Goal: Information Seeking & Learning: Learn about a topic

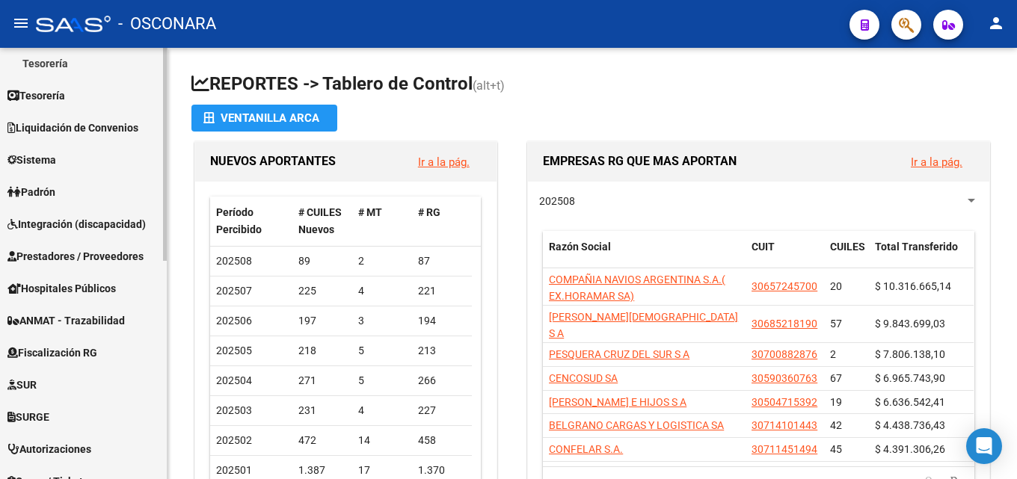
scroll to position [299, 0]
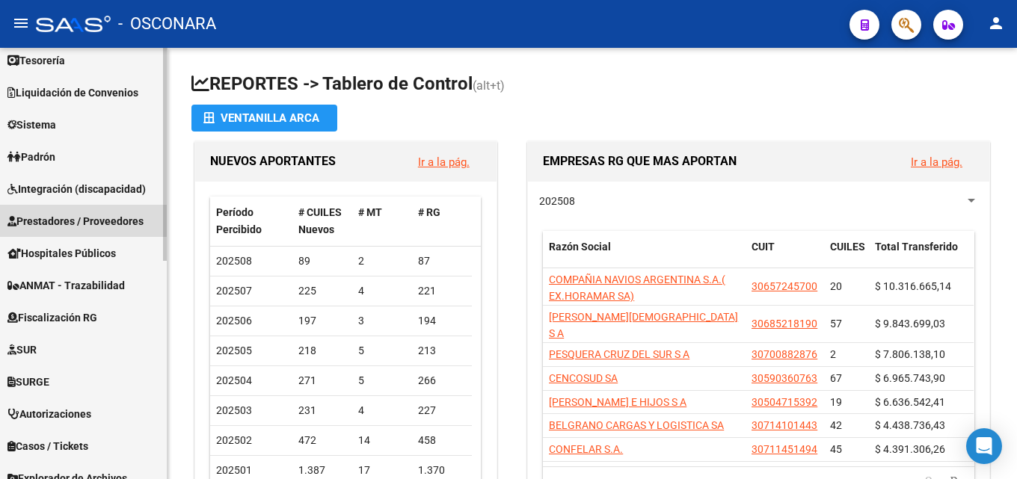
click at [49, 211] on link "Prestadores / Proveedores" at bounding box center [83, 221] width 167 height 32
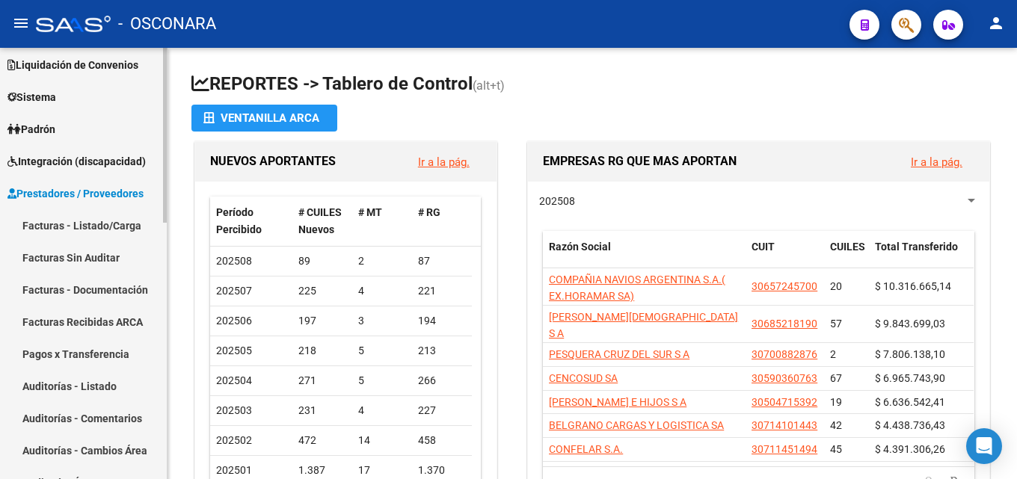
scroll to position [74, 0]
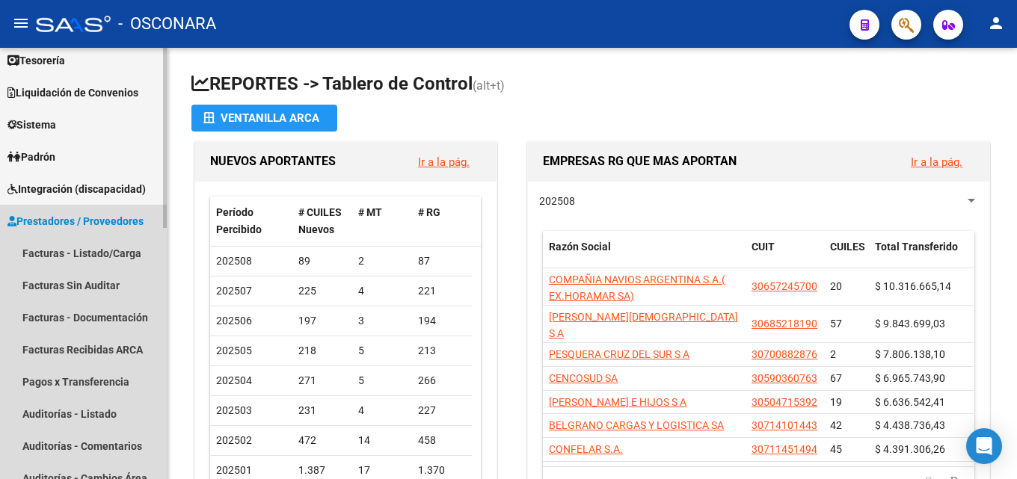
click at [55, 236] on link "Prestadores / Proveedores" at bounding box center [83, 221] width 167 height 32
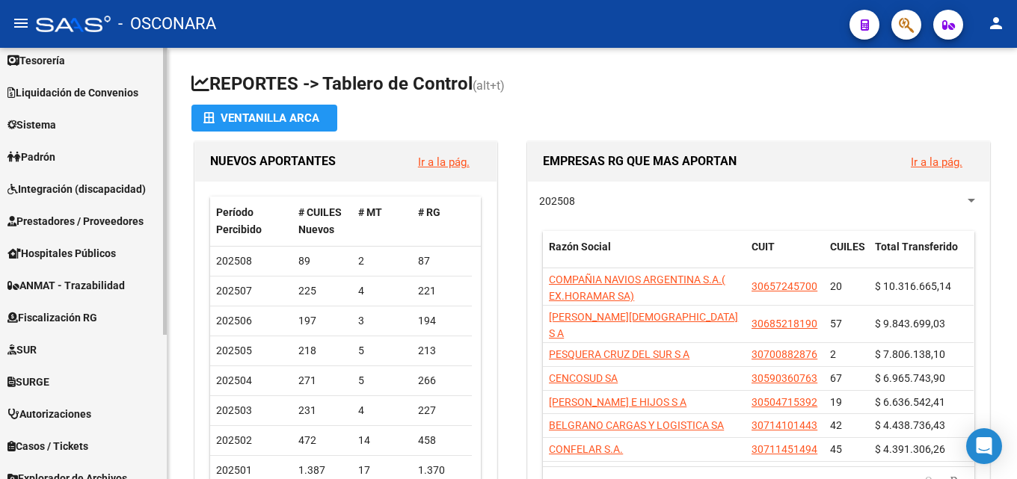
click at [54, 219] on span "Prestadores / Proveedores" at bounding box center [75, 221] width 136 height 16
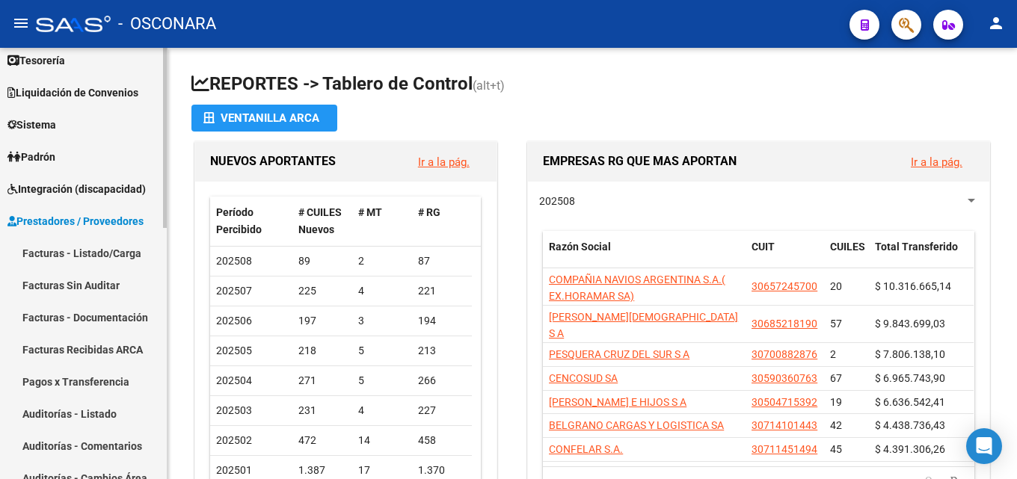
click at [58, 267] on link "Facturas - Listado/Carga" at bounding box center [83, 253] width 167 height 32
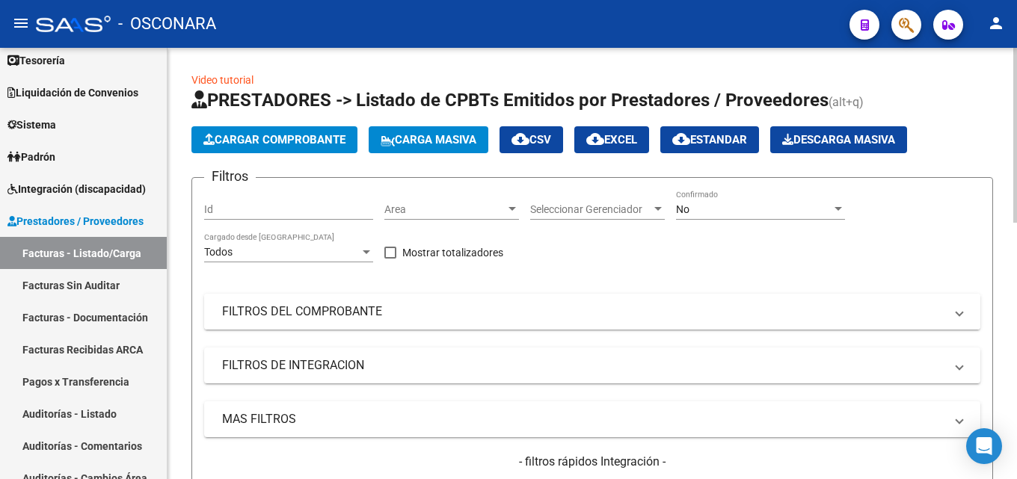
click at [440, 316] on mat-panel-title "FILTROS DEL COMPROBANTE" at bounding box center [583, 312] width 722 height 16
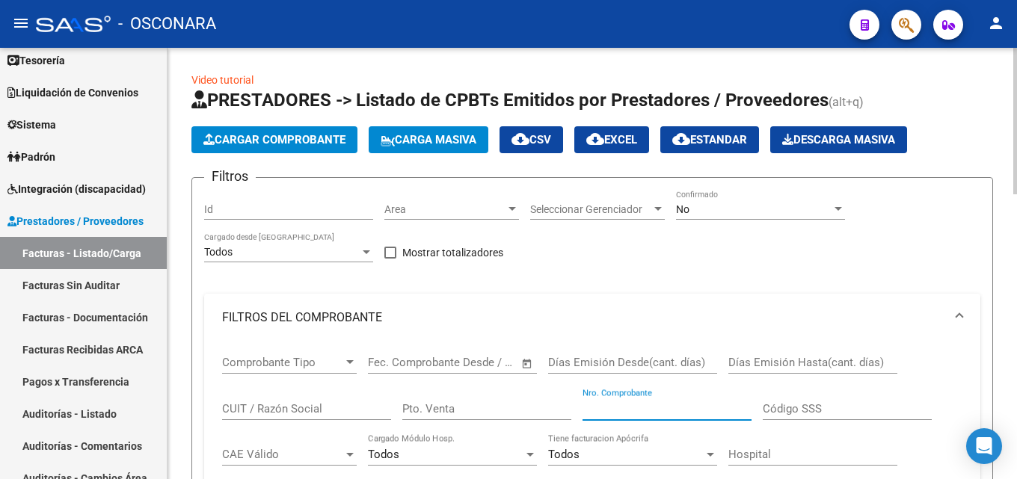
click at [642, 408] on input "Nro. Comprobante" at bounding box center [666, 408] width 169 height 13
click at [683, 217] on div "No Confirmado" at bounding box center [760, 205] width 169 height 30
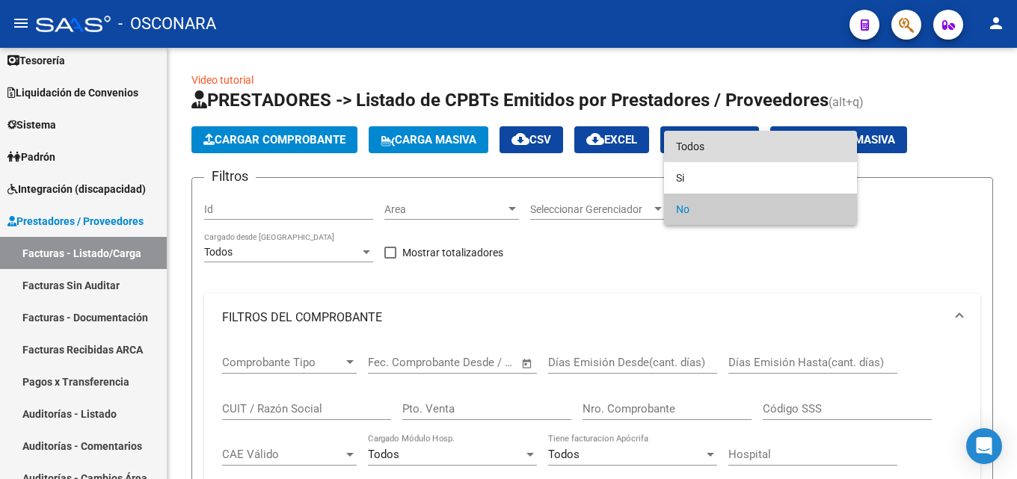
click at [686, 139] on span "Todos" at bounding box center [760, 146] width 169 height 31
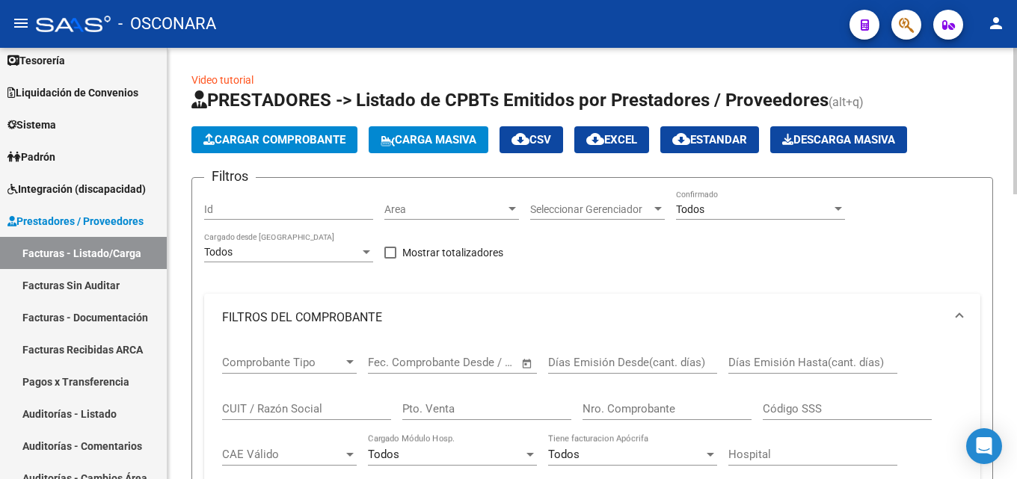
click at [484, 407] on input "Pto. Venta" at bounding box center [486, 408] width 169 height 13
type input "2"
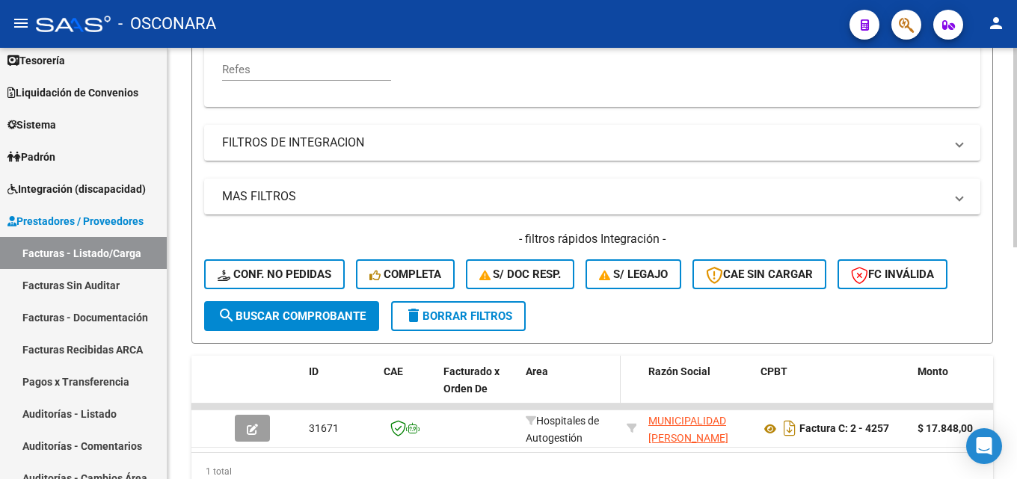
scroll to position [502, 0]
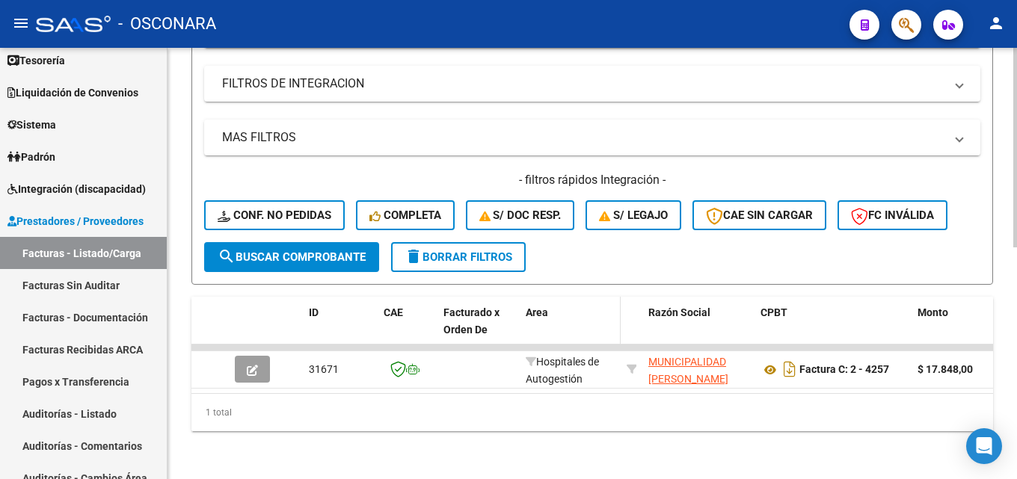
type input "4257"
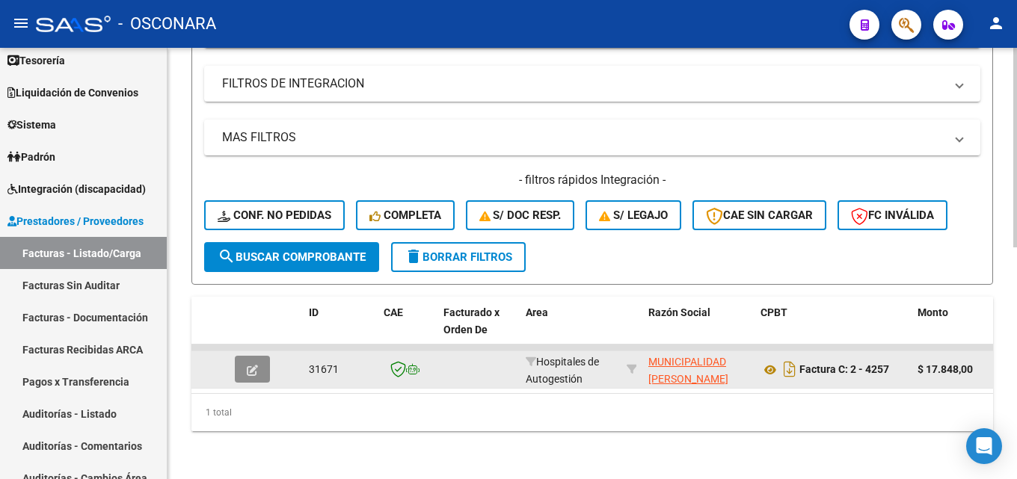
click at [247, 365] on icon "button" at bounding box center [252, 370] width 11 height 11
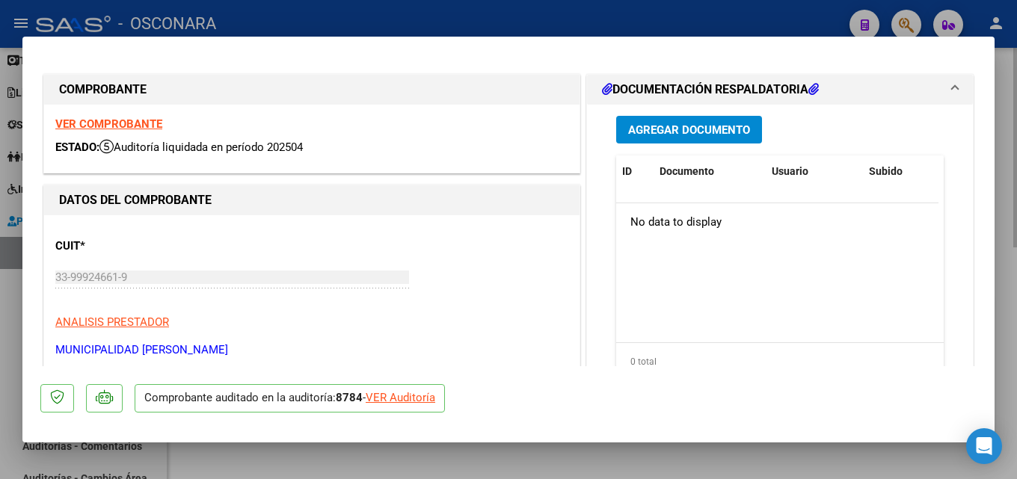
click at [1016, 174] on div at bounding box center [508, 239] width 1017 height 479
type input "$ 0,00"
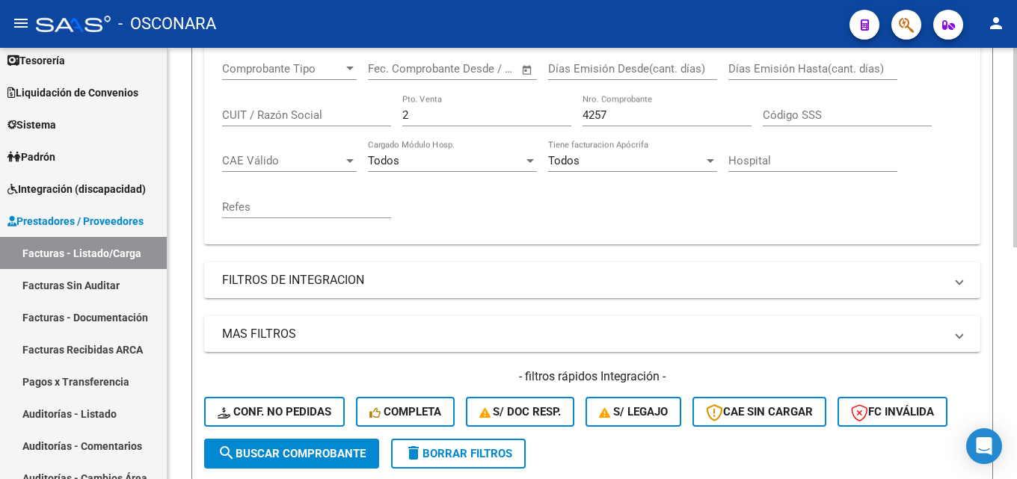
scroll to position [203, 0]
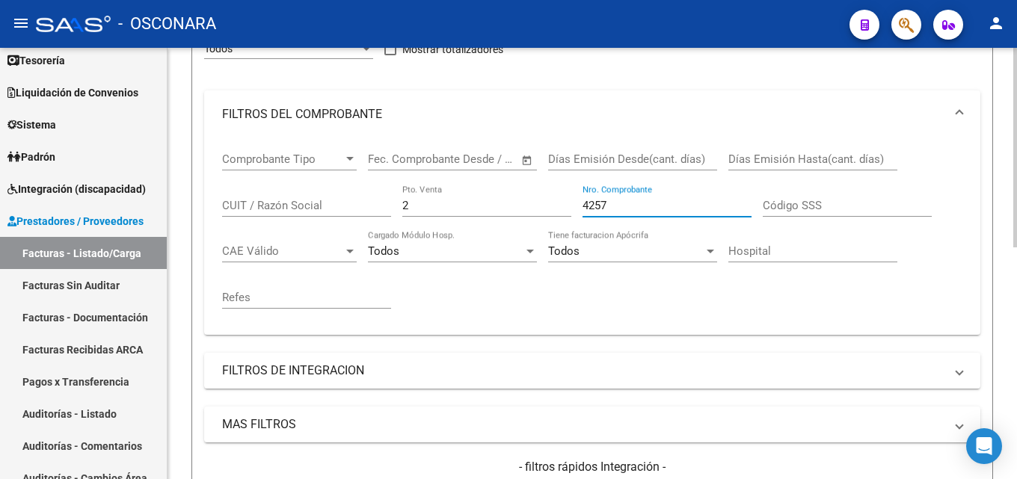
drag, startPoint x: 626, startPoint y: 209, endPoint x: 259, endPoint y: 214, distance: 367.1
click at [286, 203] on div "Comprobante Tipo Comprobante Tipo Start date – End date Fec. Comprobante Desde …" at bounding box center [592, 230] width 740 height 185
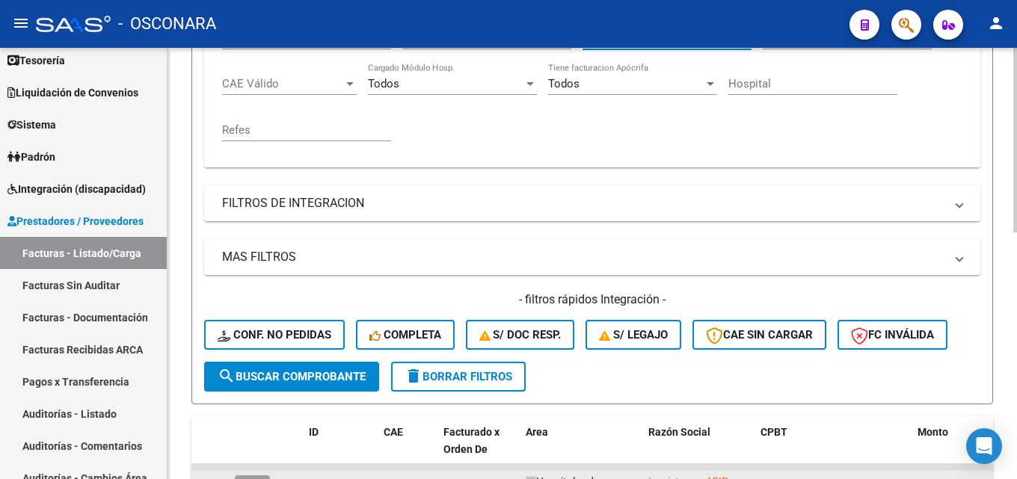
scroll to position [577, 0]
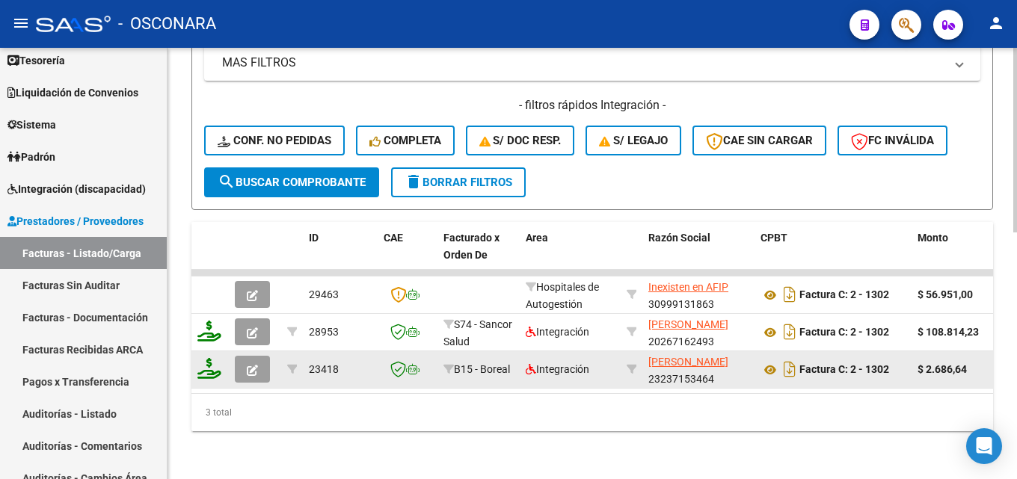
type input "1302"
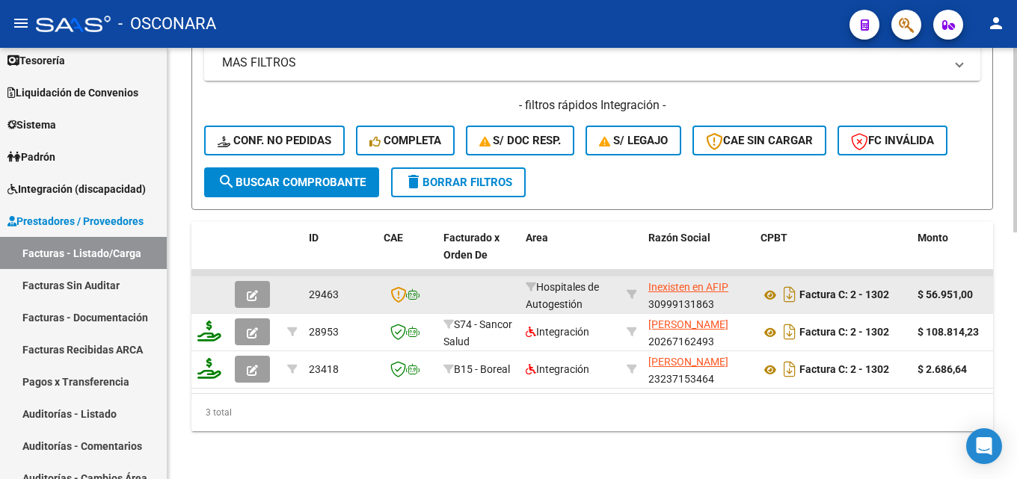
click at [257, 286] on button "button" at bounding box center [252, 294] width 35 height 27
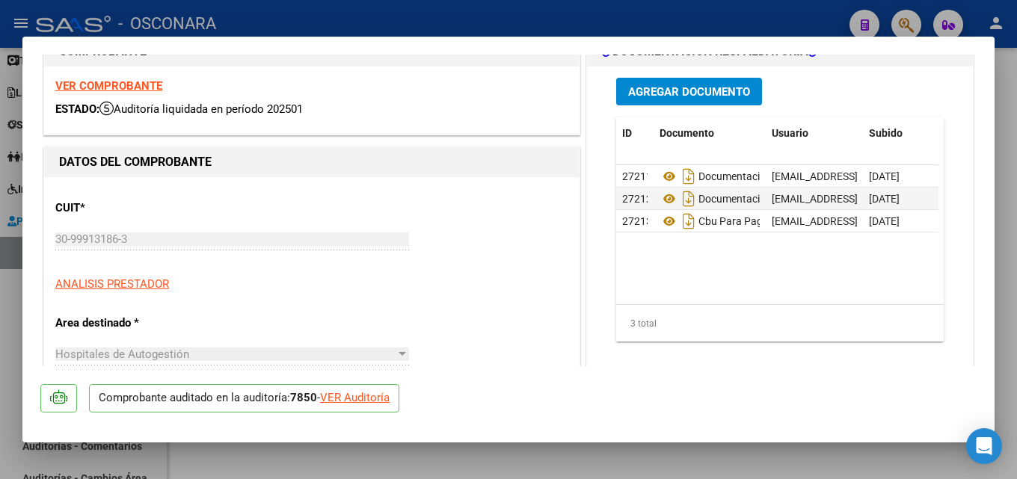
scroll to position [75, 0]
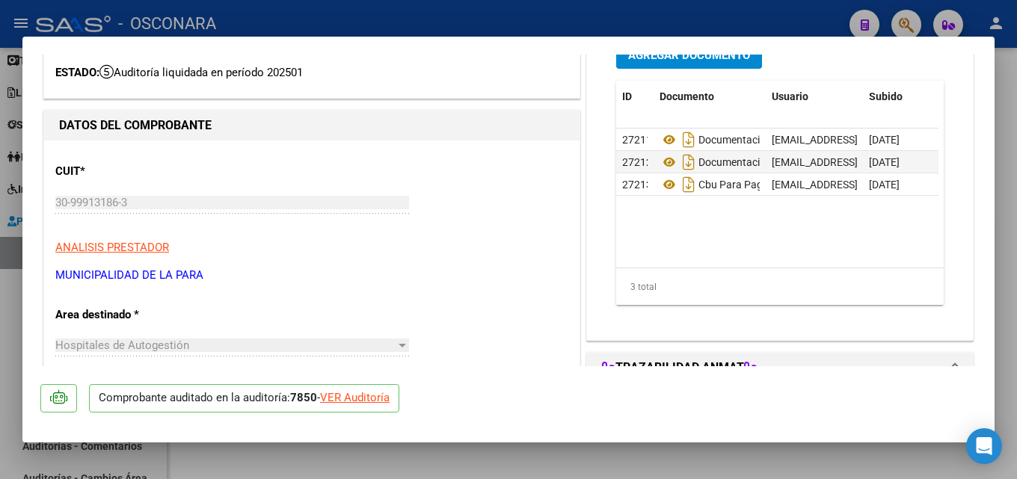
click at [363, 395] on div "VER Auditoría" at bounding box center [355, 398] width 70 height 17
type input "$ 0,00"
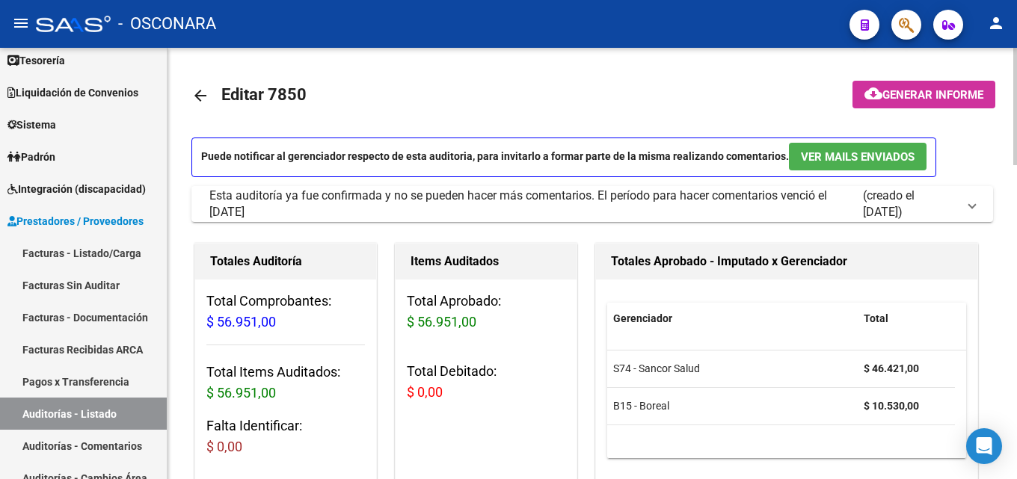
click at [200, 99] on mat-icon "arrow_back" at bounding box center [200, 96] width 18 height 18
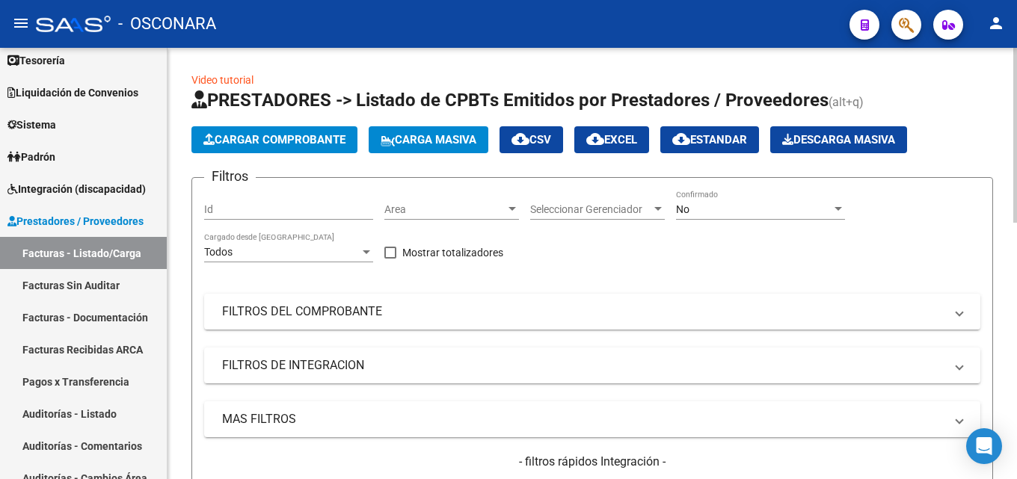
click at [598, 209] on span "Seleccionar Gerenciador" at bounding box center [590, 209] width 121 height 13
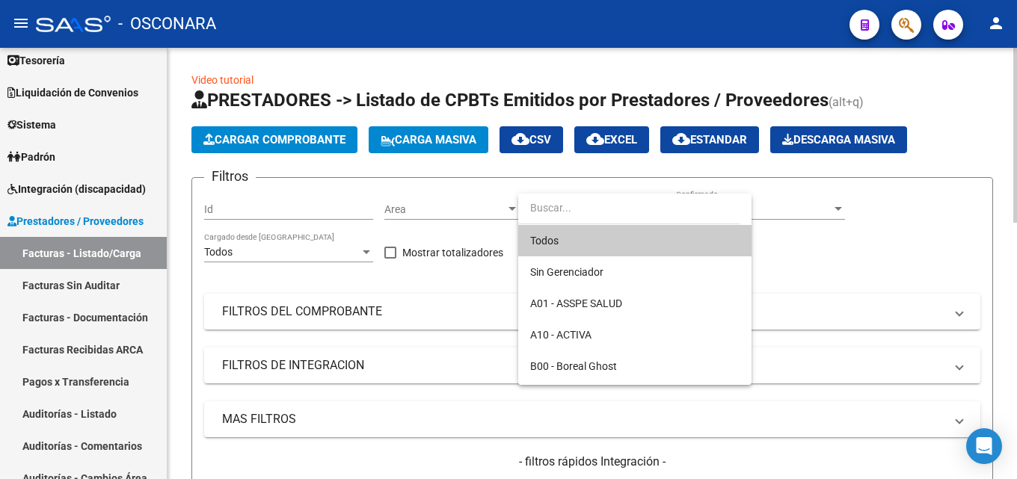
click at [598, 209] on input "dropdown search" at bounding box center [629, 207] width 222 height 31
click at [866, 262] on div at bounding box center [508, 239] width 1017 height 479
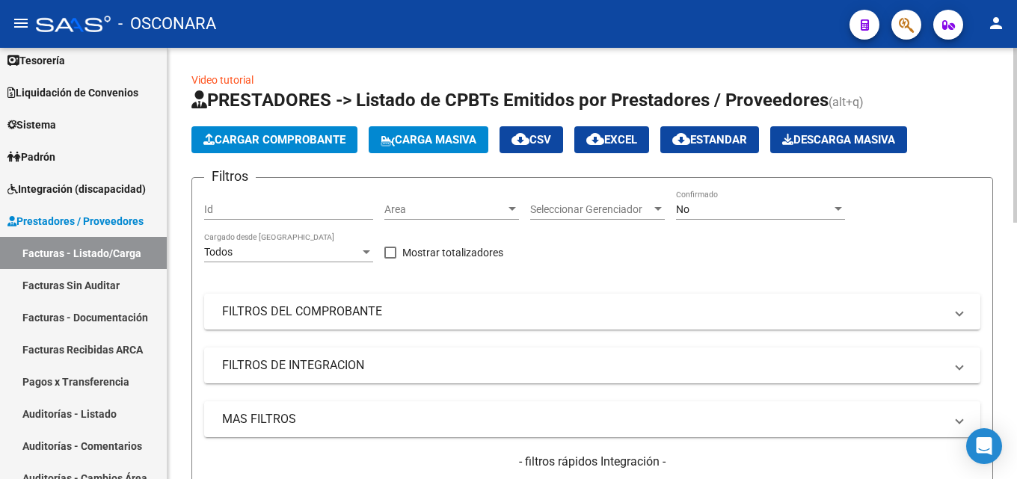
click at [769, 204] on div "No" at bounding box center [754, 209] width 156 height 13
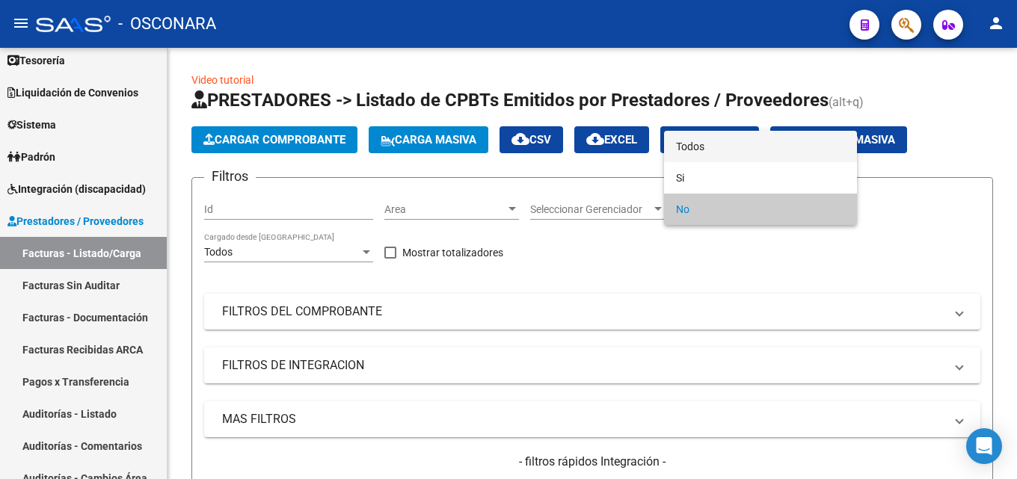
click at [712, 139] on span "Todos" at bounding box center [760, 146] width 169 height 31
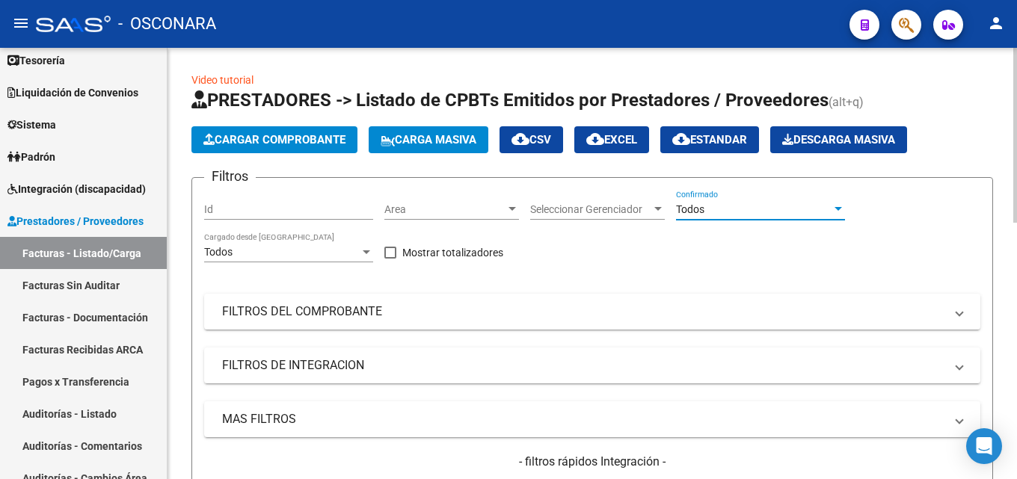
click at [482, 332] on div "Filtros Id Area Area Seleccionar Gerenciador Seleccionar Gerenciador Todos Conf…" at bounding box center [592, 357] width 776 height 334
click at [487, 324] on mat-expansion-panel-header "FILTROS DEL COMPROBANTE" at bounding box center [592, 312] width 776 height 36
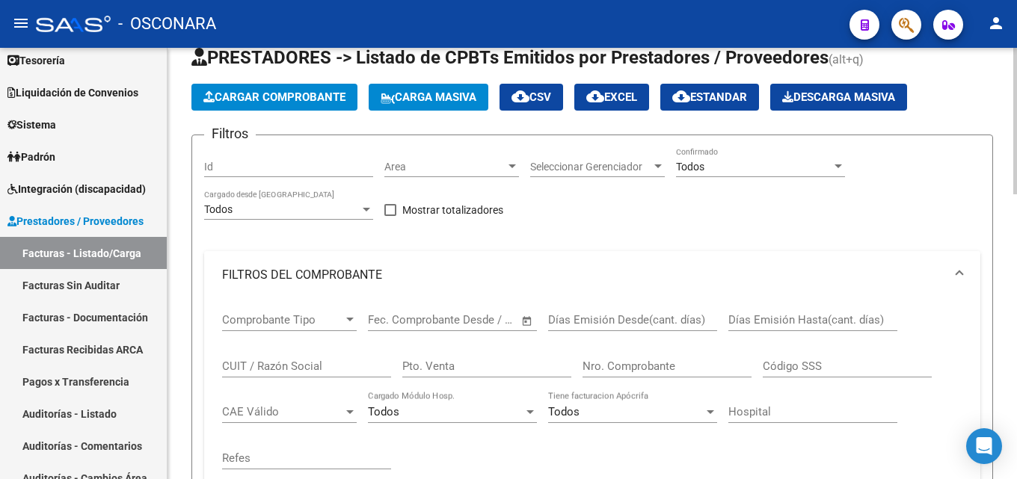
scroll to position [75, 0]
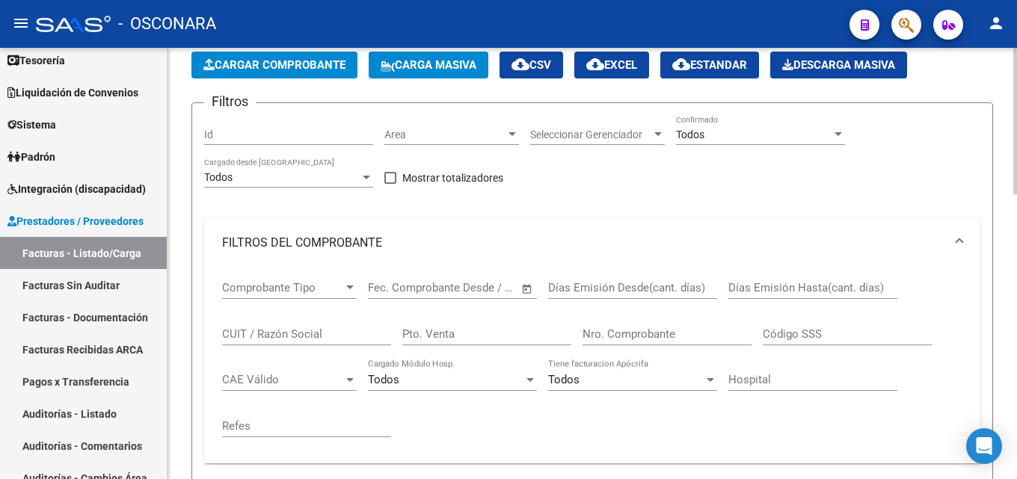
click at [660, 323] on div "Nro. Comprobante" at bounding box center [666, 329] width 169 height 32
type input "4849"
click at [501, 336] on input "Pto. Venta" at bounding box center [486, 333] width 169 height 13
type input "0"
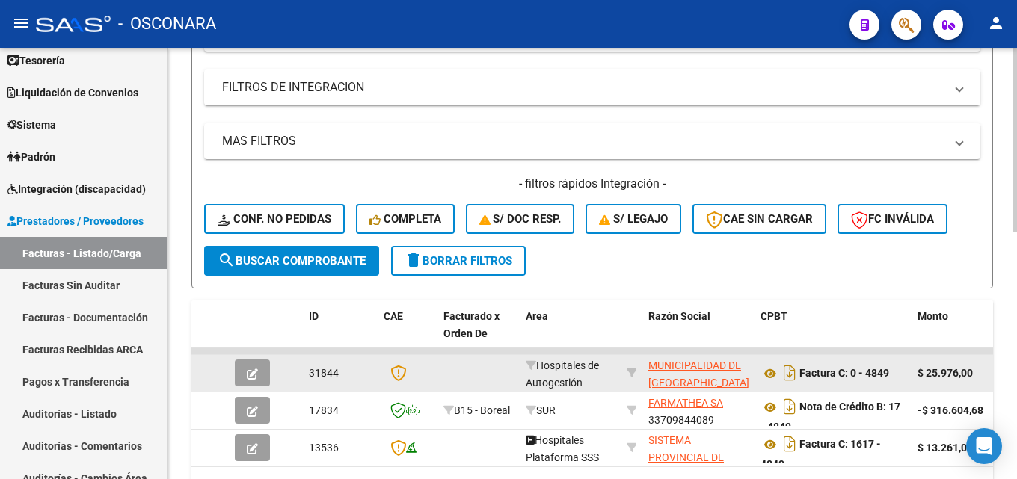
scroll to position [523, 0]
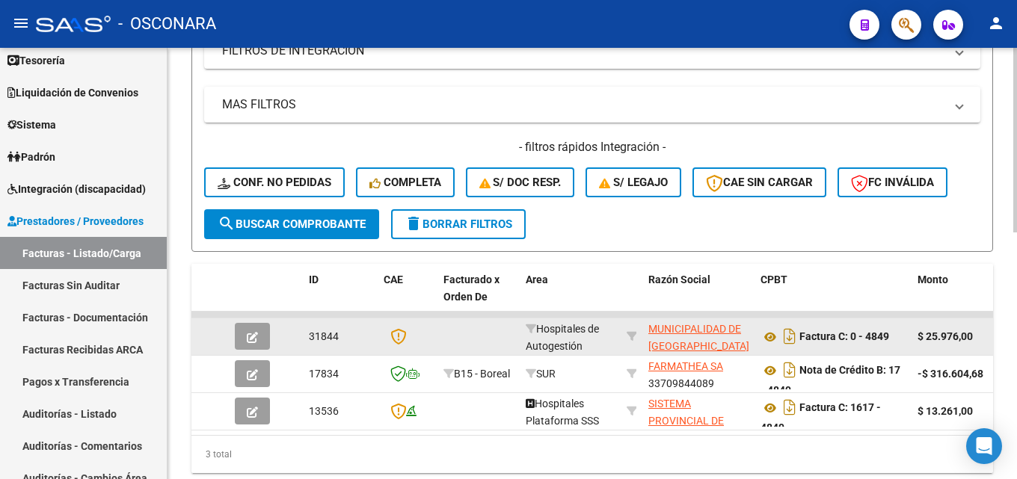
click at [242, 331] on button "button" at bounding box center [252, 336] width 35 height 27
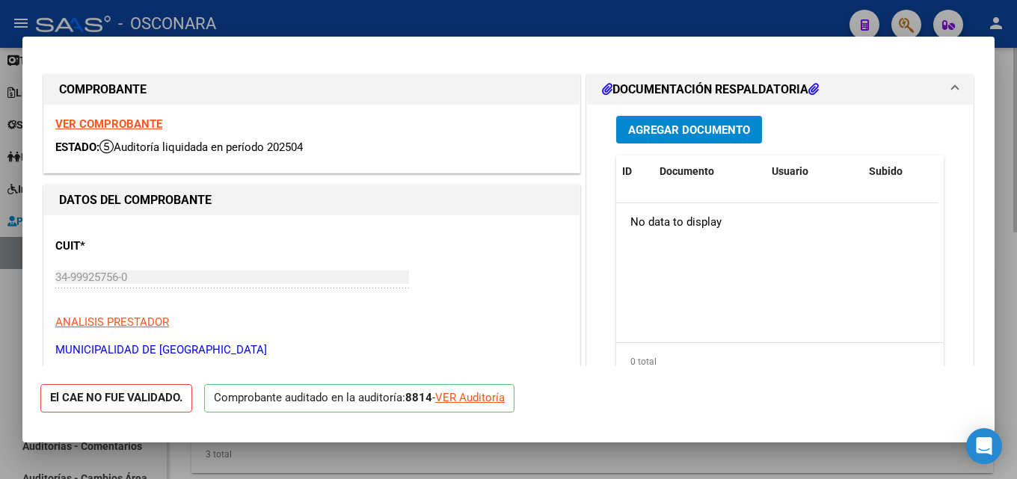
click at [1016, 194] on div at bounding box center [508, 239] width 1017 height 479
type input "$ 0,00"
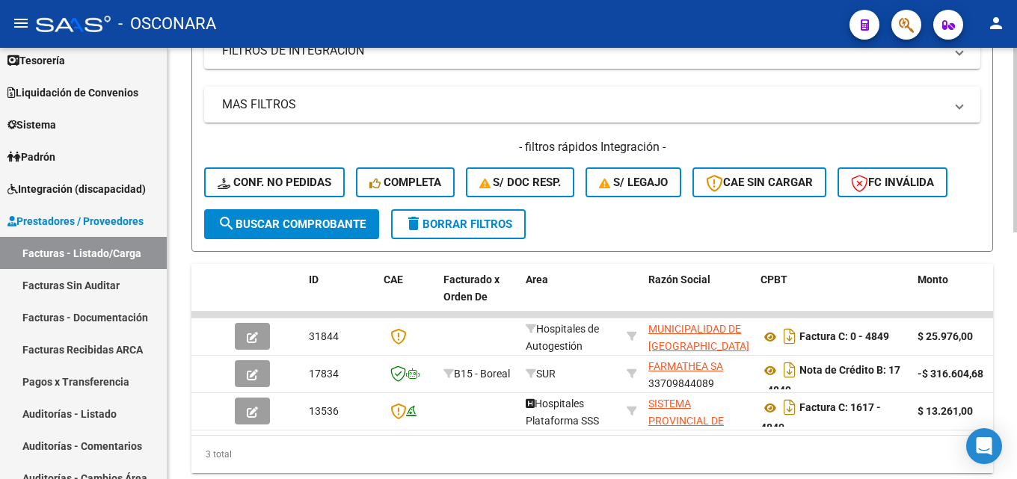
scroll to position [75, 0]
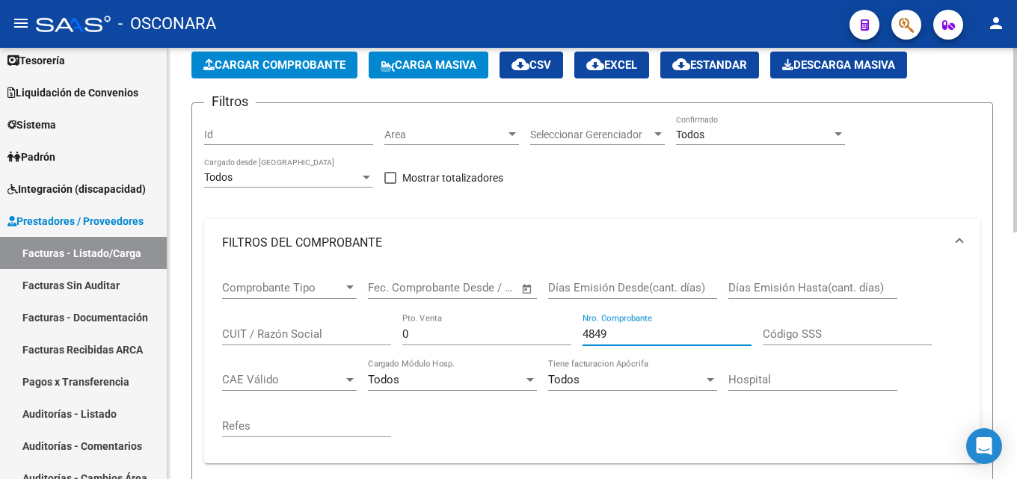
drag, startPoint x: 642, startPoint y: 331, endPoint x: 270, endPoint y: 329, distance: 372.4
click at [270, 329] on div "Comprobante Tipo Comprobante Tipo Start date – End date Fec. Comprobante Desde …" at bounding box center [592, 359] width 740 height 185
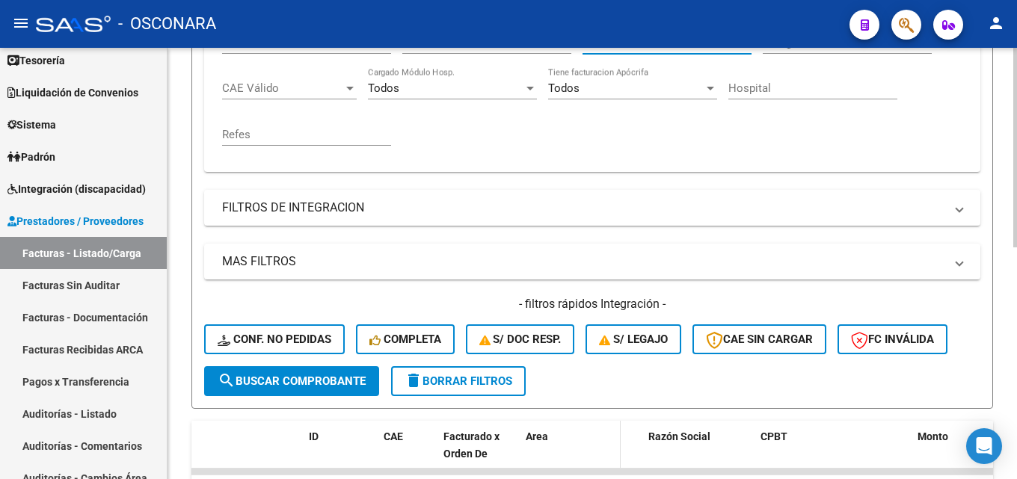
scroll to position [449, 0]
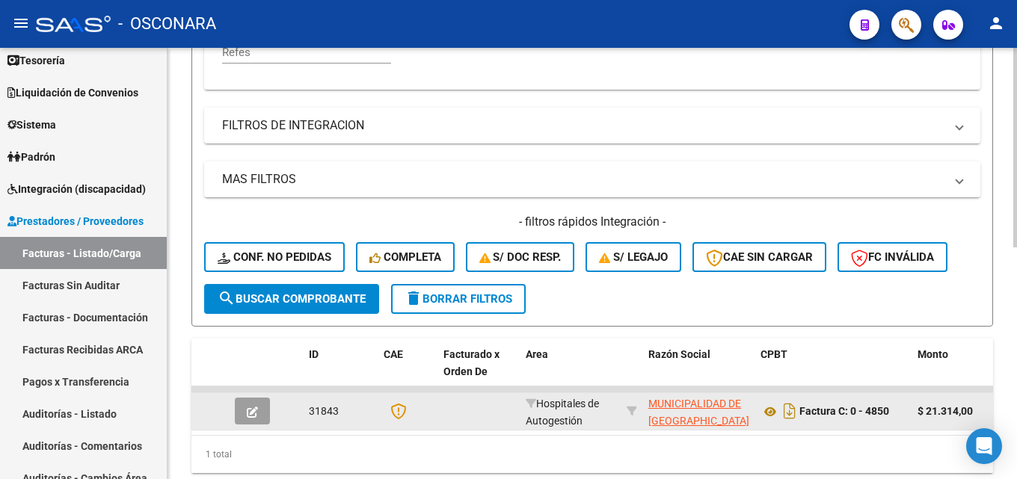
type input "4850"
click at [242, 413] on button "button" at bounding box center [252, 411] width 35 height 27
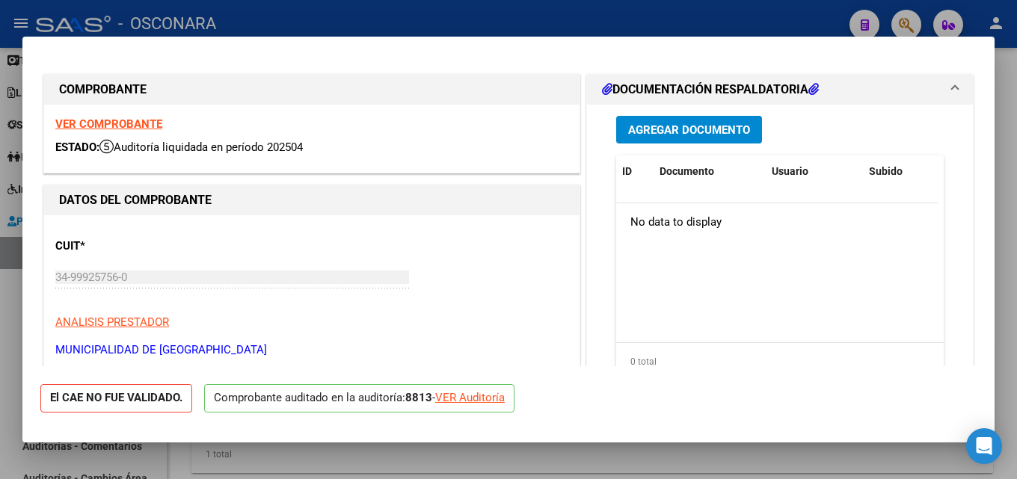
drag, startPoint x: 1001, startPoint y: 174, endPoint x: 950, endPoint y: 178, distance: 51.7
click at [1003, 174] on div at bounding box center [508, 239] width 1017 height 479
type input "$ 0,00"
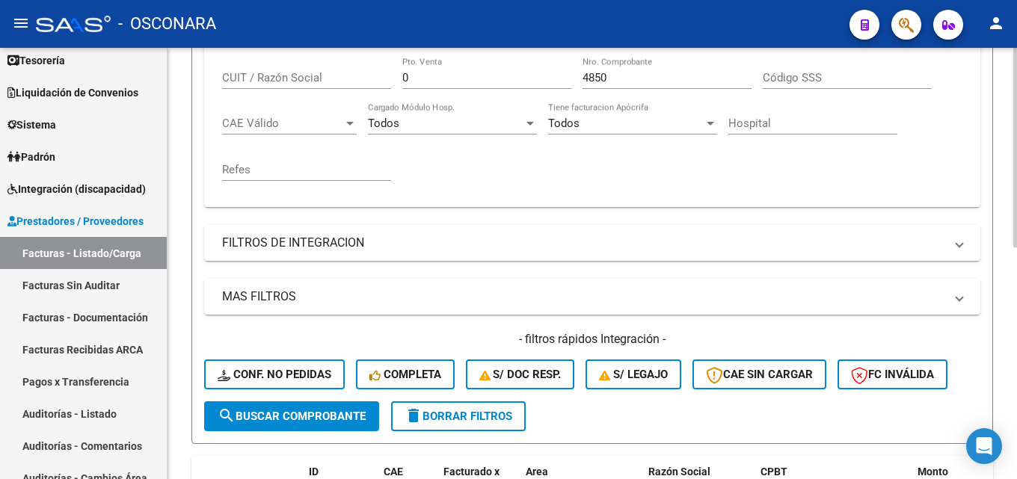
scroll to position [75, 0]
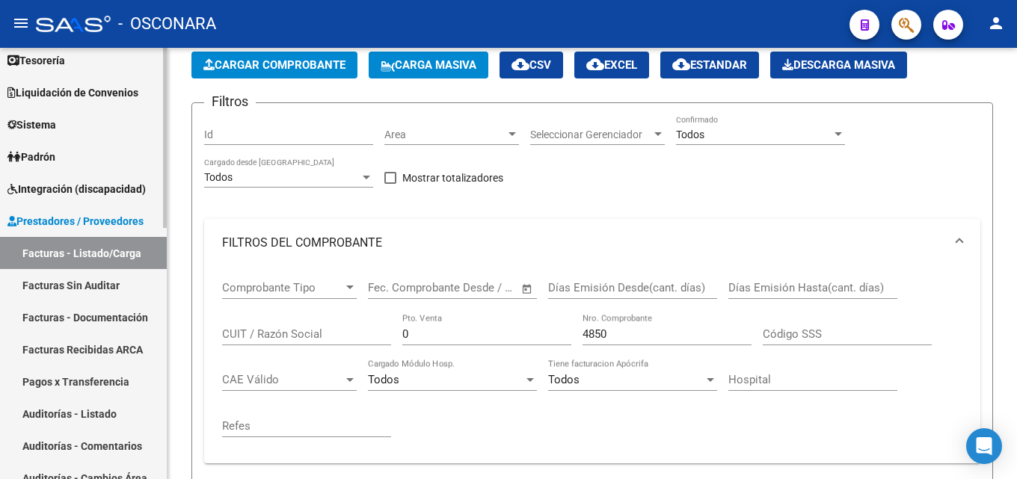
drag, startPoint x: 465, startPoint y: 334, endPoint x: 35, endPoint y: 326, distance: 430.0
click at [71, 329] on mat-sidenav-container "Firma Express Reportes Tablero de Control Ingresos Percibidos Análisis de todos…" at bounding box center [508, 263] width 1017 height 431
type input "1"
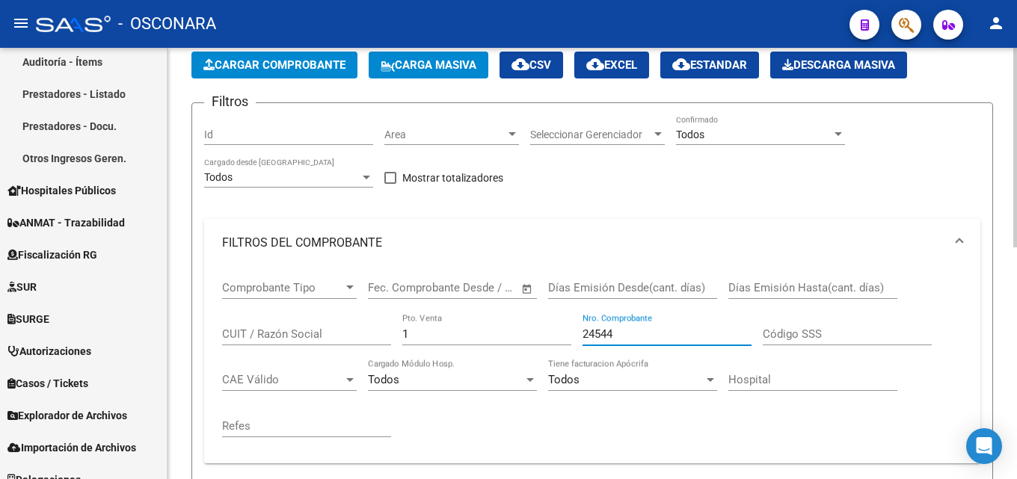
scroll to position [502, 0]
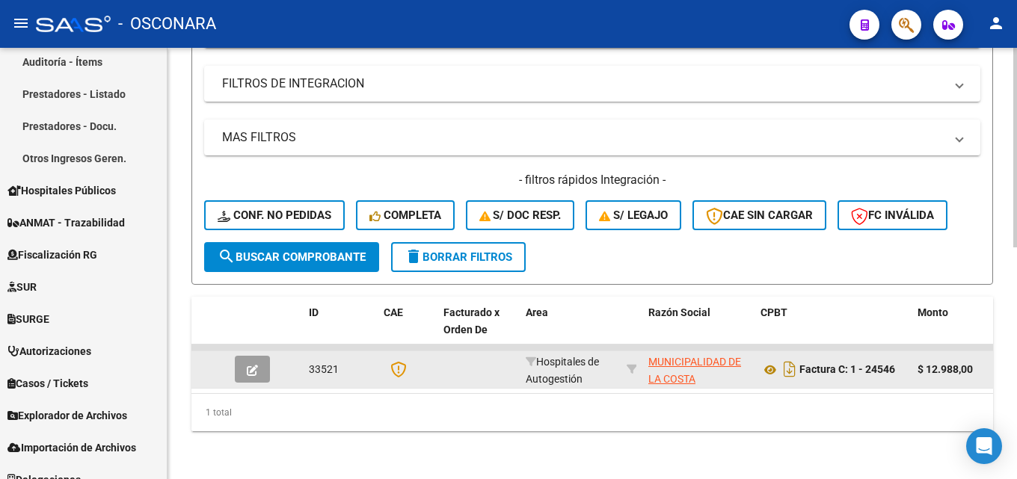
type input "24544"
click at [258, 356] on button "button" at bounding box center [252, 369] width 35 height 27
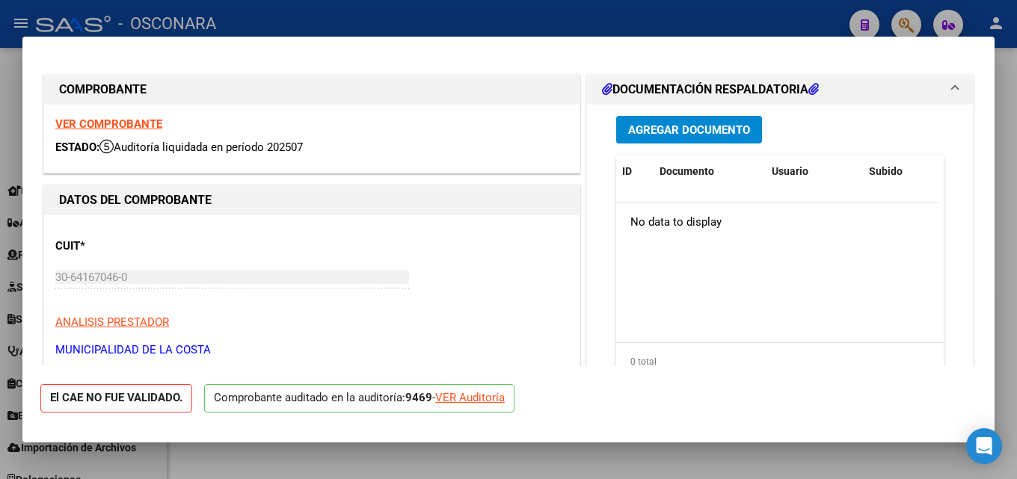
click at [1016, 251] on div at bounding box center [508, 239] width 1017 height 479
type input "$ 0,00"
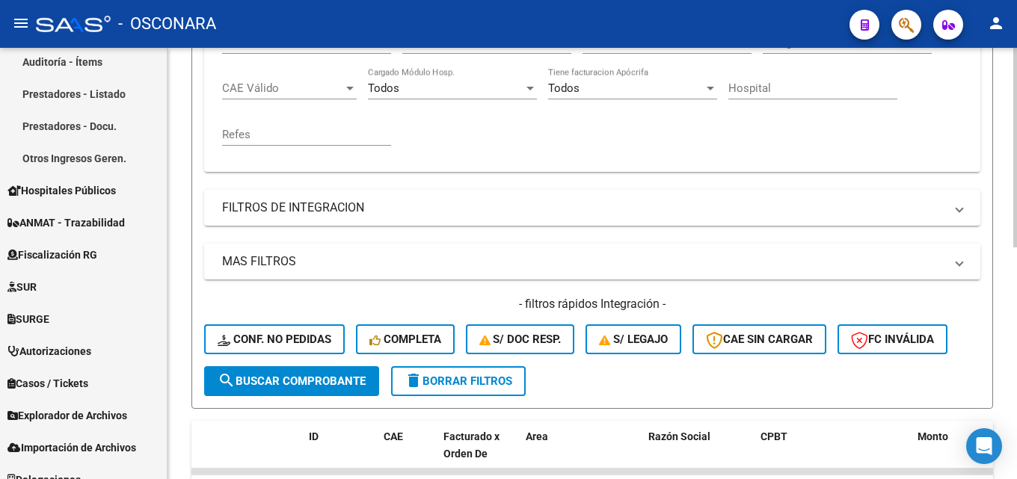
scroll to position [129, 0]
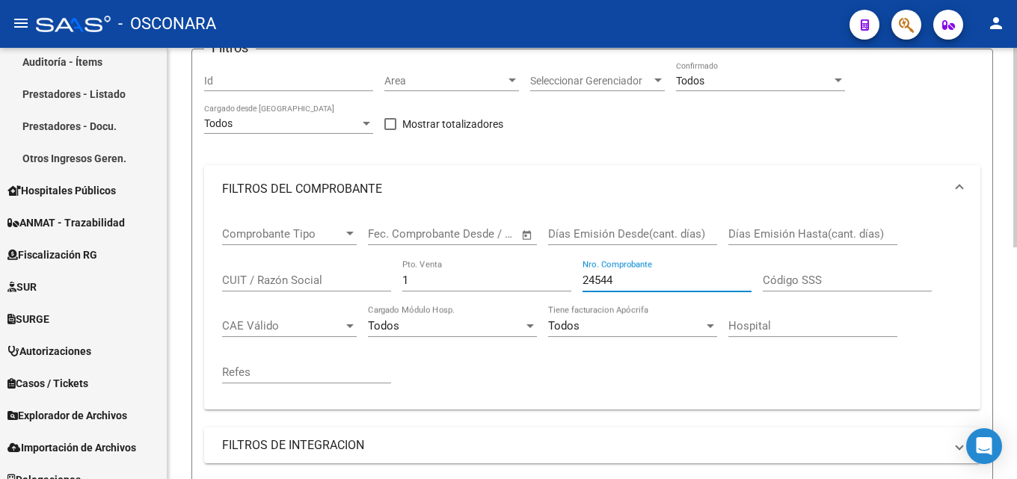
drag, startPoint x: 620, startPoint y: 283, endPoint x: 310, endPoint y: 259, distance: 311.2
click at [315, 260] on div "Comprobante Tipo Comprobante Tipo Start date – End date Fec. Comprobante Desde …" at bounding box center [592, 305] width 740 height 185
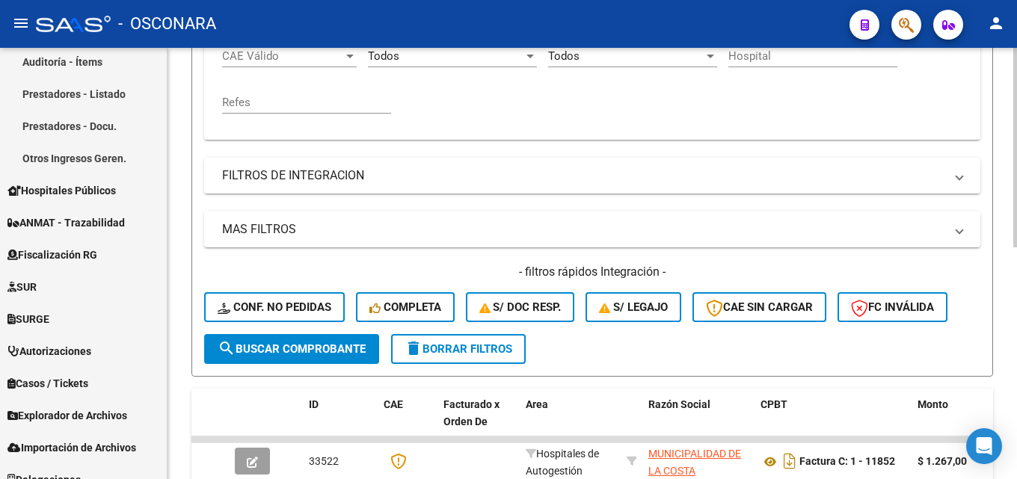
scroll to position [502, 0]
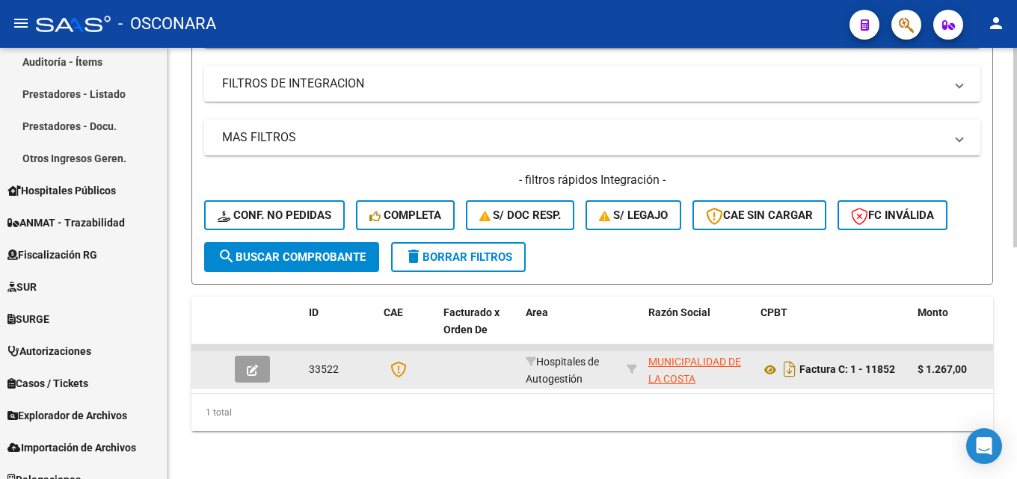
type input "11852"
click at [254, 365] on icon "button" at bounding box center [252, 370] width 11 height 11
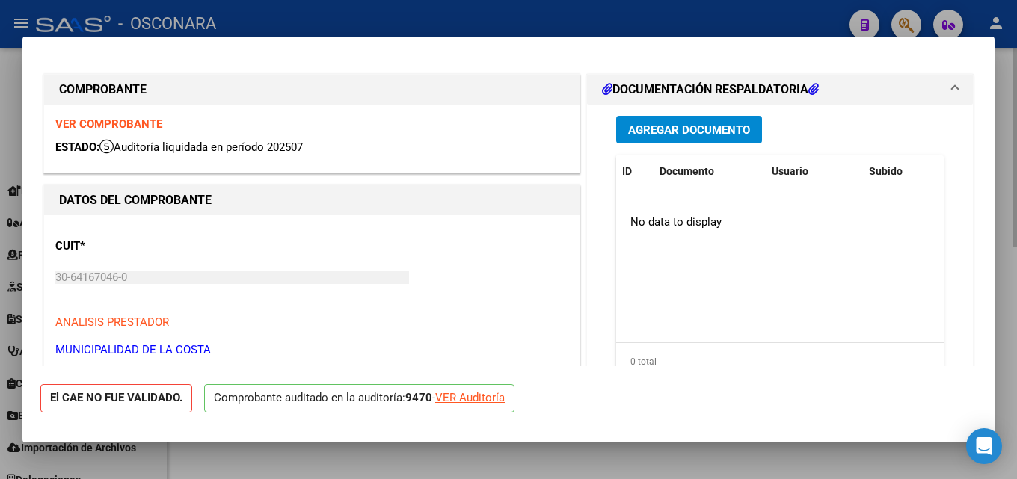
drag, startPoint x: 1016, startPoint y: 203, endPoint x: 533, endPoint y: 214, distance: 483.1
click at [1015, 203] on div at bounding box center [508, 239] width 1017 height 479
type input "$ 0,00"
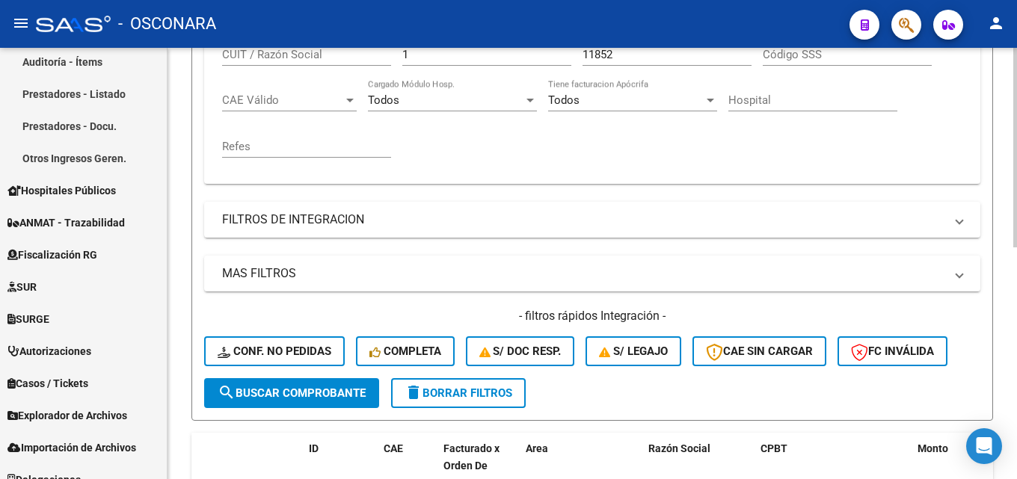
scroll to position [203, 0]
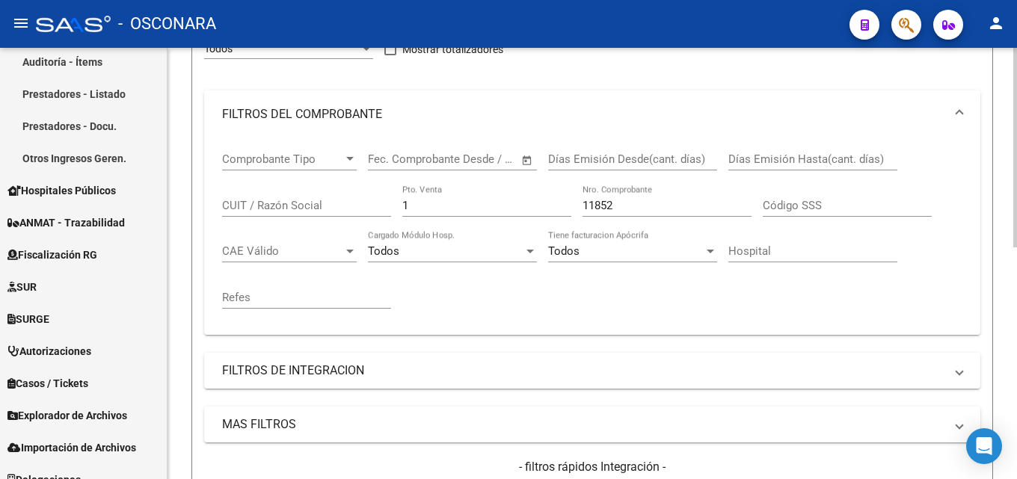
drag, startPoint x: 625, startPoint y: 203, endPoint x: 218, endPoint y: 200, distance: 406.8
click at [219, 200] on div "Comprobante Tipo Comprobante Tipo Start date – End date Fec. Comprobante Desde …" at bounding box center [592, 236] width 776 height 197
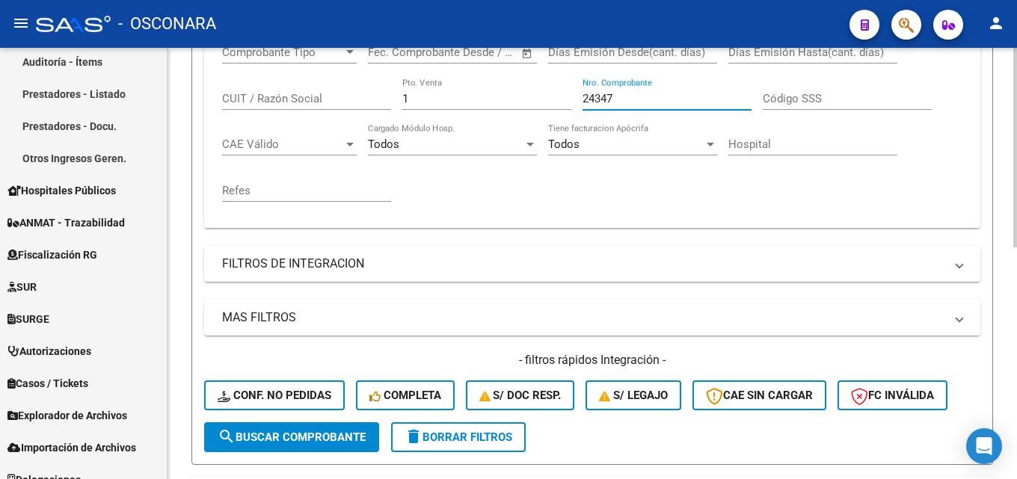
scroll to position [502, 0]
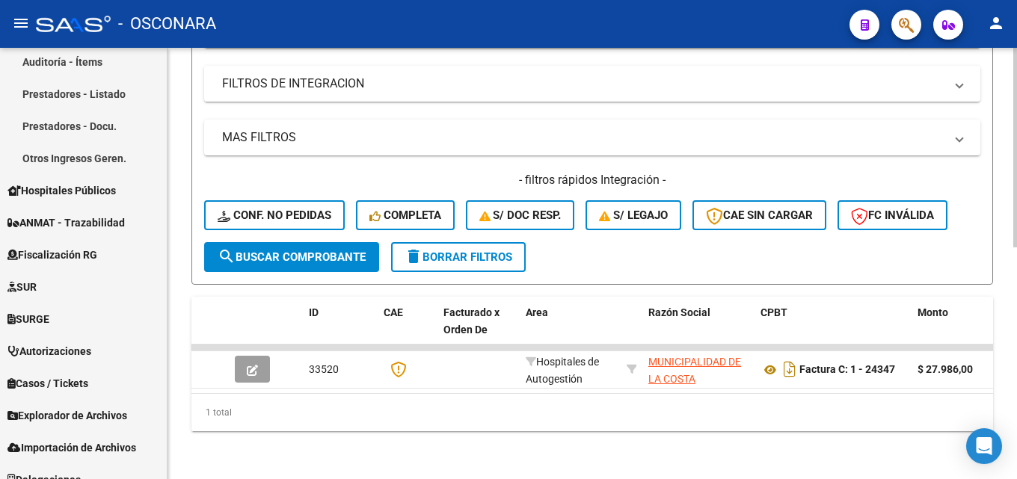
type input "24347"
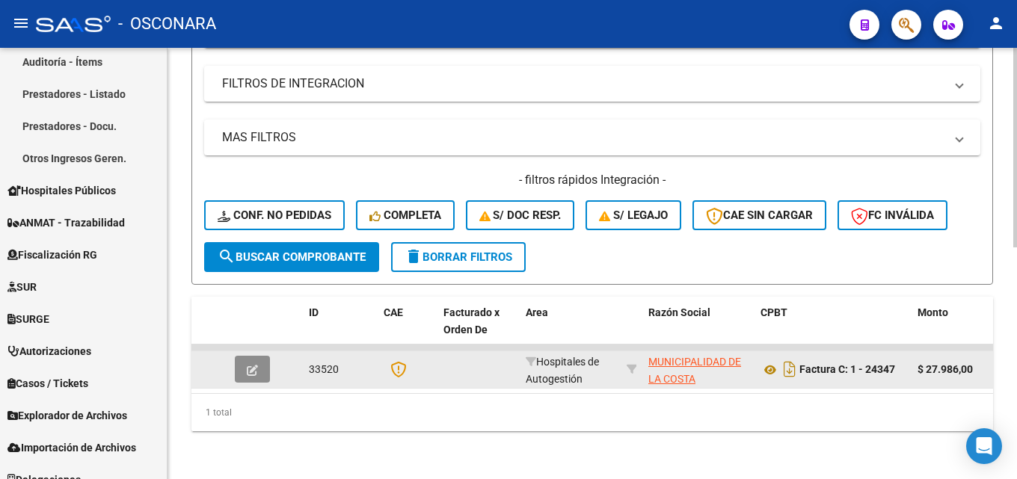
click at [255, 363] on span "button" at bounding box center [252, 369] width 11 height 13
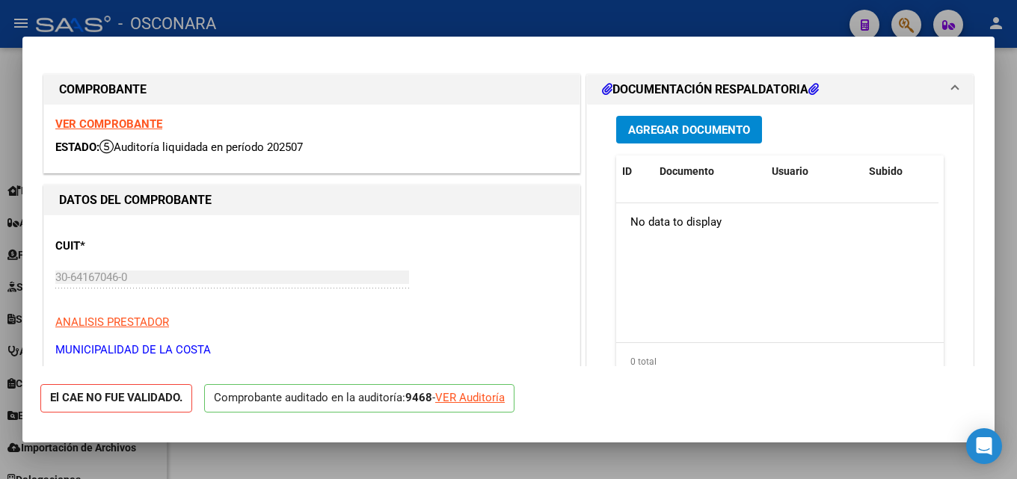
click at [1016, 195] on div at bounding box center [508, 239] width 1017 height 479
type input "$ 0,00"
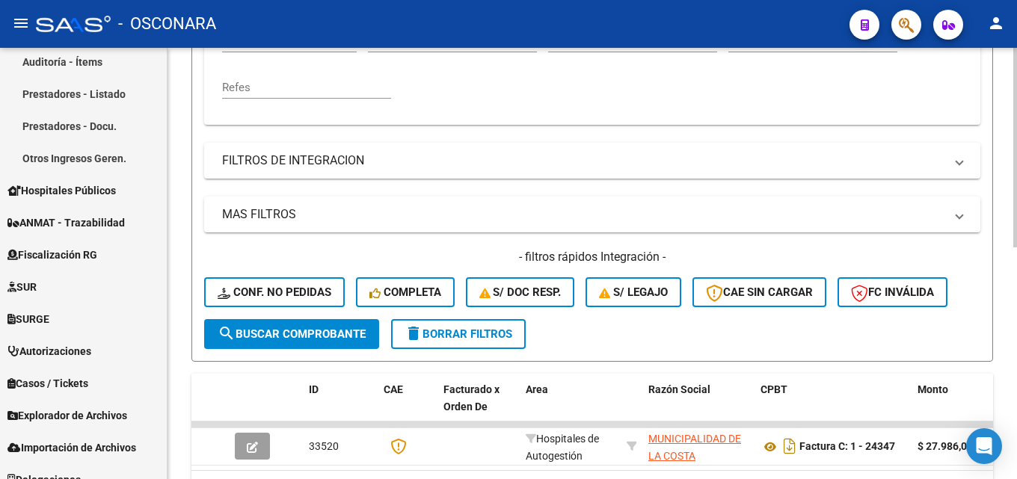
scroll to position [129, 0]
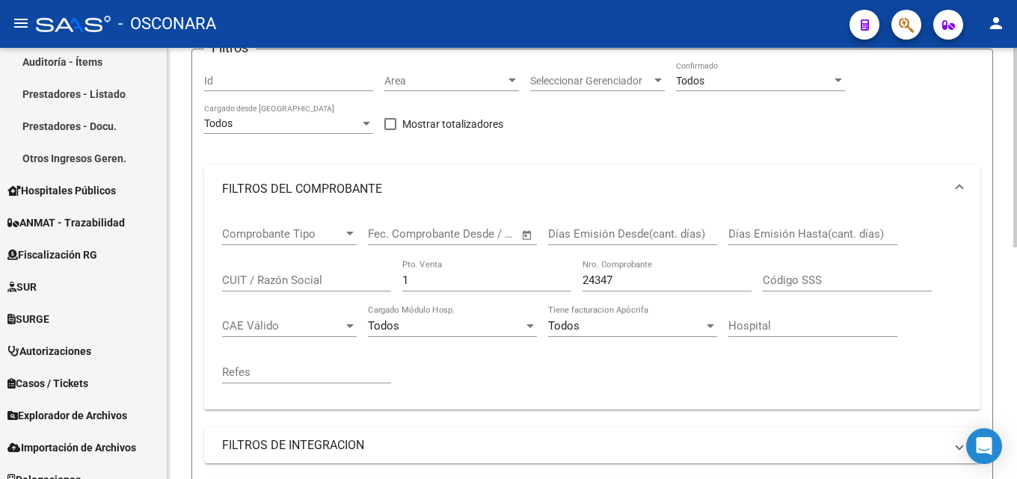
drag, startPoint x: 453, startPoint y: 289, endPoint x: 306, endPoint y: 280, distance: 147.6
click at [301, 277] on div "Comprobante Tipo Comprobante Tipo Start date – End date Fec. Comprobante Desde …" at bounding box center [592, 305] width 740 height 185
click at [467, 283] on input "1" at bounding box center [486, 280] width 169 height 13
drag, startPoint x: 455, startPoint y: 286, endPoint x: 306, endPoint y: 275, distance: 149.2
click at [307, 275] on div "Comprobante Tipo Comprobante Tipo Start date – End date Fec. Comprobante Desde …" at bounding box center [592, 305] width 740 height 185
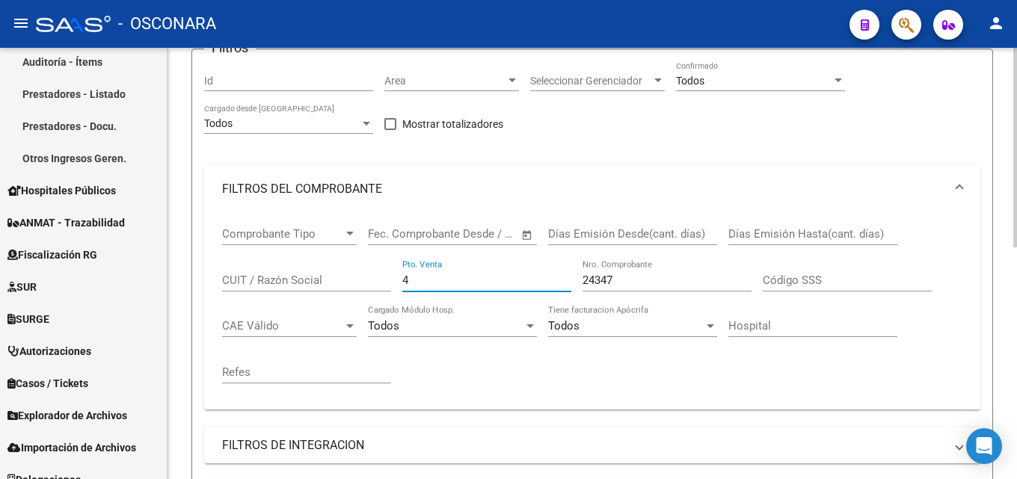
type input "4"
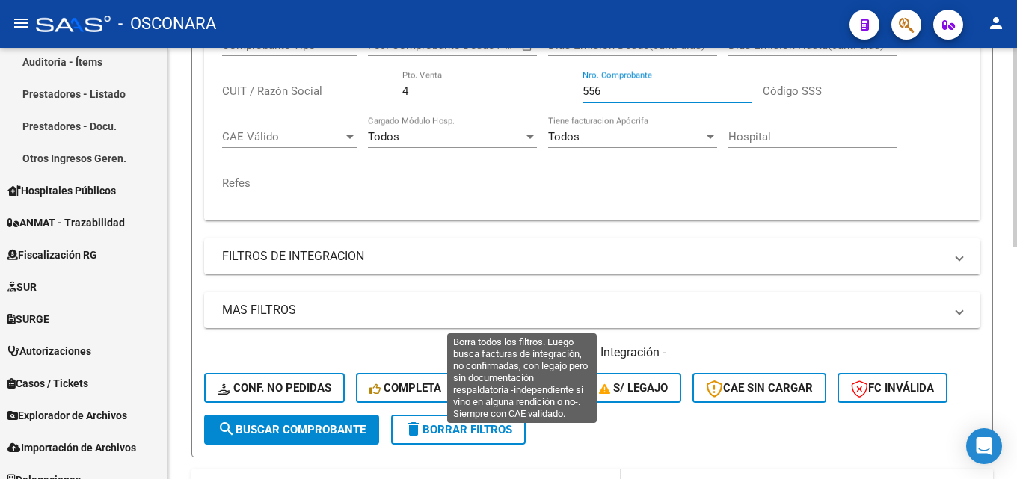
scroll to position [502, 0]
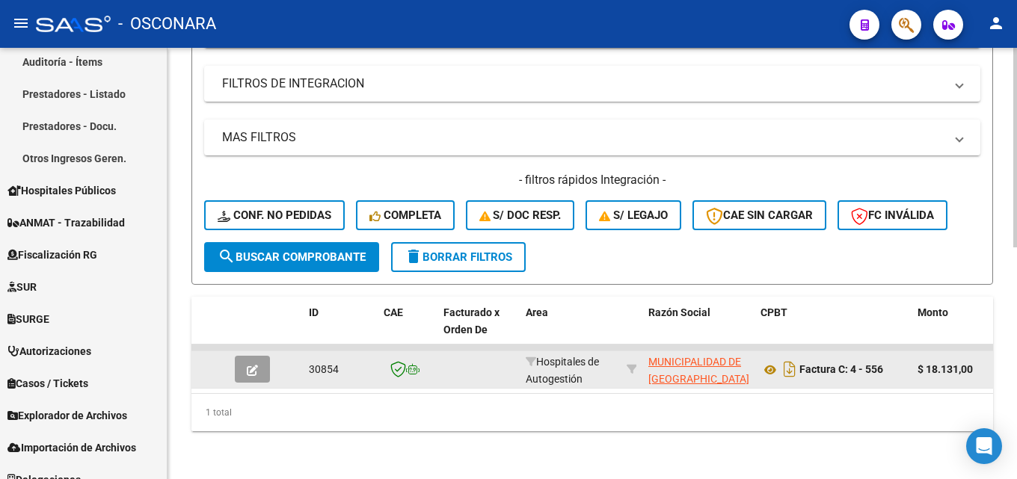
type input "556"
click at [242, 356] on button "button" at bounding box center [252, 369] width 35 height 27
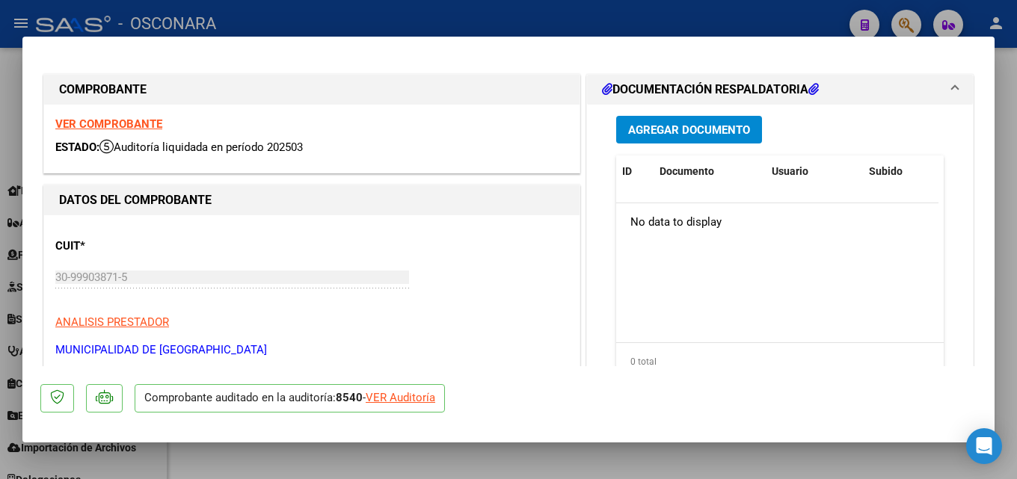
click at [1016, 219] on div at bounding box center [508, 239] width 1017 height 479
type input "$ 0,00"
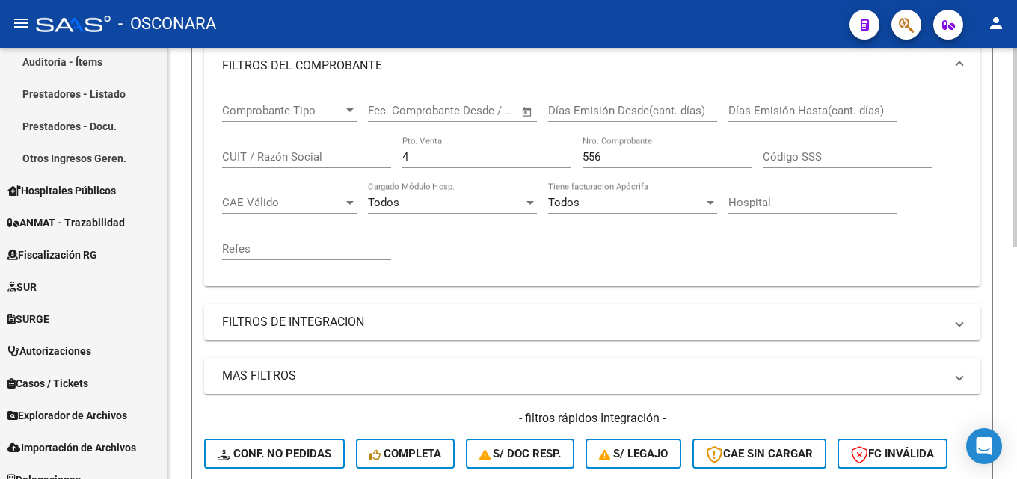
scroll to position [54, 0]
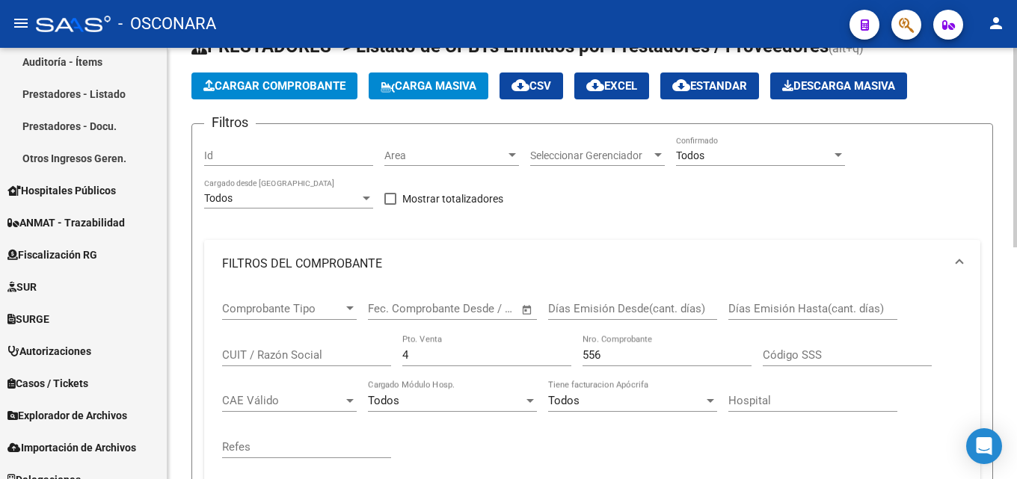
drag, startPoint x: 503, startPoint y: 354, endPoint x: 317, endPoint y: 373, distance: 187.1
click at [343, 368] on div "Comprobante Tipo Comprobante Tipo Start date – End date Fec. Comprobante Desde …" at bounding box center [592, 380] width 740 height 185
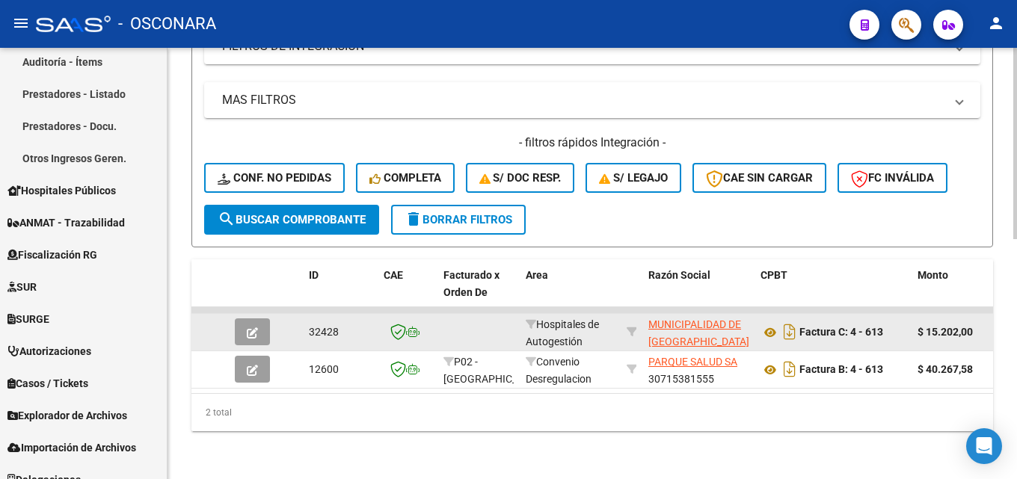
type input "613"
click at [247, 327] on icon "button" at bounding box center [252, 332] width 11 height 11
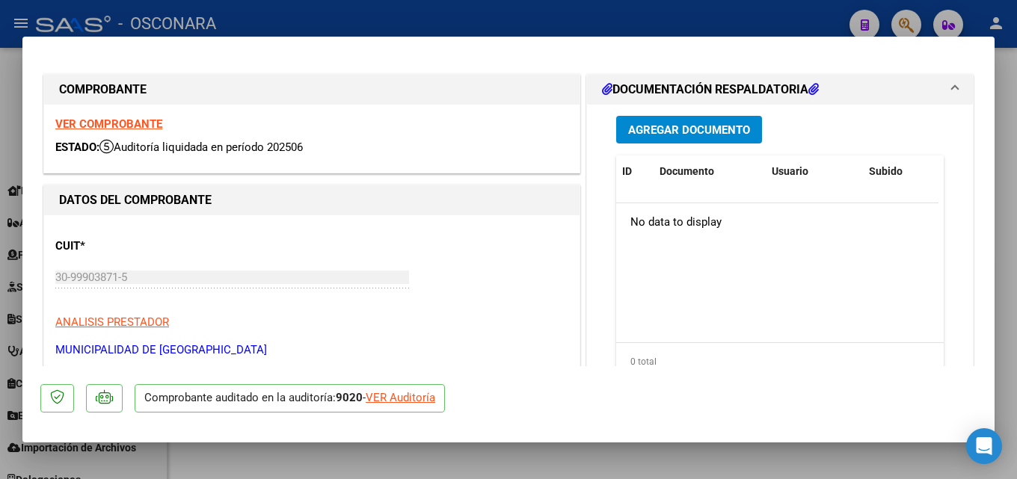
click at [1003, 274] on div at bounding box center [508, 239] width 1017 height 479
type input "$ 0,00"
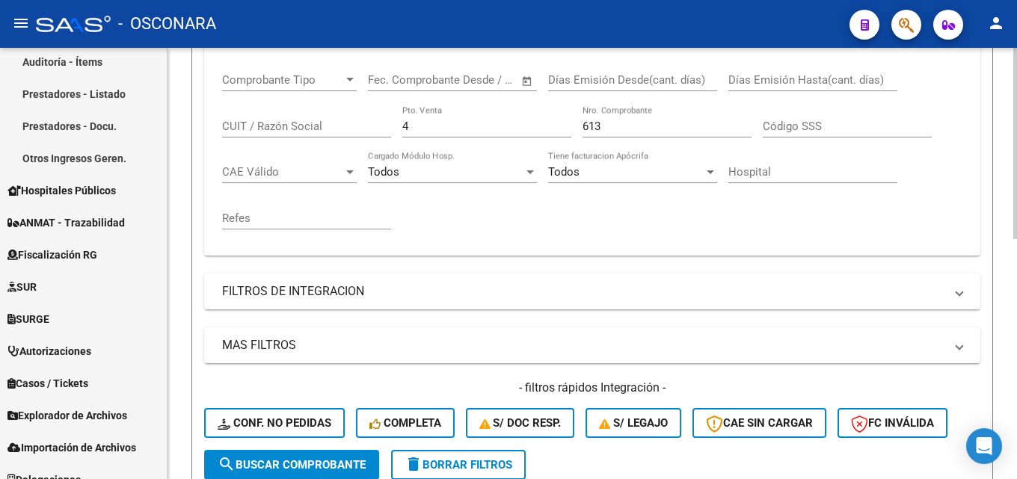
scroll to position [166, 0]
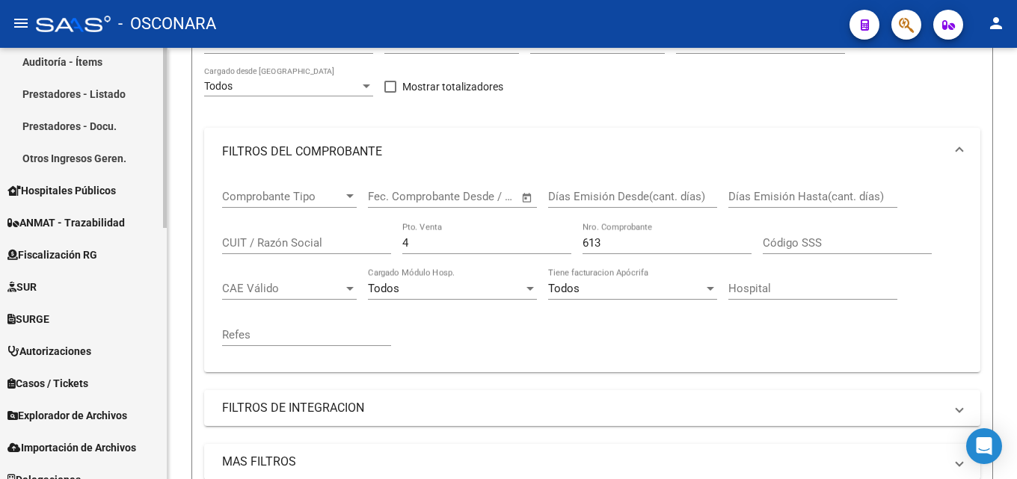
drag, startPoint x: 484, startPoint y: 244, endPoint x: 61, endPoint y: 223, distance: 423.7
click at [84, 227] on mat-sidenav-container "Firma Express Reportes Tablero de Control Ingresos Percibidos Análisis de todos…" at bounding box center [508, 263] width 1017 height 431
type input "1"
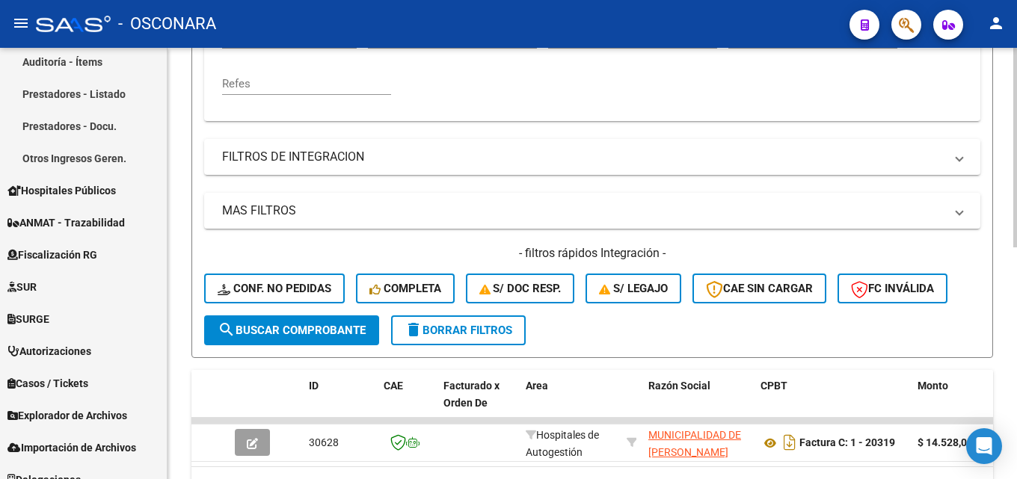
scroll to position [465, 0]
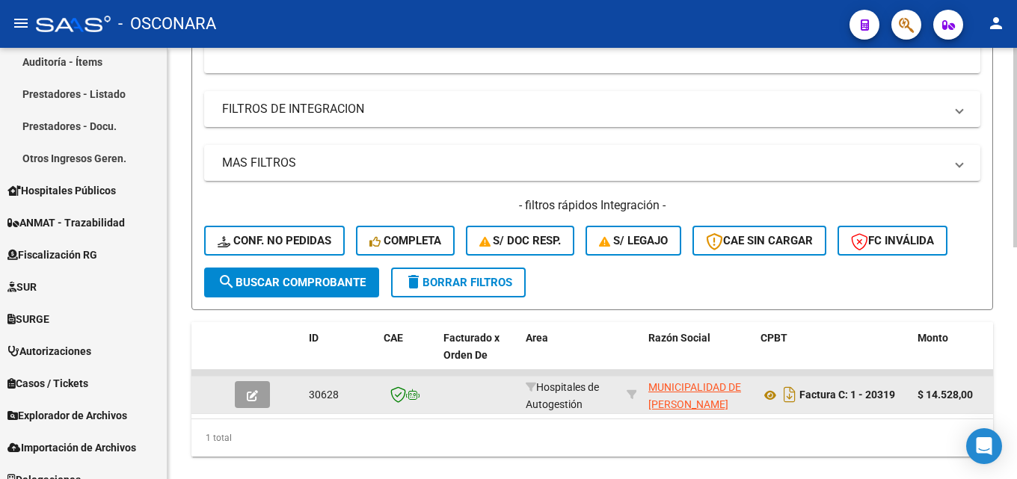
type input "20319"
click at [255, 402] on button "button" at bounding box center [252, 394] width 35 height 27
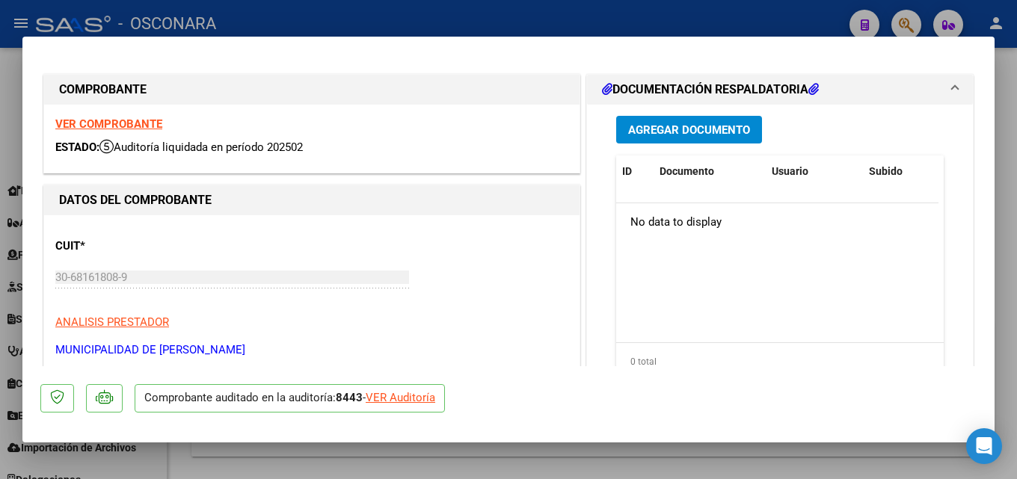
click at [1016, 108] on div at bounding box center [508, 239] width 1017 height 479
type input "$ 0,00"
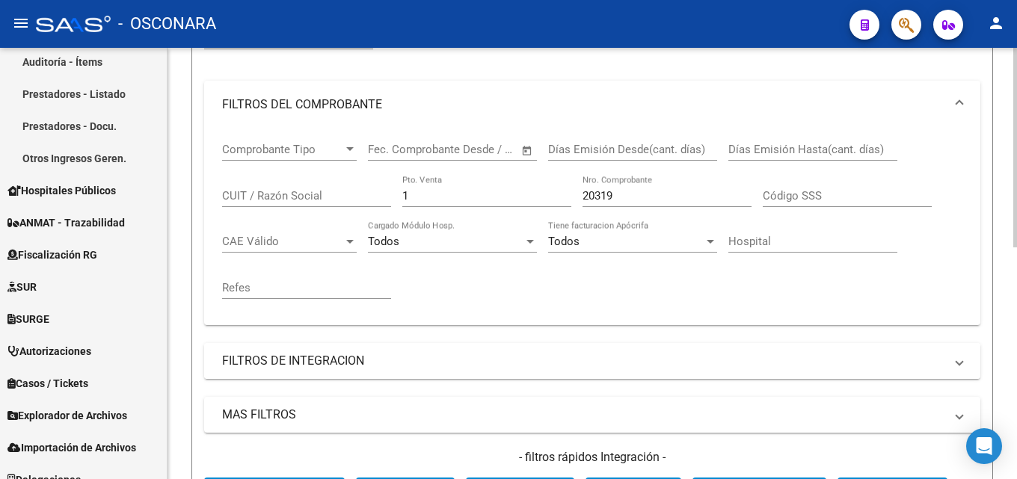
scroll to position [91, 0]
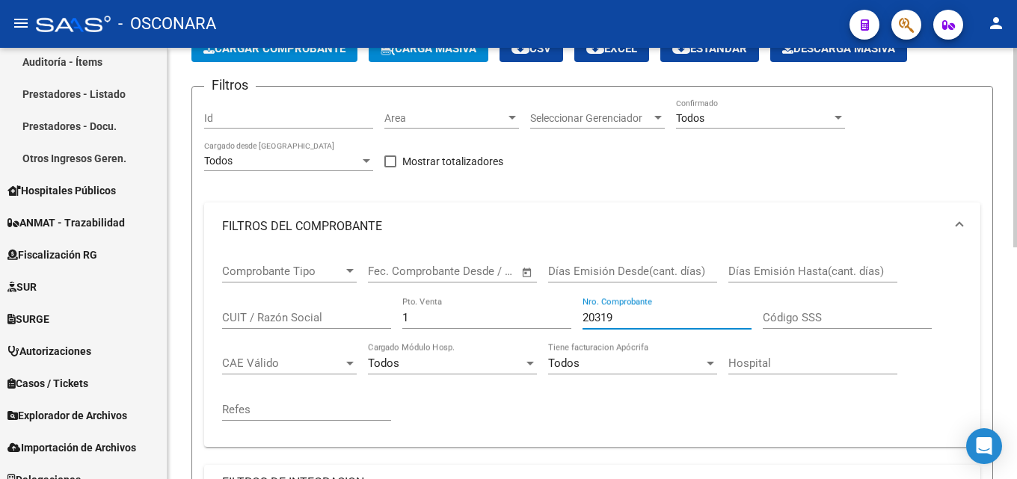
drag, startPoint x: 630, startPoint y: 317, endPoint x: 453, endPoint y: 332, distance: 177.1
click at [468, 330] on div "Comprobante Tipo Comprobante Tipo Start date – End date Fec. Comprobante Desde …" at bounding box center [592, 342] width 740 height 185
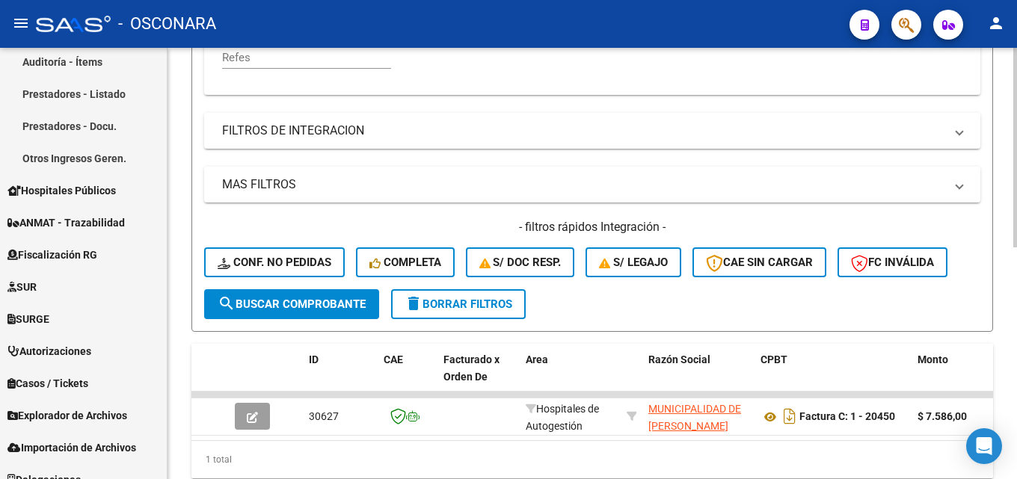
scroll to position [502, 0]
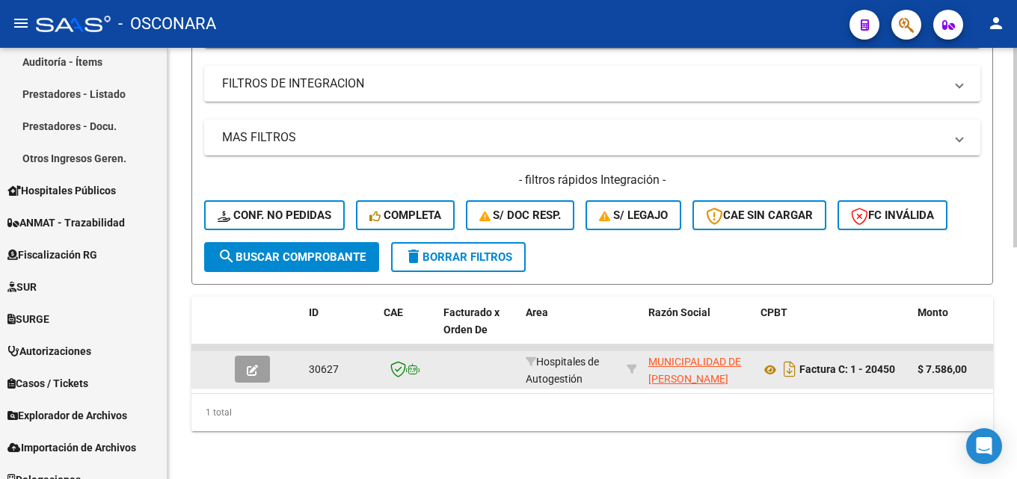
type input "20450"
click at [246, 356] on button "button" at bounding box center [252, 369] width 35 height 27
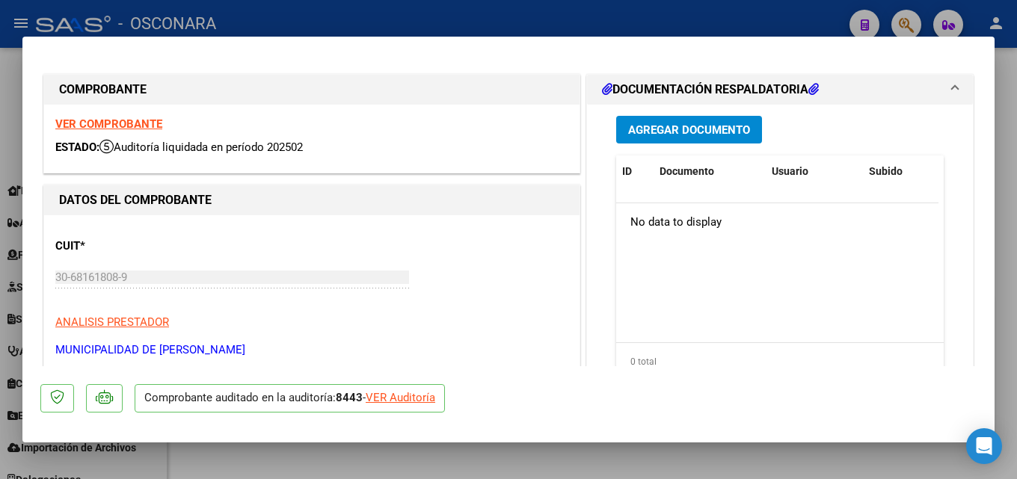
click at [1016, 248] on div at bounding box center [508, 239] width 1017 height 479
type input "$ 0,00"
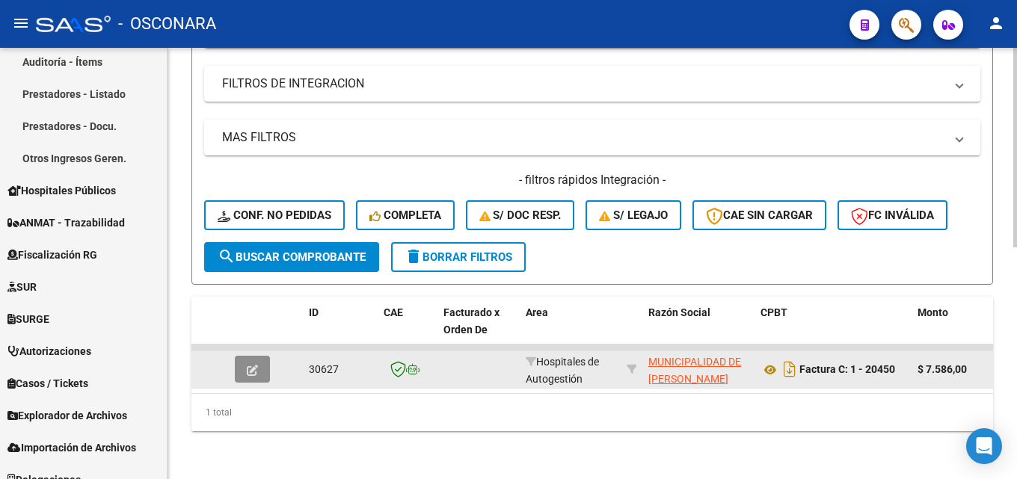
click at [244, 362] on button "button" at bounding box center [252, 369] width 35 height 27
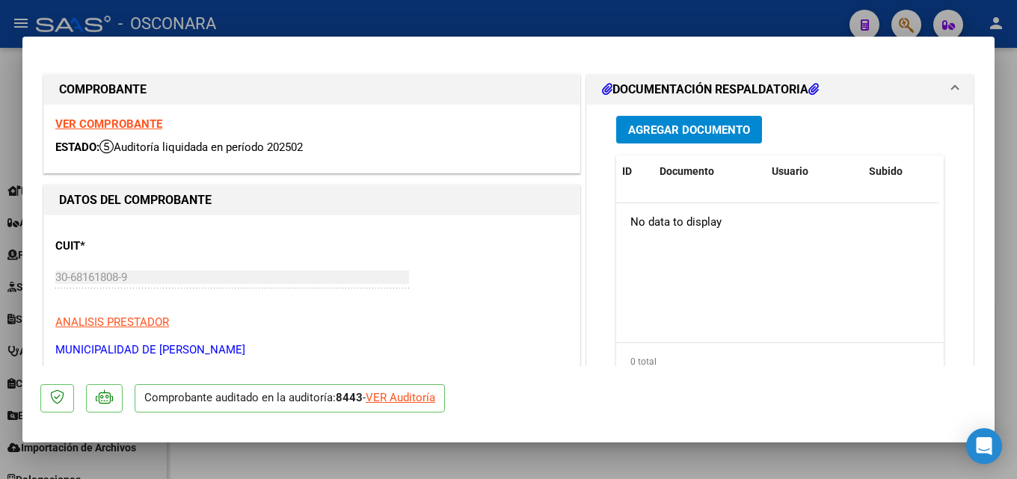
click at [1016, 179] on div at bounding box center [508, 239] width 1017 height 479
type input "$ 0,00"
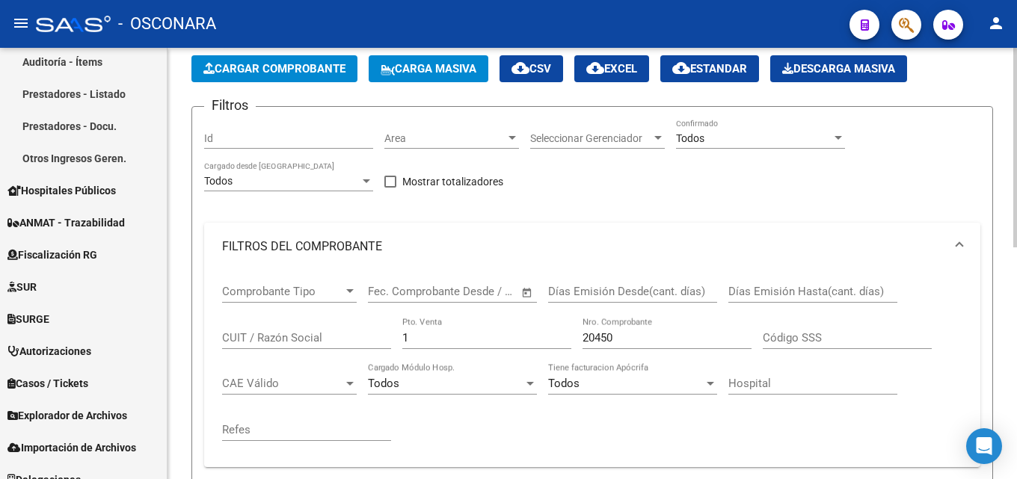
click at [1016, 146] on div at bounding box center [1015, 263] width 4 height 431
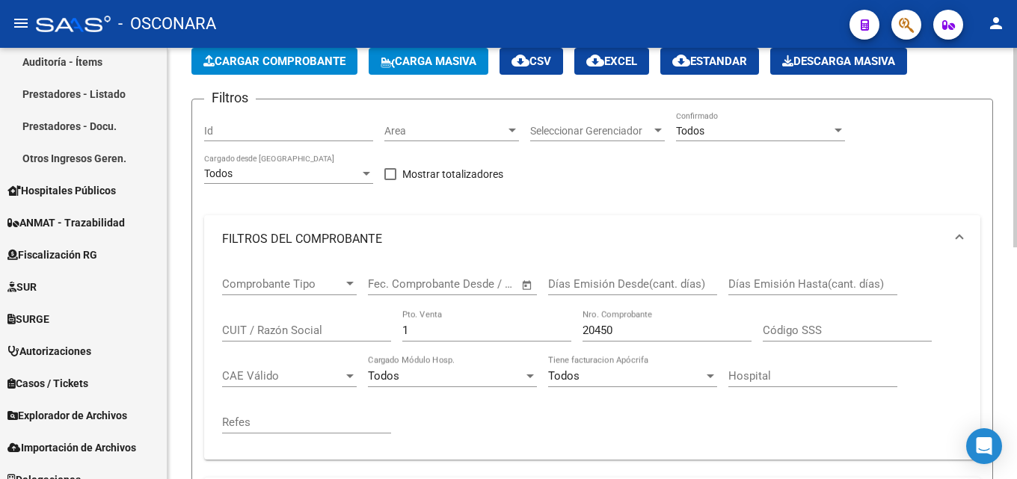
scroll to position [299, 0]
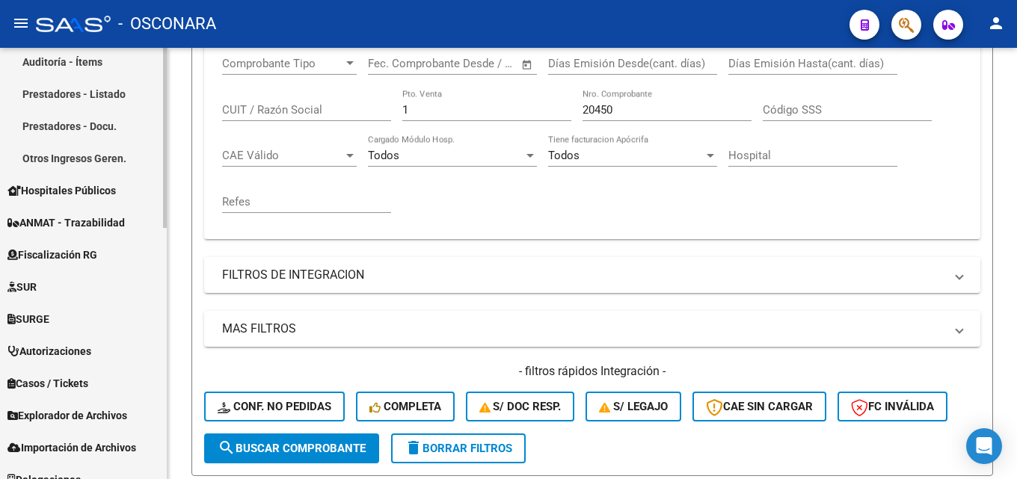
drag, startPoint x: 447, startPoint y: 107, endPoint x: 115, endPoint y: 147, distance: 334.4
click at [129, 146] on mat-sidenav-container "Firma Express Reportes Tablero de Control Ingresos Percibidos Análisis de todos…" at bounding box center [508, 263] width 1017 height 431
type input "5"
click at [635, 108] on input "52" at bounding box center [666, 109] width 169 height 13
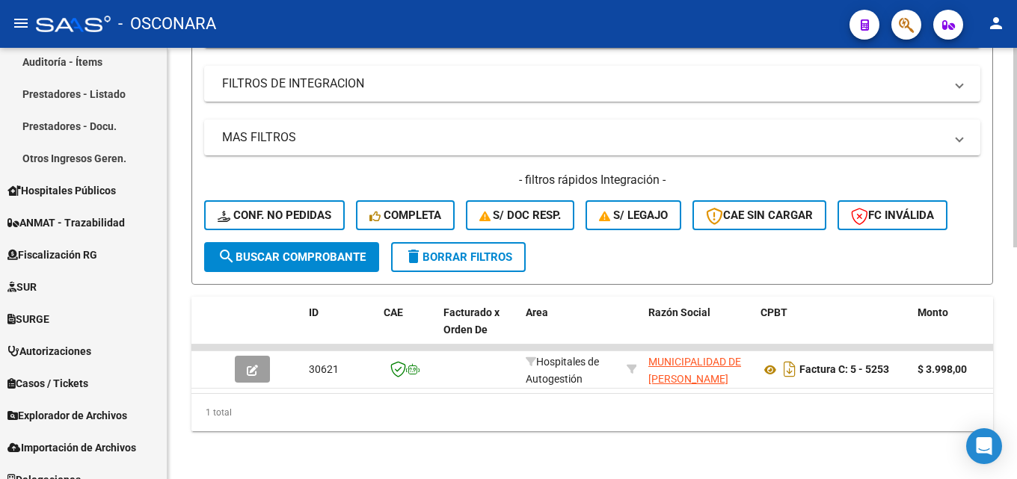
scroll to position [502, 0]
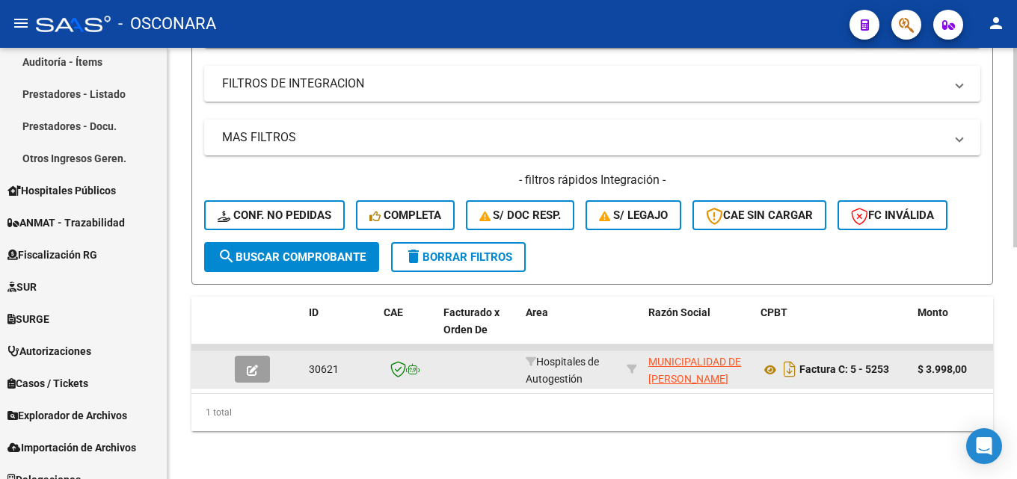
type input "5253"
click at [242, 363] on button "button" at bounding box center [252, 369] width 35 height 27
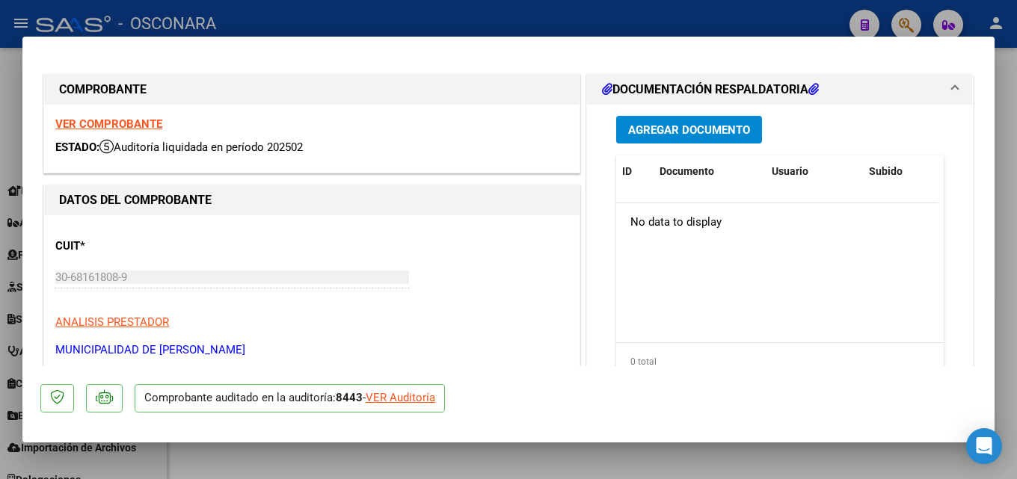
click at [1016, 101] on div at bounding box center [508, 239] width 1017 height 479
type input "$ 0,00"
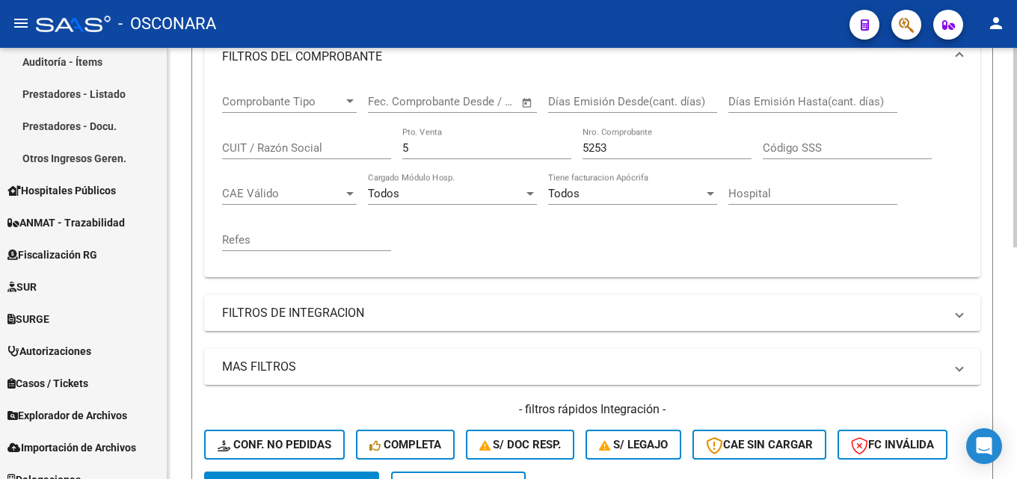
scroll to position [54, 0]
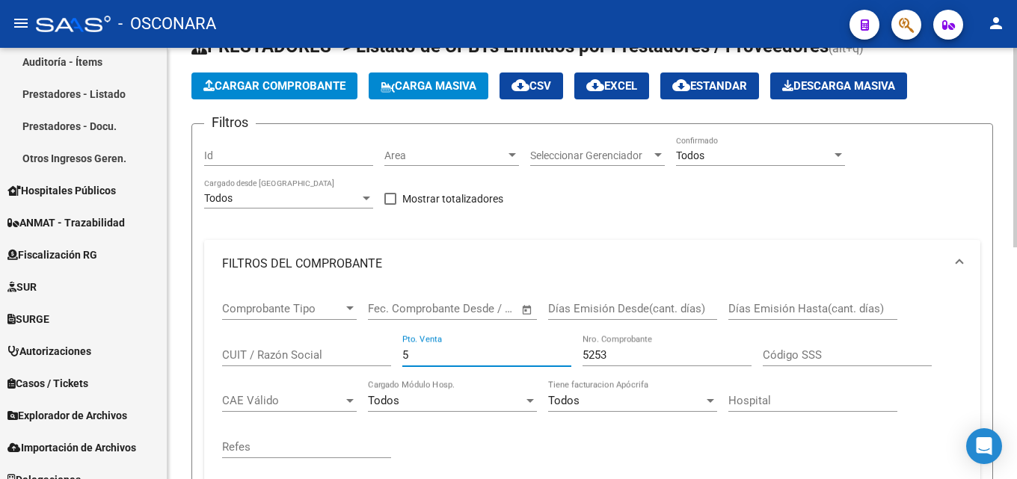
drag, startPoint x: 477, startPoint y: 350, endPoint x: 185, endPoint y: 354, distance: 291.6
click at [188, 356] on div "Video tutorial PRESTADORES -> Listado de CPBTs Emitidos por Prestadores / Prove…" at bounding box center [591, 455] width 849 height 922
type input "4"
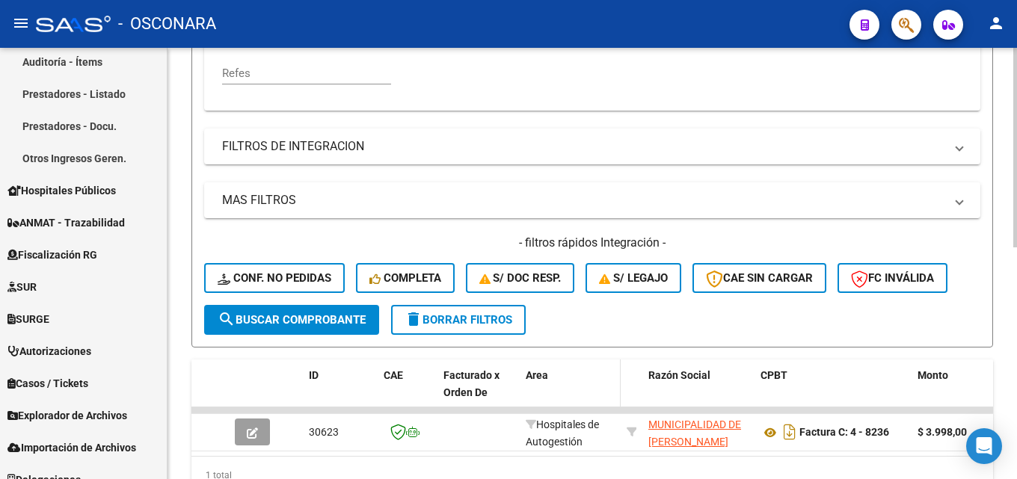
scroll to position [502, 0]
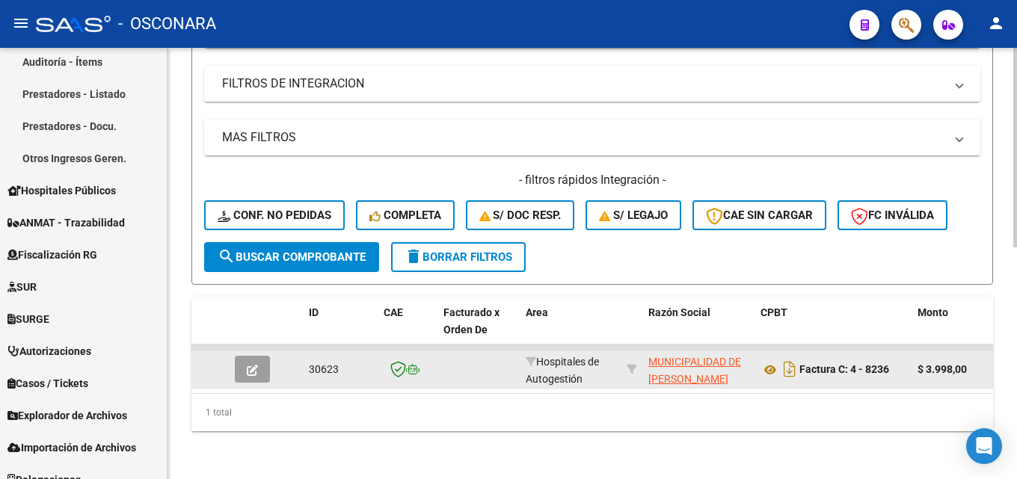
type input "8236"
click at [239, 359] on button "button" at bounding box center [252, 369] width 35 height 27
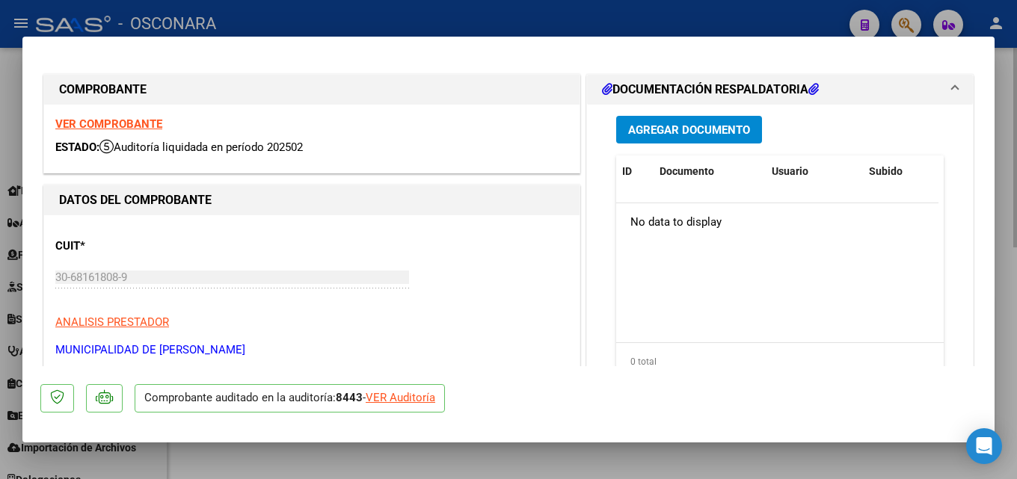
click at [1016, 207] on div at bounding box center [508, 239] width 1017 height 479
type input "$ 0,00"
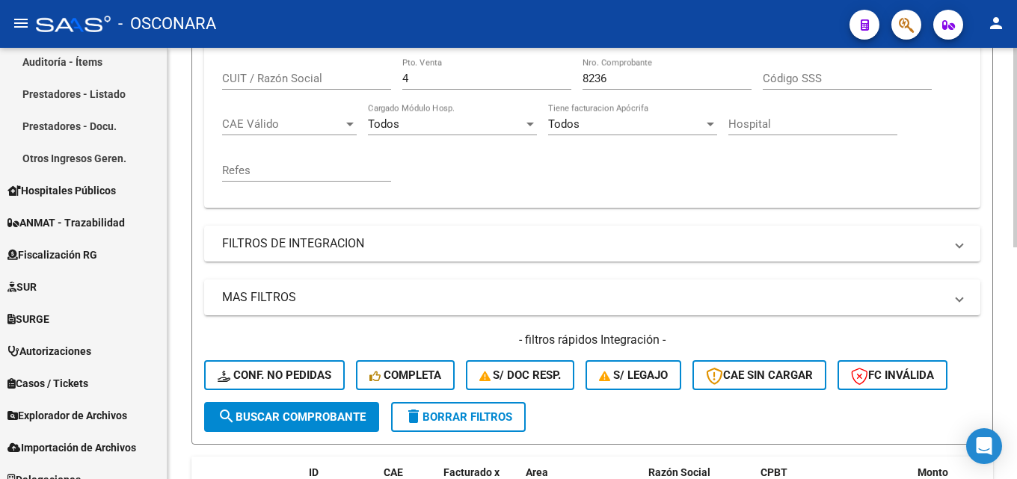
scroll to position [203, 0]
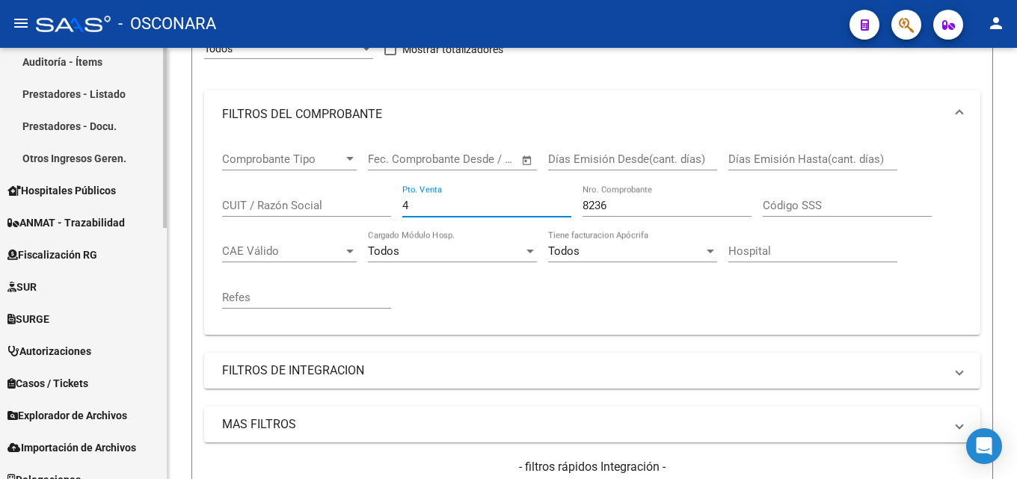
drag, startPoint x: 449, startPoint y: 209, endPoint x: 93, endPoint y: 207, distance: 355.2
click at [114, 208] on mat-sidenav-container "Firma Express Reportes Tablero de Control Ingresos Percibidos Análisis de todos…" at bounding box center [508, 263] width 1017 height 431
type input "3"
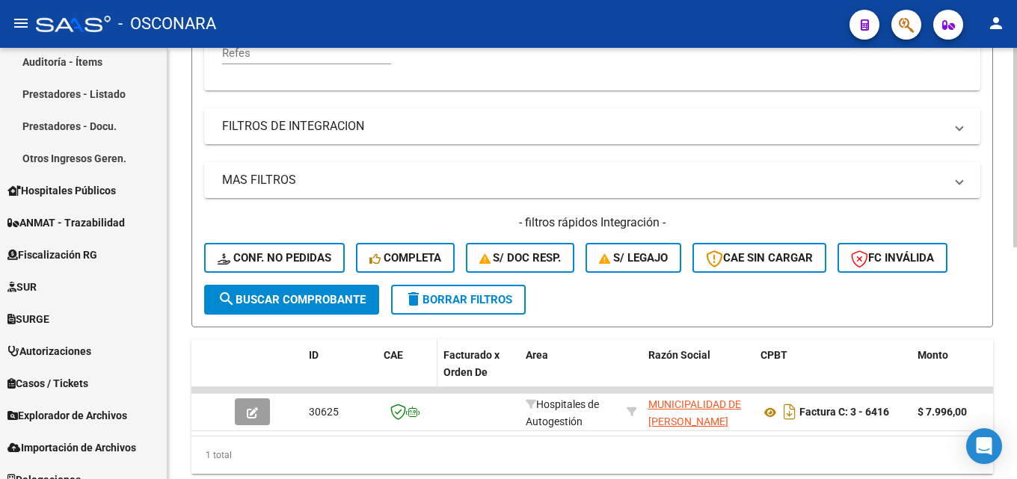
scroll to position [502, 0]
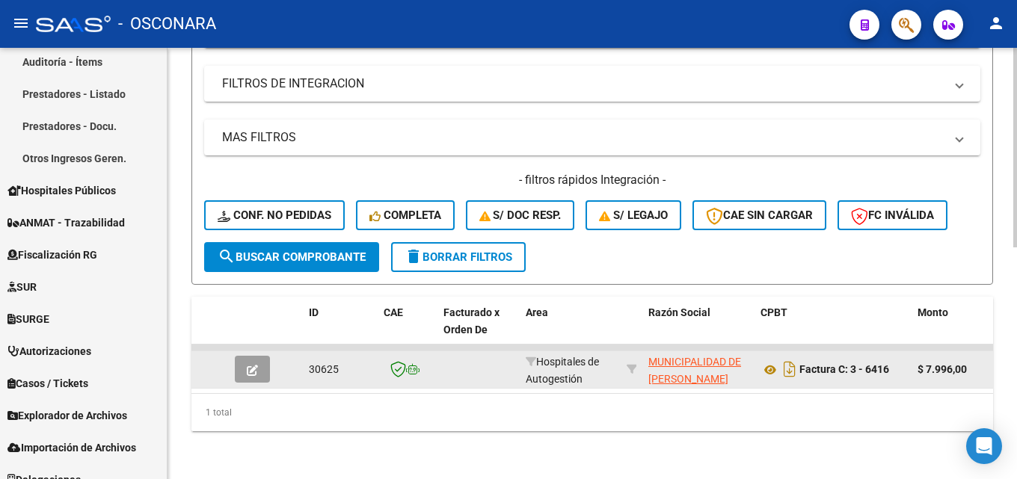
type input "6416"
click at [254, 365] on icon "button" at bounding box center [252, 370] width 11 height 11
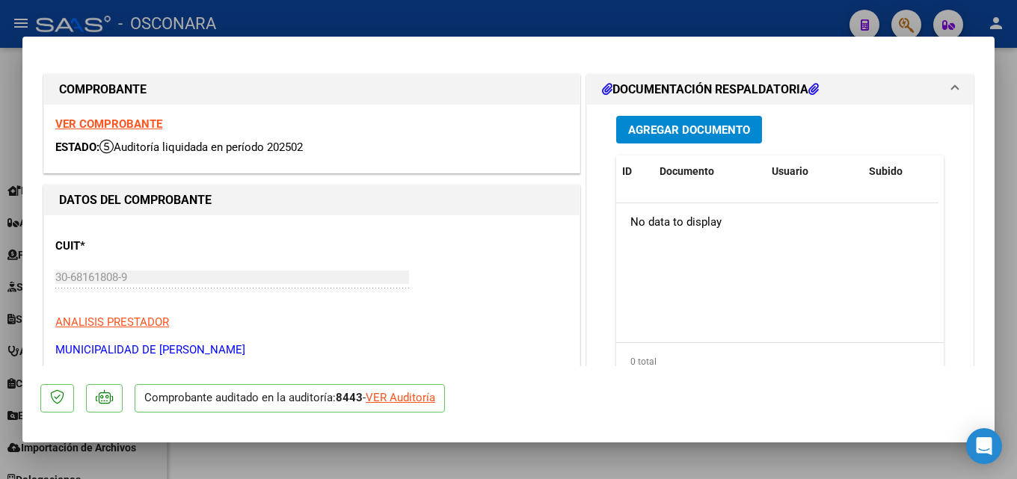
click at [1016, 208] on div at bounding box center [508, 239] width 1017 height 479
type input "$ 0,00"
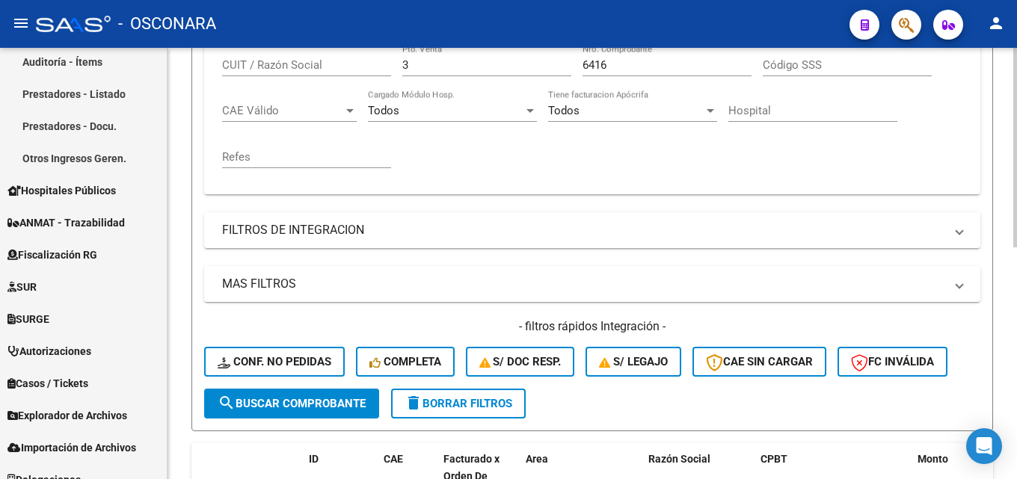
scroll to position [54, 0]
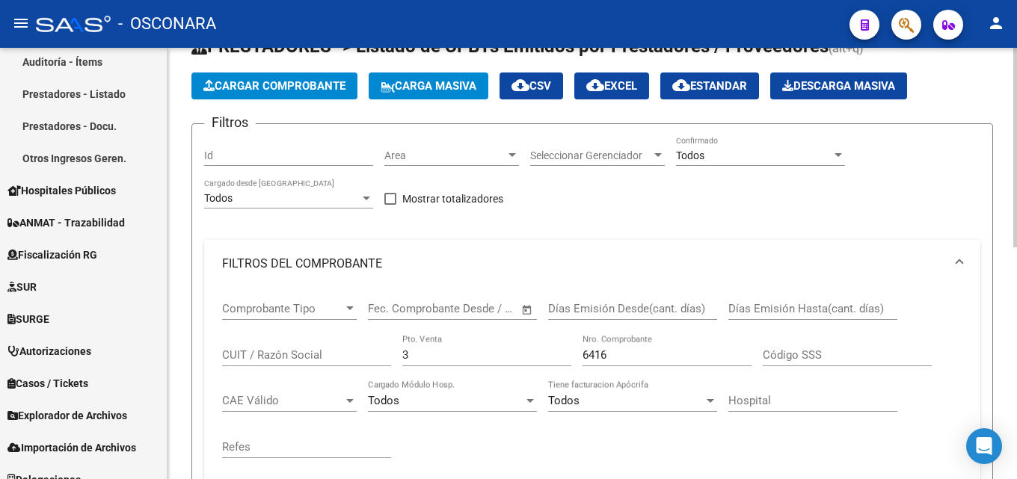
drag, startPoint x: 425, startPoint y: 355, endPoint x: 197, endPoint y: 350, distance: 228.1
click at [215, 355] on div "Comprobante Tipo Comprobante Tipo Start date – End date Fec. Comprobante Desde …" at bounding box center [592, 386] width 776 height 197
type input "1"
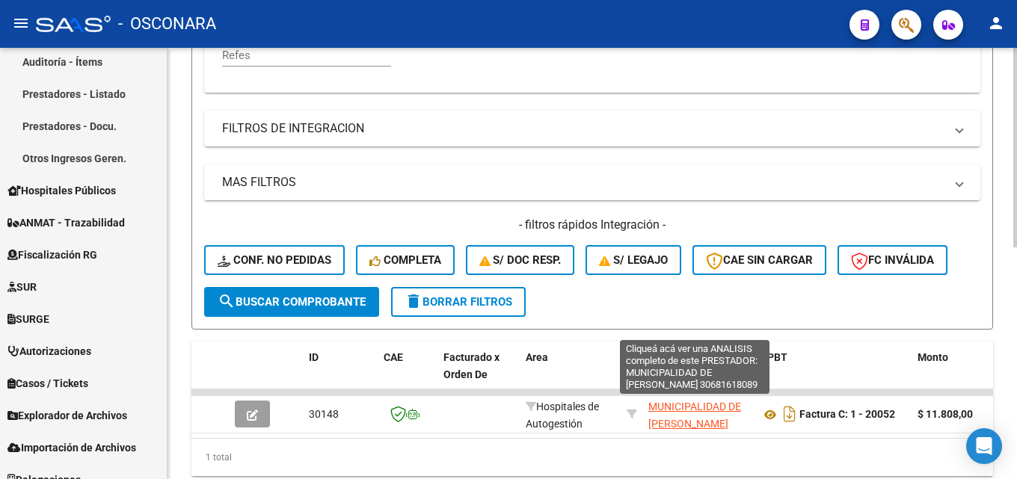
scroll to position [502, 0]
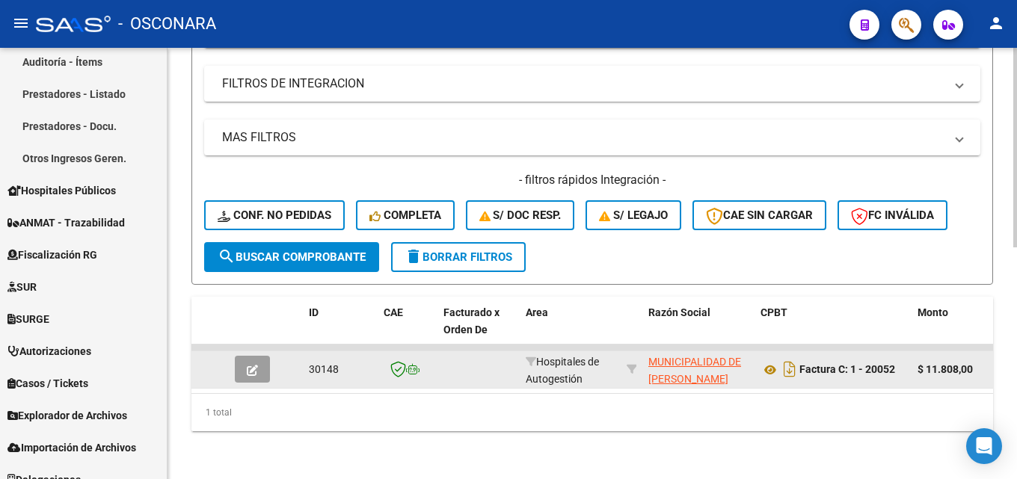
type input "20052"
click at [242, 358] on button "button" at bounding box center [252, 369] width 35 height 27
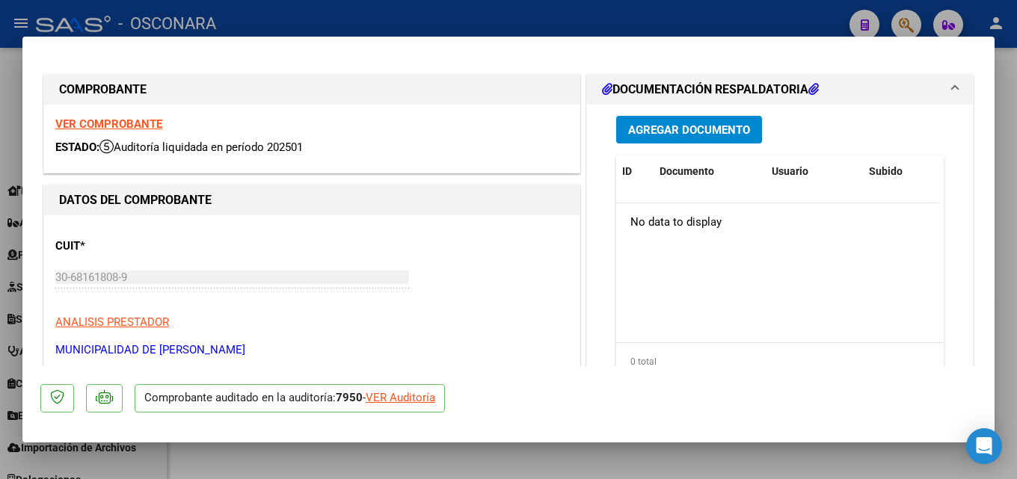
click at [1016, 153] on div at bounding box center [508, 239] width 1017 height 479
type input "$ 0,00"
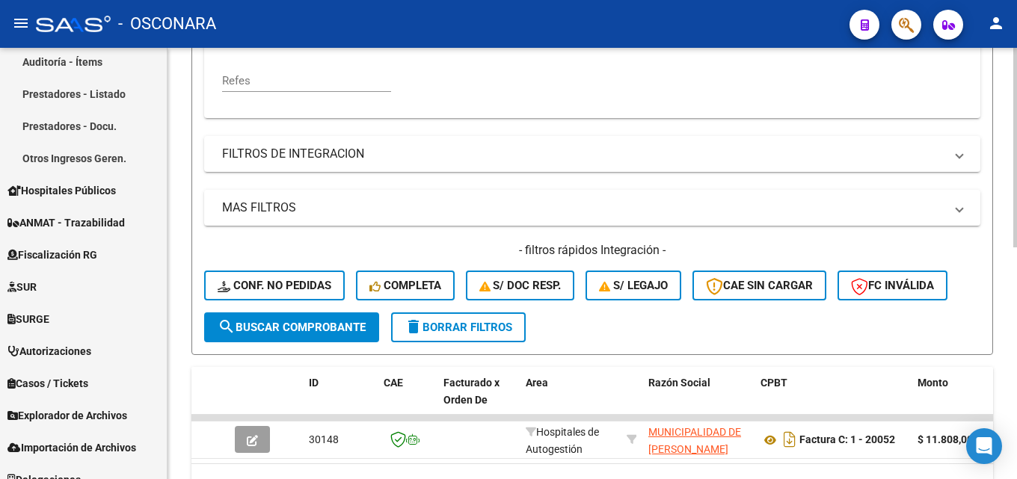
scroll to position [278, 0]
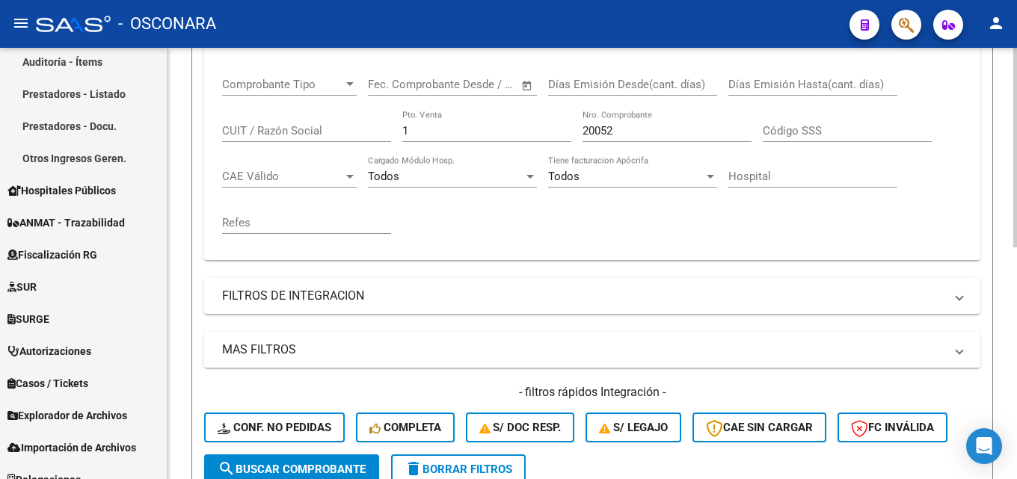
drag, startPoint x: 457, startPoint y: 117, endPoint x: 295, endPoint y: 147, distance: 165.1
click at [245, 144] on div "Comprobante Tipo Comprobante Tipo Start date – End date Fec. Comprobante Desde …" at bounding box center [592, 156] width 740 height 185
click at [428, 141] on div "1 Pto. Venta" at bounding box center [486, 126] width 169 height 32
click at [290, 140] on div "Comprobante Tipo Comprobante Tipo Start date – End date Fec. Comprobante Desde …" at bounding box center [592, 156] width 740 height 185
type input "3"
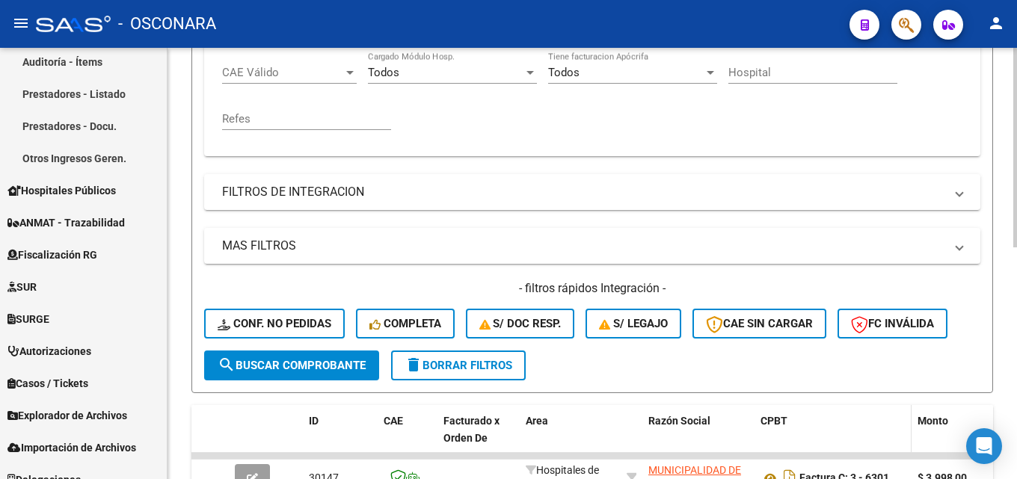
scroll to position [502, 0]
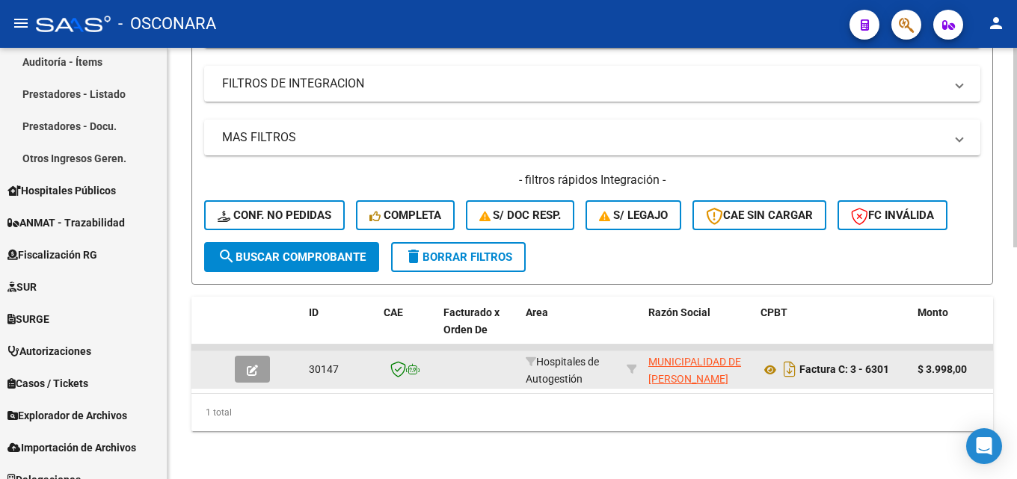
type input "6301"
click at [248, 356] on button "button" at bounding box center [252, 369] width 35 height 27
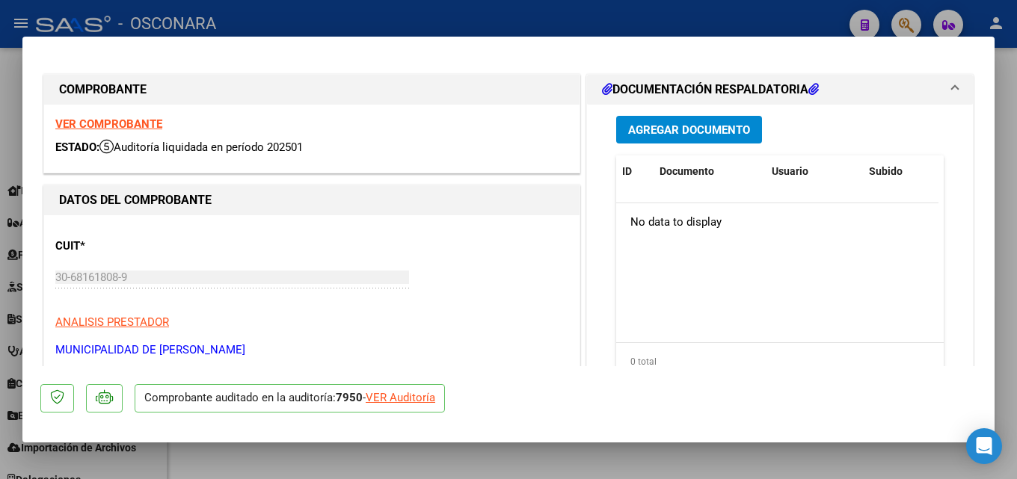
click at [1016, 182] on div at bounding box center [508, 239] width 1017 height 479
type input "$ 0,00"
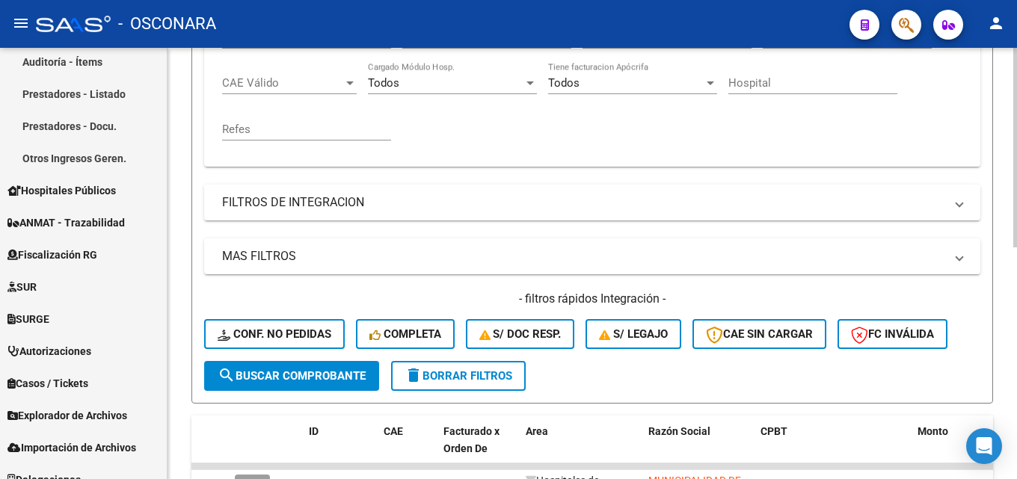
scroll to position [203, 0]
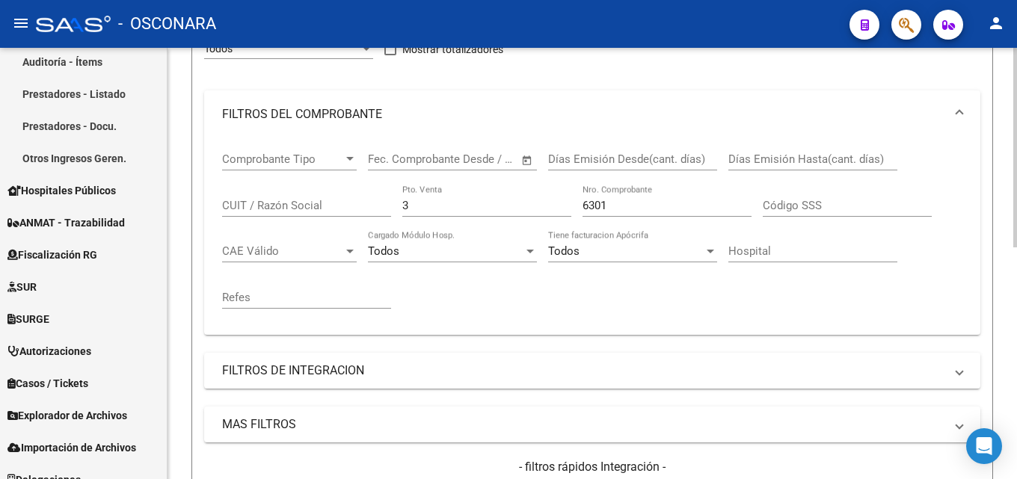
drag, startPoint x: 452, startPoint y: 214, endPoint x: 200, endPoint y: 182, distance: 254.0
click at [260, 191] on div "Comprobante Tipo Comprobante Tipo Start date – End date Fec. Comprobante Desde …" at bounding box center [592, 230] width 740 height 185
click at [529, 208] on input "3" at bounding box center [486, 205] width 169 height 13
drag, startPoint x: 349, startPoint y: 203, endPoint x: 322, endPoint y: 203, distance: 27.7
click at [320, 203] on div "Comprobante Tipo Comprobante Tipo Start date – End date Fec. Comprobante Desde …" at bounding box center [592, 230] width 740 height 185
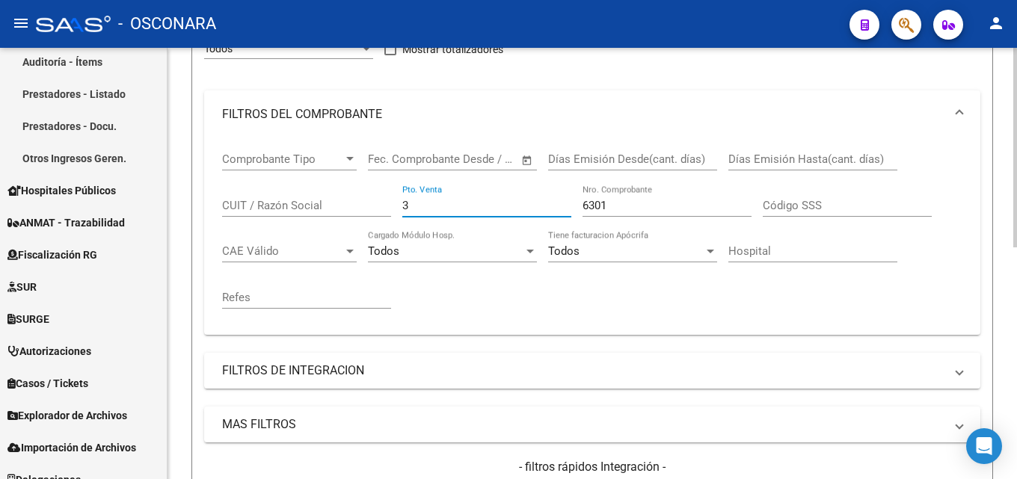
click at [437, 201] on input "3" at bounding box center [486, 205] width 169 height 13
drag, startPoint x: 440, startPoint y: 203, endPoint x: 386, endPoint y: 201, distance: 54.6
click at [386, 201] on div "Comprobante Tipo Comprobante Tipo Start date – End date Fec. Comprobante Desde …" at bounding box center [592, 230] width 740 height 185
type input "6"
type input "4703"
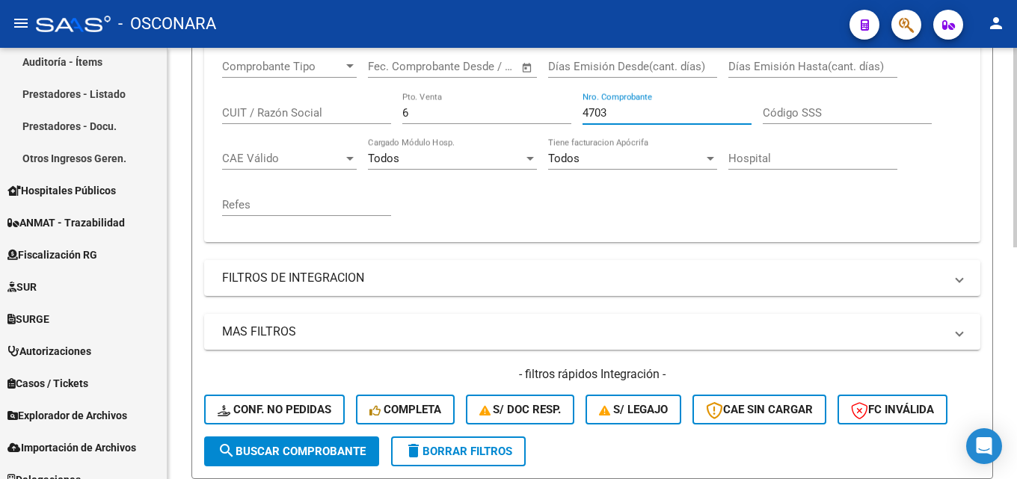
scroll to position [502, 0]
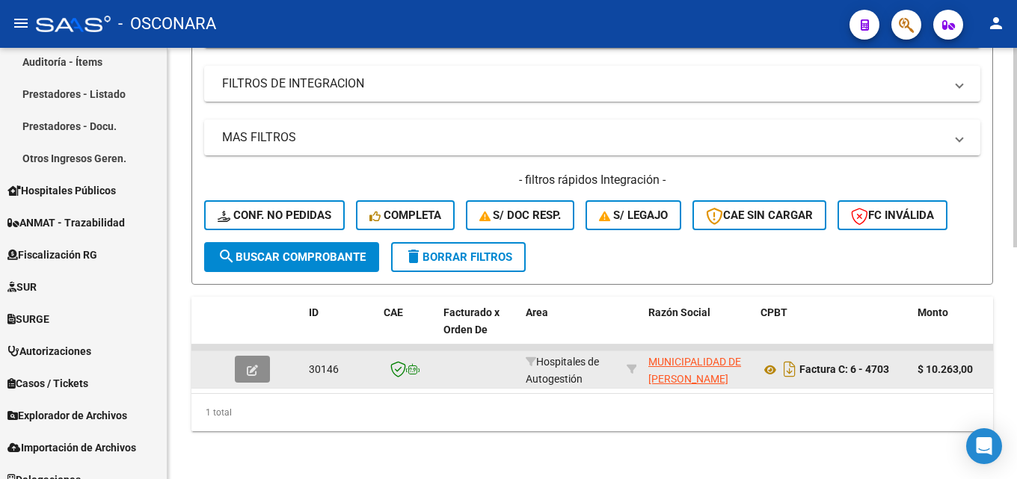
click at [254, 365] on icon "button" at bounding box center [252, 370] width 11 height 11
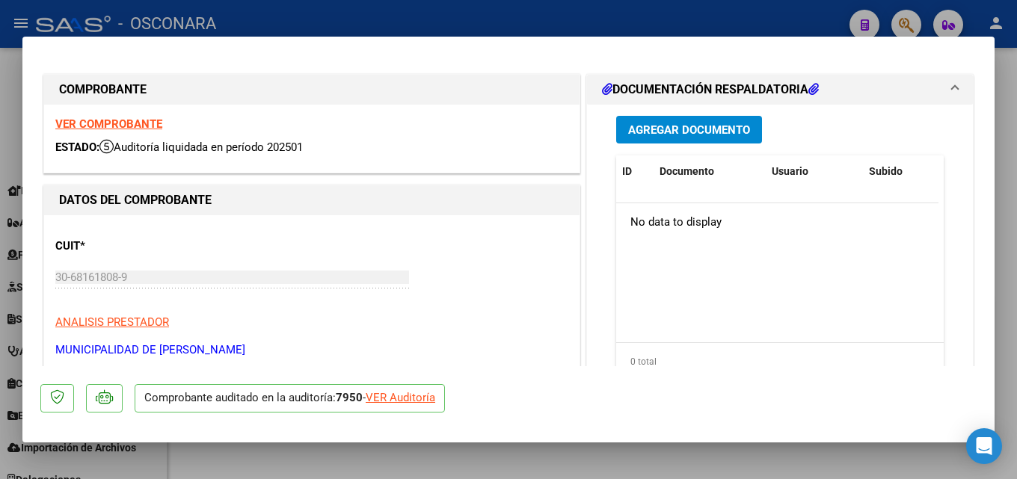
click at [1016, 183] on div at bounding box center [508, 239] width 1017 height 479
type input "$ 0,00"
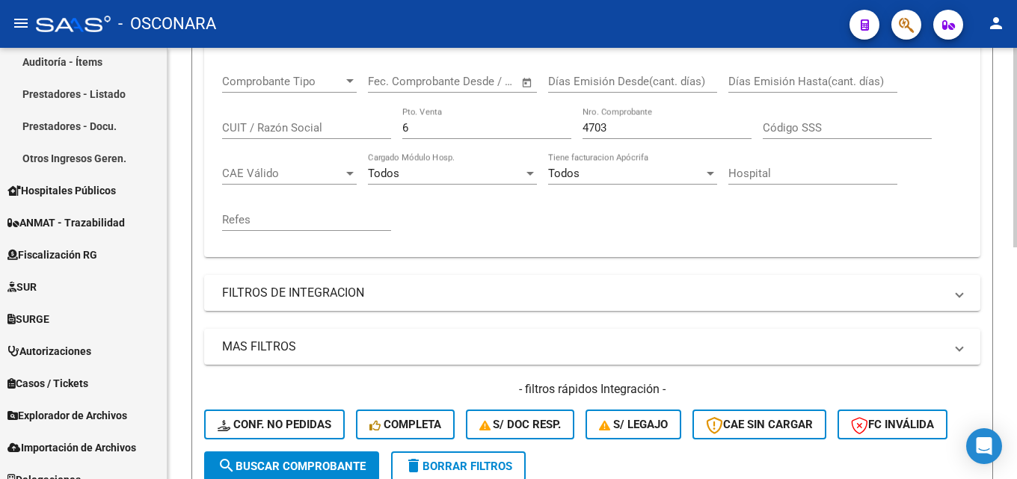
scroll to position [129, 0]
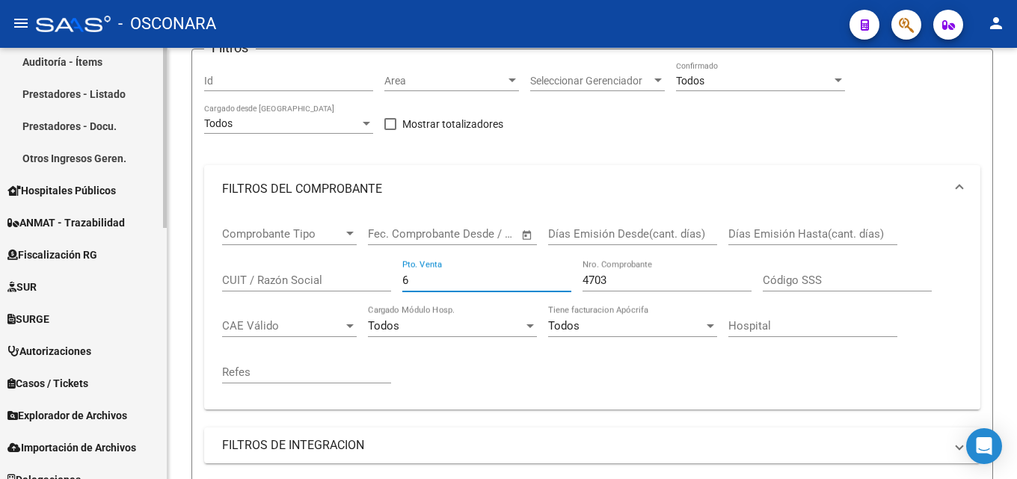
drag, startPoint x: 453, startPoint y: 277, endPoint x: 115, endPoint y: 272, distance: 338.0
click at [126, 277] on mat-sidenav-container "Firma Express Reportes Tablero de Control Ingresos Percibidos Análisis de todos…" at bounding box center [508, 263] width 1017 height 431
type input "1"
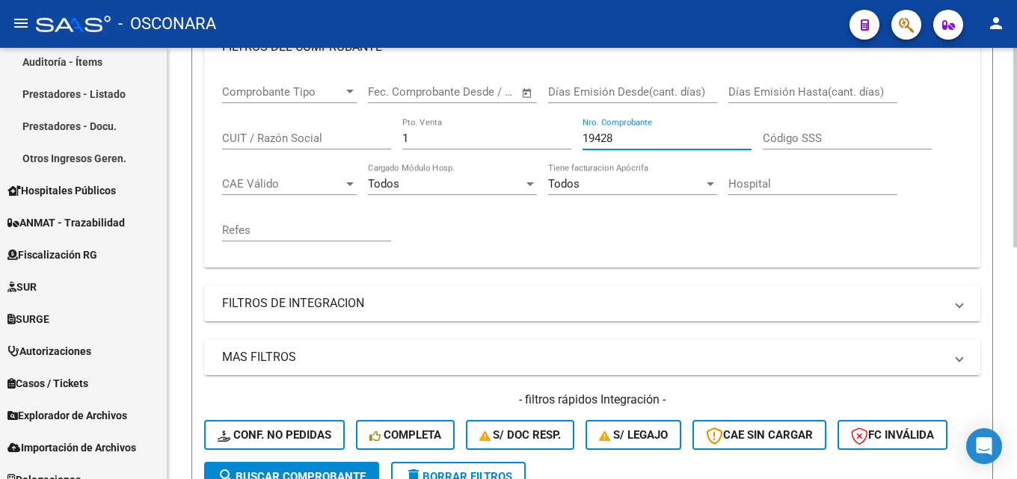
scroll to position [502, 0]
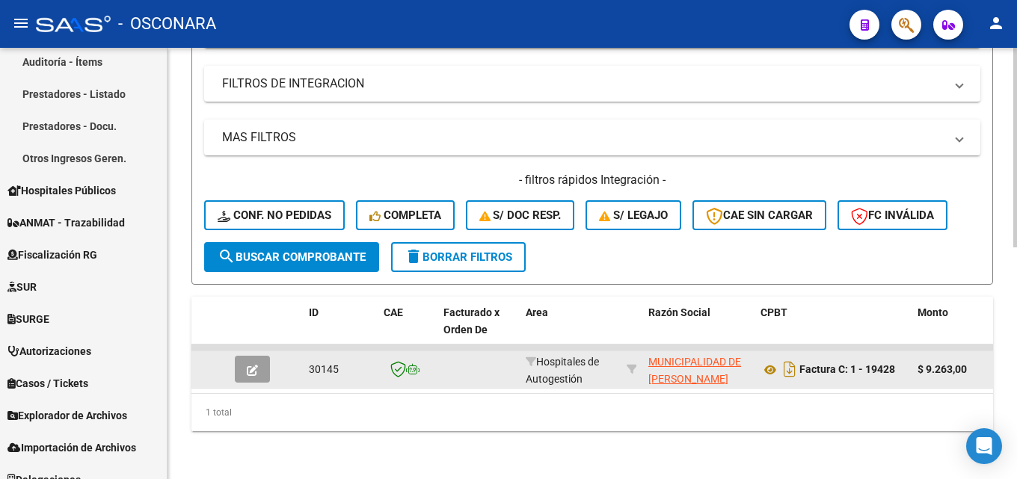
type input "19428"
click at [255, 363] on span "button" at bounding box center [252, 369] width 11 height 13
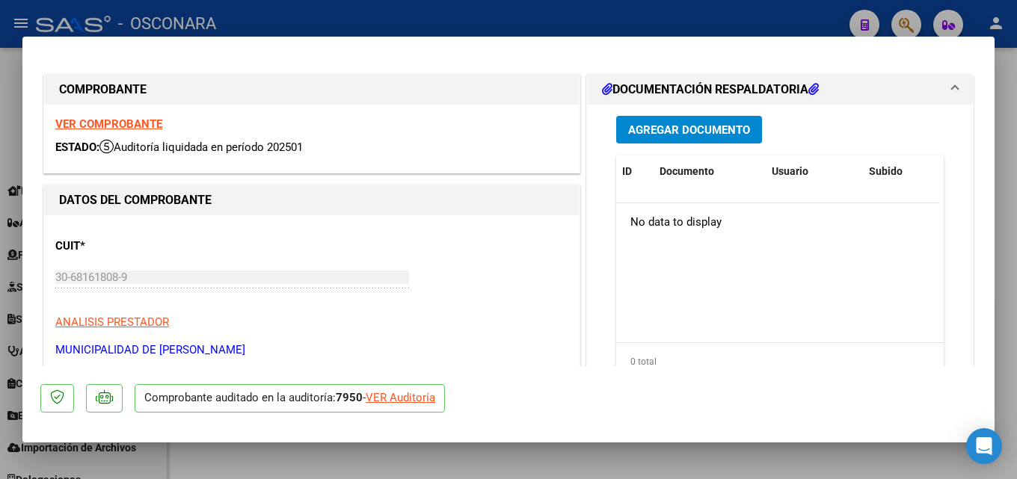
click at [1016, 194] on div at bounding box center [508, 239] width 1017 height 479
type input "$ 0,00"
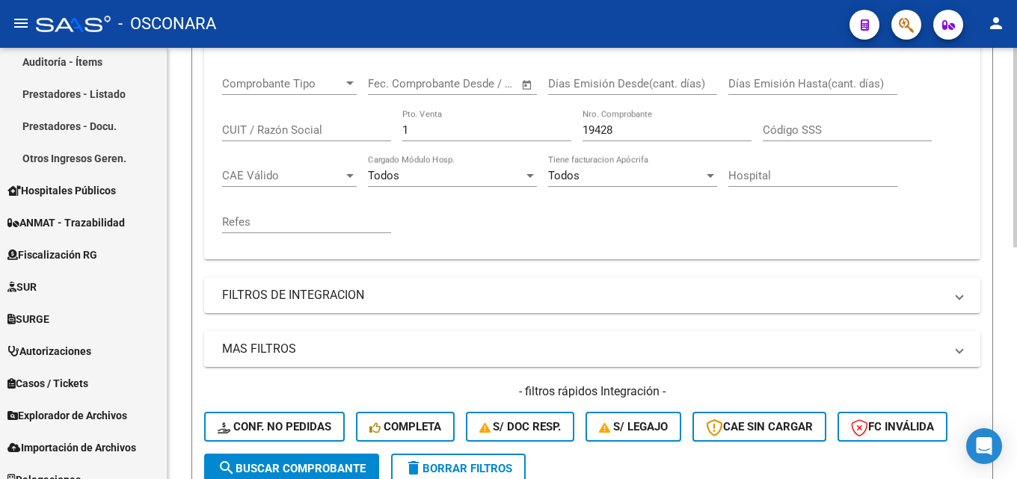
scroll to position [278, 0]
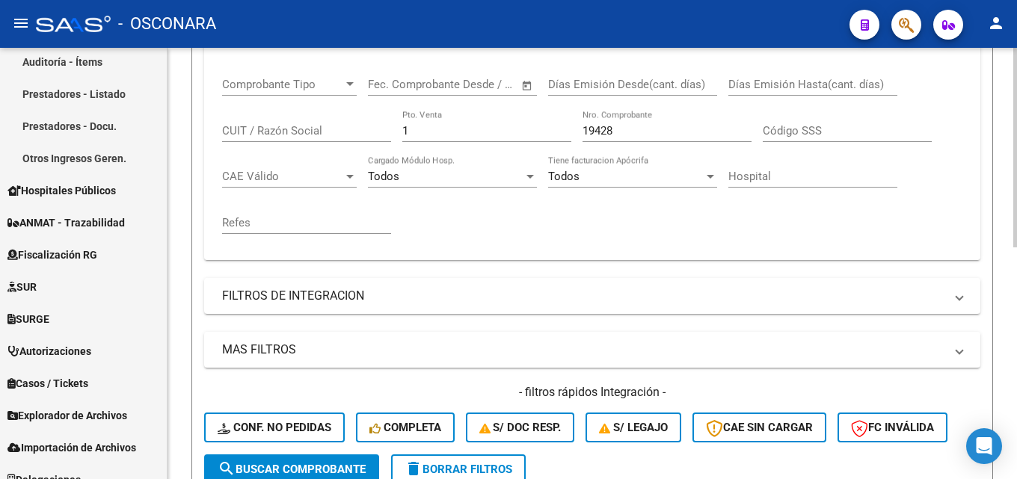
click at [228, 141] on div "Comprobante Tipo Comprobante Tipo Start date – End date Fec. Comprobante Desde …" at bounding box center [592, 156] width 740 height 185
type input "6"
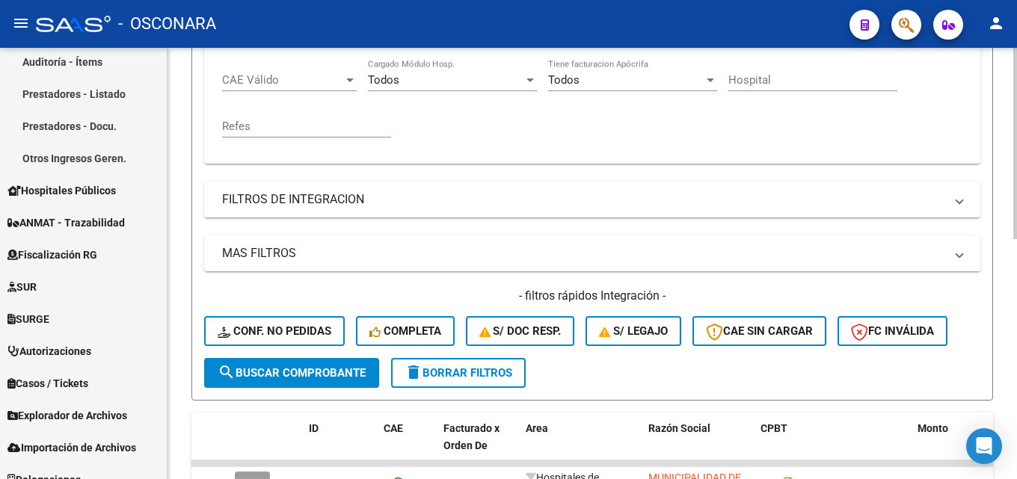
scroll to position [540, 0]
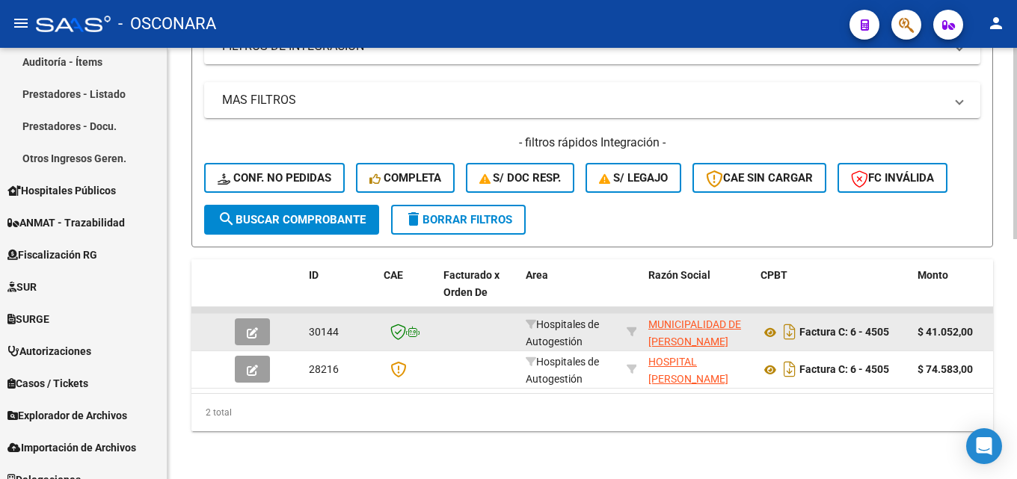
type input "4505"
click at [247, 327] on icon "button" at bounding box center [252, 332] width 11 height 11
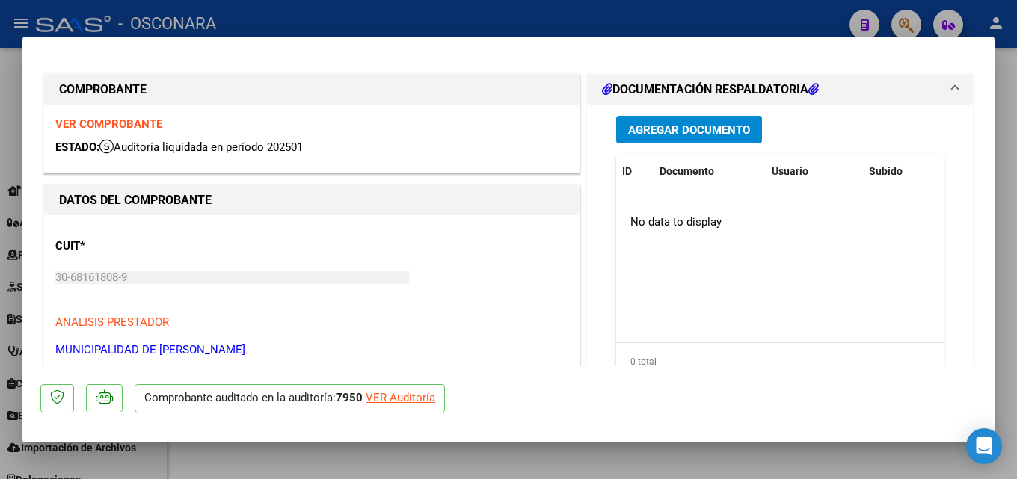
click at [1015, 285] on div at bounding box center [508, 239] width 1017 height 479
type input "$ 0,00"
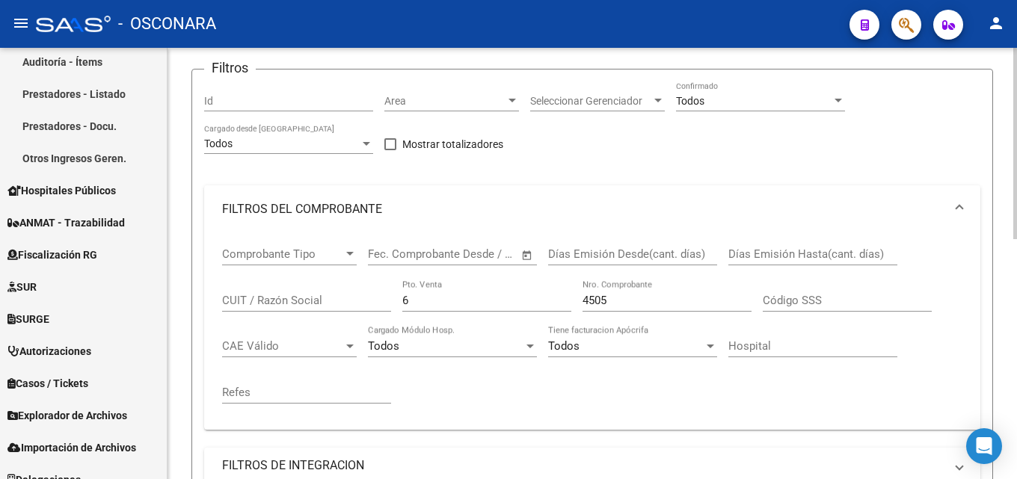
click at [1016, 124] on div at bounding box center [1015, 263] width 4 height 431
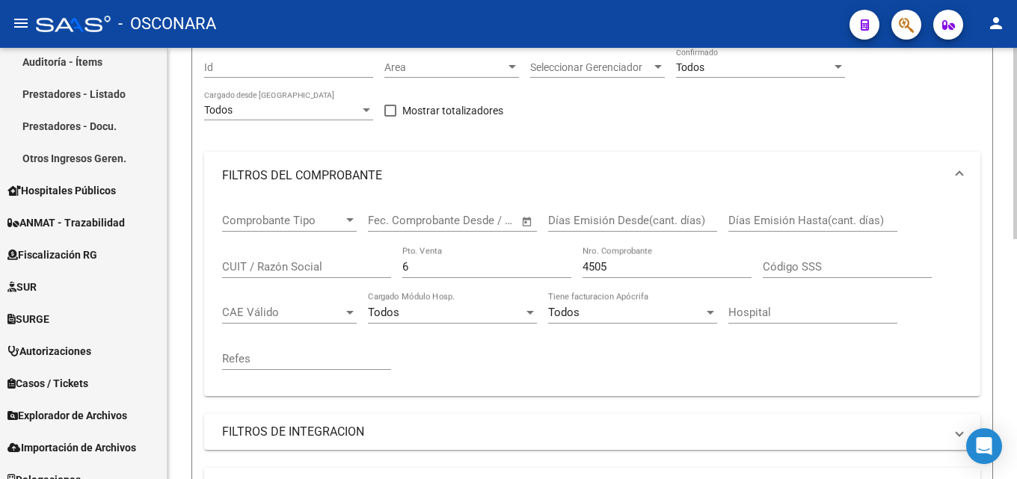
scroll to position [150, 0]
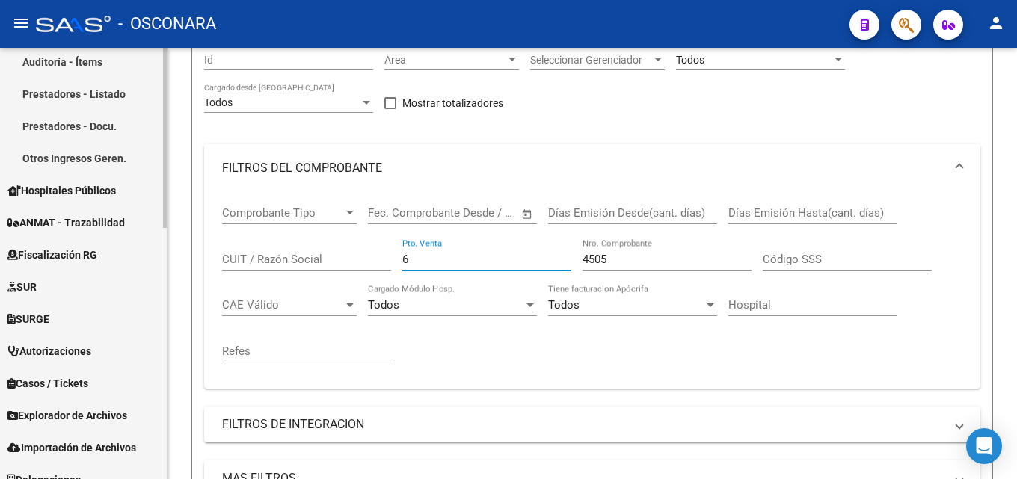
drag, startPoint x: 372, startPoint y: 265, endPoint x: 88, endPoint y: 265, distance: 284.1
click at [110, 267] on mat-sidenav-container "Firma Express Reportes Tablero de Control Ingresos Percibidos Análisis de todos…" at bounding box center [508, 263] width 1017 height 431
type input "3"
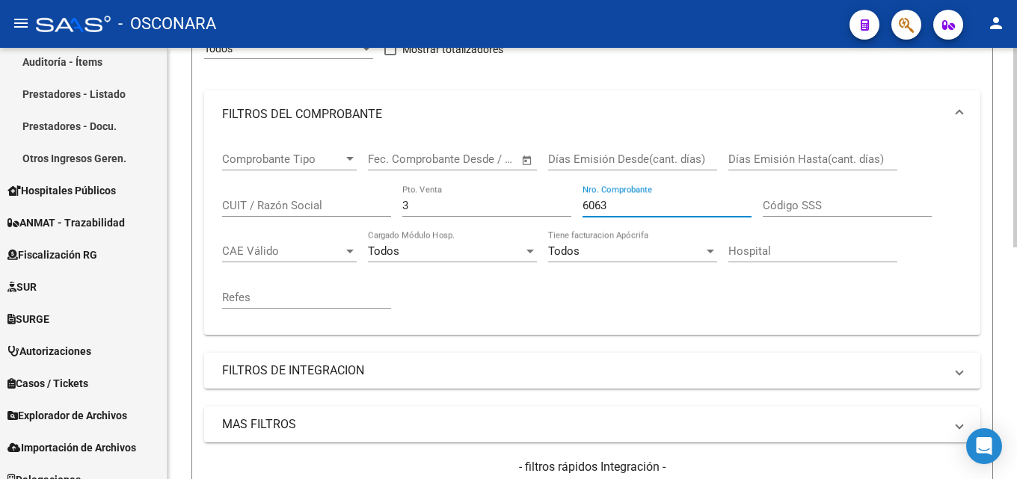
scroll to position [502, 0]
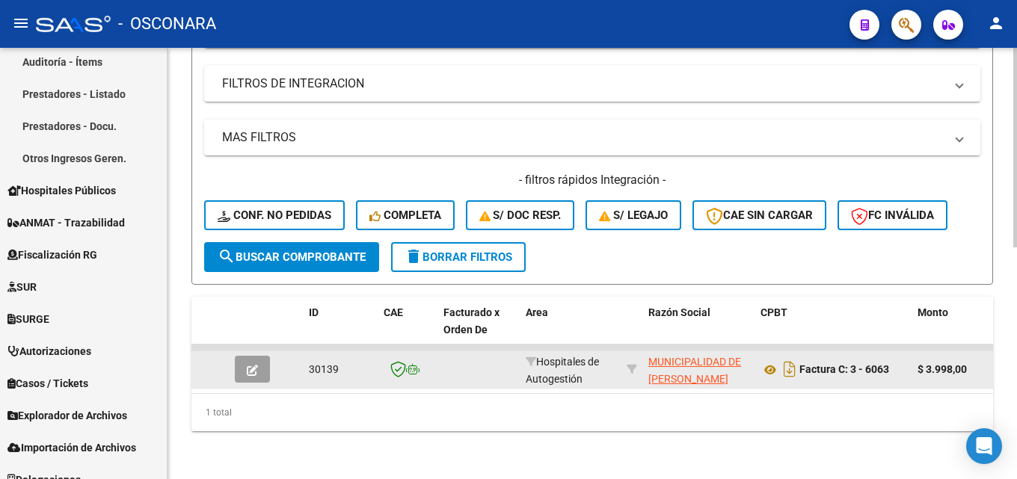
type input "6063"
click at [240, 356] on button "button" at bounding box center [252, 369] width 35 height 27
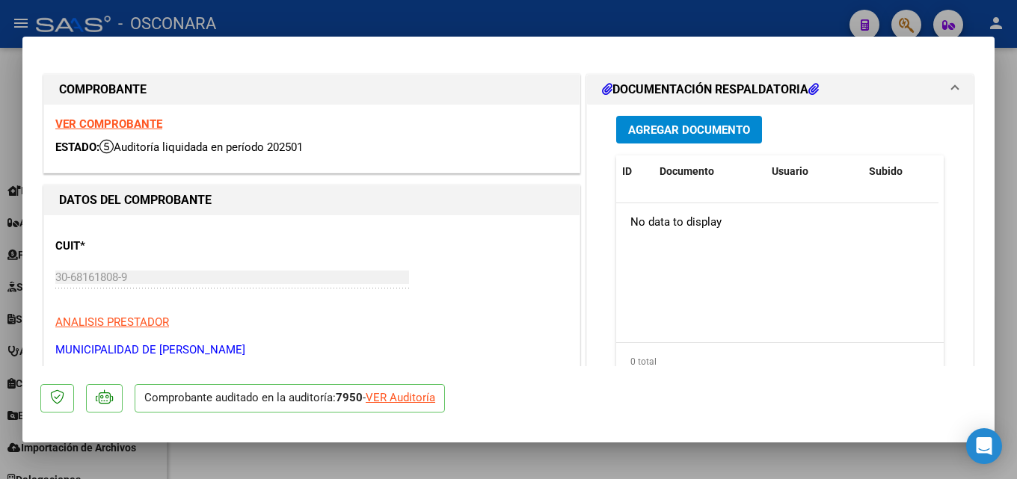
click at [1016, 172] on div at bounding box center [508, 239] width 1017 height 479
type input "$ 0,00"
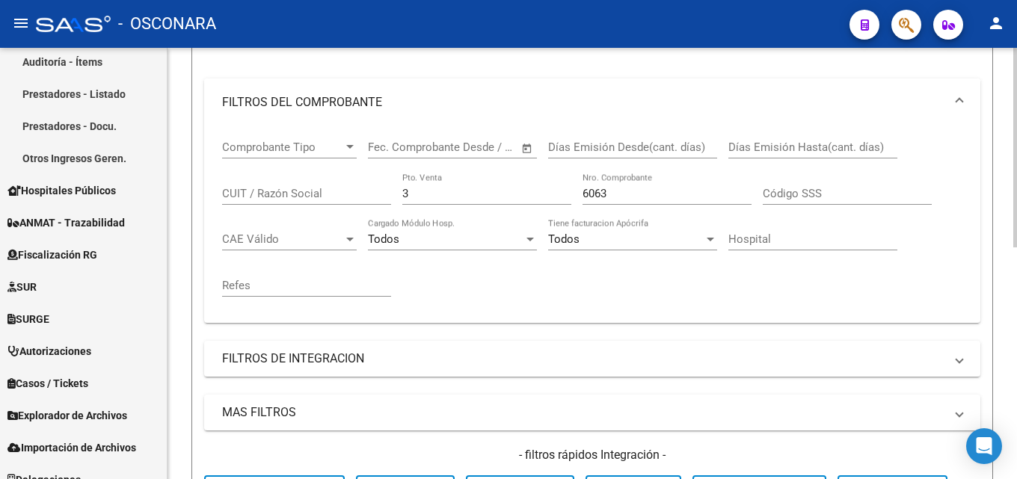
scroll to position [54, 0]
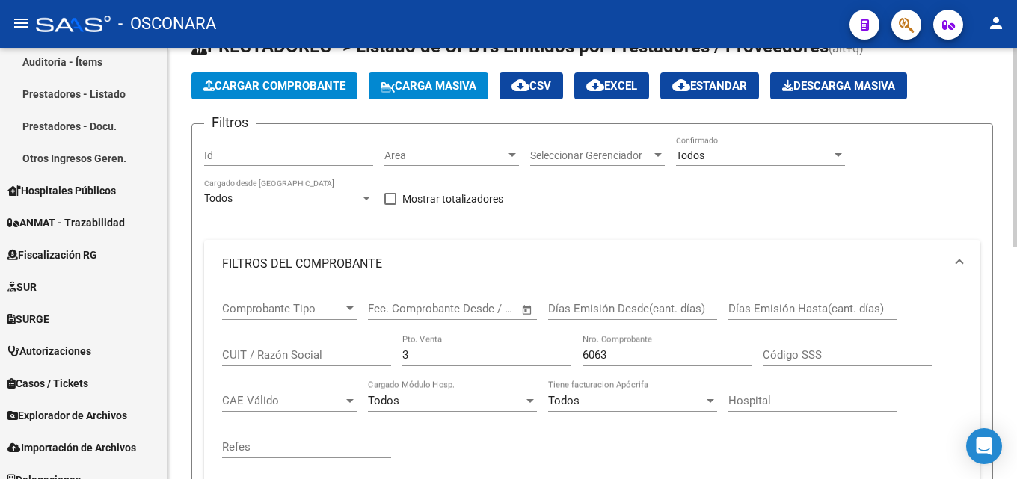
drag, startPoint x: 433, startPoint y: 357, endPoint x: 273, endPoint y: 376, distance: 161.2
click at [285, 374] on div "Comprobante Tipo Comprobante Tipo Start date – End date Fec. Comprobante Desde …" at bounding box center [592, 380] width 740 height 185
type input "9"
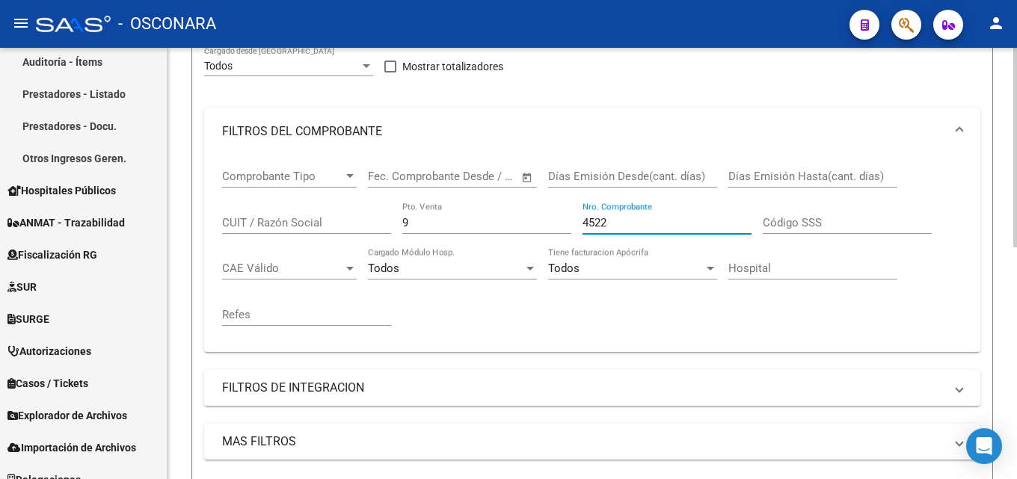
scroll to position [502, 0]
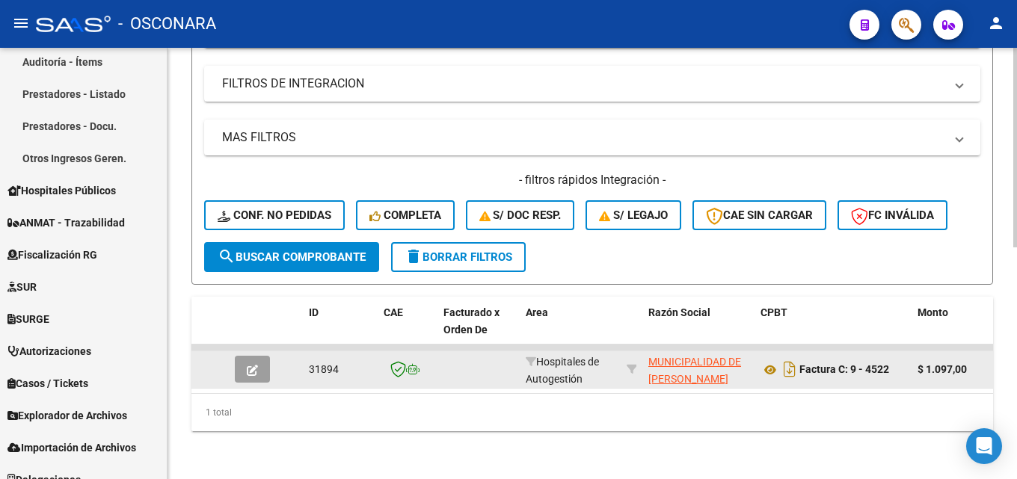
type input "4522"
click at [247, 365] on icon "button" at bounding box center [252, 370] width 11 height 11
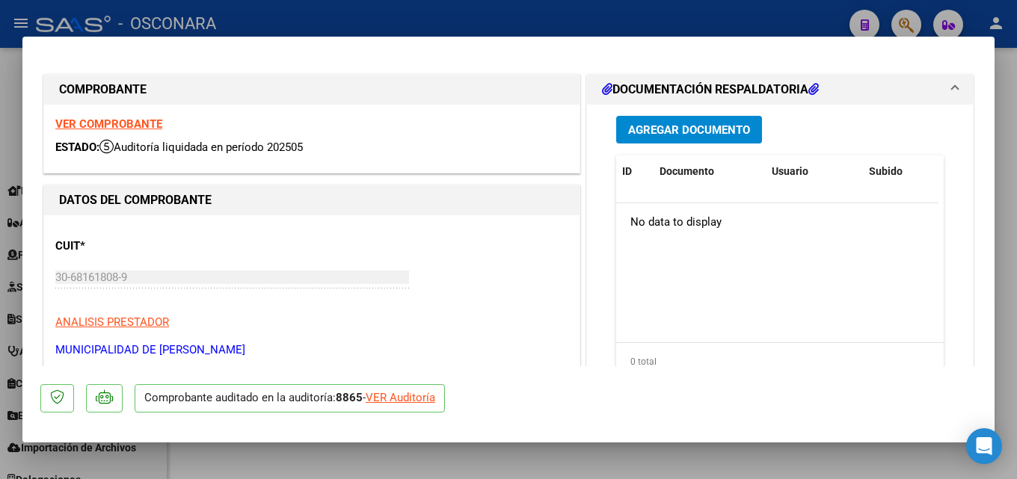
click at [1016, 230] on div at bounding box center [508, 239] width 1017 height 479
type input "$ 0,00"
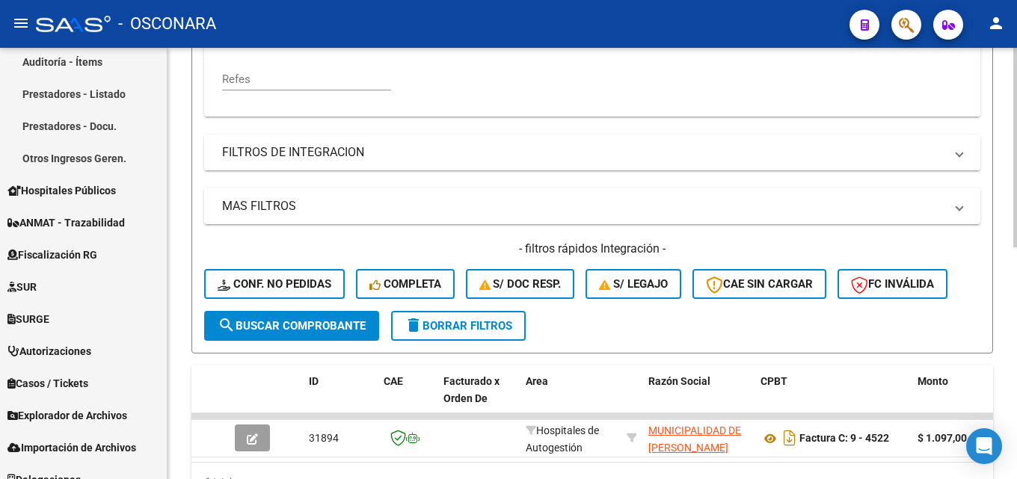
scroll to position [203, 0]
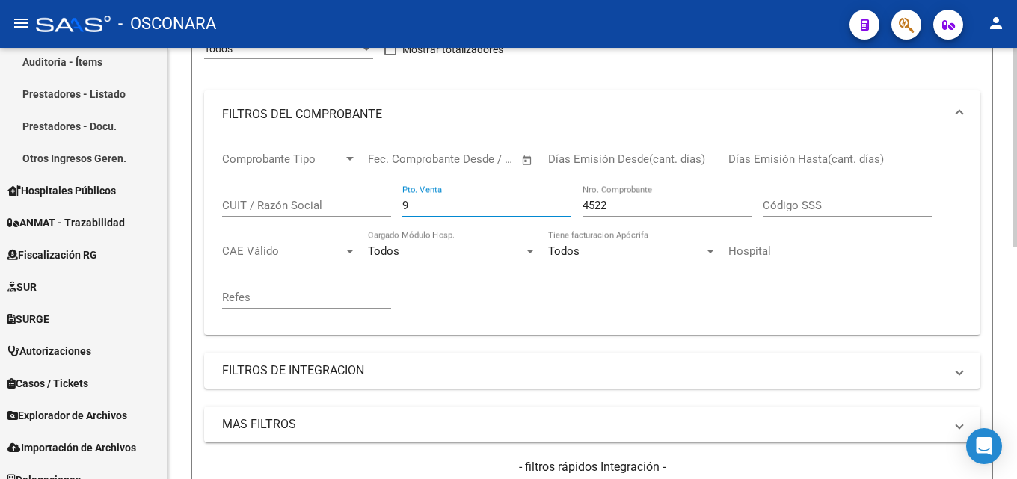
drag, startPoint x: 430, startPoint y: 202, endPoint x: 227, endPoint y: 193, distance: 202.8
click at [238, 197] on div "Comprobante Tipo Comprobante Tipo Start date – End date Fec. Comprobante Desde …" at bounding box center [592, 230] width 740 height 185
type input "8"
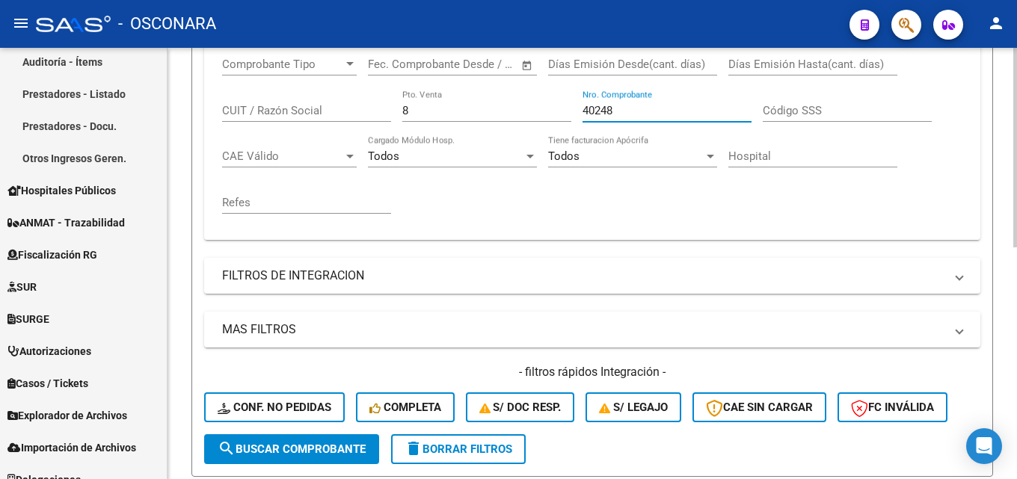
scroll to position [502, 0]
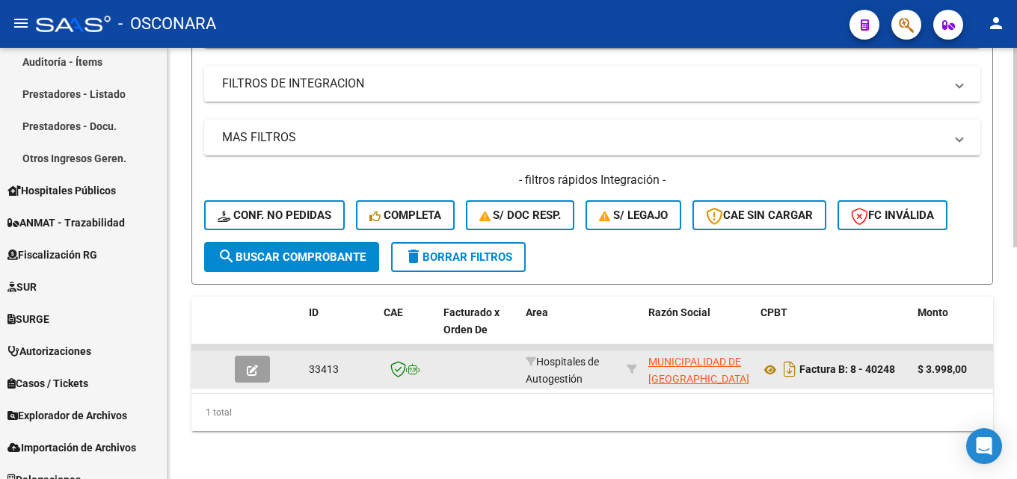
type input "40248"
click at [249, 366] on button "button" at bounding box center [252, 369] width 35 height 27
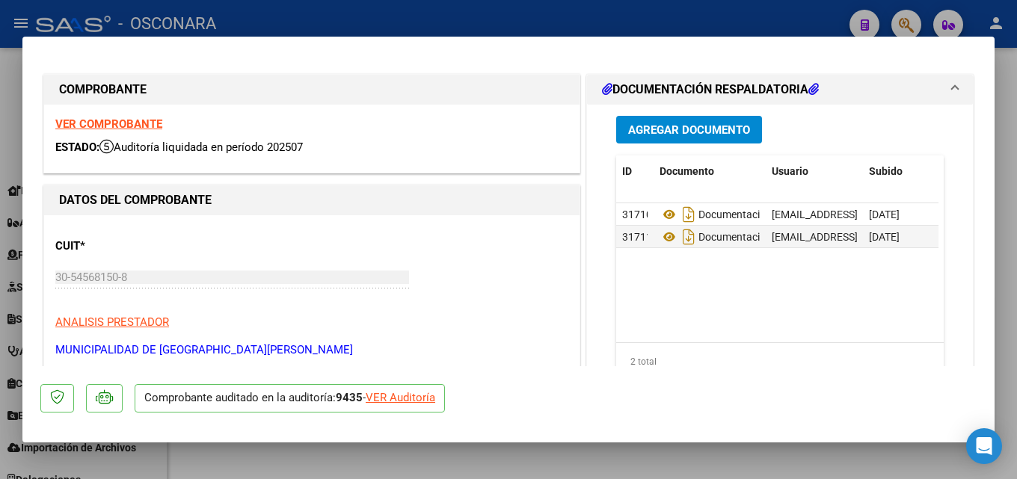
click at [1016, 170] on div at bounding box center [508, 239] width 1017 height 479
type input "$ 0,00"
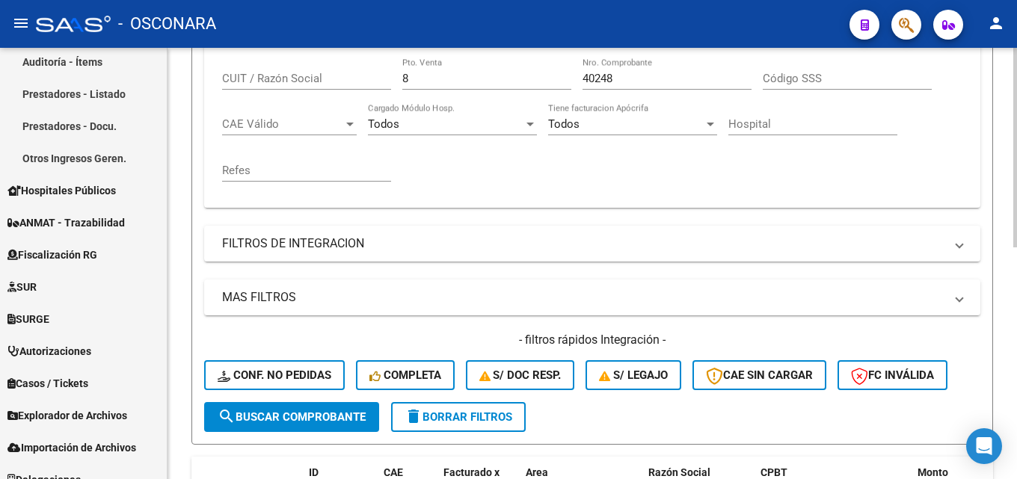
scroll to position [129, 0]
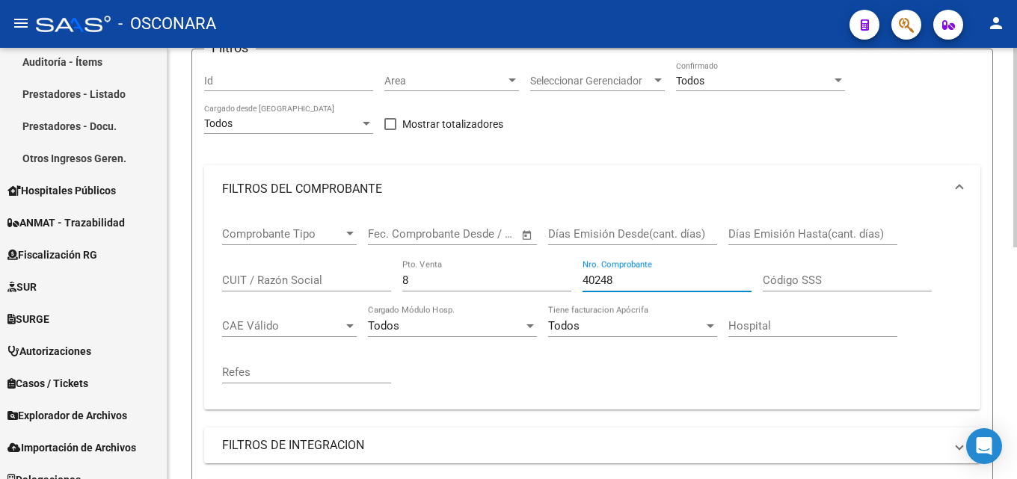
drag, startPoint x: 568, startPoint y: 283, endPoint x: 268, endPoint y: 283, distance: 300.6
click at [268, 283] on div "Comprobante Tipo Comprobante Tipo Start date – End date Fec. Comprobante Desde …" at bounding box center [592, 305] width 740 height 185
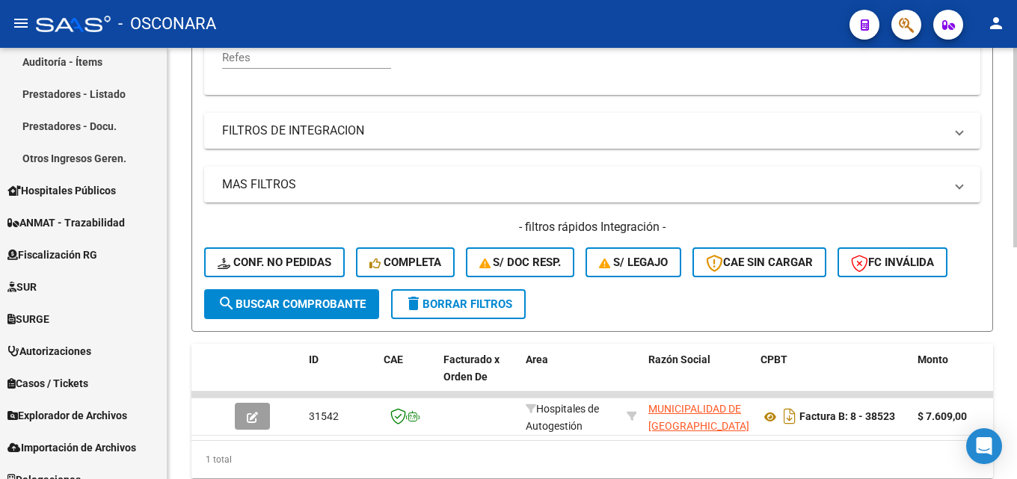
scroll to position [502, 0]
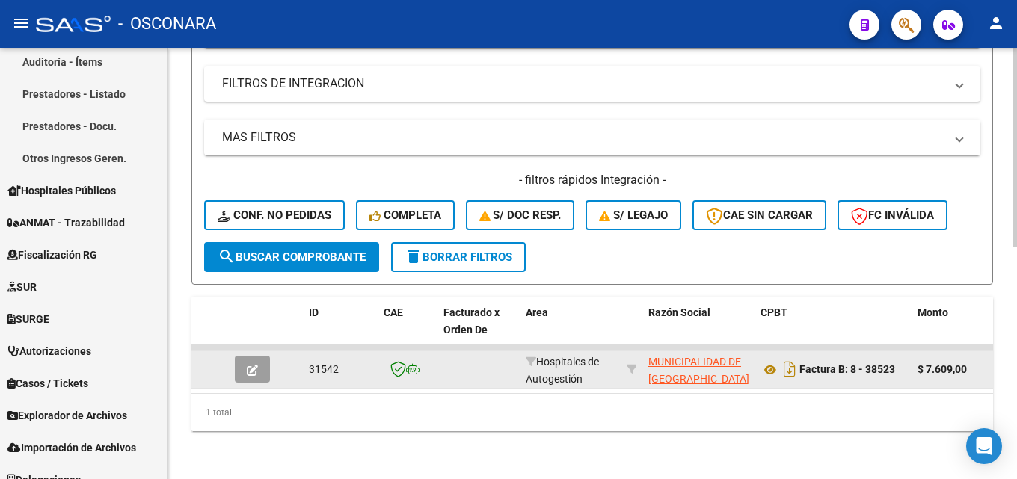
type input "38523"
click at [254, 365] on icon "button" at bounding box center [252, 370] width 11 height 11
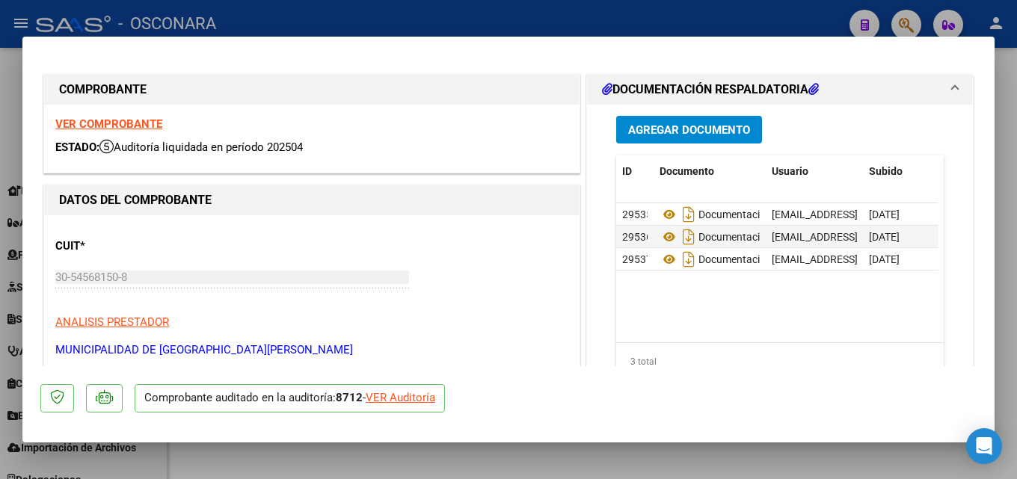
drag, startPoint x: 1016, startPoint y: 176, endPoint x: 897, endPoint y: 166, distance: 119.3
click at [1015, 176] on div at bounding box center [508, 239] width 1017 height 479
type input "$ 0,00"
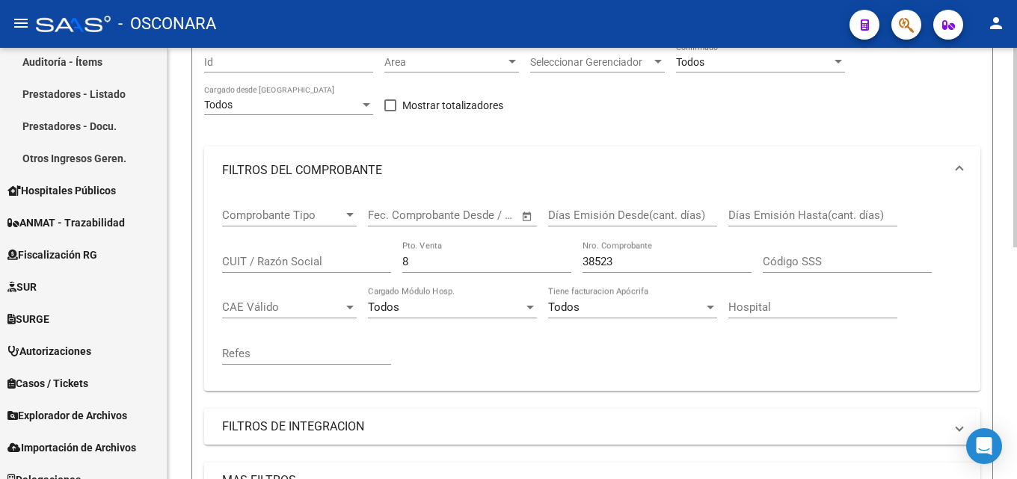
scroll to position [129, 0]
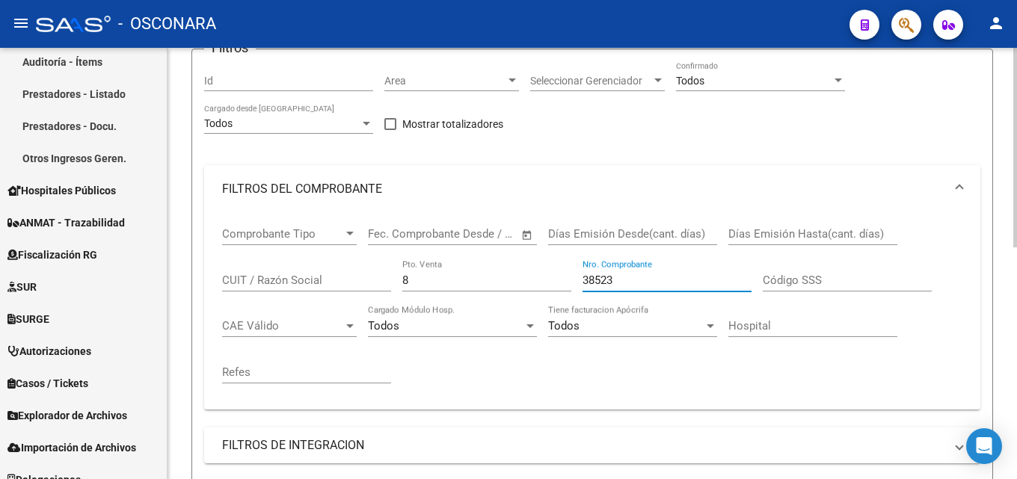
drag, startPoint x: 652, startPoint y: 275, endPoint x: 316, endPoint y: 289, distance: 336.8
click at [327, 289] on div "Comprobante Tipo Comprobante Tipo Start date – End date Fec. Comprobante Desde …" at bounding box center [592, 305] width 740 height 185
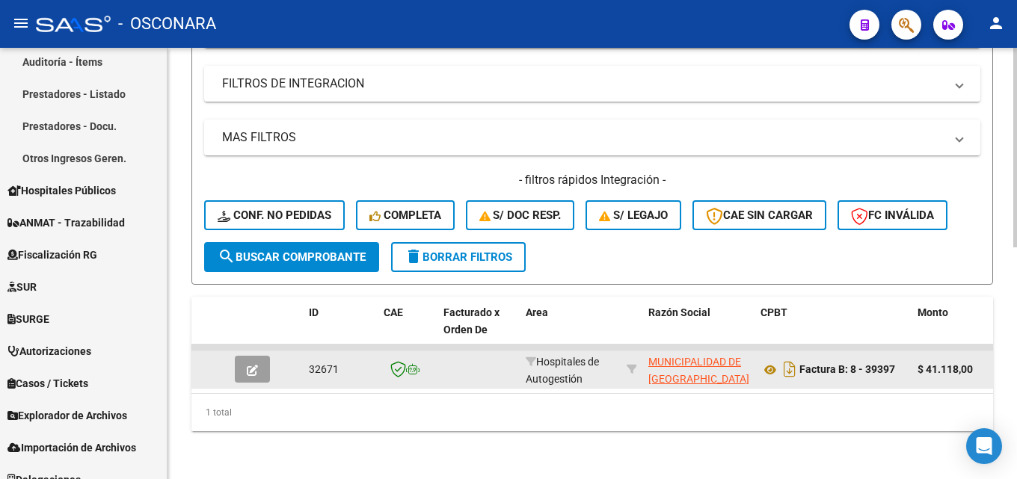
scroll to position [502, 0]
click at [250, 365] on icon "button" at bounding box center [252, 370] width 11 height 11
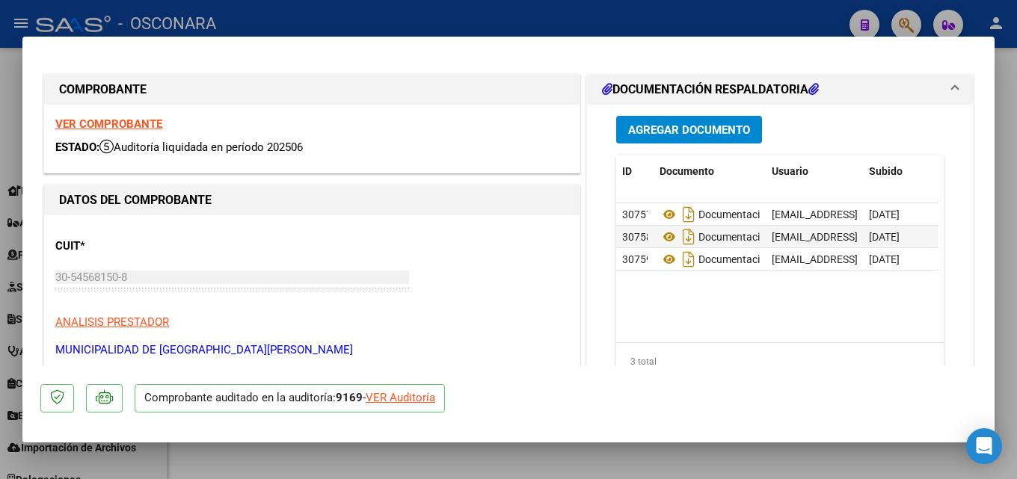
click at [1016, 166] on div at bounding box center [508, 239] width 1017 height 479
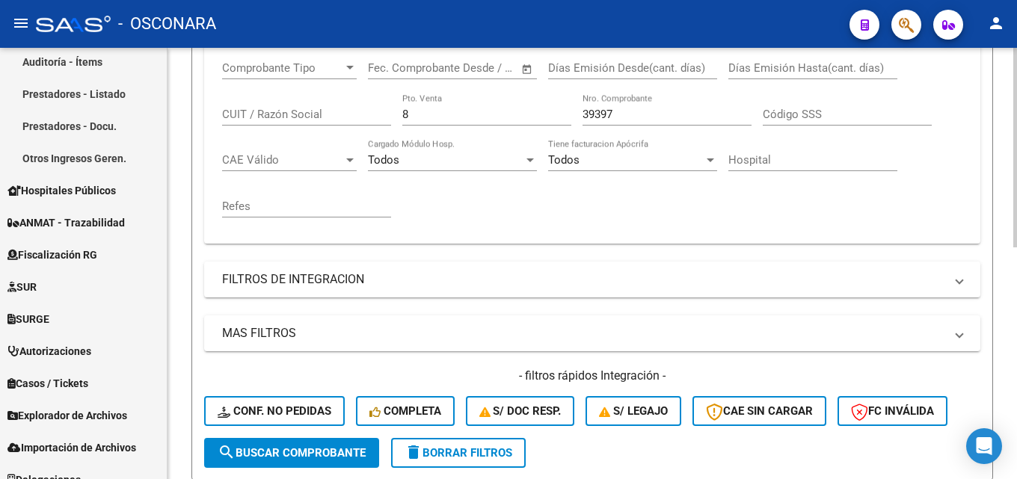
scroll to position [54, 0]
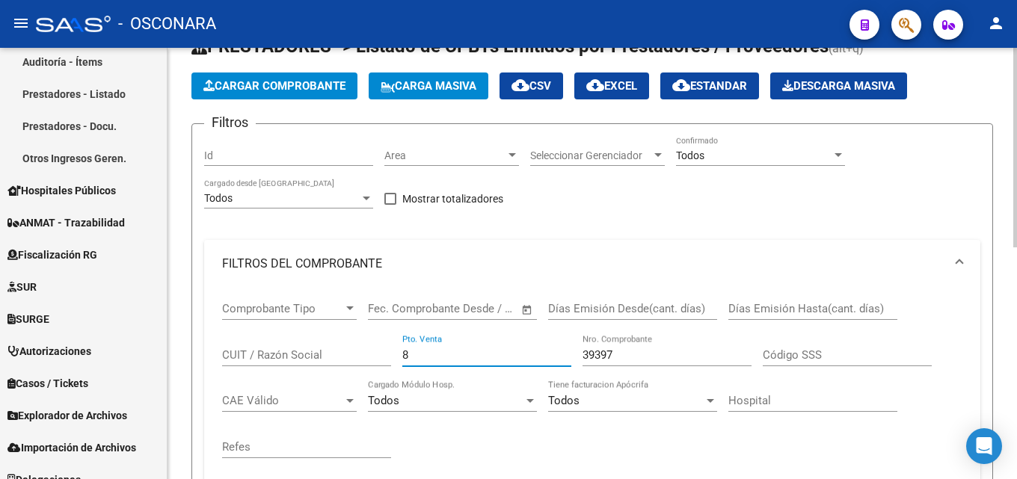
drag, startPoint x: 439, startPoint y: 352, endPoint x: 310, endPoint y: 354, distance: 128.6
click at [310, 354] on div "Comprobante Tipo Comprobante Tipo Start date – End date Fec. Comprobante Desde …" at bounding box center [592, 380] width 740 height 185
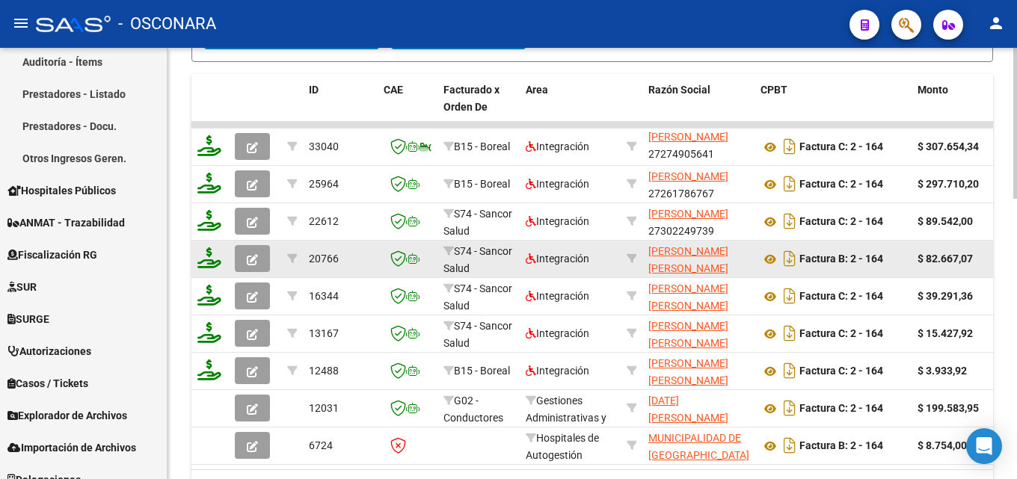
scroll to position [727, 0]
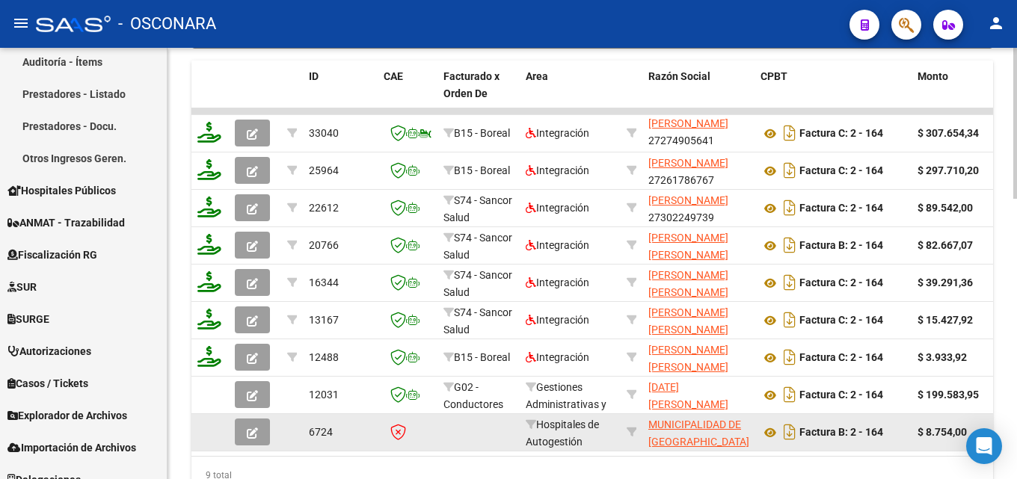
click at [253, 431] on icon "button" at bounding box center [252, 433] width 11 height 11
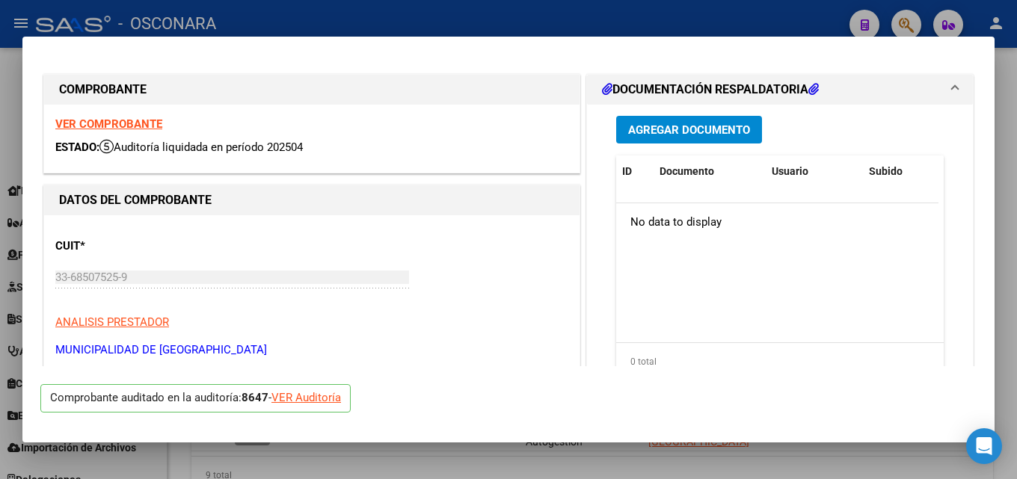
click at [1016, 209] on div at bounding box center [508, 239] width 1017 height 479
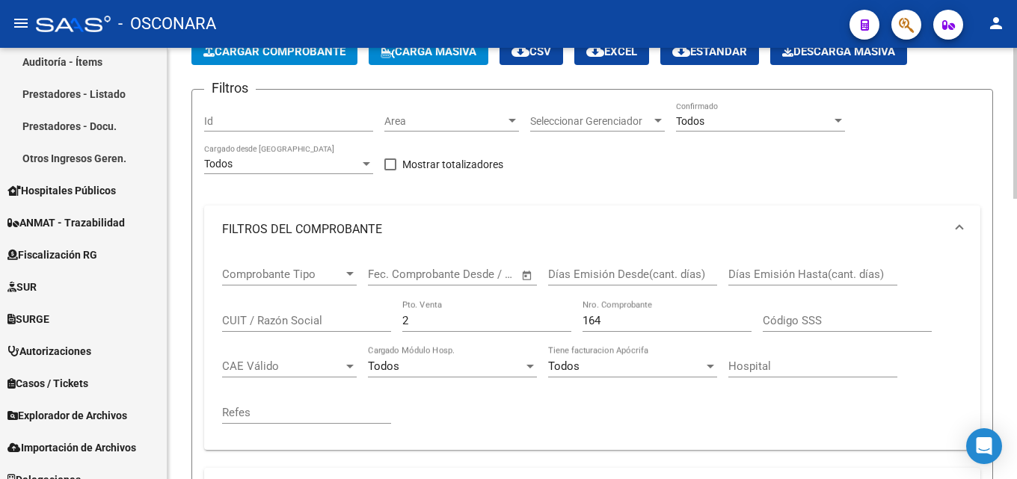
scroll to position [0, 0]
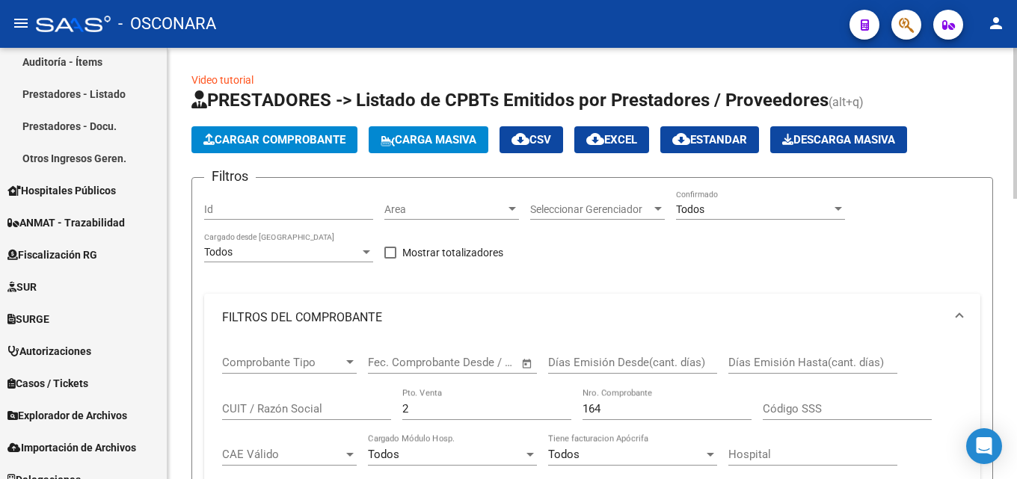
drag, startPoint x: 439, startPoint y: 407, endPoint x: 205, endPoint y: 419, distance: 234.3
click at [222, 419] on div "Comprobante Tipo Comprobante Tipo Start date – End date Fec. Comprobante Desde …" at bounding box center [592, 434] width 740 height 185
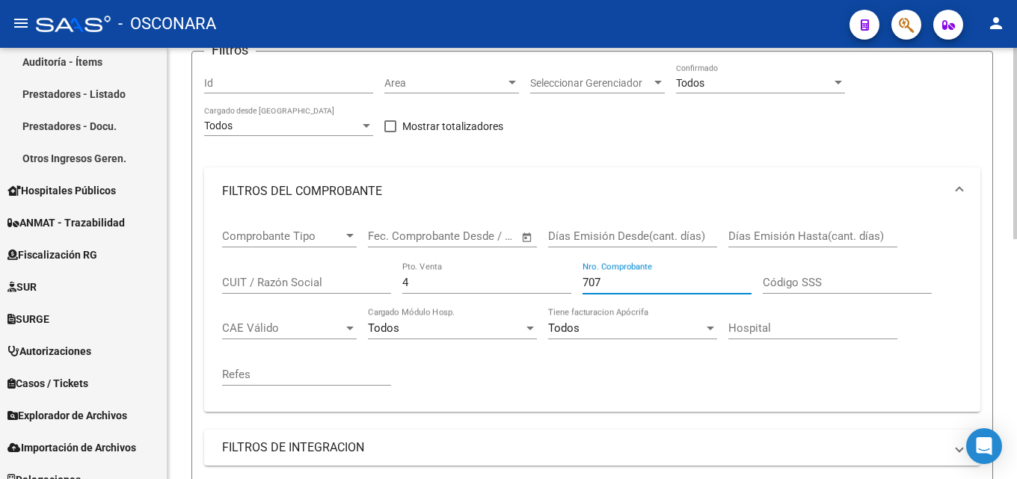
scroll to position [523, 0]
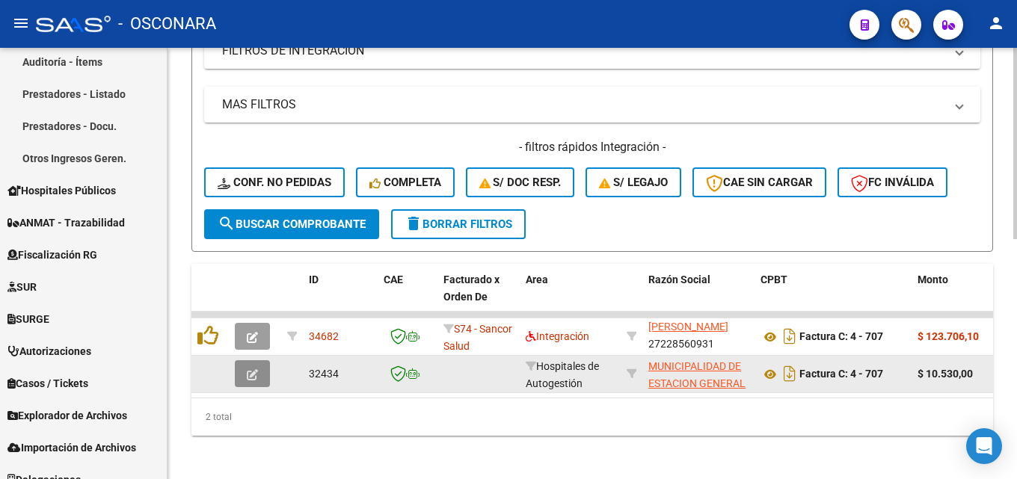
click at [260, 372] on button "button" at bounding box center [252, 373] width 35 height 27
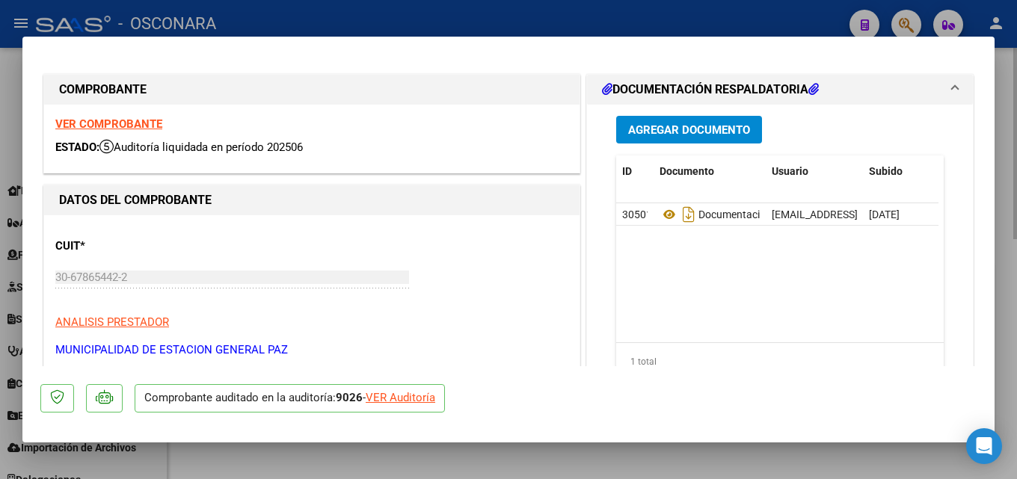
drag, startPoint x: 1016, startPoint y: 185, endPoint x: 723, endPoint y: 204, distance: 293.7
click at [1015, 185] on div at bounding box center [508, 239] width 1017 height 479
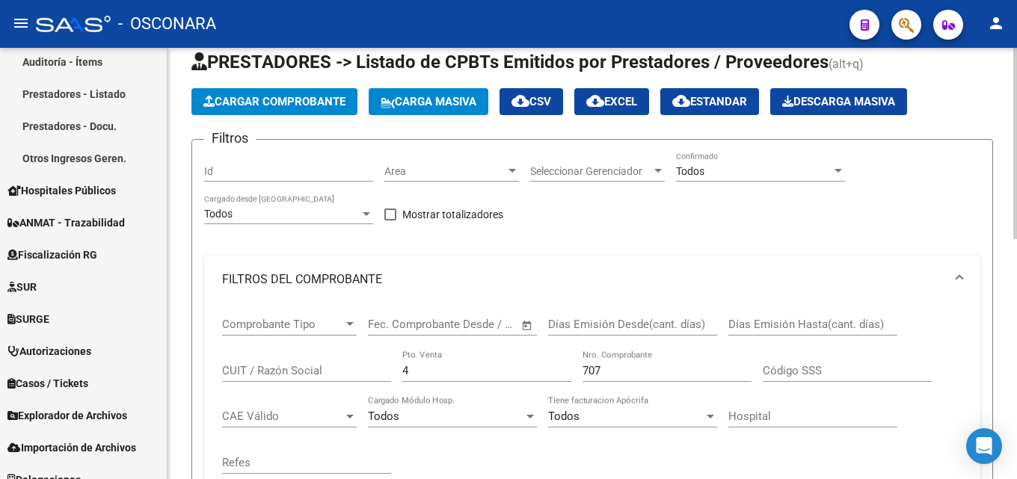
scroll to position [75, 0]
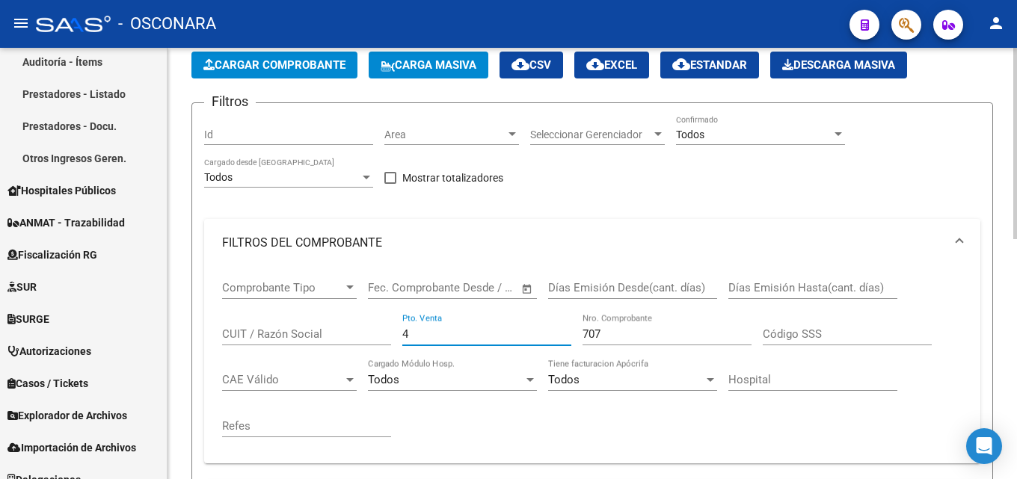
drag, startPoint x: 422, startPoint y: 327, endPoint x: 342, endPoint y: 330, distance: 80.1
click at [345, 330] on div "Comprobante Tipo Comprobante Tipo Start date – End date Fec. Comprobante Desde …" at bounding box center [592, 359] width 740 height 185
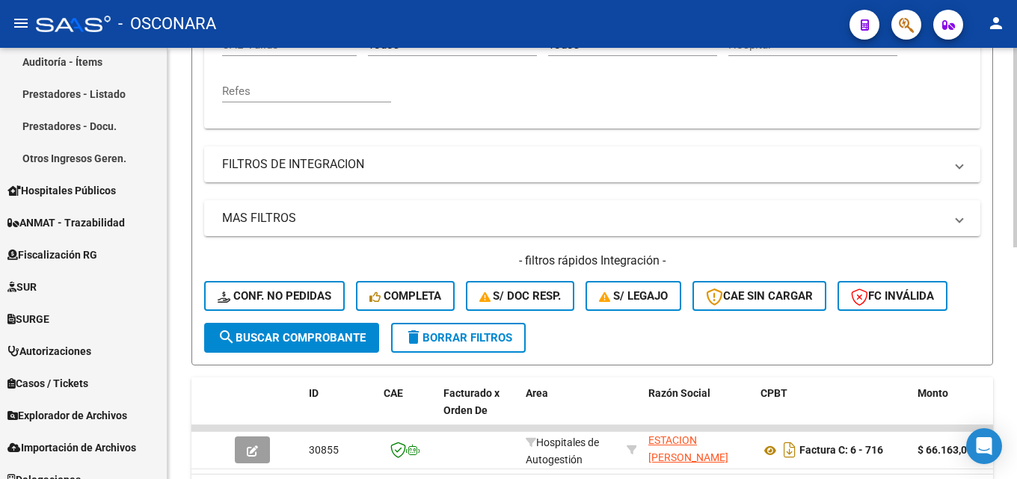
scroll to position [502, 0]
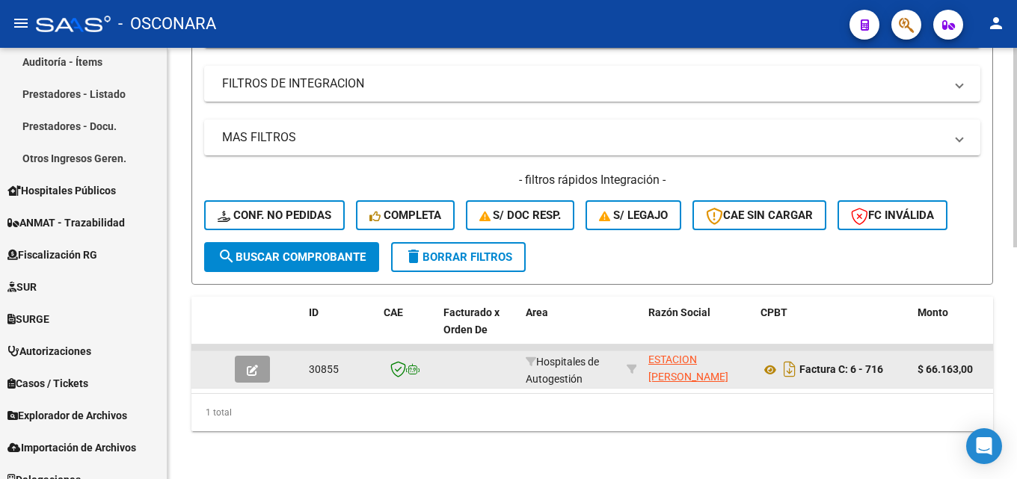
click at [257, 364] on span "button" at bounding box center [252, 369] width 11 height 13
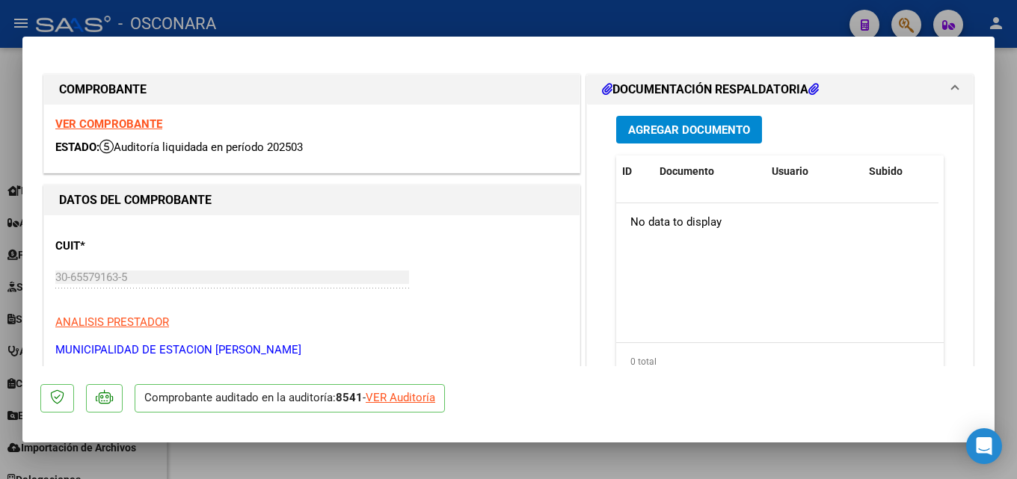
click at [1016, 204] on div at bounding box center [508, 239] width 1017 height 479
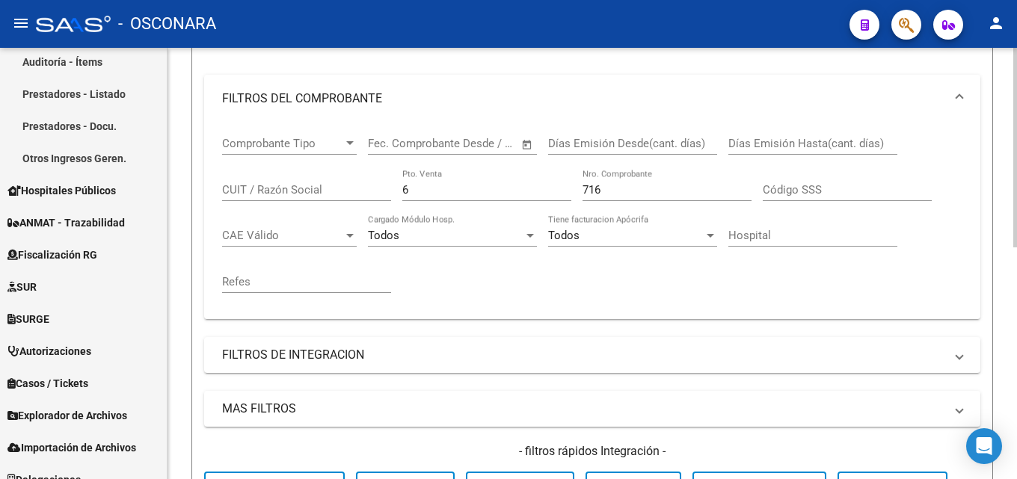
scroll to position [54, 0]
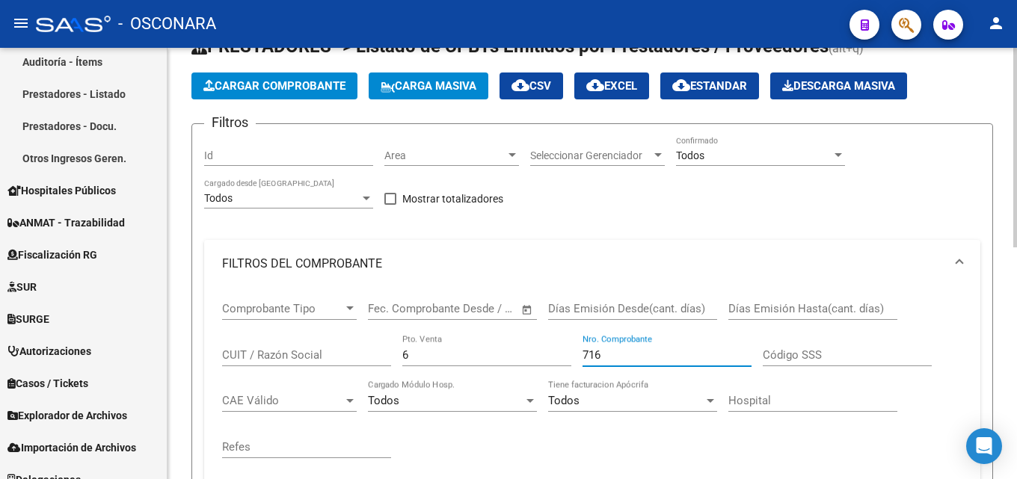
drag, startPoint x: 645, startPoint y: 354, endPoint x: 396, endPoint y: 381, distance: 250.3
click at [408, 384] on div "Comprobante Tipo Comprobante Tipo Start date – End date Fec. Comprobante Desde …" at bounding box center [592, 380] width 740 height 185
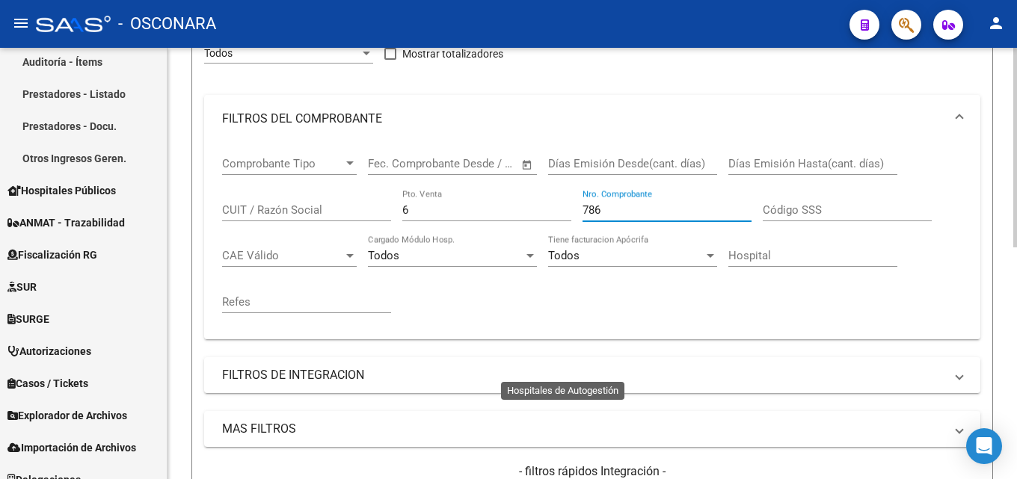
scroll to position [502, 0]
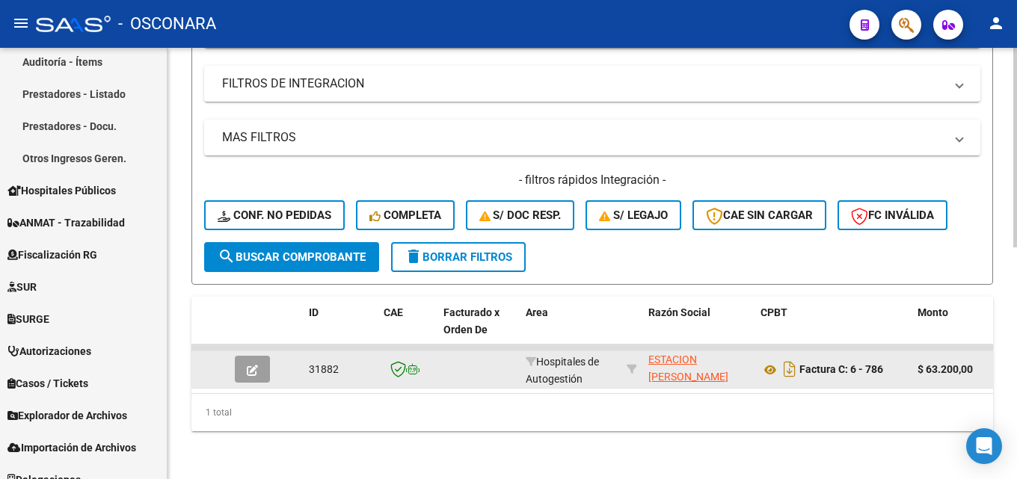
click at [256, 365] on icon "button" at bounding box center [252, 370] width 11 height 11
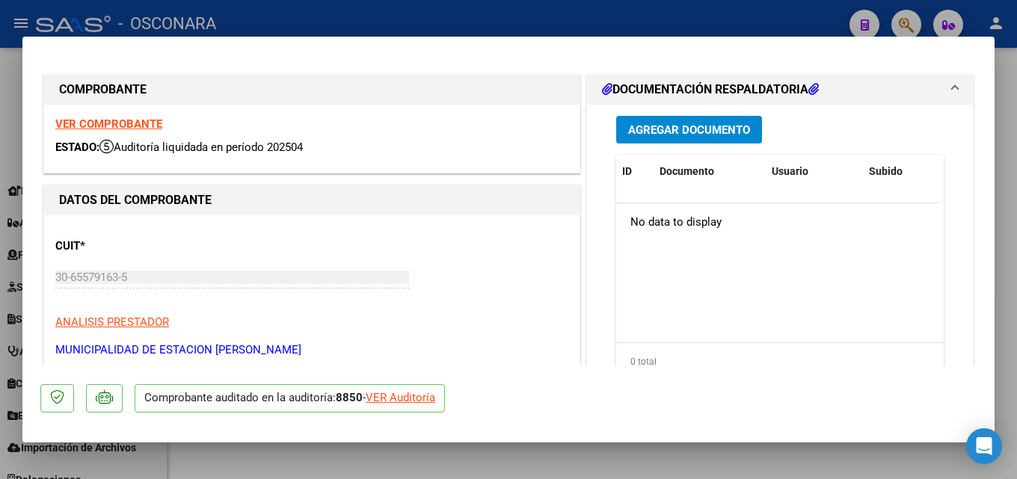
click at [1016, 174] on div at bounding box center [508, 239] width 1017 height 479
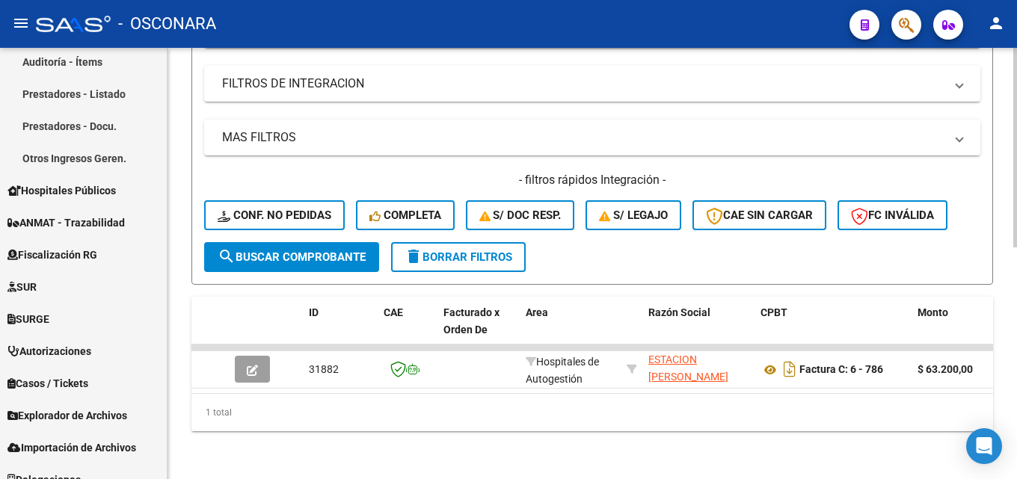
scroll to position [54, 0]
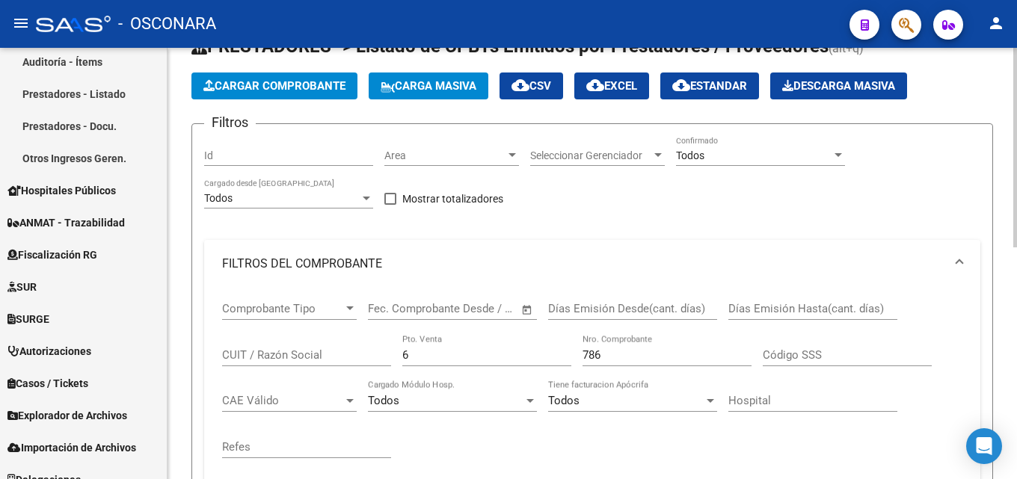
drag, startPoint x: 632, startPoint y: 355, endPoint x: 419, endPoint y: 369, distance: 212.8
click at [446, 369] on div "Comprobante Tipo Comprobante Tipo Start date – End date Fec. Comprobante Desde …" at bounding box center [592, 380] width 740 height 185
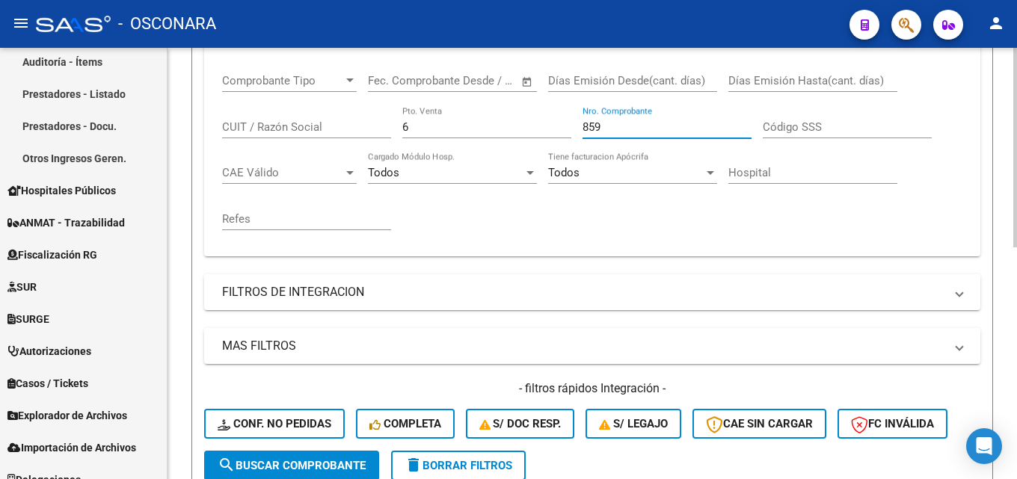
scroll to position [502, 0]
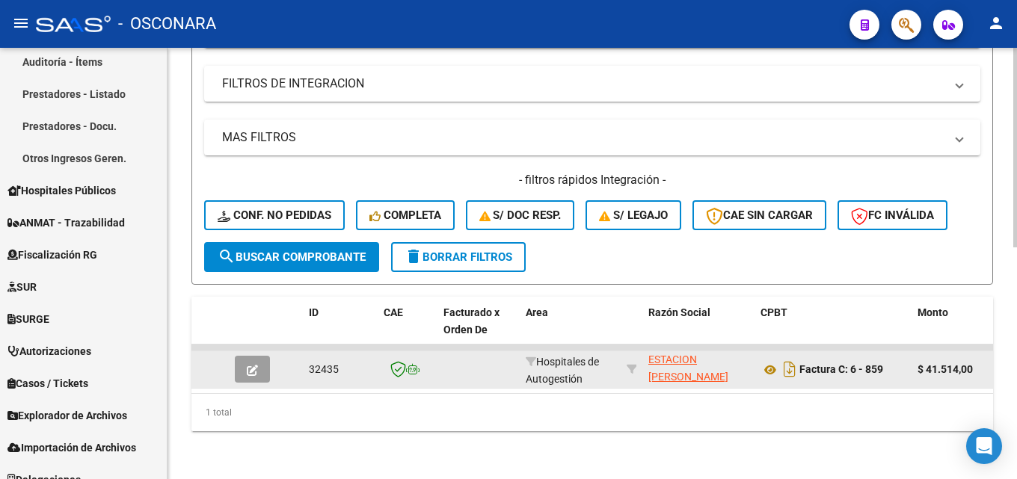
click at [276, 369] on datatable-body-cell at bounding box center [255, 369] width 52 height 37
click at [256, 365] on icon "button" at bounding box center [252, 370] width 11 height 11
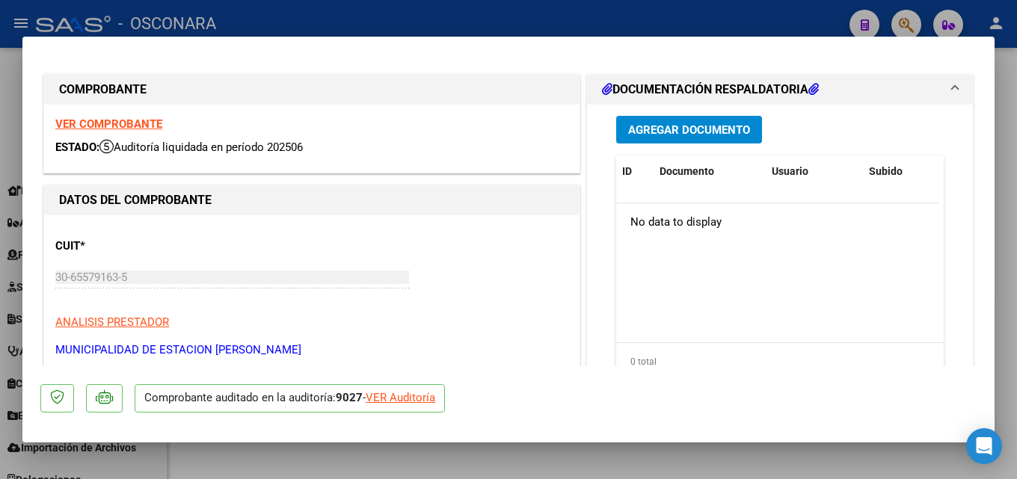
click at [1016, 193] on div at bounding box center [508, 239] width 1017 height 479
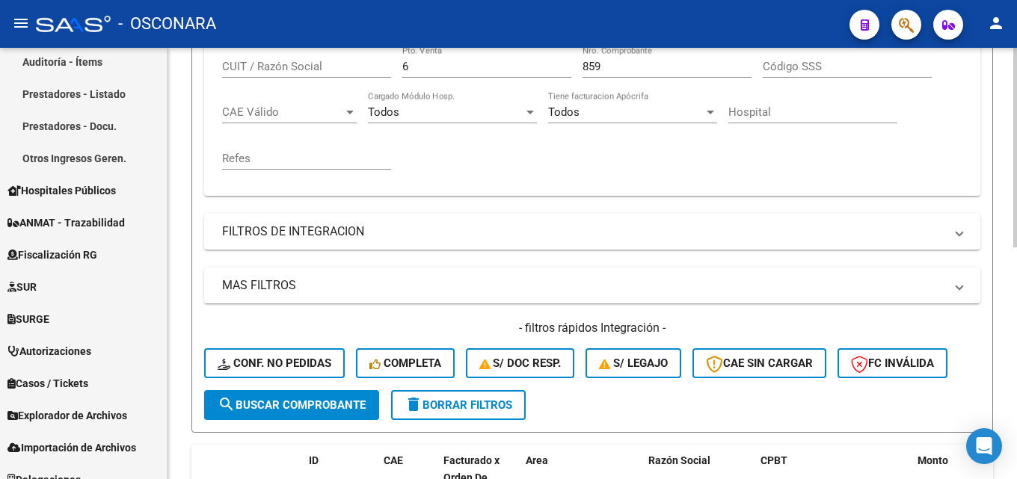
scroll to position [0, 0]
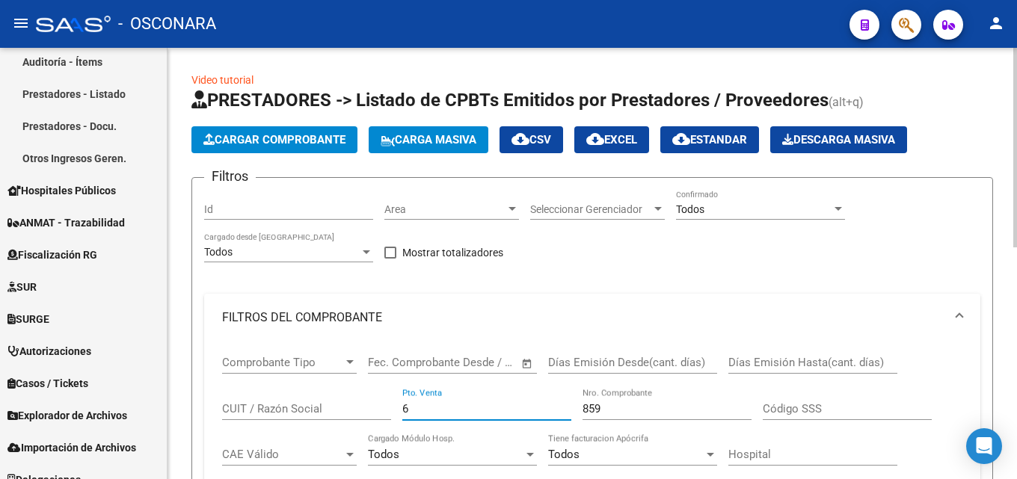
drag, startPoint x: 422, startPoint y: 408, endPoint x: 259, endPoint y: 402, distance: 163.1
click at [269, 407] on div "Comprobante Tipo Comprobante Tipo Start date – End date Fec. Comprobante Desde …" at bounding box center [592, 434] width 740 height 185
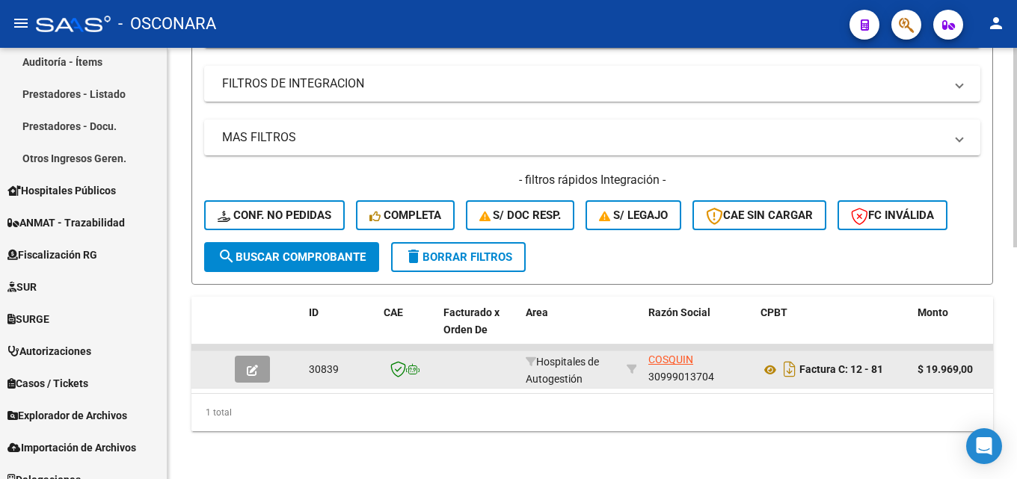
scroll to position [502, 0]
click at [244, 356] on button "button" at bounding box center [252, 369] width 35 height 27
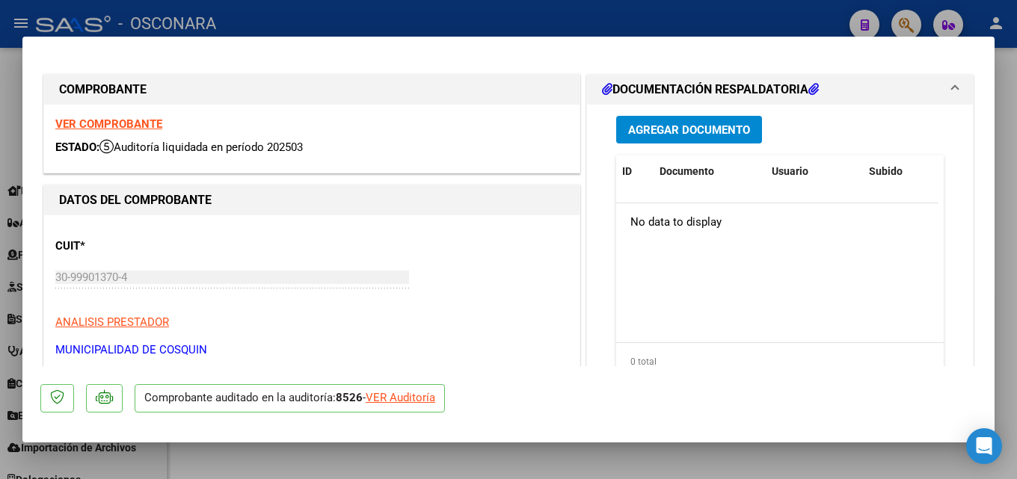
click at [1016, 191] on div at bounding box center [508, 239] width 1017 height 479
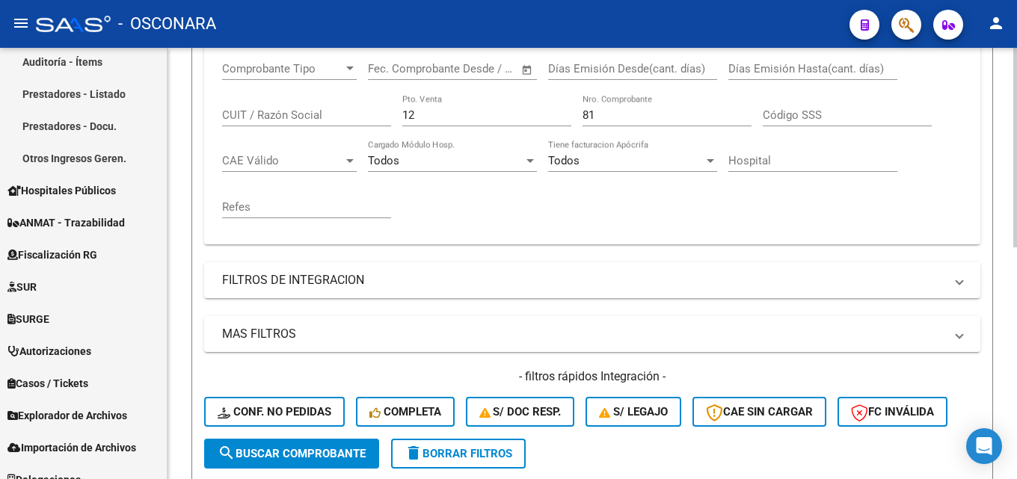
scroll to position [54, 0]
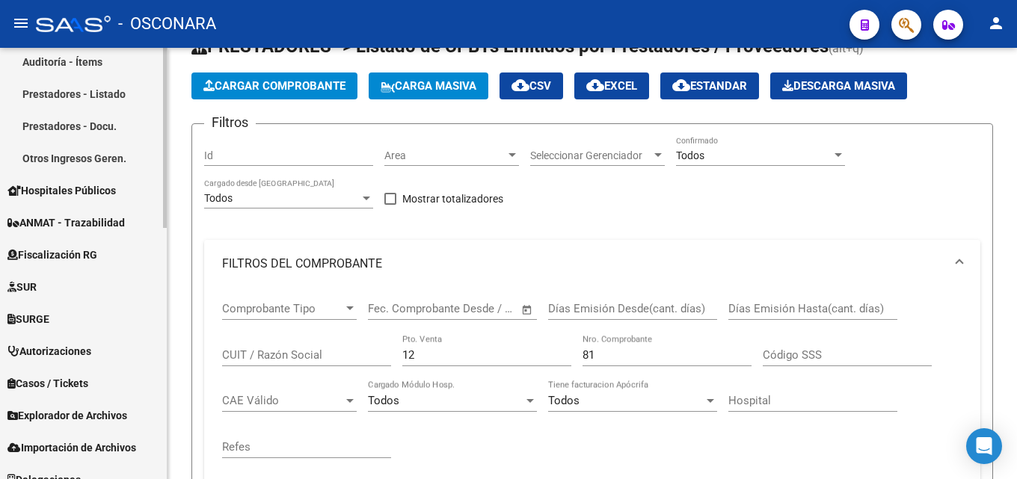
drag, startPoint x: 177, startPoint y: 377, endPoint x: 155, endPoint y: 379, distance: 22.5
click at [165, 378] on mat-sidenav-container "Firma Express Reportes Tablero de Control Ingresos Percibidos Análisis de todos…" at bounding box center [508, 263] width 1017 height 431
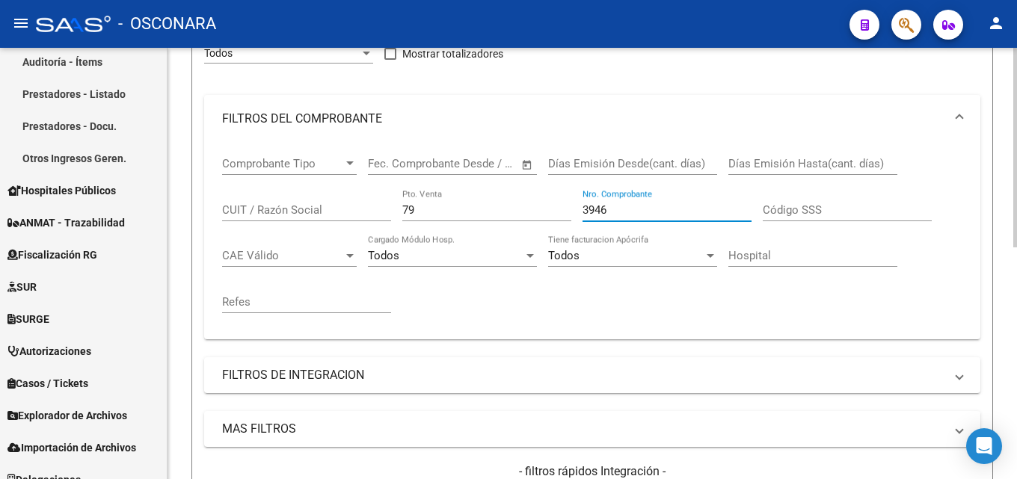
scroll to position [502, 0]
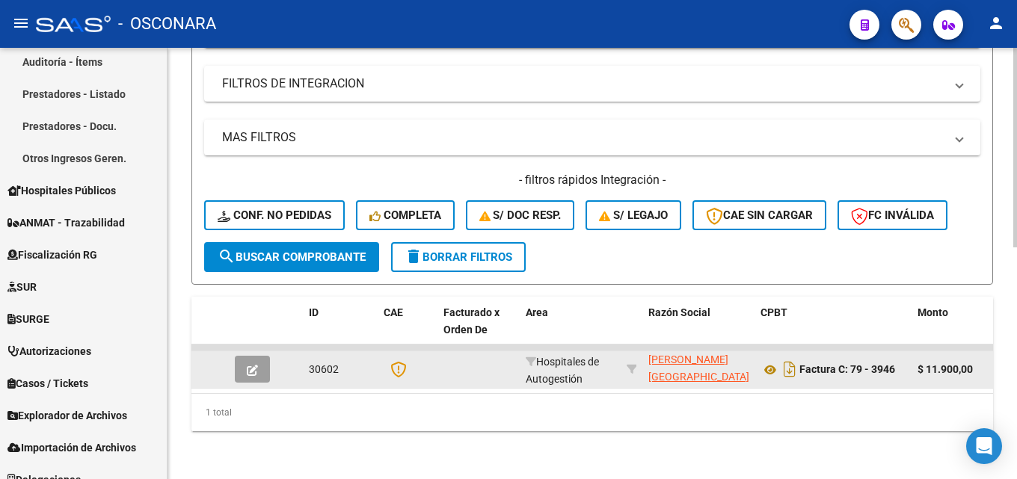
click at [237, 362] on button "button" at bounding box center [252, 369] width 35 height 27
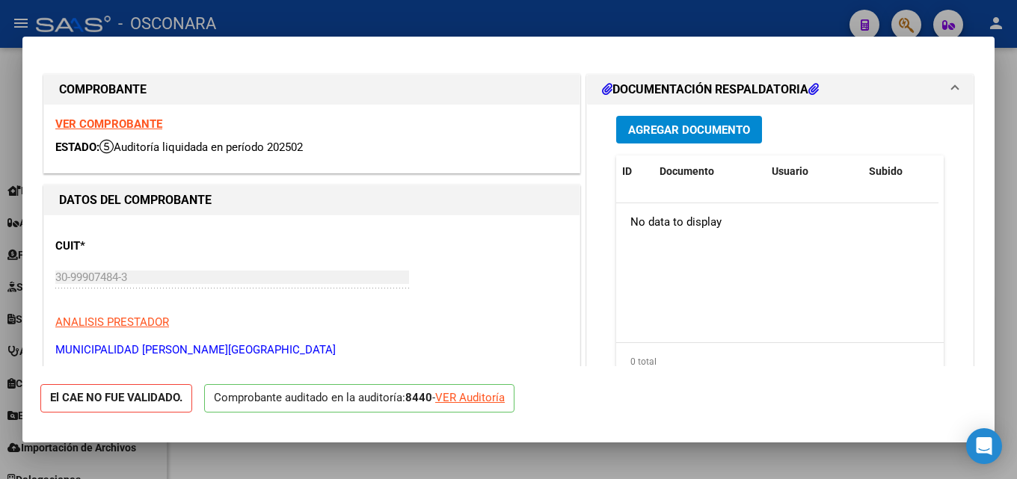
click at [1012, 211] on div at bounding box center [508, 239] width 1017 height 479
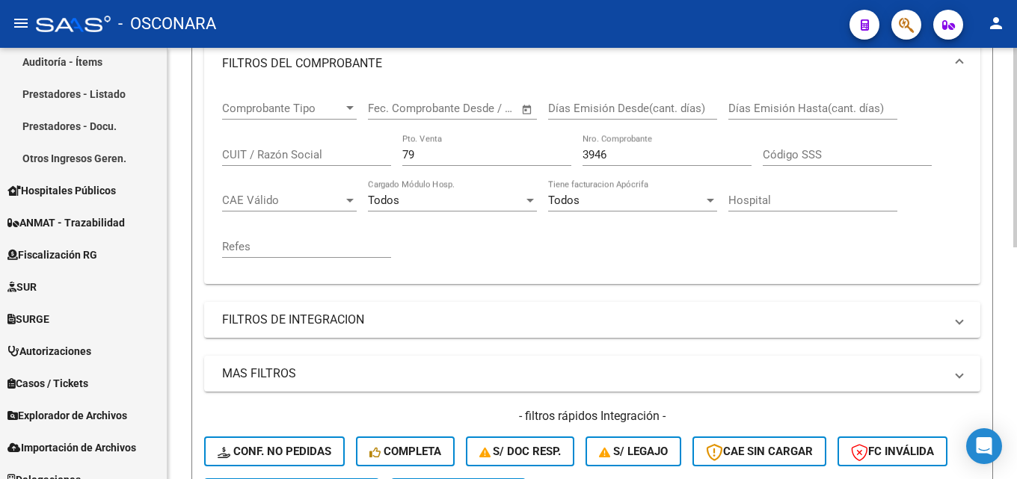
scroll to position [54, 0]
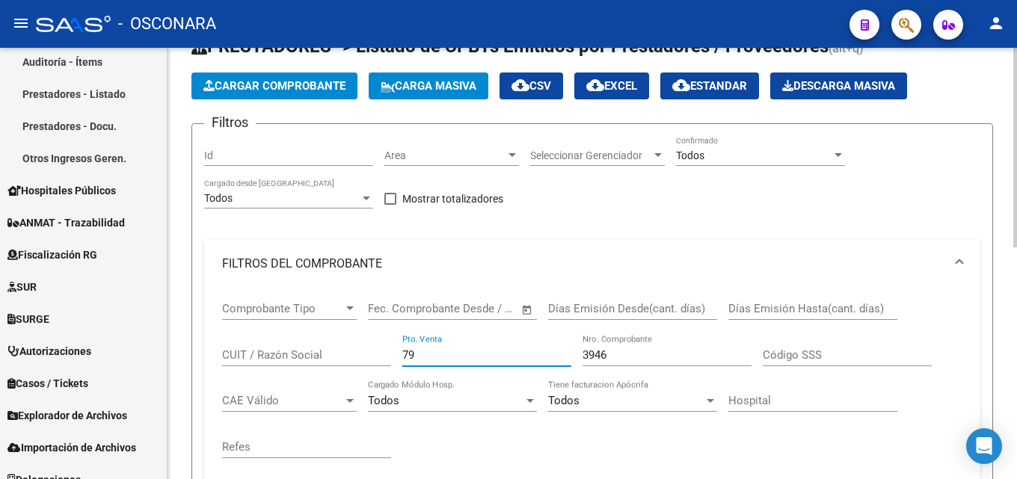
drag, startPoint x: 403, startPoint y: 352, endPoint x: 328, endPoint y: 355, distance: 74.8
click at [331, 354] on div "Comprobante Tipo Comprobante Tipo Start date – End date Fec. Comprobante Desde …" at bounding box center [592, 380] width 740 height 185
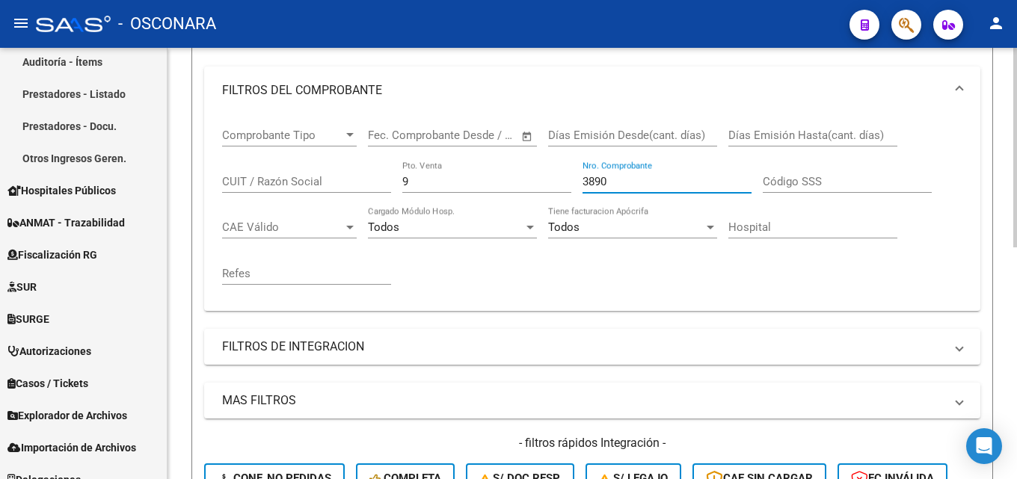
scroll to position [502, 0]
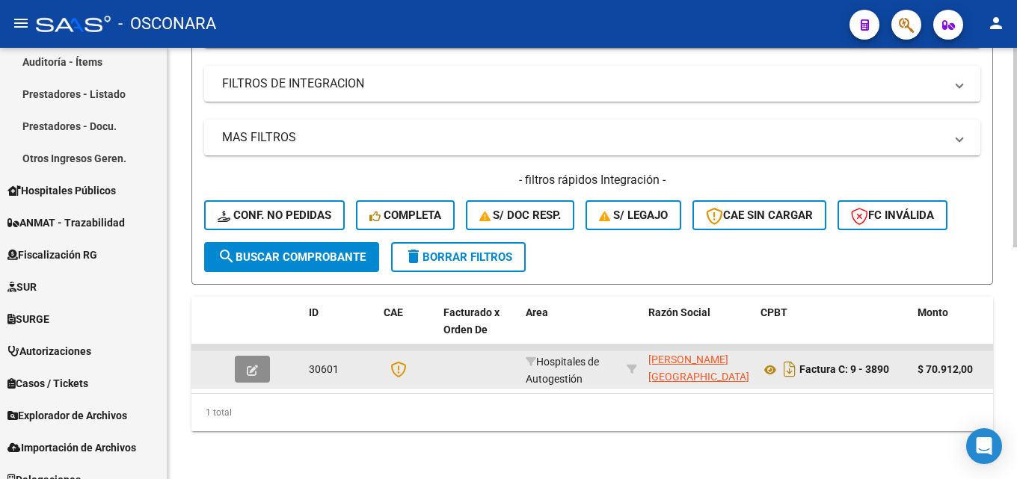
click at [257, 365] on icon "button" at bounding box center [252, 370] width 11 height 11
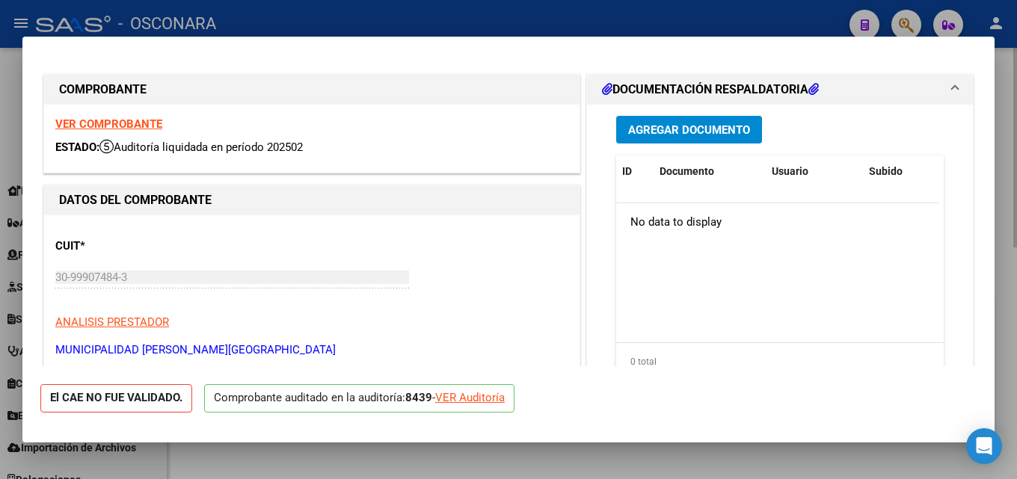
click at [1011, 132] on div at bounding box center [508, 239] width 1017 height 479
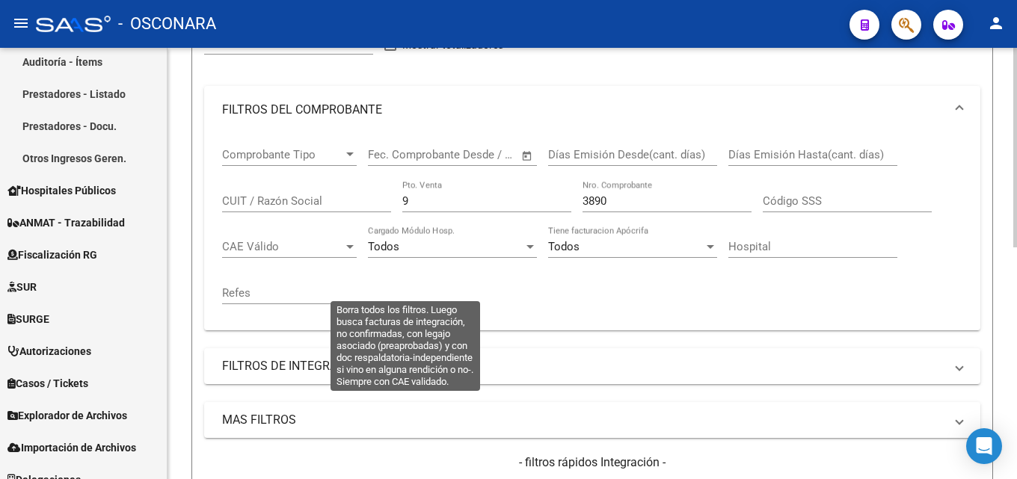
scroll to position [203, 0]
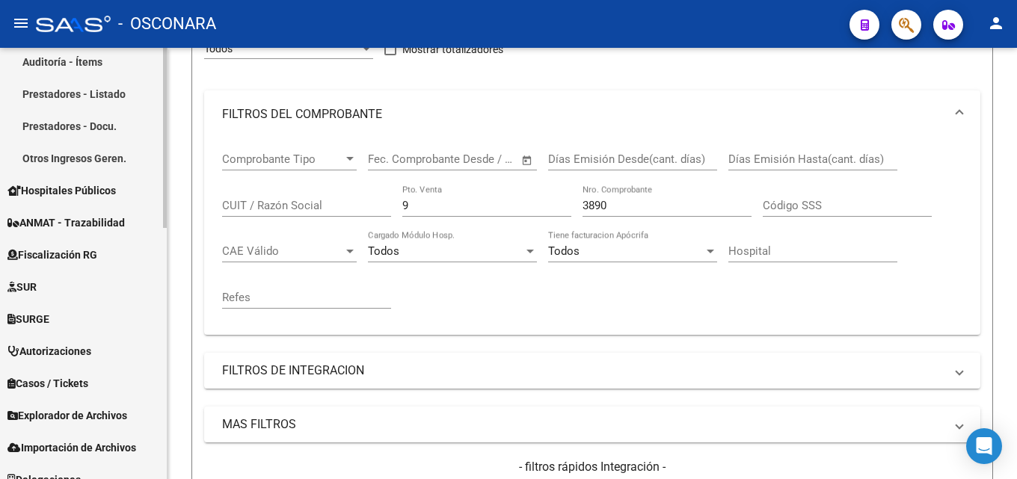
drag, startPoint x: 362, startPoint y: 225, endPoint x: 5, endPoint y: 260, distance: 358.4
click at [162, 245] on mat-sidenav-container "Firma Express Reportes Tablero de Control Ingresos Percibidos Análisis de todos…" at bounding box center [508, 263] width 1017 height 431
drag, startPoint x: 461, startPoint y: 209, endPoint x: 54, endPoint y: 236, distance: 407.6
click at [61, 233] on mat-sidenav-container "Firma Express Reportes Tablero de Control Ingresos Percibidos Análisis de todos…" at bounding box center [508, 263] width 1017 height 431
click at [609, 211] on input "347" at bounding box center [666, 205] width 169 height 13
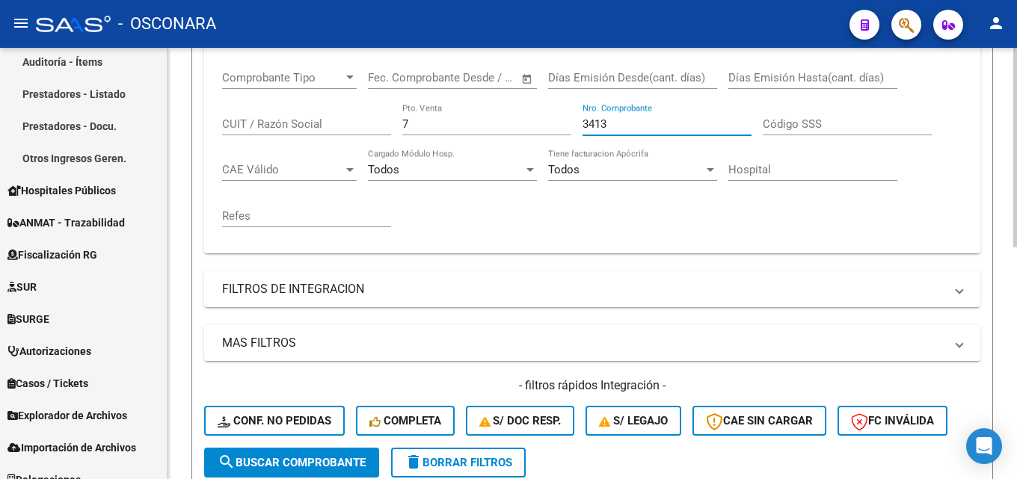
scroll to position [502, 0]
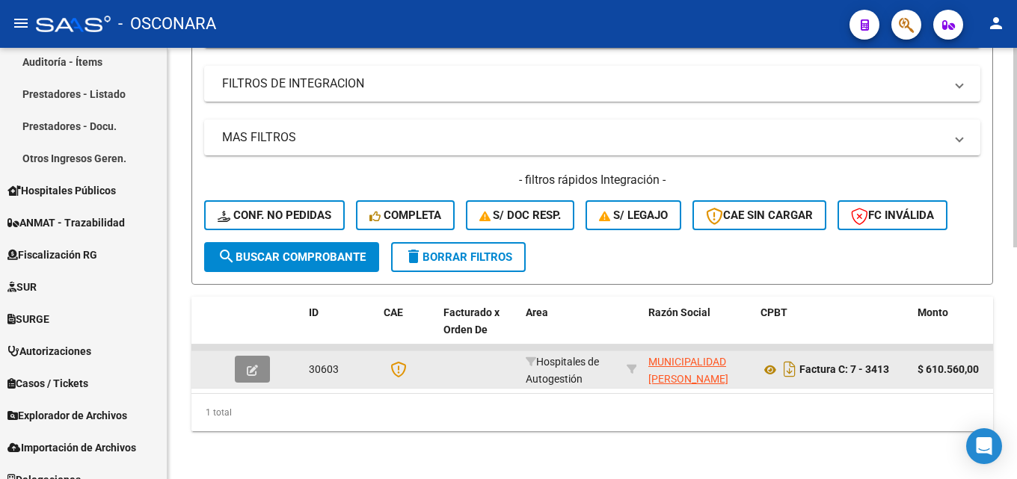
click at [250, 365] on icon "button" at bounding box center [252, 370] width 11 height 11
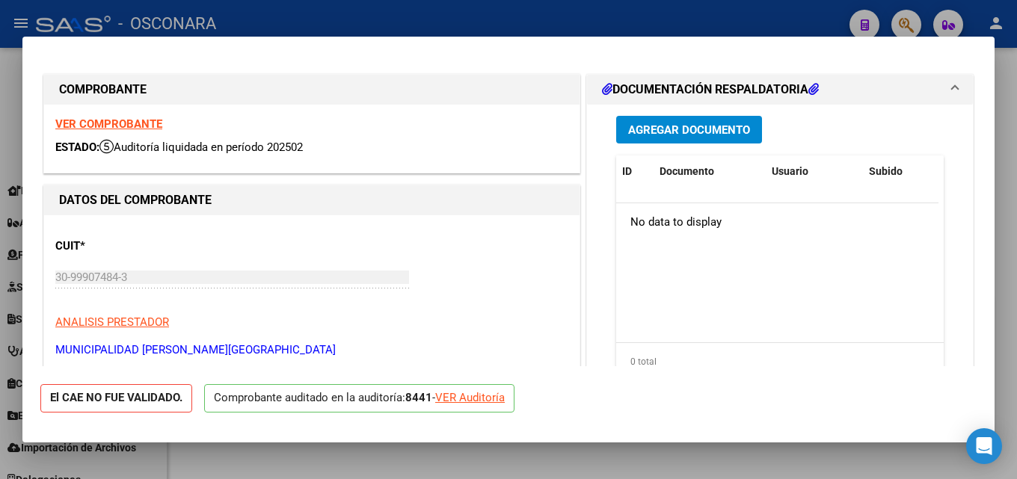
click at [1016, 140] on div at bounding box center [508, 239] width 1017 height 479
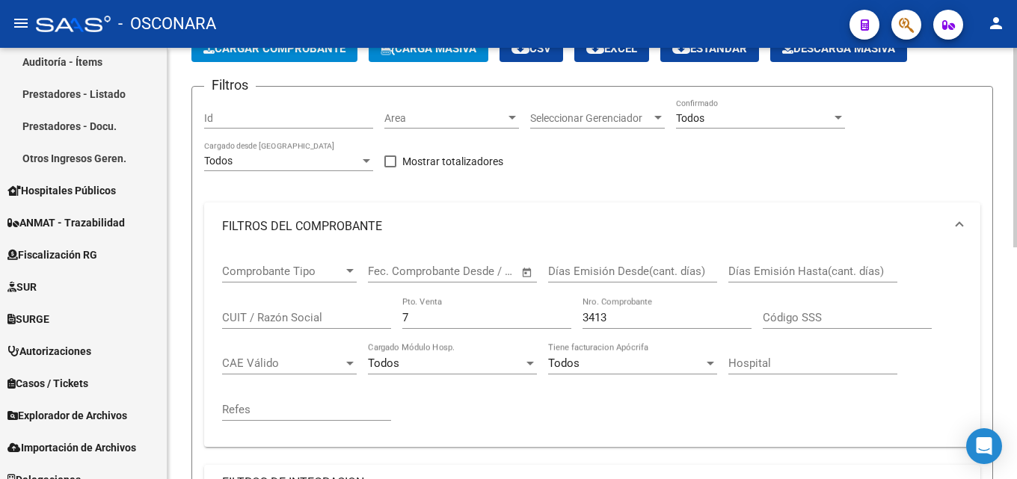
scroll to position [54, 0]
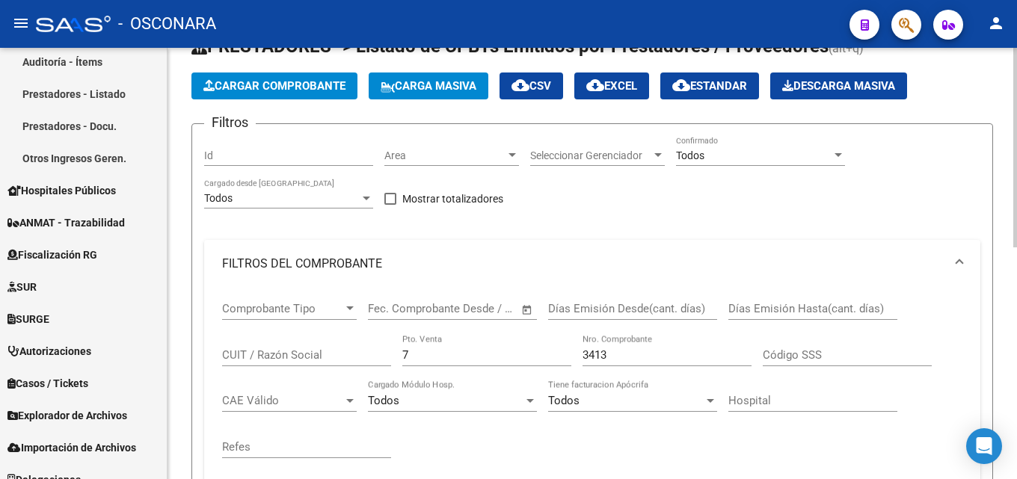
drag, startPoint x: 442, startPoint y: 357, endPoint x: 201, endPoint y: 366, distance: 240.9
click at [219, 369] on div "Comprobante Tipo Comprobante Tipo Start date – End date Fec. Comprobante Desde …" at bounding box center [592, 386] width 776 height 197
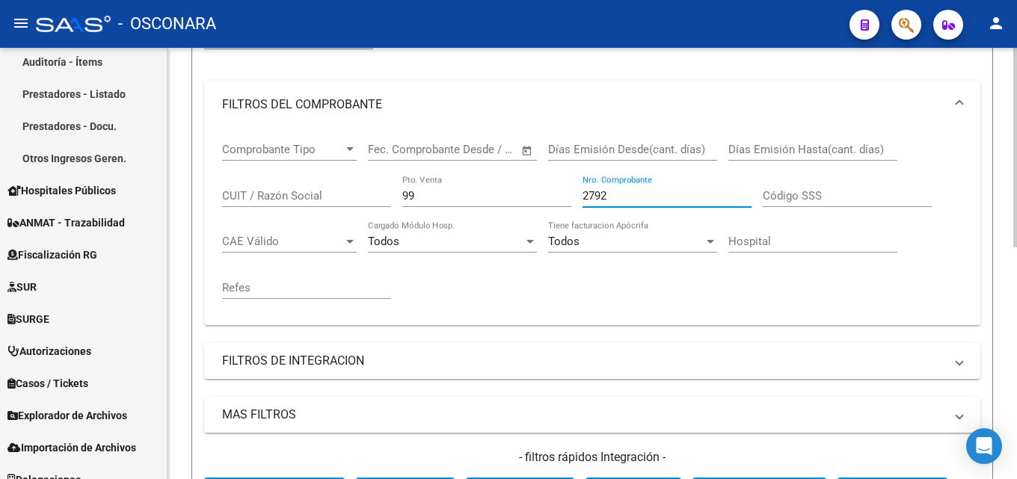
scroll to position [502, 0]
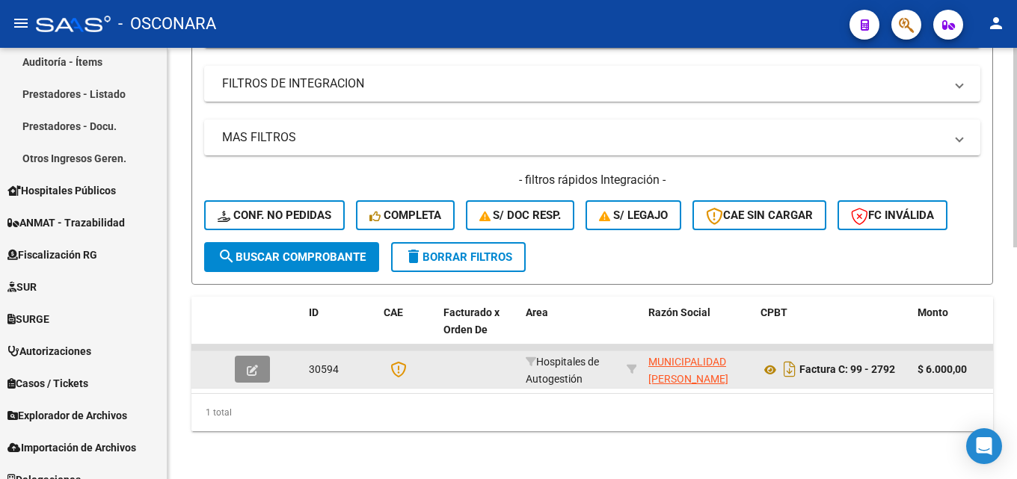
click at [247, 365] on icon "button" at bounding box center [252, 370] width 11 height 11
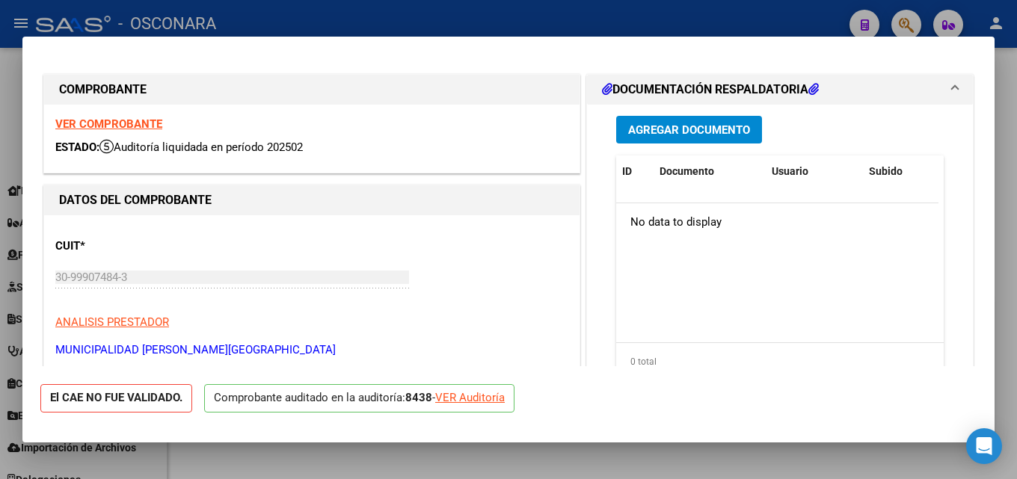
click at [1016, 125] on div at bounding box center [508, 239] width 1017 height 479
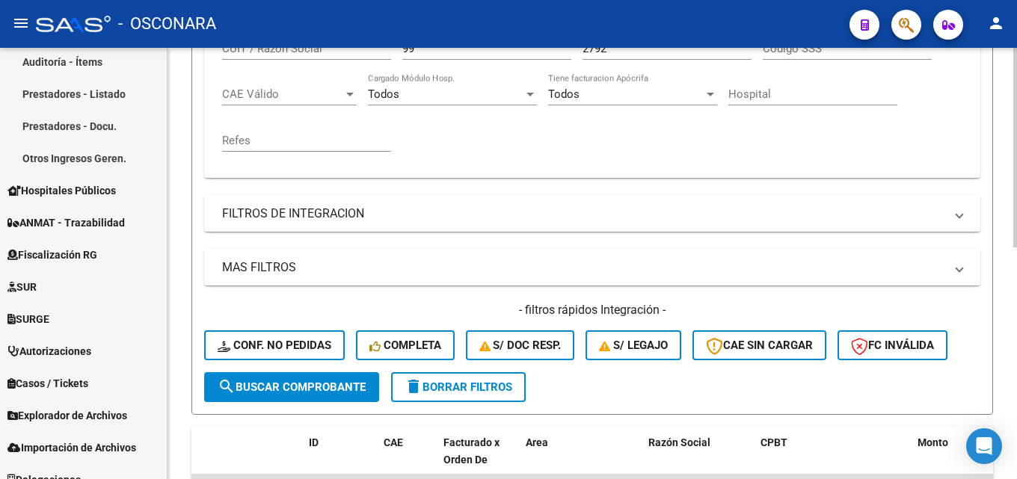
scroll to position [203, 0]
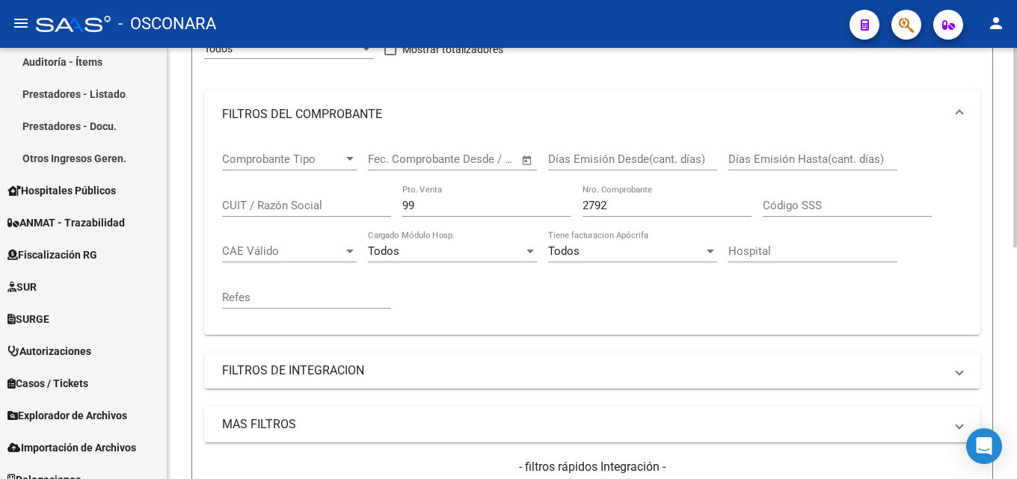
click at [627, 207] on input "2792" at bounding box center [666, 205] width 169 height 13
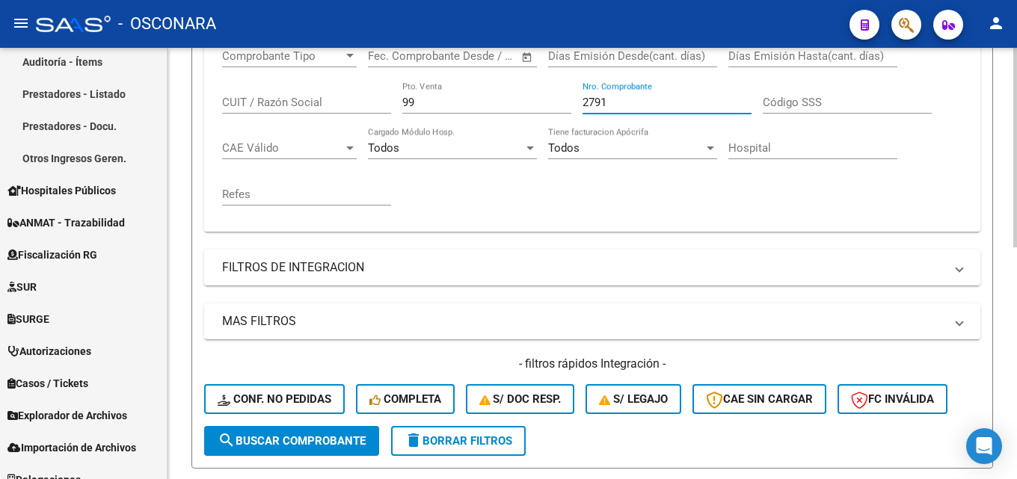
scroll to position [502, 0]
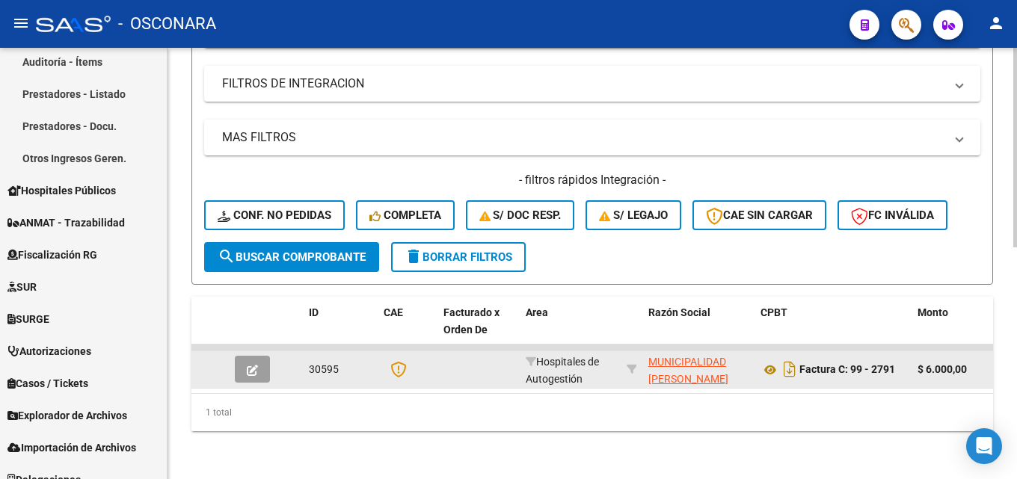
click at [250, 365] on icon "button" at bounding box center [252, 370] width 11 height 11
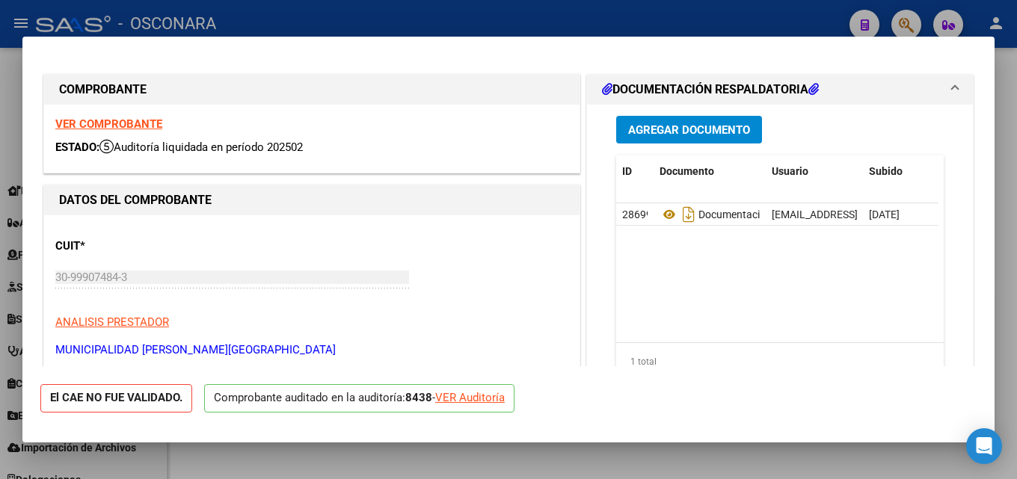
click at [1016, 110] on div at bounding box center [508, 239] width 1017 height 479
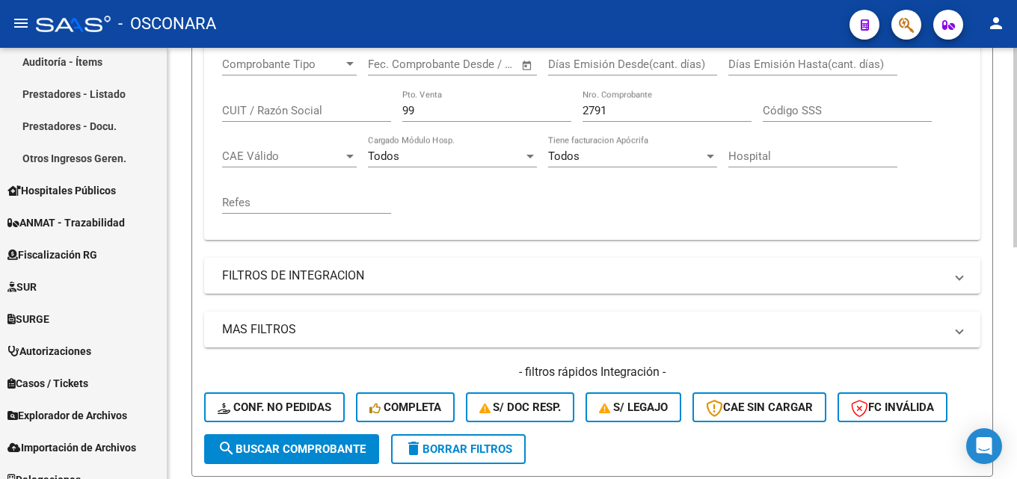
scroll to position [129, 0]
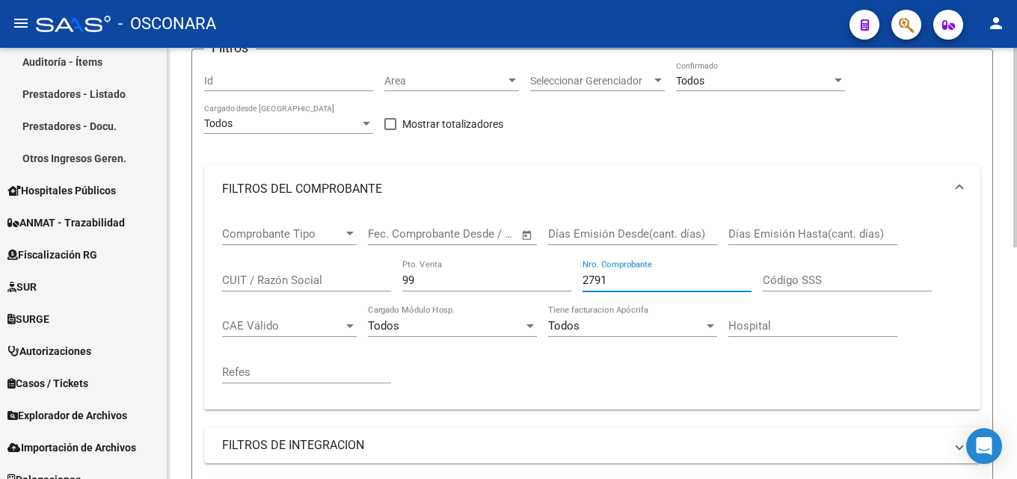
drag, startPoint x: 624, startPoint y: 280, endPoint x: 330, endPoint y: 289, distance: 294.0
click at [334, 289] on div "Comprobante Tipo Comprobante Tipo Start date – End date Fec. Comprobante Desde …" at bounding box center [592, 305] width 740 height 185
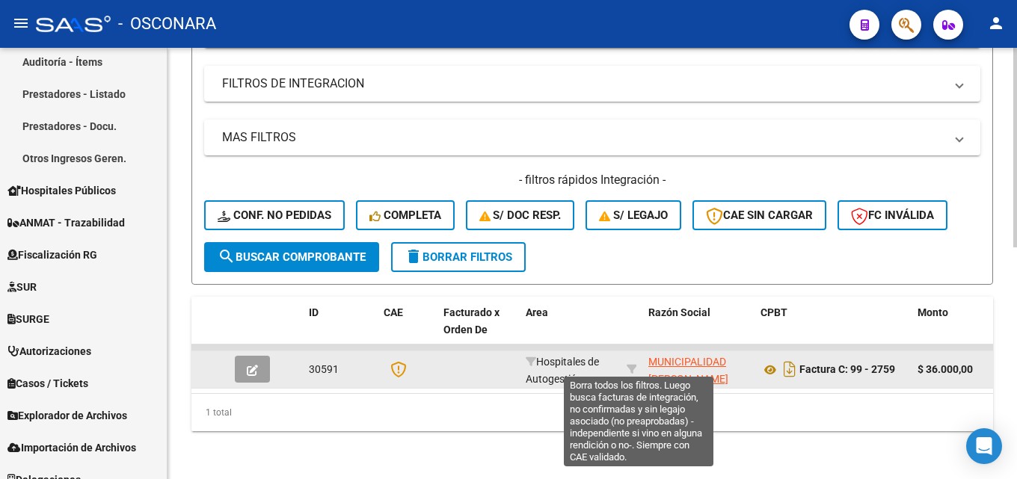
scroll to position [502, 0]
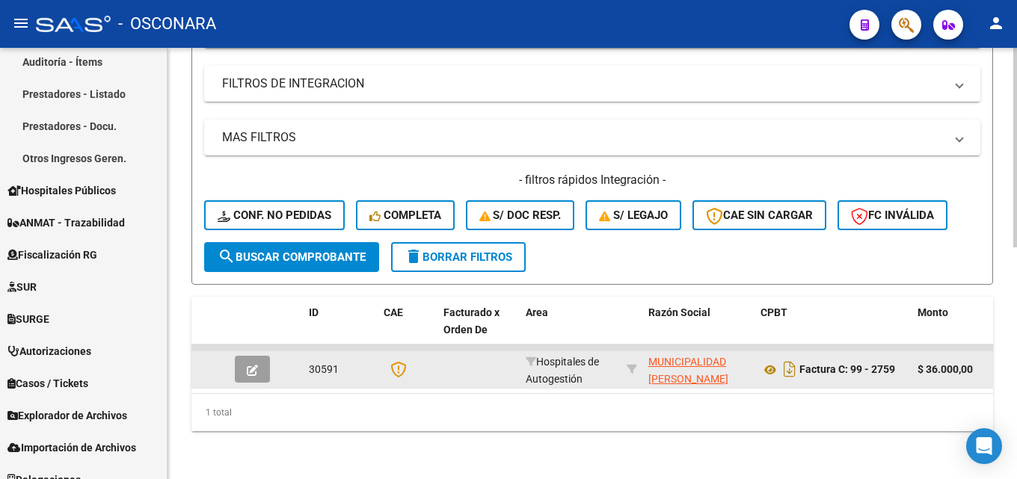
click at [228, 351] on datatable-body-cell at bounding box center [209, 369] width 37 height 37
click at [246, 356] on button "button" at bounding box center [252, 369] width 35 height 27
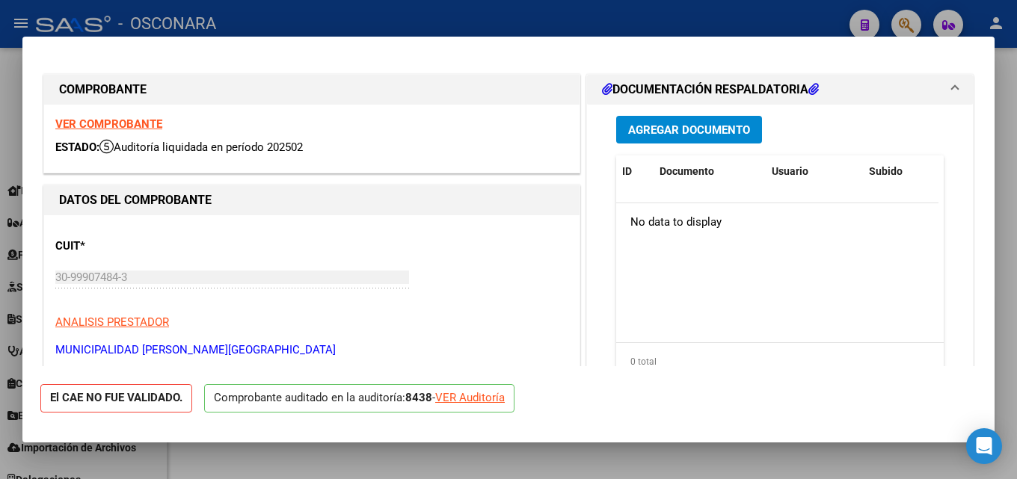
click at [1016, 194] on div at bounding box center [508, 239] width 1017 height 479
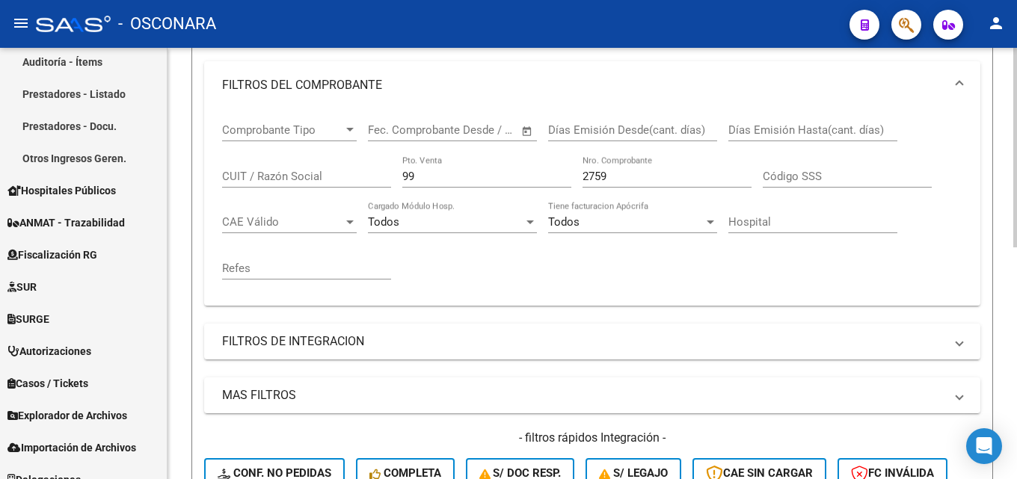
scroll to position [203, 0]
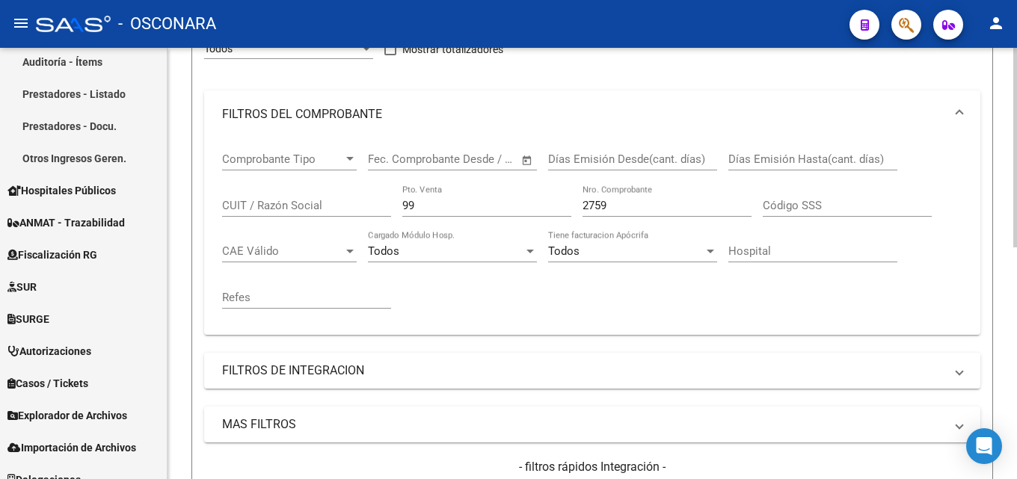
drag, startPoint x: 633, startPoint y: 203, endPoint x: 311, endPoint y: 242, distance: 323.8
click at [324, 242] on div "Comprobante Tipo Comprobante Tipo Start date – End date Fec. Comprobante Desde …" at bounding box center [592, 230] width 740 height 185
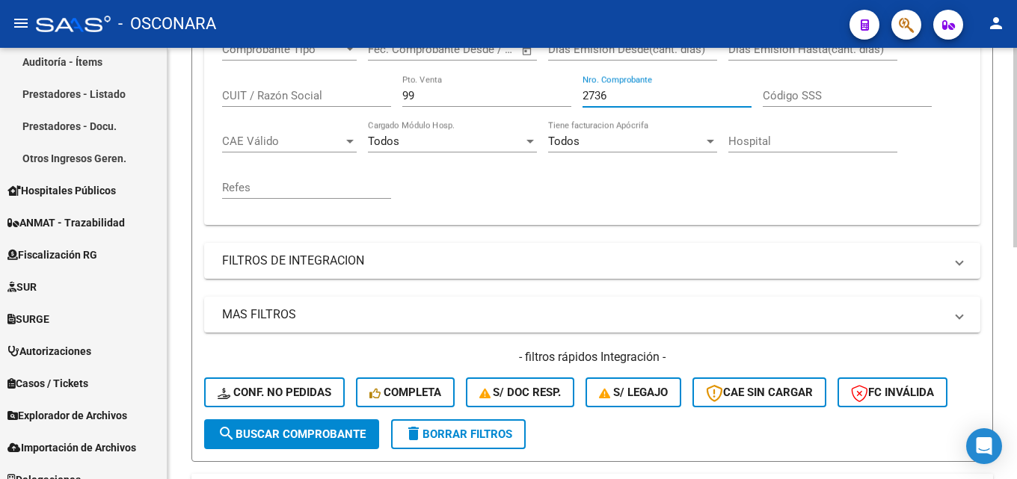
scroll to position [502, 0]
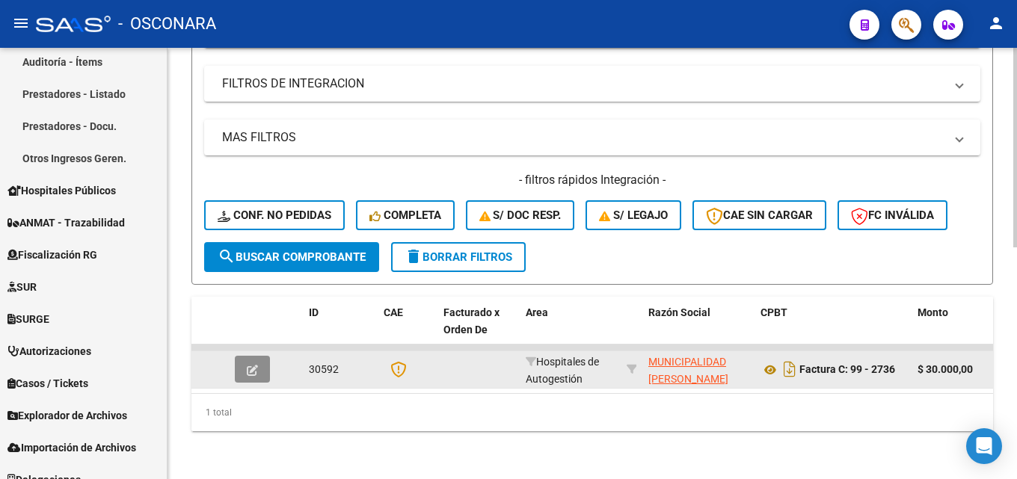
click at [235, 360] on button "button" at bounding box center [252, 369] width 35 height 27
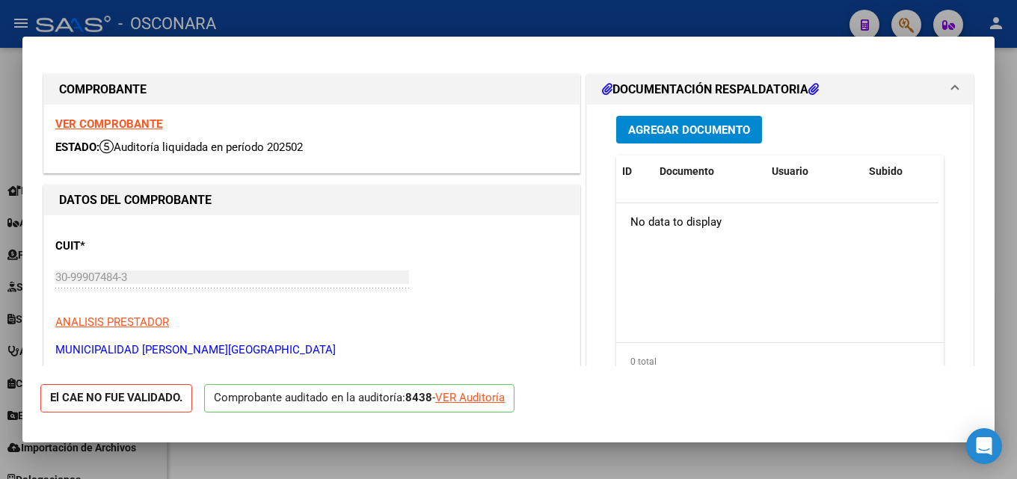
click at [1016, 175] on div at bounding box center [508, 239] width 1017 height 479
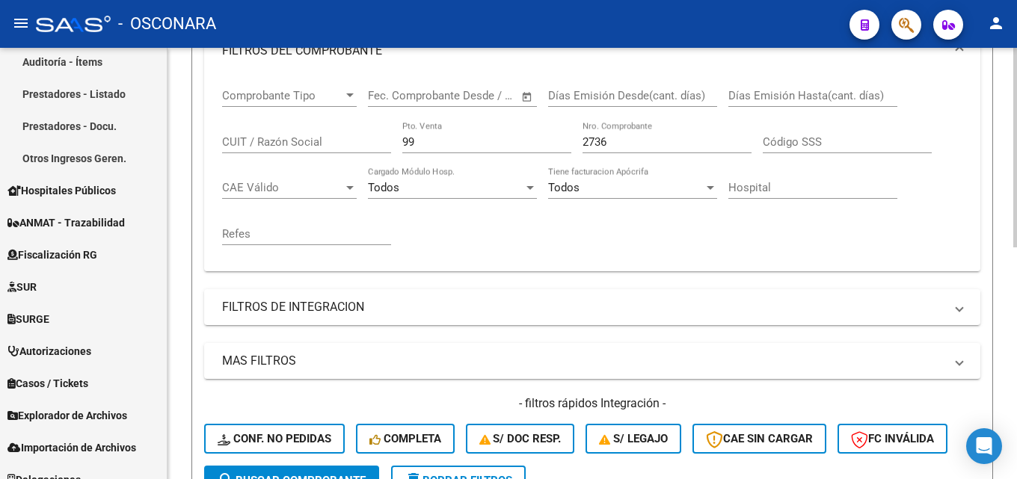
scroll to position [54, 0]
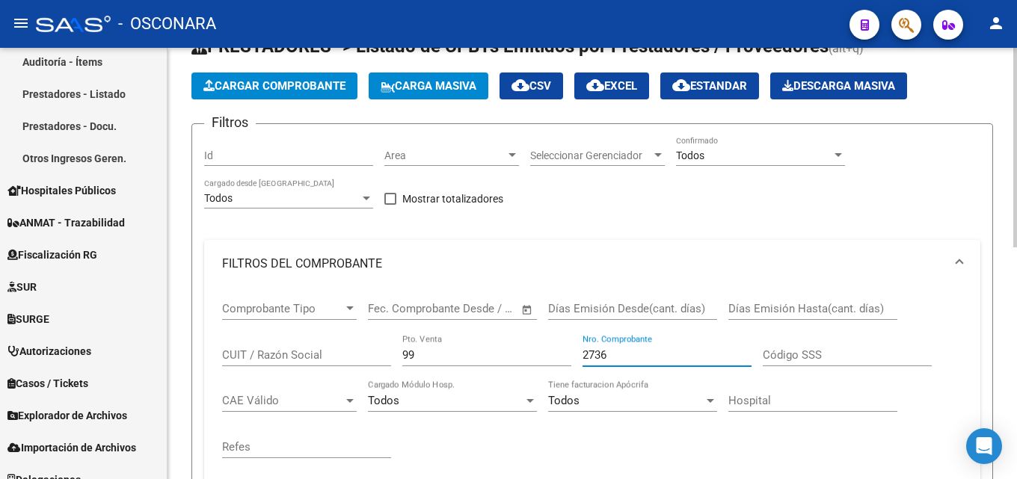
drag, startPoint x: 609, startPoint y: 357, endPoint x: 218, endPoint y: 387, distance: 392.9
click at [250, 387] on div "Comprobante Tipo Comprobante Tipo Start date – End date Fec. Comprobante Desde …" at bounding box center [592, 380] width 740 height 185
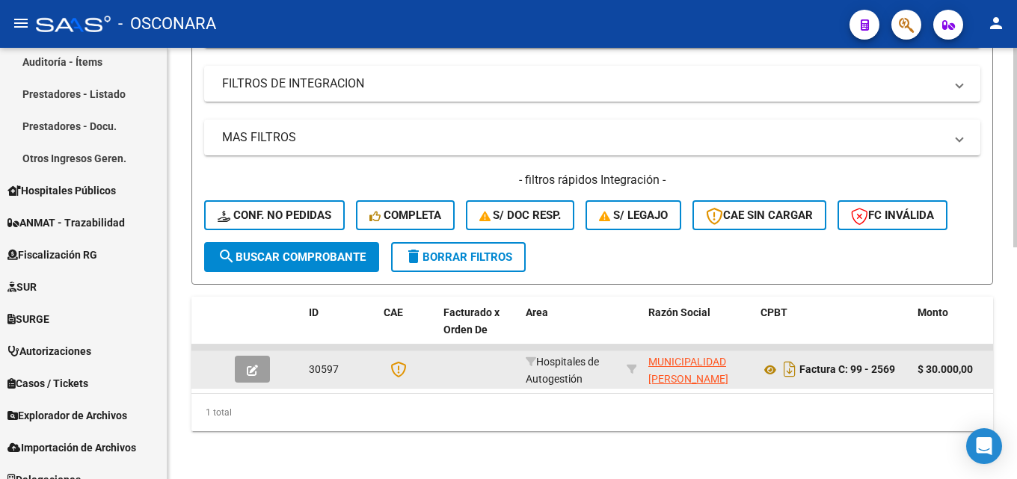
scroll to position [502, 0]
click at [241, 358] on button "button" at bounding box center [252, 369] width 35 height 27
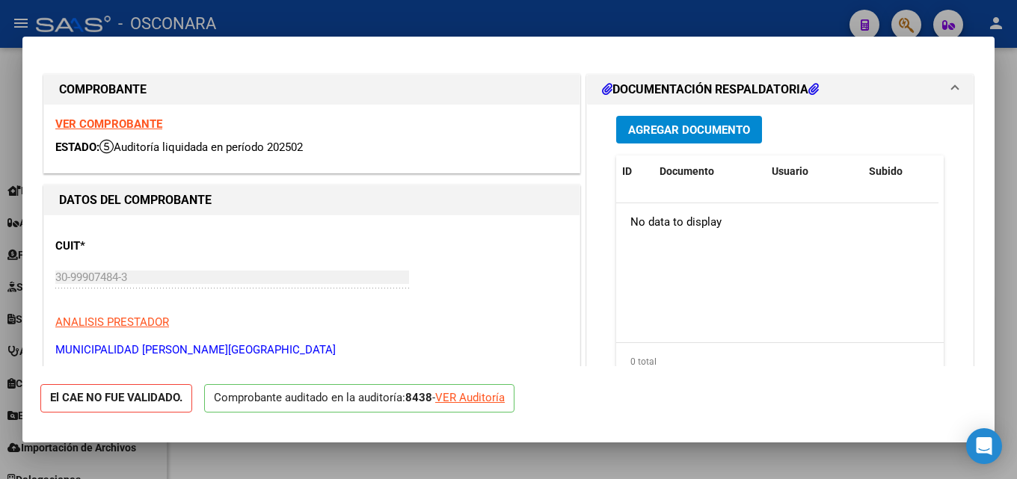
click at [1016, 113] on div at bounding box center [508, 239] width 1017 height 479
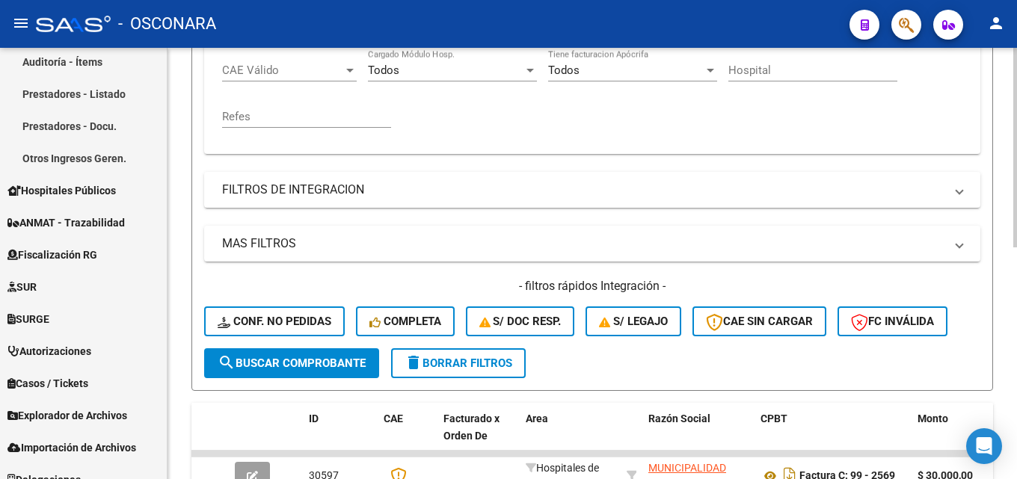
scroll to position [203, 0]
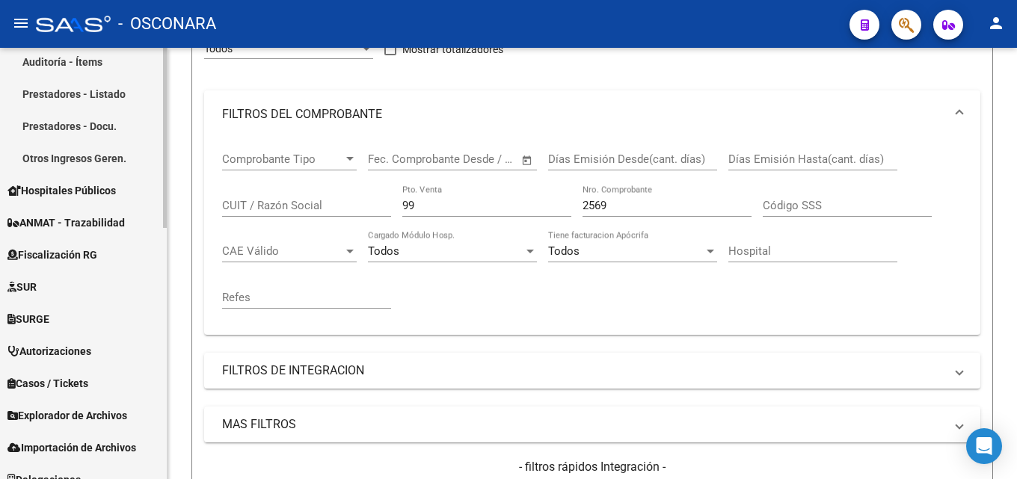
drag, startPoint x: 444, startPoint y: 204, endPoint x: 24, endPoint y: 307, distance: 432.5
click at [96, 289] on mat-sidenav-container "Firma Express Reportes Tablero de Control Ingresos Percibidos Análisis de todos…" at bounding box center [508, 263] width 1017 height 431
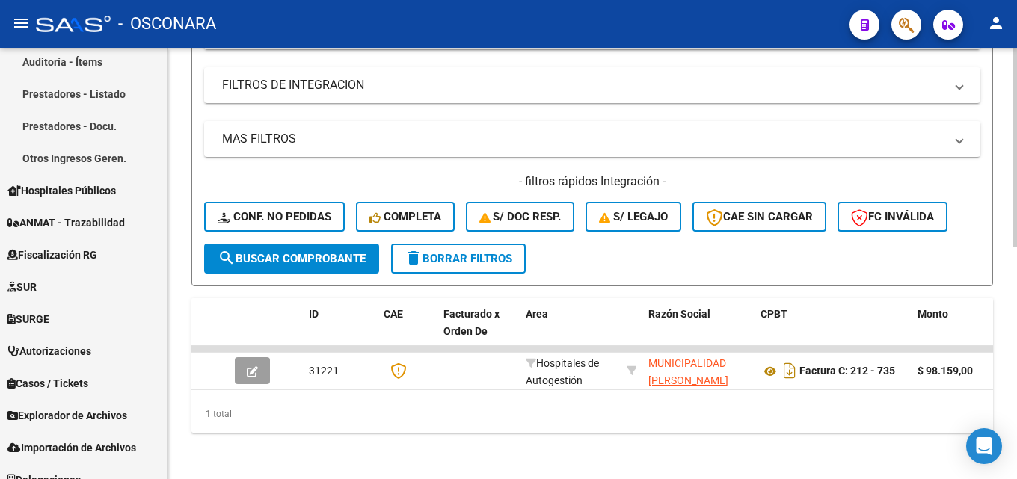
scroll to position [502, 0]
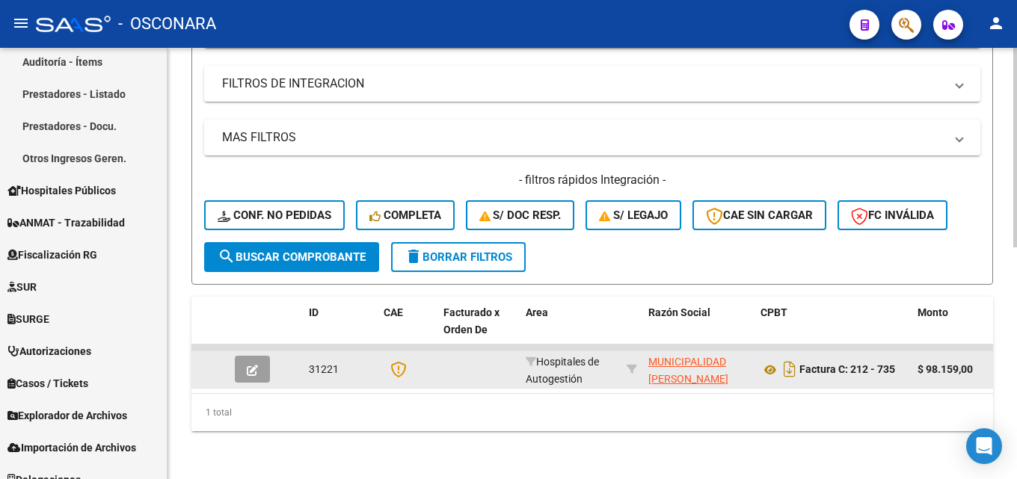
click at [251, 365] on icon "button" at bounding box center [252, 370] width 11 height 11
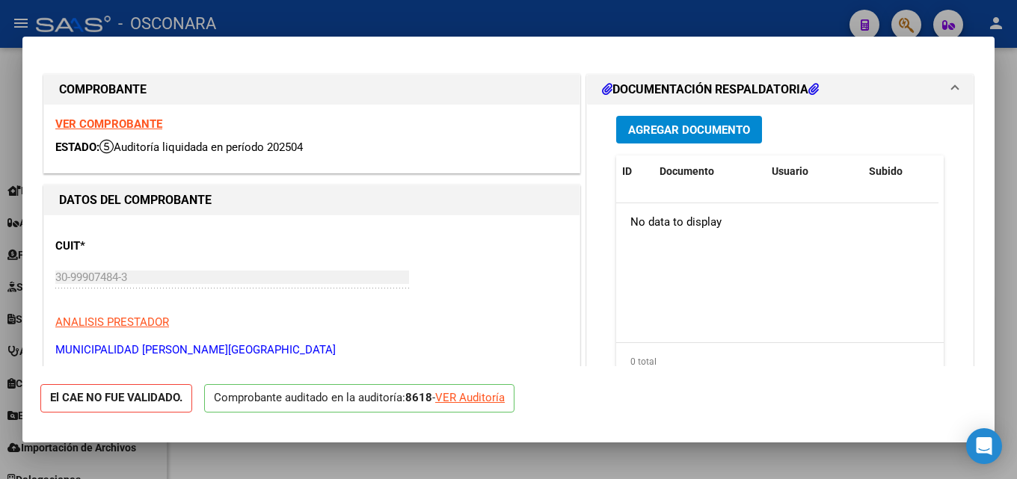
click at [1016, 158] on div at bounding box center [508, 239] width 1017 height 479
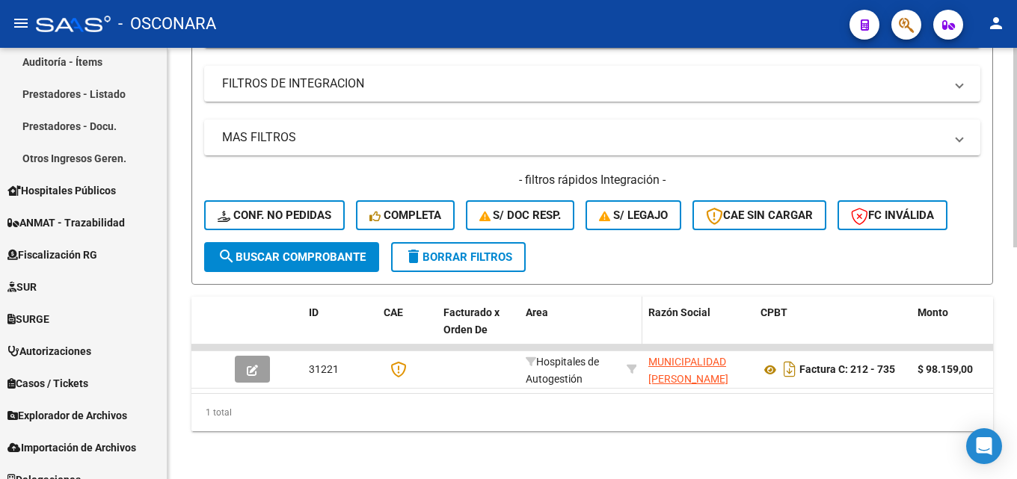
scroll to position [129, 0]
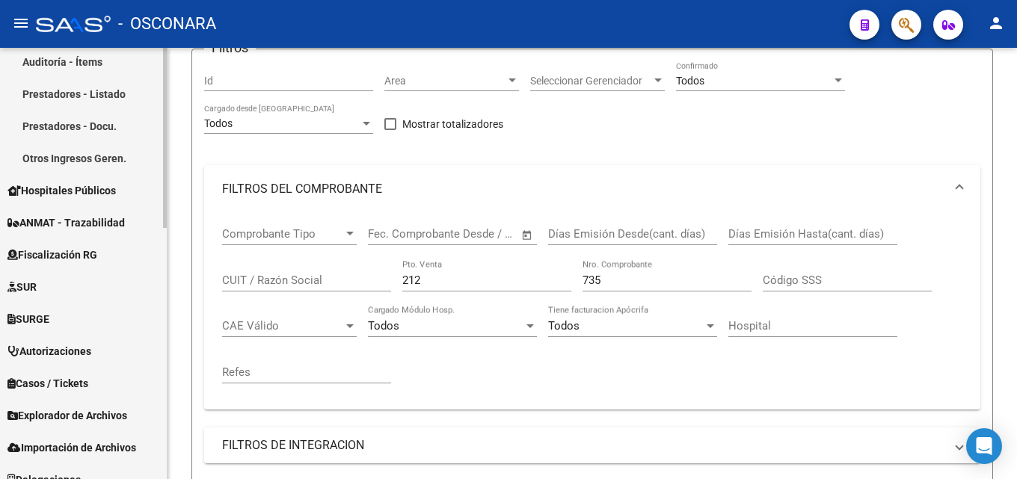
drag, startPoint x: 464, startPoint y: 278, endPoint x: 83, endPoint y: 319, distance: 383.4
click at [99, 319] on mat-sidenav-container "Firma Express Reportes Tablero de Control Ingresos Percibidos Análisis de todos…" at bounding box center [508, 263] width 1017 height 431
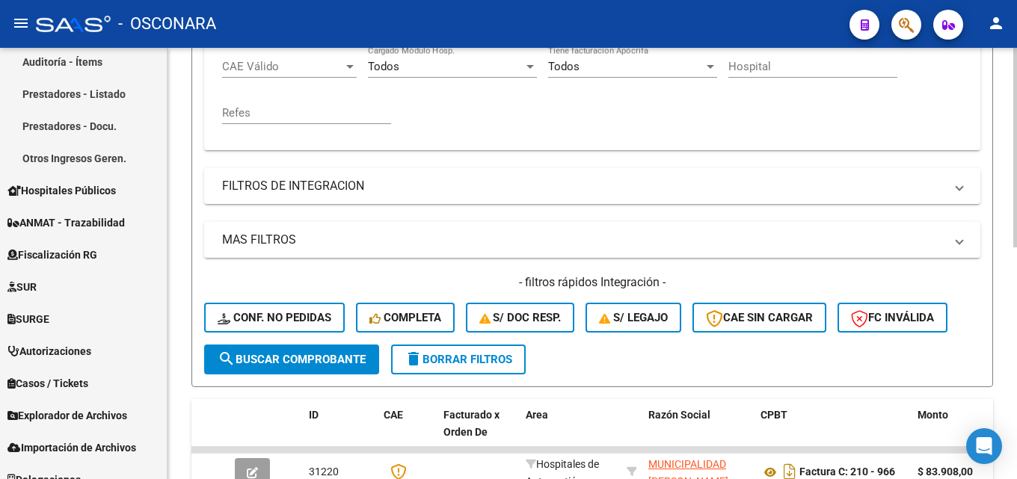
scroll to position [502, 0]
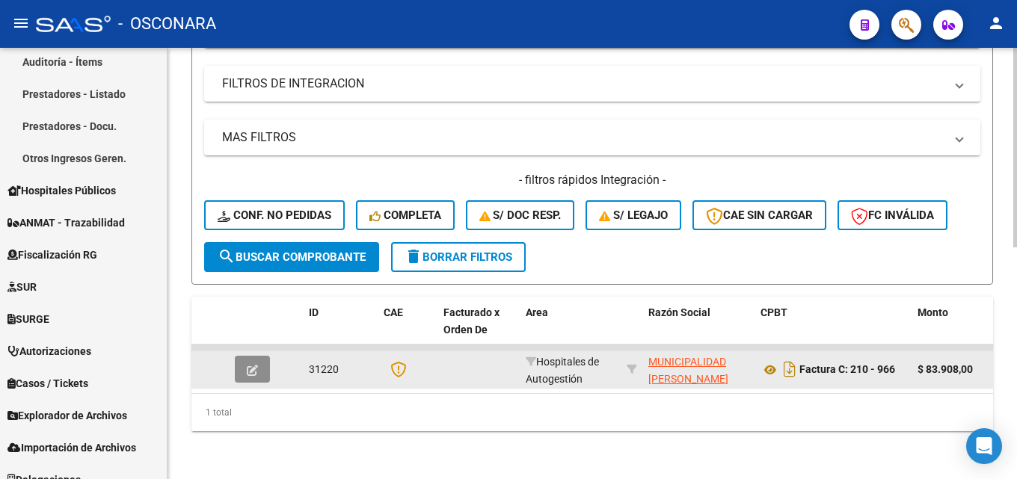
click at [257, 365] on icon "button" at bounding box center [252, 370] width 11 height 11
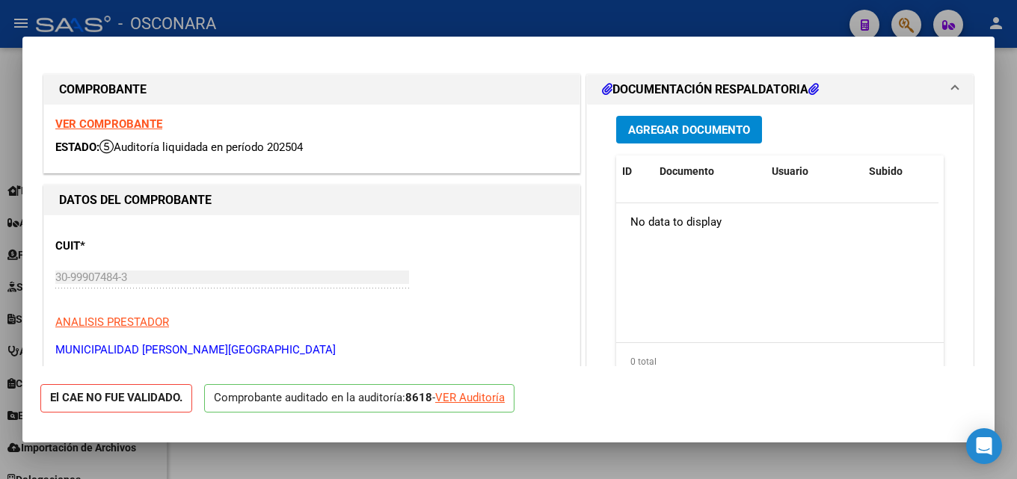
click at [1016, 158] on div at bounding box center [508, 239] width 1017 height 479
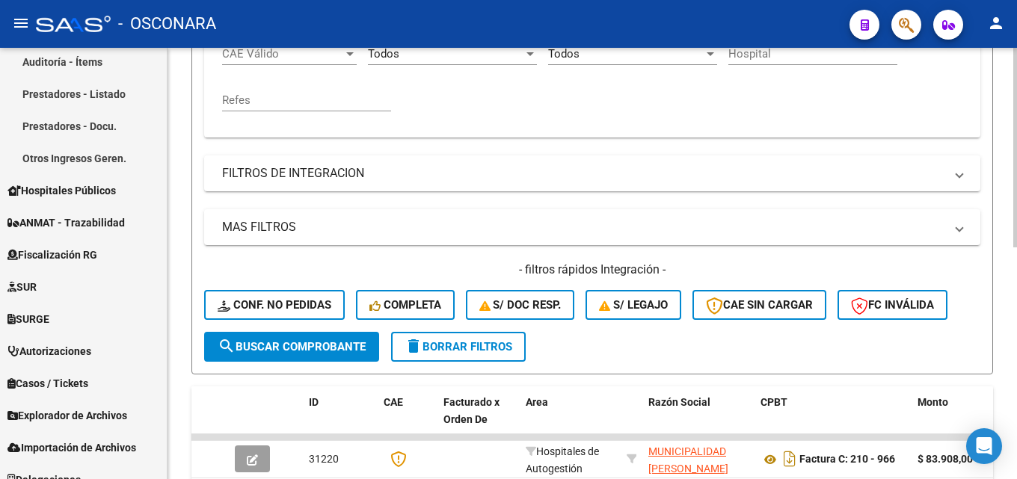
scroll to position [278, 0]
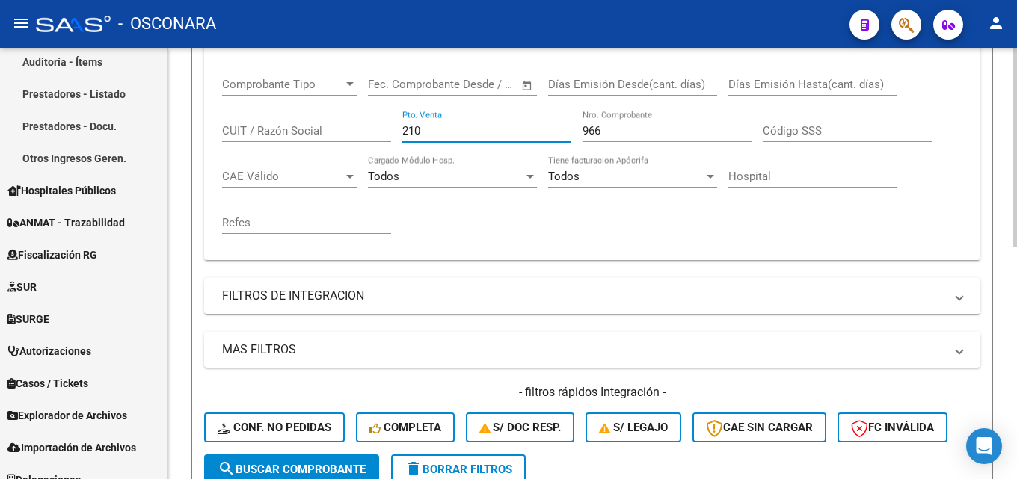
drag, startPoint x: 438, startPoint y: 129, endPoint x: 212, endPoint y: 170, distance: 229.4
click at [216, 168] on div "Comprobante Tipo Comprobante Tipo Start date – End date Fec. Comprobante Desde …" at bounding box center [592, 162] width 776 height 197
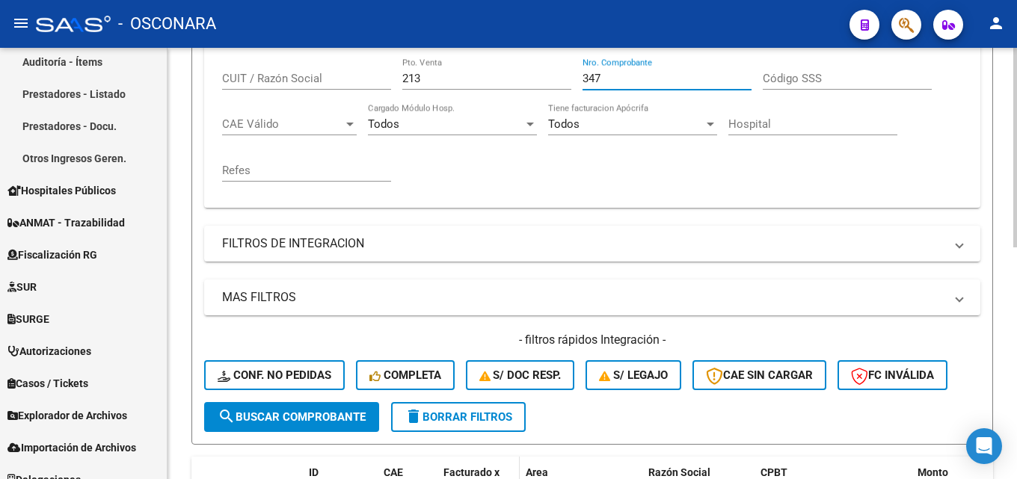
scroll to position [502, 0]
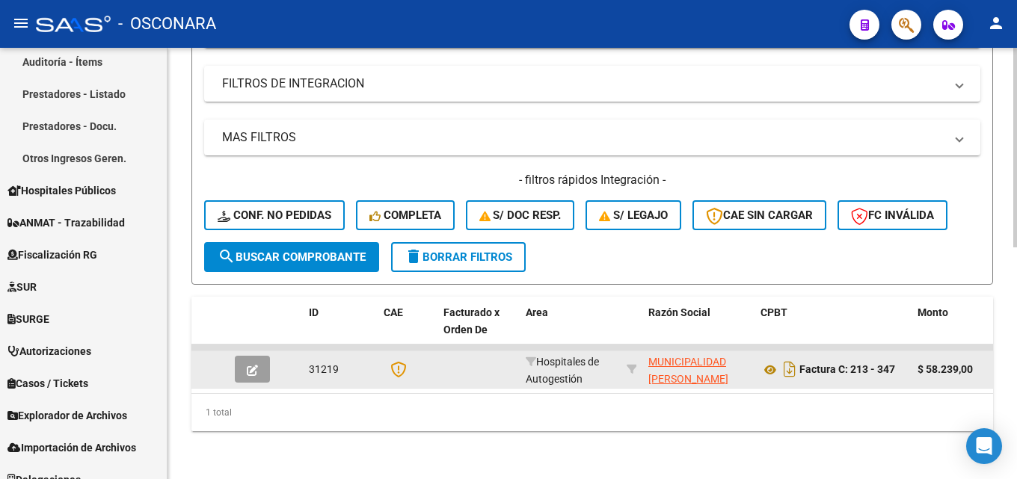
click at [253, 365] on icon "button" at bounding box center [252, 370] width 11 height 11
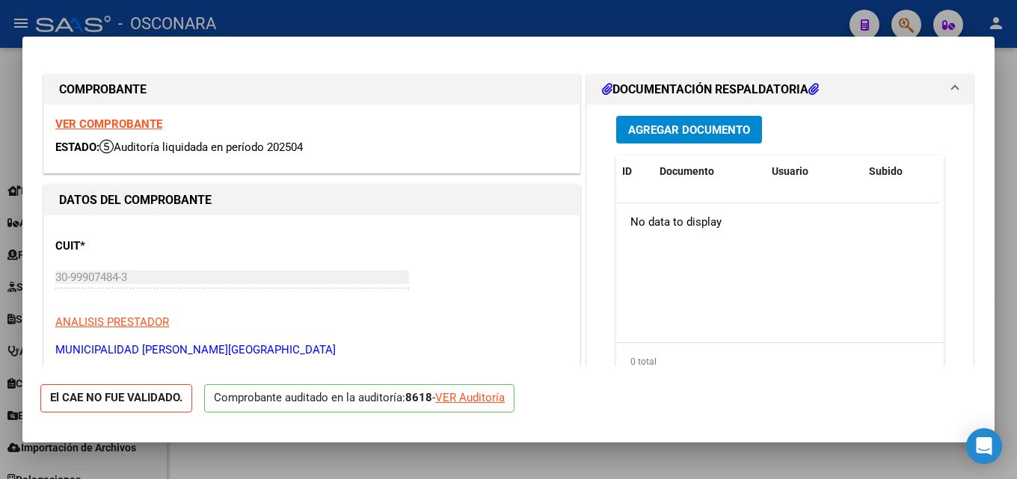
drag, startPoint x: 1016, startPoint y: 250, endPoint x: 855, endPoint y: 300, distance: 168.2
click at [1016, 251] on div at bounding box center [508, 239] width 1017 height 479
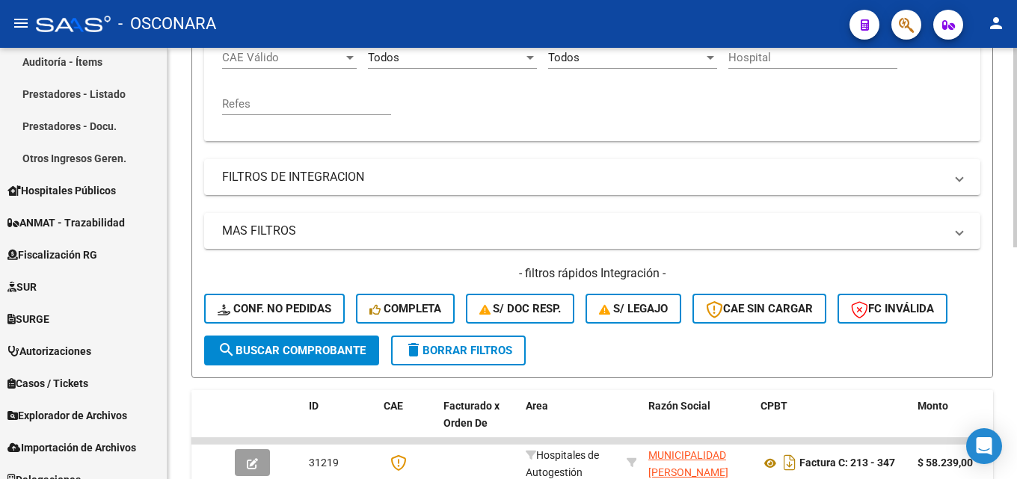
scroll to position [203, 0]
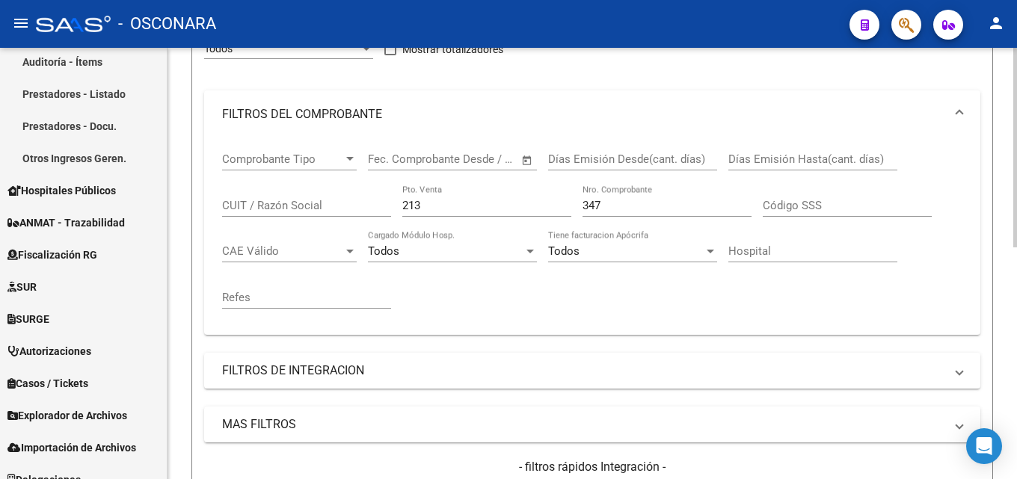
click at [467, 194] on div "213 Pto. Venta" at bounding box center [486, 201] width 169 height 32
drag, startPoint x: 464, startPoint y: 204, endPoint x: 118, endPoint y: 251, distance: 349.4
click at [125, 251] on mat-sidenav-container "Firma Express Reportes Tablero de Control Ingresos Percibidos Análisis de todos…" at bounding box center [508, 263] width 1017 height 431
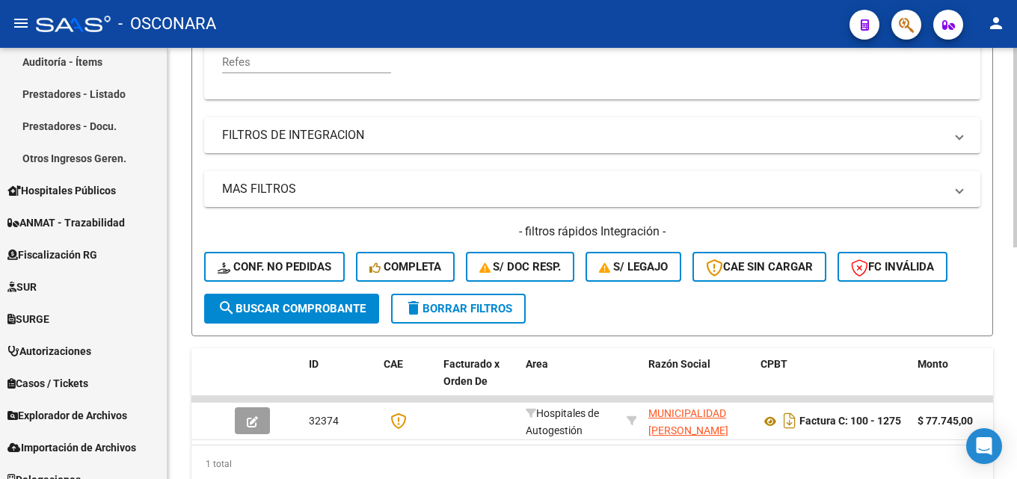
scroll to position [502, 0]
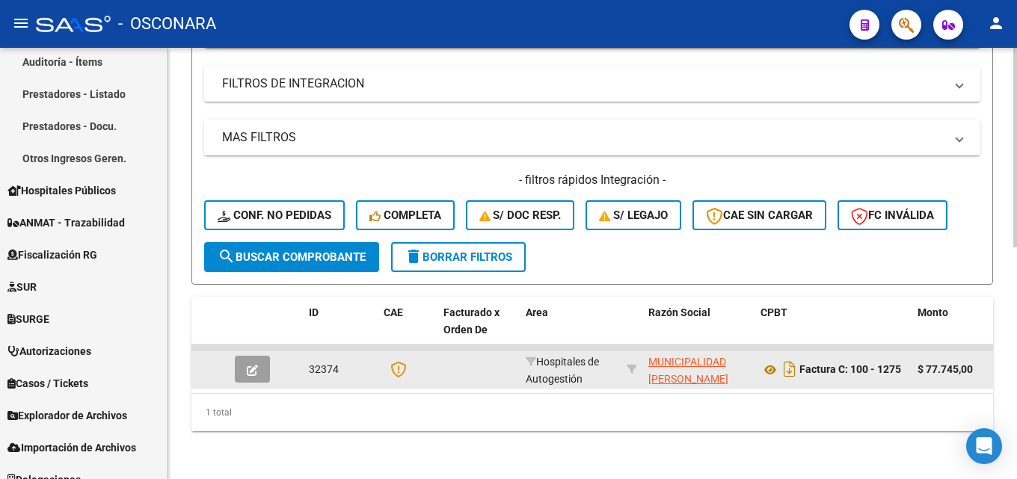
click at [239, 356] on button "button" at bounding box center [252, 369] width 35 height 27
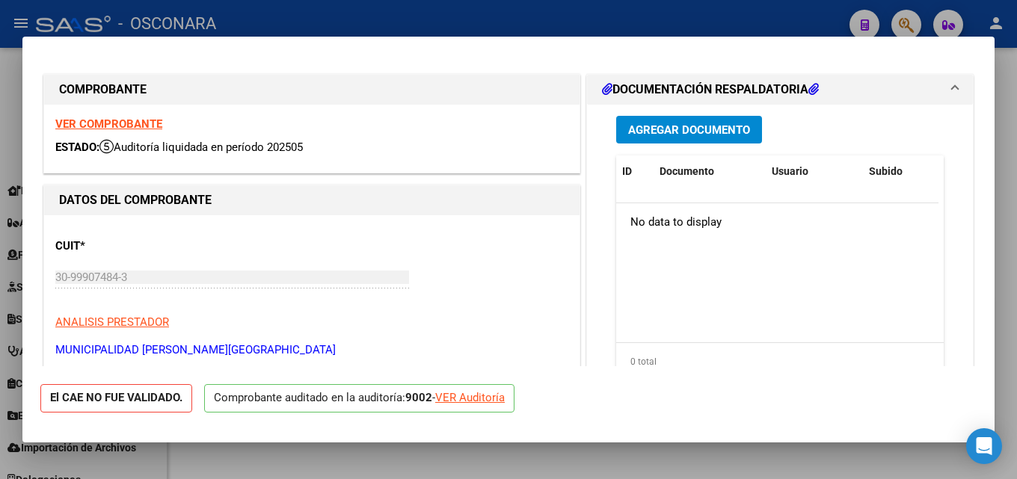
click at [1016, 203] on div at bounding box center [508, 239] width 1017 height 479
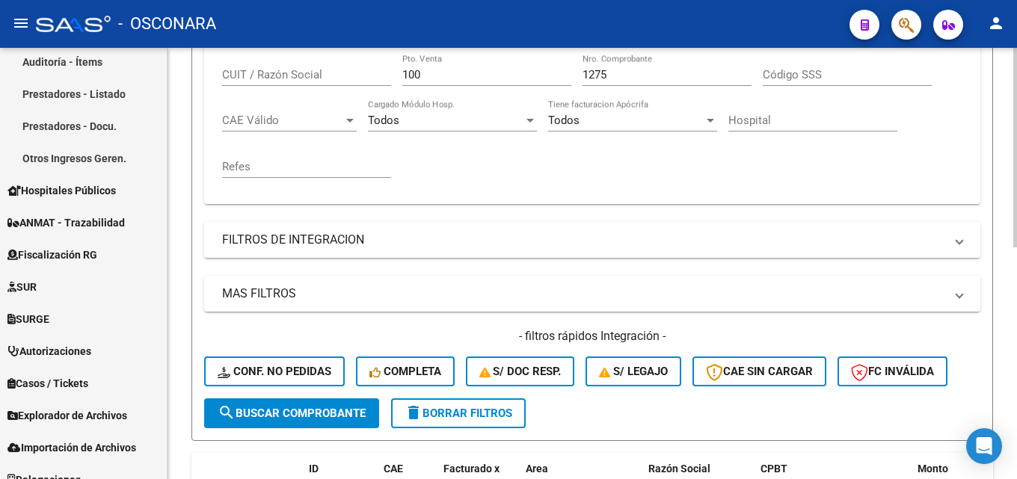
scroll to position [54, 0]
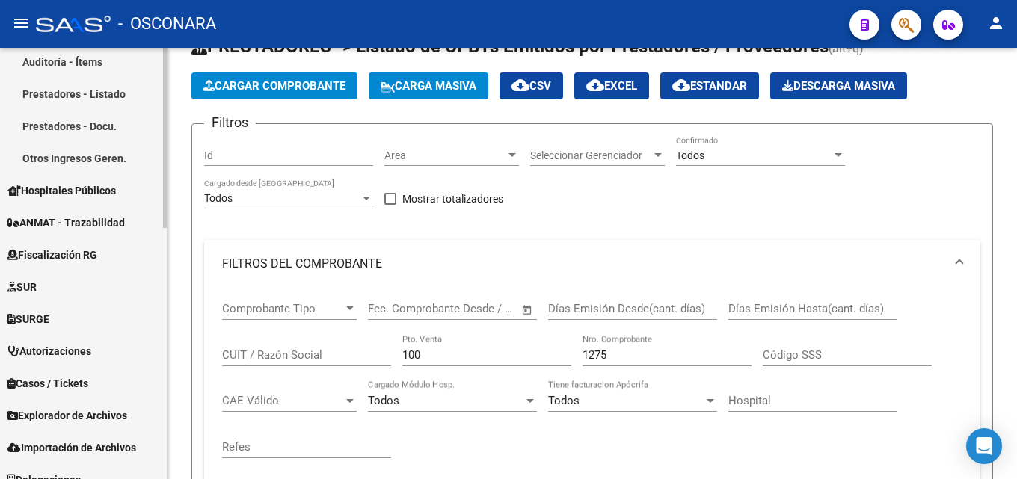
drag, startPoint x: 434, startPoint y: 354, endPoint x: 159, endPoint y: 305, distance: 279.4
click at [191, 319] on form "Filtros Id Area Area Seleccionar Gerenciador Seleccionar Gerenciador Todos Conf…" at bounding box center [592, 422] width 802 height 598
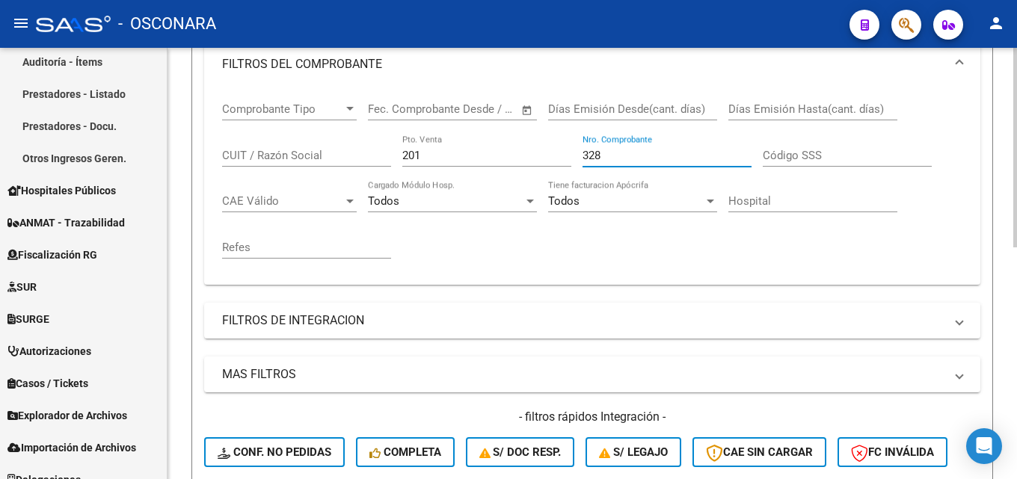
scroll to position [502, 0]
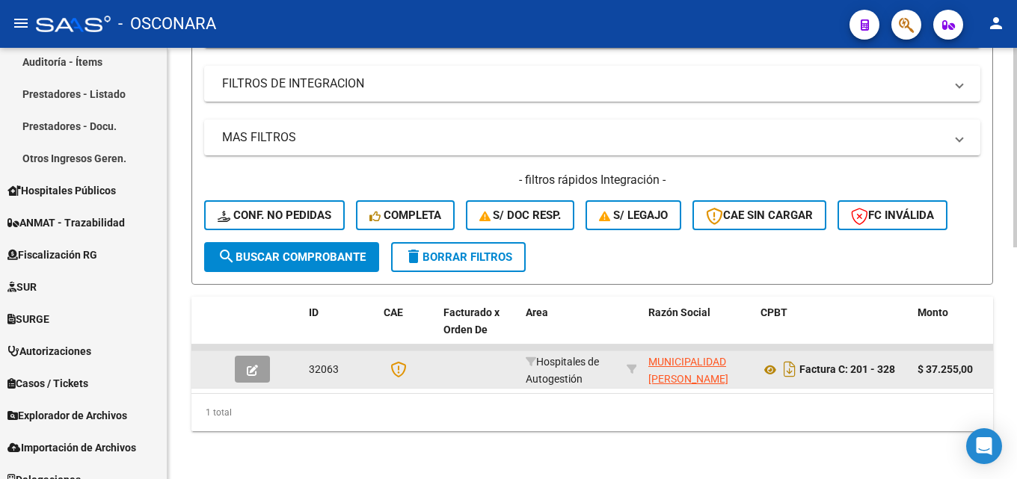
click at [242, 362] on button "button" at bounding box center [252, 369] width 35 height 27
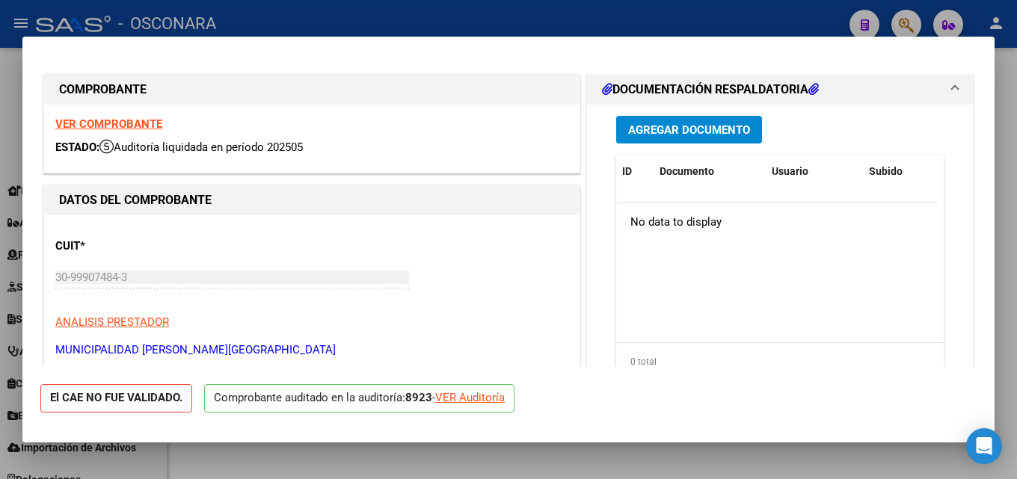
click at [1016, 236] on div at bounding box center [508, 239] width 1017 height 479
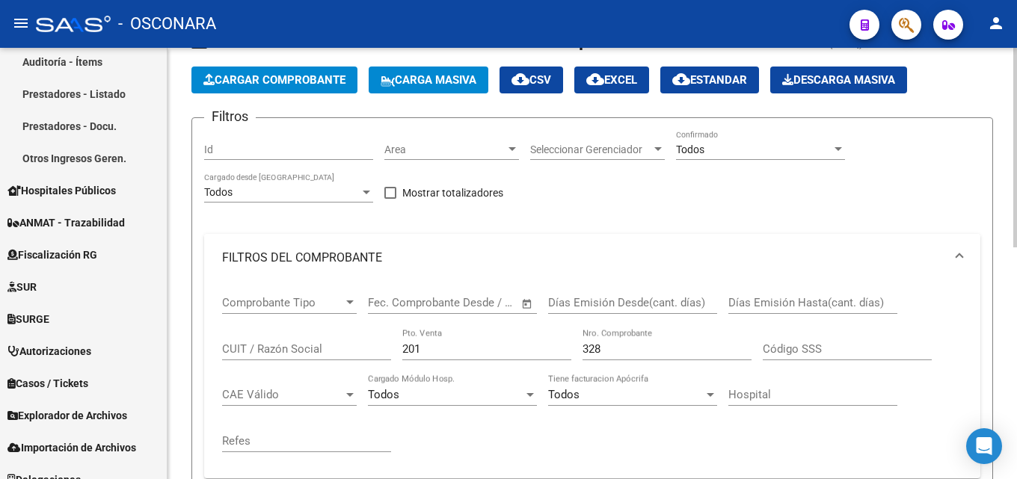
scroll to position [54, 0]
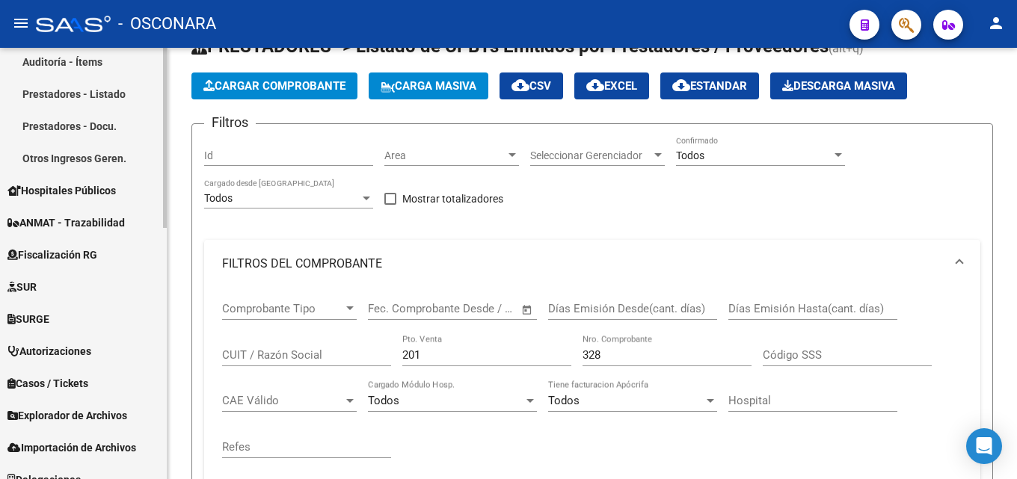
drag, startPoint x: 443, startPoint y: 359, endPoint x: 0, endPoint y: 309, distance: 445.5
click at [68, 324] on mat-sidenav-container "Firma Express Reportes Tablero de Control Ingresos Percibidos Análisis de todos…" at bounding box center [508, 263] width 1017 height 431
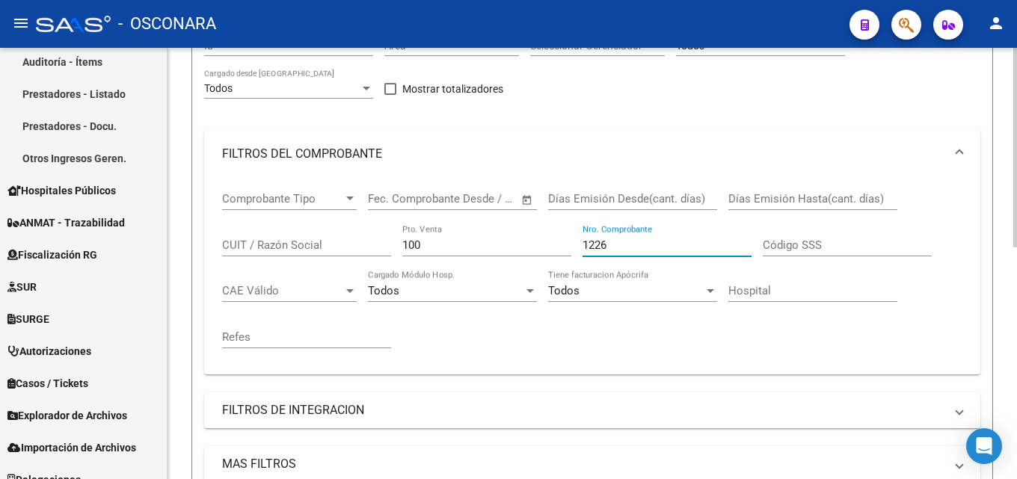
scroll to position [502, 0]
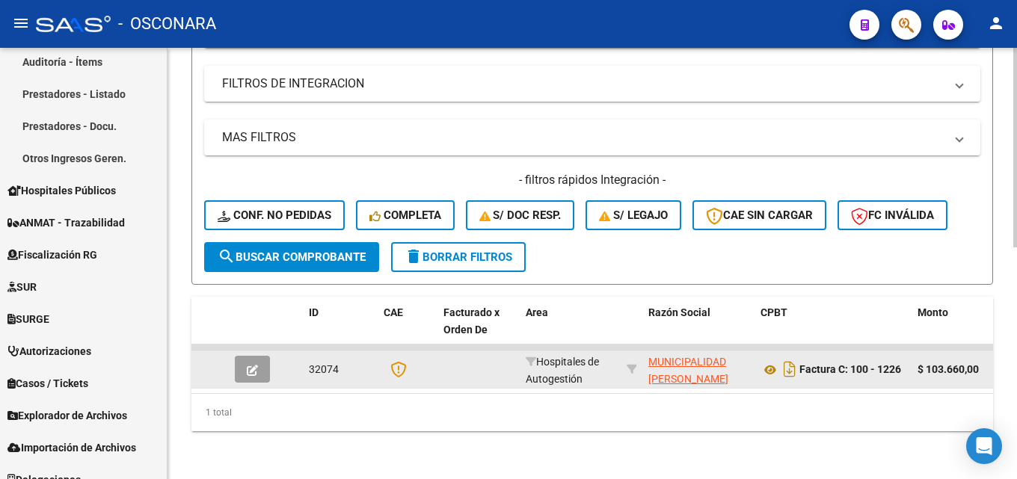
click at [261, 363] on button "button" at bounding box center [252, 369] width 35 height 27
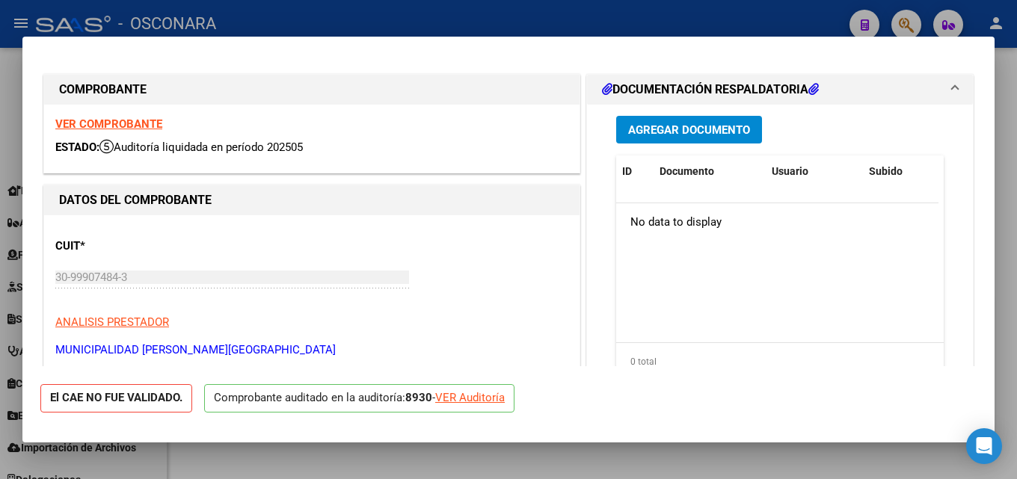
click at [1016, 114] on div at bounding box center [508, 239] width 1017 height 479
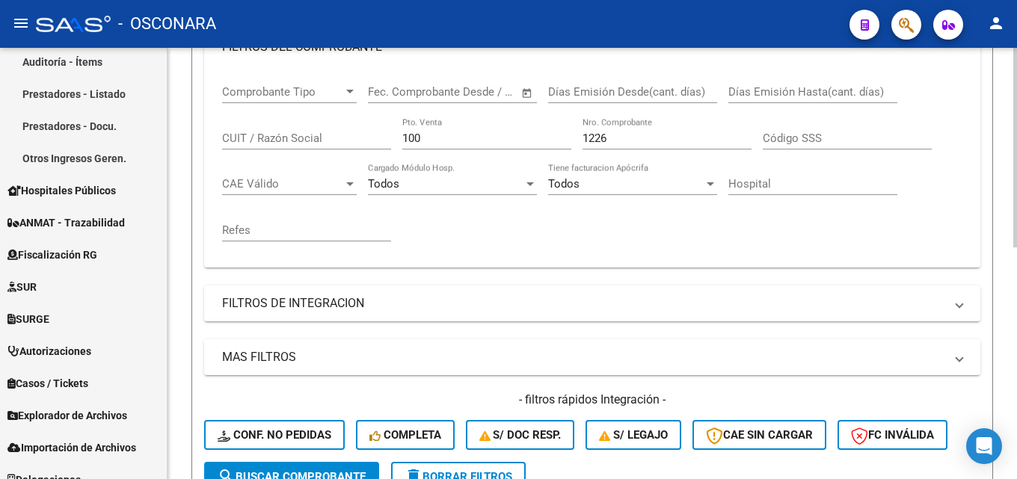
scroll to position [129, 0]
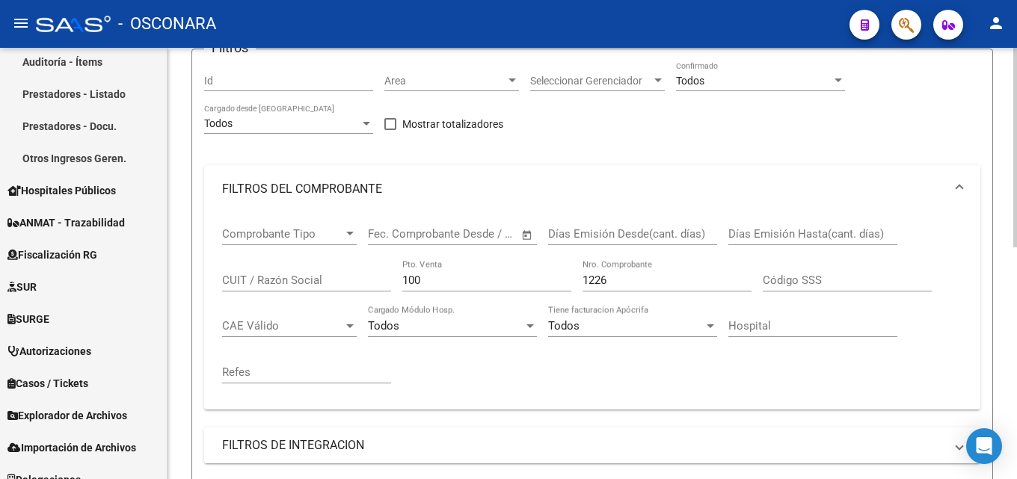
drag, startPoint x: 454, startPoint y: 285, endPoint x: 191, endPoint y: 292, distance: 263.3
click at [213, 293] on div "Comprobante Tipo Comprobante Tipo Start date – End date Fec. Comprobante Desde …" at bounding box center [592, 311] width 776 height 197
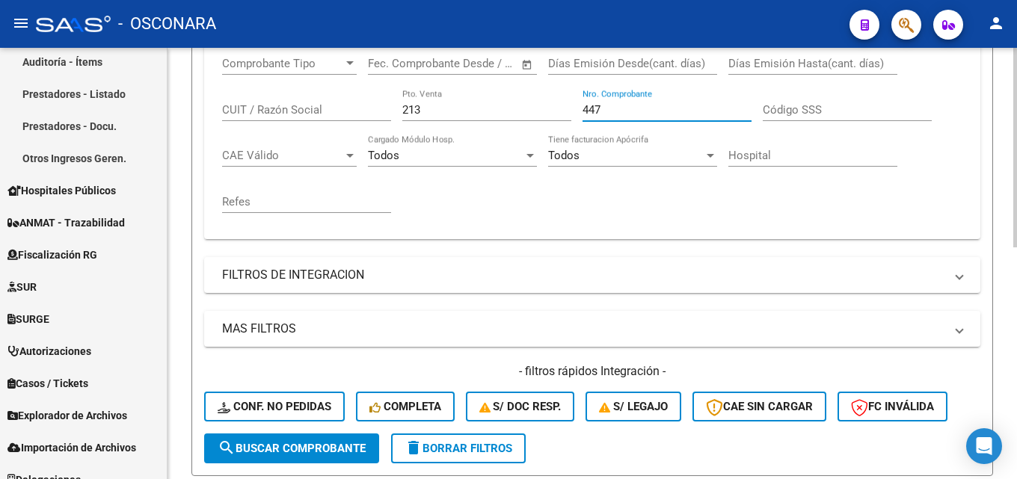
scroll to position [502, 0]
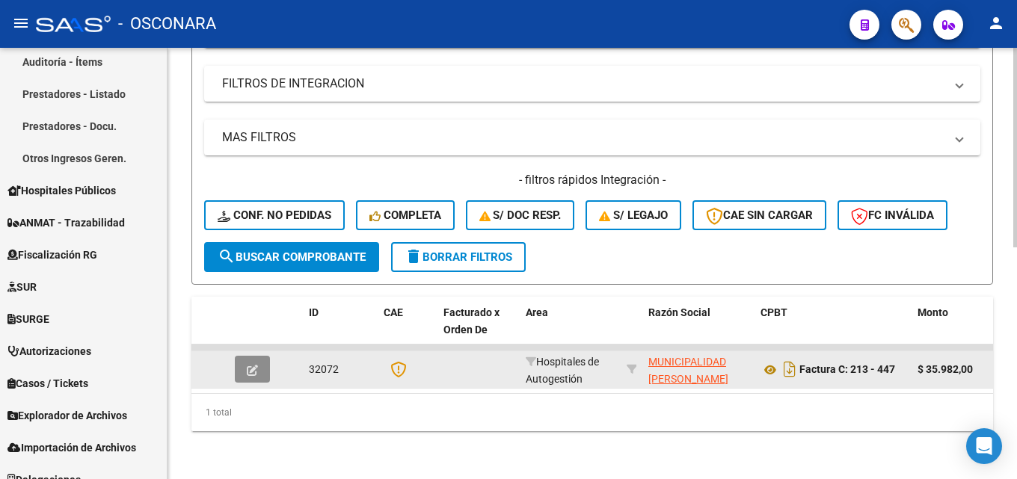
click at [239, 356] on button "button" at bounding box center [252, 369] width 35 height 27
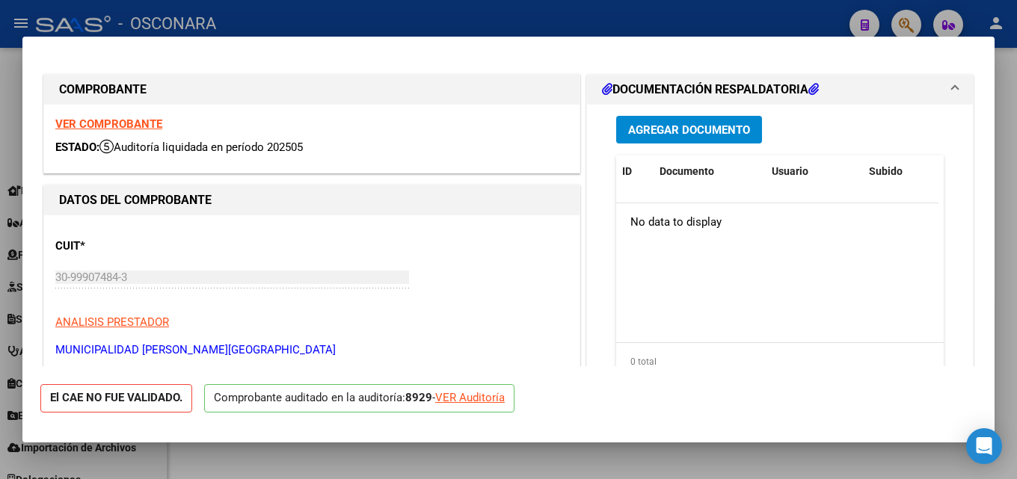
click at [1016, 253] on div at bounding box center [508, 239] width 1017 height 479
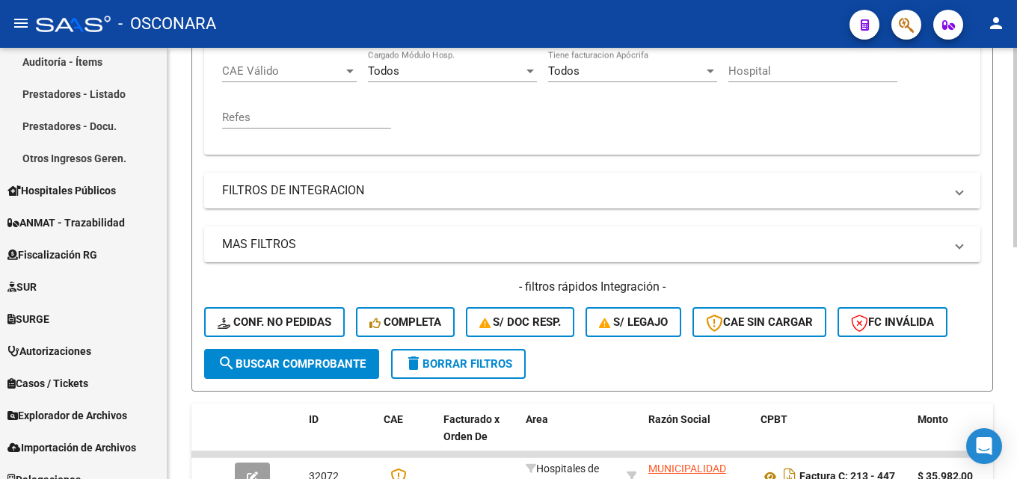
scroll to position [203, 0]
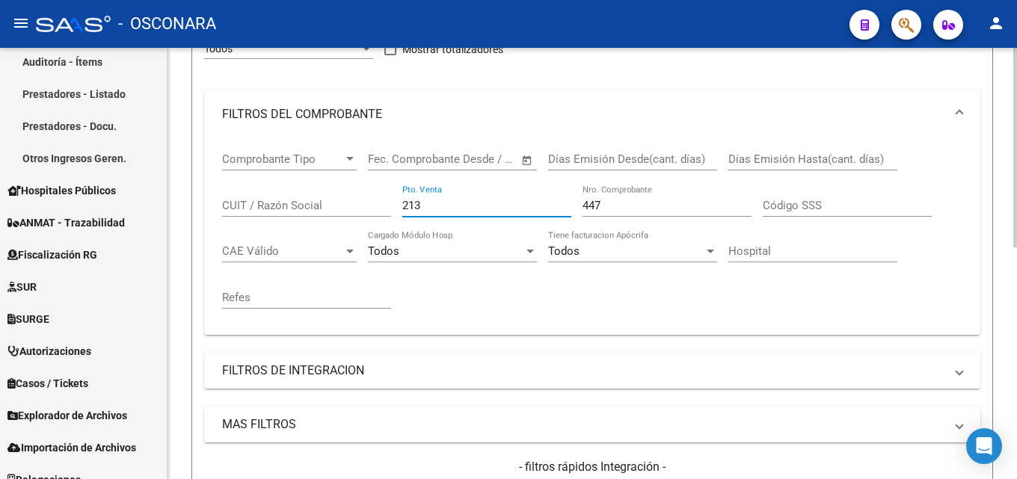
drag, startPoint x: 459, startPoint y: 206, endPoint x: 193, endPoint y: 200, distance: 266.2
click at [243, 202] on div "Comprobante Tipo Comprobante Tipo Start date – End date Fec. Comprobante Desde …" at bounding box center [592, 230] width 740 height 185
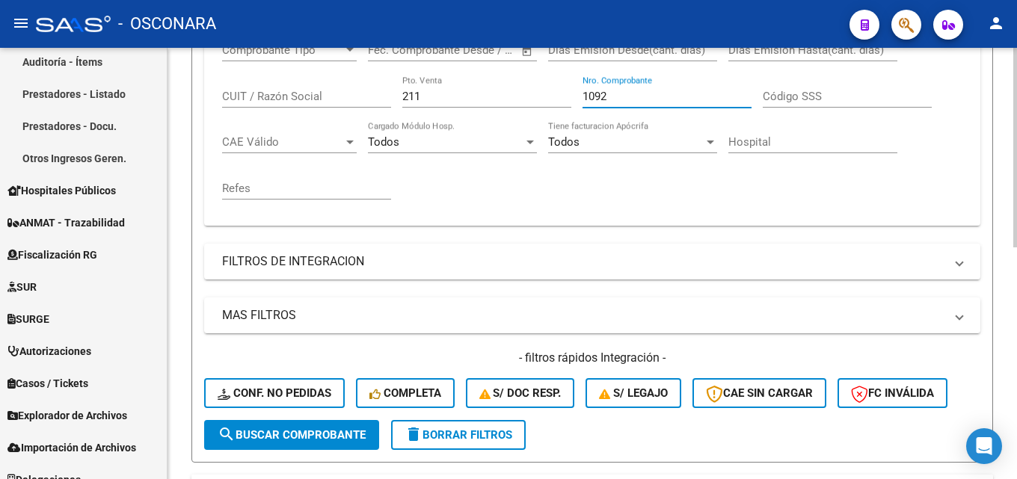
scroll to position [502, 0]
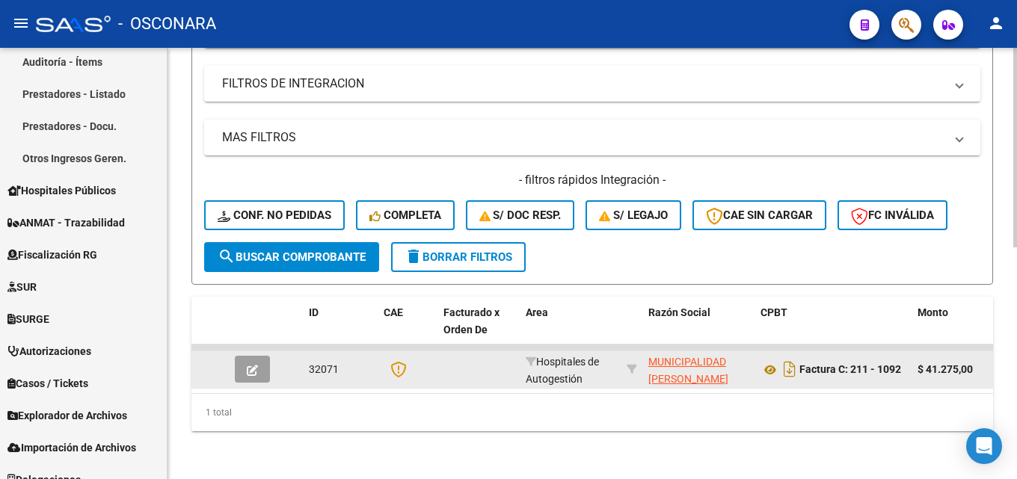
click at [238, 362] on button "button" at bounding box center [252, 369] width 35 height 27
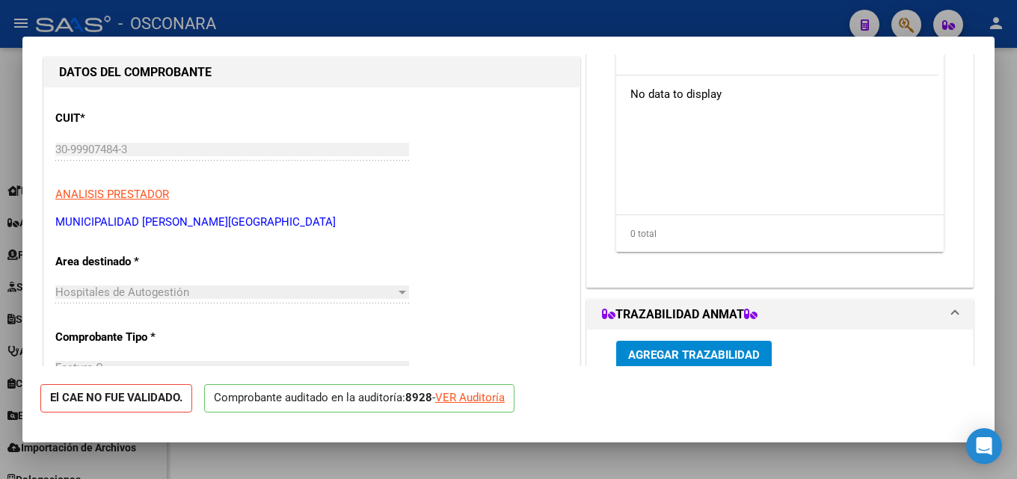
scroll to position [150, 0]
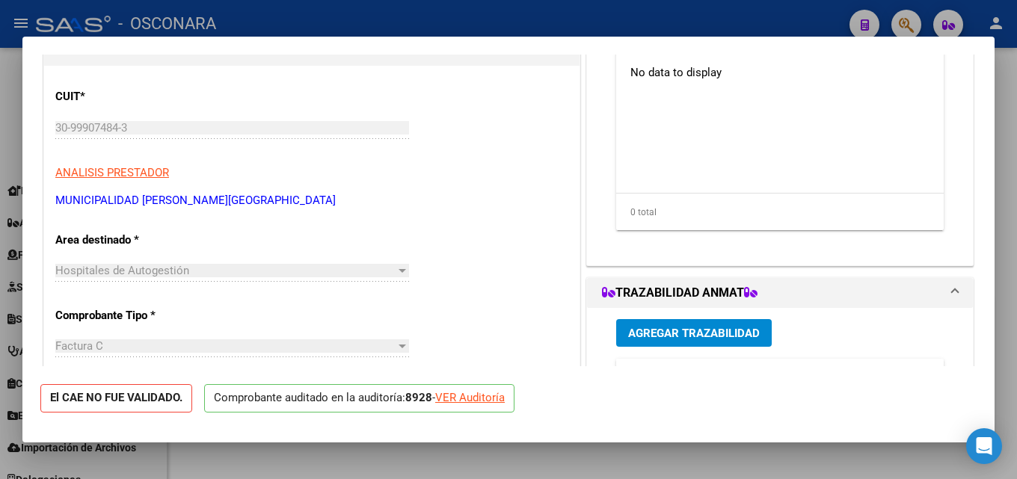
click at [1016, 200] on div at bounding box center [508, 239] width 1017 height 479
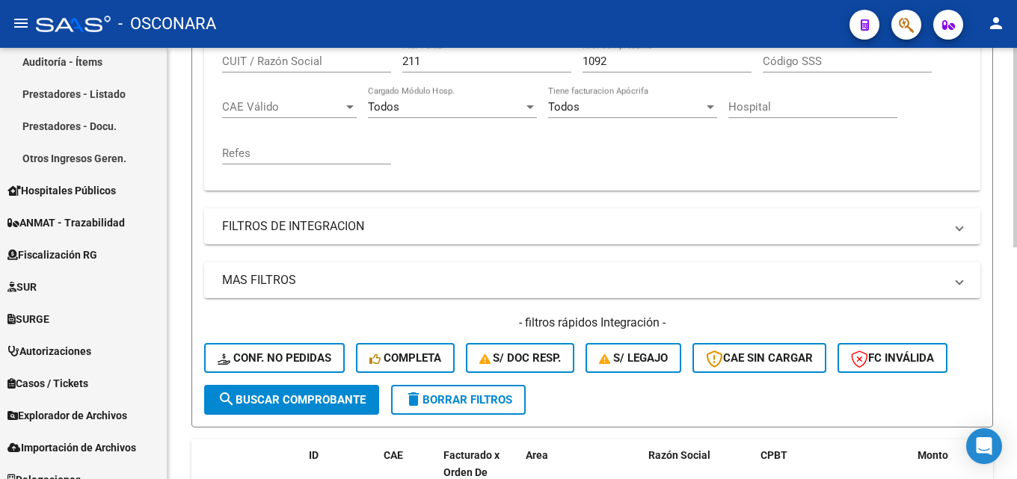
scroll to position [54, 0]
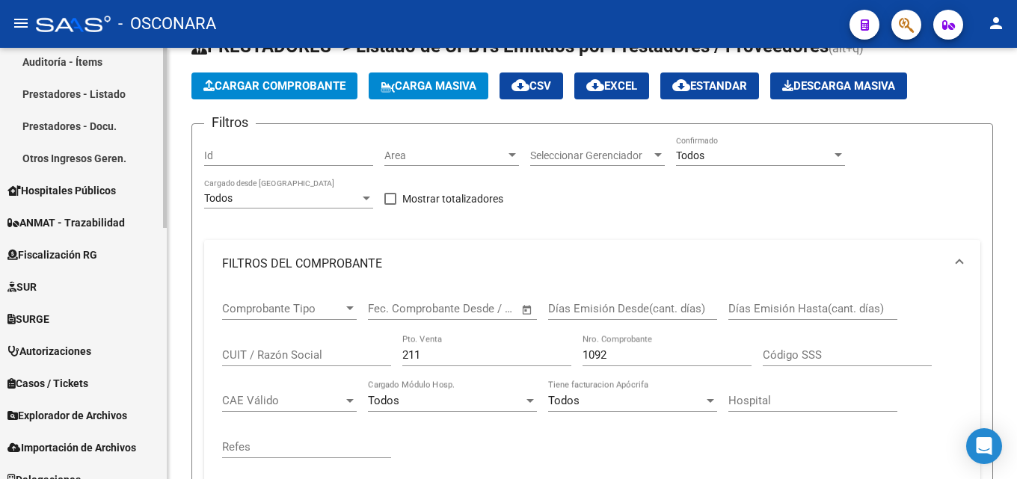
drag, startPoint x: 465, startPoint y: 357, endPoint x: 62, endPoint y: 347, distance: 403.1
click at [81, 351] on mat-sidenav-container "Firma Express Reportes Tablero de Control Ingresos Percibidos Análisis de todos…" at bounding box center [508, 263] width 1017 height 431
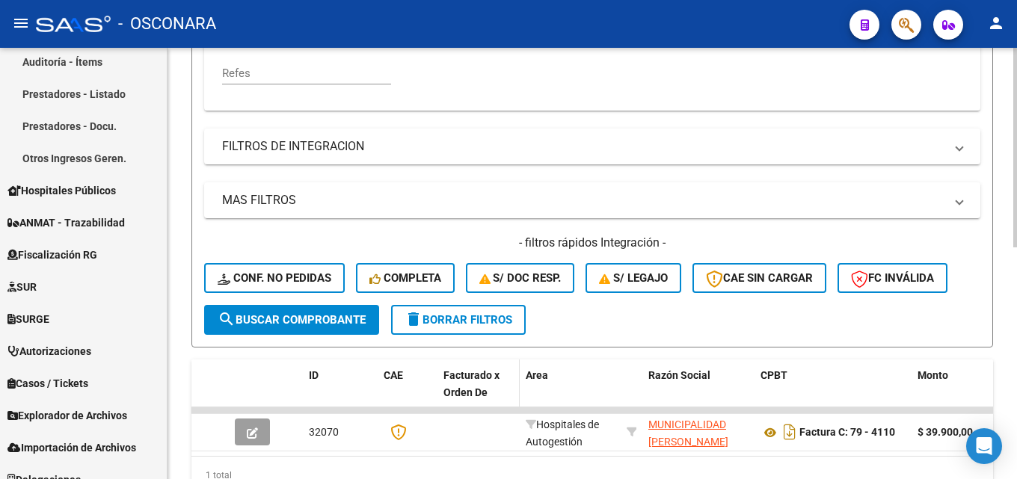
scroll to position [502, 0]
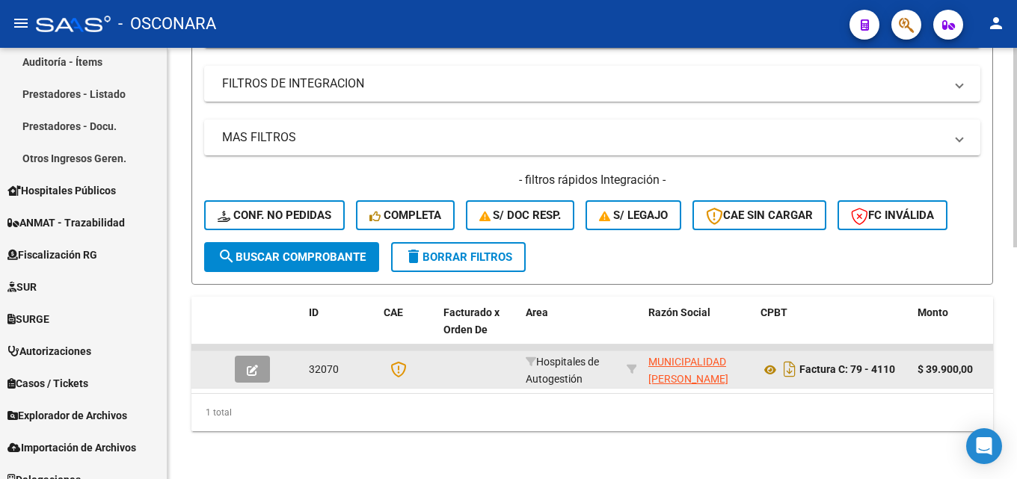
click at [248, 365] on icon "button" at bounding box center [252, 370] width 11 height 11
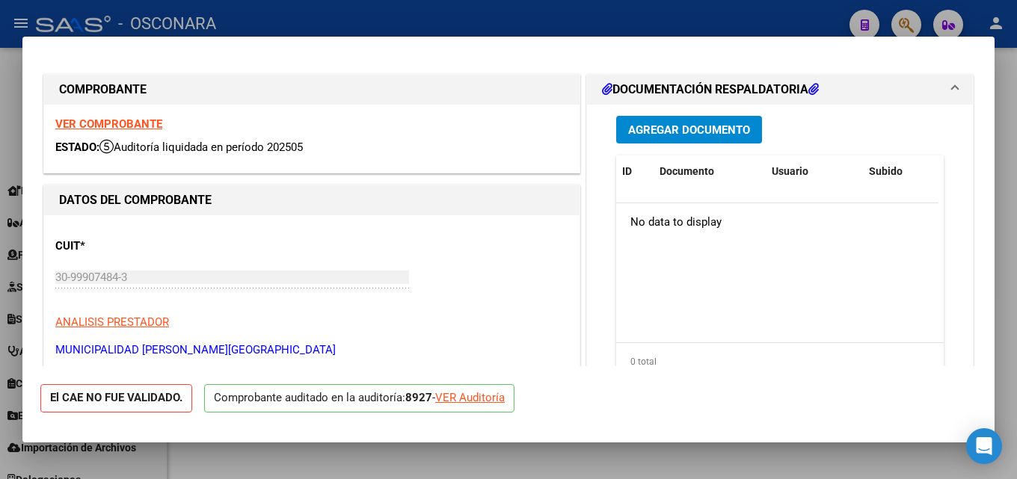
click at [1016, 188] on div at bounding box center [508, 239] width 1017 height 479
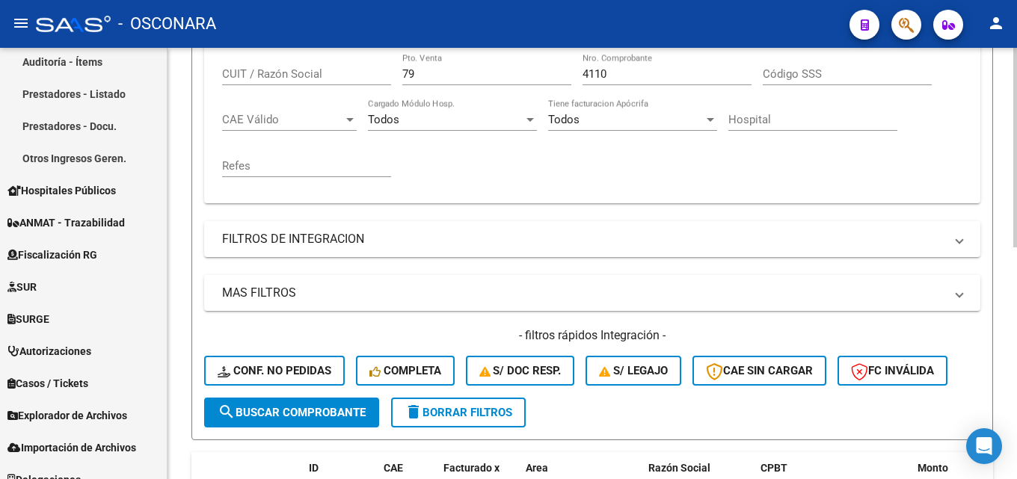
scroll to position [129, 0]
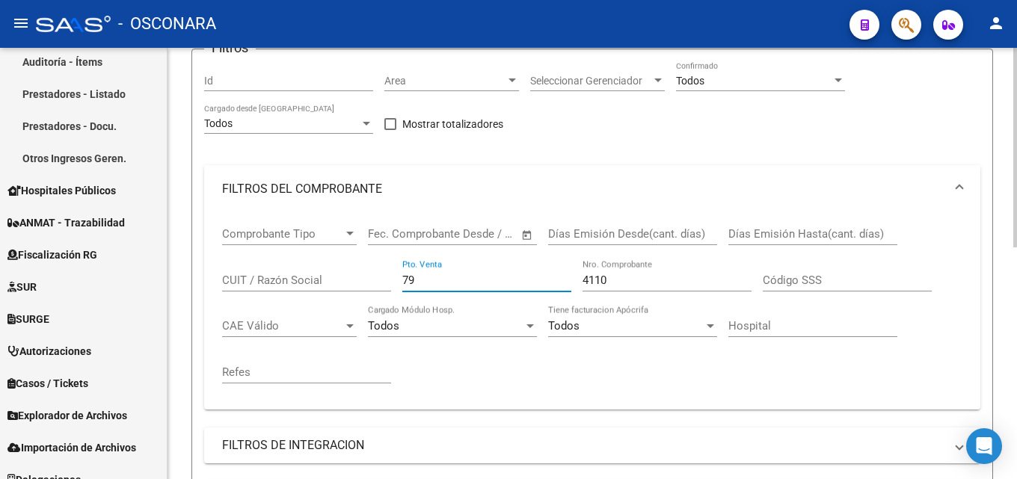
drag, startPoint x: 429, startPoint y: 276, endPoint x: 197, endPoint y: 282, distance: 231.9
click at [198, 282] on form "Filtros Id Area Area Seleccionar Gerenciador Seleccionar Gerenciador Todos Conf…" at bounding box center [592, 348] width 802 height 598
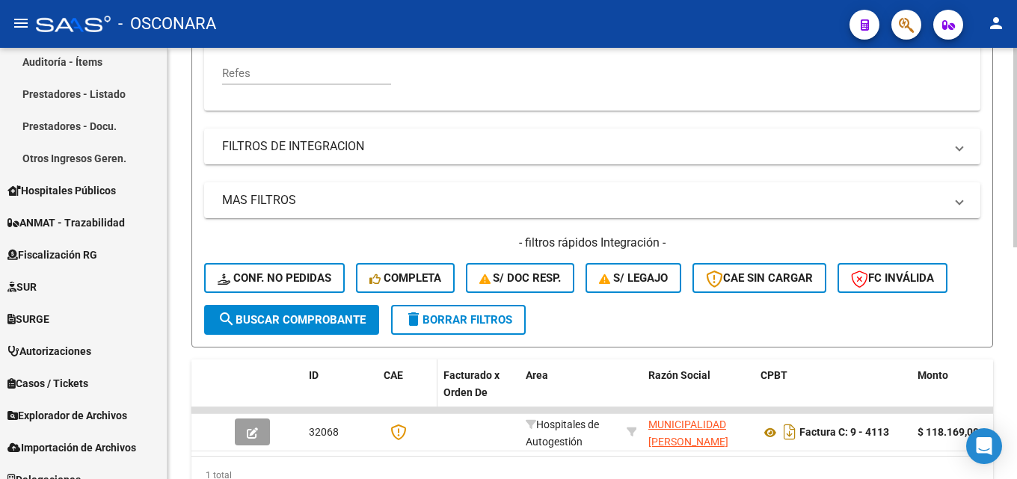
scroll to position [502, 0]
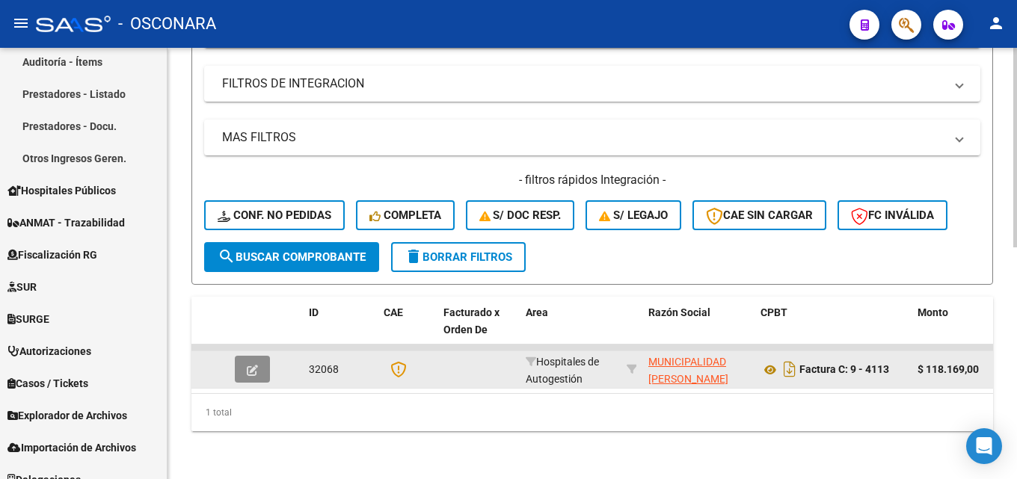
click at [244, 356] on button "button" at bounding box center [252, 369] width 35 height 27
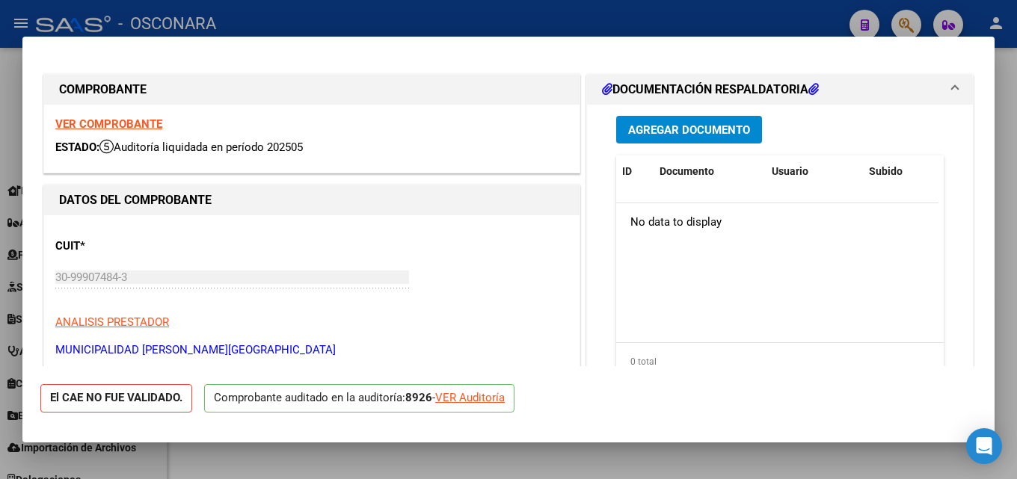
click at [1016, 259] on div at bounding box center [508, 239] width 1017 height 479
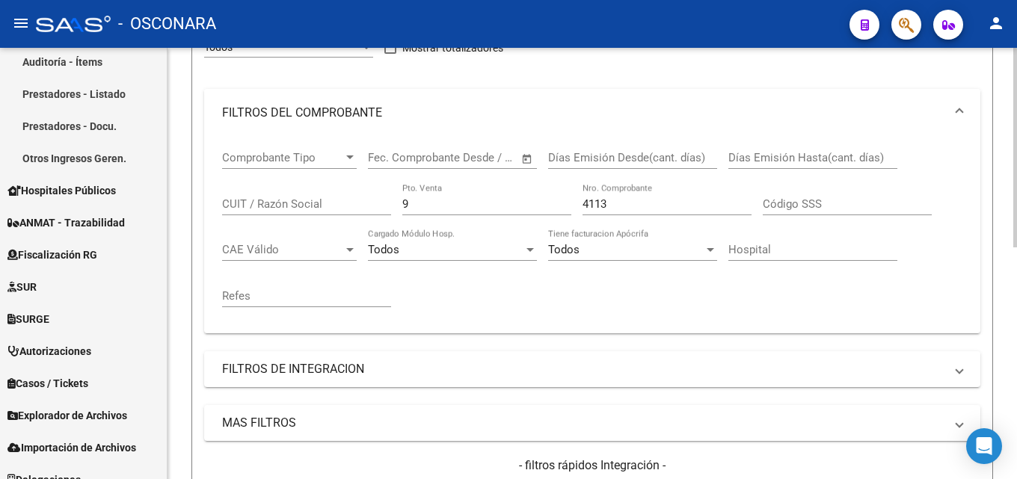
scroll to position [129, 0]
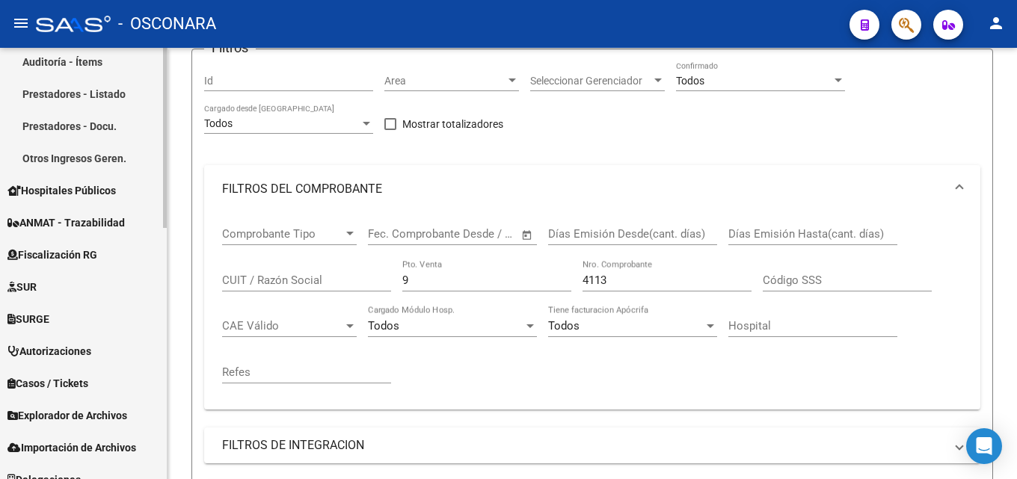
drag, startPoint x: 470, startPoint y: 281, endPoint x: 101, endPoint y: 283, distance: 368.6
click at [106, 281] on mat-sidenav-container "Firma Express Reportes Tablero de Control Ingresos Percibidos Análisis de todos…" at bounding box center [508, 263] width 1017 height 431
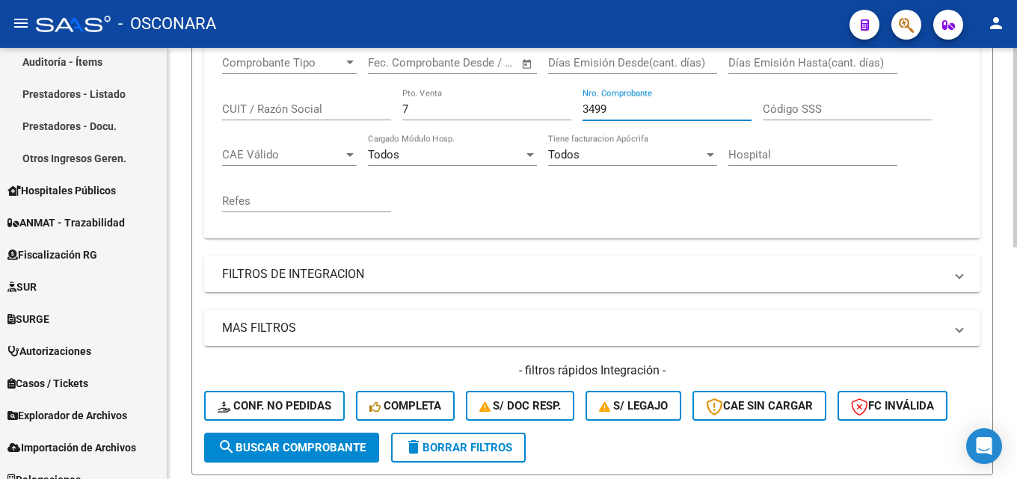
scroll to position [502, 0]
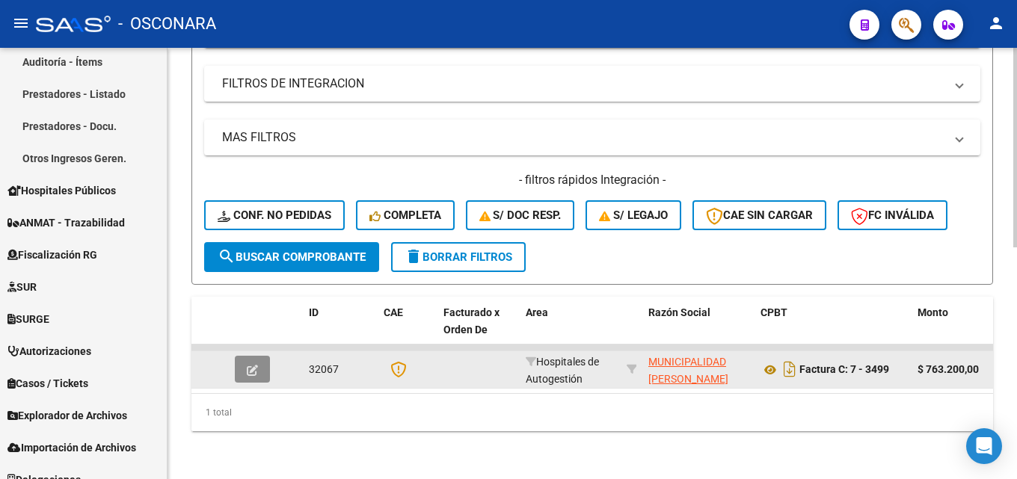
click at [240, 361] on button "button" at bounding box center [252, 369] width 35 height 27
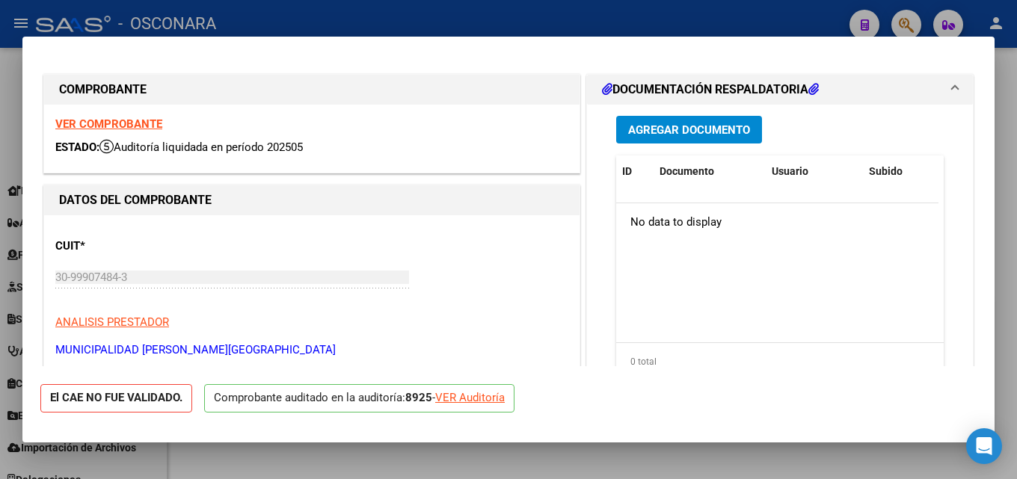
click at [1016, 152] on div at bounding box center [508, 239] width 1017 height 479
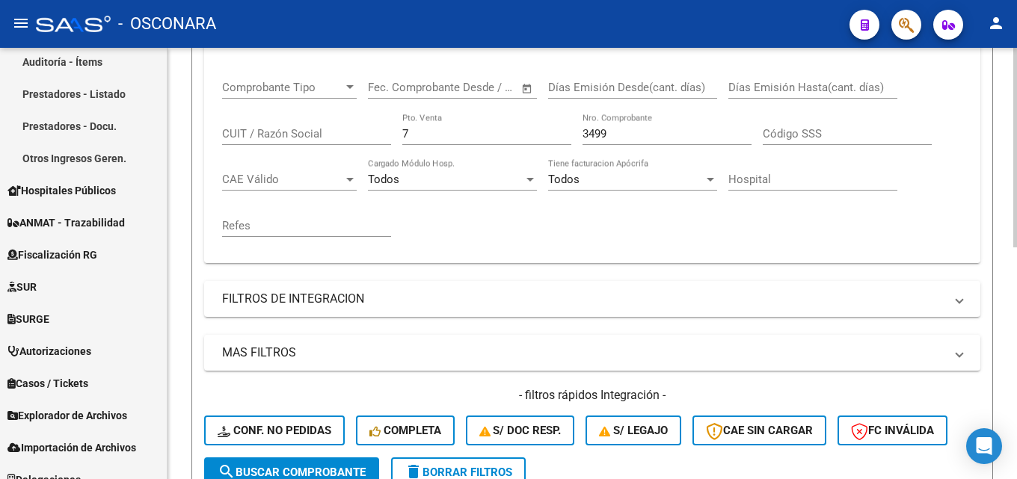
scroll to position [129, 0]
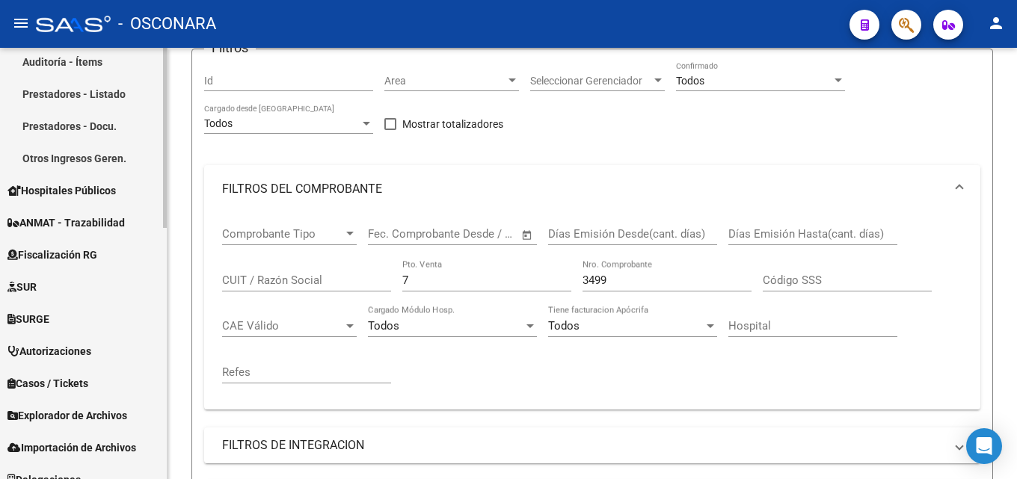
drag, startPoint x: 420, startPoint y: 279, endPoint x: 0, endPoint y: 274, distance: 420.2
click at [0, 282] on mat-sidenav-container "Firma Express Reportes Tablero de Control Ingresos Percibidos Análisis de todos…" at bounding box center [508, 263] width 1017 height 431
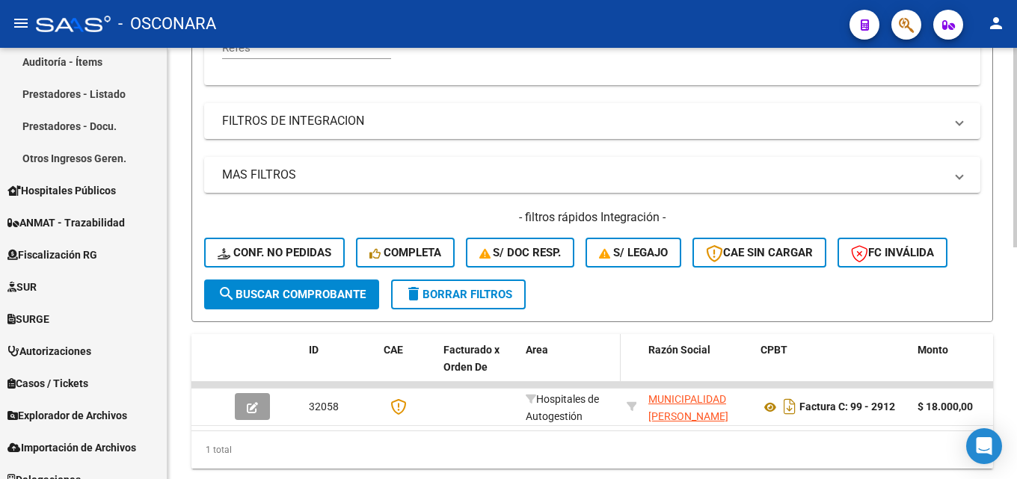
scroll to position [502, 0]
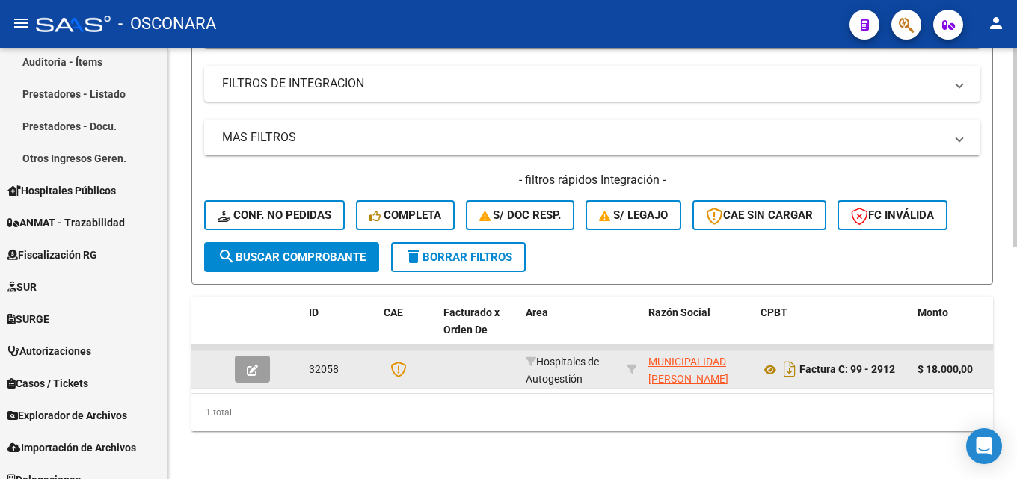
click at [247, 365] on icon "button" at bounding box center [252, 370] width 11 height 11
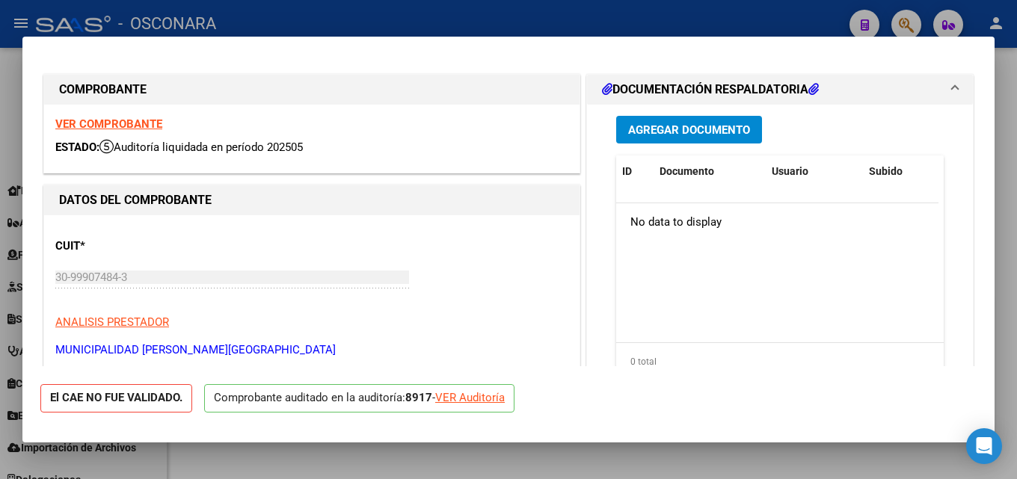
drag, startPoint x: 1016, startPoint y: 155, endPoint x: 493, endPoint y: 246, distance: 531.3
click at [1012, 155] on div at bounding box center [508, 239] width 1017 height 479
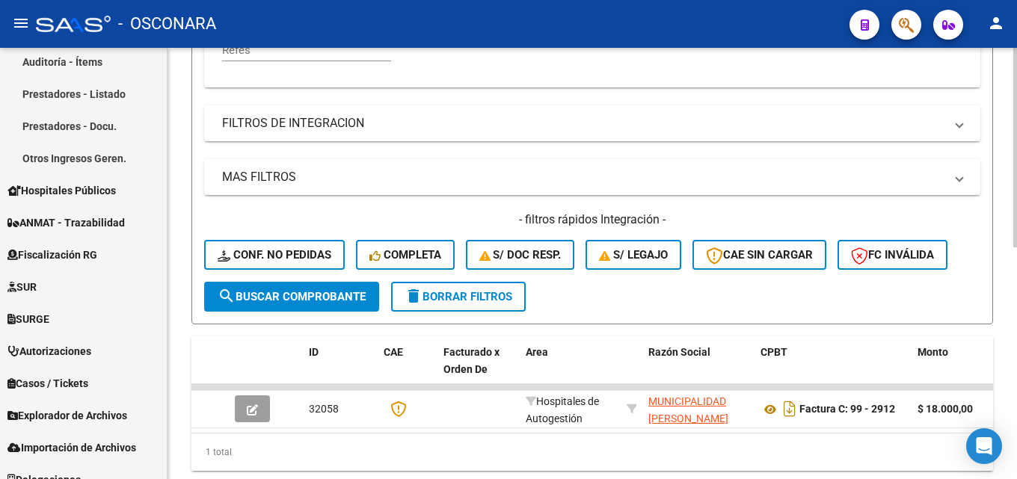
scroll to position [278, 0]
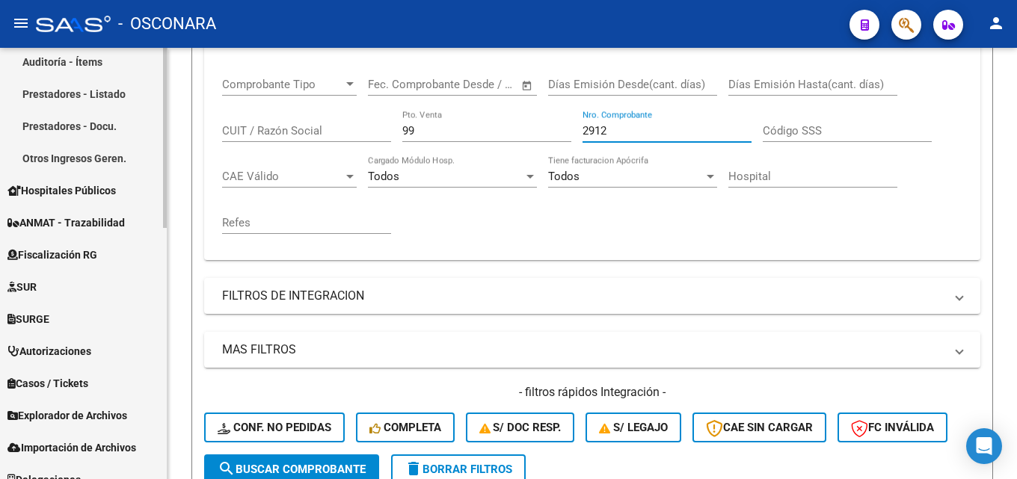
drag, startPoint x: 597, startPoint y: 131, endPoint x: 105, endPoint y: 133, distance: 492.0
click at [148, 132] on mat-sidenav-container "Firma Express Reportes Tablero de Control Ingresos Percibidos Análisis de todos…" at bounding box center [508, 263] width 1017 height 431
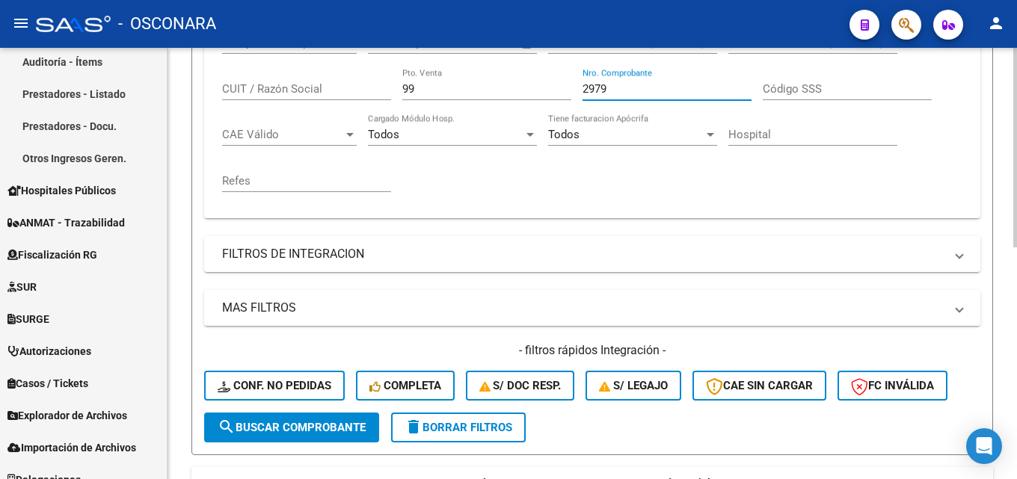
scroll to position [502, 0]
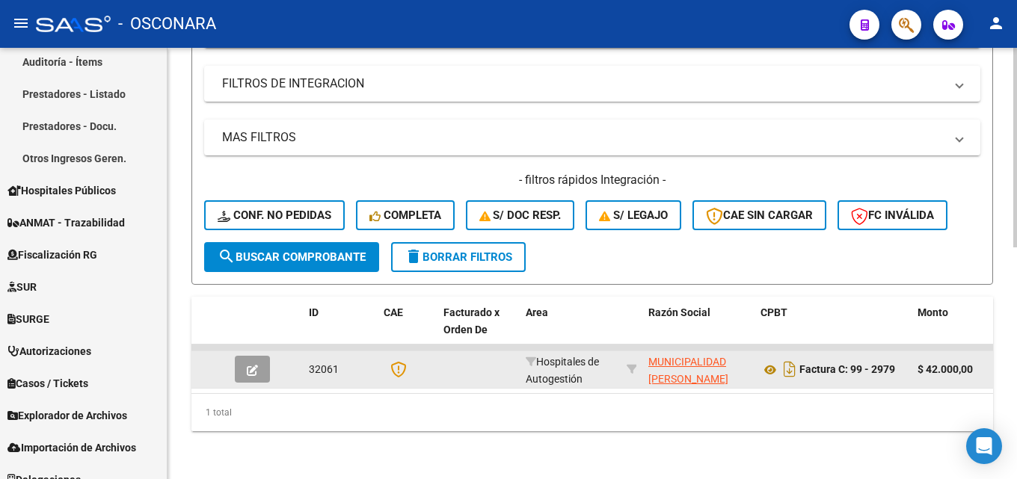
click at [250, 365] on icon "button" at bounding box center [252, 370] width 11 height 11
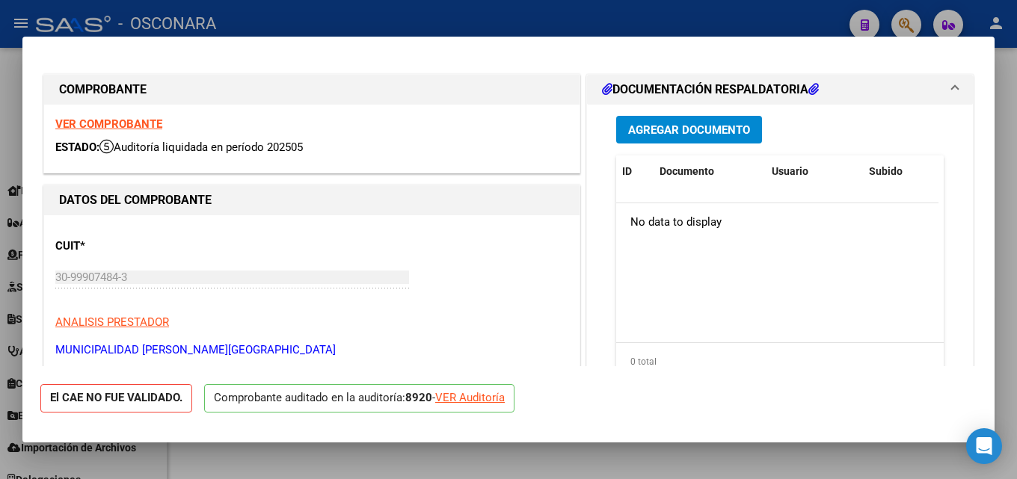
drag, startPoint x: 1012, startPoint y: 236, endPoint x: 363, endPoint y: 297, distance: 652.5
click at [1011, 236] on div at bounding box center [508, 239] width 1017 height 479
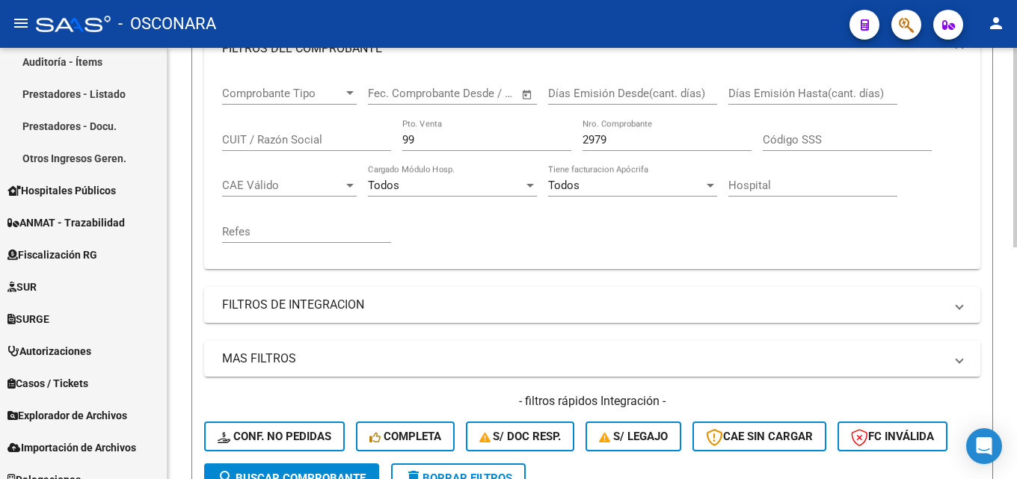
scroll to position [129, 0]
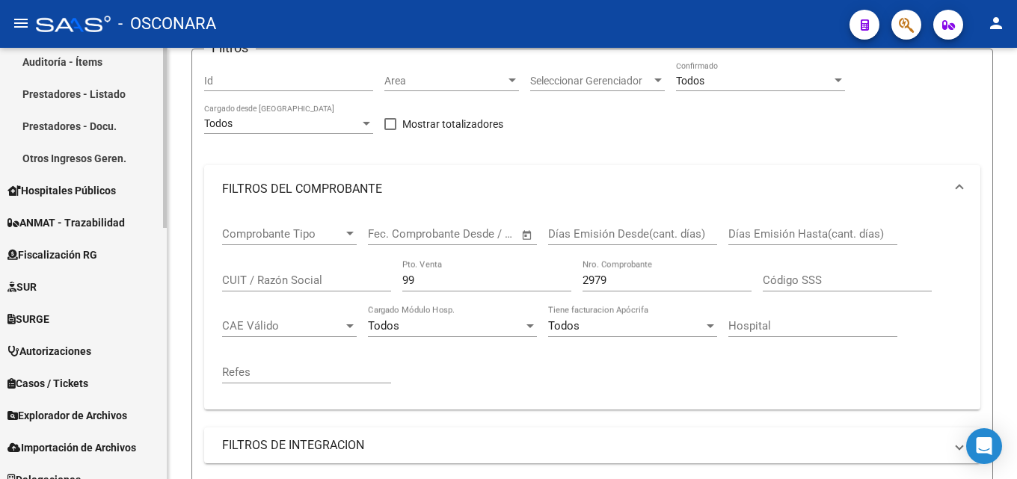
drag, startPoint x: 443, startPoint y: 283, endPoint x: 26, endPoint y: 283, distance: 416.5
click at [90, 283] on mat-sidenav-container "Firma Express Reportes Tablero de Control Ingresos Percibidos Análisis de todos…" at bounding box center [508, 263] width 1017 height 431
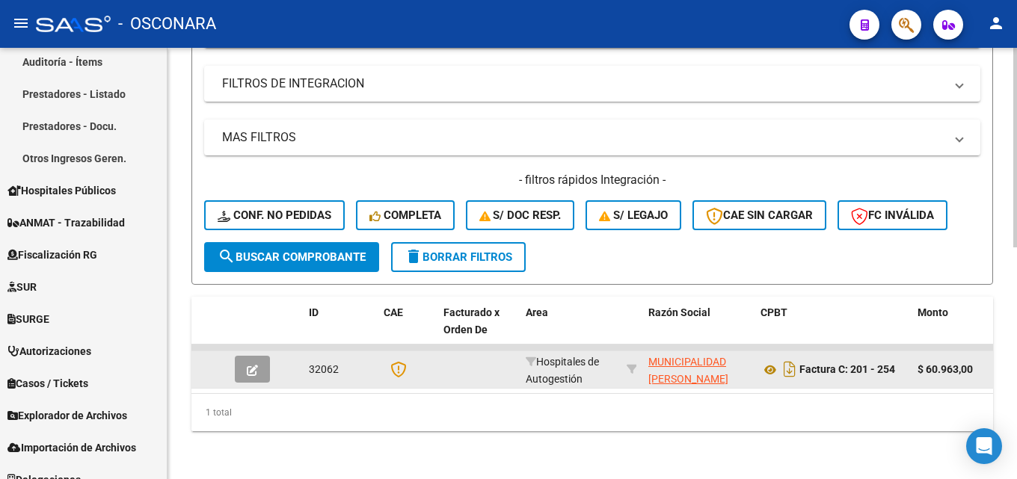
click at [259, 362] on button "button" at bounding box center [252, 369] width 35 height 27
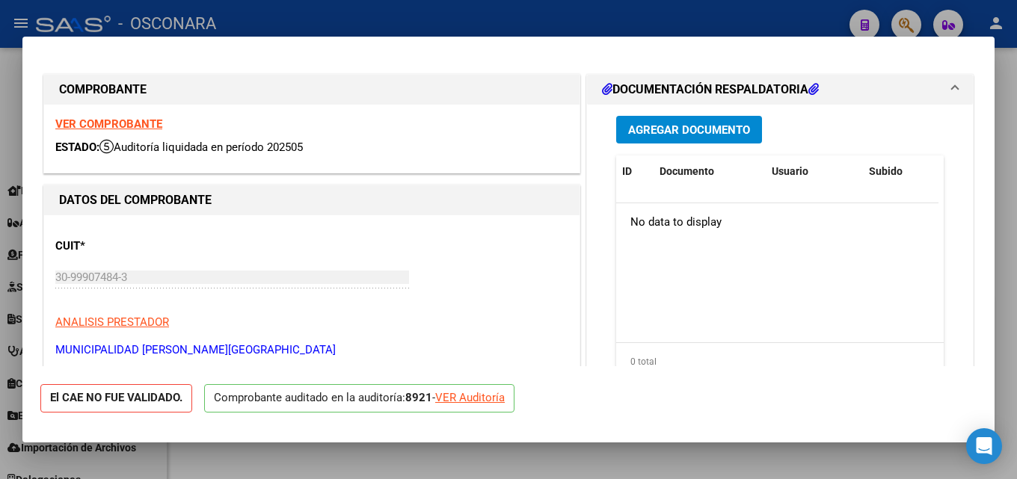
click at [1016, 135] on div at bounding box center [508, 239] width 1017 height 479
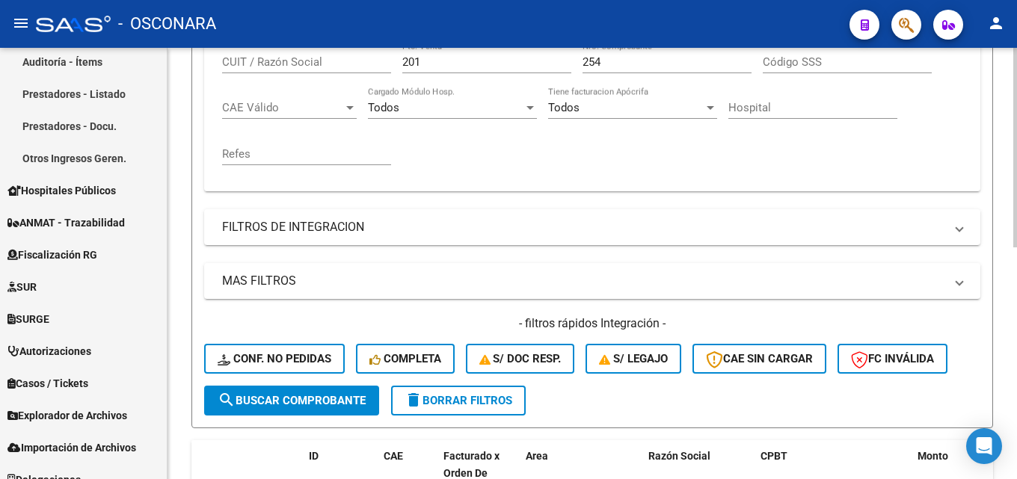
scroll to position [203, 0]
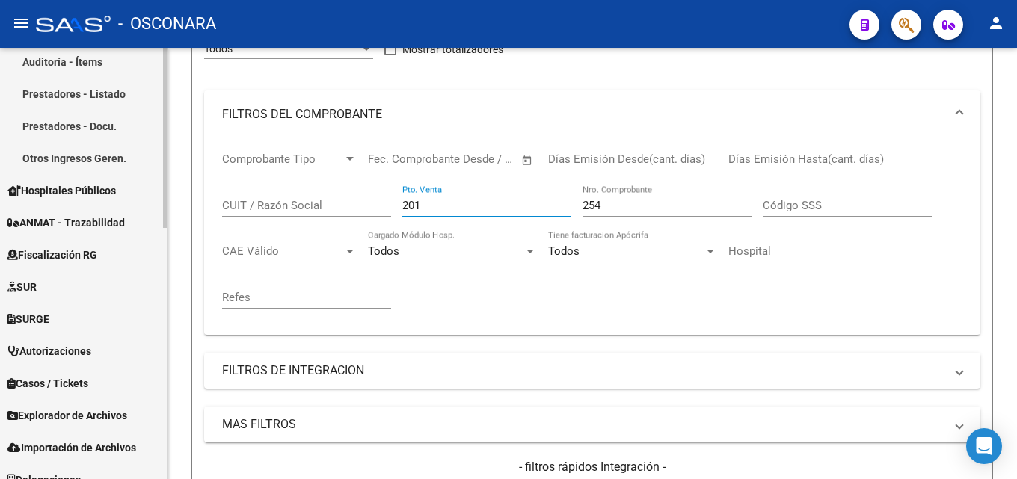
drag, startPoint x: 437, startPoint y: 206, endPoint x: 0, endPoint y: 255, distance: 440.1
click at [15, 261] on mat-sidenav-container "Firma Express Reportes Tablero de Control Ingresos Percibidos Análisis de todos…" at bounding box center [508, 263] width 1017 height 431
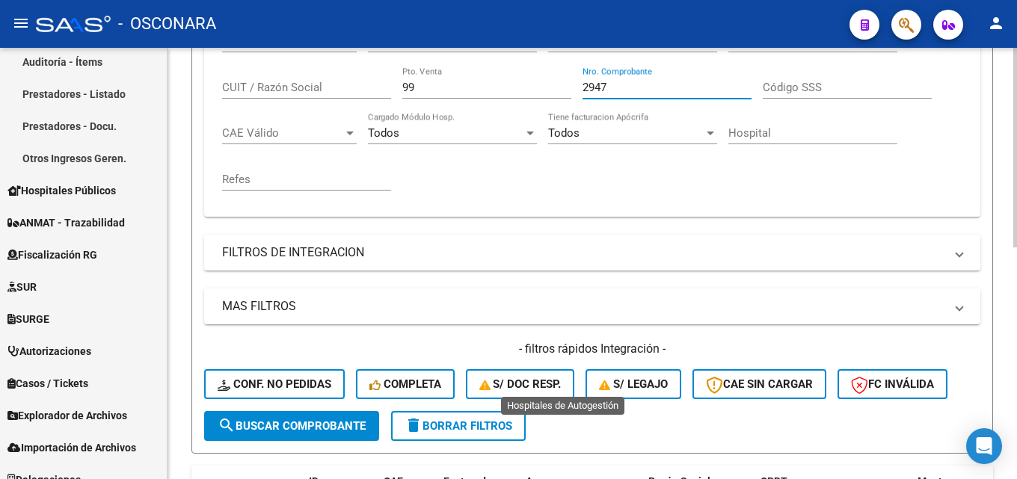
scroll to position [502, 0]
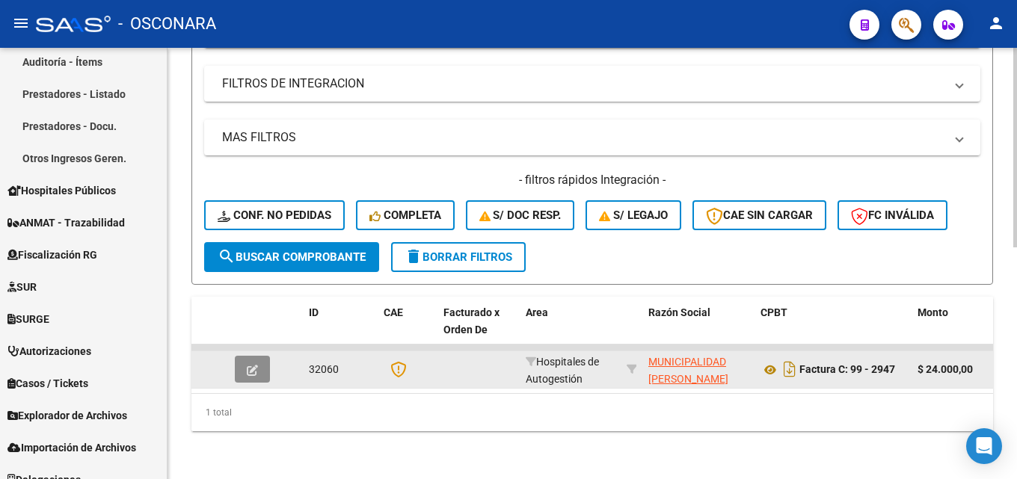
click at [259, 369] on button "button" at bounding box center [252, 369] width 35 height 27
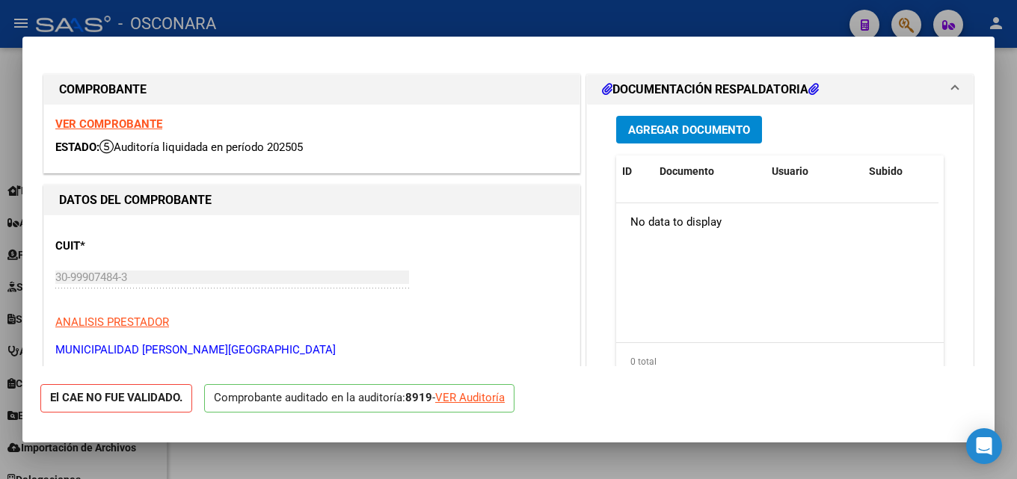
click at [1016, 151] on div at bounding box center [508, 239] width 1017 height 479
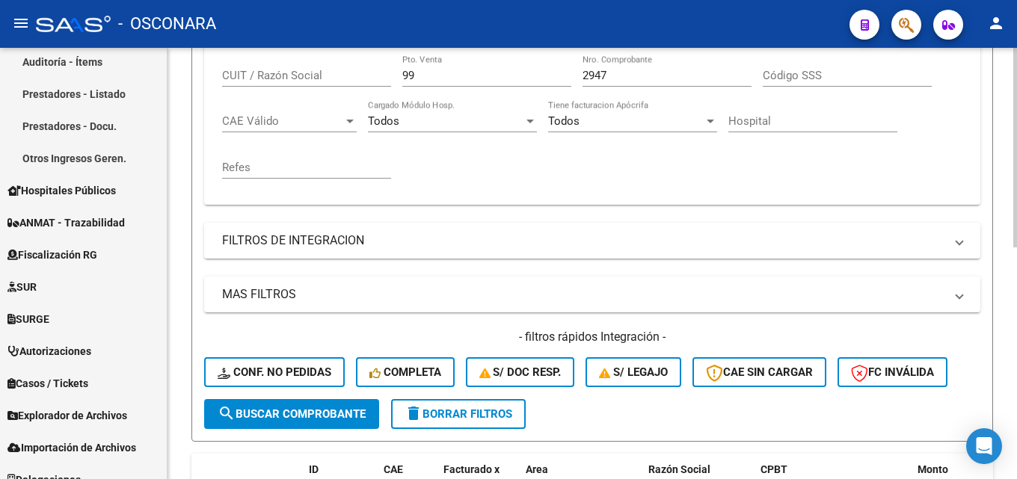
scroll to position [129, 0]
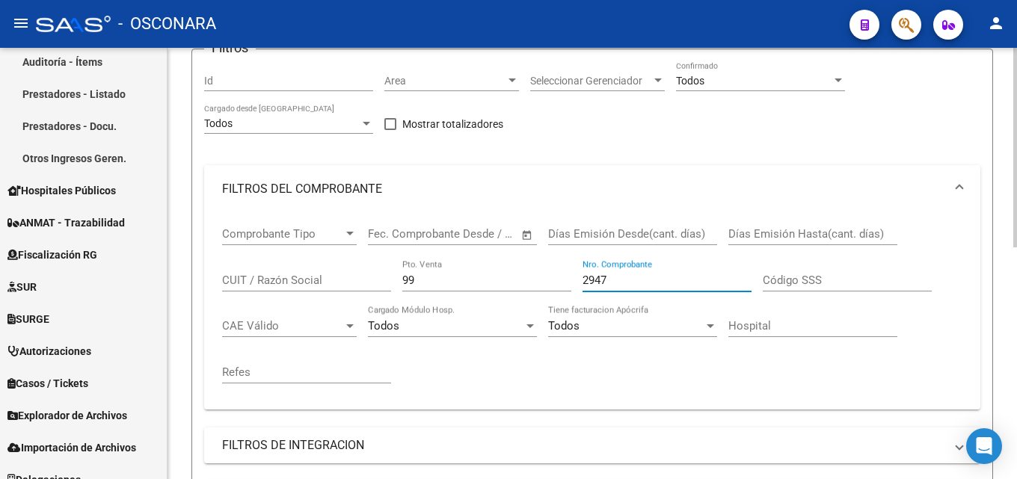
drag, startPoint x: 635, startPoint y: 277, endPoint x: 171, endPoint y: 307, distance: 464.5
click at [215, 307] on div "Comprobante Tipo Comprobante Tipo Start date – End date Fec. Comprobante Desde …" at bounding box center [592, 311] width 776 height 197
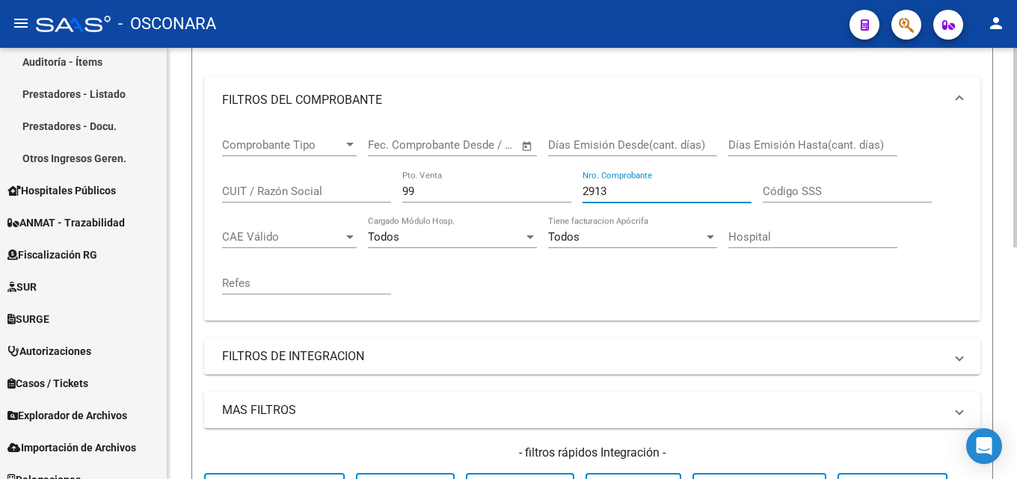
scroll to position [502, 0]
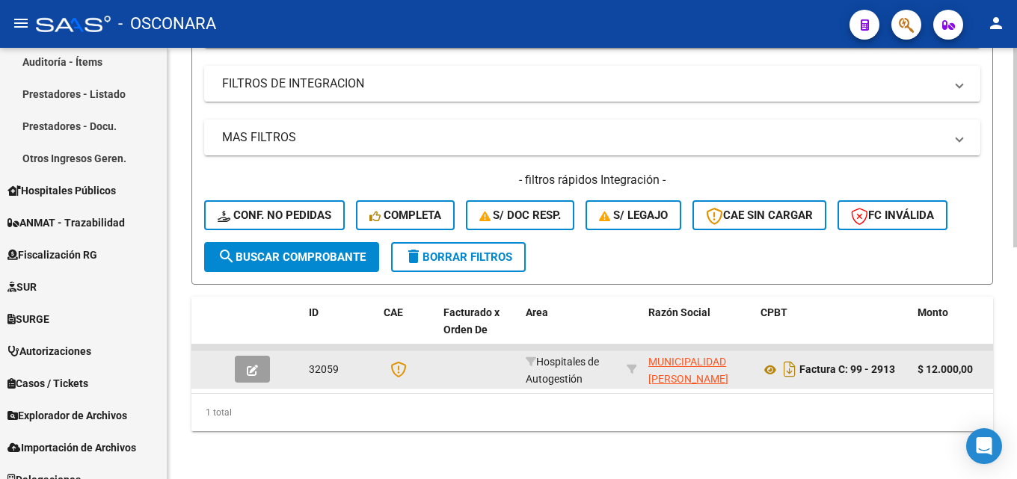
click at [244, 356] on button "button" at bounding box center [252, 369] width 35 height 27
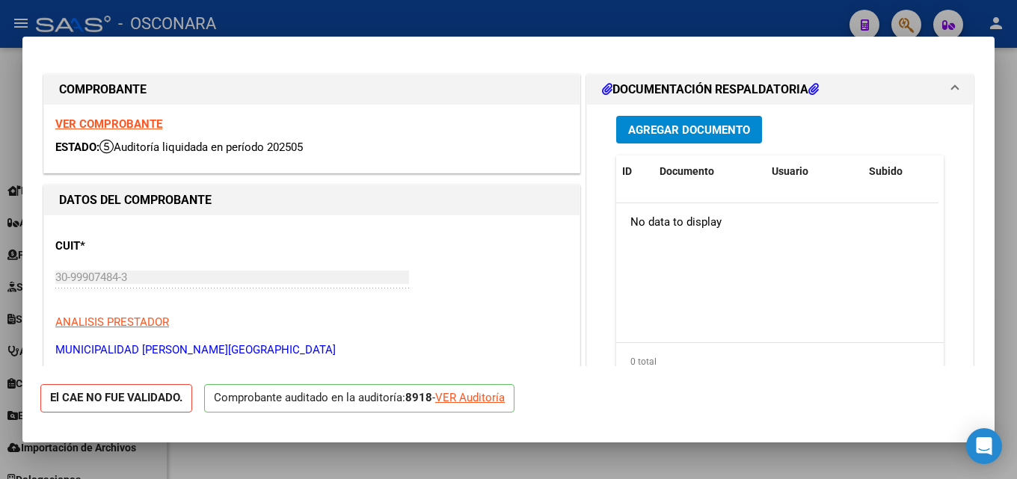
click at [995, 209] on div at bounding box center [508, 239] width 1017 height 479
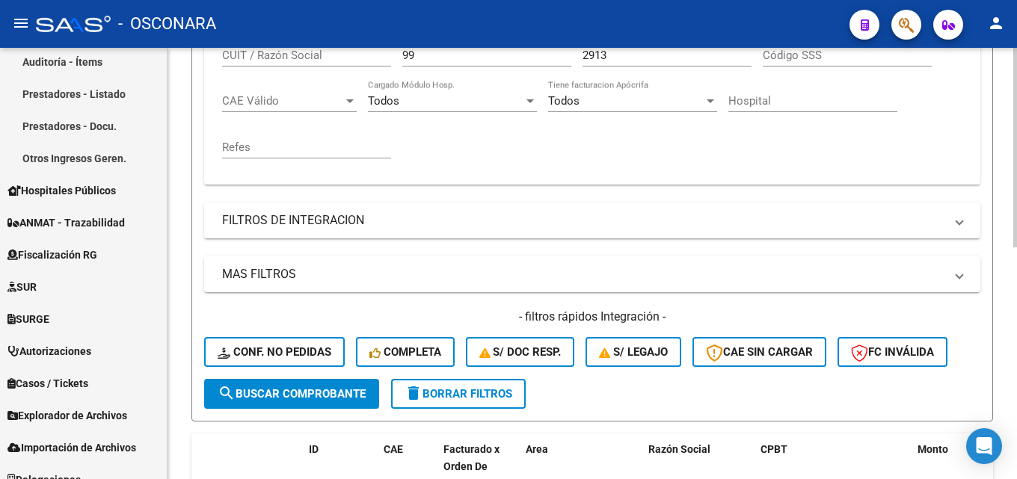
scroll to position [203, 0]
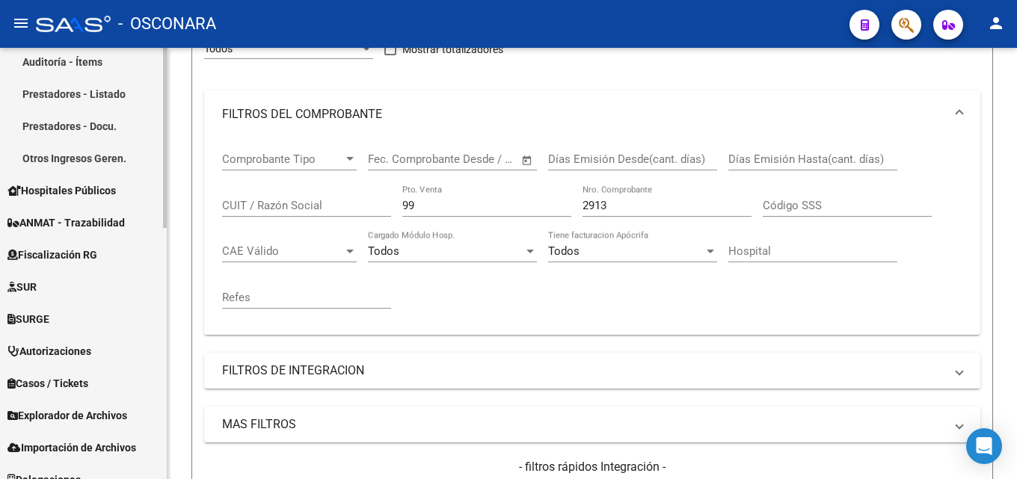
click at [73, 228] on mat-sidenav-container "Firma Express Reportes Tablero de Control Ingresos Percibidos Análisis de todos…" at bounding box center [508, 263] width 1017 height 431
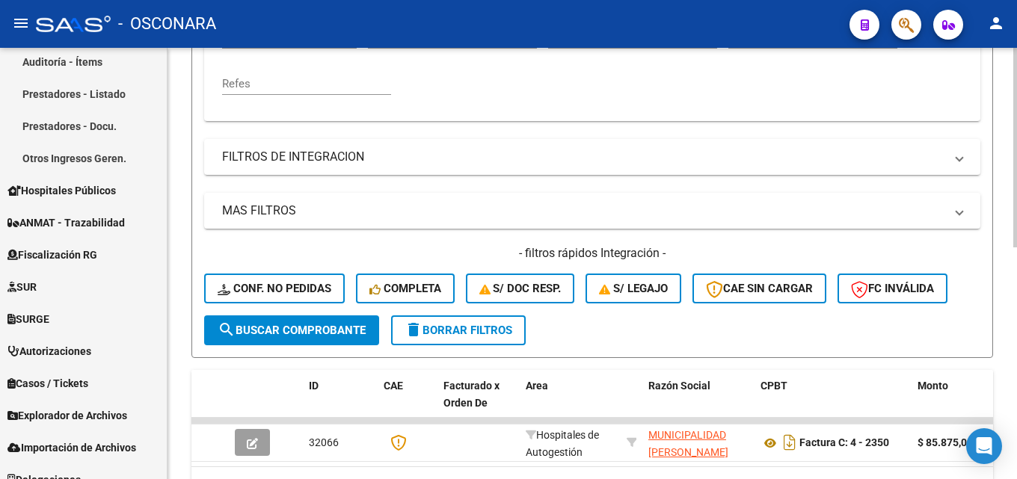
scroll to position [502, 0]
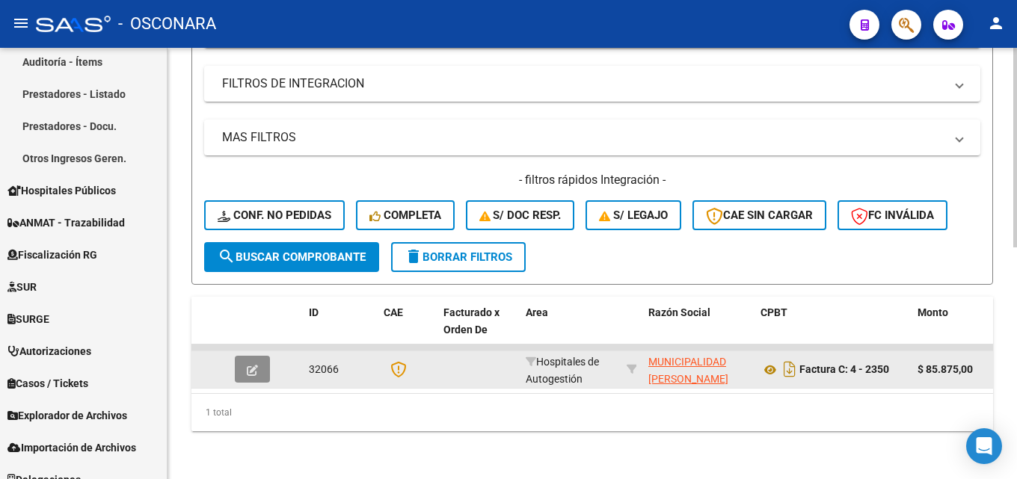
click at [237, 361] on button "button" at bounding box center [252, 369] width 35 height 27
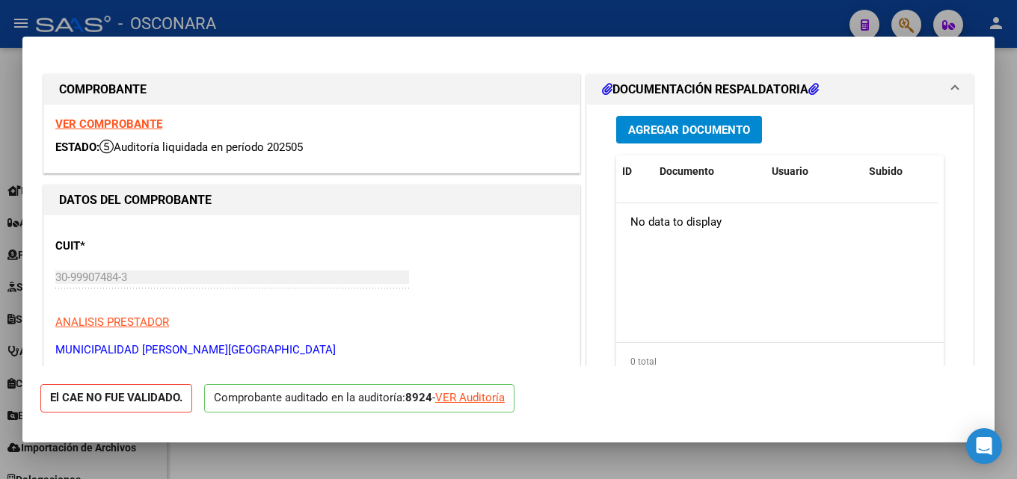
click at [1016, 194] on div at bounding box center [508, 239] width 1017 height 479
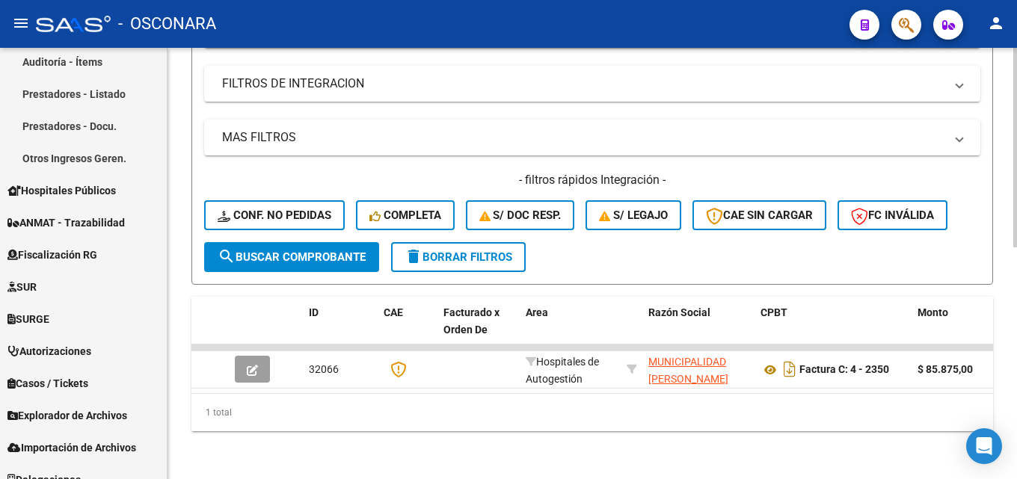
scroll to position [203, 0]
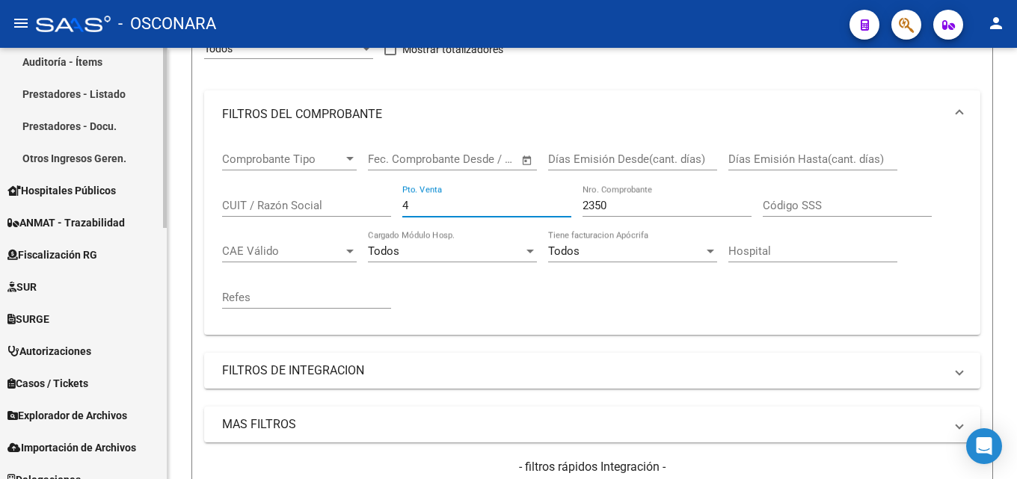
drag, startPoint x: 445, startPoint y: 206, endPoint x: 50, endPoint y: 206, distance: 394.8
click at [55, 204] on mat-sidenav-container "Firma Express Reportes Tablero de Control Ingresos Percibidos Análisis de todos…" at bounding box center [508, 263] width 1017 height 431
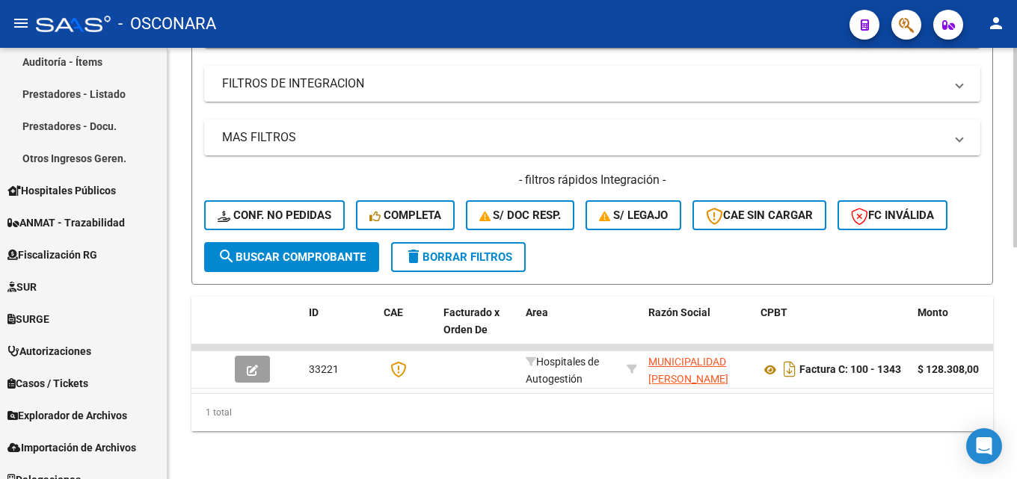
scroll to position [502, 0]
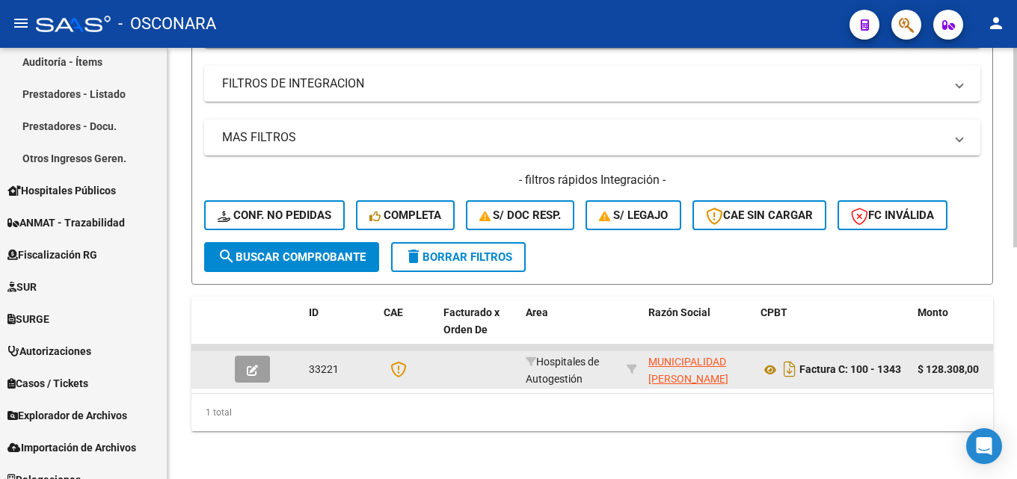
click at [245, 358] on button "button" at bounding box center [252, 369] width 35 height 27
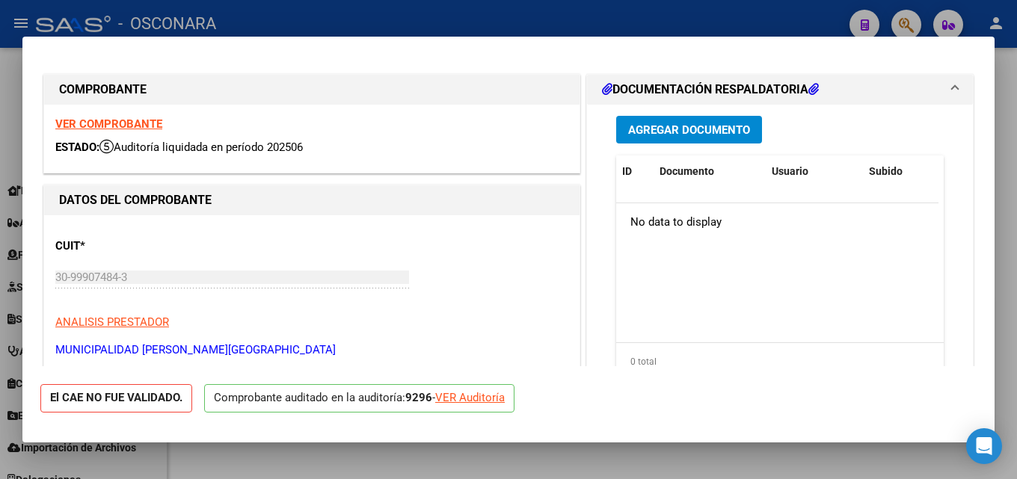
click at [1016, 52] on div at bounding box center [508, 239] width 1017 height 479
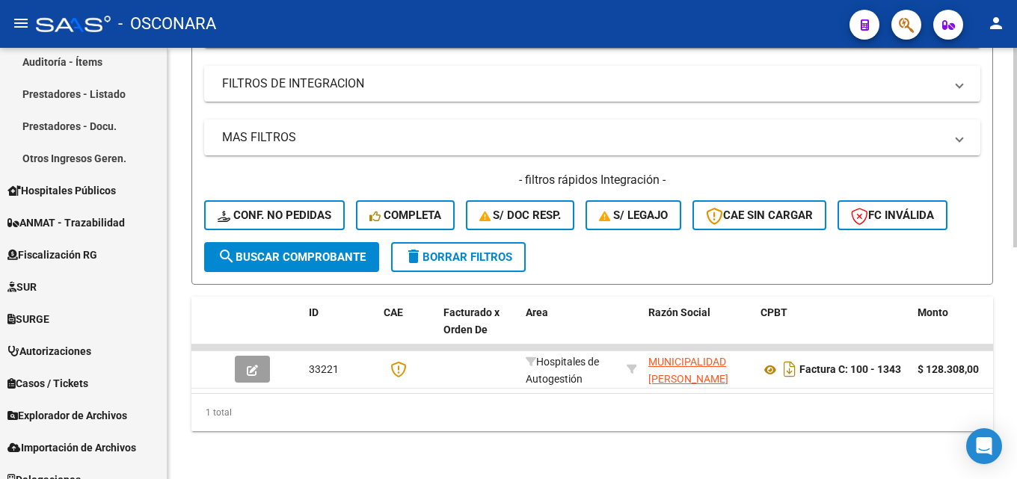
scroll to position [129, 0]
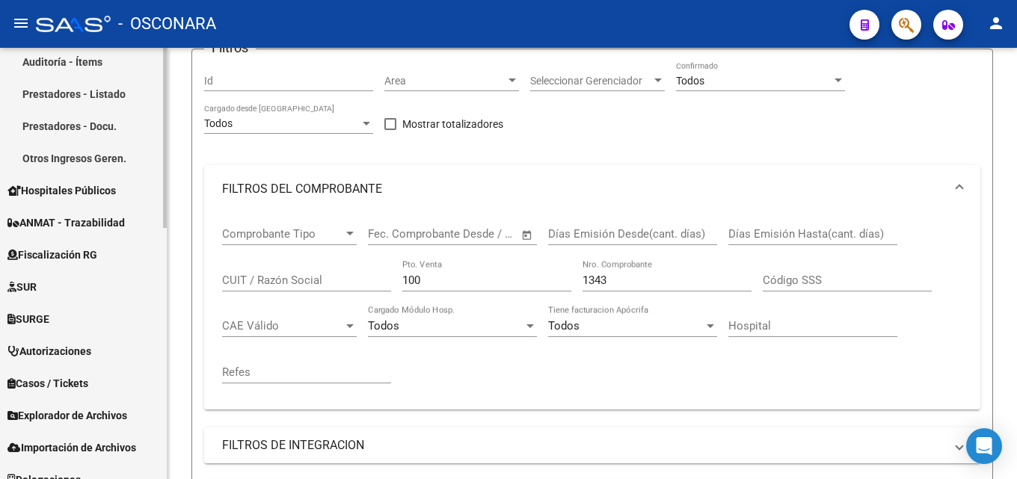
drag, startPoint x: 462, startPoint y: 284, endPoint x: 51, endPoint y: 290, distance: 411.3
click at [73, 292] on mat-sidenav-container "Firma Express Reportes Tablero de Control Ingresos Percibidos Análisis de todos…" at bounding box center [508, 263] width 1017 height 431
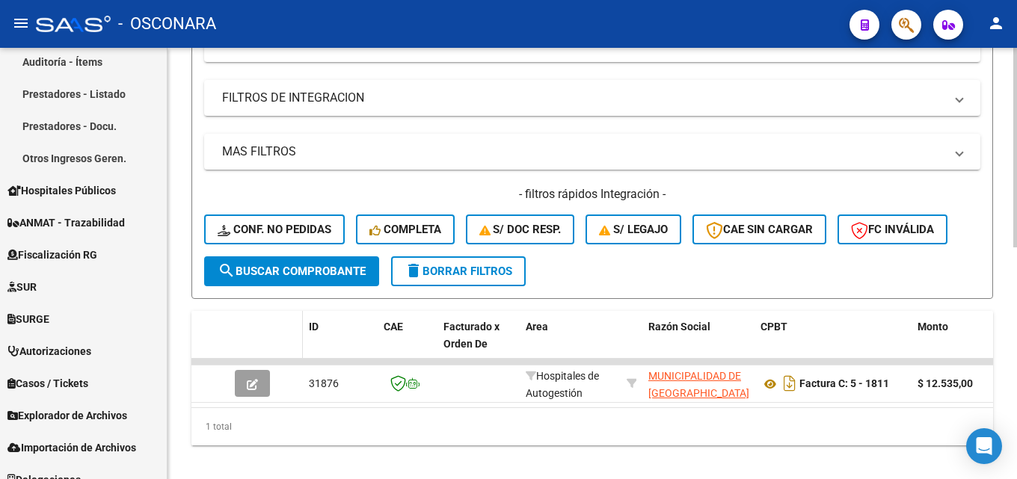
scroll to position [502, 0]
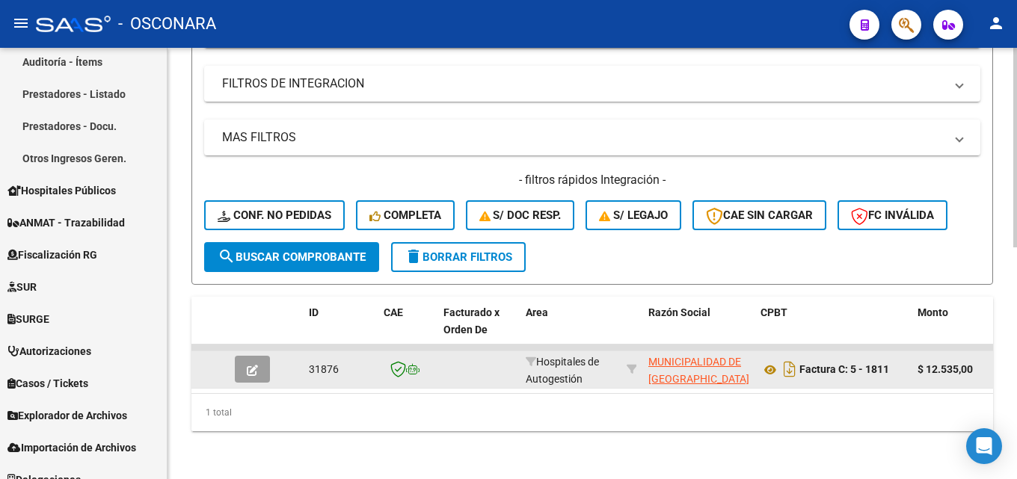
click at [257, 365] on button "button" at bounding box center [252, 369] width 35 height 27
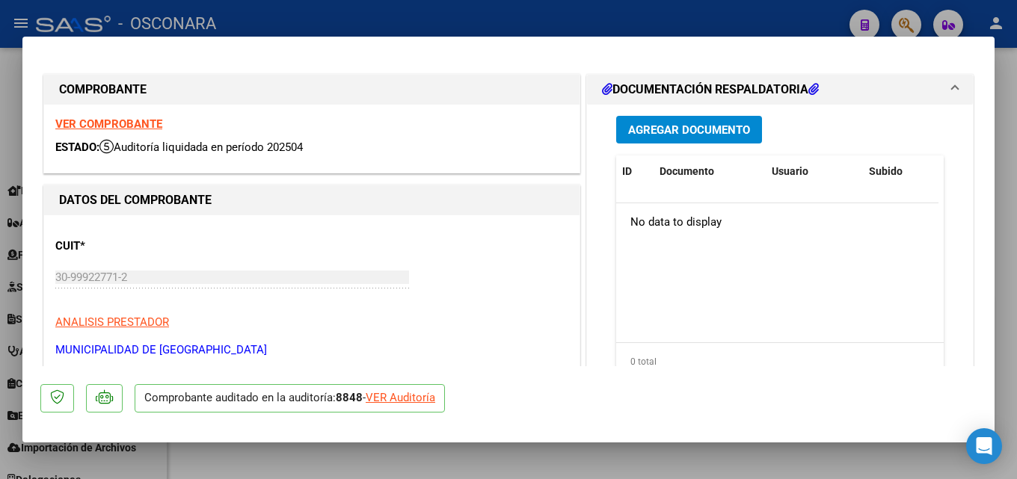
click at [1016, 238] on div at bounding box center [508, 239] width 1017 height 479
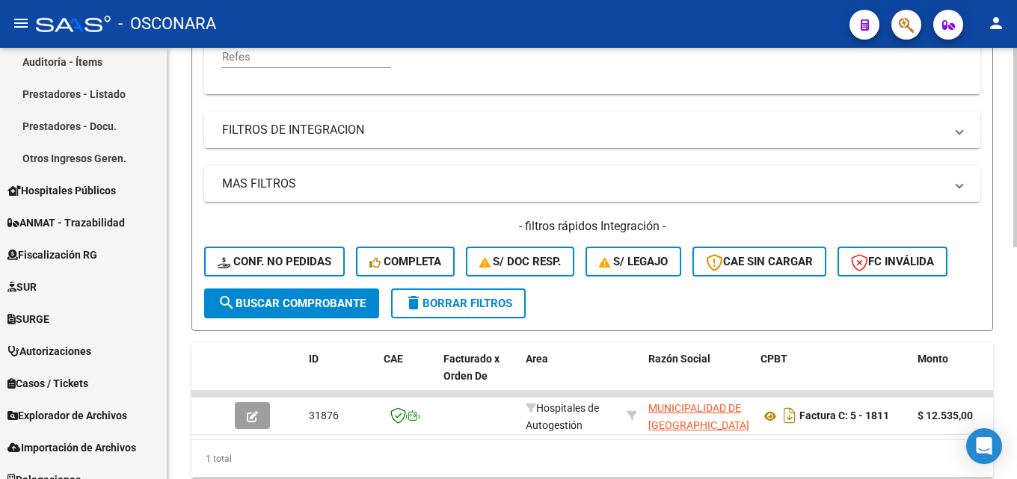
scroll to position [203, 0]
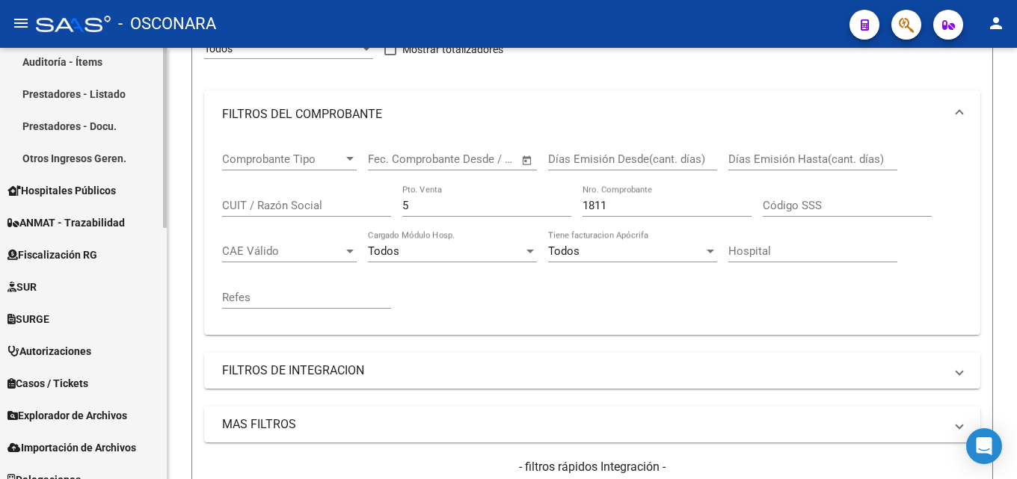
drag, startPoint x: 435, startPoint y: 205, endPoint x: 124, endPoint y: 209, distance: 311.1
click at [178, 203] on div "Video tutorial PRESTADORES -> Listado de CPBTs Emitidos por Prestadores / Prove…" at bounding box center [591, 305] width 849 height 922
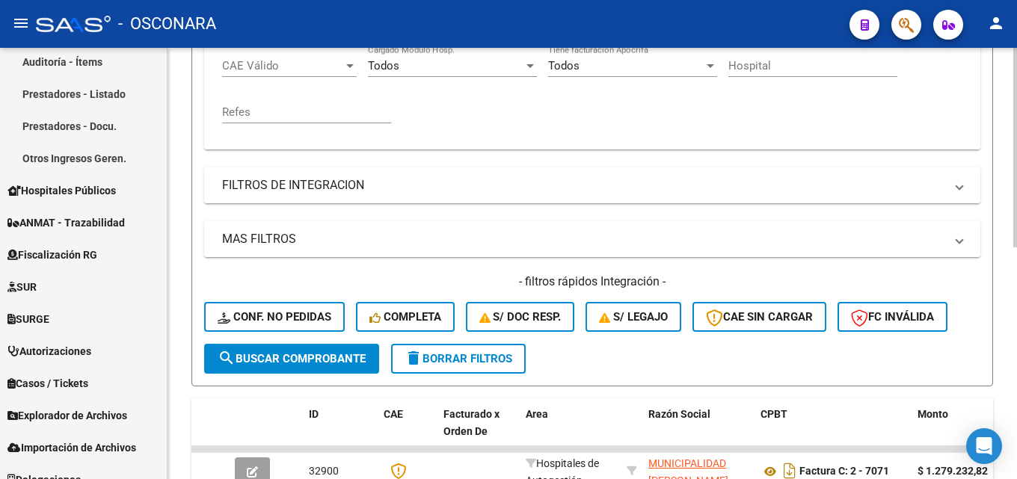
scroll to position [502, 0]
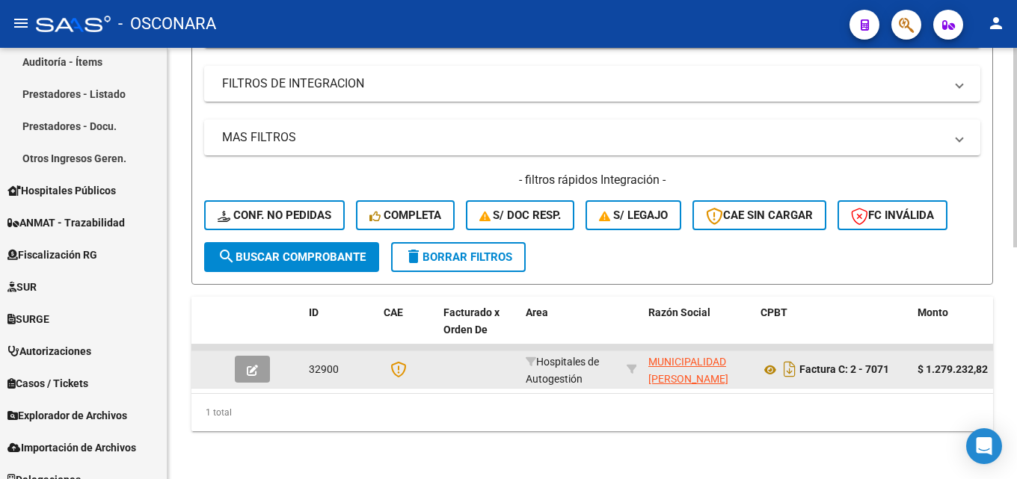
click at [246, 359] on button "button" at bounding box center [252, 369] width 35 height 27
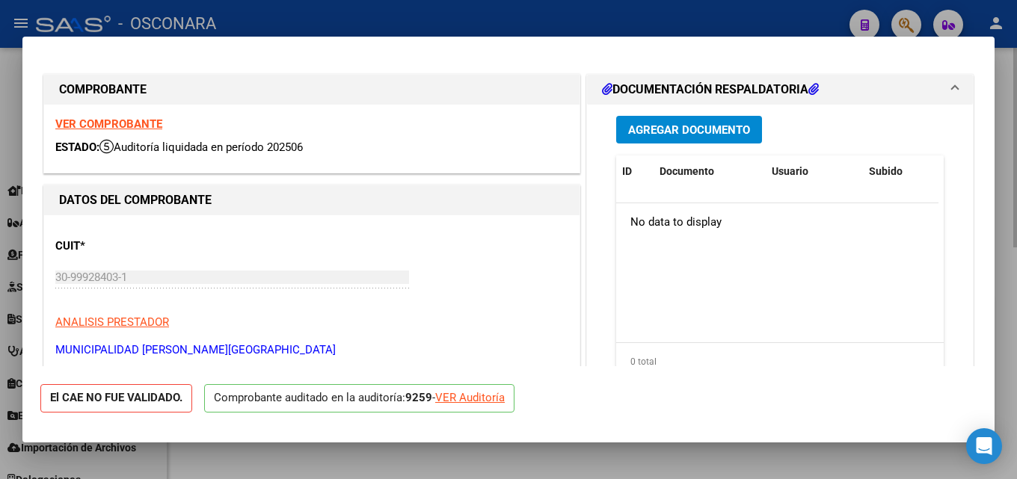
click at [1016, 233] on div at bounding box center [508, 239] width 1017 height 479
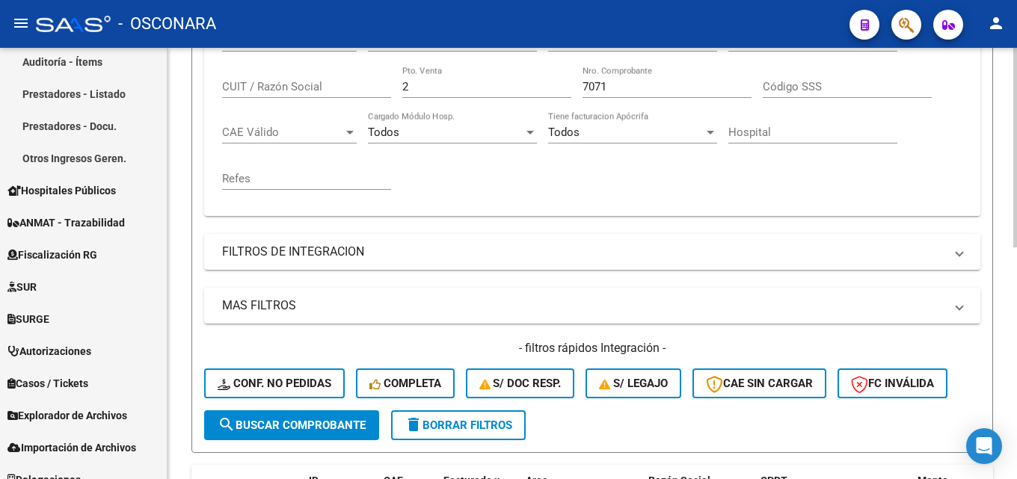
scroll to position [203, 0]
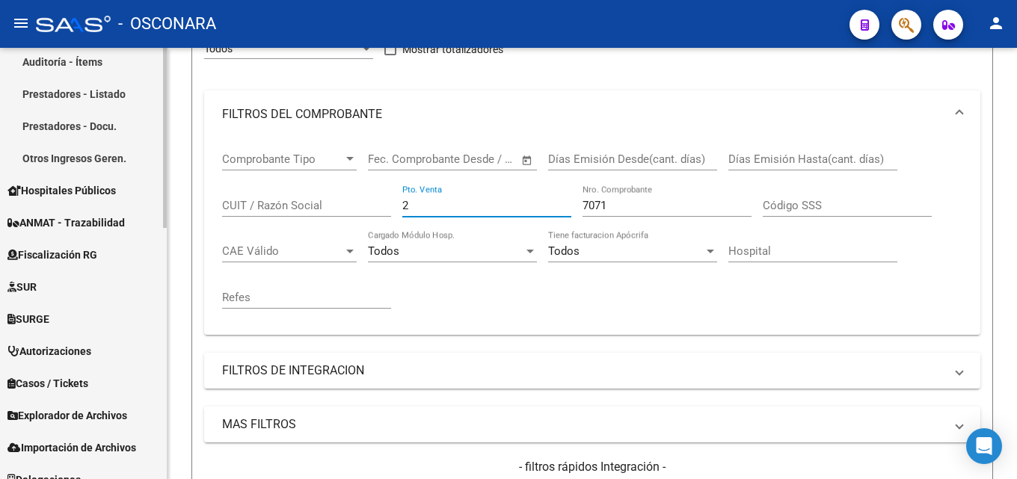
drag, startPoint x: 244, startPoint y: 244, endPoint x: 48, endPoint y: 279, distance: 198.9
click at [99, 269] on mat-sidenav-container "Firma Express Reportes Tablero de Control Ingresos Percibidos Análisis de todos…" at bounding box center [508, 263] width 1017 height 431
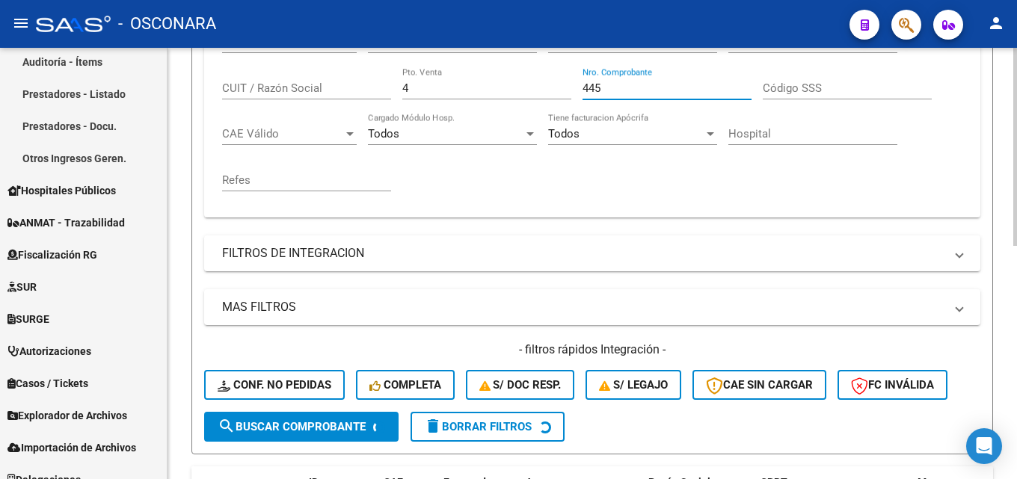
scroll to position [502, 0]
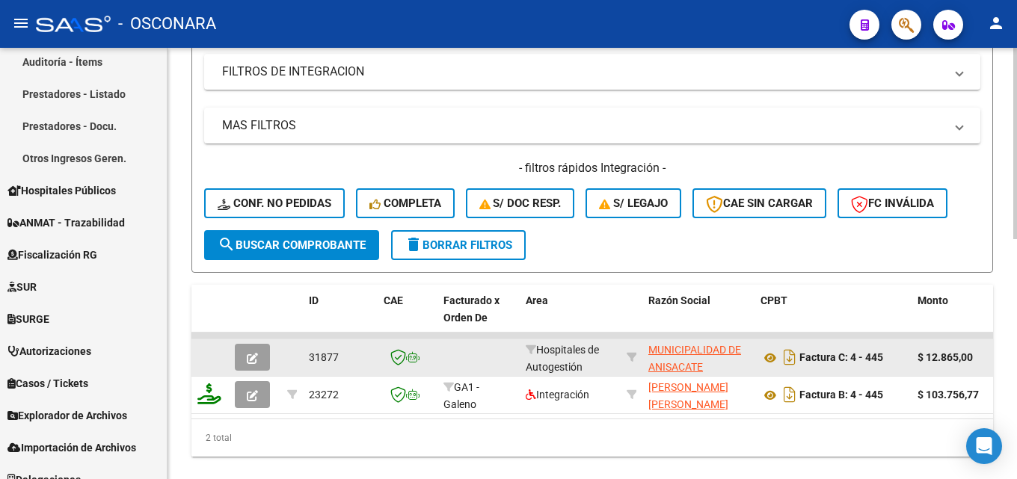
click at [253, 368] on button "button" at bounding box center [252, 357] width 35 height 27
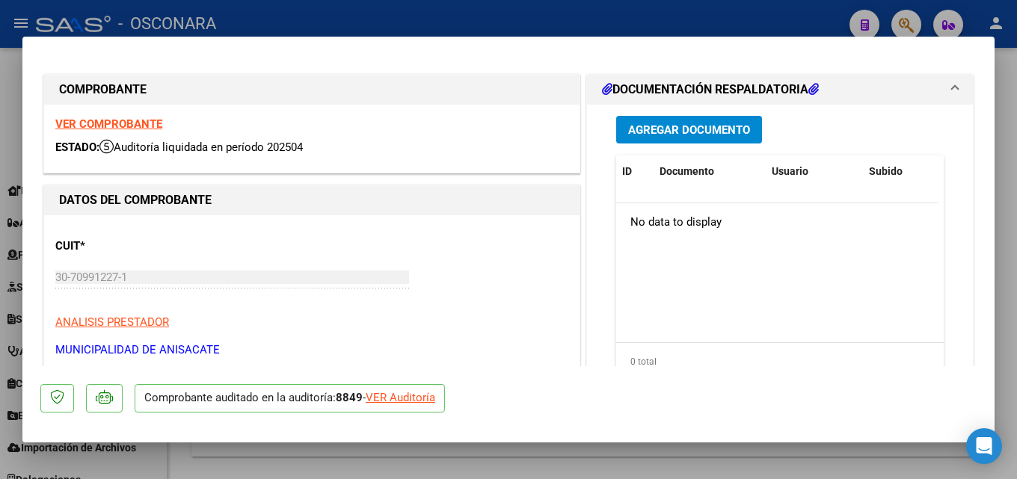
click at [1016, 264] on div at bounding box center [508, 239] width 1017 height 479
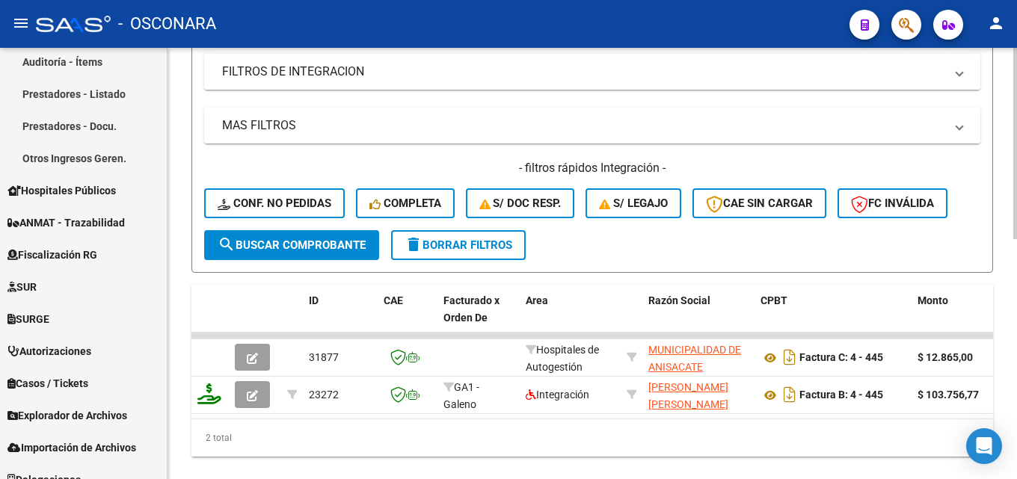
click at [1016, 200] on div at bounding box center [1015, 263] width 4 height 431
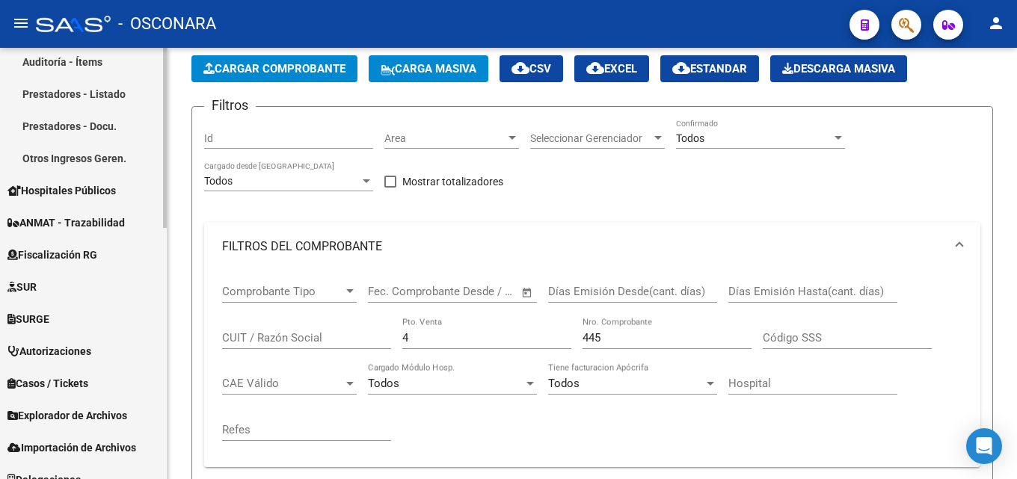
drag, startPoint x: 433, startPoint y: 337, endPoint x: 122, endPoint y: 379, distance: 313.8
click at [132, 379] on mat-sidenav-container "Firma Express Reportes Tablero de Control Ingresos Percibidos Análisis de todos…" at bounding box center [508, 263] width 1017 height 431
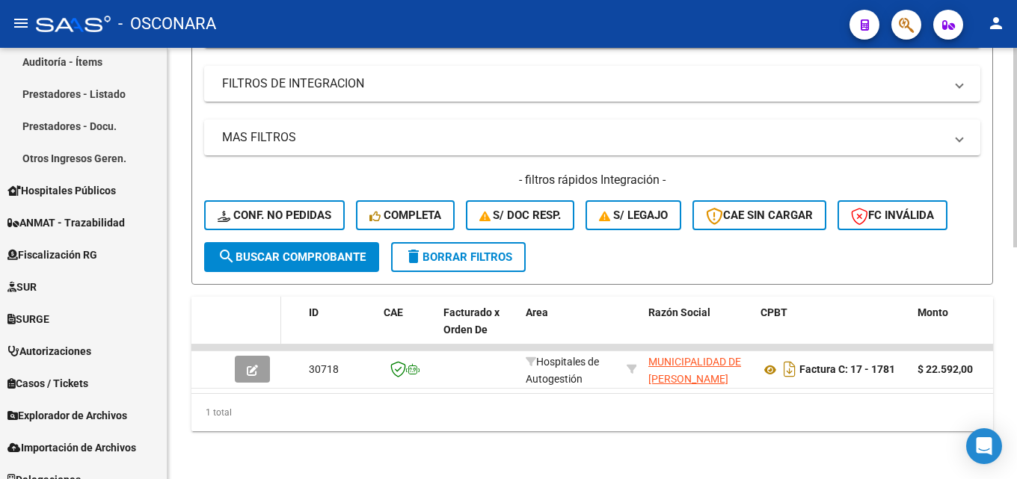
scroll to position [502, 0]
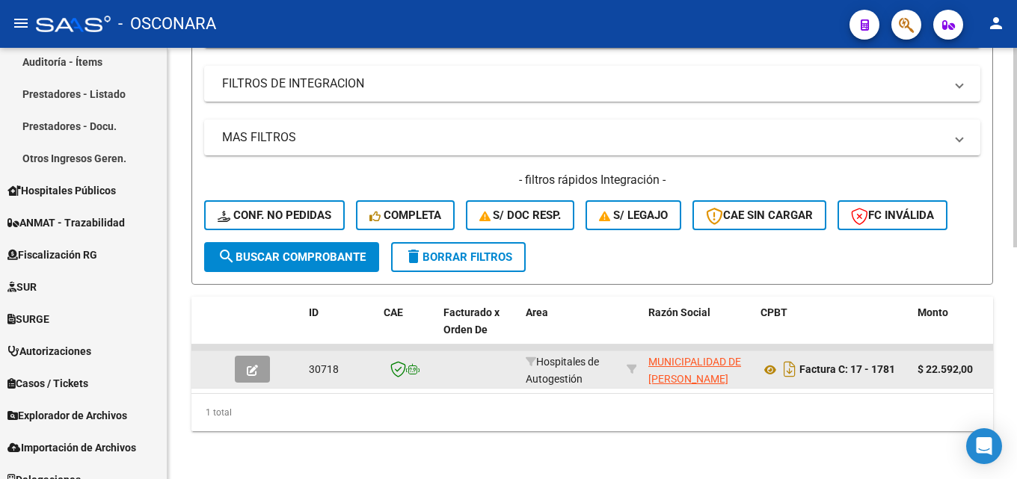
click at [253, 365] on icon "button" at bounding box center [252, 370] width 11 height 11
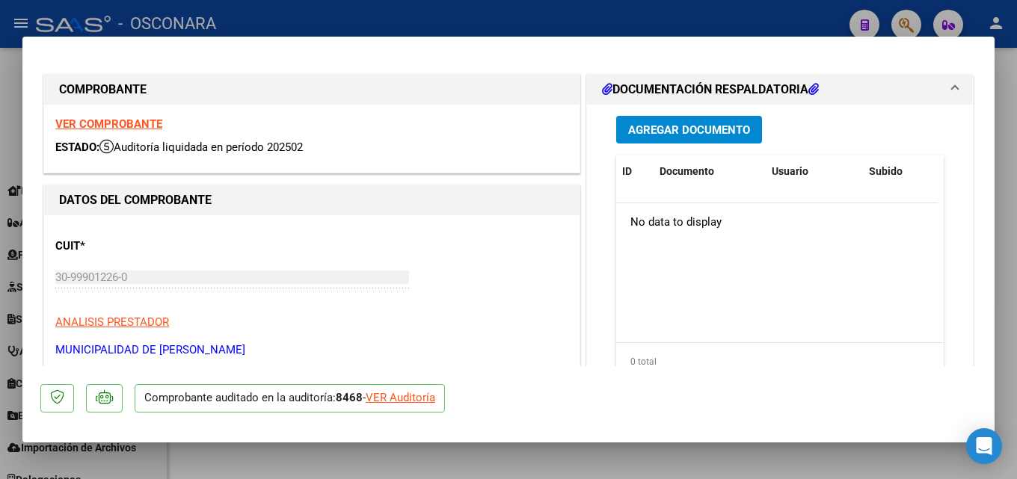
click at [1016, 212] on div at bounding box center [508, 239] width 1017 height 479
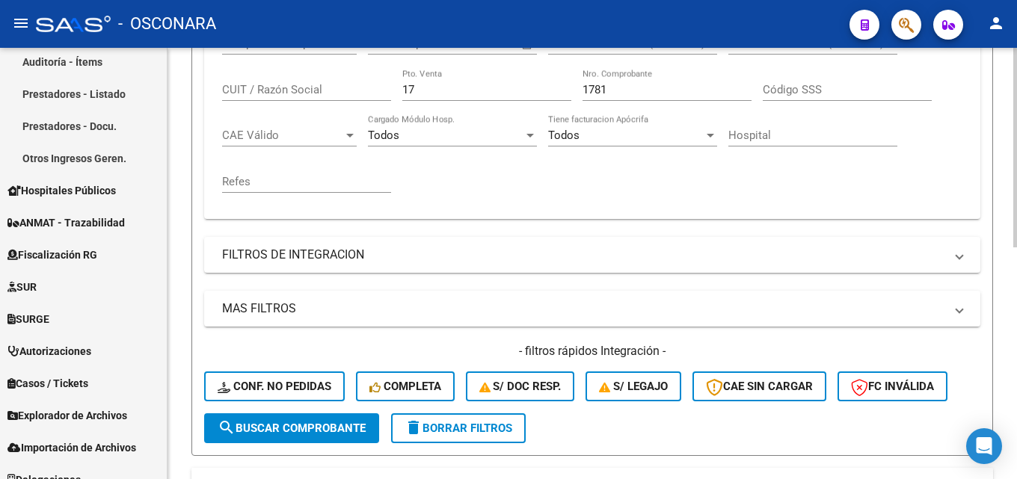
scroll to position [203, 0]
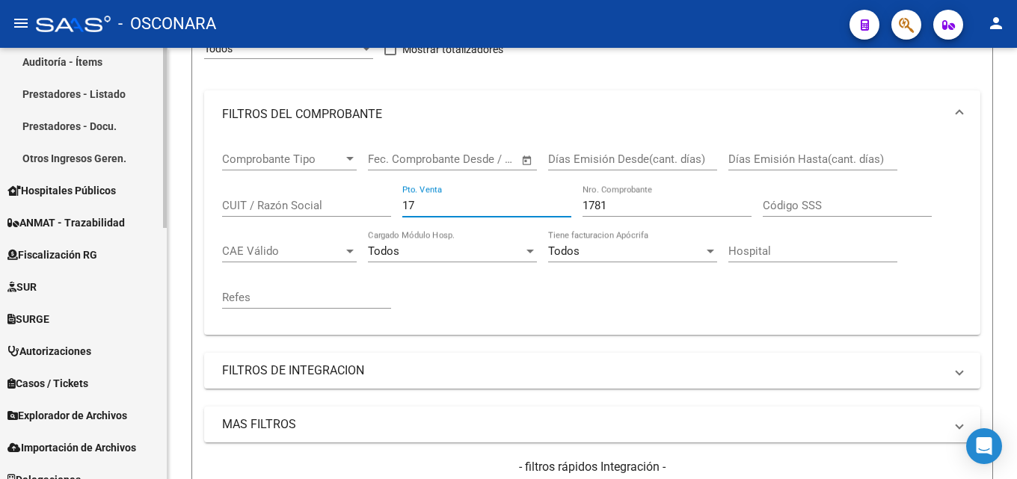
drag, startPoint x: 430, startPoint y: 206, endPoint x: 0, endPoint y: 197, distance: 430.0
click at [0, 197] on mat-sidenav-container "Firma Express Reportes Tablero de Control Ingresos Percibidos Análisis de todos…" at bounding box center [508, 263] width 1017 height 431
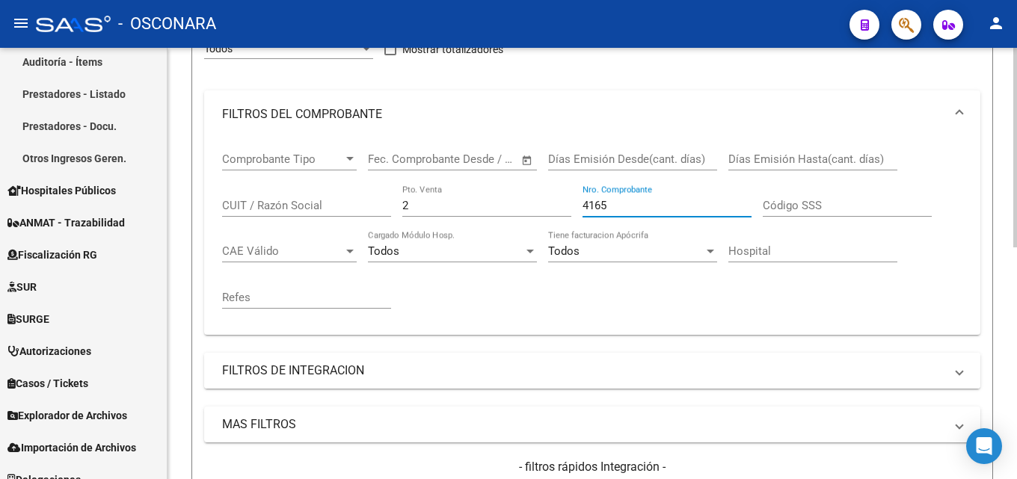
scroll to position [502, 0]
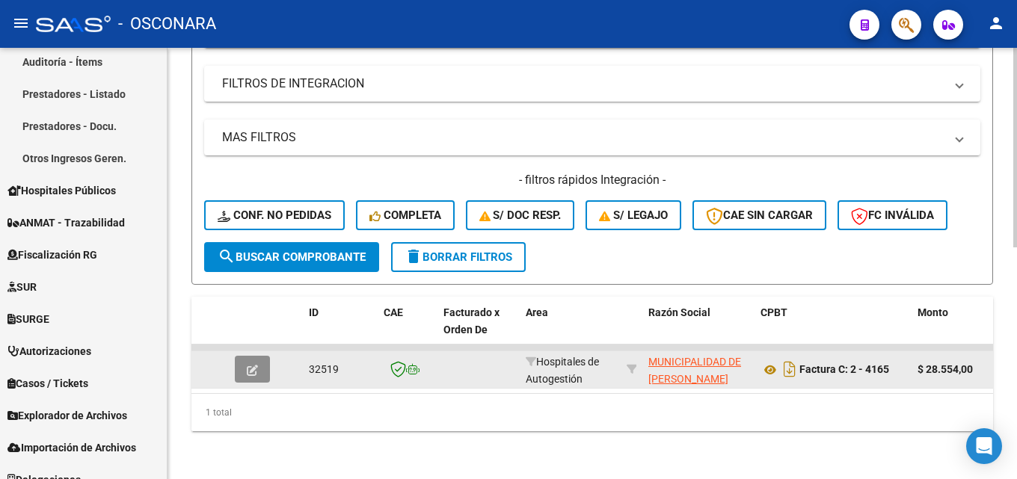
click at [253, 365] on icon "button" at bounding box center [252, 370] width 11 height 11
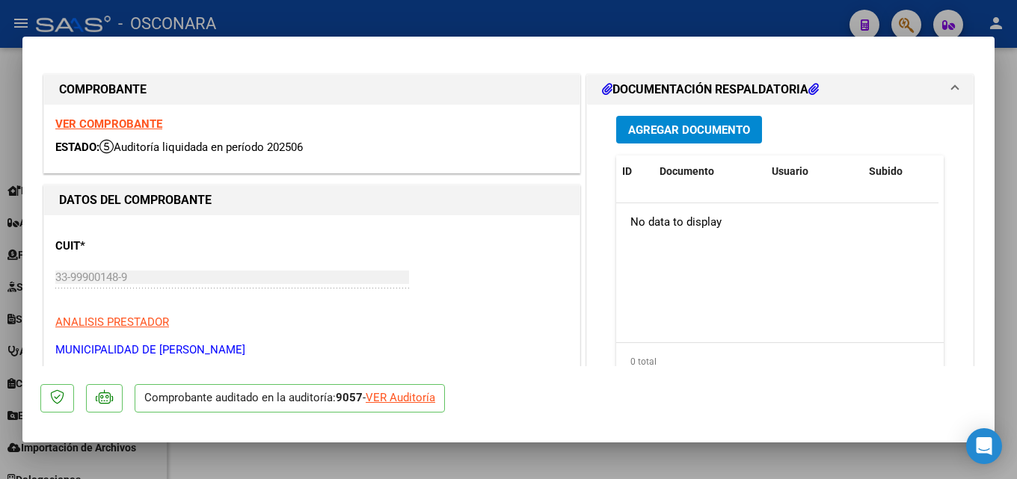
click at [1016, 161] on div at bounding box center [508, 239] width 1017 height 479
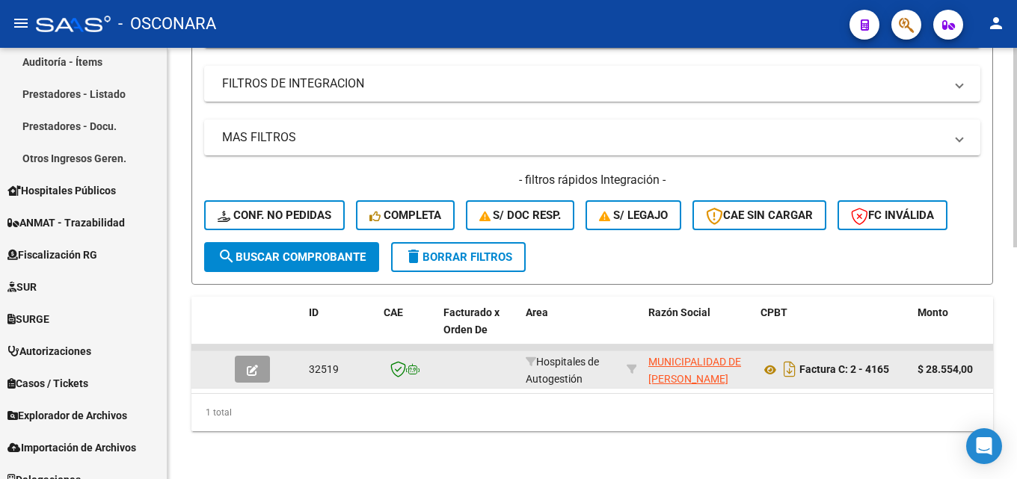
click at [249, 365] on icon "button" at bounding box center [252, 370] width 11 height 11
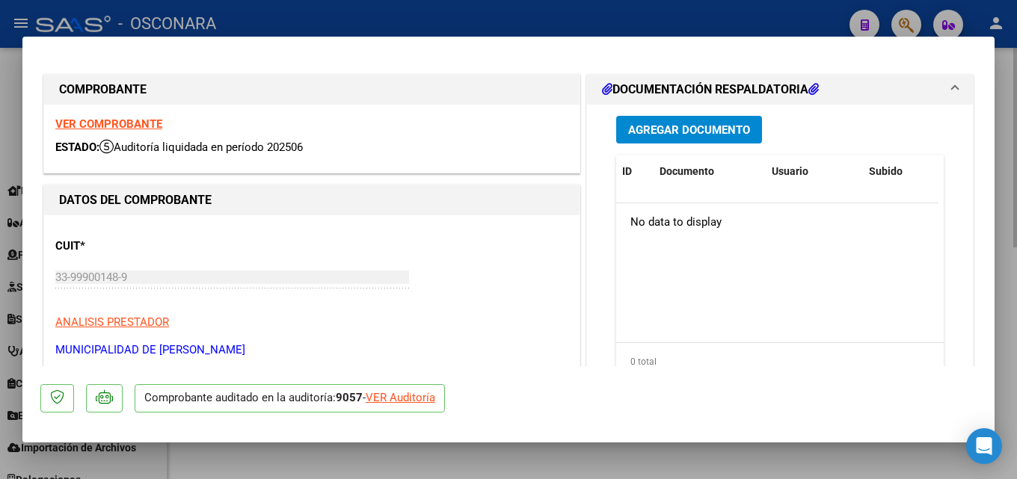
drag, startPoint x: 1016, startPoint y: 156, endPoint x: 1007, endPoint y: 159, distance: 9.2
click at [1016, 156] on div at bounding box center [508, 239] width 1017 height 479
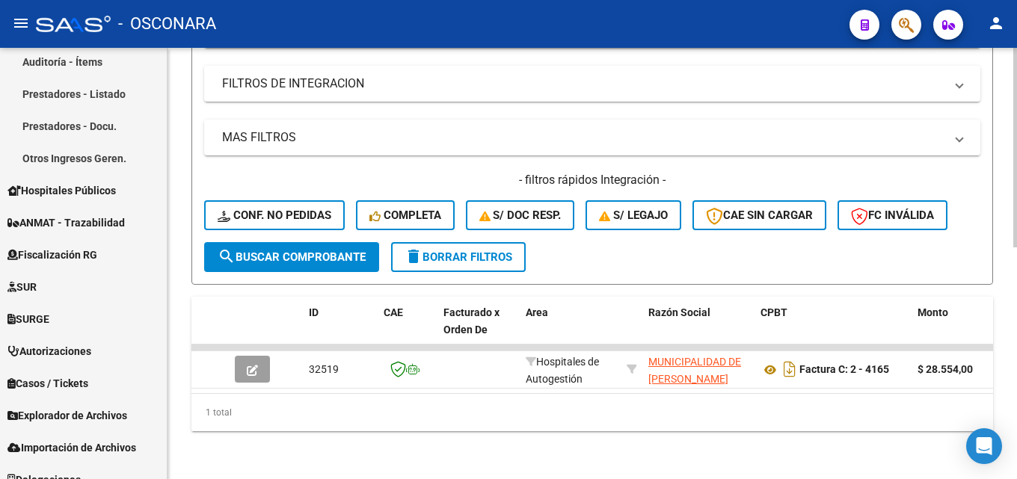
scroll to position [129, 0]
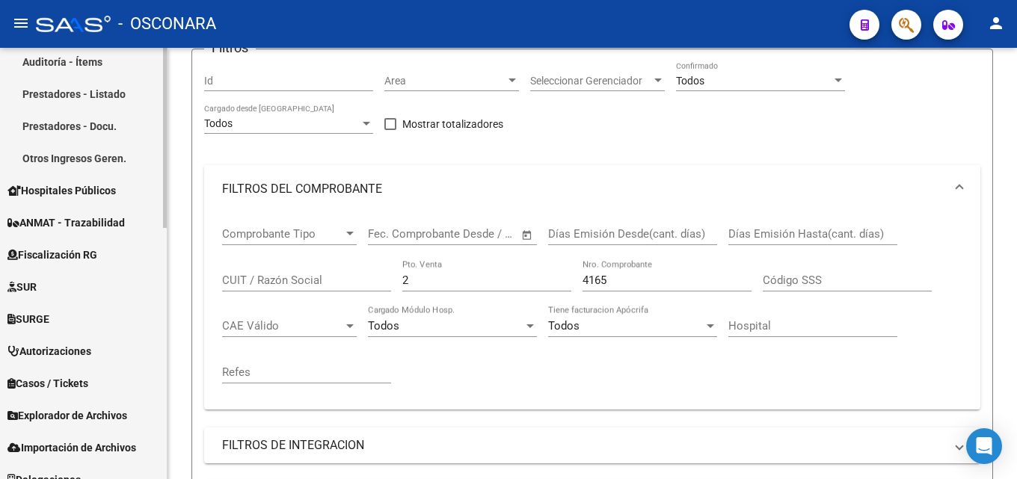
drag, startPoint x: 402, startPoint y: 287, endPoint x: 35, endPoint y: 323, distance: 368.1
click at [68, 324] on mat-sidenav-container "Firma Express Reportes Tablero de Control Ingresos Percibidos Análisis de todos…" at bounding box center [508, 263] width 1017 height 431
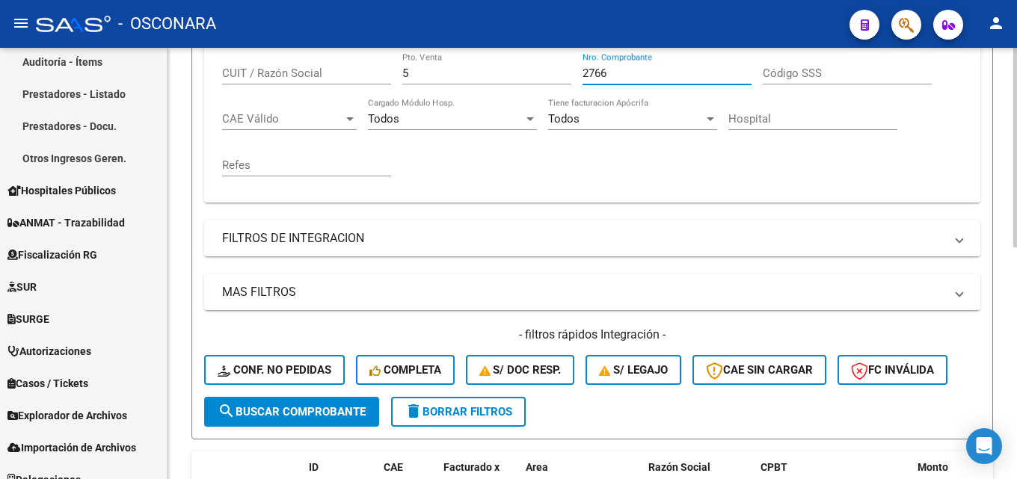
scroll to position [502, 0]
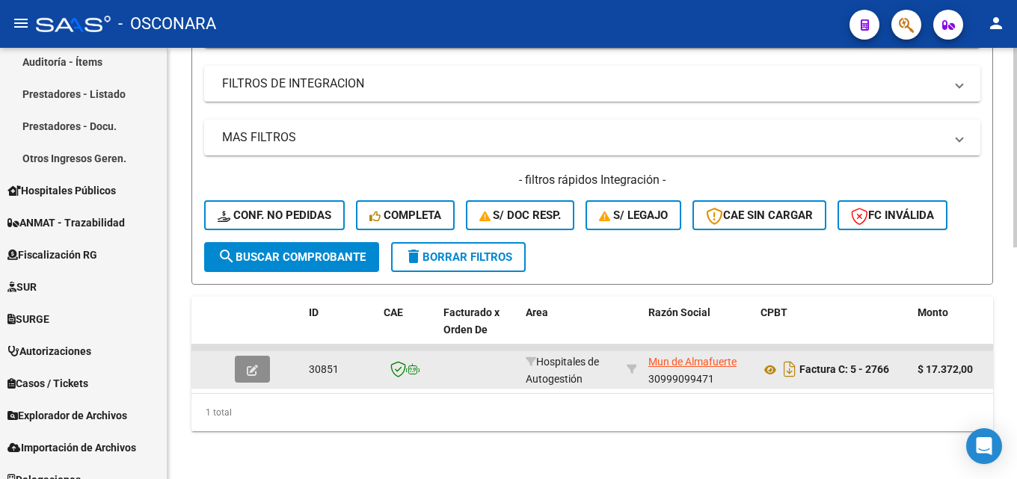
click at [239, 360] on button "button" at bounding box center [252, 369] width 35 height 27
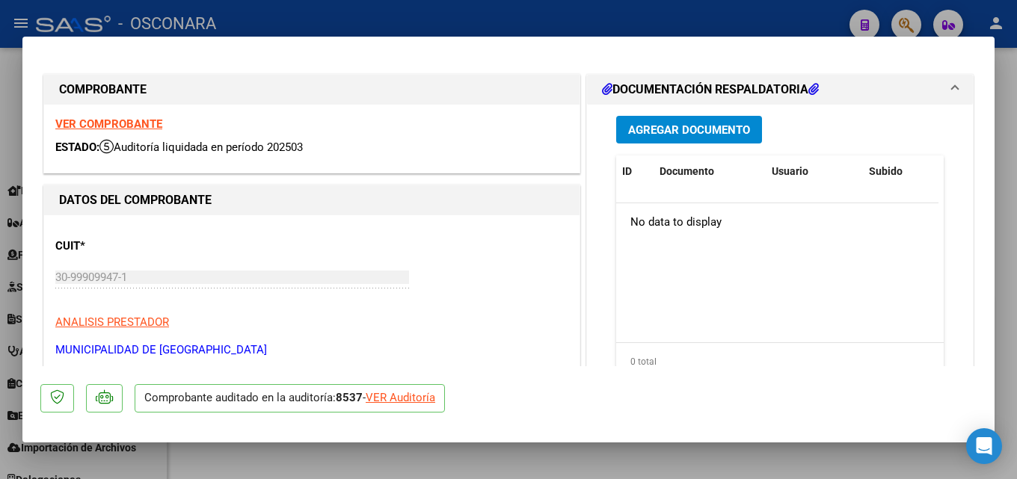
click at [1016, 173] on div at bounding box center [508, 239] width 1017 height 479
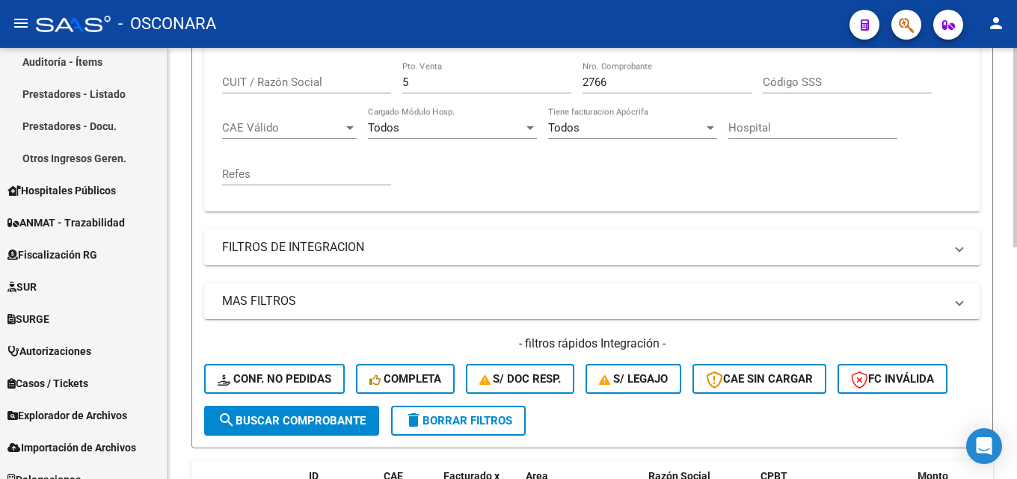
scroll to position [129, 0]
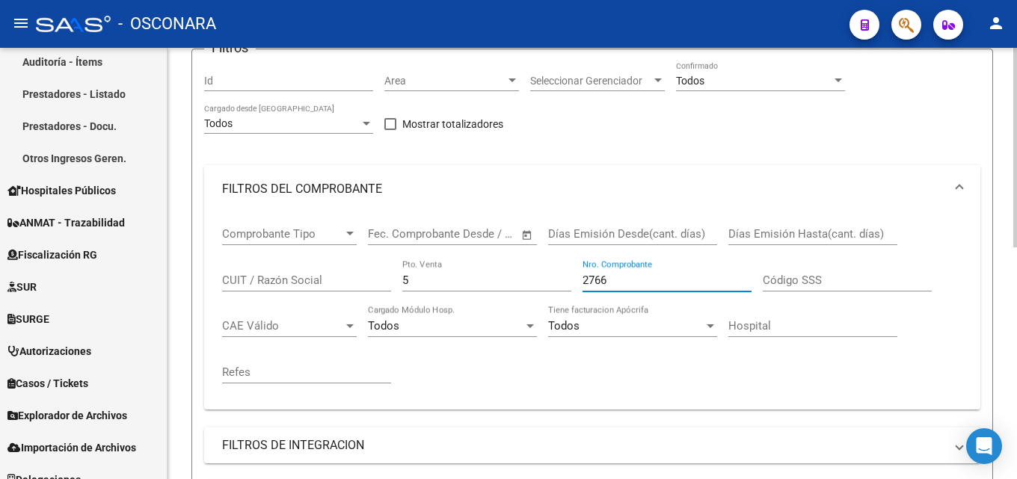
drag, startPoint x: 598, startPoint y: 277, endPoint x: 239, endPoint y: 278, distance: 358.9
click at [293, 282] on div "Comprobante Tipo Comprobante Tipo Start date – End date Fec. Comprobante Desde …" at bounding box center [592, 305] width 740 height 185
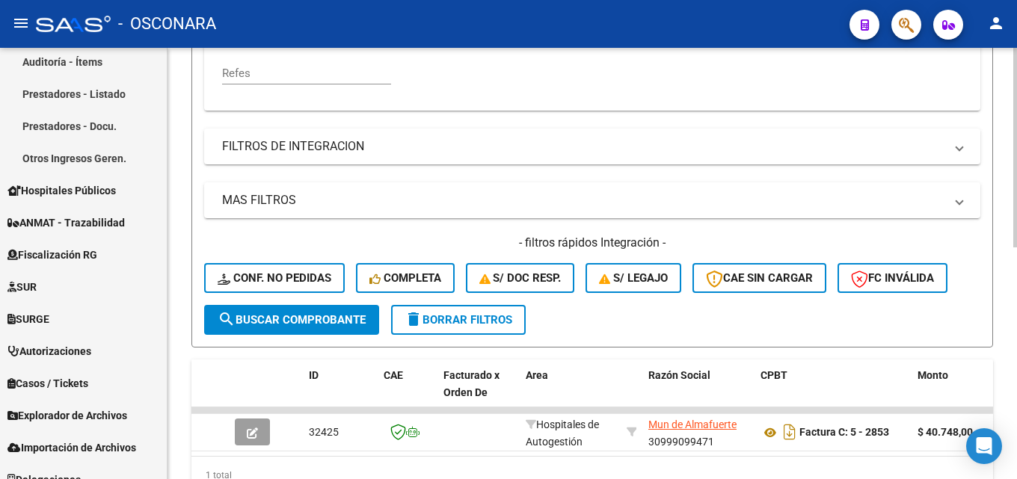
scroll to position [502, 0]
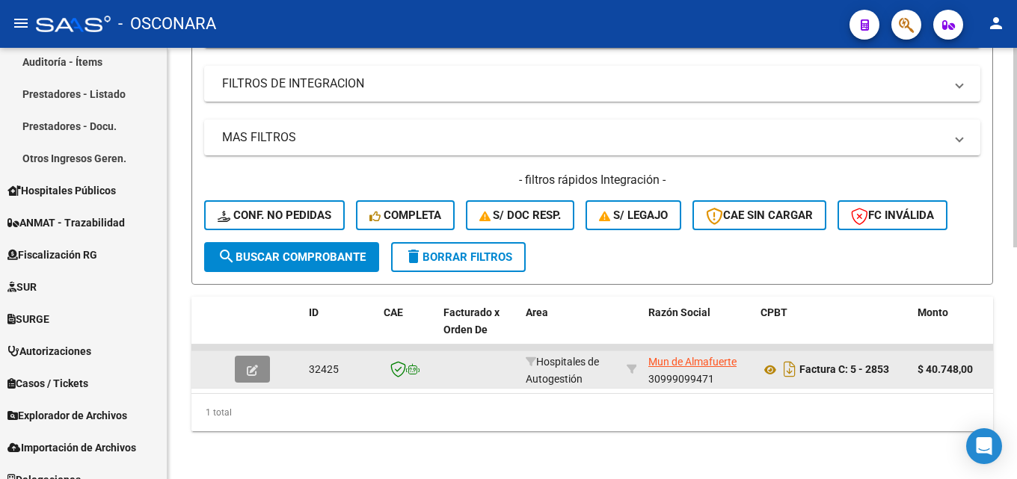
click at [242, 360] on button "button" at bounding box center [252, 369] width 35 height 27
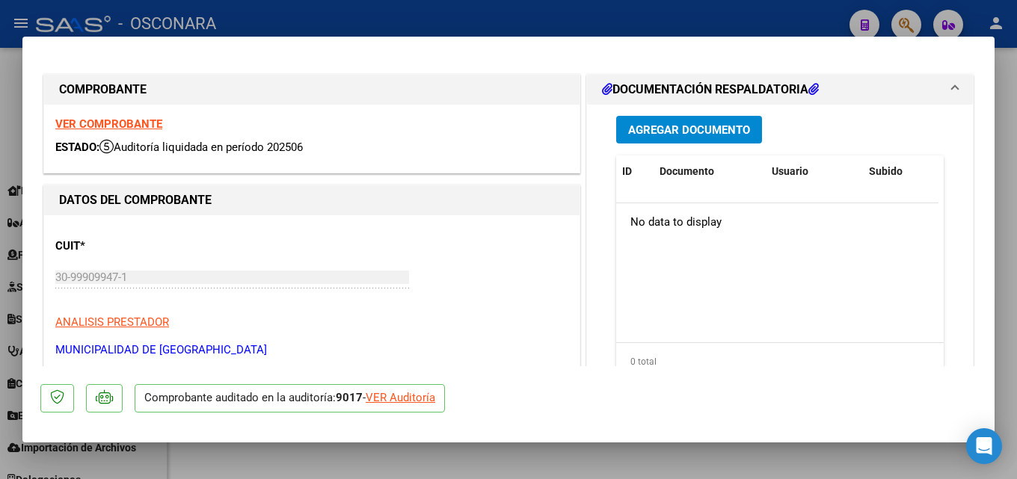
click at [1016, 314] on div at bounding box center [508, 239] width 1017 height 479
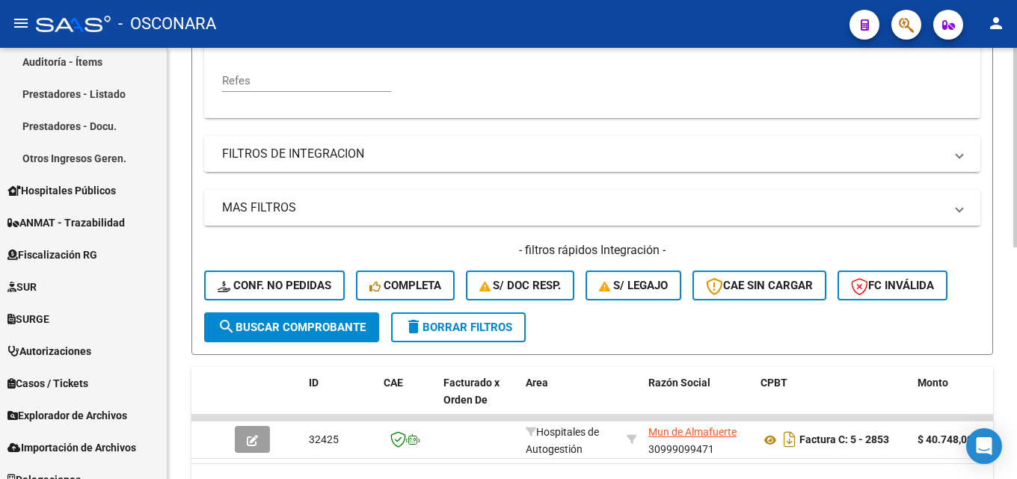
scroll to position [203, 0]
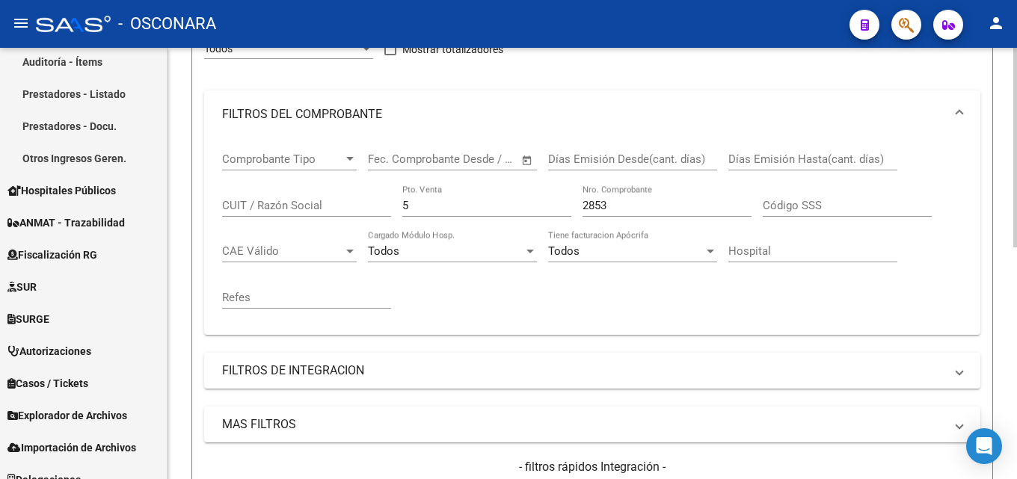
click at [1016, 221] on div at bounding box center [1015, 244] width 4 height 200
drag, startPoint x: 644, startPoint y: 210, endPoint x: 210, endPoint y: 230, distance: 434.1
click at [244, 230] on div "Comprobante Tipo Comprobante Tipo Start date – End date Fec. Comprobante Desde …" at bounding box center [592, 230] width 740 height 185
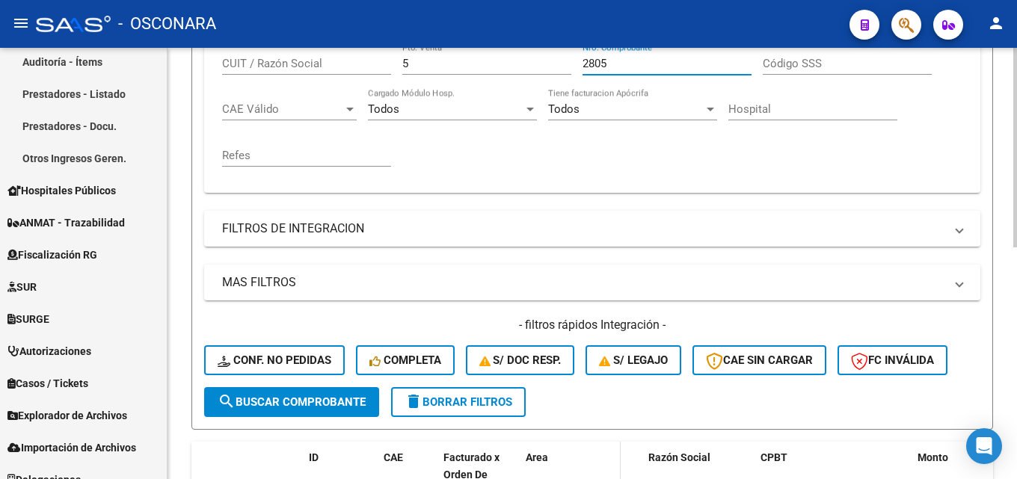
scroll to position [502, 0]
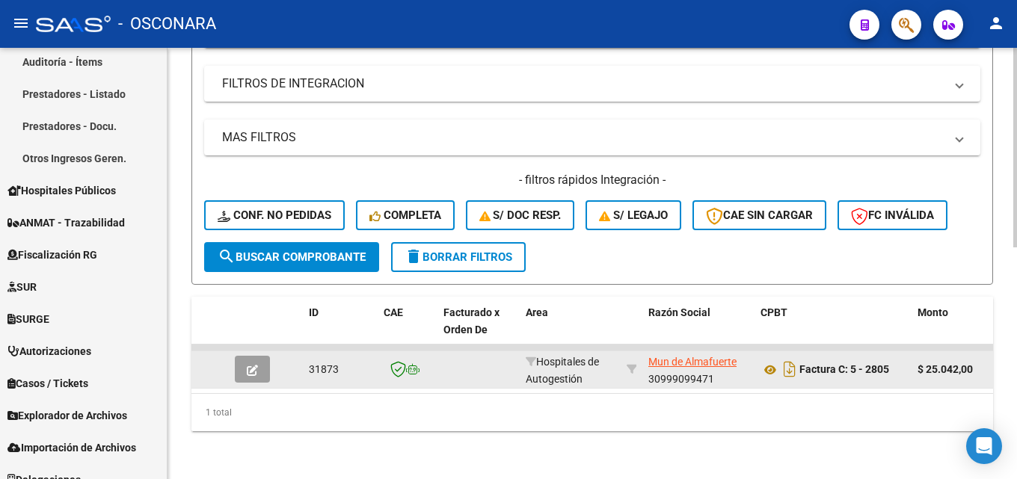
click at [266, 356] on button "button" at bounding box center [252, 369] width 35 height 27
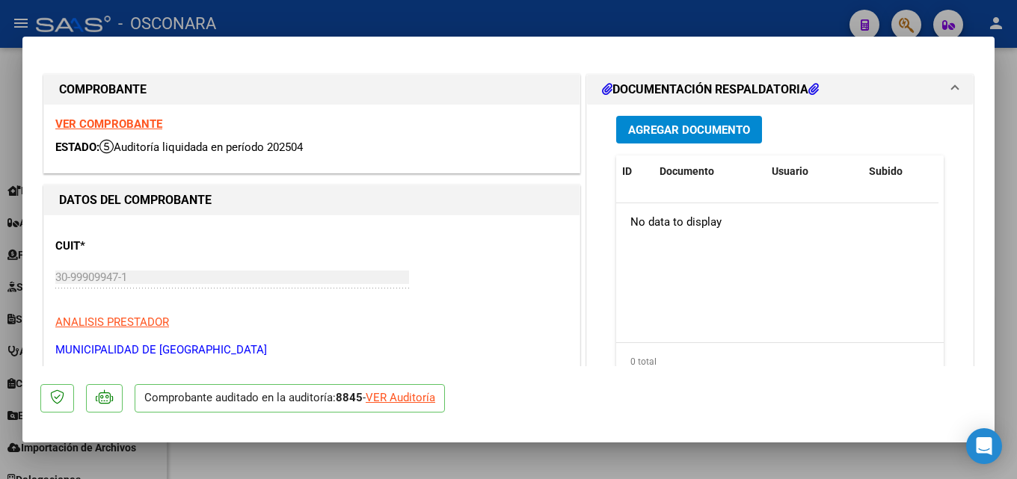
click at [1016, 182] on div at bounding box center [508, 239] width 1017 height 479
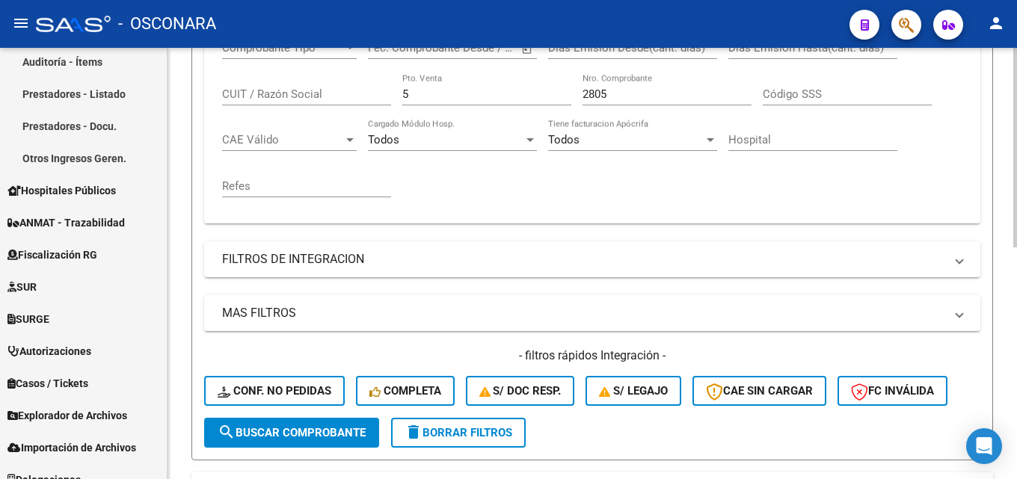
scroll to position [129, 0]
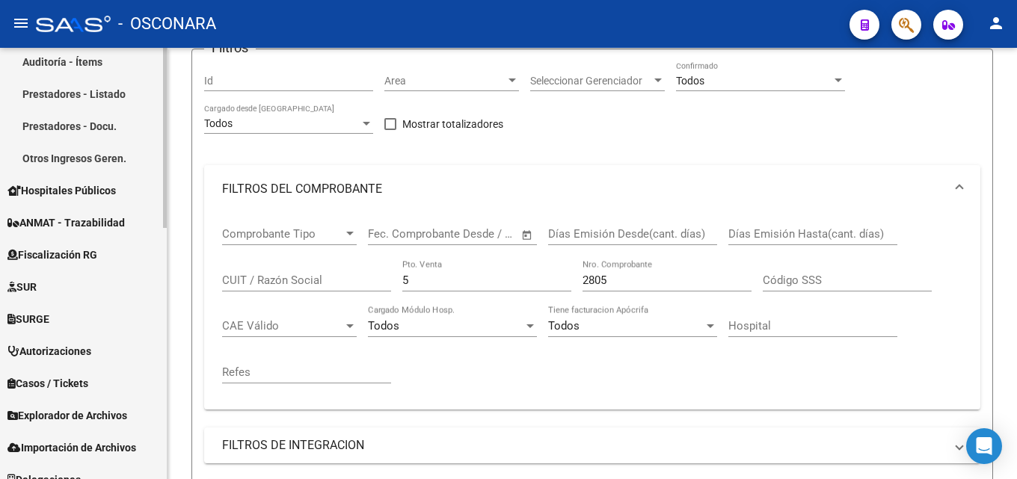
click at [0, 298] on mat-sidenav-container "Firma Express Reportes Tablero de Control Ingresos Percibidos Análisis de todos…" at bounding box center [508, 263] width 1017 height 431
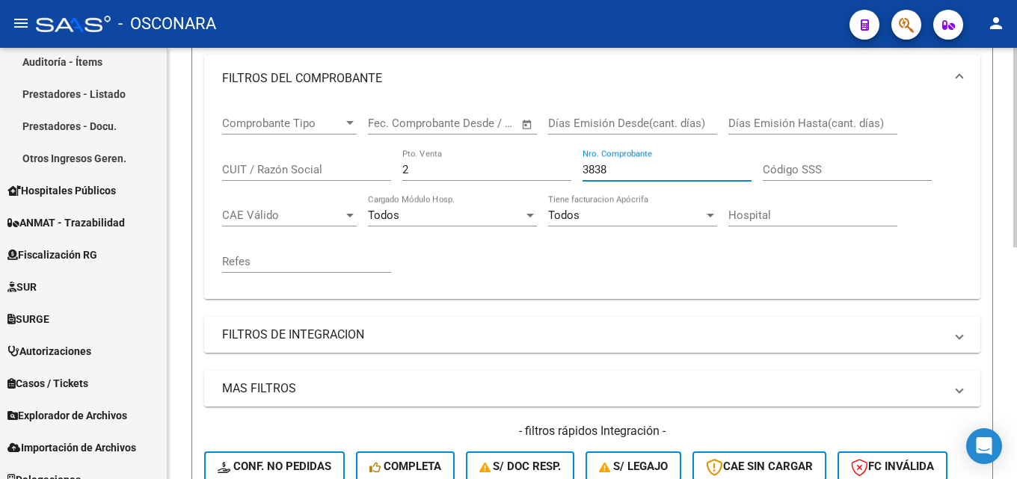
scroll to position [502, 0]
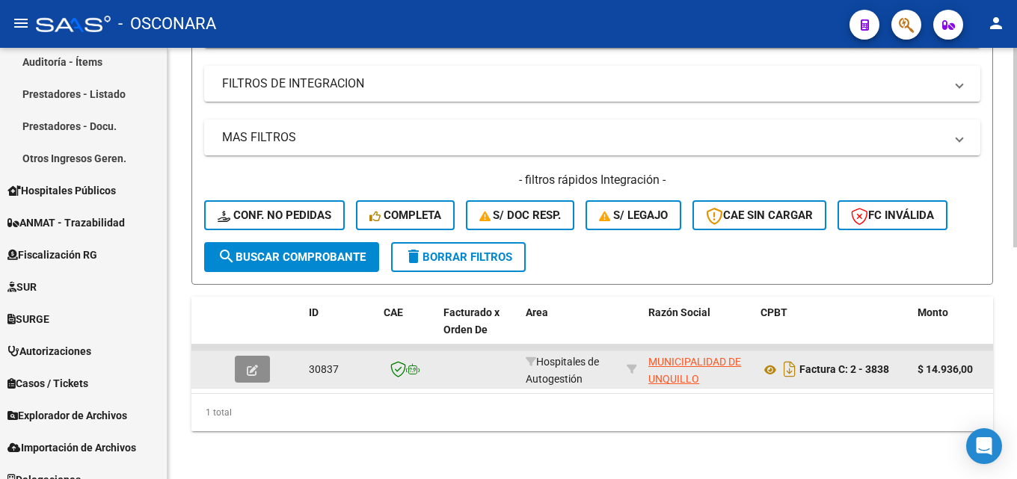
click at [262, 357] on button "button" at bounding box center [252, 369] width 35 height 27
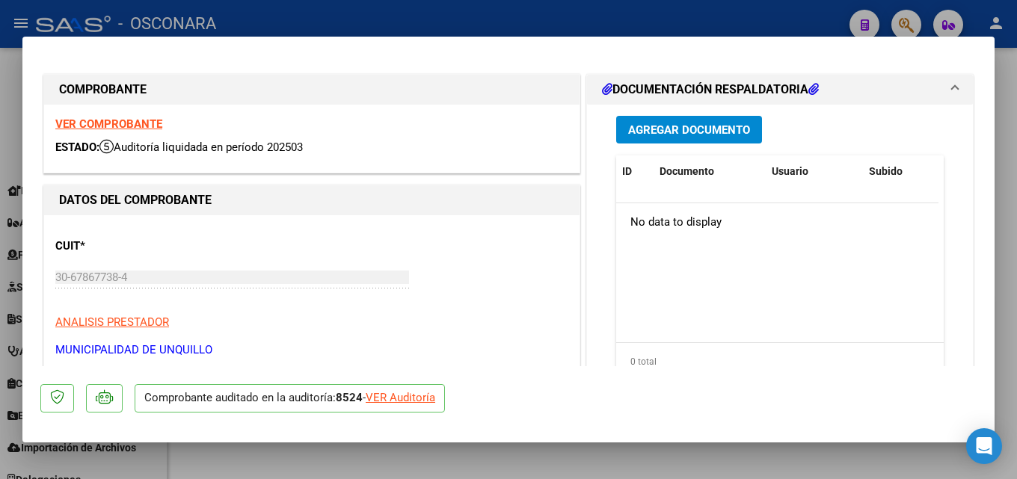
click at [1016, 236] on div at bounding box center [508, 239] width 1017 height 479
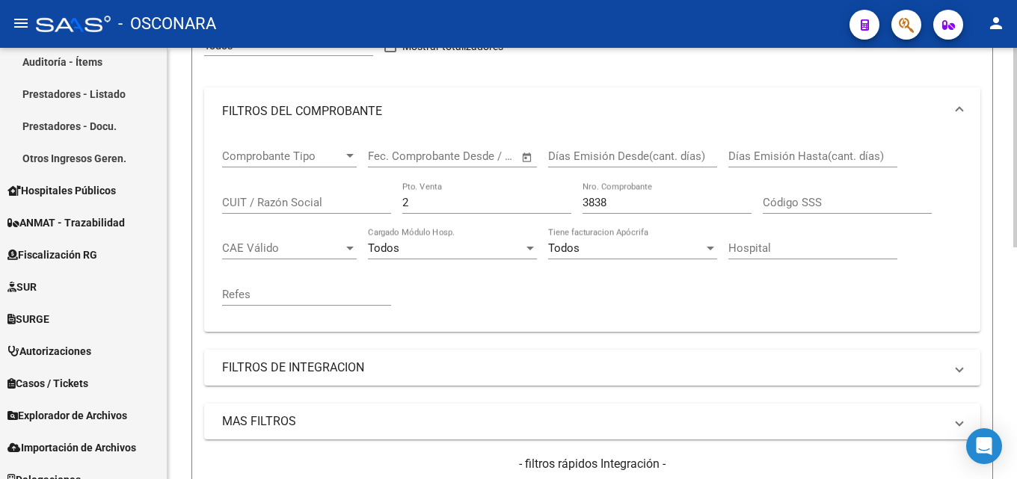
scroll to position [203, 0]
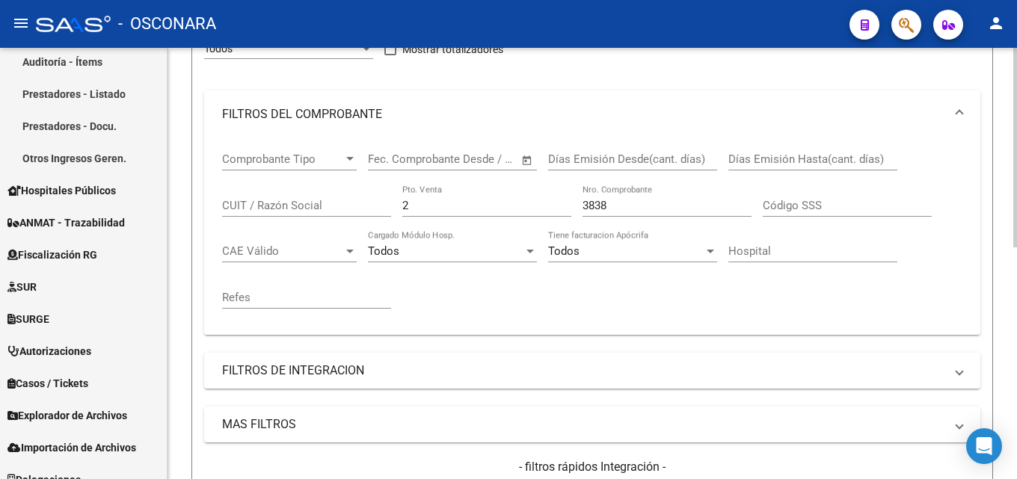
drag, startPoint x: 589, startPoint y: 208, endPoint x: 213, endPoint y: 237, distance: 377.2
click at [250, 232] on div "Comprobante Tipo Comprobante Tipo Start date – End date Fec. Comprobante Desde …" at bounding box center [592, 230] width 740 height 185
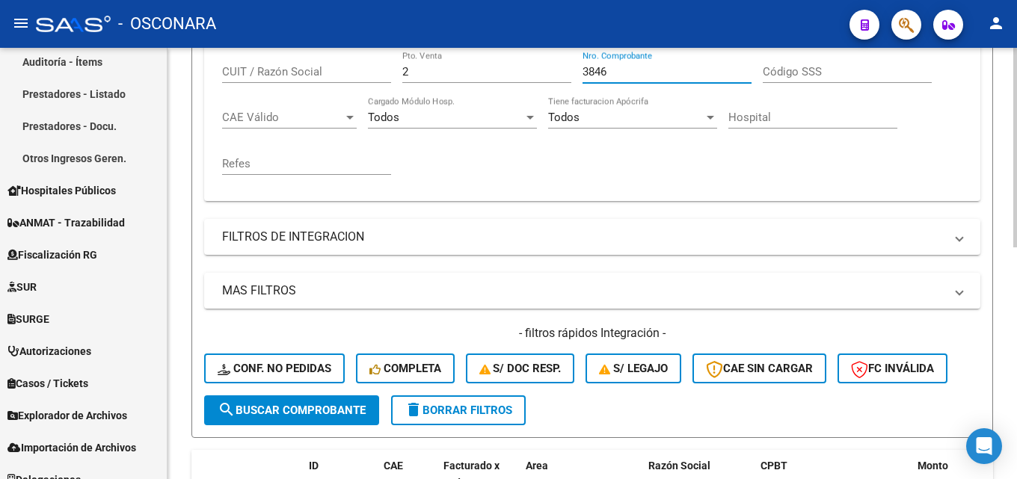
scroll to position [502, 0]
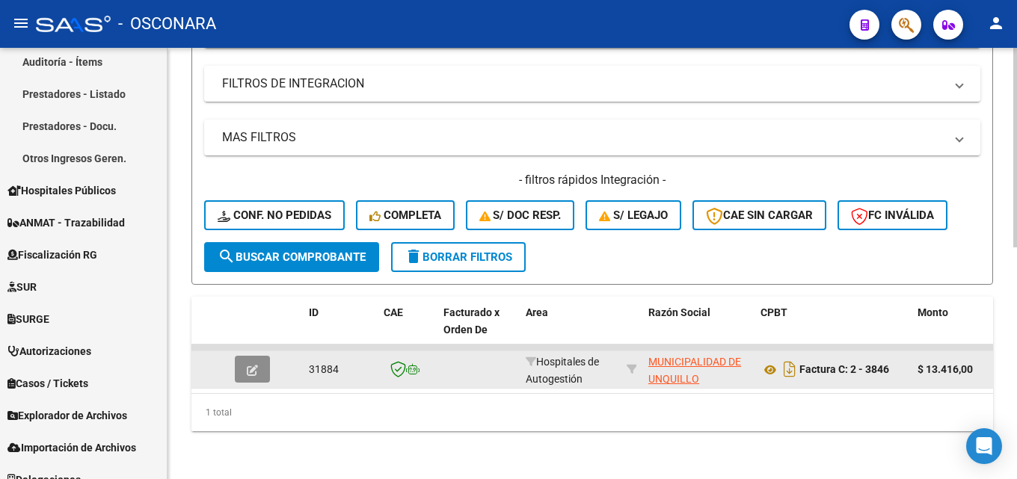
click at [258, 356] on button "button" at bounding box center [252, 369] width 35 height 27
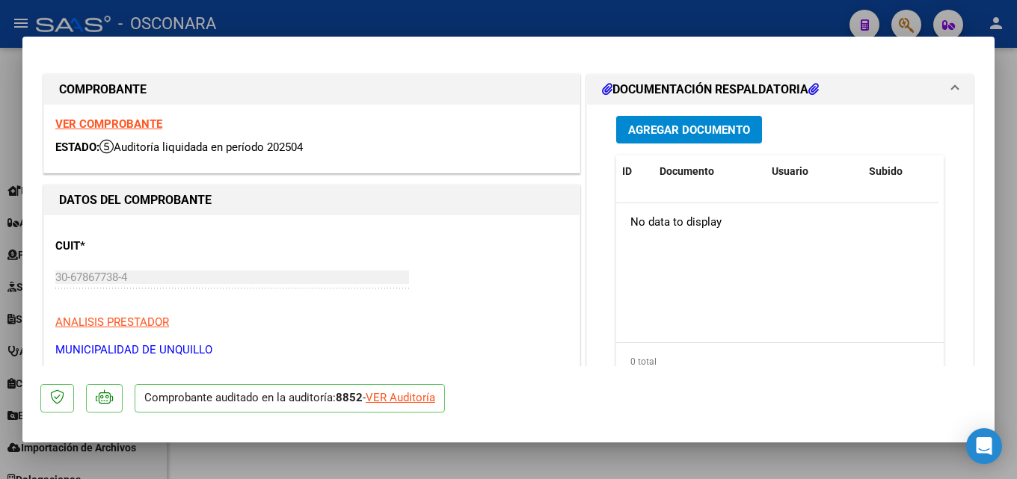
click at [1016, 208] on div at bounding box center [508, 239] width 1017 height 479
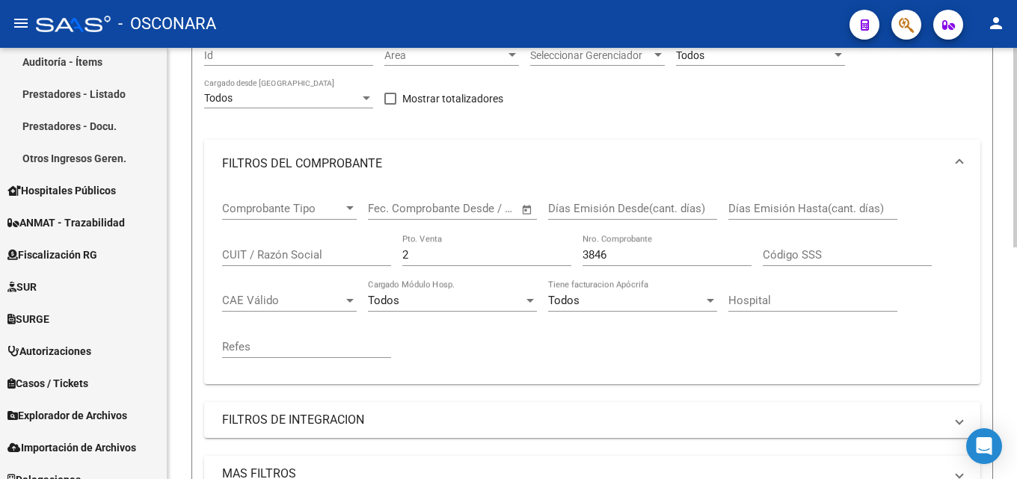
scroll to position [129, 0]
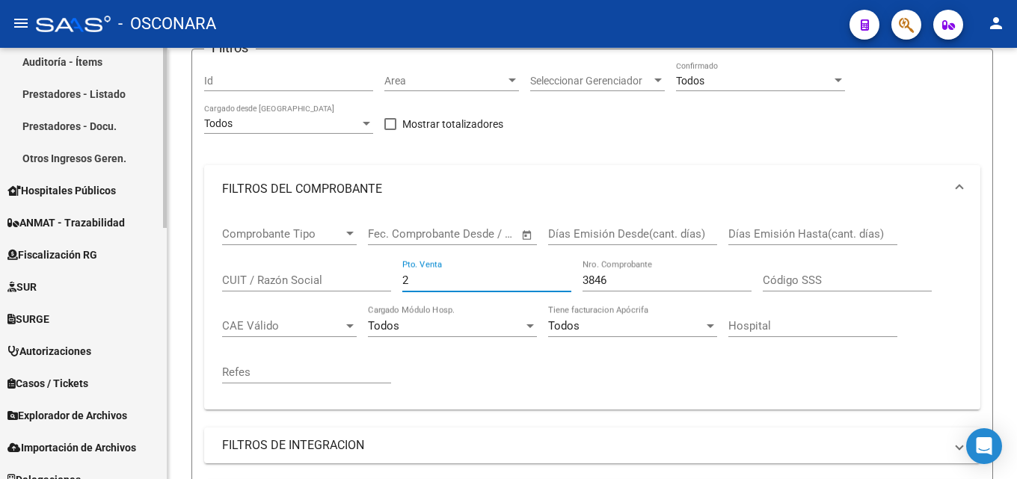
drag, startPoint x: 456, startPoint y: 273, endPoint x: 129, endPoint y: 283, distance: 327.7
click at [147, 284] on mat-sidenav-container "Firma Express Reportes Tablero de Control Ingresos Percibidos Análisis de todos…" at bounding box center [508, 263] width 1017 height 431
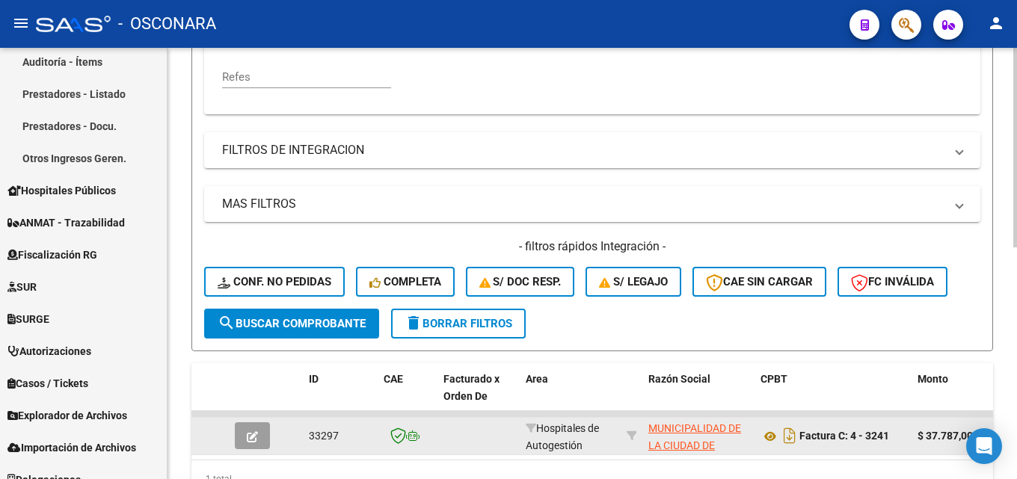
scroll to position [428, 0]
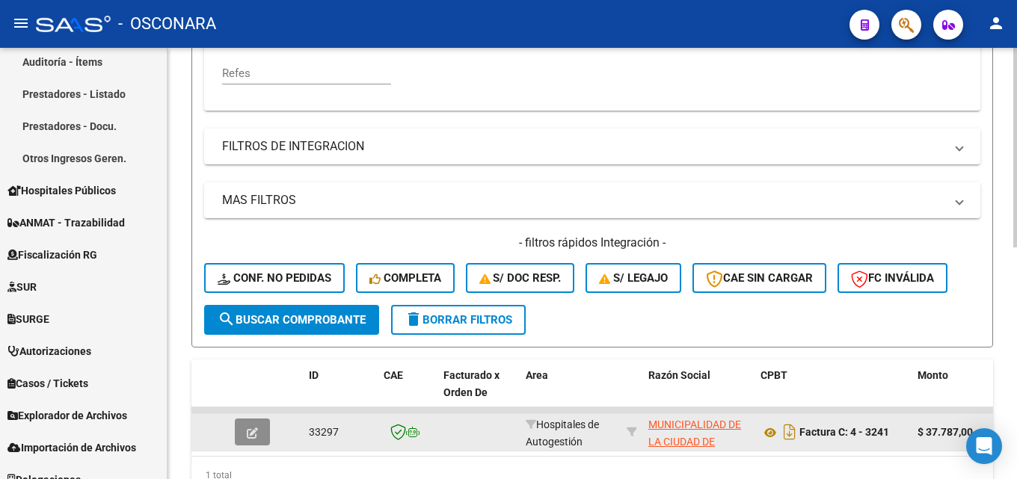
click at [249, 428] on icon "button" at bounding box center [252, 433] width 11 height 11
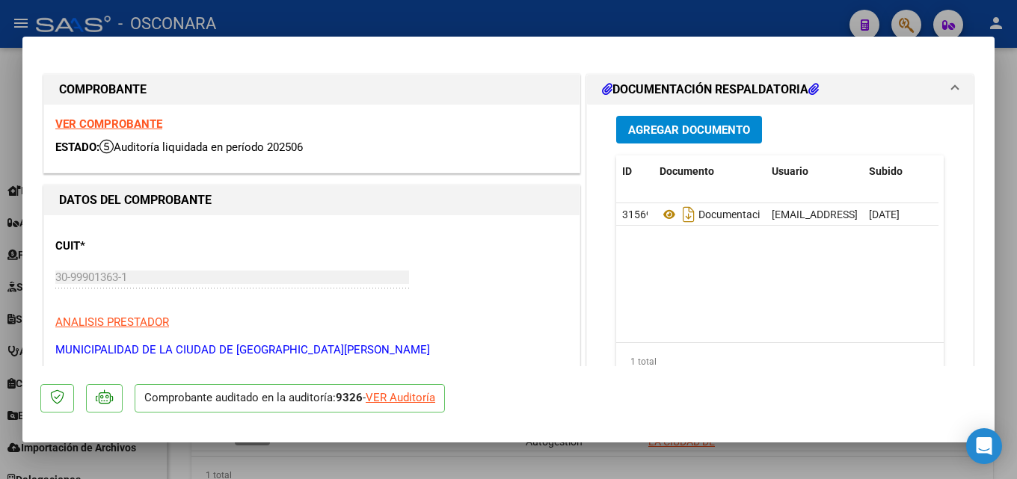
drag, startPoint x: 1009, startPoint y: 159, endPoint x: 979, endPoint y: 169, distance: 31.4
click at [1005, 160] on div at bounding box center [508, 239] width 1017 height 479
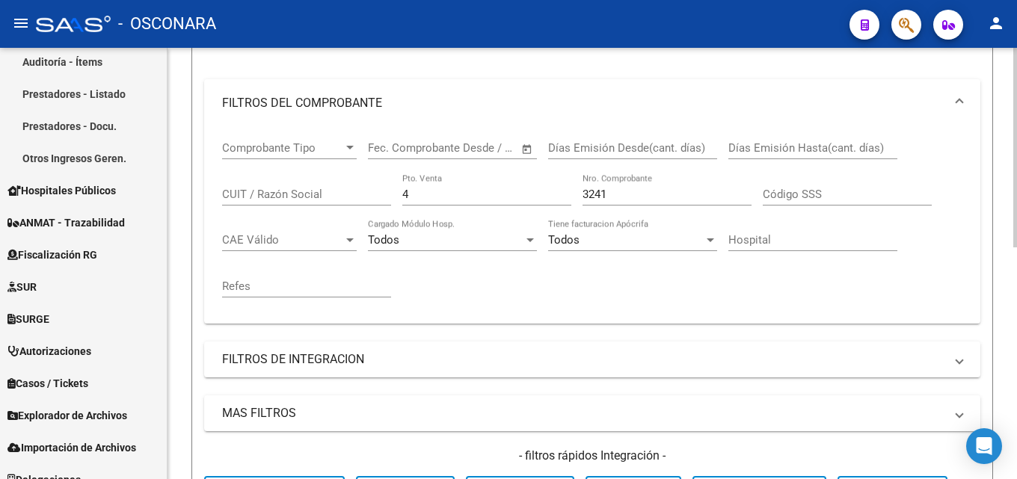
scroll to position [203, 0]
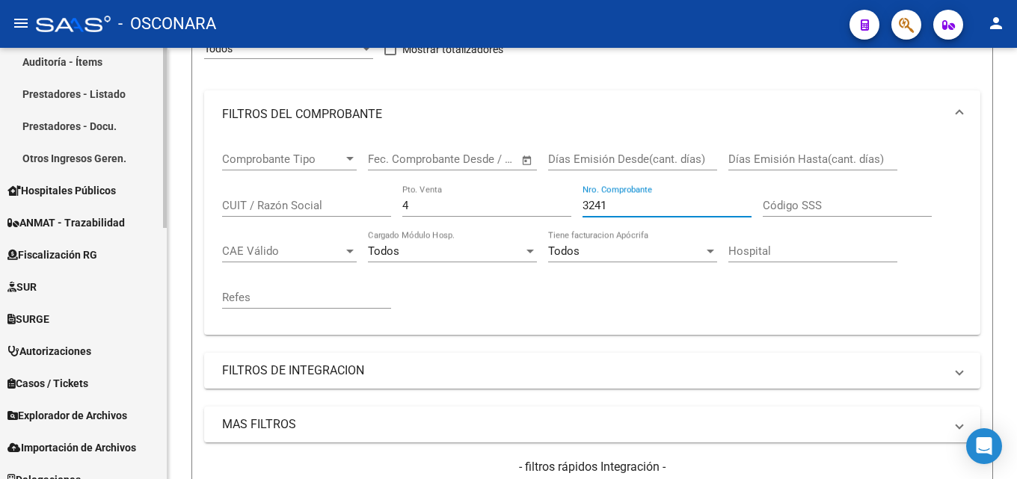
drag, startPoint x: 630, startPoint y: 207, endPoint x: 84, endPoint y: 259, distance: 548.2
click at [141, 256] on mat-sidenav-container "Firma Express Reportes Tablero de Control Ingresos Percibidos Análisis de todos…" at bounding box center [508, 263] width 1017 height 431
click at [422, 204] on input "4" at bounding box center [486, 205] width 169 height 13
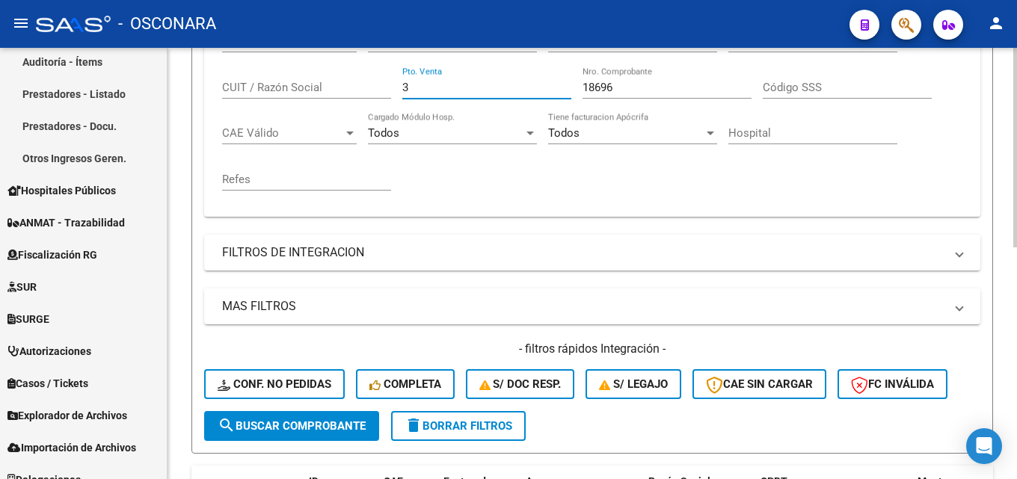
scroll to position [502, 0]
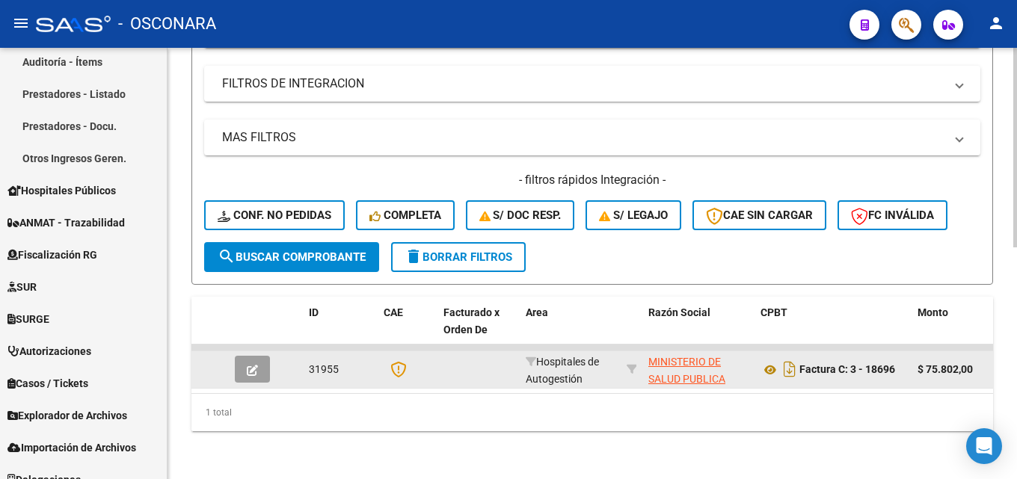
click at [259, 356] on button "button" at bounding box center [252, 369] width 35 height 27
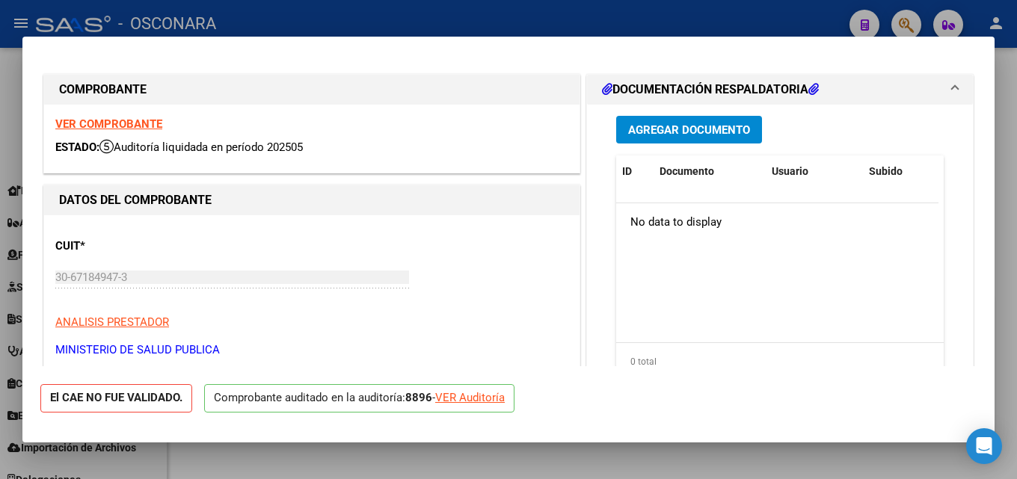
click at [1013, 309] on div at bounding box center [508, 239] width 1017 height 479
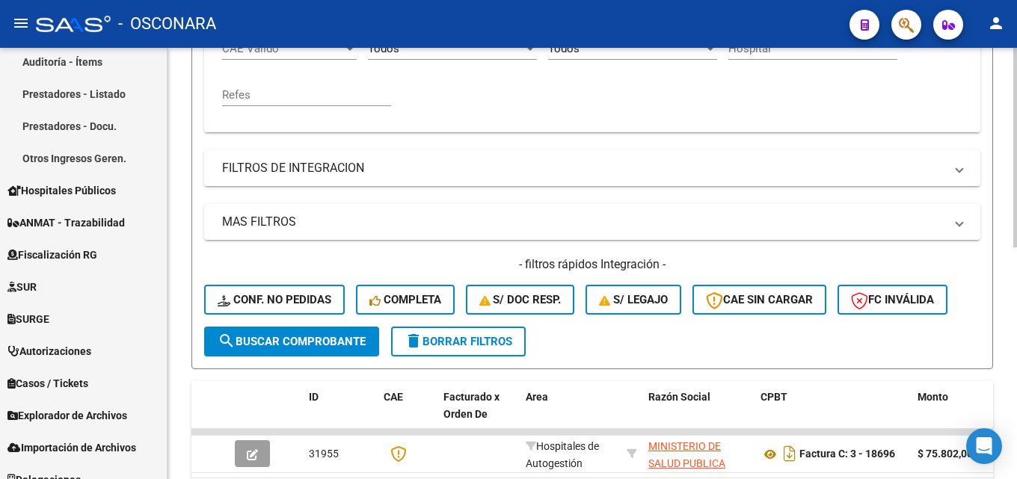
scroll to position [203, 0]
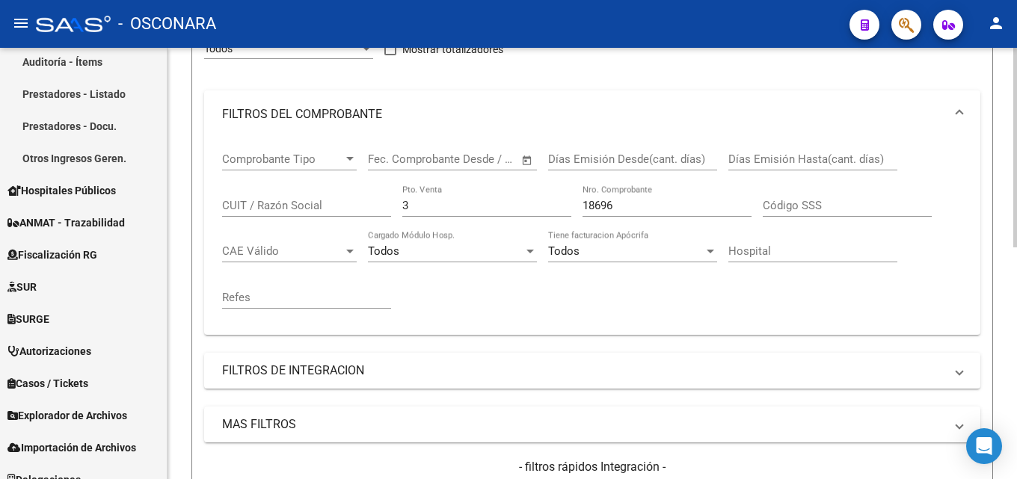
click at [304, 207] on div "Comprobante Tipo Comprobante Tipo Start date – End date Fec. Comprobante Desde …" at bounding box center [592, 230] width 740 height 185
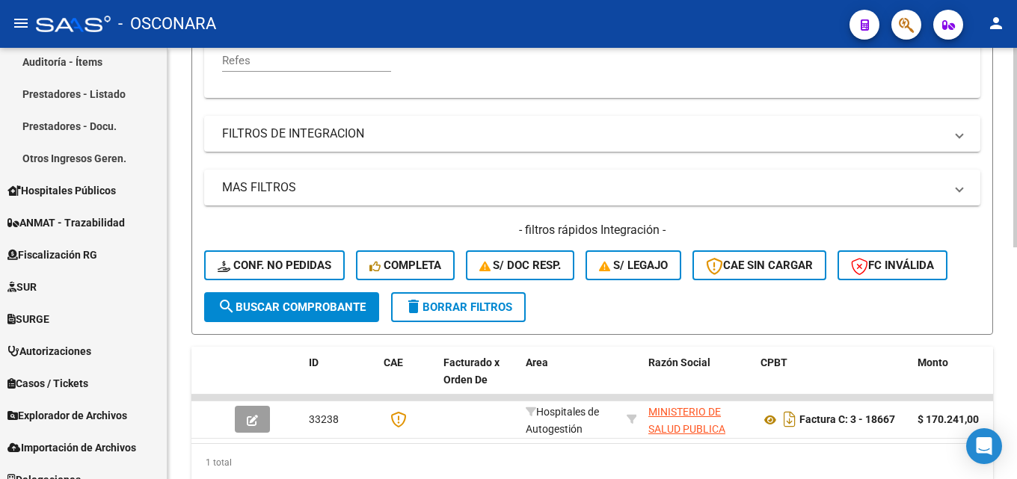
scroll to position [502, 0]
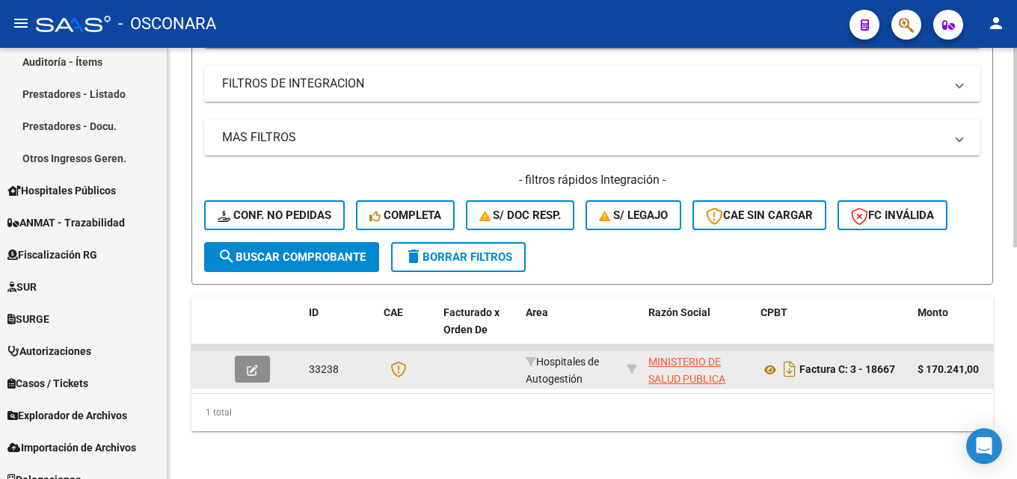
click at [240, 357] on button "button" at bounding box center [252, 369] width 35 height 27
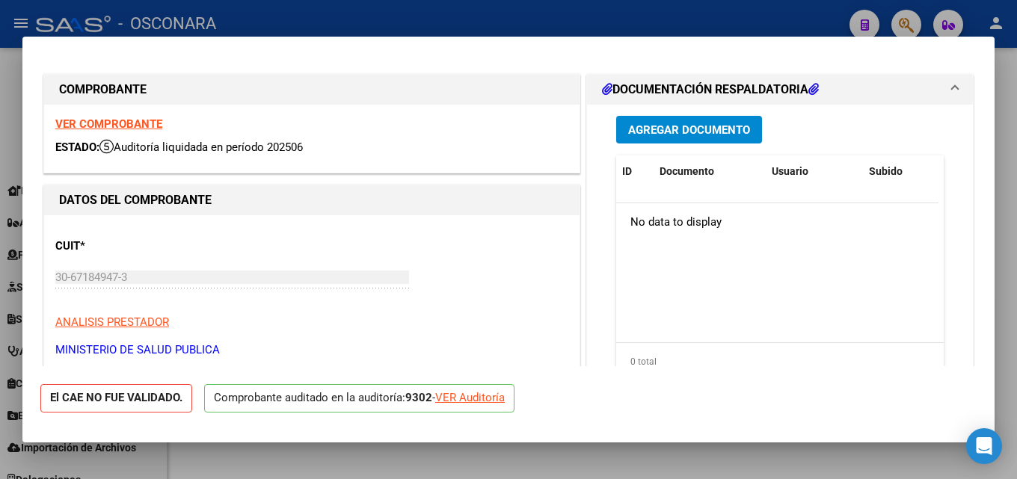
click at [1016, 138] on div at bounding box center [508, 239] width 1017 height 479
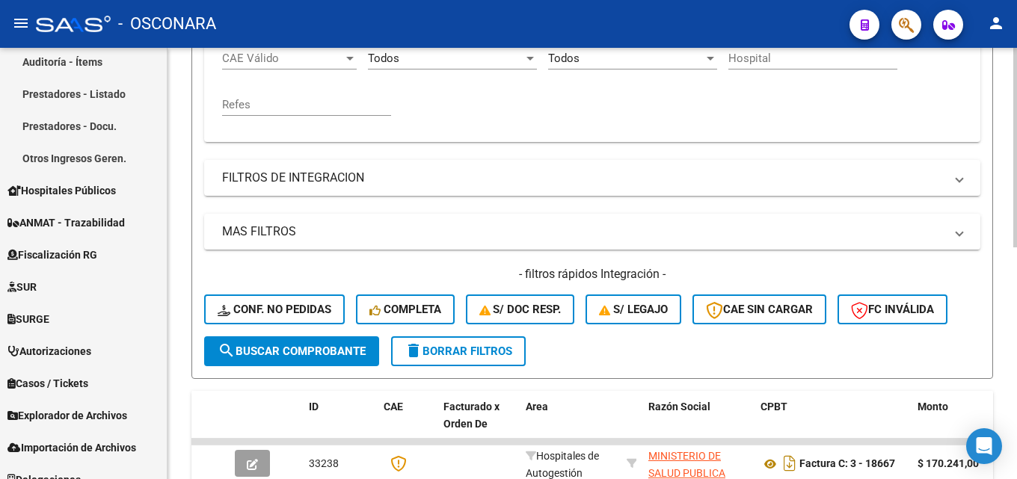
scroll to position [203, 0]
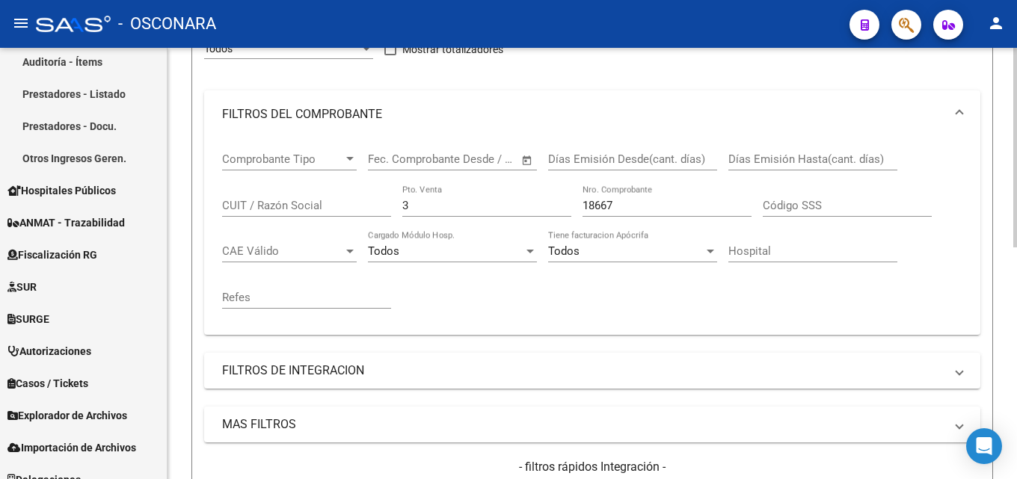
click at [227, 254] on div "Comprobante Tipo Comprobante Tipo Start date – End date Fec. Comprobante Desde …" at bounding box center [592, 230] width 740 height 185
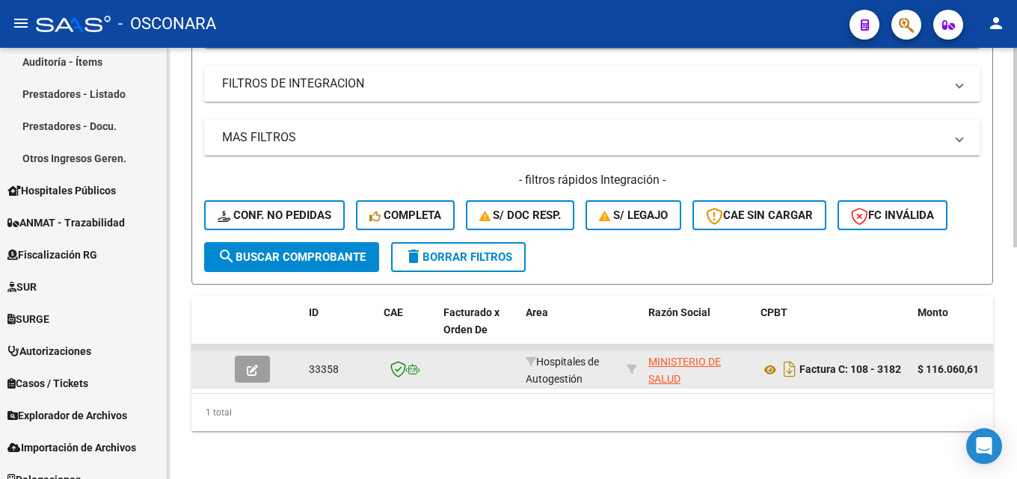
click at [247, 365] on icon "button" at bounding box center [252, 370] width 11 height 11
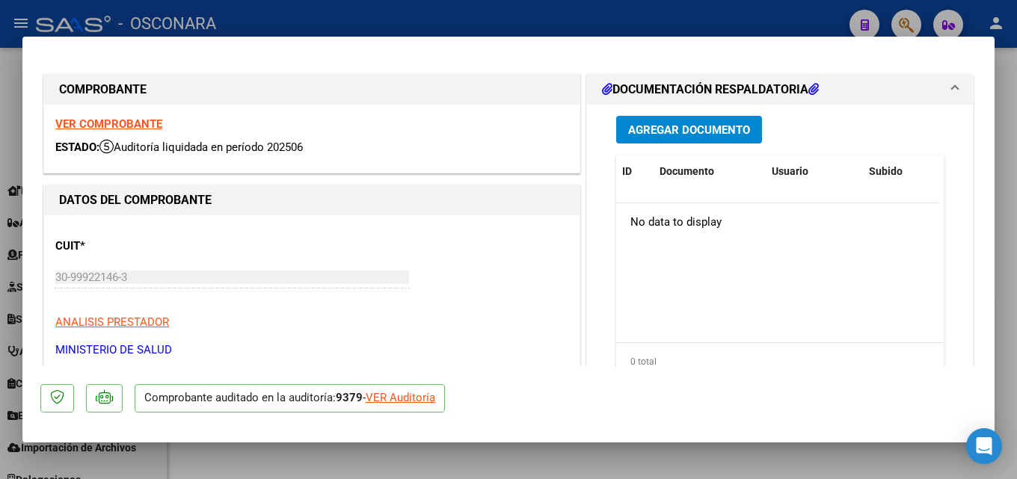
click at [1016, 201] on div at bounding box center [508, 239] width 1017 height 479
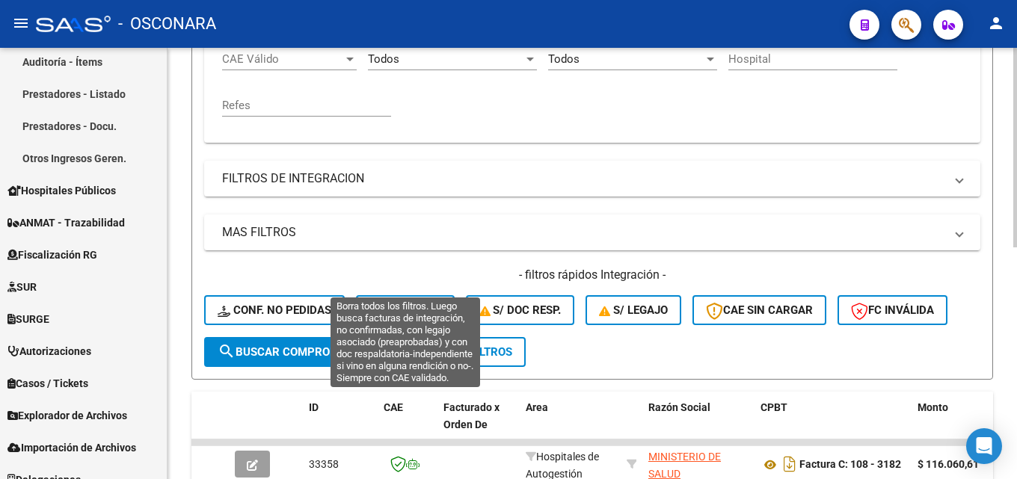
scroll to position [278, 0]
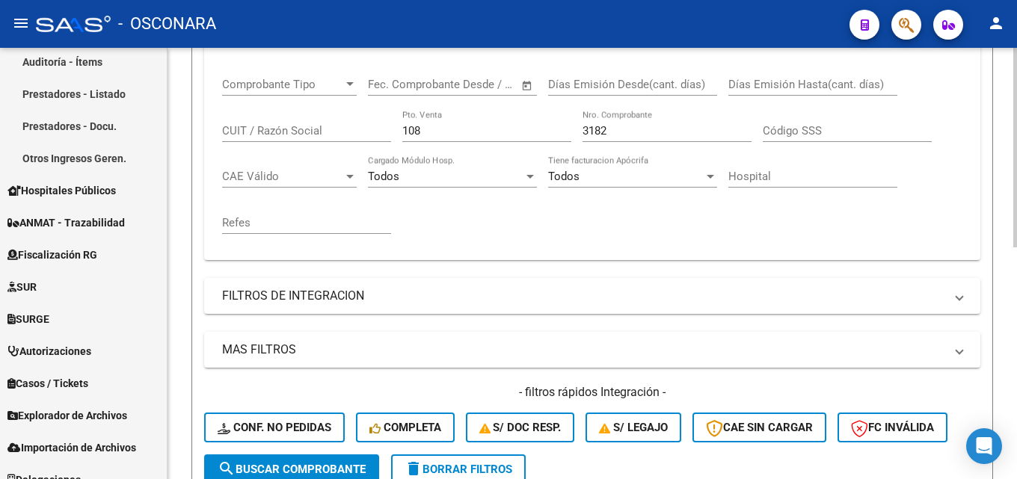
drag, startPoint x: 607, startPoint y: 126, endPoint x: 286, endPoint y: 176, distance: 325.4
click at [314, 168] on div "Comprobante Tipo Comprobante Tipo Start date – End date Fec. Comprobante Desde …" at bounding box center [592, 156] width 740 height 185
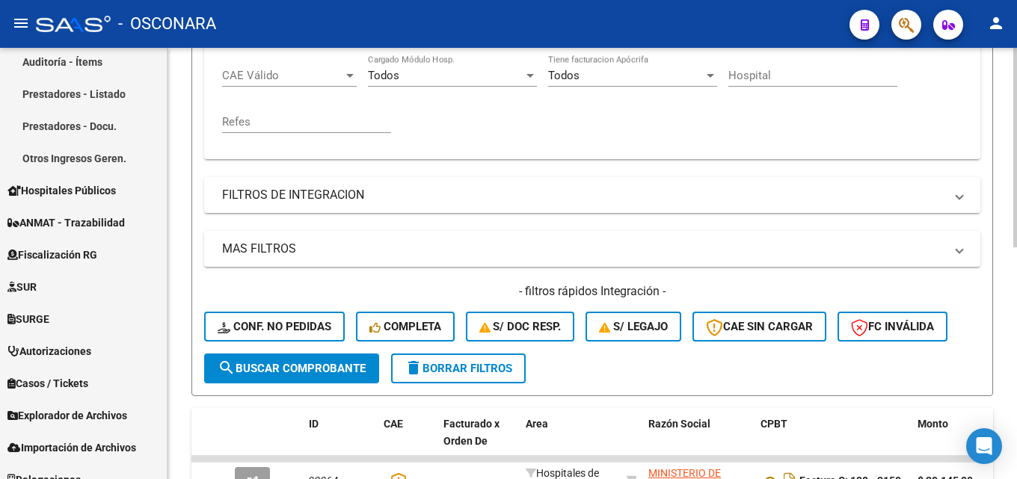
scroll to position [502, 0]
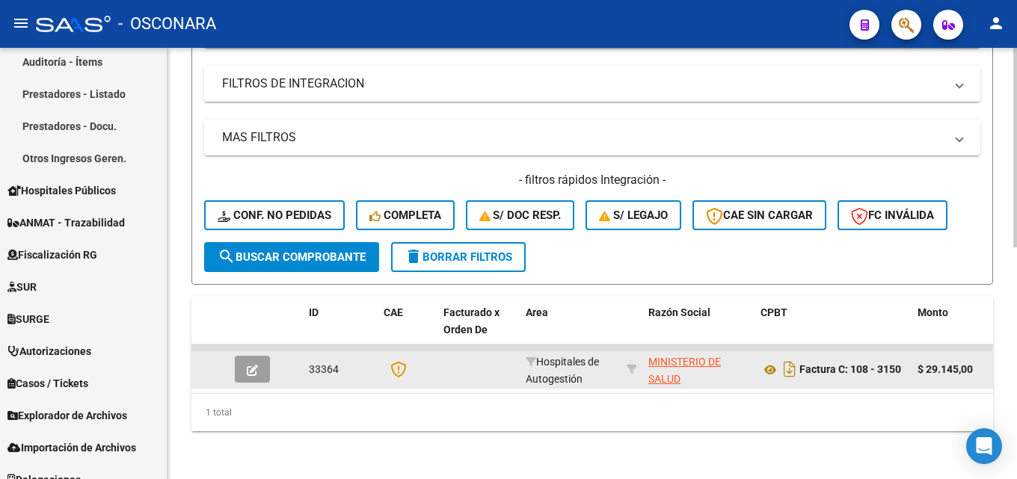
click at [253, 365] on icon "button" at bounding box center [252, 370] width 11 height 11
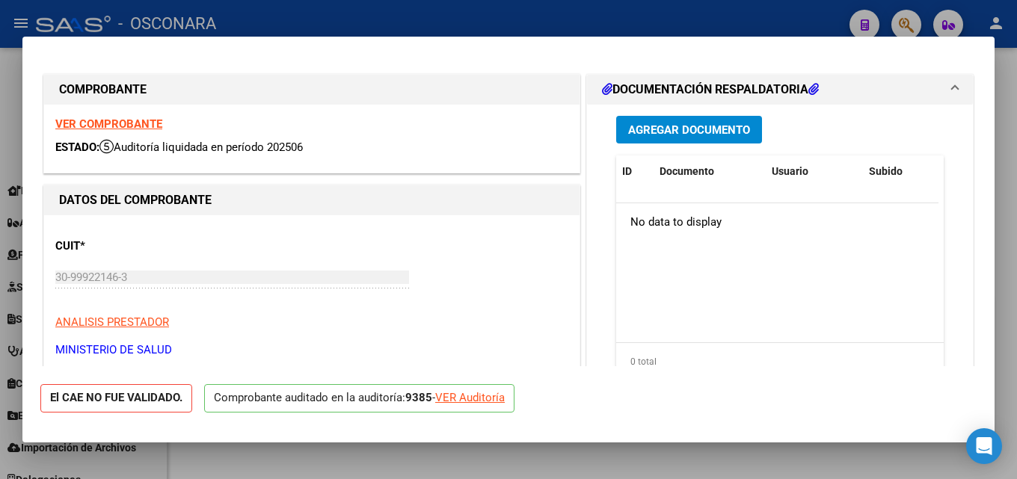
click at [1016, 179] on div at bounding box center [508, 239] width 1017 height 479
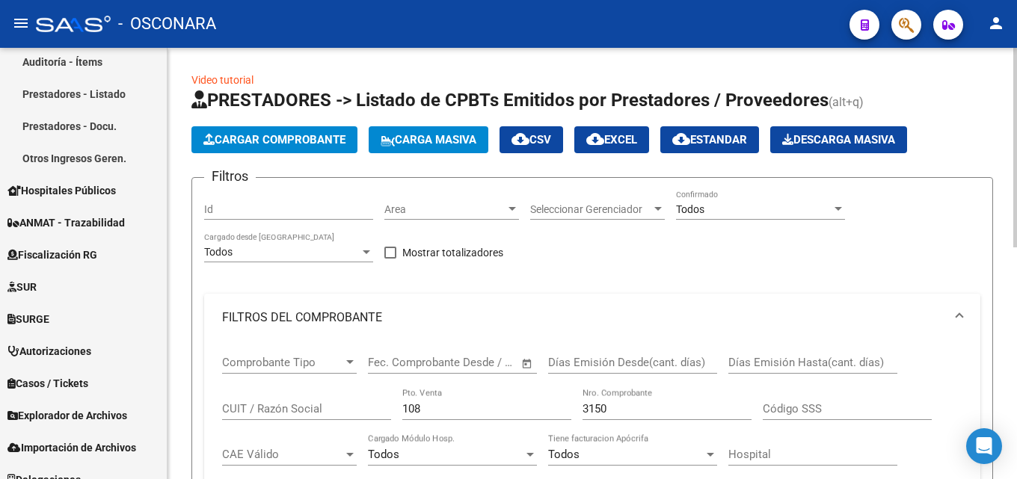
scroll to position [75, 0]
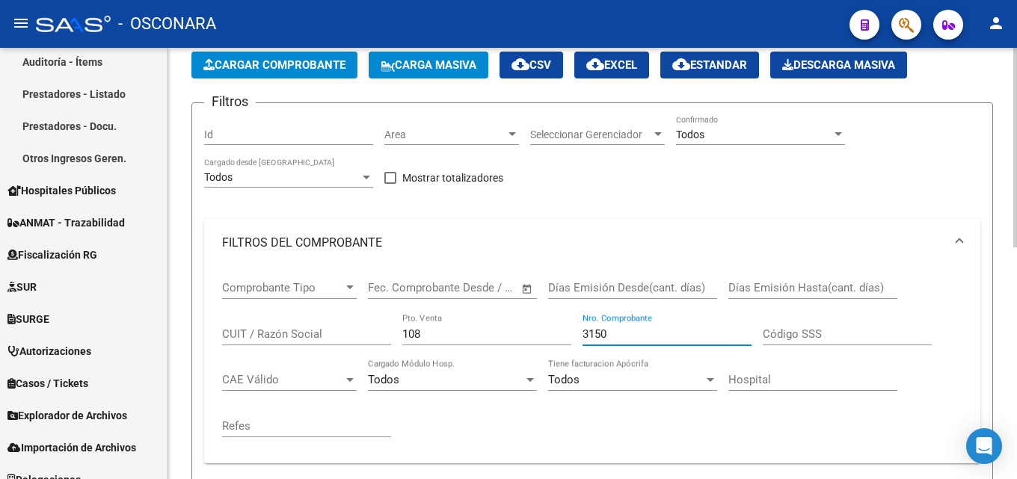
drag, startPoint x: 384, startPoint y: 349, endPoint x: 317, endPoint y: 353, distance: 66.6
click at [317, 353] on div "Comprobante Tipo Comprobante Tipo Start date – End date Fec. Comprobante Desde …" at bounding box center [592, 359] width 740 height 185
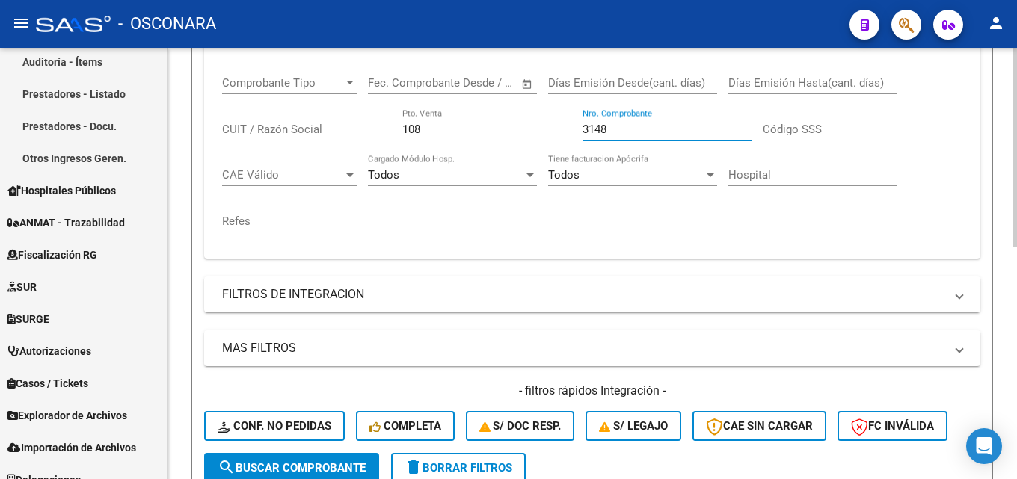
scroll to position [502, 0]
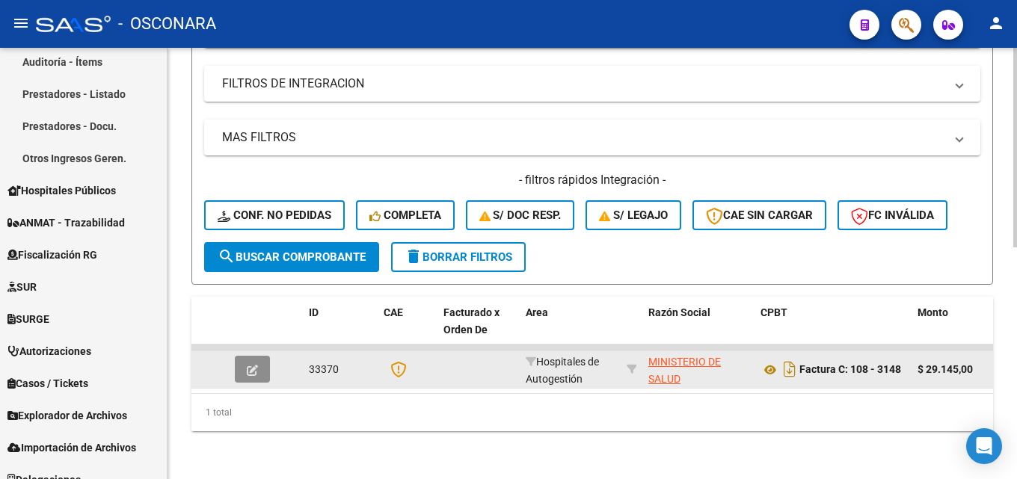
click at [251, 363] on span "button" at bounding box center [252, 369] width 11 height 13
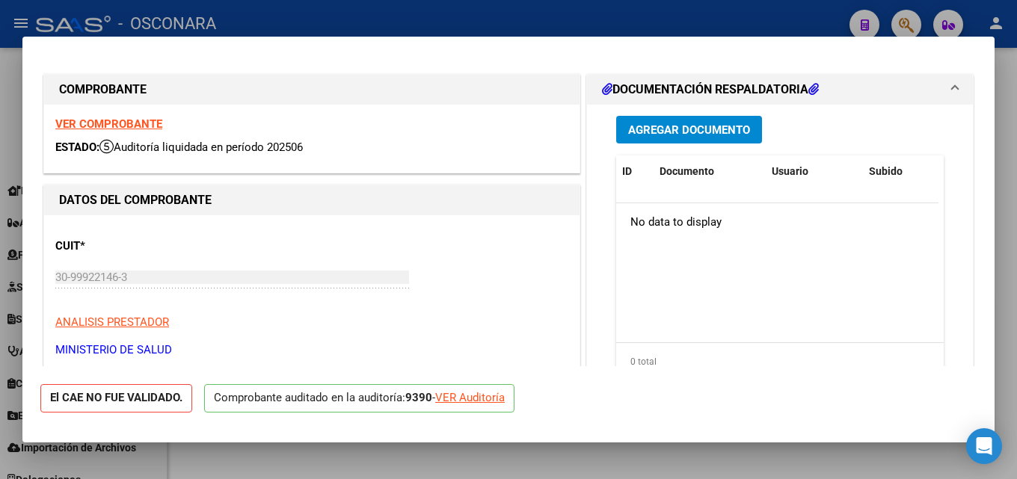
click at [1016, 268] on div at bounding box center [508, 239] width 1017 height 479
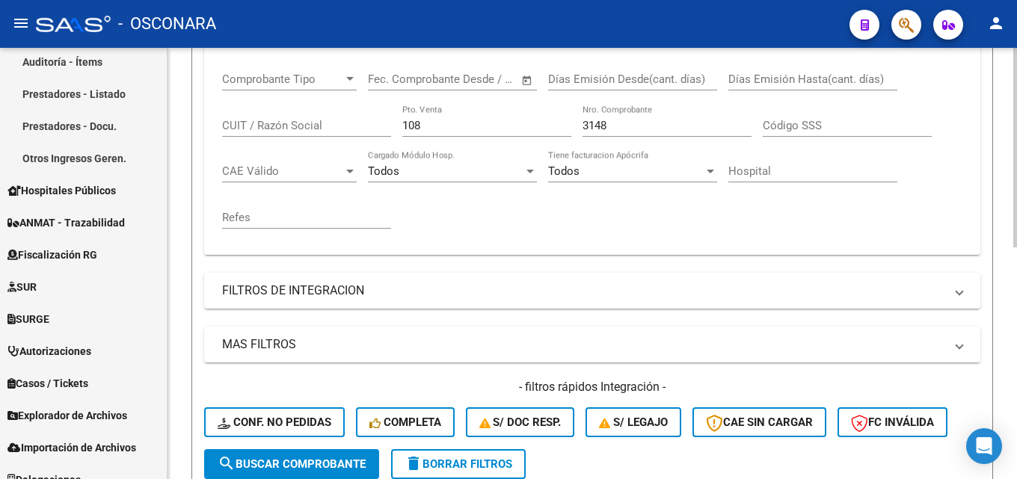
scroll to position [278, 0]
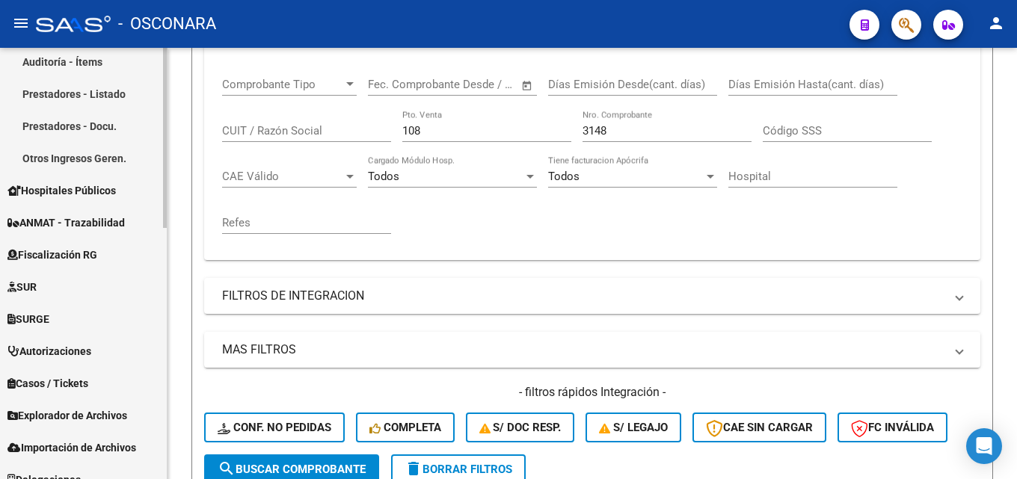
click at [0, 157] on mat-sidenav-container "Firma Express Reportes Tablero de Control Ingresos Percibidos Análisis de todos…" at bounding box center [508, 263] width 1017 height 431
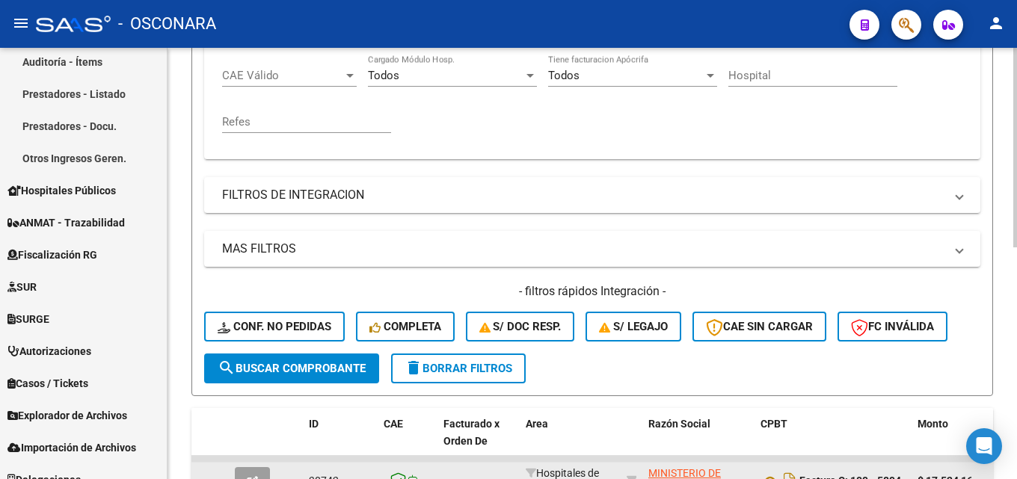
scroll to position [502, 0]
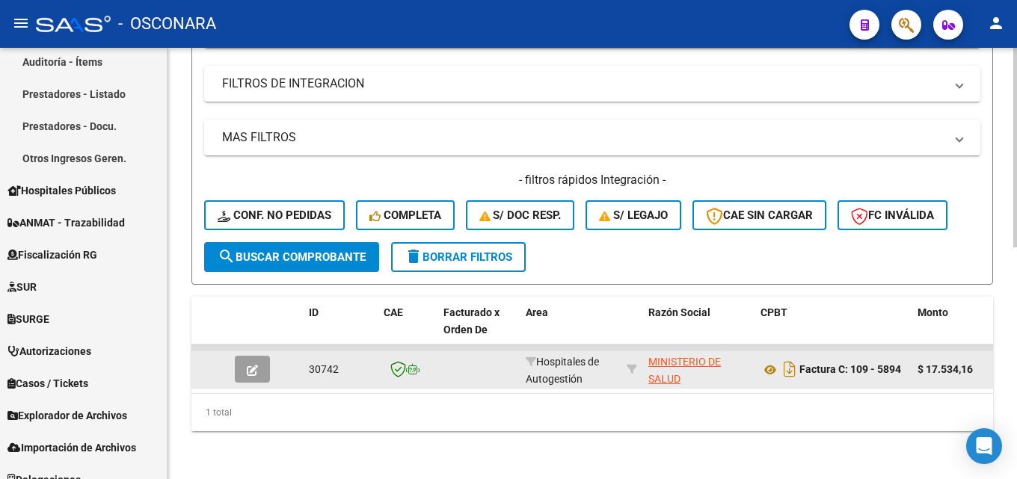
click at [253, 365] on icon "button" at bounding box center [252, 370] width 11 height 11
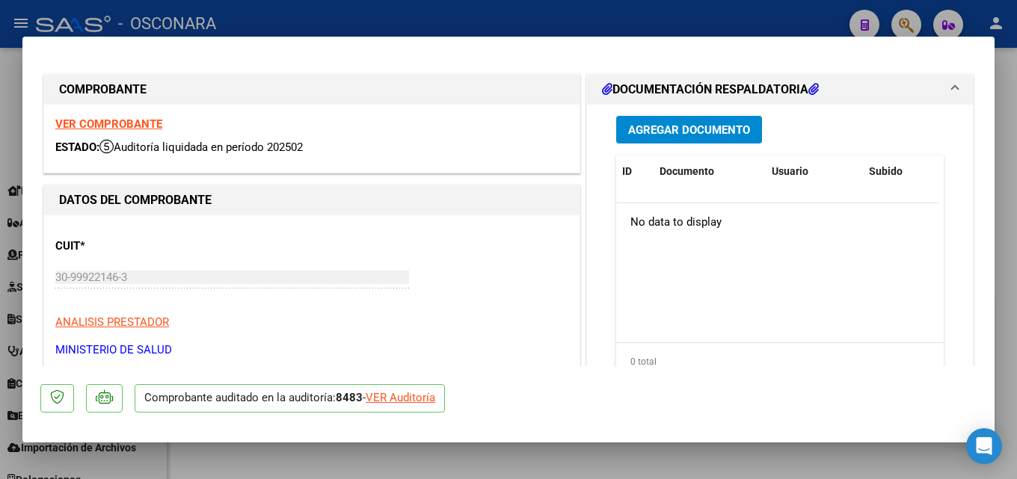
click at [1016, 199] on div at bounding box center [508, 239] width 1017 height 479
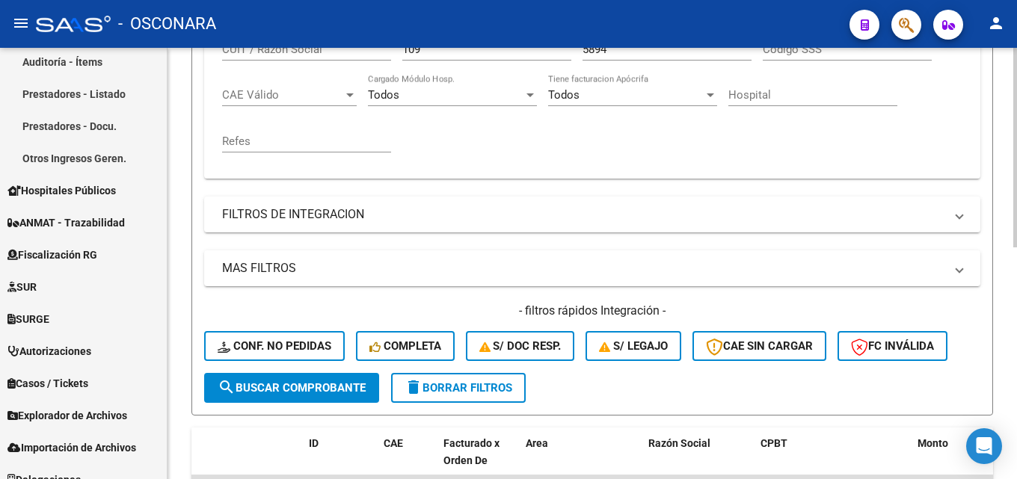
scroll to position [129, 0]
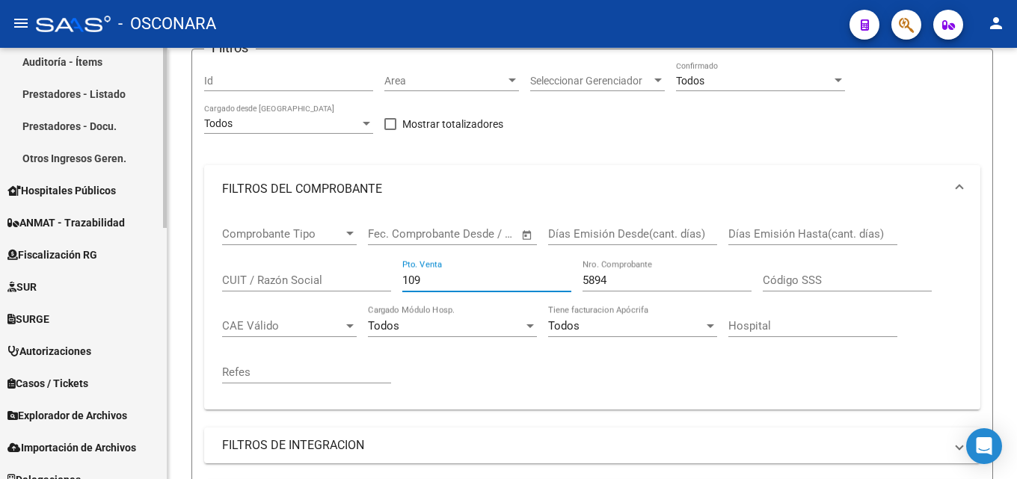
drag, startPoint x: 466, startPoint y: 285, endPoint x: 0, endPoint y: 307, distance: 466.3
click at [0, 289] on mat-sidenav-container "Firma Express Reportes Tablero de Control Ingresos Percibidos Análisis de todos…" at bounding box center [508, 263] width 1017 height 431
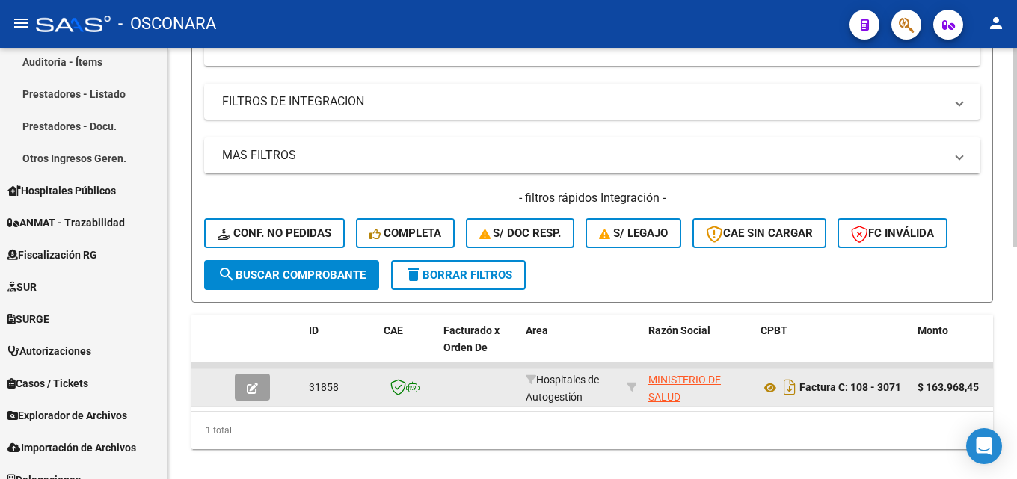
scroll to position [502, 0]
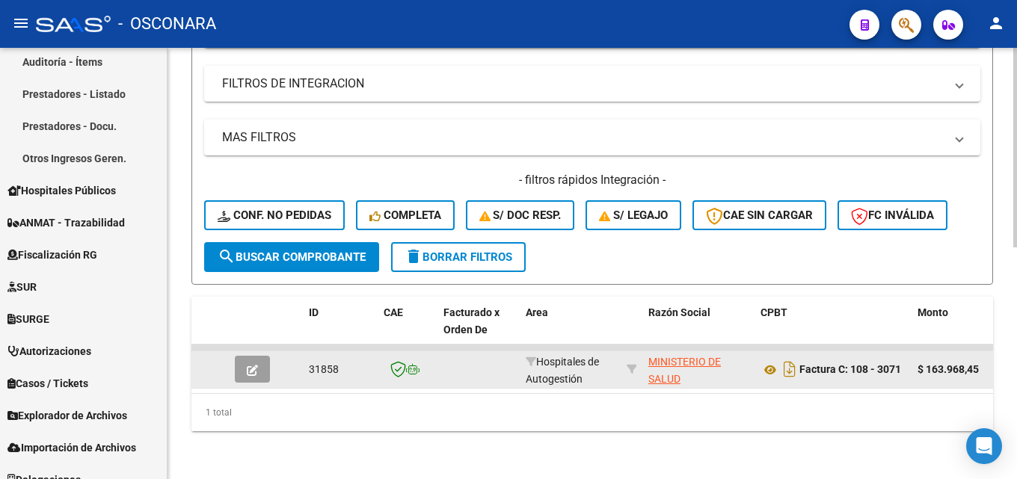
click at [233, 362] on datatable-body-cell at bounding box center [255, 369] width 52 height 37
click at [242, 361] on button "button" at bounding box center [252, 369] width 35 height 27
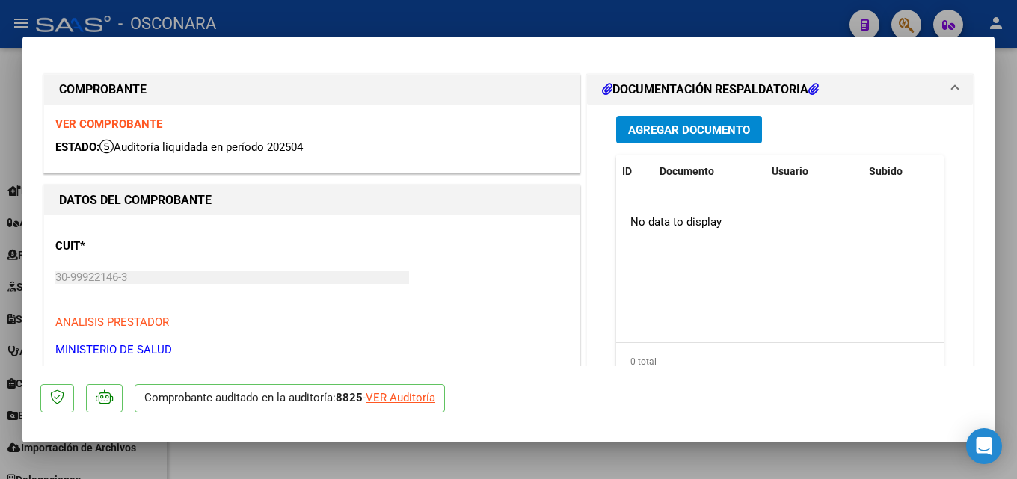
click at [1016, 191] on div at bounding box center [508, 239] width 1017 height 479
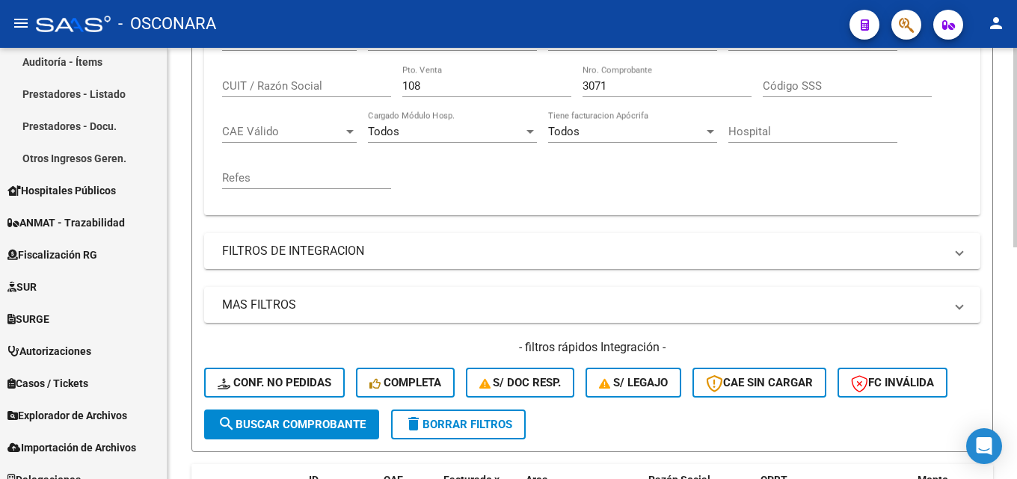
scroll to position [129, 0]
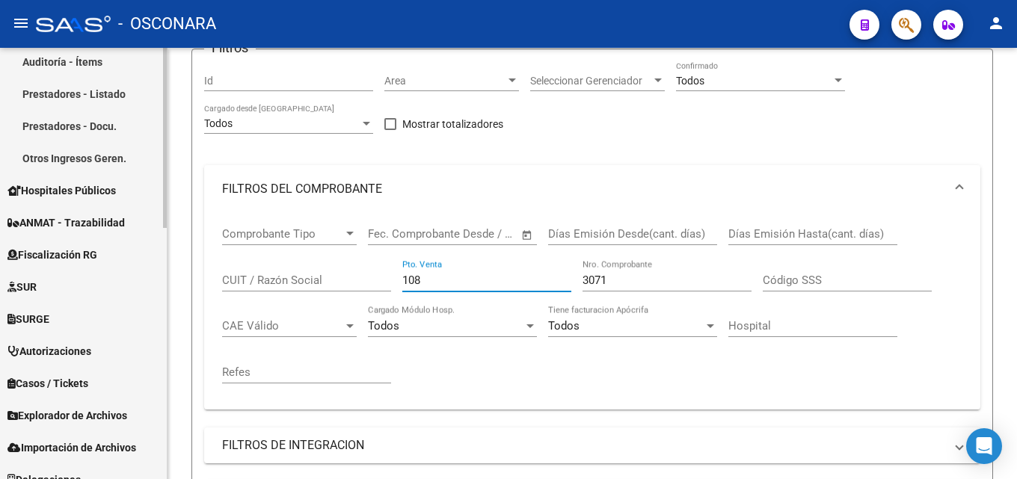
drag, startPoint x: 427, startPoint y: 286, endPoint x: 0, endPoint y: 324, distance: 428.6
click at [101, 314] on mat-sidenav-container "Firma Express Reportes Tablero de Control Ingresos Percibidos Análisis de todos…" at bounding box center [508, 263] width 1017 height 431
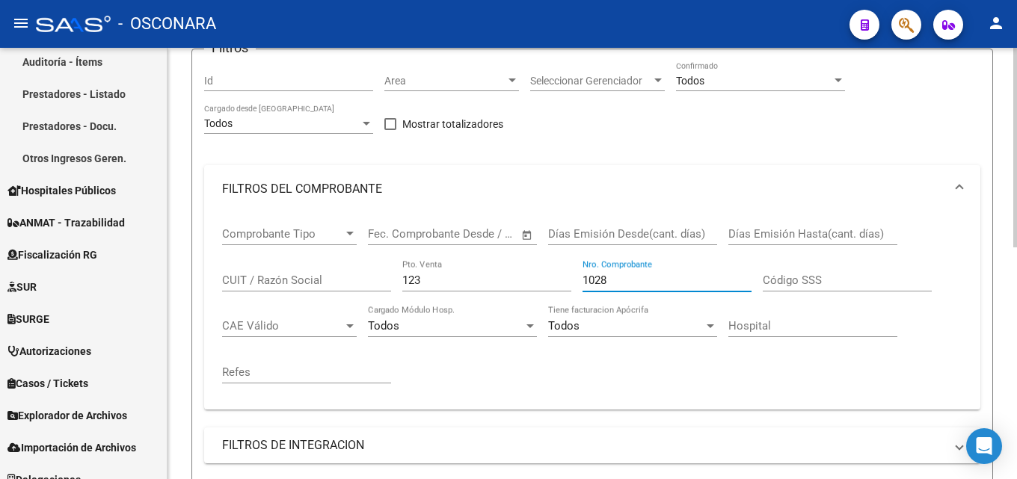
scroll to position [502, 0]
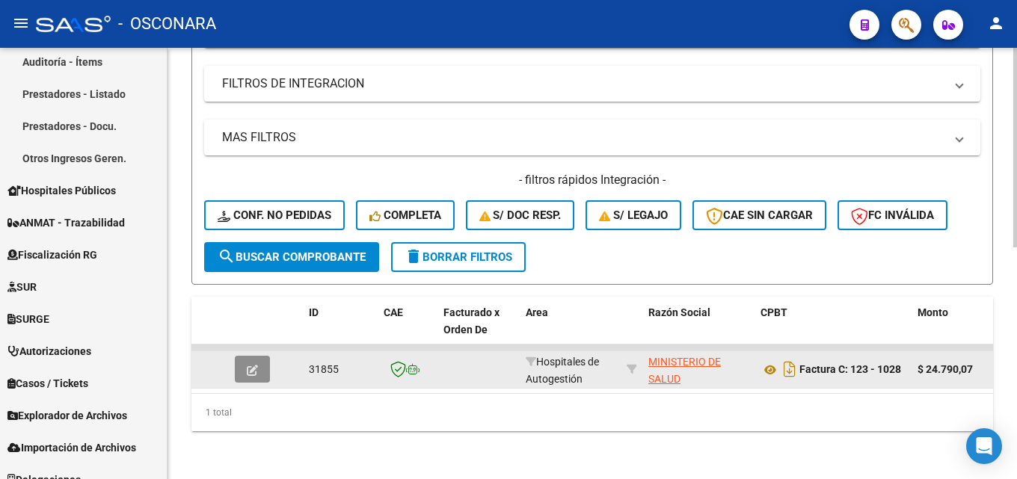
click at [247, 365] on icon "button" at bounding box center [252, 370] width 11 height 11
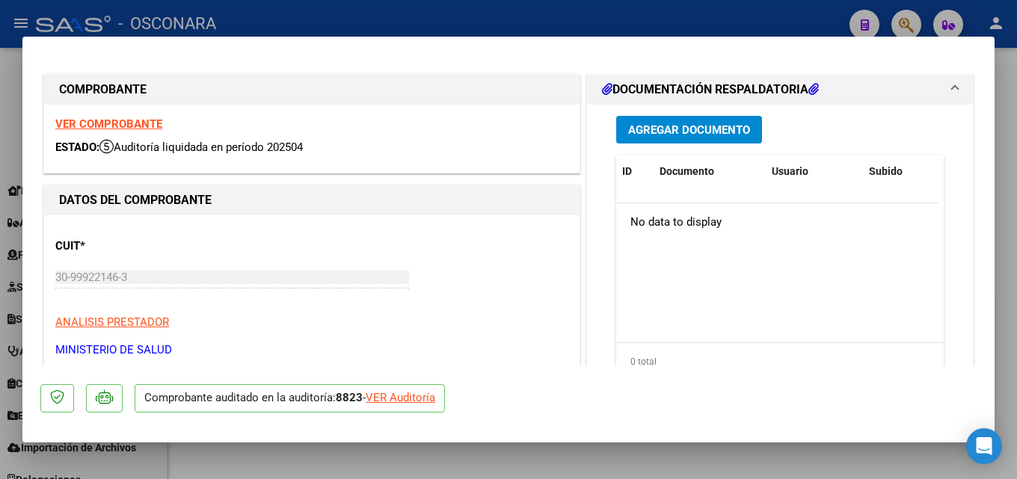
drag, startPoint x: 1016, startPoint y: 204, endPoint x: 902, endPoint y: 231, distance: 117.5
click at [1012, 204] on div at bounding box center [508, 239] width 1017 height 479
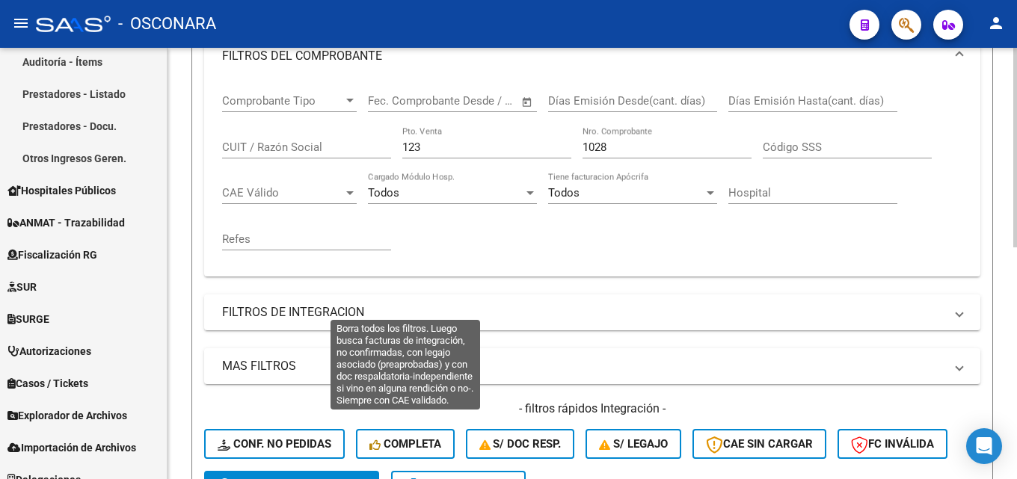
scroll to position [129, 0]
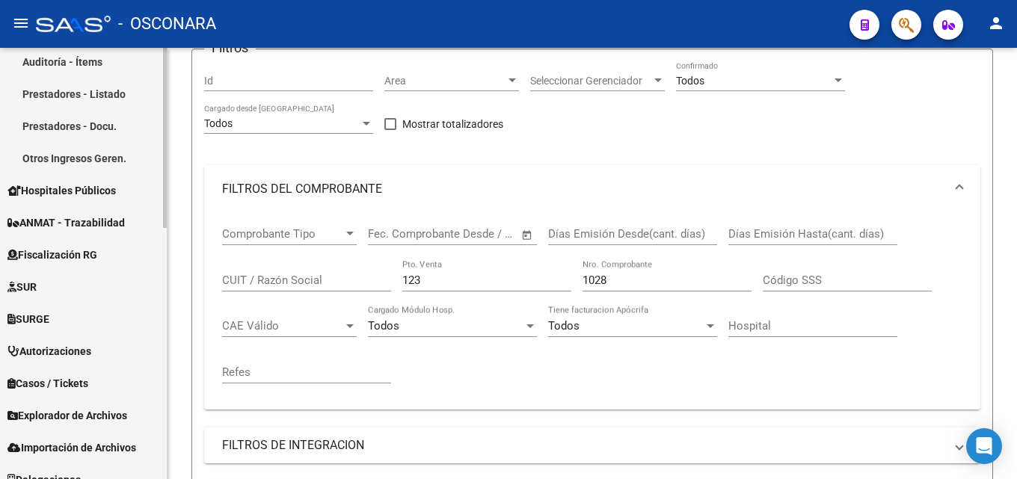
drag, startPoint x: 425, startPoint y: 281, endPoint x: 147, endPoint y: 313, distance: 280.6
click at [191, 302] on div "Video tutorial PRESTADORES -> Listado de CPBTs Emitidos por Prestadores / Prove…" at bounding box center [591, 380] width 849 height 922
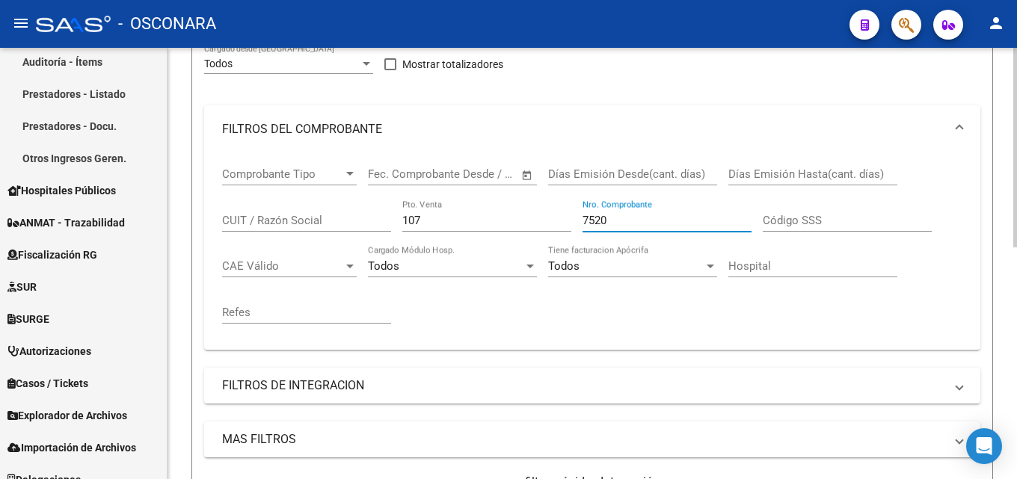
scroll to position [502, 0]
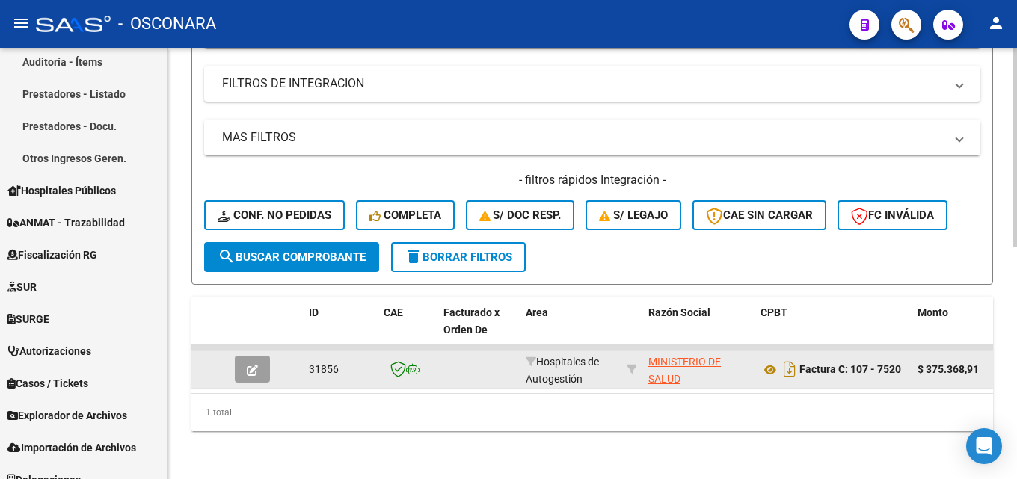
click at [259, 359] on button "button" at bounding box center [252, 369] width 35 height 27
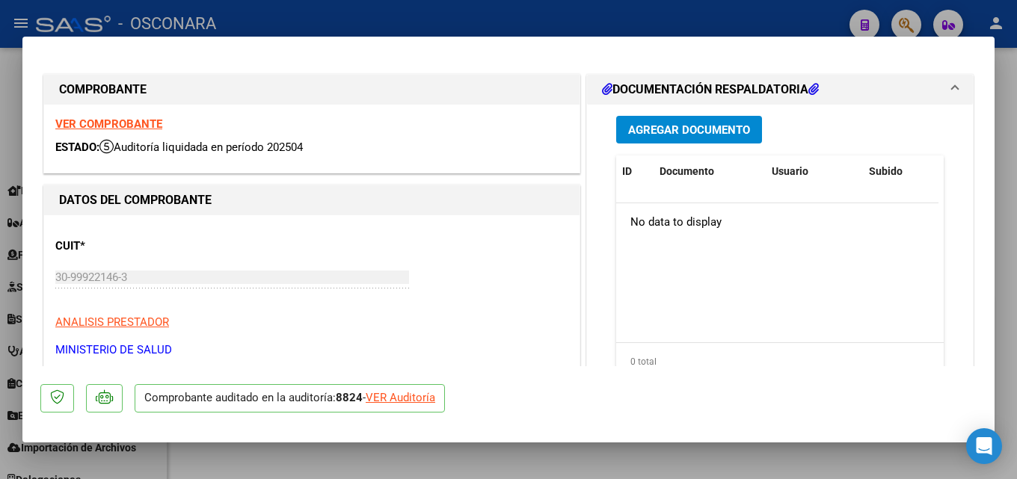
click at [1009, 247] on div at bounding box center [508, 239] width 1017 height 479
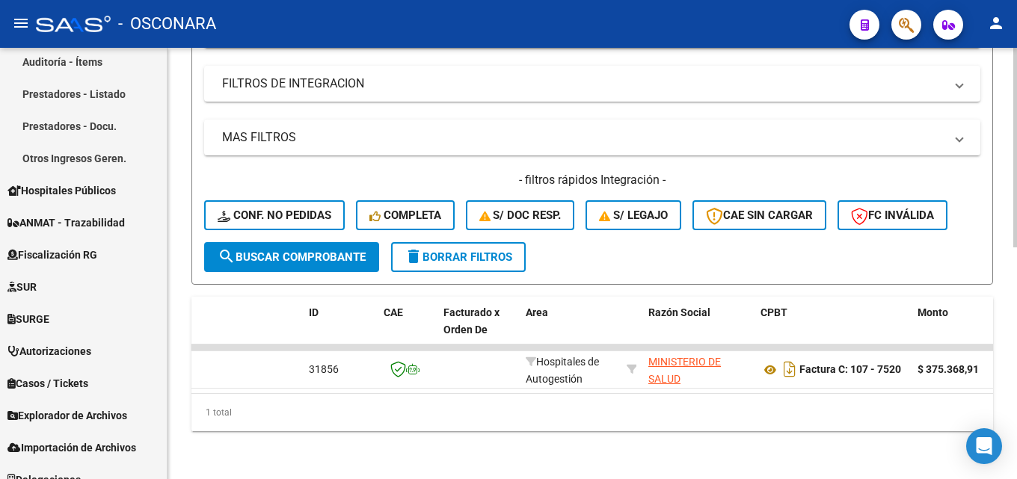
scroll to position [203, 0]
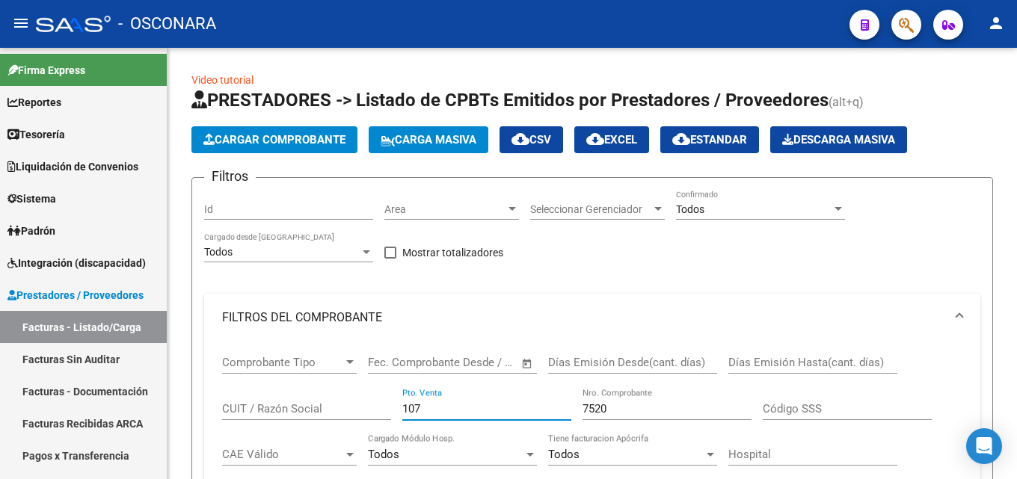
scroll to position [203, 0]
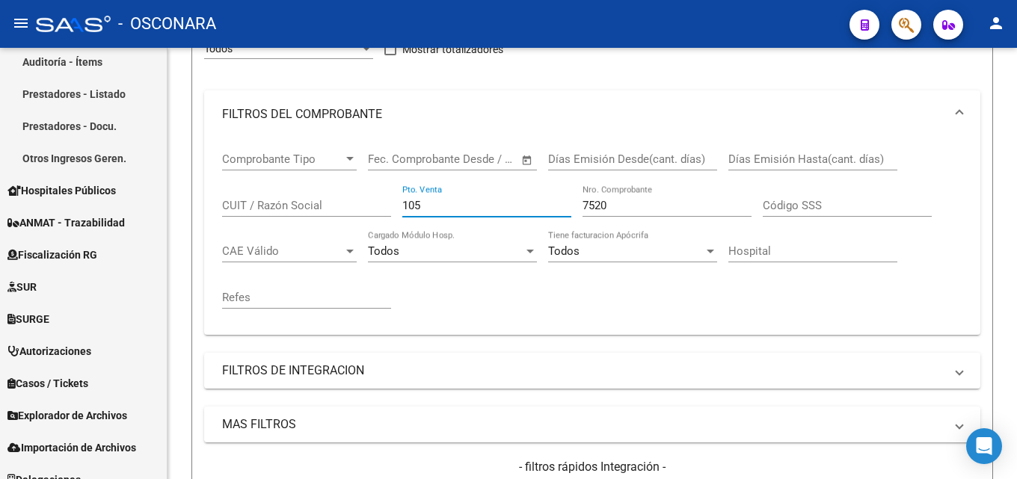
type input "105"
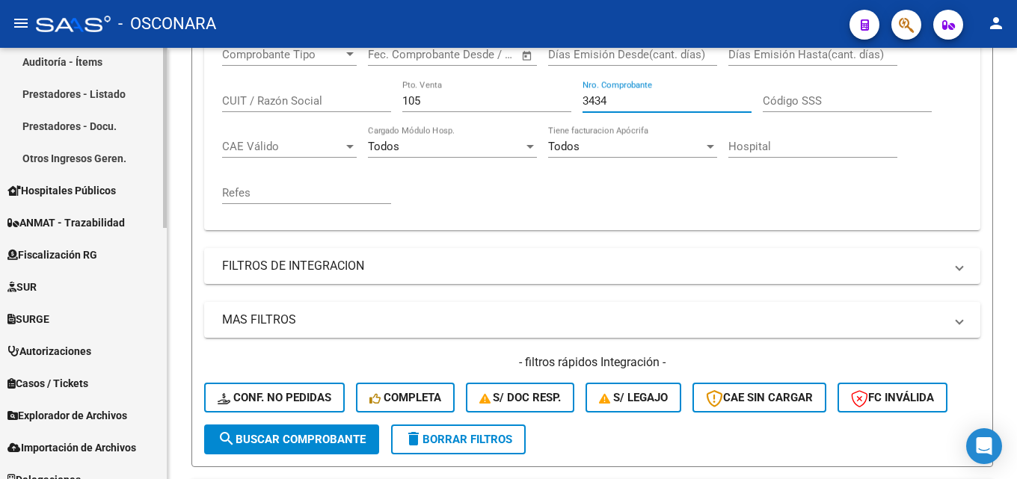
scroll to position [502, 0]
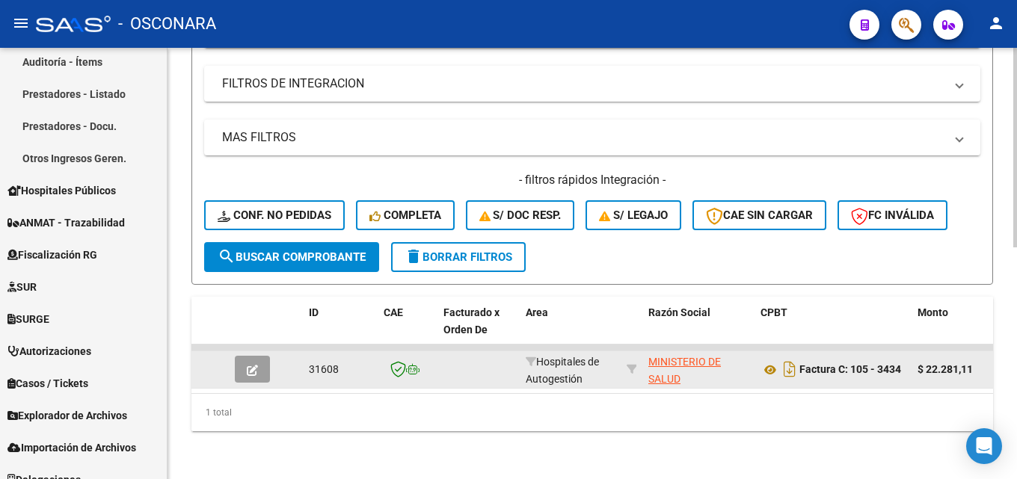
type input "3434"
click at [246, 362] on button "button" at bounding box center [252, 369] width 35 height 27
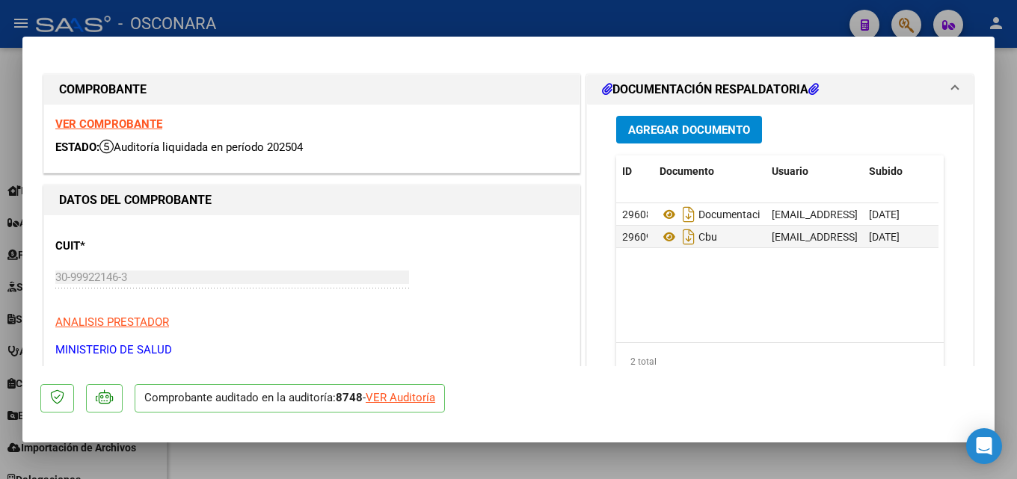
click at [1016, 207] on div at bounding box center [508, 239] width 1017 height 479
type input "$ 0,00"
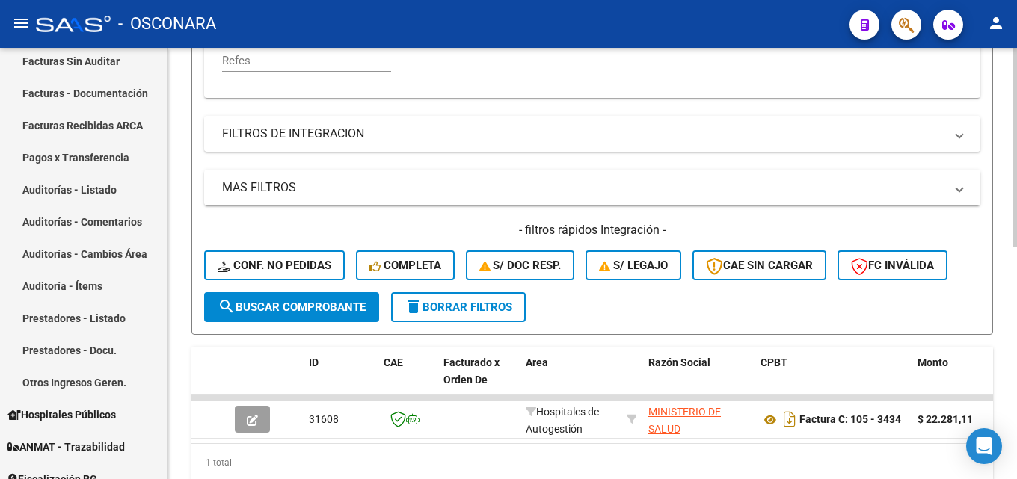
scroll to position [278, 0]
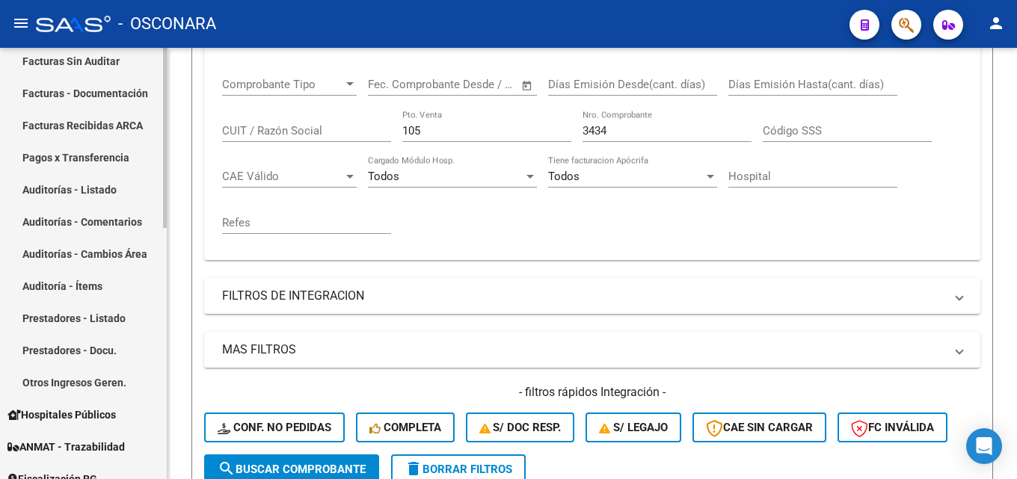
drag, startPoint x: 440, startPoint y: 134, endPoint x: 31, endPoint y: 180, distance: 412.3
click at [102, 166] on mat-sidenav-container "Firma Express Reportes Tablero de Control Ingresos Percibidos Análisis de todos…" at bounding box center [508, 263] width 1017 height 431
type input "3"
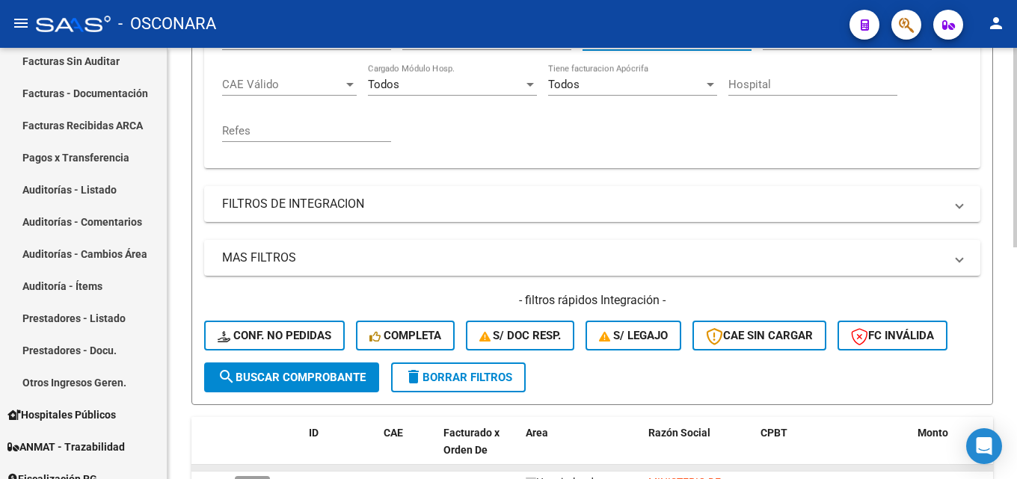
scroll to position [502, 0]
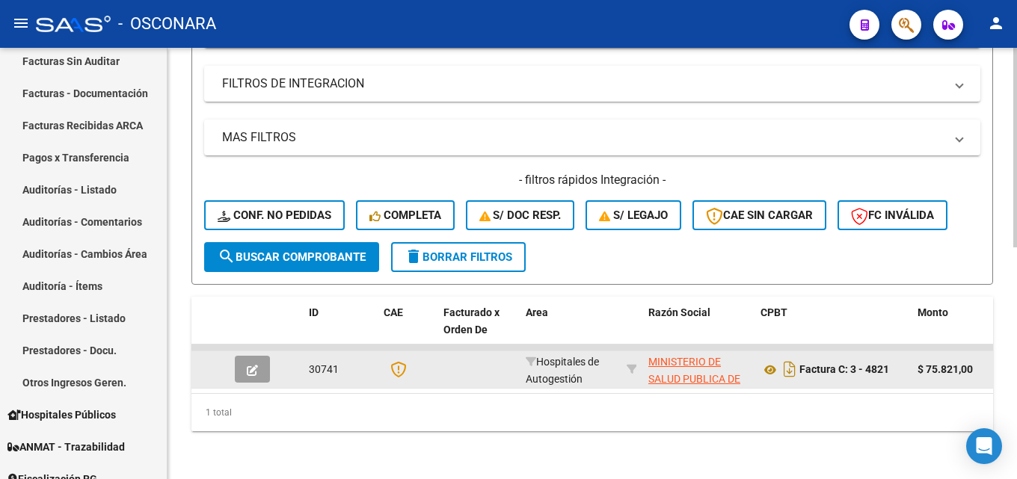
type input "4821"
click at [261, 356] on button "button" at bounding box center [252, 369] width 35 height 27
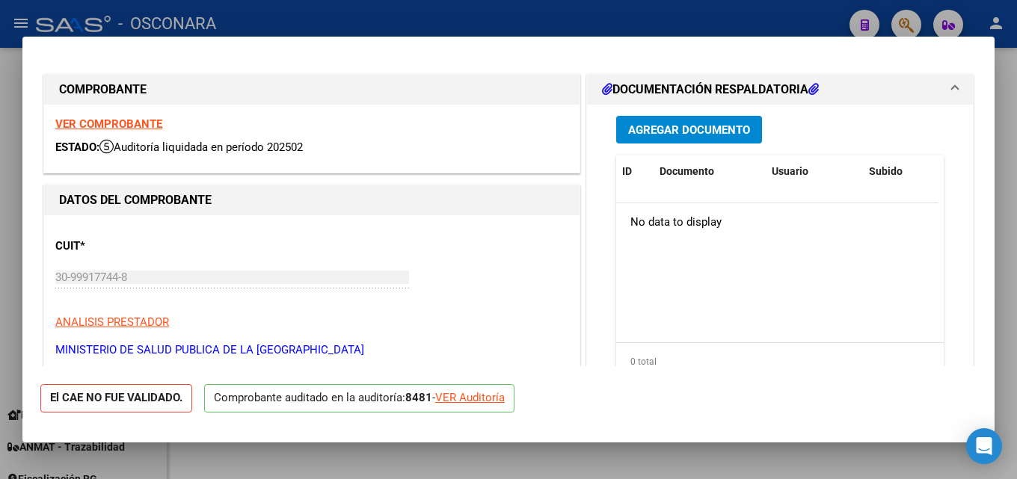
click at [1016, 247] on div at bounding box center [508, 239] width 1017 height 479
type input "$ 0,00"
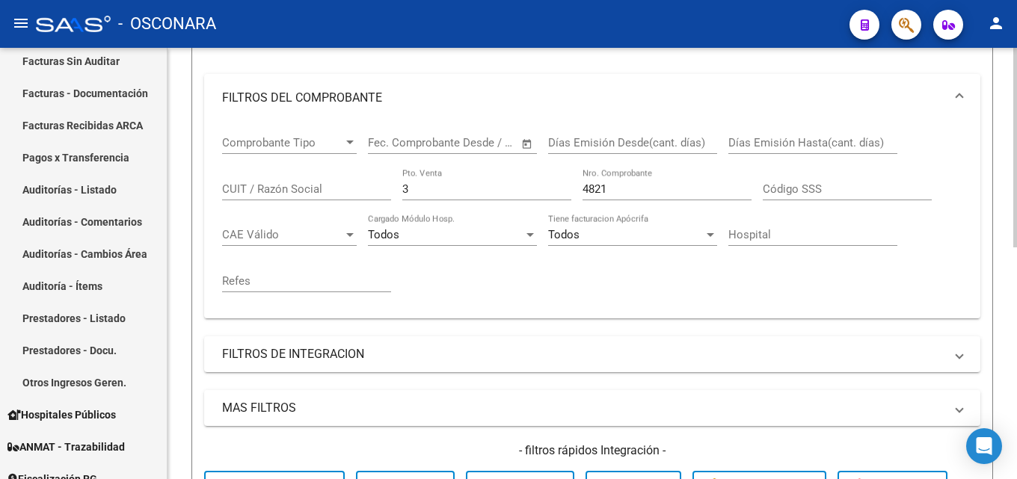
scroll to position [203, 0]
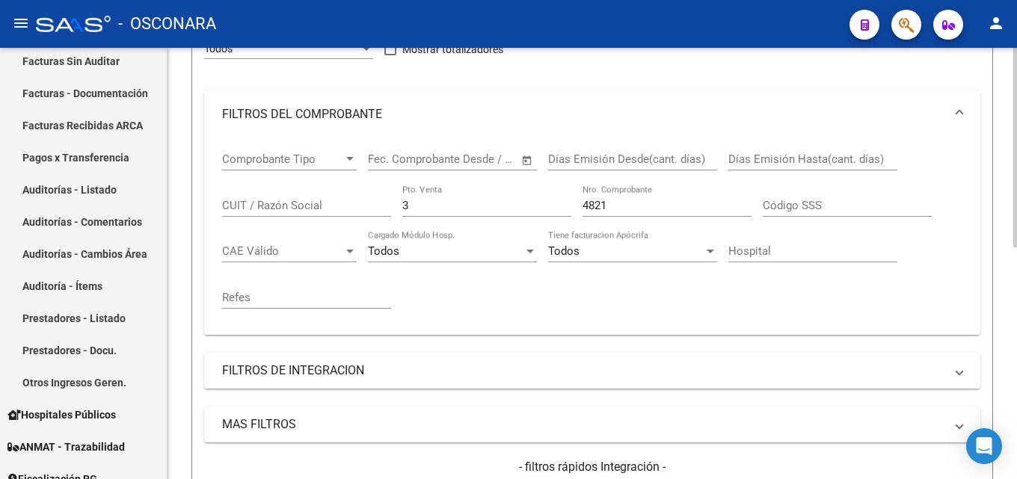
drag, startPoint x: 653, startPoint y: 215, endPoint x: 218, endPoint y: 215, distance: 435.1
click at [228, 214] on div "Comprobante Tipo Comprobante Tipo Start date – End date Fec. Comprobante Desde …" at bounding box center [592, 230] width 740 height 185
click at [642, 223] on div "4821 Nro. Comprobante" at bounding box center [666, 208] width 169 height 46
drag, startPoint x: 636, startPoint y: 203, endPoint x: 217, endPoint y: 234, distance: 419.8
click at [217, 234] on div "Comprobante Tipo Comprobante Tipo Start date – End date Fec. Comprobante Desde …" at bounding box center [592, 236] width 776 height 197
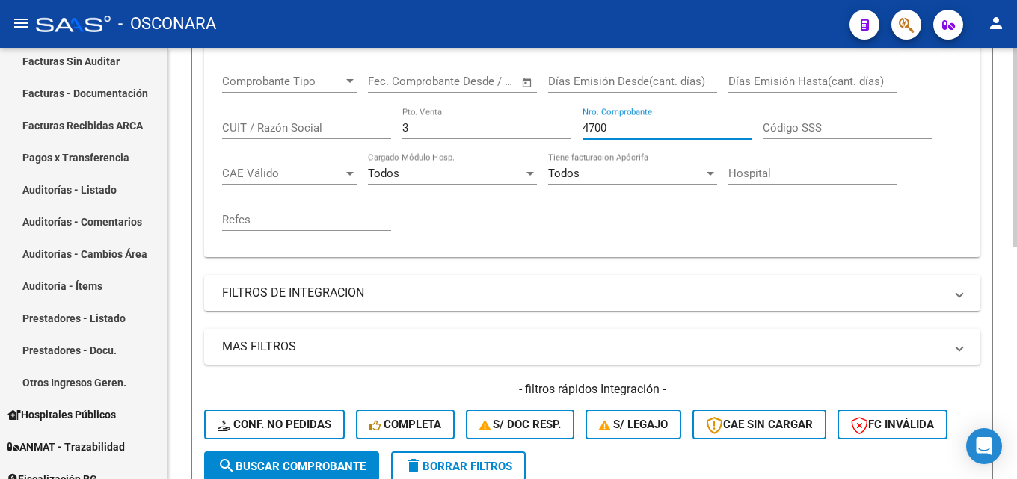
scroll to position [502, 0]
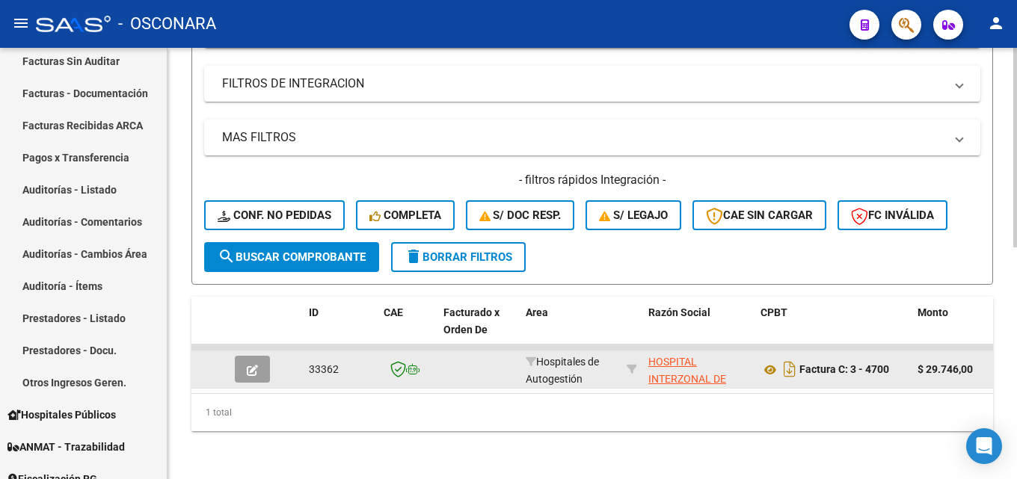
type input "4700"
click at [246, 372] on datatable-body-cell at bounding box center [255, 369] width 52 height 37
click at [248, 363] on span "button" at bounding box center [252, 369] width 11 height 13
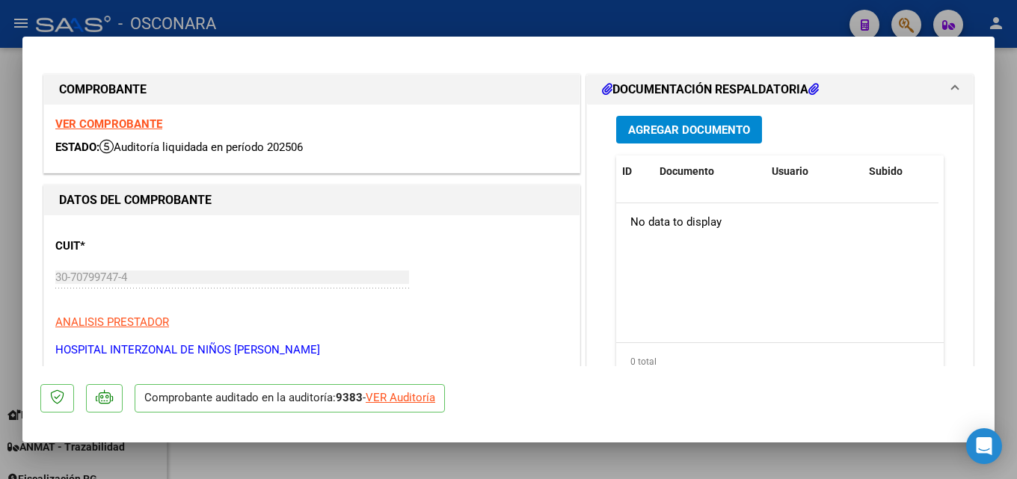
drag, startPoint x: 1016, startPoint y: 210, endPoint x: 967, endPoint y: 227, distance: 51.3
click at [1016, 209] on div at bounding box center [508, 239] width 1017 height 479
type input "$ 0,00"
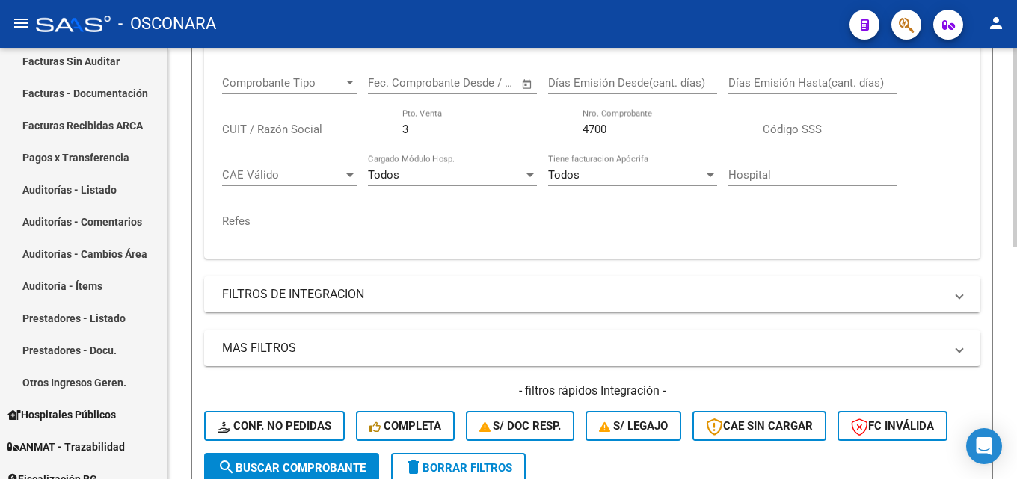
scroll to position [278, 0]
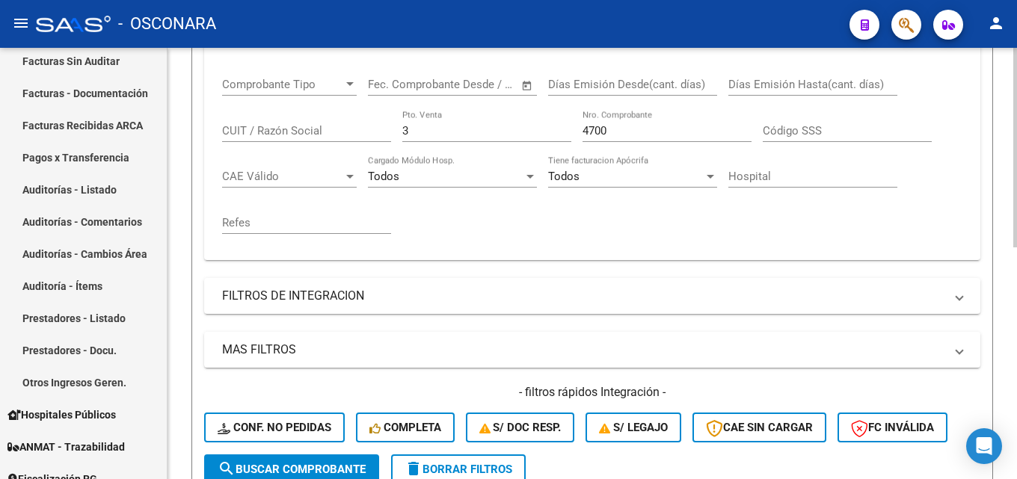
click at [339, 135] on div "Comprobante Tipo Comprobante Tipo Start date – End date Fec. Comprobante Desde …" at bounding box center [592, 156] width 740 height 185
drag, startPoint x: 644, startPoint y: 131, endPoint x: 145, endPoint y: 142, distance: 499.6
click at [202, 132] on form "Filtros Id Area Area Seleccionar Gerenciador Seleccionar Gerenciador Todos Conf…" at bounding box center [592, 198] width 802 height 598
type input "4539"
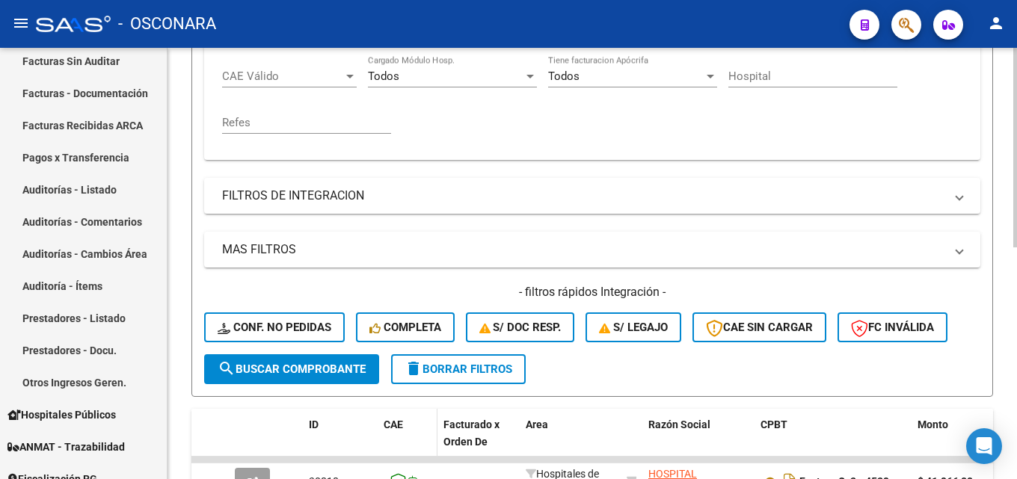
scroll to position [502, 0]
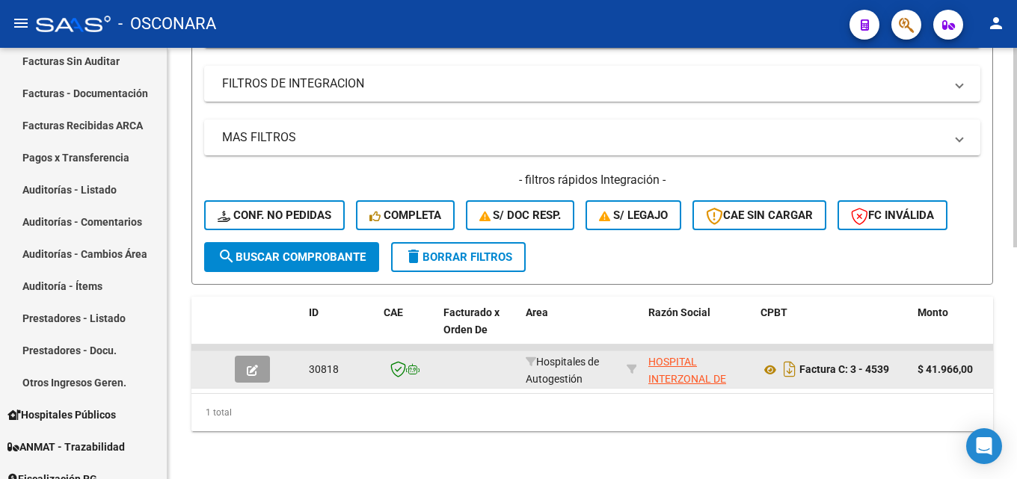
click at [249, 365] on icon "button" at bounding box center [252, 370] width 11 height 11
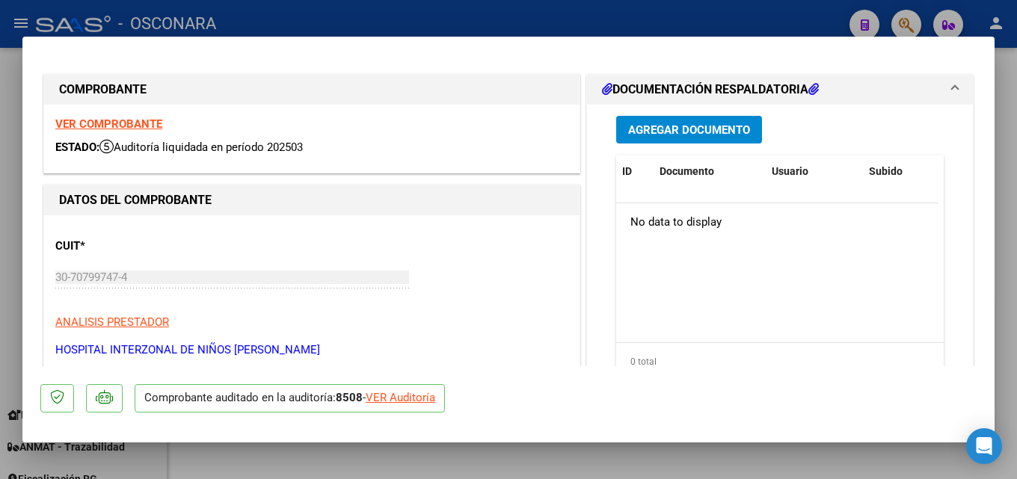
click at [1016, 211] on div at bounding box center [508, 239] width 1017 height 479
type input "$ 0,00"
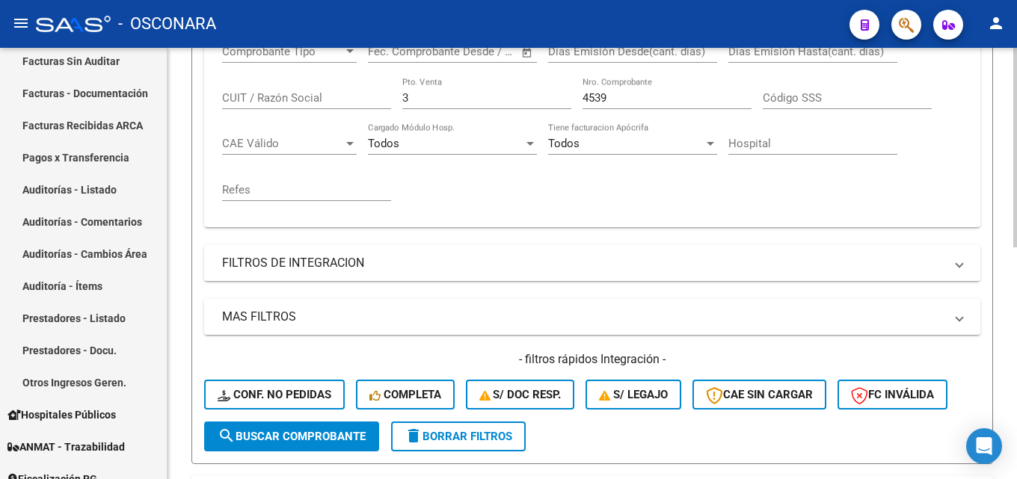
scroll to position [278, 0]
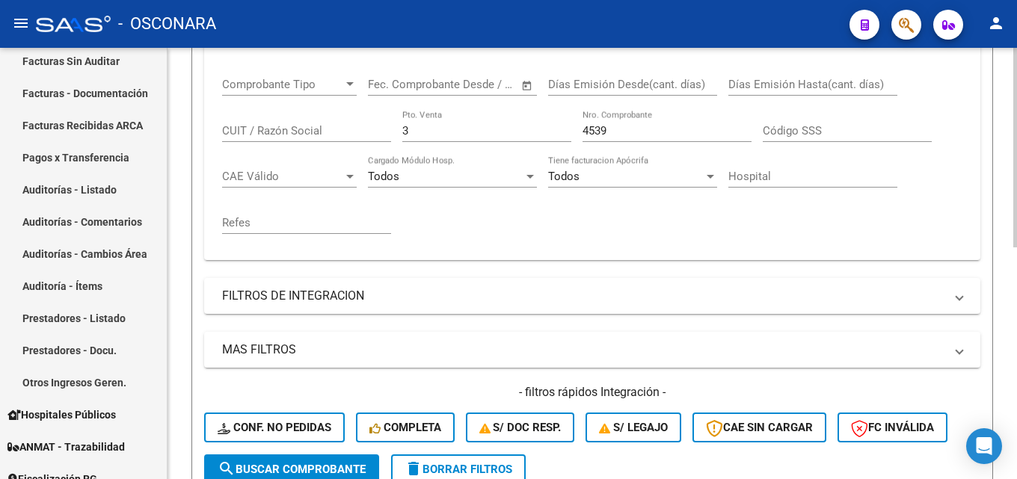
drag, startPoint x: 630, startPoint y: 131, endPoint x: 292, endPoint y: 148, distance: 338.4
click at [373, 143] on div "Comprobante Tipo Comprobante Tipo Start date – End date Fec. Comprobante Desde …" at bounding box center [592, 156] width 740 height 185
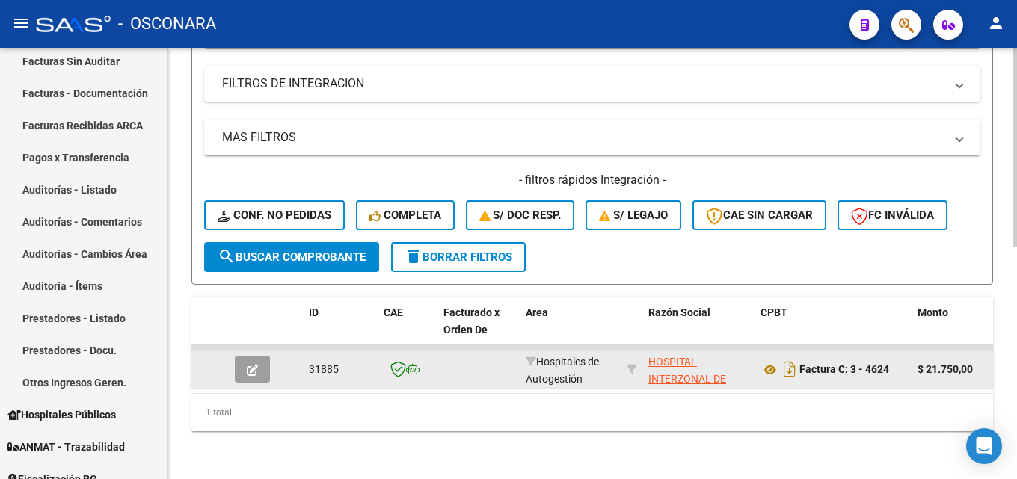
scroll to position [502, 0]
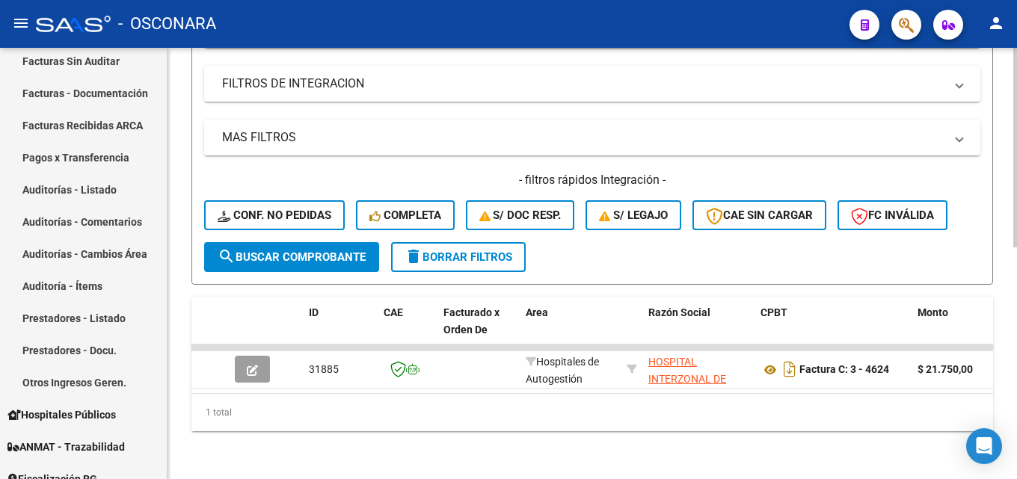
type input "4624"
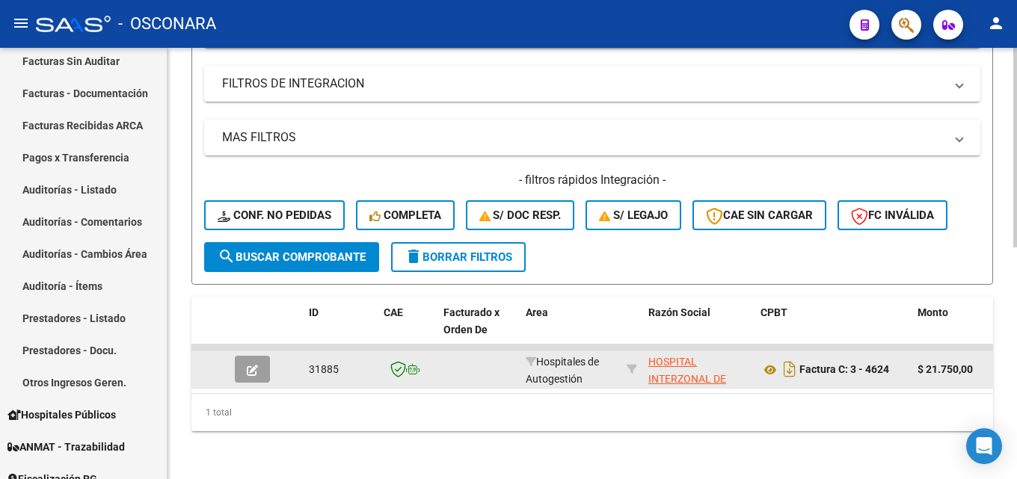
click at [255, 365] on icon "button" at bounding box center [252, 370] width 11 height 11
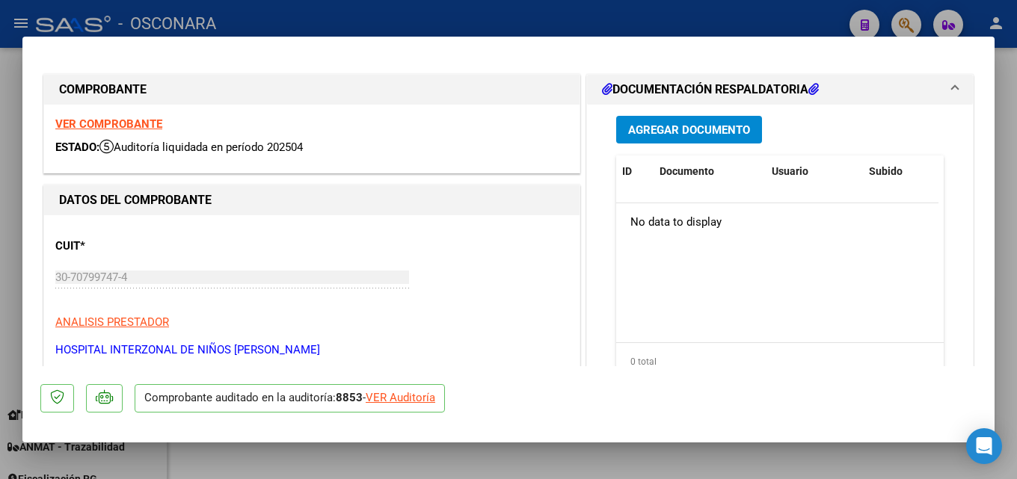
click at [1004, 231] on div at bounding box center [508, 239] width 1017 height 479
type input "$ 0,00"
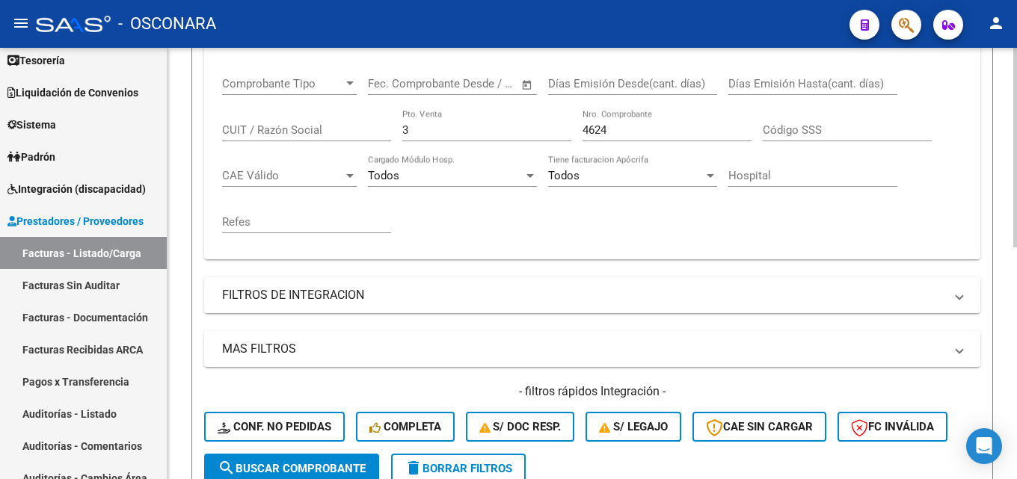
scroll to position [278, 0]
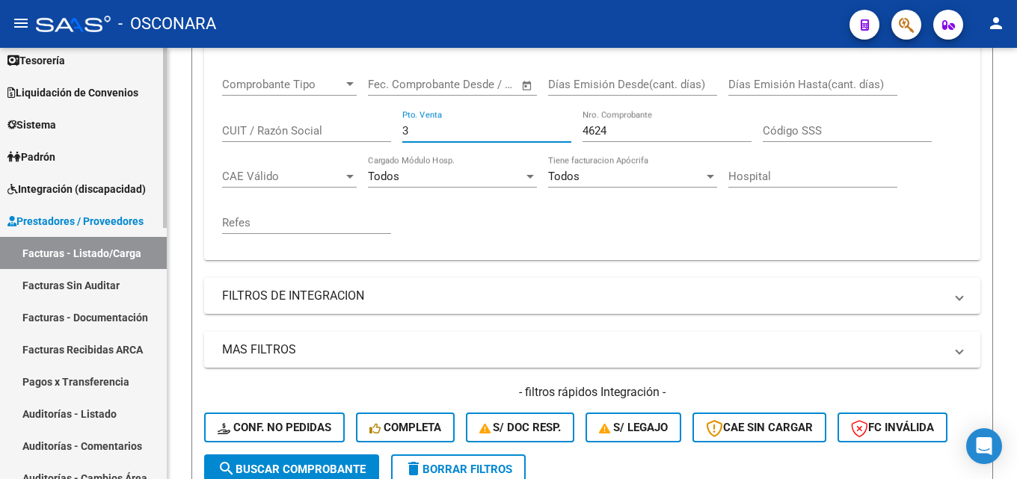
drag, startPoint x: 453, startPoint y: 133, endPoint x: 146, endPoint y: 138, distance: 307.3
click at [172, 142] on div "Video tutorial PRESTADORES -> Listado de CPBTs Emitidos por Prestadores / Prove…" at bounding box center [591, 231] width 849 height 922
type input "6"
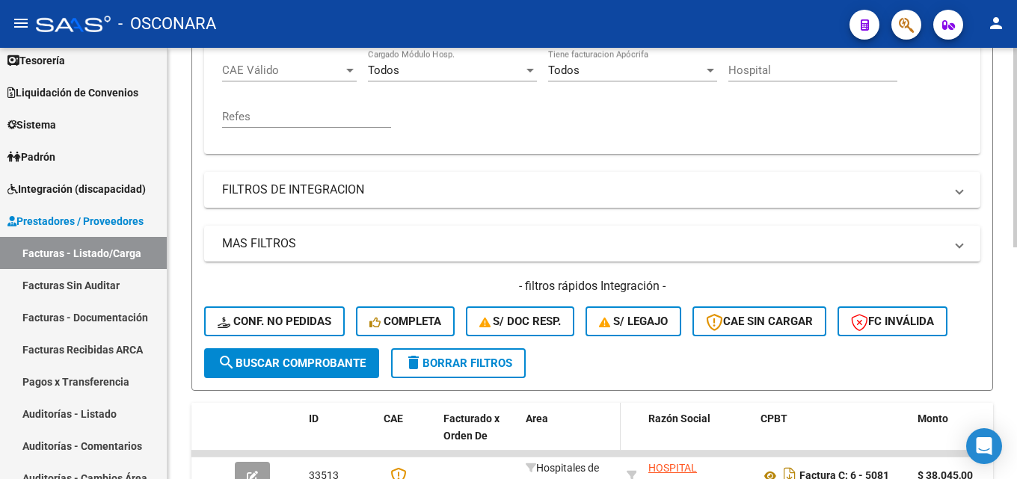
scroll to position [502, 0]
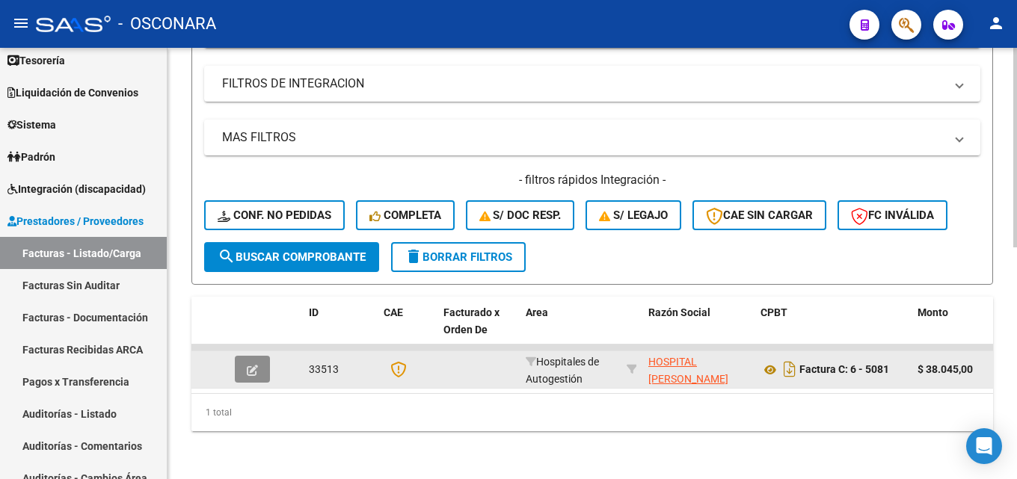
click at [252, 366] on button "button" at bounding box center [252, 369] width 35 height 27
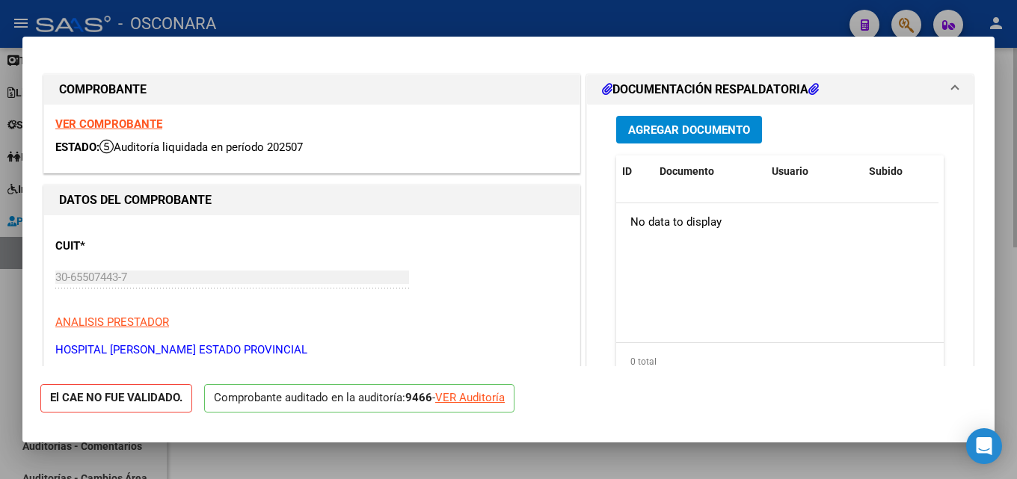
click at [1016, 183] on div at bounding box center [508, 239] width 1017 height 479
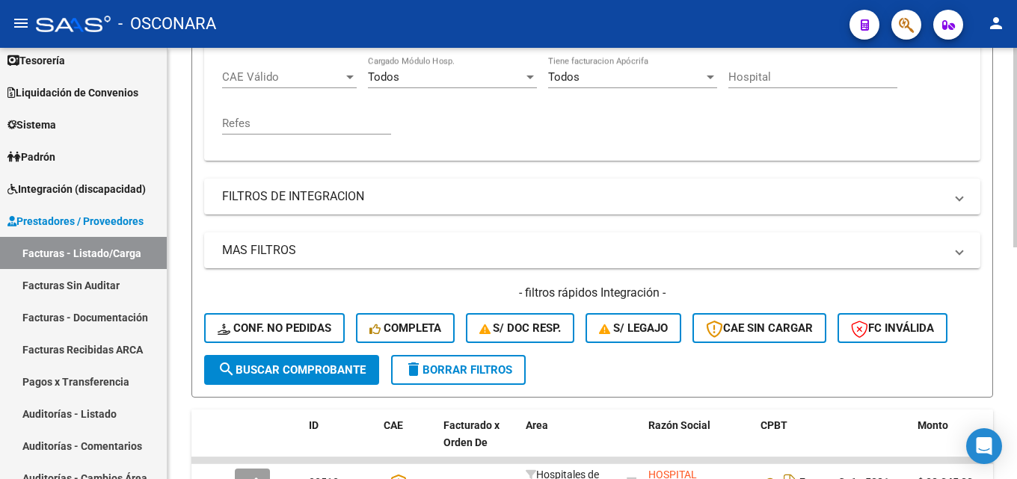
scroll to position [278, 0]
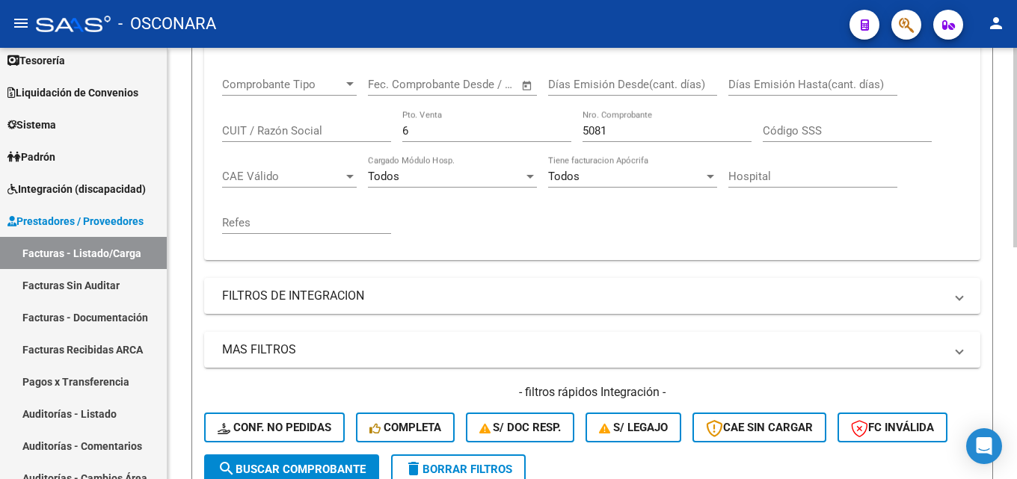
click at [633, 123] on div "5081 Nro. Comprobante" at bounding box center [666, 126] width 169 height 32
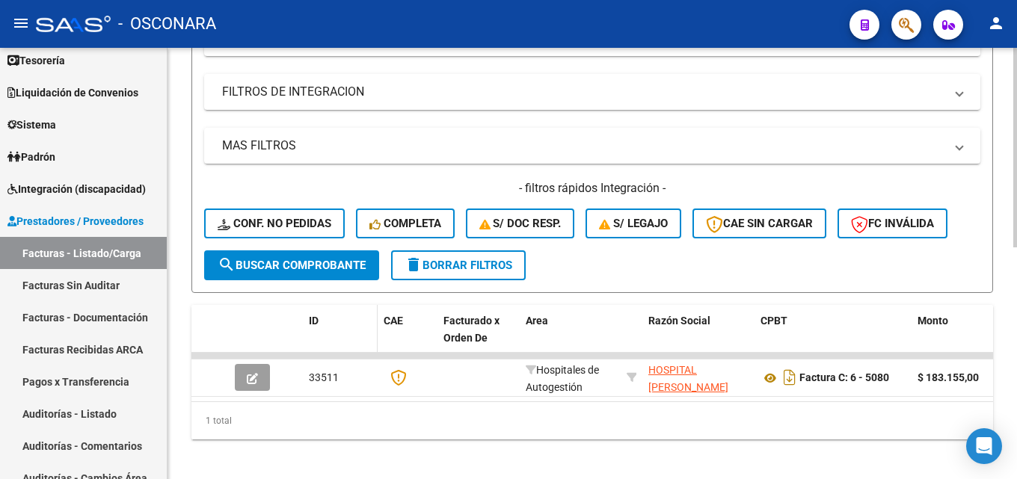
scroll to position [502, 0]
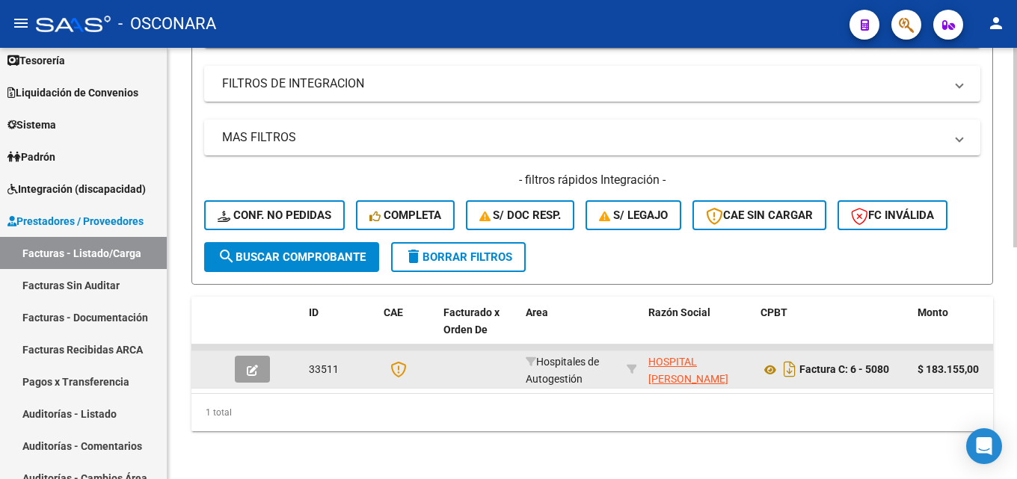
type input "5080"
click at [247, 365] on icon "button" at bounding box center [252, 370] width 11 height 11
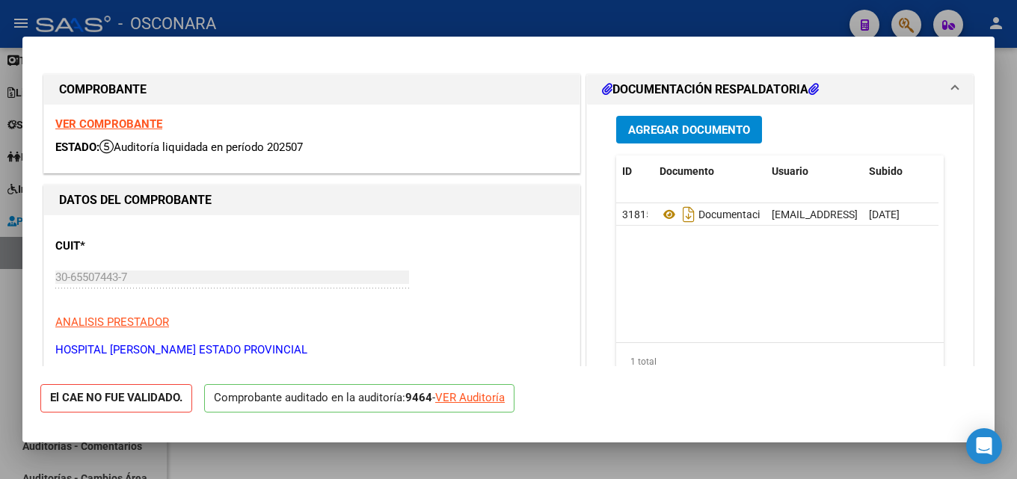
click at [1016, 155] on div at bounding box center [508, 239] width 1017 height 479
type input "$ 0,00"
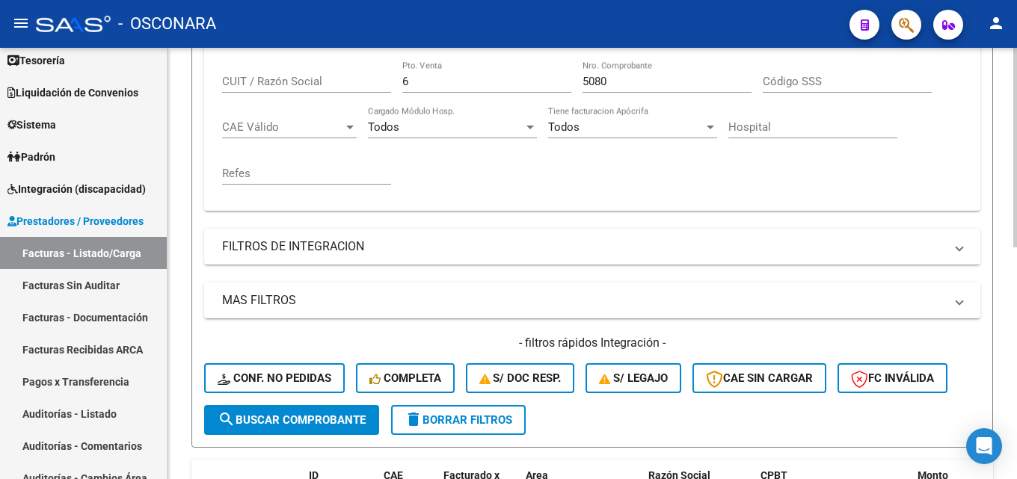
scroll to position [129, 0]
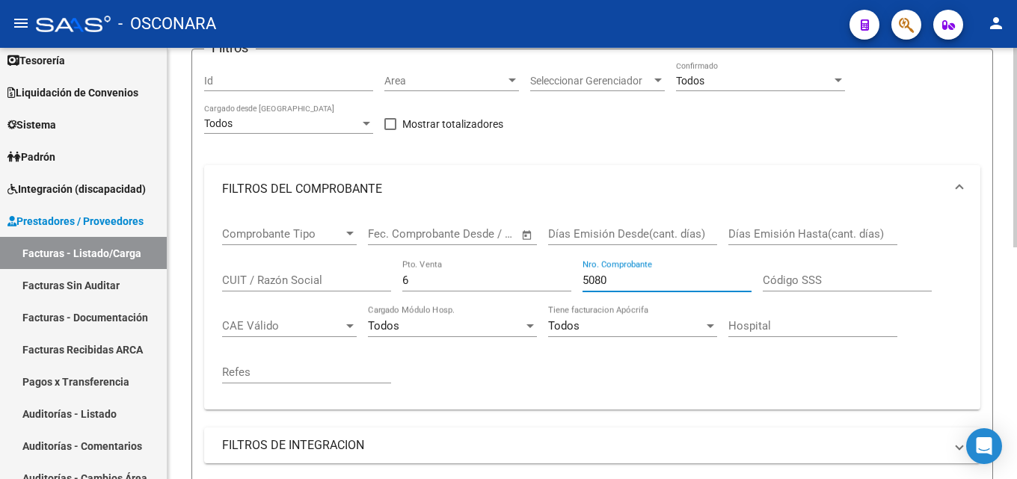
drag, startPoint x: 636, startPoint y: 277, endPoint x: 244, endPoint y: 287, distance: 391.9
click at [252, 289] on div "Comprobante Tipo Comprobante Tipo Start date – End date Fec. Comprobante Desde …" at bounding box center [592, 305] width 740 height 185
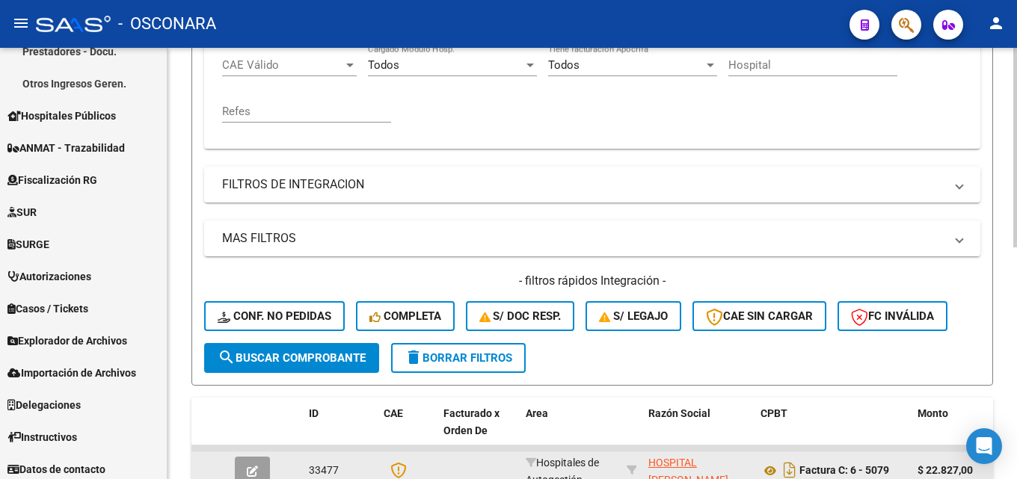
scroll to position [502, 0]
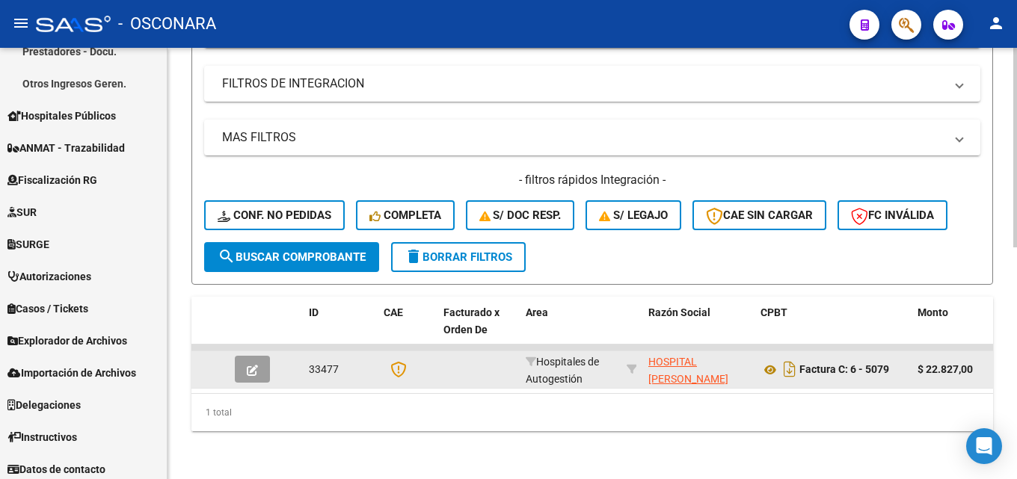
type input "5079"
click at [263, 351] on datatable-body-cell at bounding box center [255, 369] width 52 height 37
click at [247, 365] on icon "button" at bounding box center [252, 370] width 11 height 11
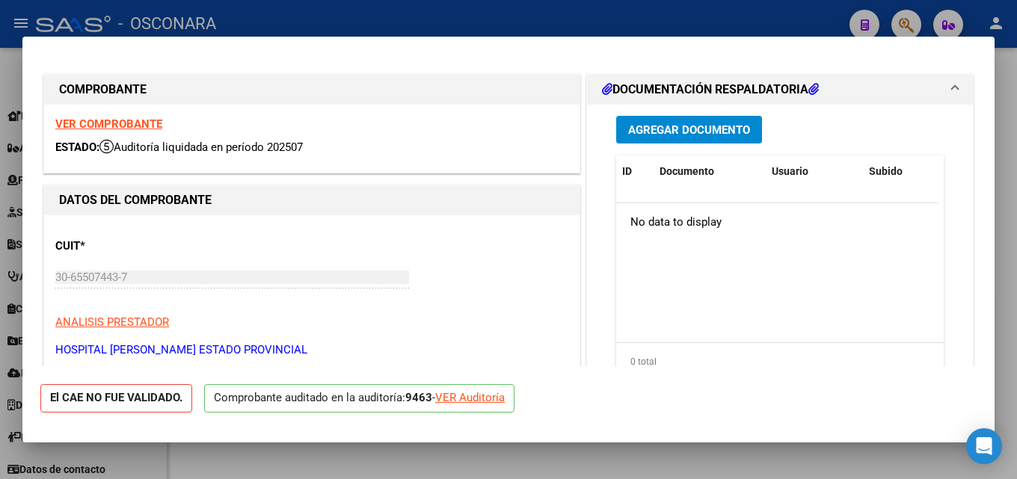
click at [1016, 206] on div at bounding box center [508, 239] width 1017 height 479
type input "$ 0,00"
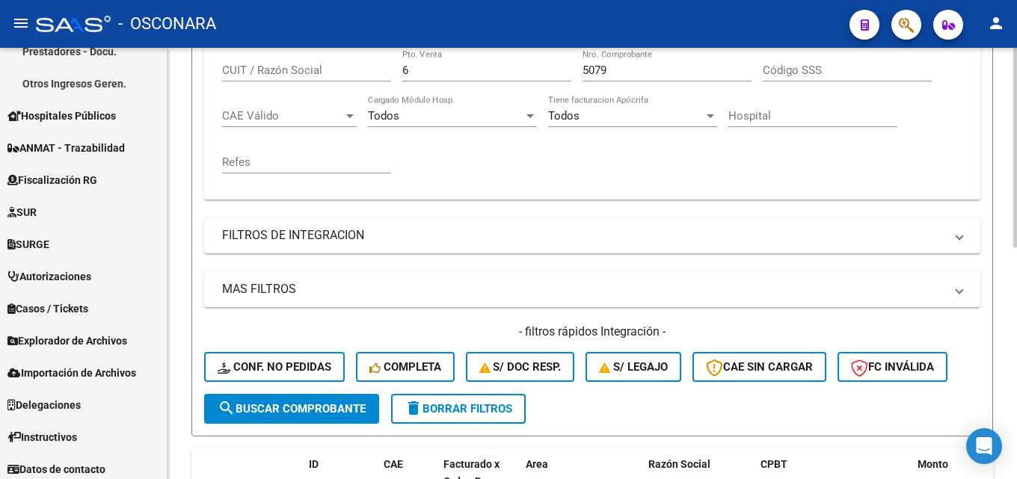
scroll to position [278, 0]
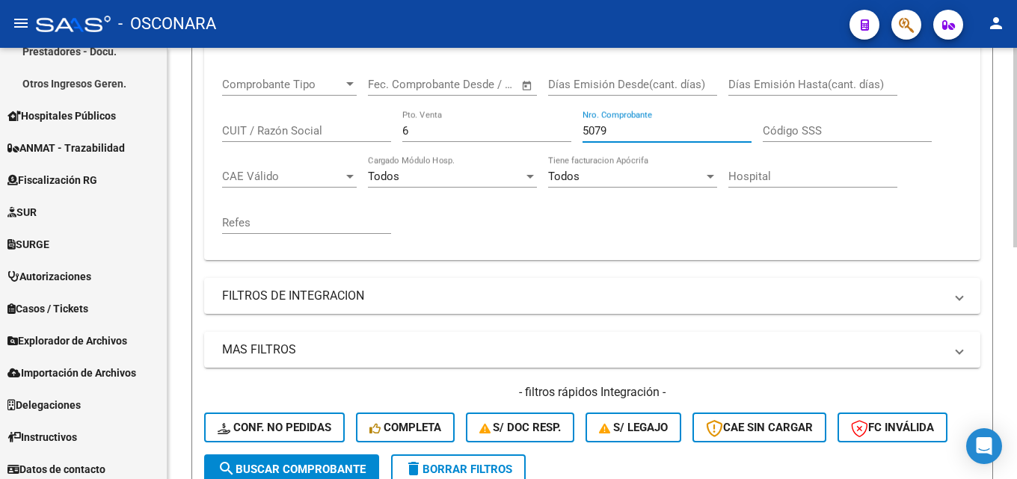
drag, startPoint x: 650, startPoint y: 126, endPoint x: 618, endPoint y: 129, distance: 33.0
click at [618, 129] on input "5079" at bounding box center [666, 130] width 169 height 13
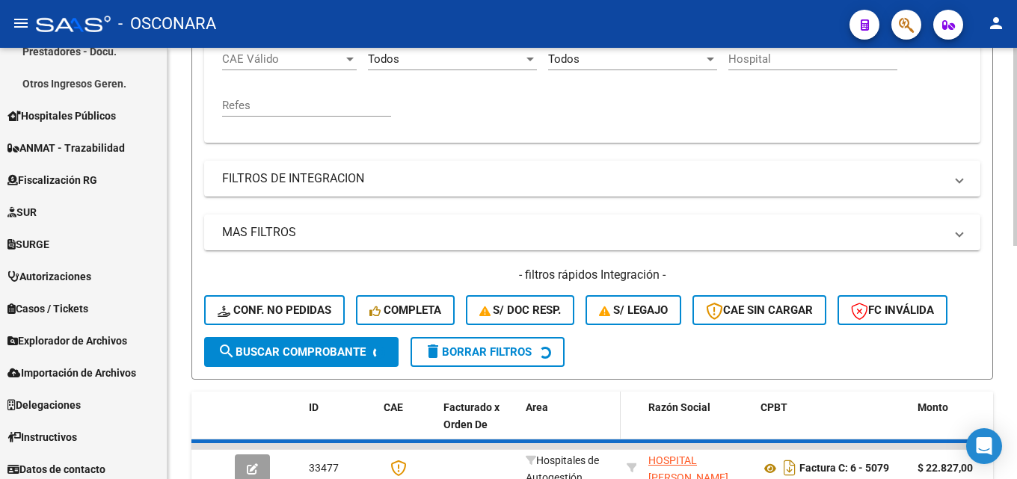
scroll to position [502, 0]
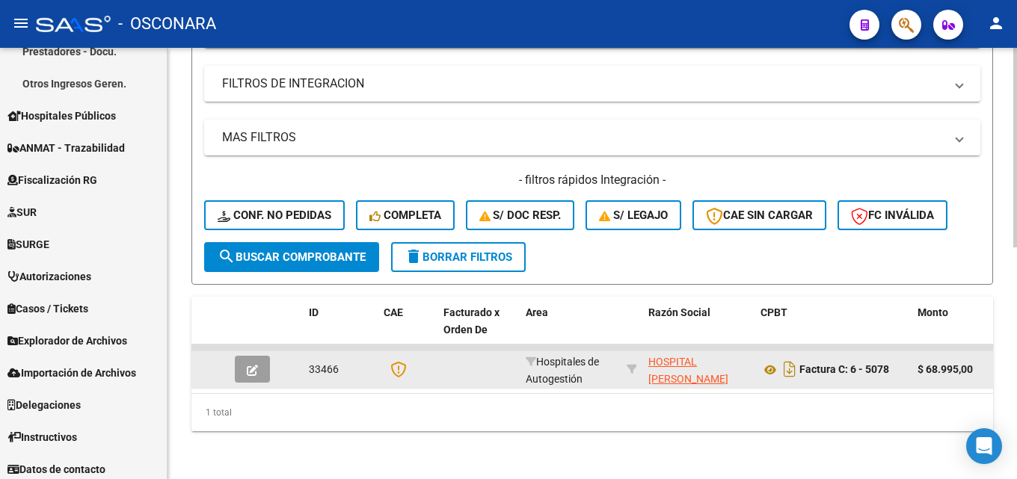
type input "5078"
click at [248, 365] on icon "button" at bounding box center [252, 370] width 11 height 11
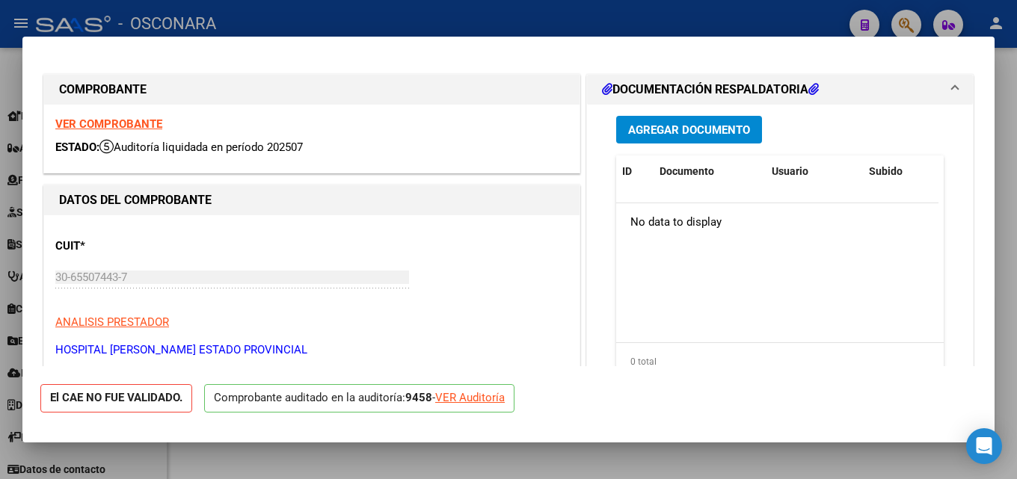
click at [1016, 88] on div at bounding box center [508, 239] width 1017 height 479
type input "$ 0,00"
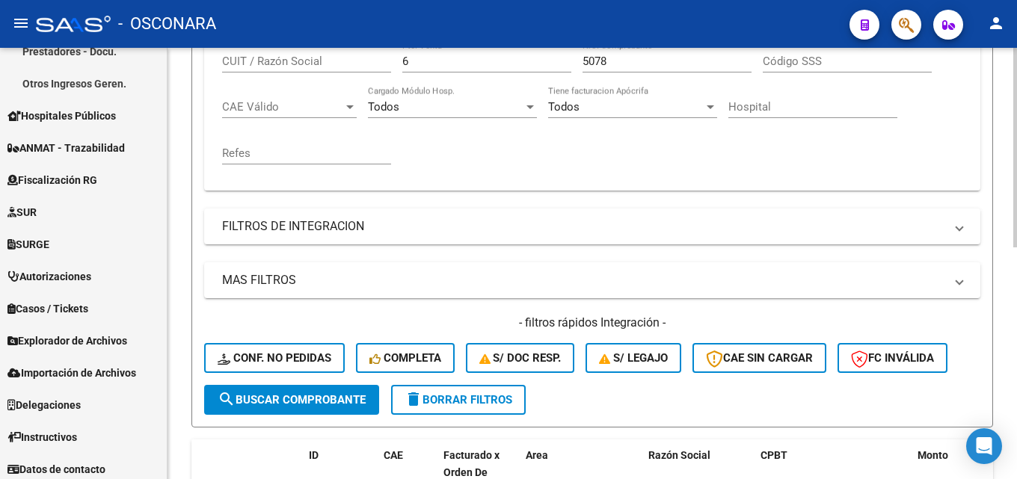
scroll to position [203, 0]
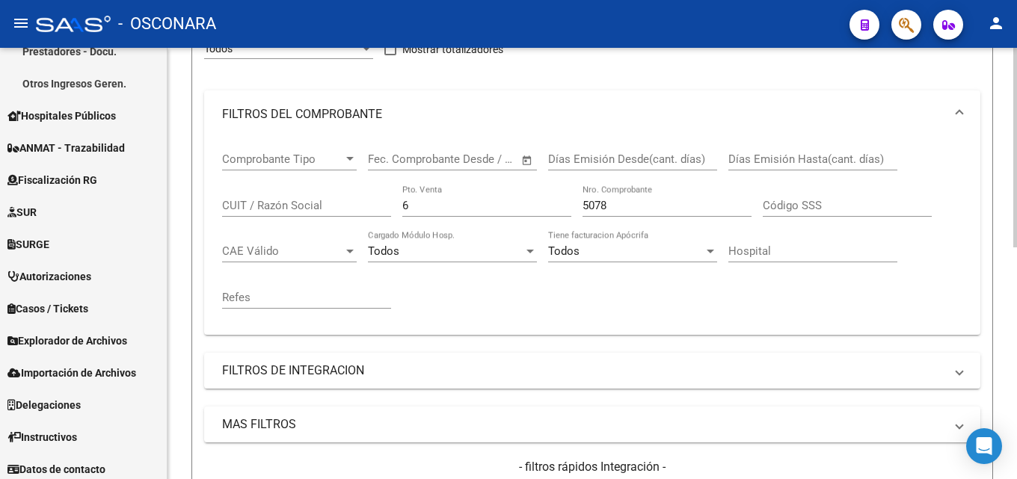
click at [653, 206] on input "5078" at bounding box center [666, 205] width 169 height 13
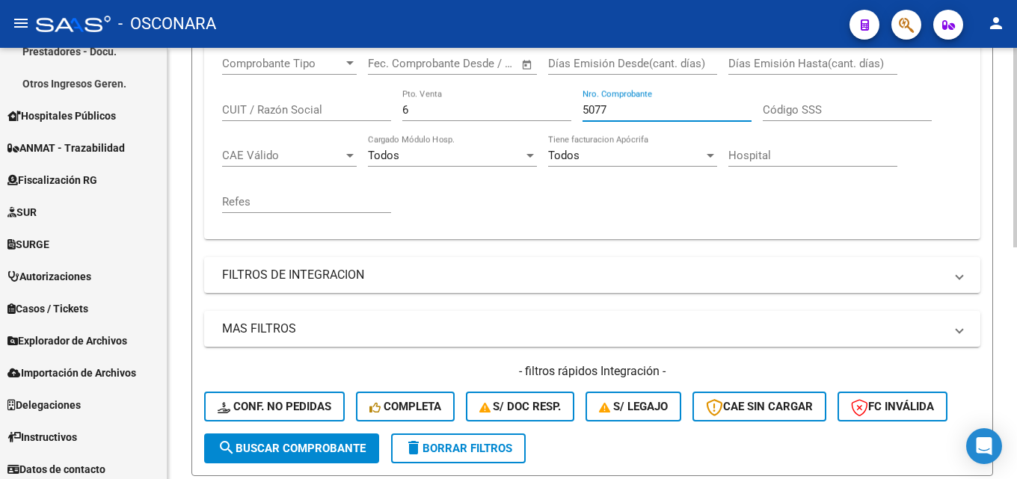
scroll to position [502, 0]
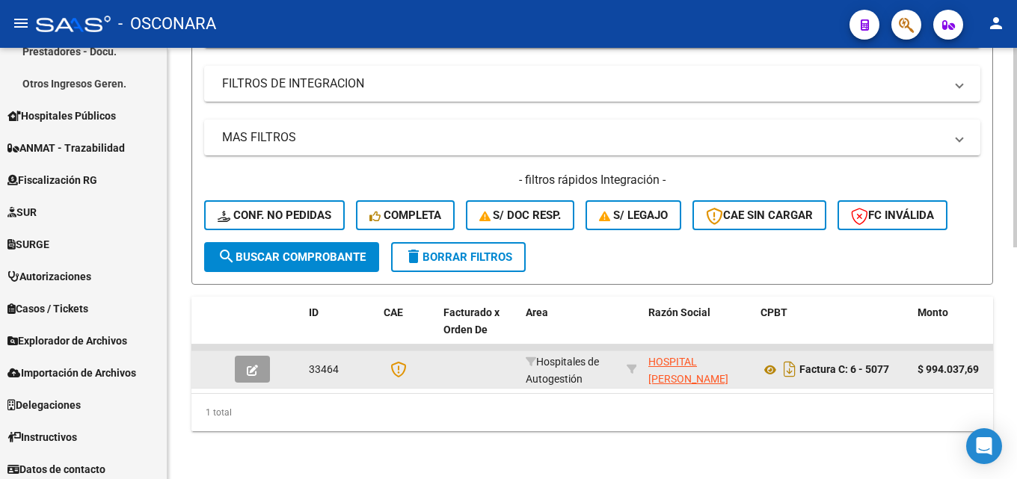
type input "5077"
click at [245, 360] on button "button" at bounding box center [252, 369] width 35 height 27
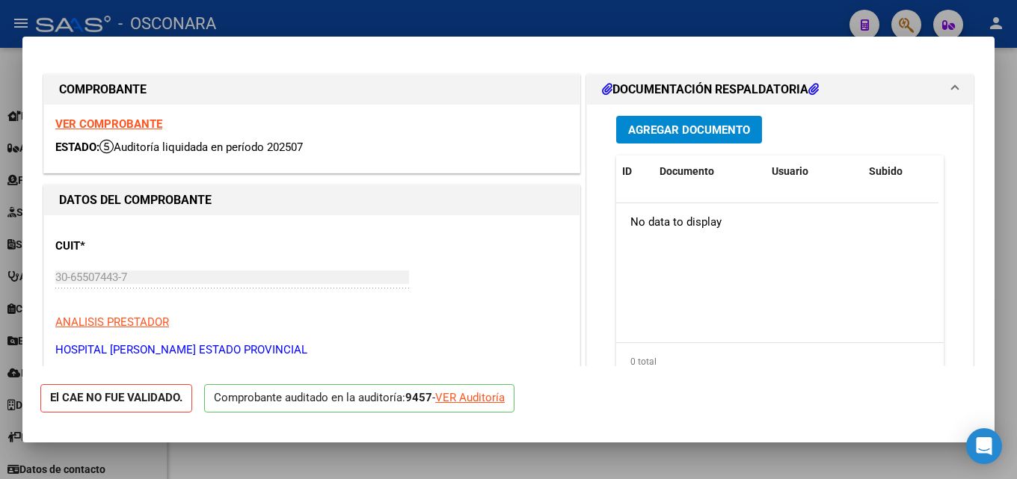
click at [1013, 281] on div at bounding box center [508, 239] width 1017 height 479
type input "$ 0,00"
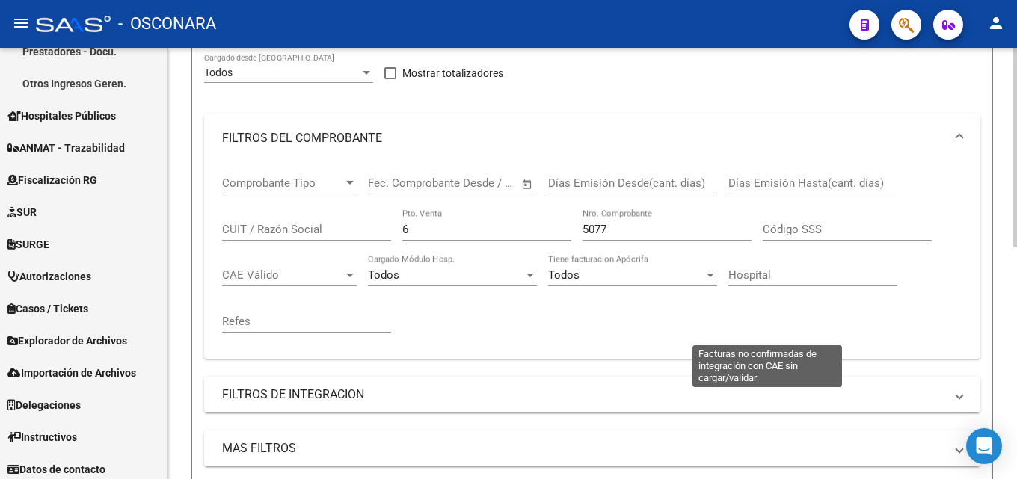
scroll to position [129, 0]
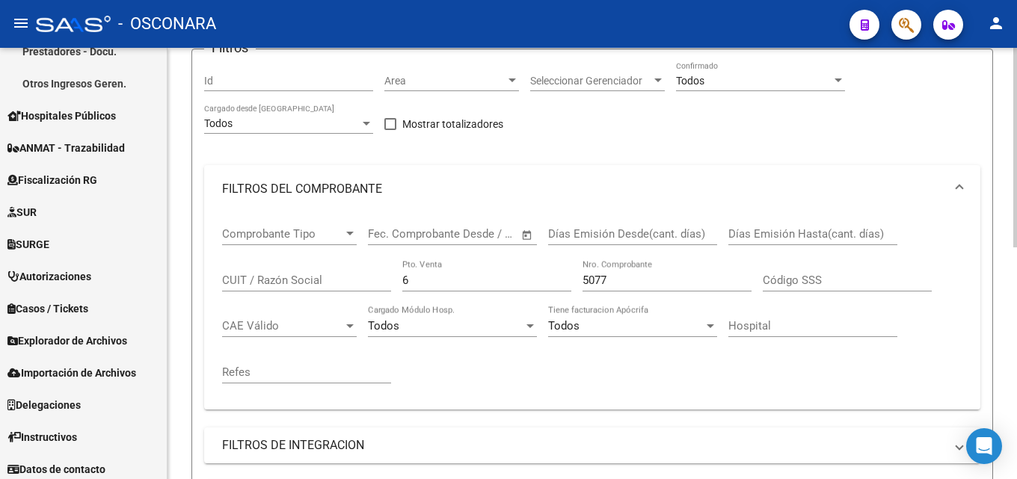
click at [636, 283] on input "5077" at bounding box center [666, 280] width 169 height 13
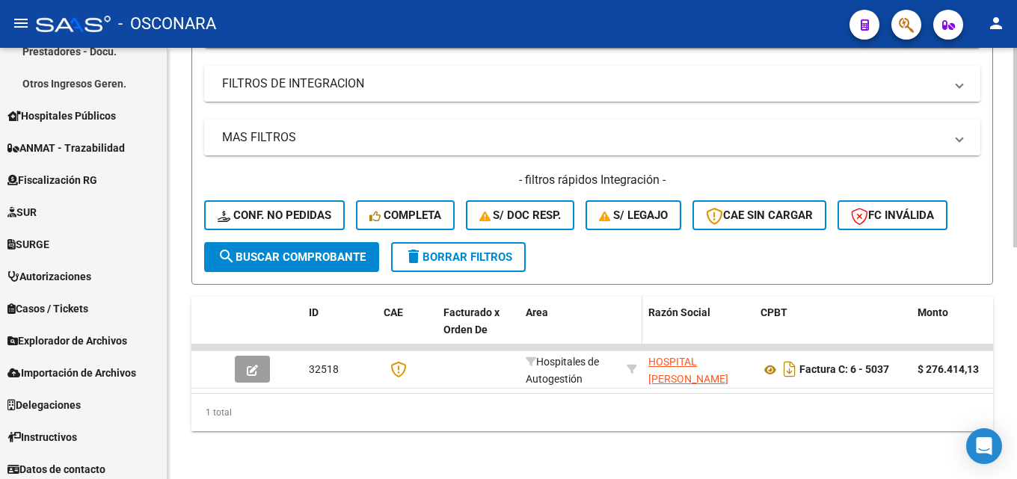
scroll to position [502, 0]
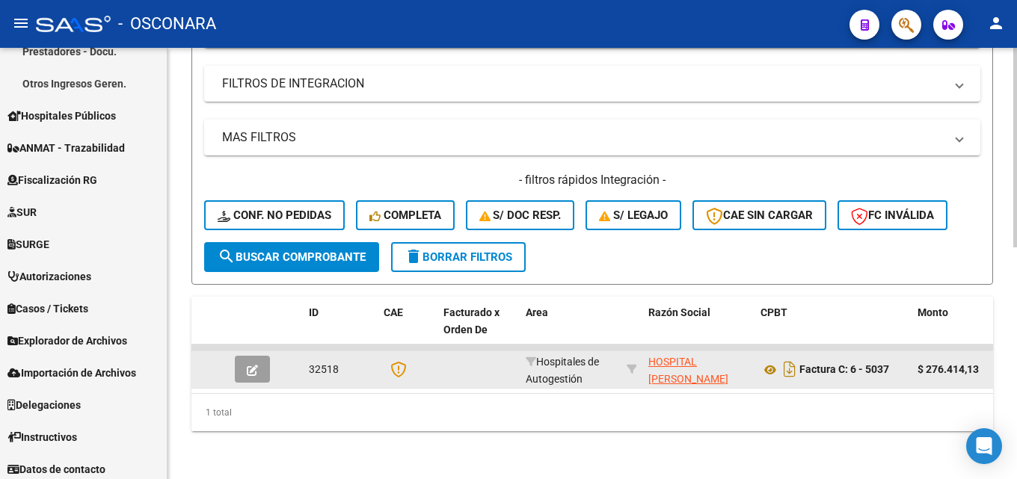
type input "5037"
click at [256, 365] on icon "button" at bounding box center [252, 370] width 11 height 11
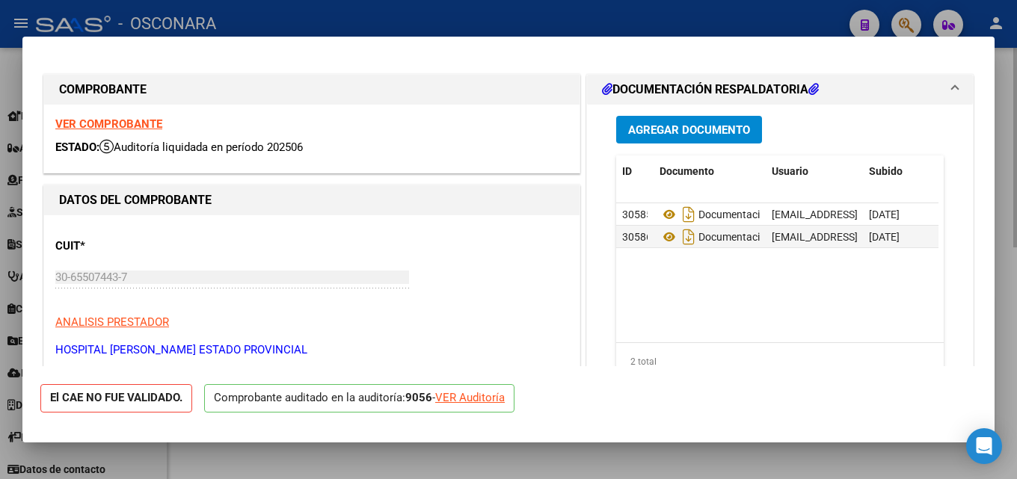
drag, startPoint x: 1016, startPoint y: 245, endPoint x: 463, endPoint y: 347, distance: 562.5
click at [999, 253] on div at bounding box center [508, 239] width 1017 height 479
type input "$ 0,00"
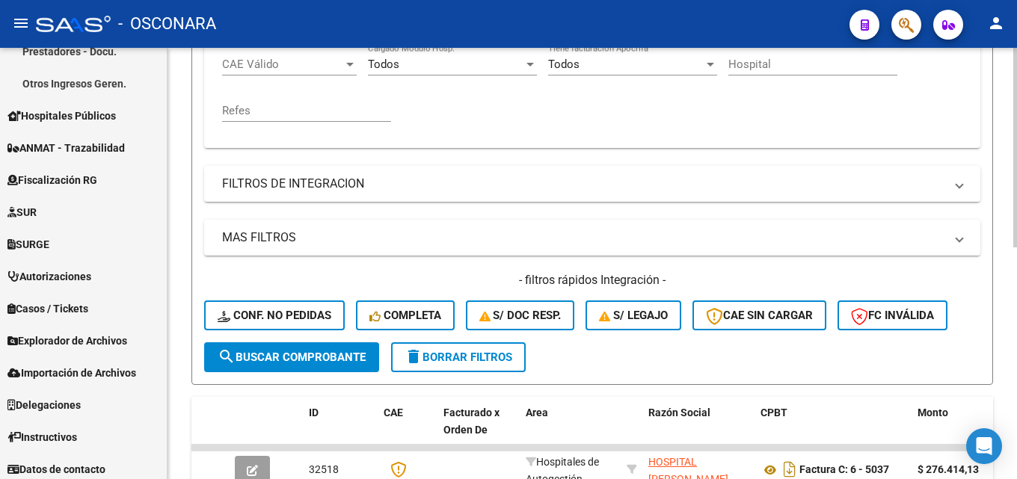
scroll to position [203, 0]
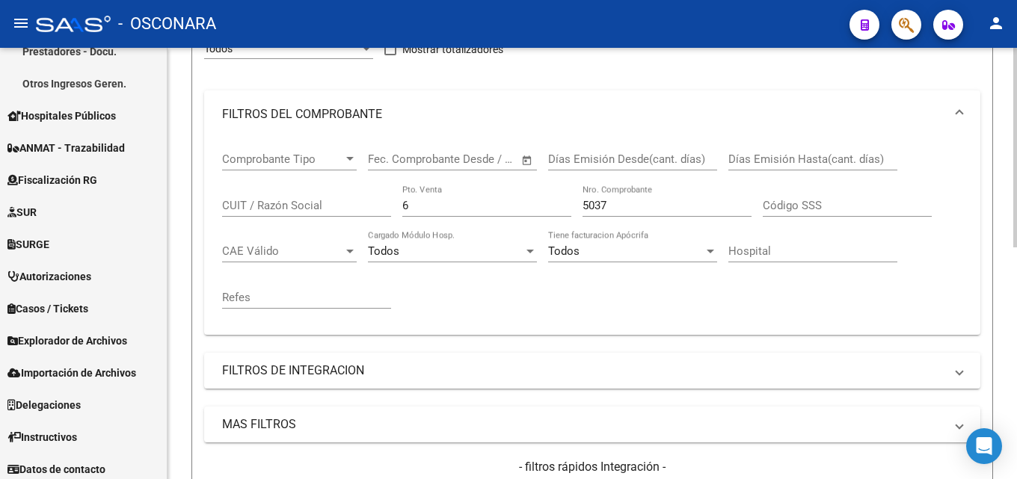
click at [634, 204] on input "5037" at bounding box center [666, 205] width 169 height 13
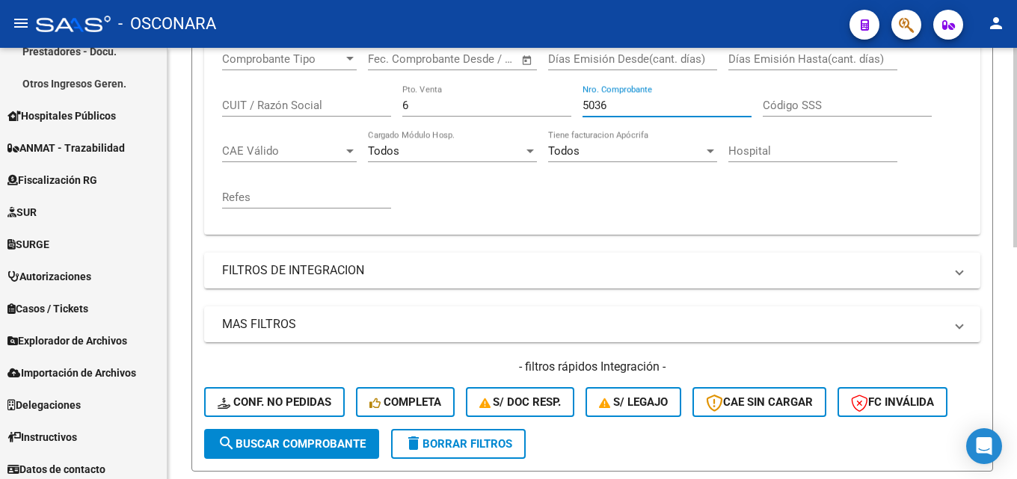
scroll to position [502, 0]
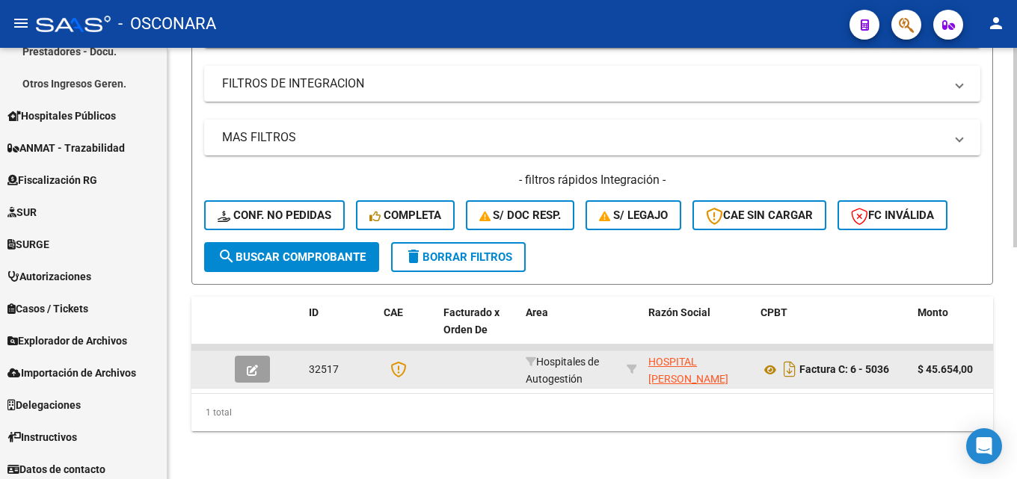
type input "5036"
click at [248, 365] on icon "button" at bounding box center [252, 370] width 11 height 11
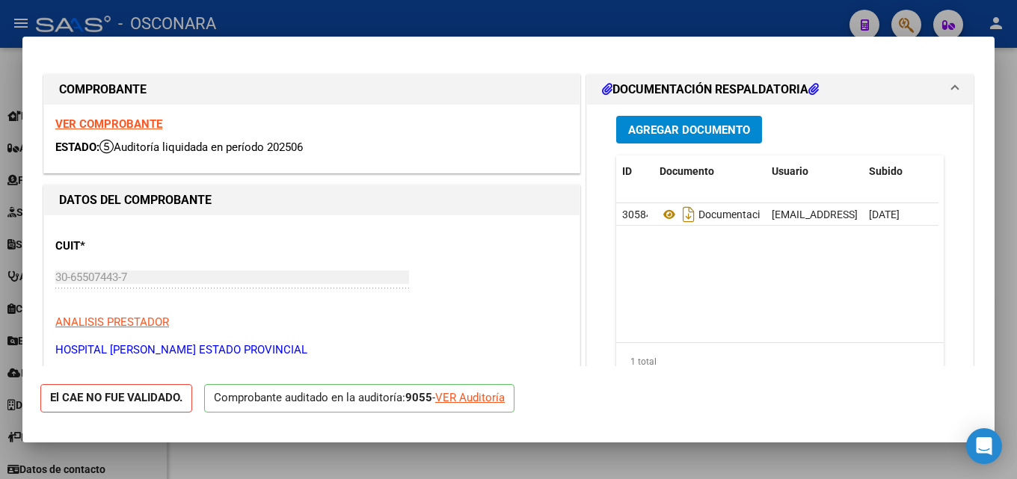
click at [1016, 191] on div at bounding box center [508, 239] width 1017 height 479
type input "$ 0,00"
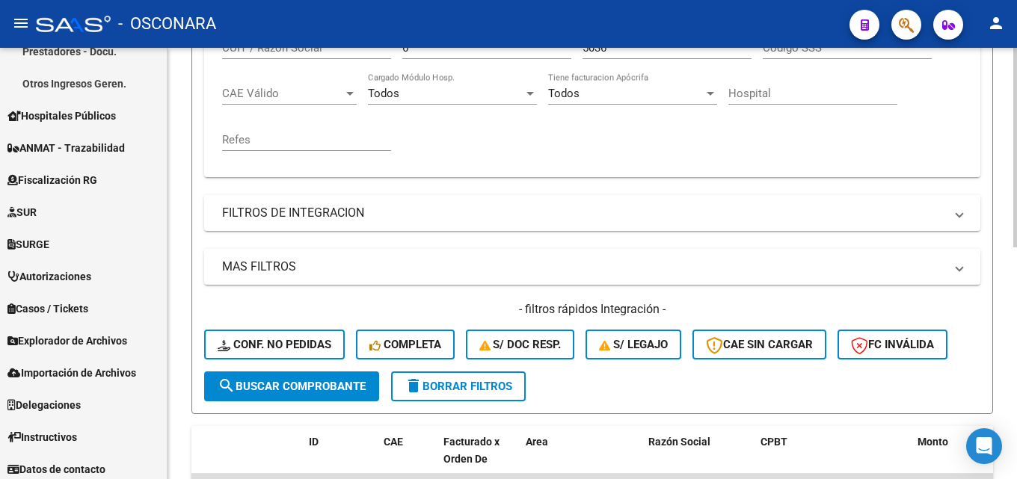
scroll to position [203, 0]
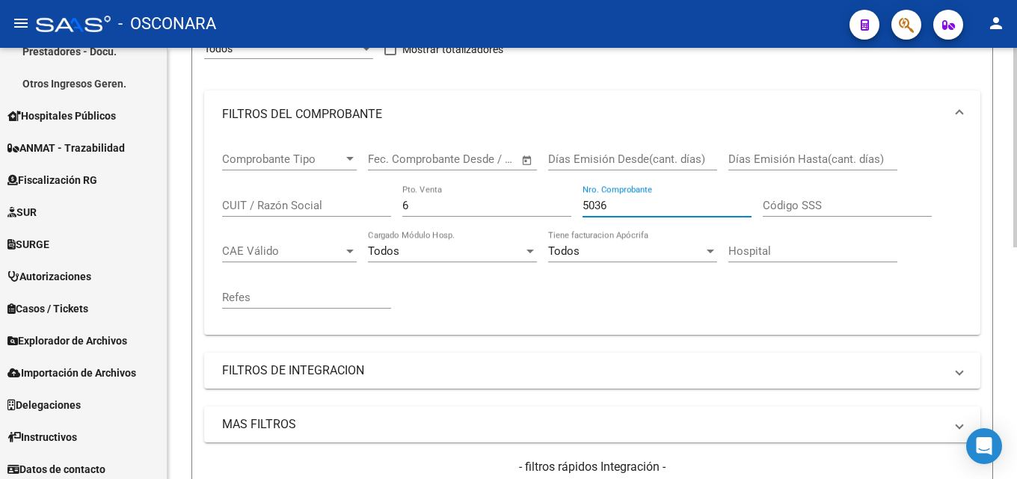
click at [616, 203] on input "5036" at bounding box center [666, 205] width 169 height 13
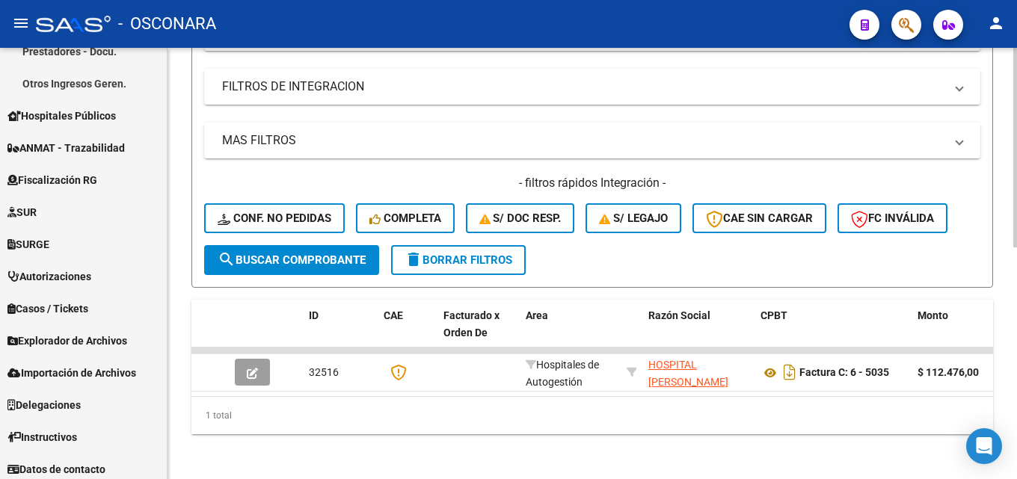
scroll to position [502, 0]
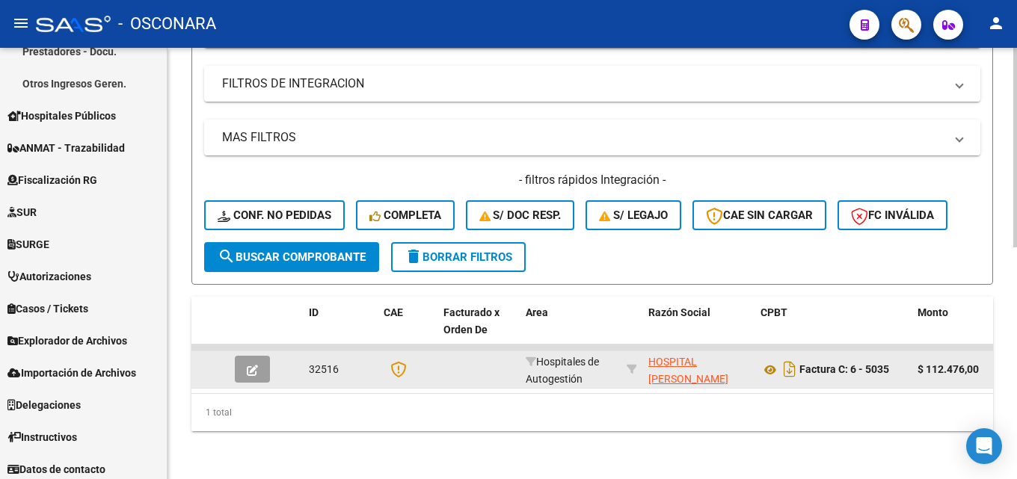
type input "5035"
click at [247, 368] on button "button" at bounding box center [252, 369] width 35 height 27
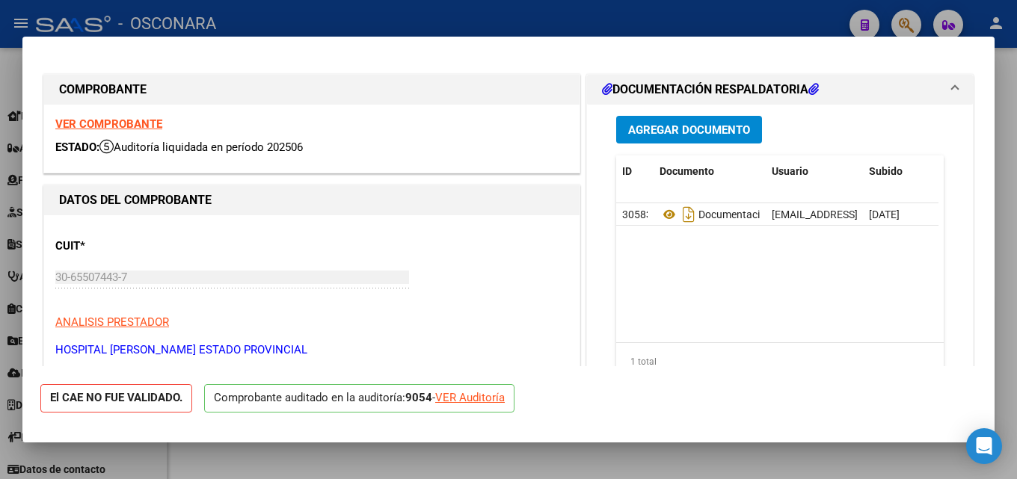
drag, startPoint x: 1016, startPoint y: 190, endPoint x: 1001, endPoint y: 193, distance: 15.2
click at [1015, 190] on div at bounding box center [508, 239] width 1017 height 479
type input "$ 0,00"
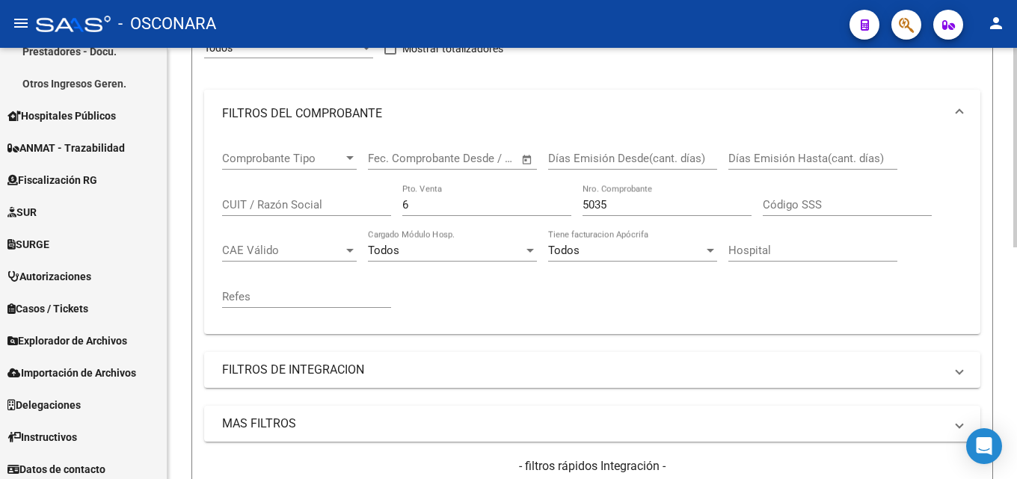
scroll to position [203, 0]
click at [611, 205] on input "5035" at bounding box center [666, 205] width 169 height 13
type input "5"
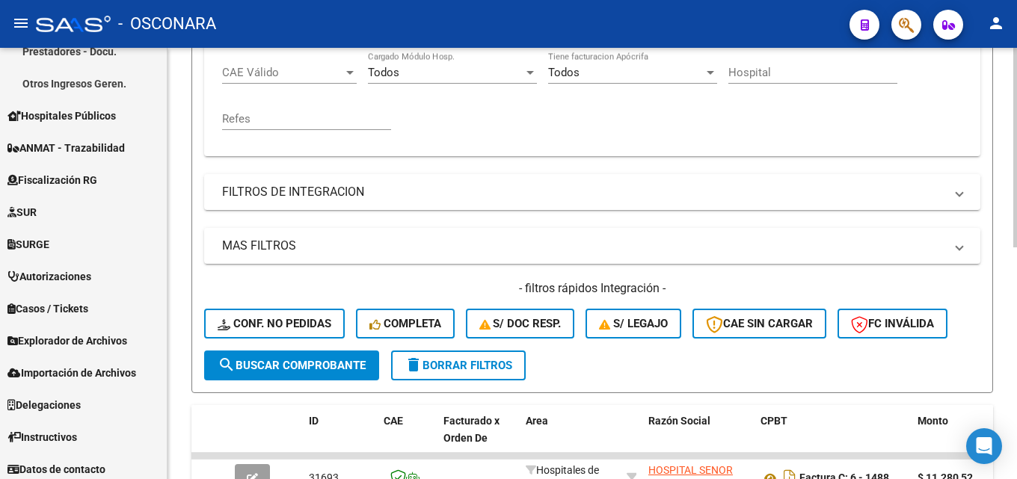
scroll to position [502, 0]
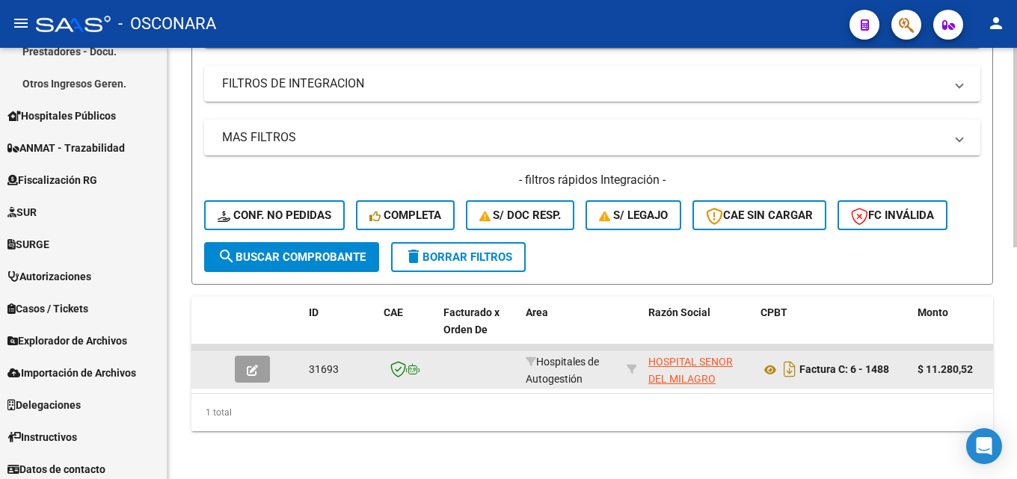
type input "1488"
click at [245, 356] on button "button" at bounding box center [252, 369] width 35 height 27
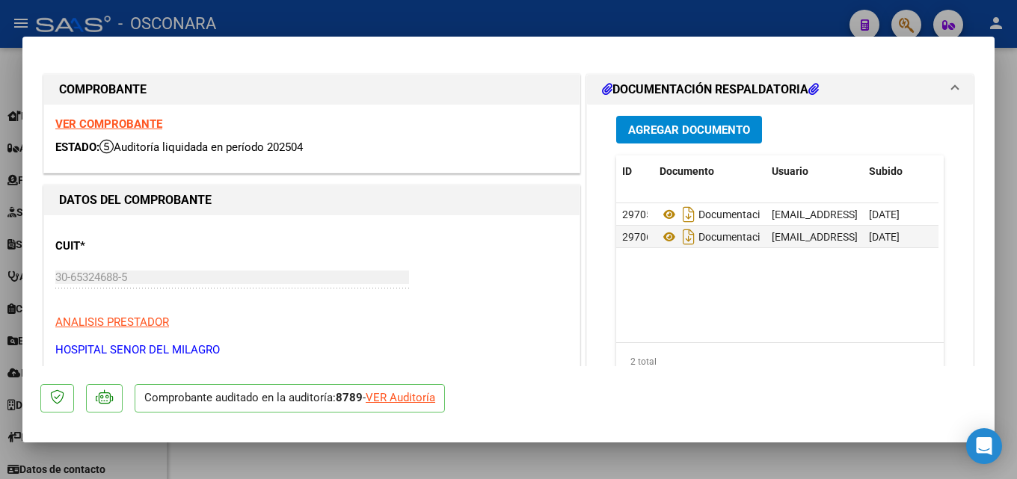
click at [1016, 193] on div at bounding box center [508, 239] width 1017 height 479
type input "$ 0,00"
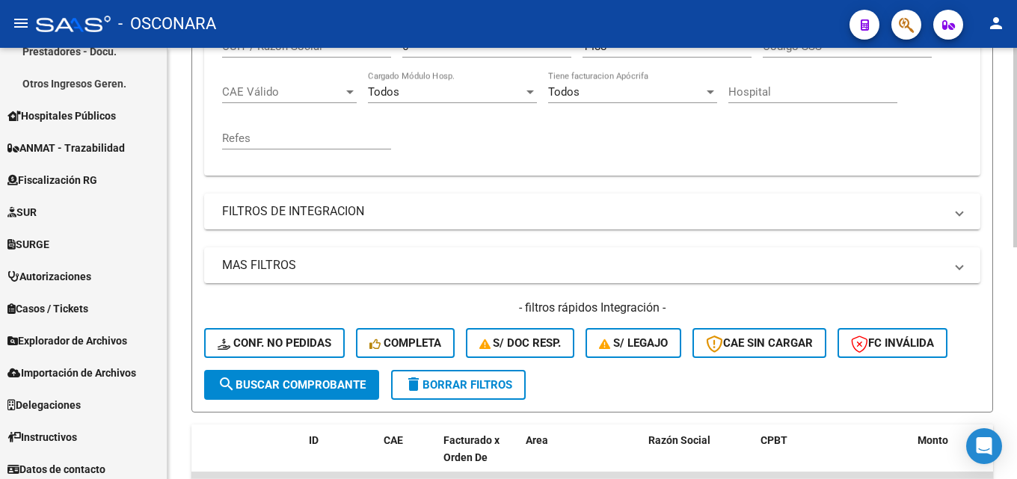
scroll to position [129, 0]
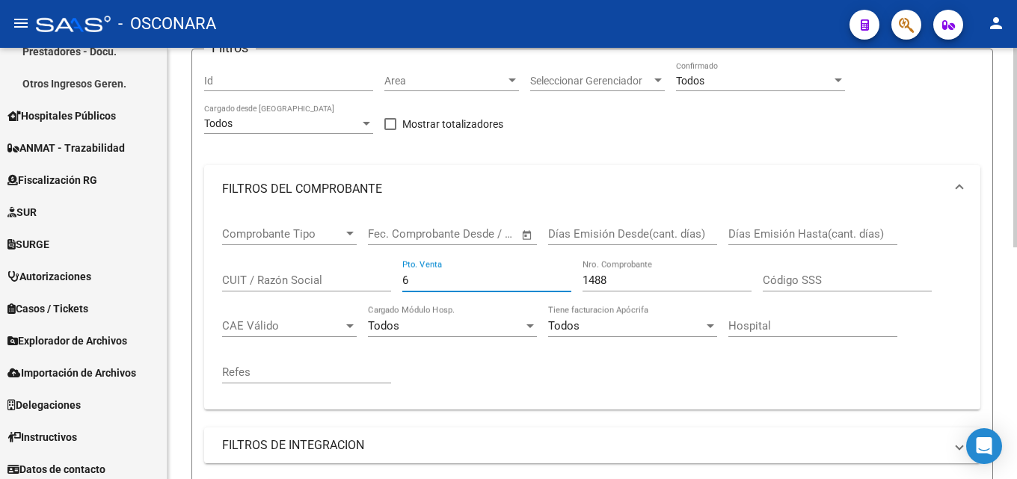
drag, startPoint x: 449, startPoint y: 280, endPoint x: 263, endPoint y: 290, distance: 185.7
click at [265, 290] on div "Comprobante Tipo Comprobante Tipo Start date – End date Fec. Comprobante Desde …" at bounding box center [592, 305] width 740 height 185
type input "2000"
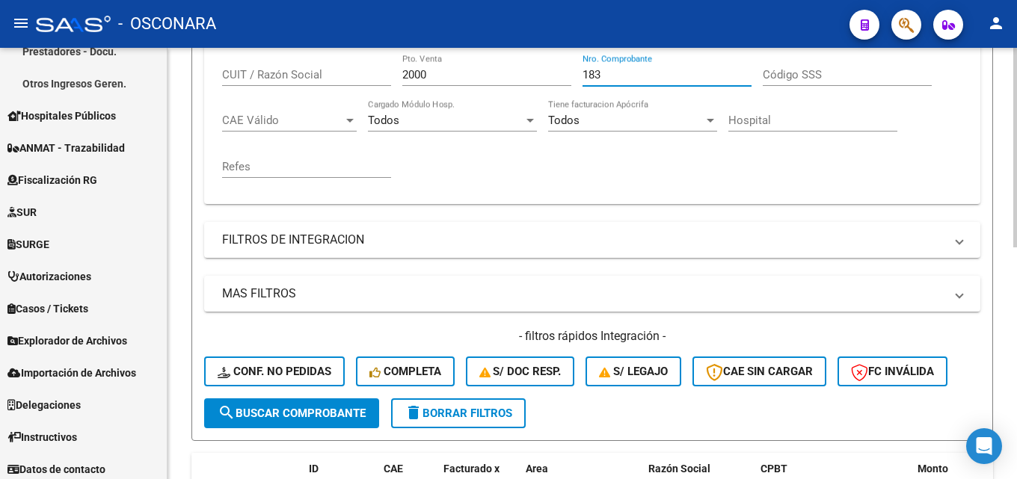
scroll to position [502, 0]
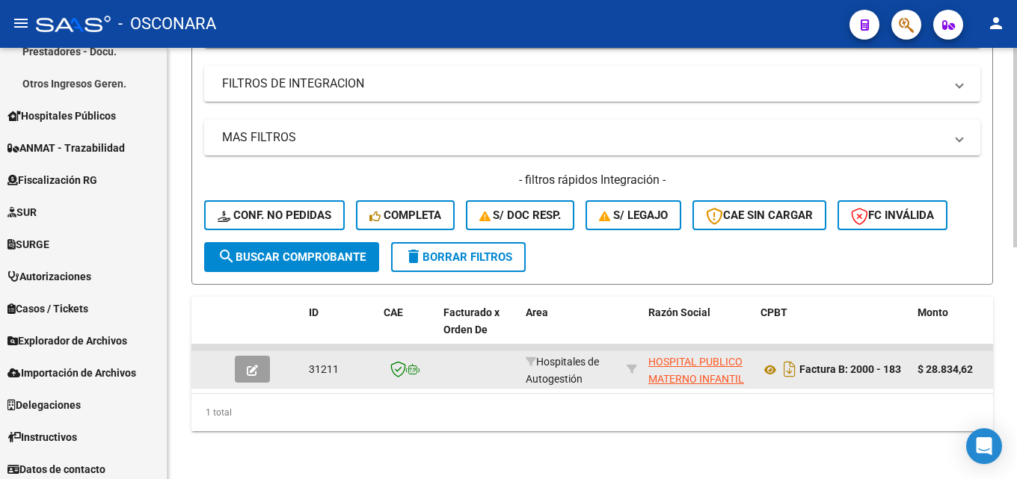
type input "183"
click at [257, 365] on icon "button" at bounding box center [252, 370] width 11 height 11
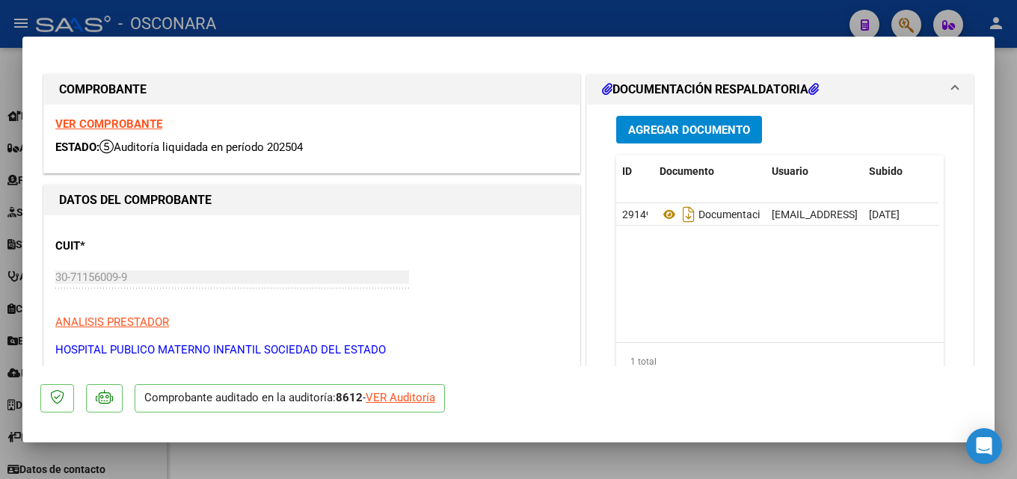
click at [1008, 217] on div at bounding box center [508, 239] width 1017 height 479
type input "$ 0,00"
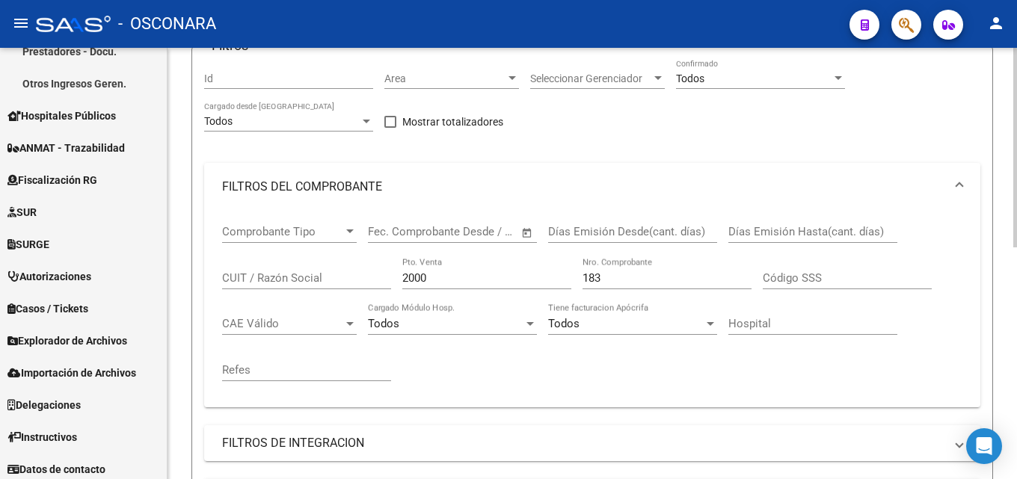
scroll to position [129, 0]
drag, startPoint x: 490, startPoint y: 269, endPoint x: 170, endPoint y: 278, distance: 320.9
click at [170, 278] on div "Video tutorial PRESTADORES -> Listado de CPBTs Emitidos por Prestadores / Prove…" at bounding box center [591, 380] width 849 height 922
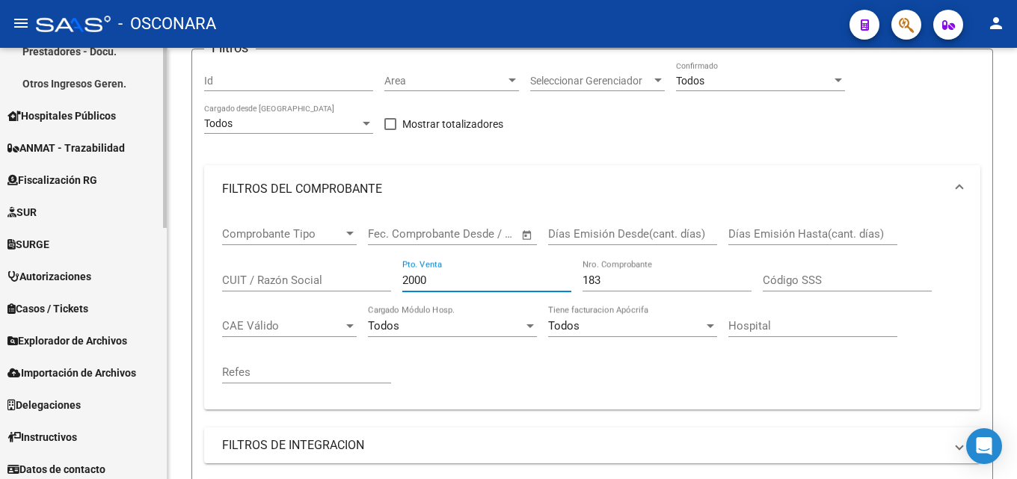
drag, startPoint x: 491, startPoint y: 275, endPoint x: 98, endPoint y: 258, distance: 393.7
click at [170, 254] on div "Video tutorial PRESTADORES -> Listado de CPBTs Emitidos por Prestadores / Prove…" at bounding box center [591, 380] width 849 height 922
type input "3"
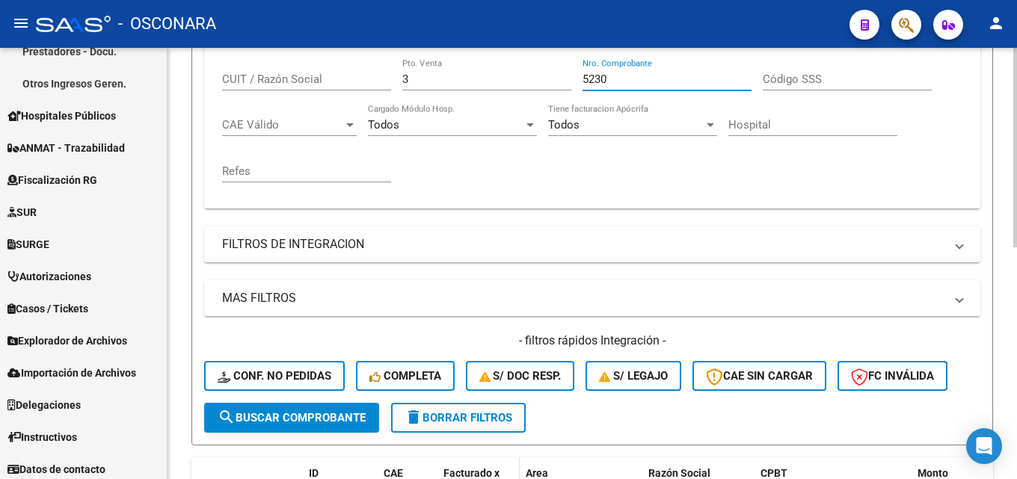
scroll to position [502, 0]
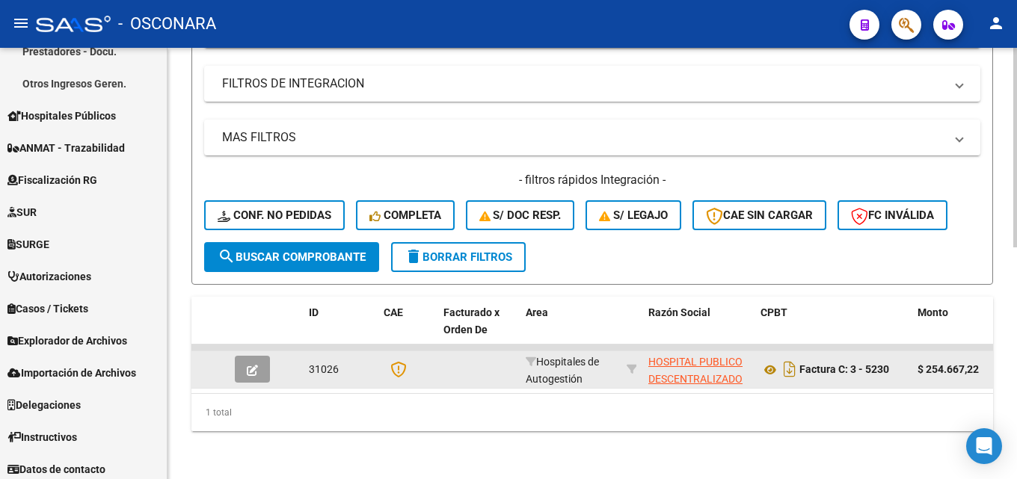
type input "5230"
click at [249, 365] on icon "button" at bounding box center [252, 370] width 11 height 11
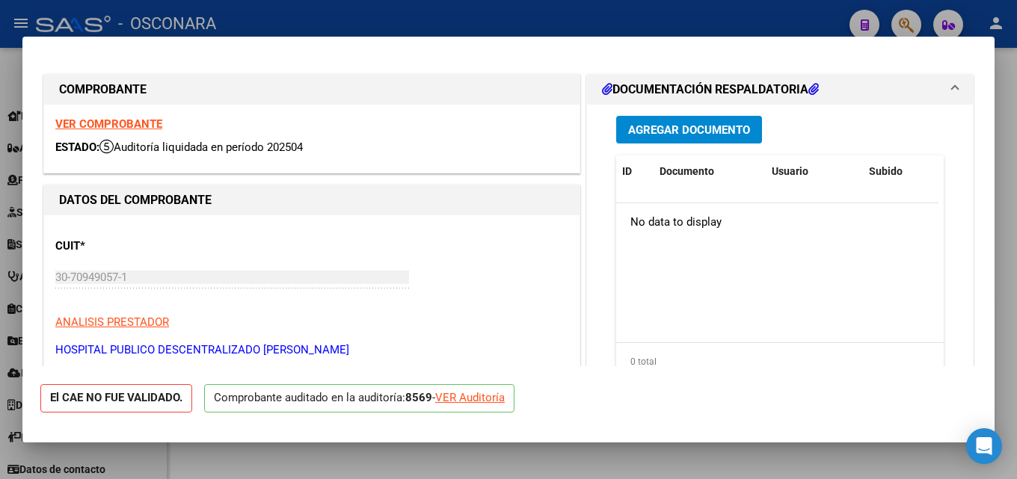
click at [1012, 126] on div at bounding box center [508, 239] width 1017 height 479
type input "$ 0,00"
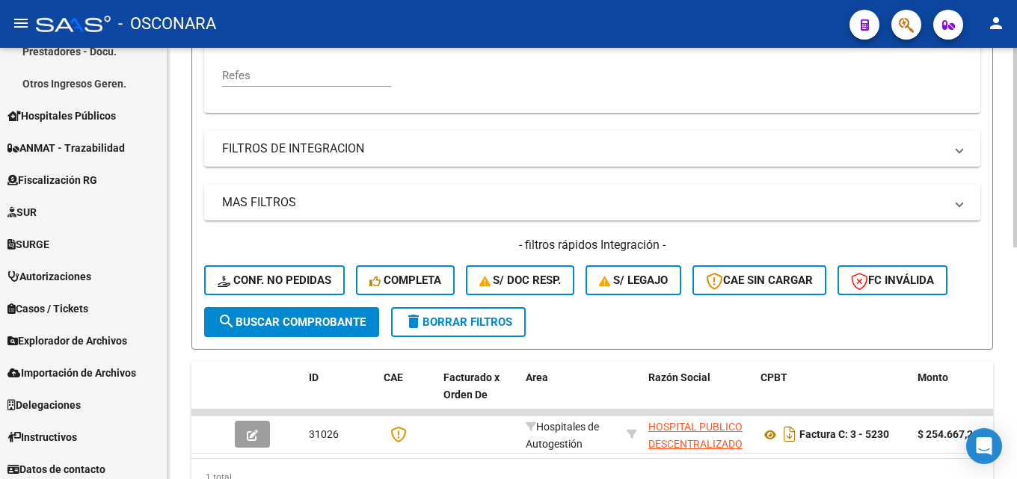
scroll to position [129, 0]
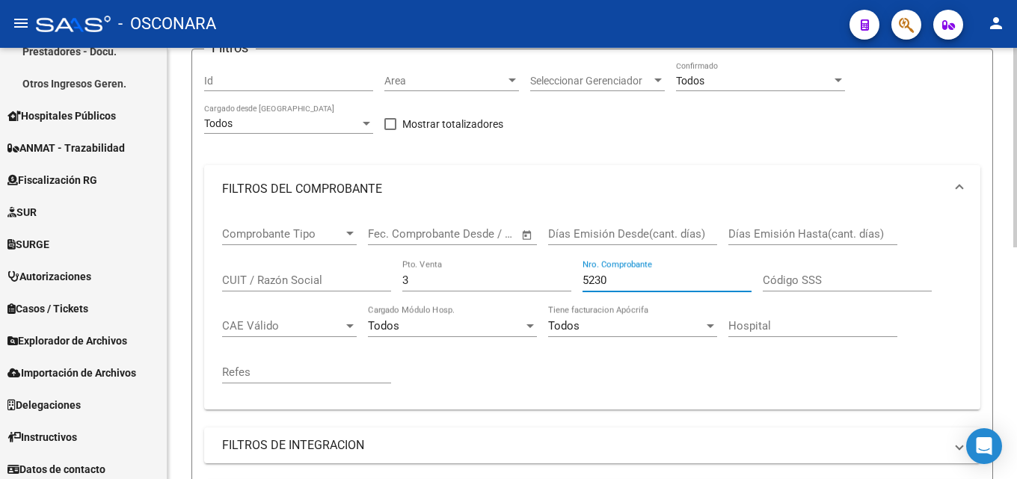
drag, startPoint x: 643, startPoint y: 277, endPoint x: 322, endPoint y: 275, distance: 321.5
click at [336, 275] on div "Comprobante Tipo Comprobante Tipo Start date – End date Fec. Comprobante Desde …" at bounding box center [592, 305] width 740 height 185
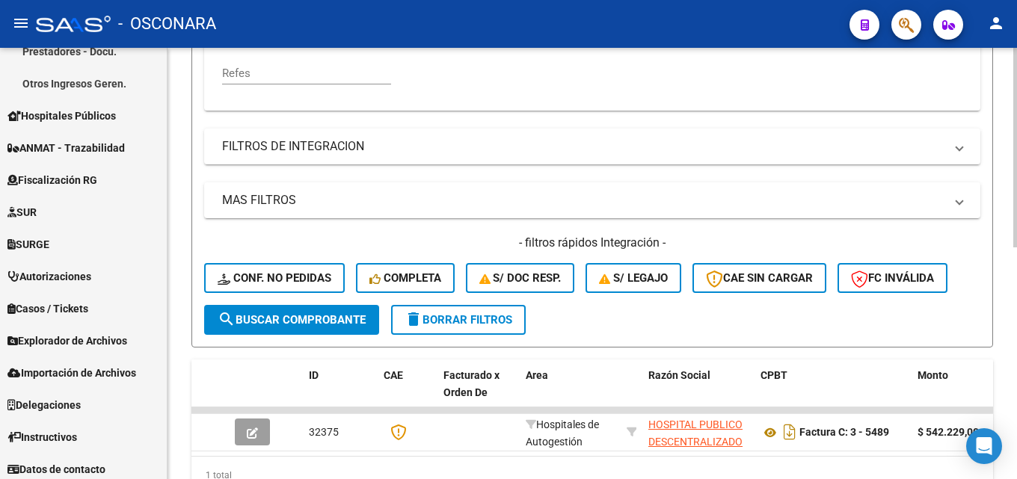
scroll to position [502, 0]
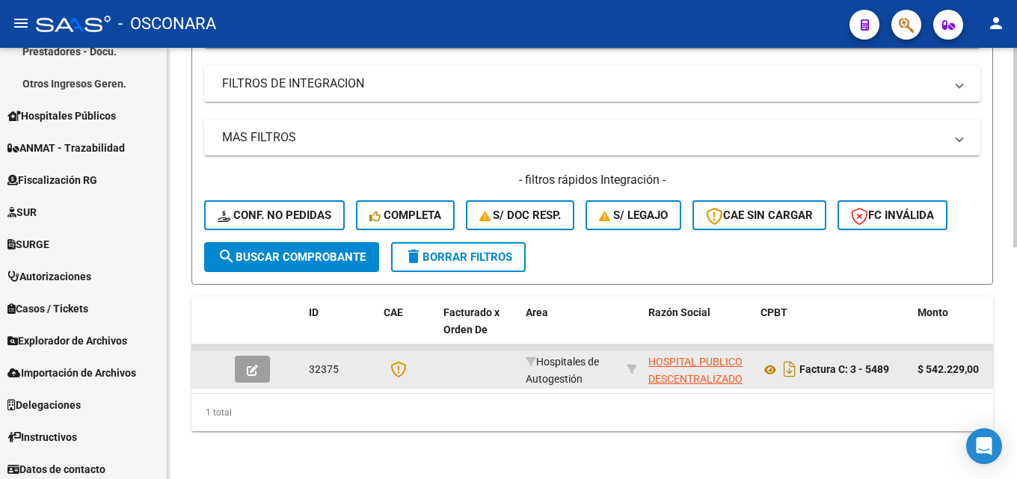
type input "5489"
click at [249, 365] on icon "button" at bounding box center [252, 370] width 11 height 11
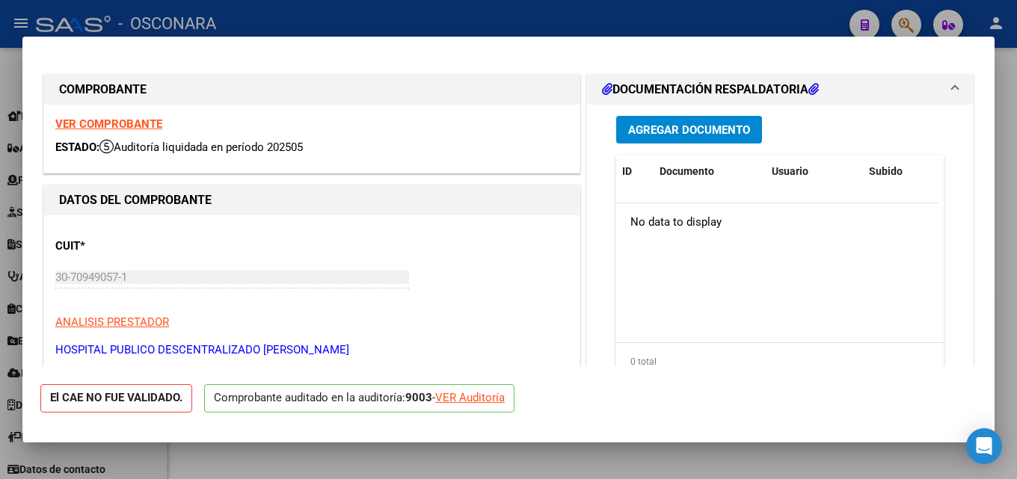
click at [1016, 259] on div at bounding box center [508, 239] width 1017 height 479
type input "$ 0,00"
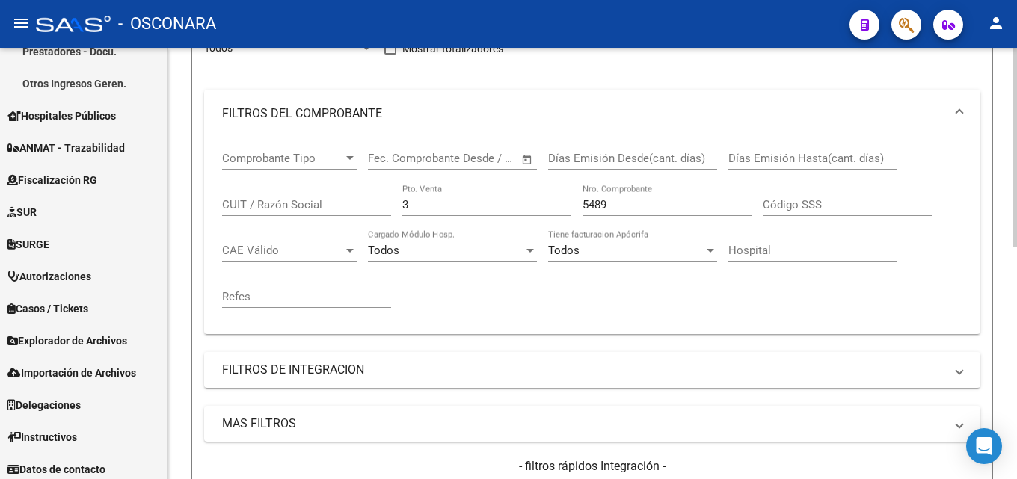
scroll to position [203, 0]
drag, startPoint x: 645, startPoint y: 203, endPoint x: 516, endPoint y: 188, distance: 130.2
click at [516, 188] on div "Comprobante Tipo Comprobante Tipo Start date – End date Fec. Comprobante Desde …" at bounding box center [592, 230] width 740 height 185
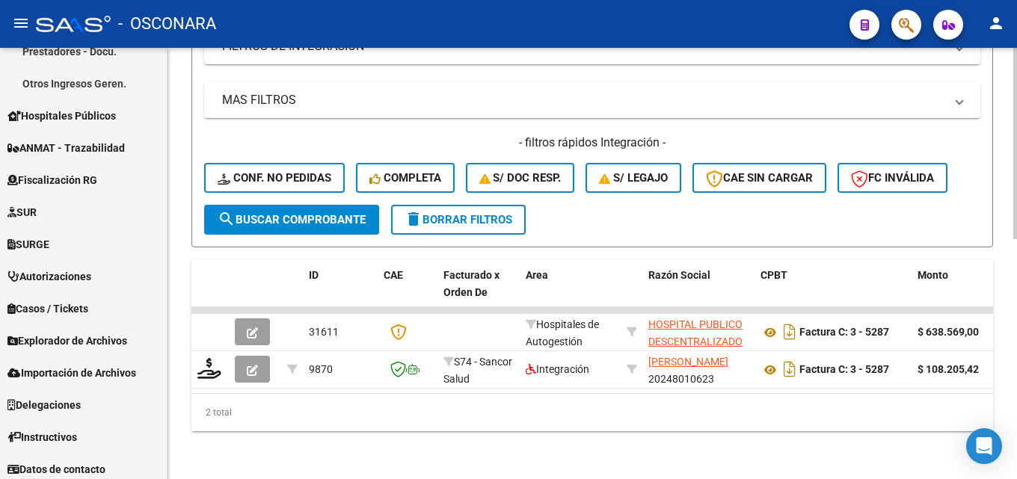
scroll to position [540, 0]
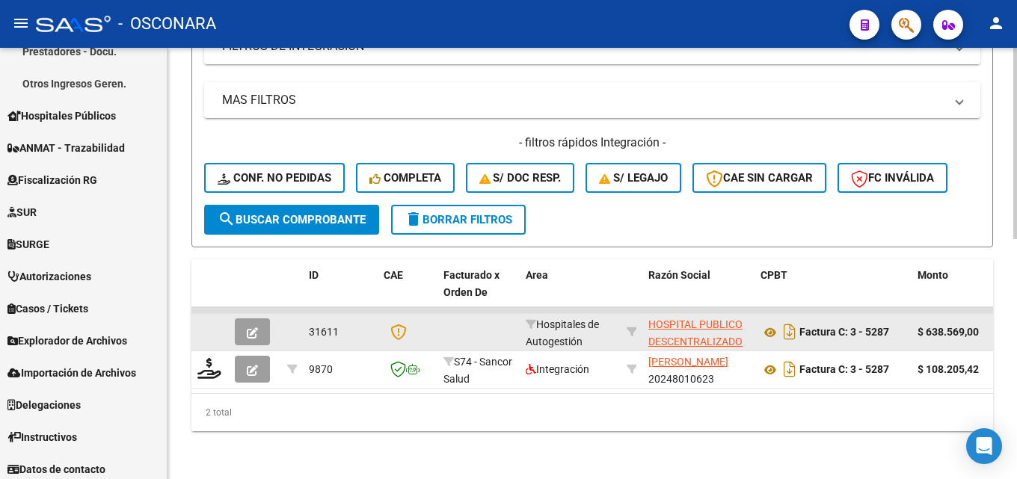
type input "5287"
click at [239, 330] on button "button" at bounding box center [252, 332] width 35 height 27
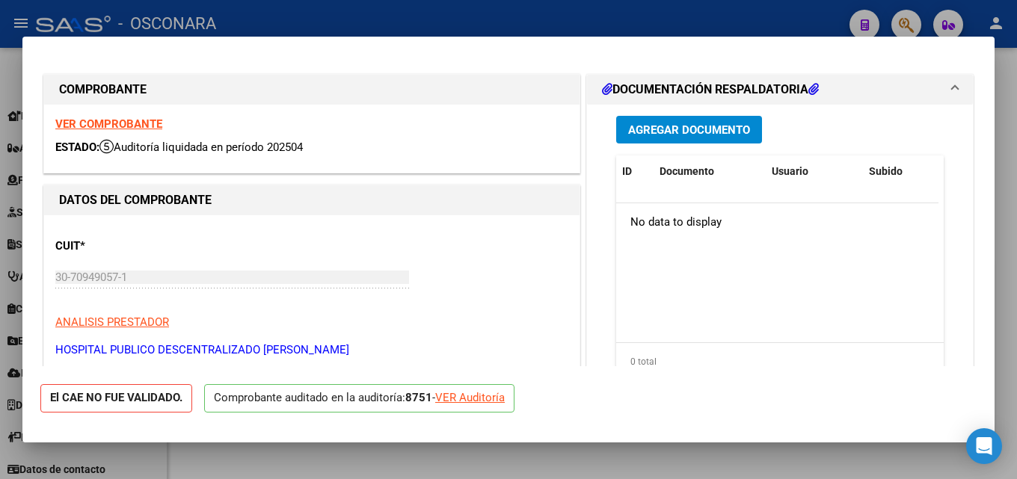
click at [1016, 266] on div at bounding box center [508, 239] width 1017 height 479
type input "$ 0,00"
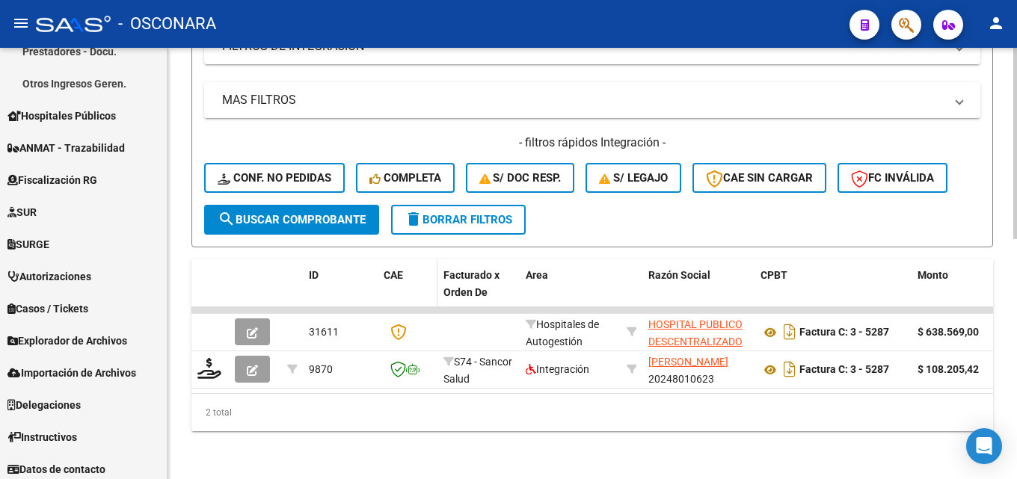
scroll to position [241, 0]
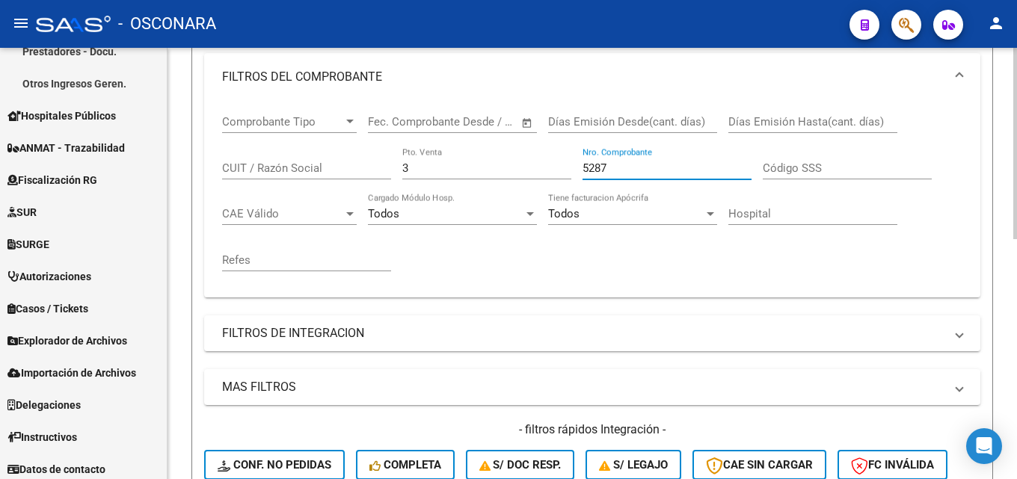
drag, startPoint x: 614, startPoint y: 164, endPoint x: 209, endPoint y: 180, distance: 405.5
click at [239, 178] on div "Comprobante Tipo Comprobante Tipo Start date – End date Fec. Comprobante Desde …" at bounding box center [592, 193] width 740 height 185
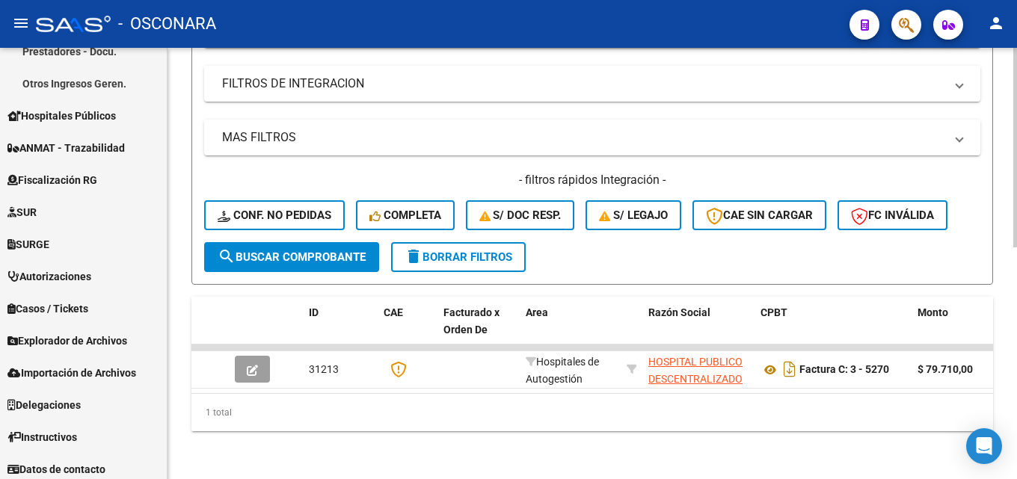
scroll to position [502, 0]
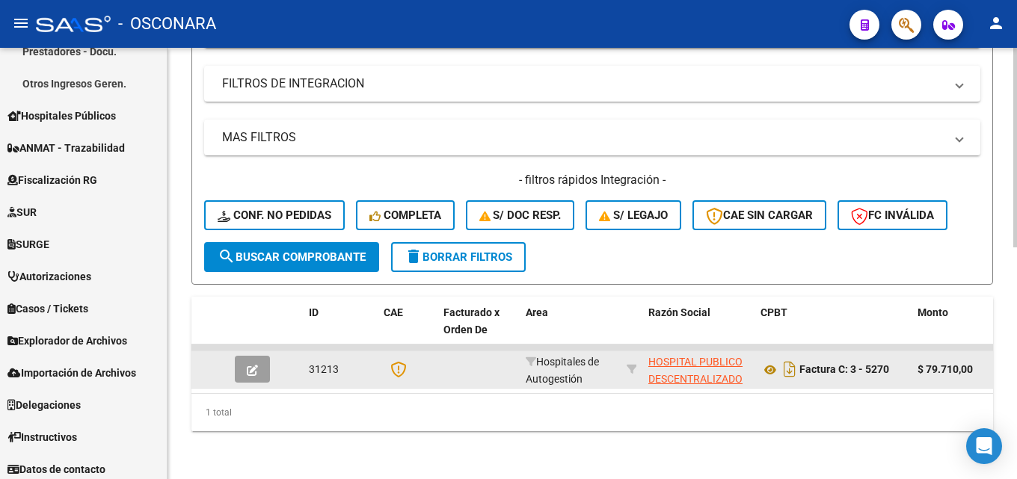
type input "5270"
click at [254, 363] on span "button" at bounding box center [252, 369] width 11 height 13
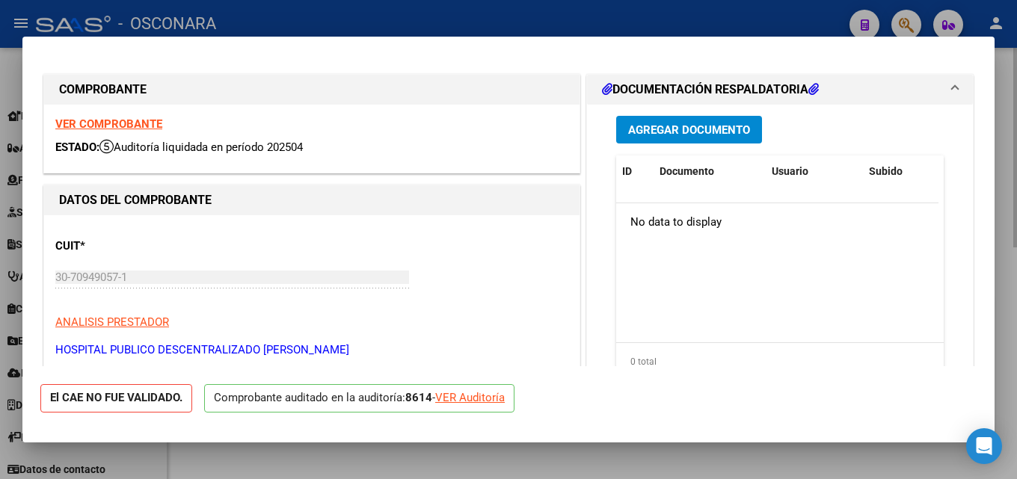
click at [1016, 126] on div at bounding box center [508, 239] width 1017 height 479
type input "$ 0,00"
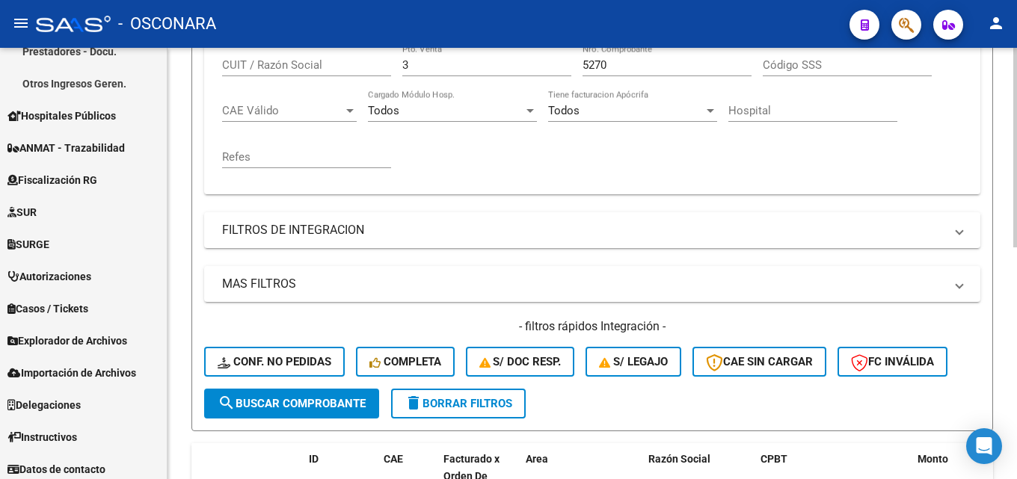
scroll to position [203, 0]
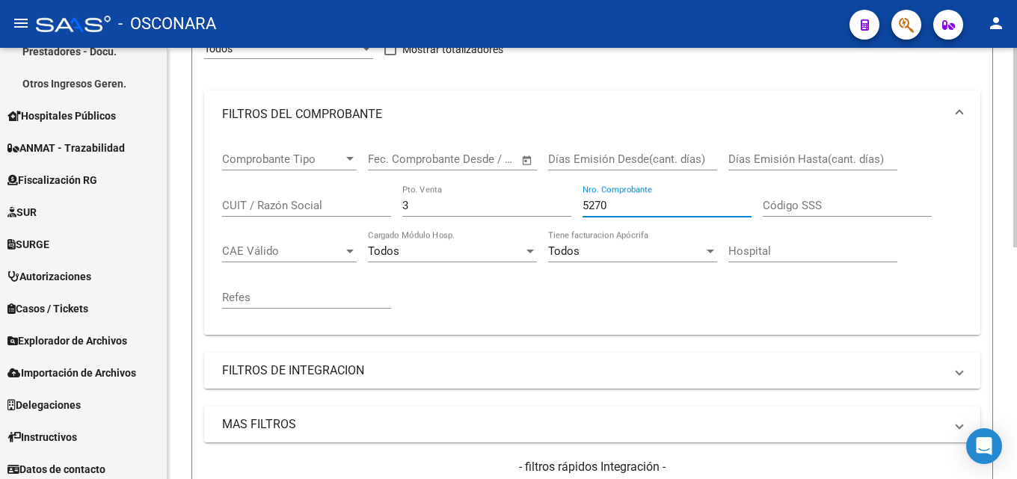
drag, startPoint x: 648, startPoint y: 211, endPoint x: 592, endPoint y: 203, distance: 56.7
click at [592, 203] on input "5270" at bounding box center [666, 205] width 169 height 13
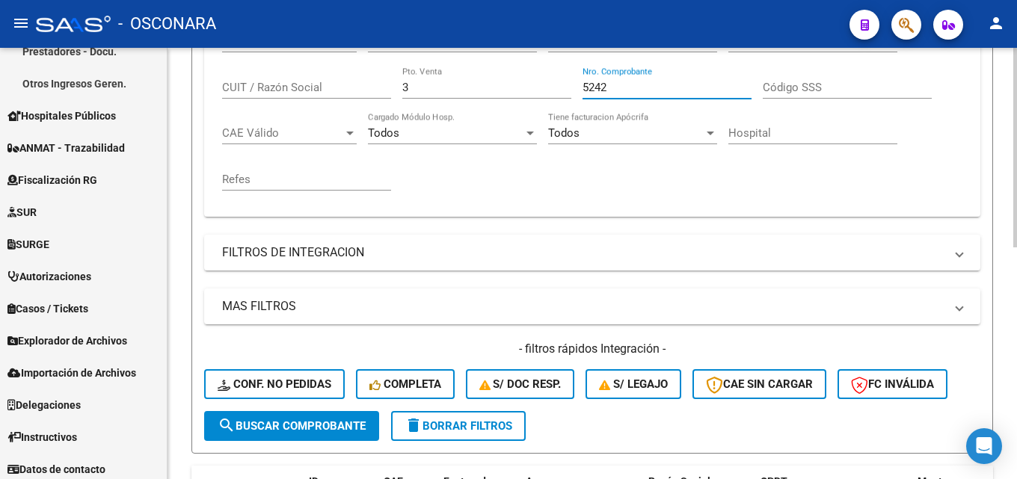
scroll to position [502, 0]
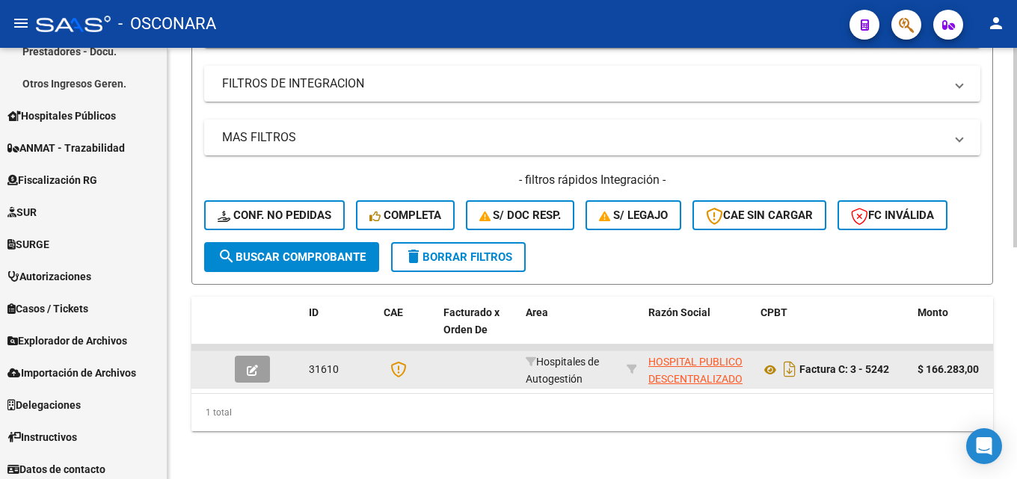
type input "5242"
click at [245, 356] on button "button" at bounding box center [252, 369] width 35 height 27
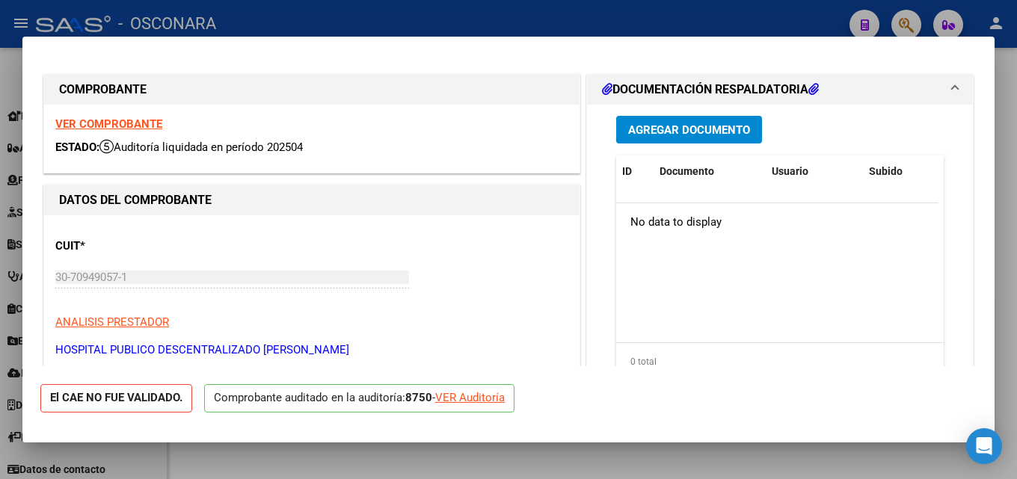
click at [1016, 54] on div at bounding box center [508, 239] width 1017 height 479
type input "$ 0,00"
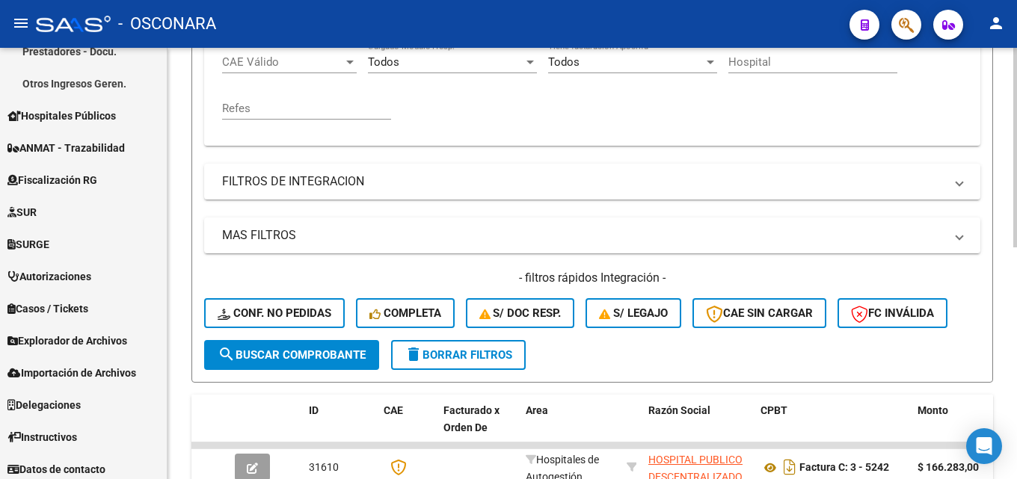
scroll to position [203, 0]
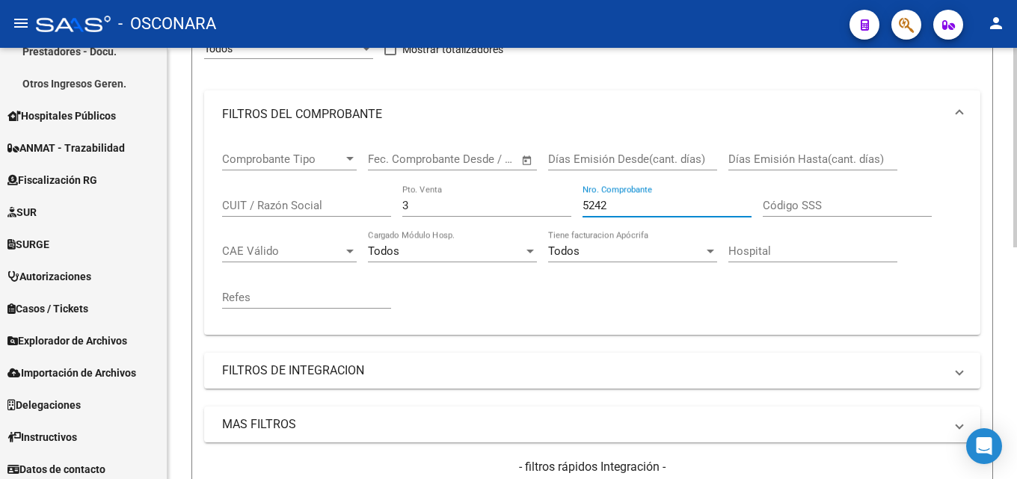
drag, startPoint x: 519, startPoint y: 227, endPoint x: 259, endPoint y: 261, distance: 261.6
click at [274, 262] on div "Comprobante Tipo Comprobante Tipo Start date – End date Fec. Comprobante Desde …" at bounding box center [592, 230] width 740 height 185
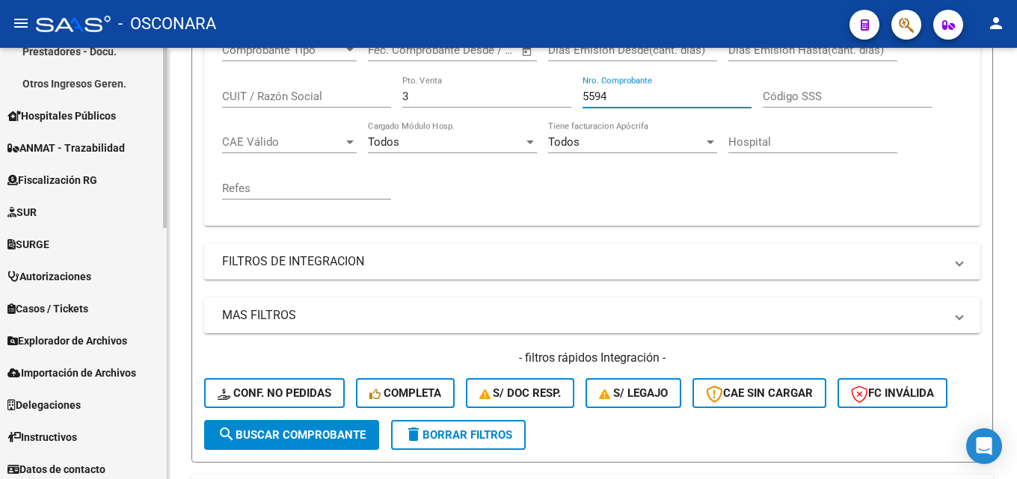
scroll to position [502, 0]
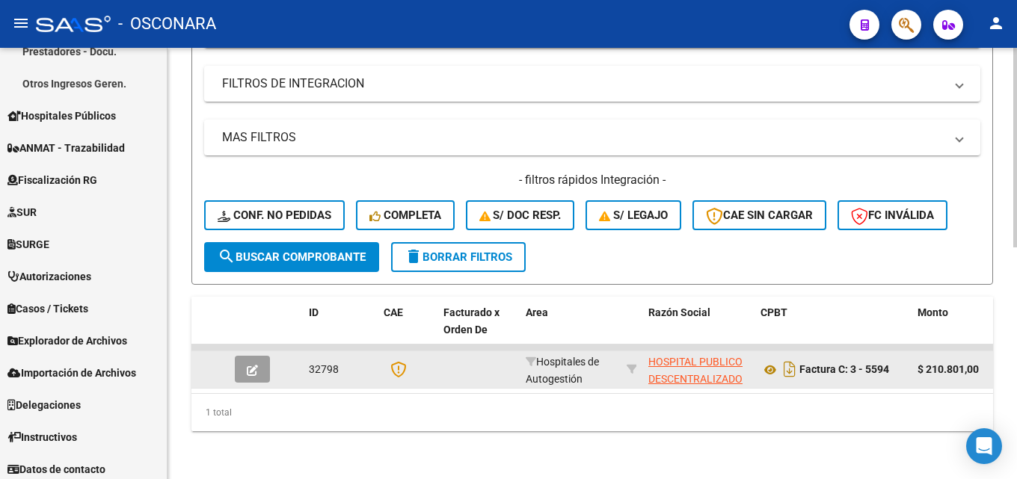
type input "5594"
click at [250, 365] on icon "button" at bounding box center [252, 370] width 11 height 11
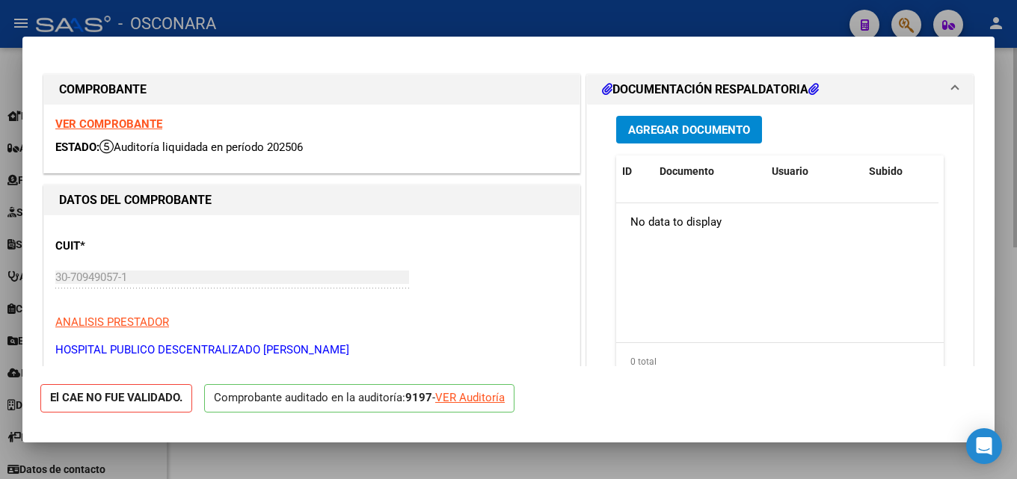
click at [1014, 227] on div at bounding box center [508, 239] width 1017 height 479
type input "$ 0,00"
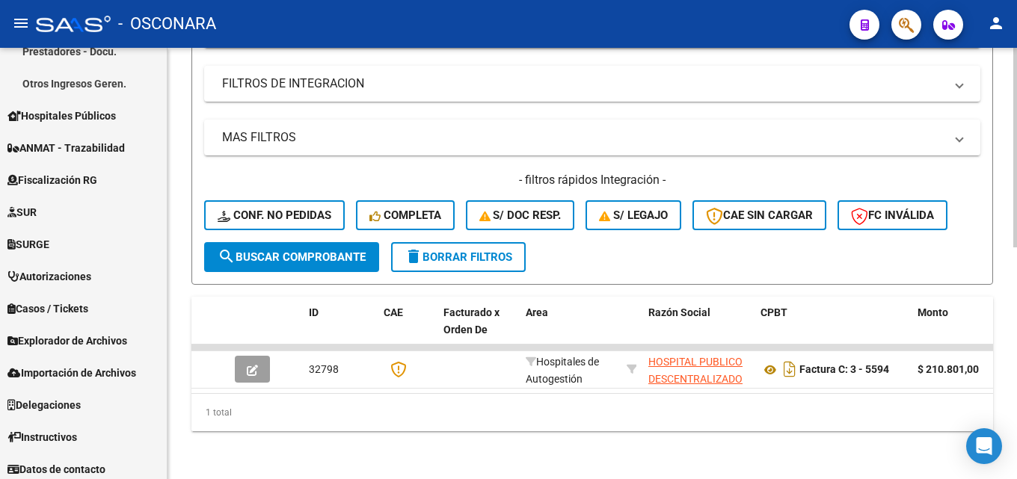
scroll to position [129, 0]
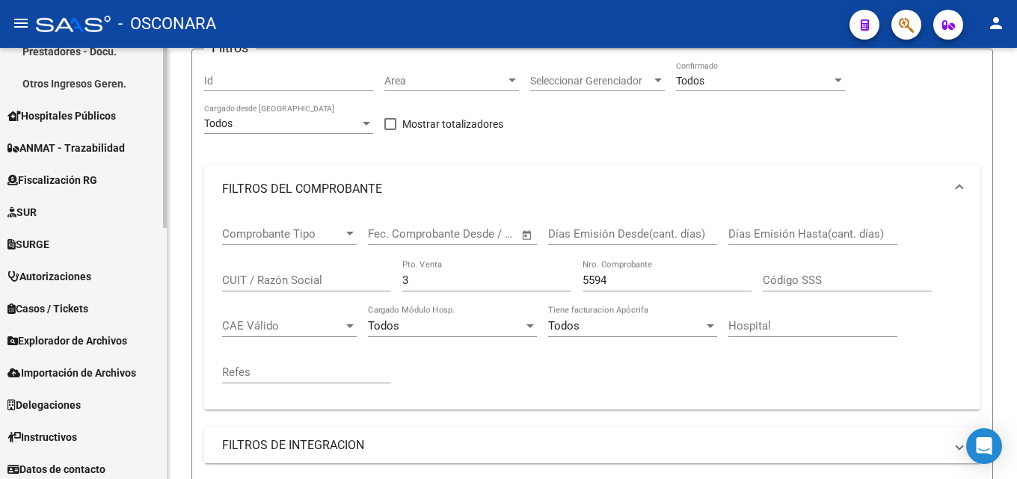
drag, startPoint x: 624, startPoint y: 274, endPoint x: 115, endPoint y: 312, distance: 510.6
click at [185, 303] on div "Video tutorial PRESTADORES -> Listado de CPBTs Emitidos por Prestadores / Prove…" at bounding box center [591, 380] width 849 height 922
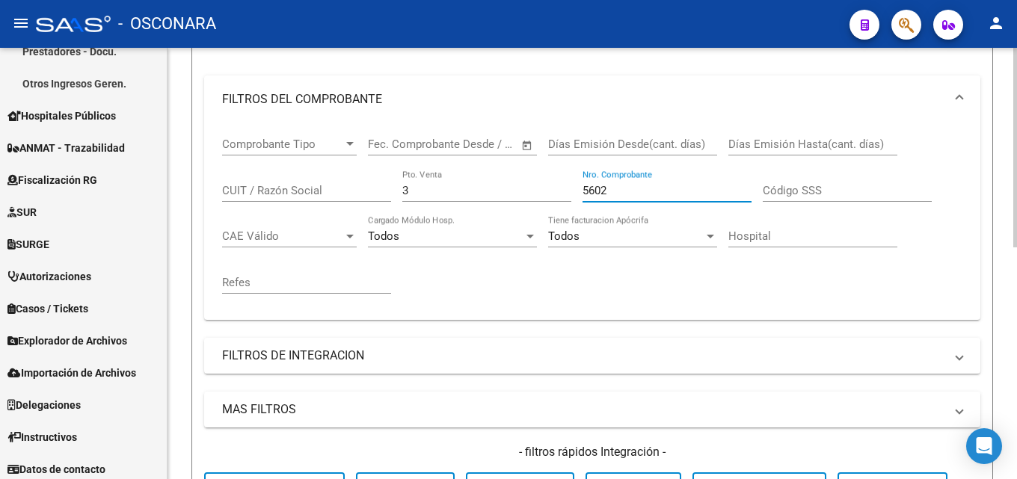
scroll to position [502, 0]
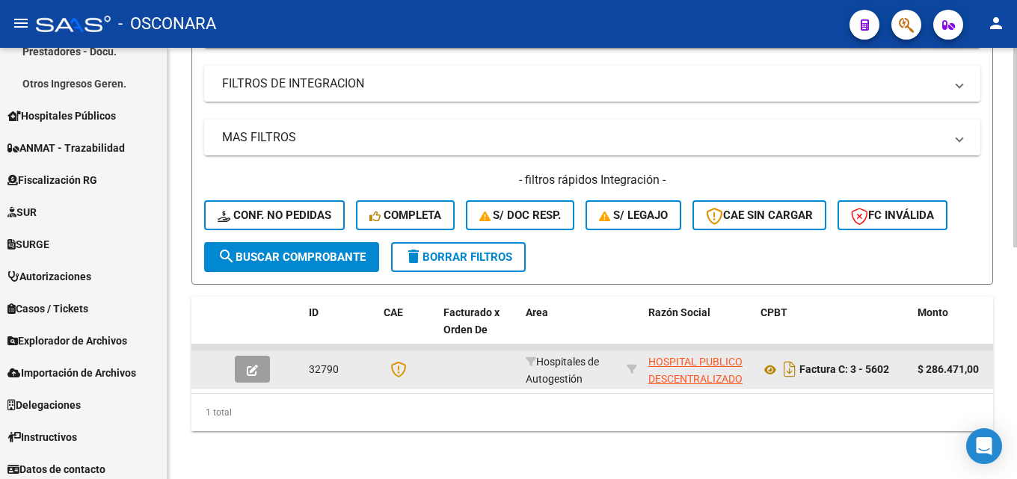
type input "5602"
click at [244, 356] on button "button" at bounding box center [252, 369] width 35 height 27
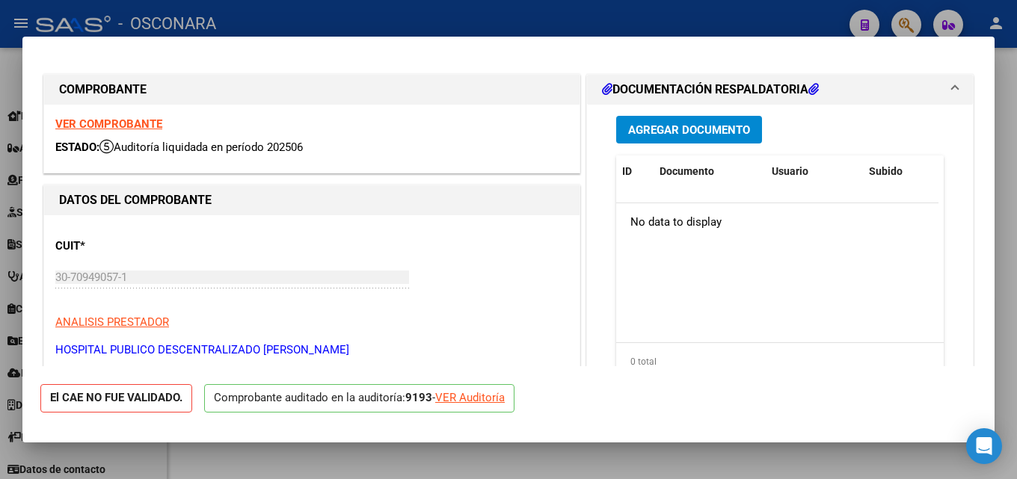
drag, startPoint x: 1016, startPoint y: 222, endPoint x: 1003, endPoint y: 228, distance: 14.0
click at [1015, 222] on div at bounding box center [508, 239] width 1017 height 479
type input "$ 0,00"
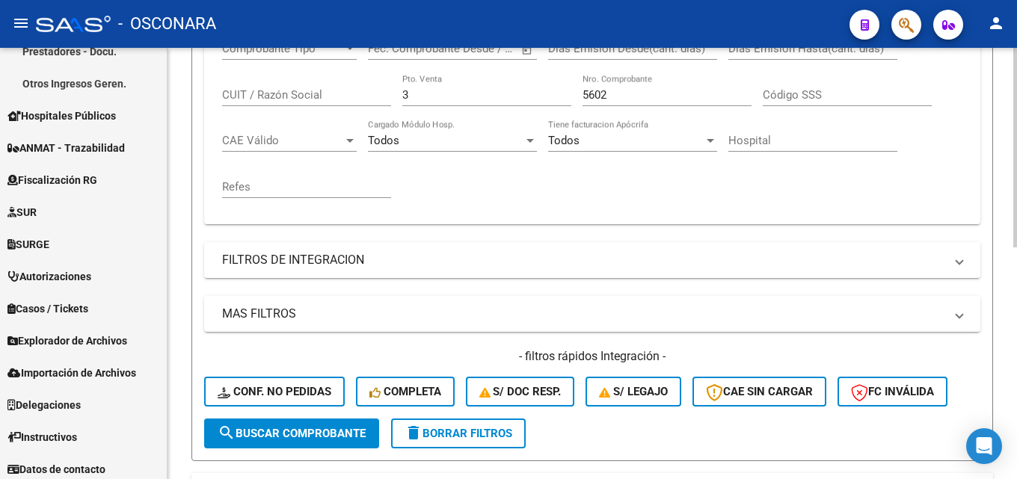
scroll to position [129, 0]
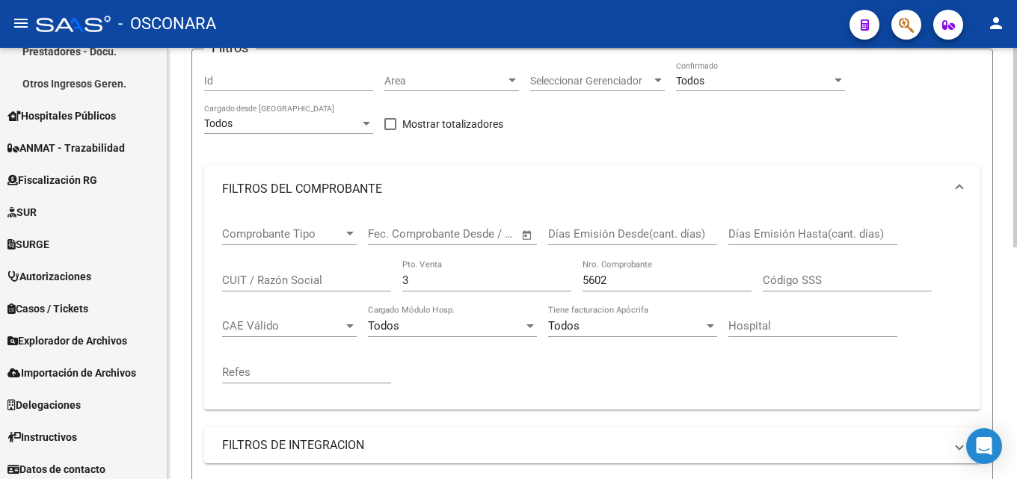
click at [647, 278] on input "5602" at bounding box center [666, 280] width 169 height 13
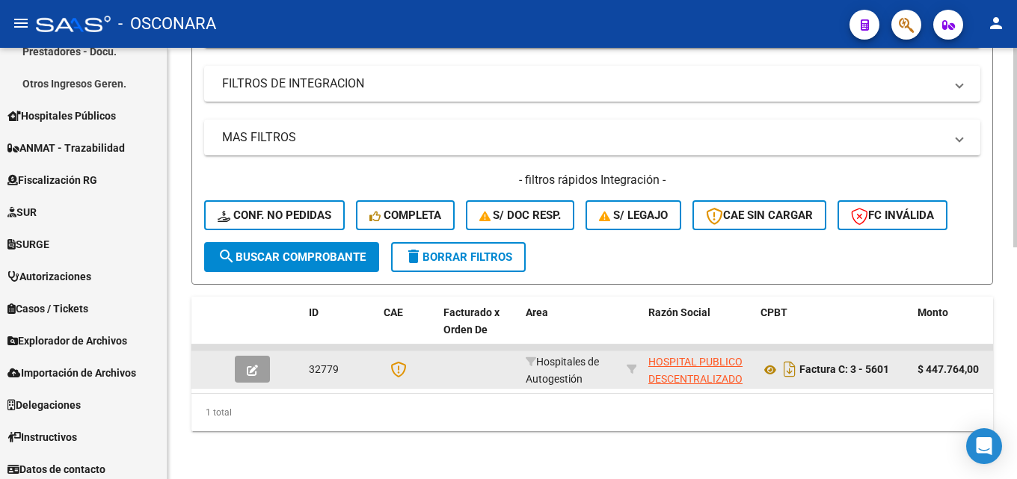
type input "5600"
click at [259, 357] on button "button" at bounding box center [252, 369] width 35 height 27
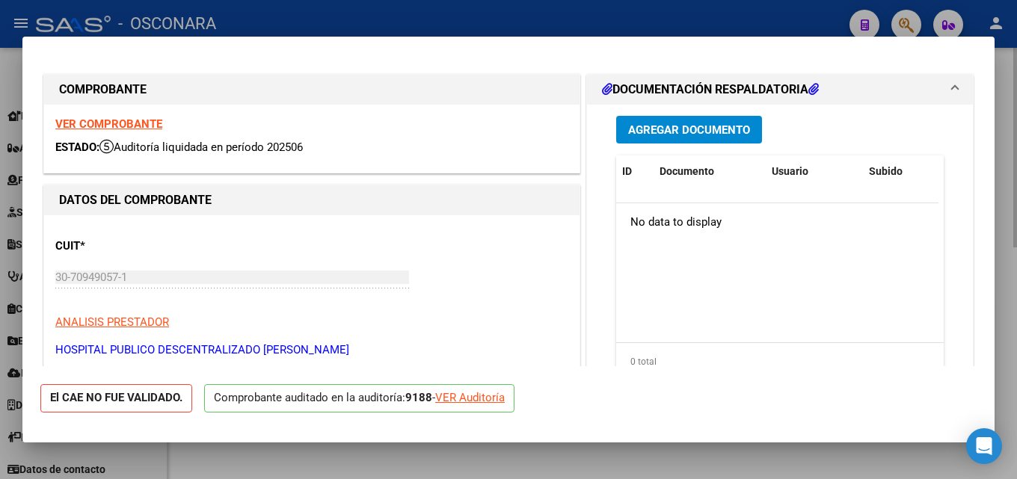
drag, startPoint x: 1016, startPoint y: 223, endPoint x: 523, endPoint y: 254, distance: 493.7
click at [1015, 223] on div at bounding box center [508, 239] width 1017 height 479
type input "$ 0,00"
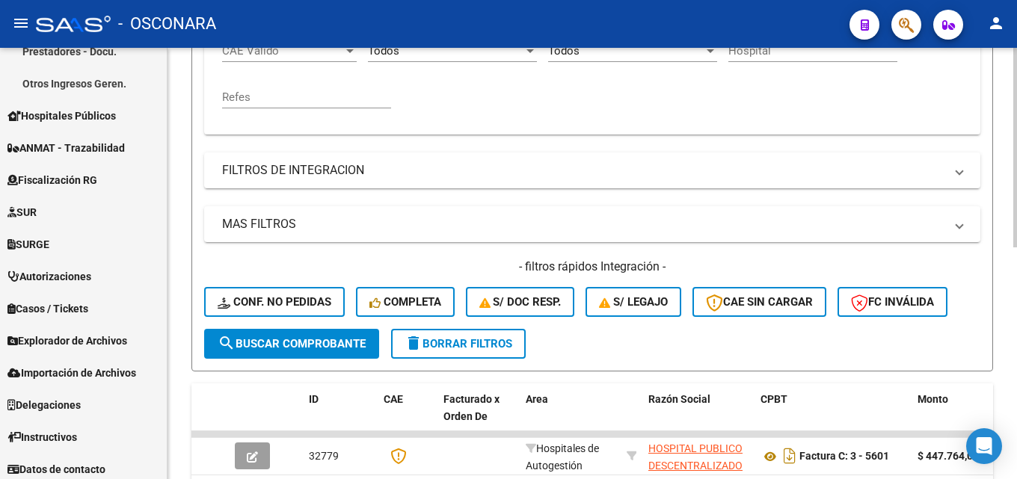
scroll to position [278, 0]
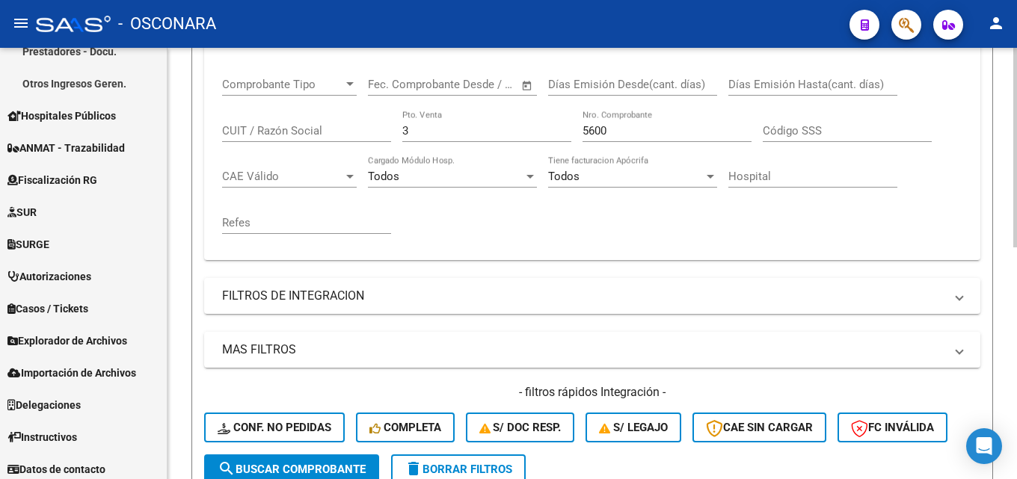
click at [635, 128] on input "5600" at bounding box center [666, 130] width 169 height 13
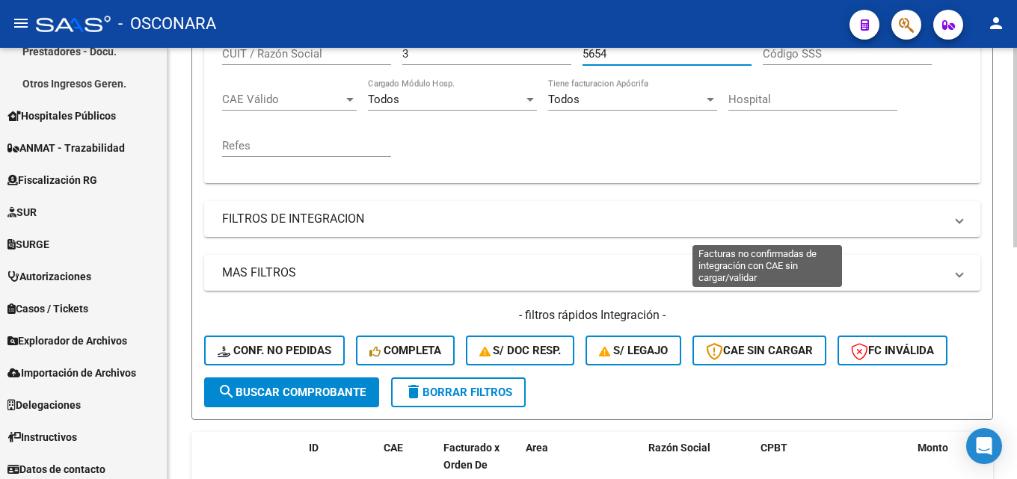
scroll to position [502, 0]
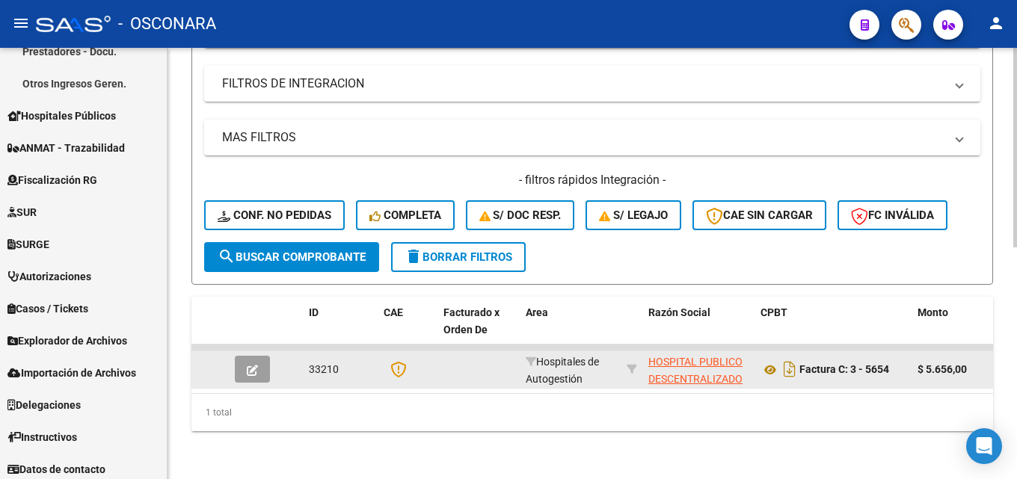
type input "5654"
click at [262, 356] on button "button" at bounding box center [252, 369] width 35 height 27
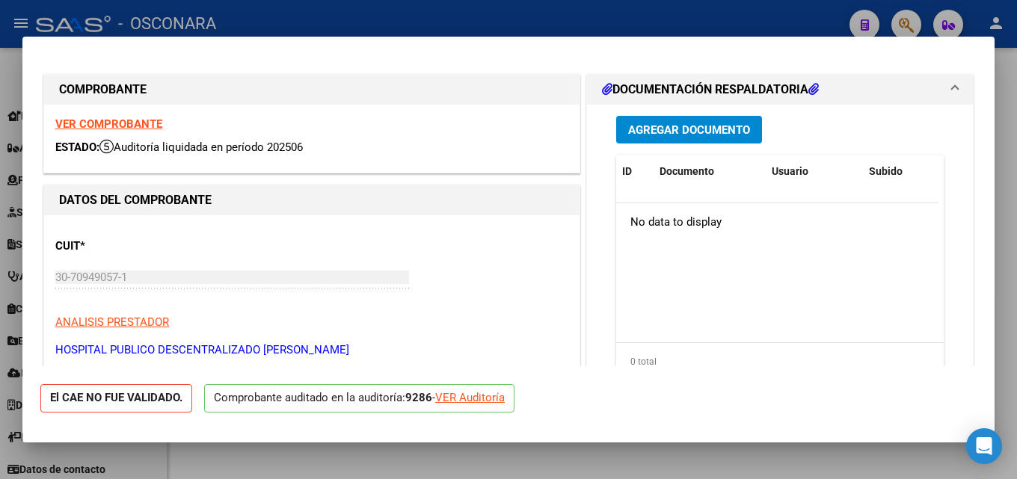
drag, startPoint x: 1016, startPoint y: 277, endPoint x: 963, endPoint y: 277, distance: 53.1
click at [1016, 277] on div at bounding box center [508, 239] width 1017 height 479
type input "$ 0,00"
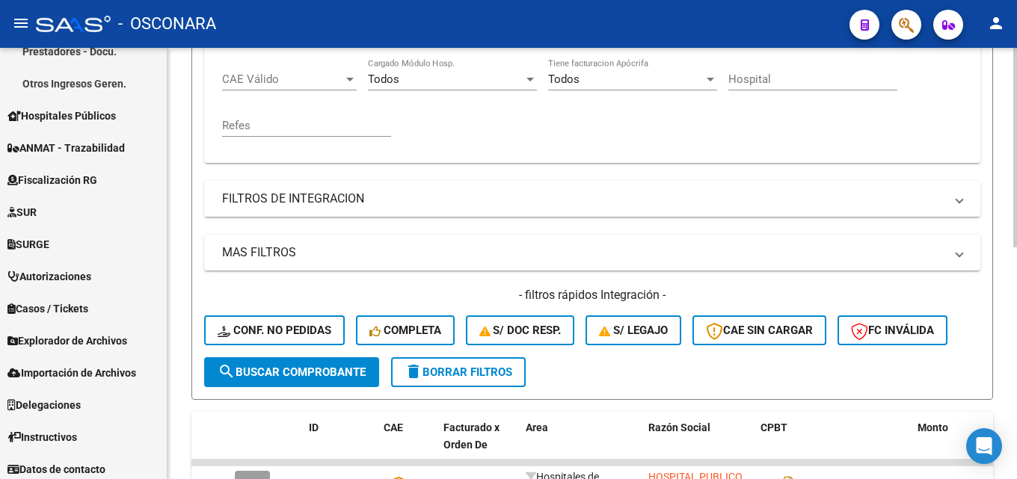
scroll to position [203, 0]
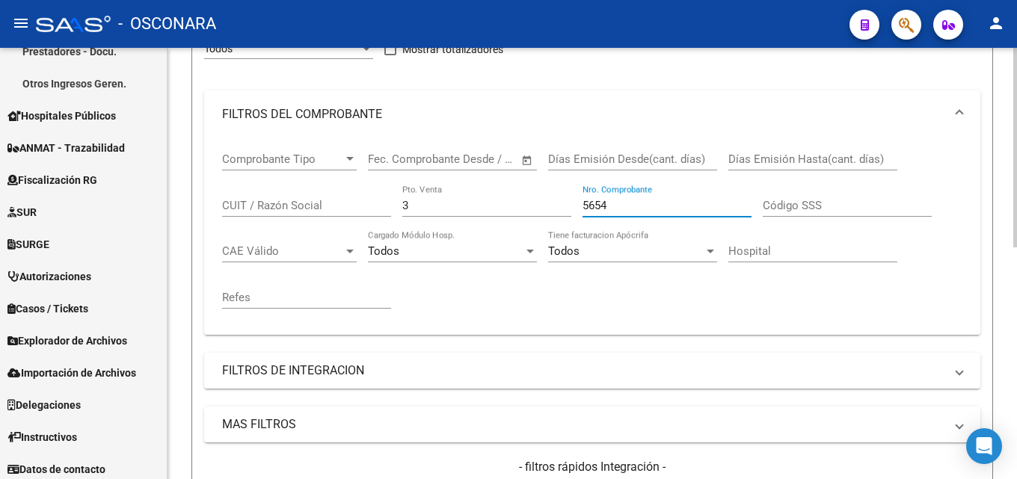
drag, startPoint x: 630, startPoint y: 200, endPoint x: 294, endPoint y: 216, distance: 336.1
click at [317, 214] on div "Comprobante Tipo Comprobante Tipo Start date – End date Fec. Comprobante Desde …" at bounding box center [592, 230] width 740 height 185
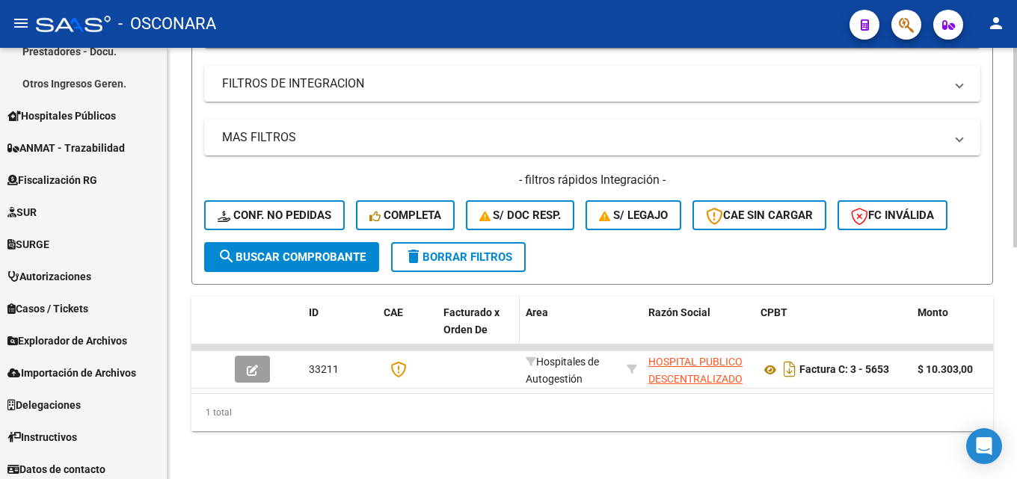
scroll to position [502, 0]
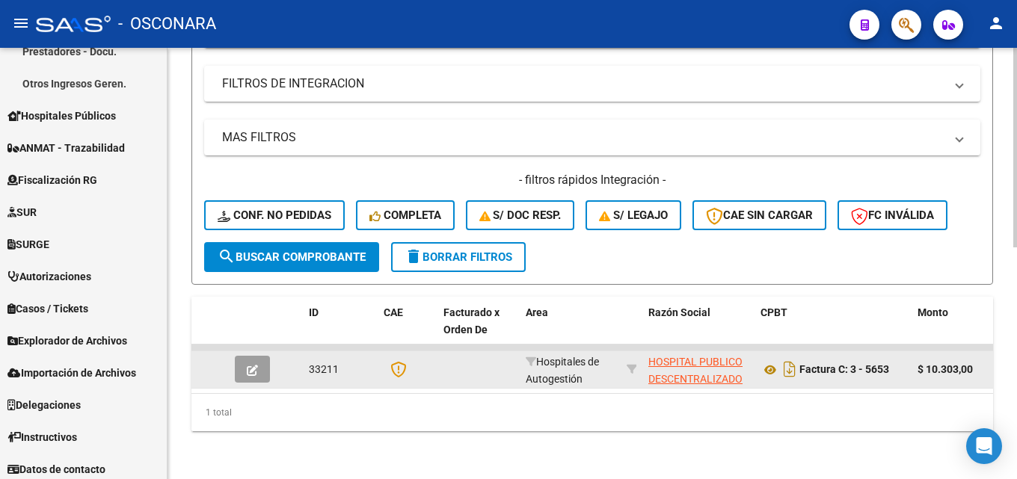
type input "5653"
click at [258, 358] on button "button" at bounding box center [252, 369] width 35 height 27
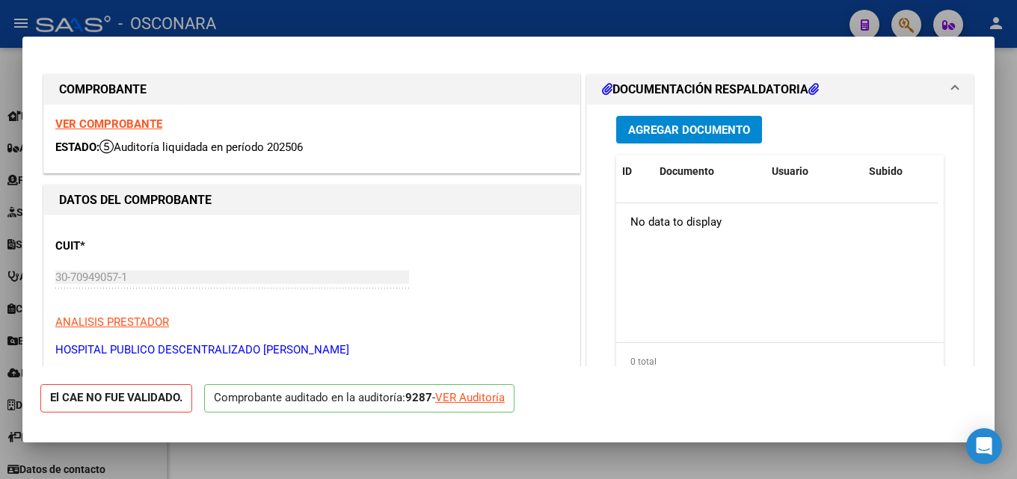
click at [1016, 215] on div at bounding box center [508, 239] width 1017 height 479
type input "$ 0,00"
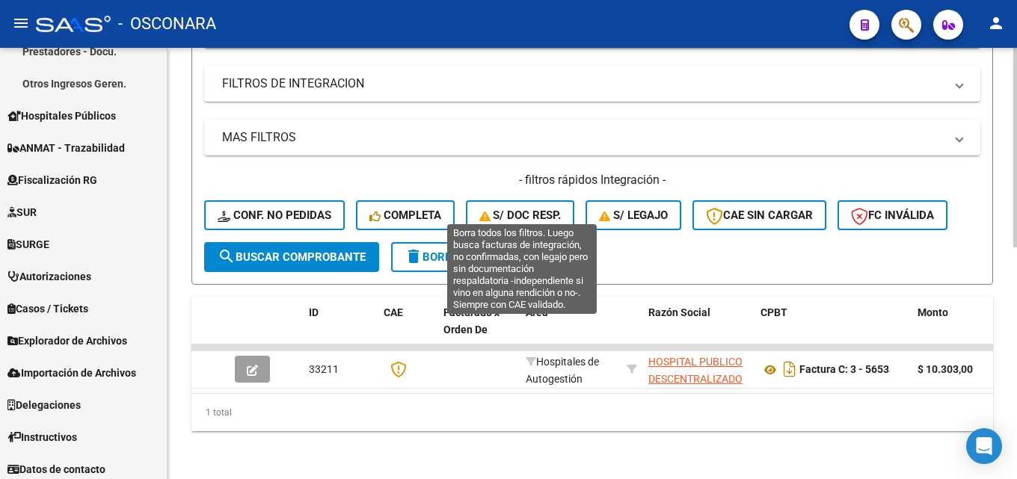
scroll to position [203, 0]
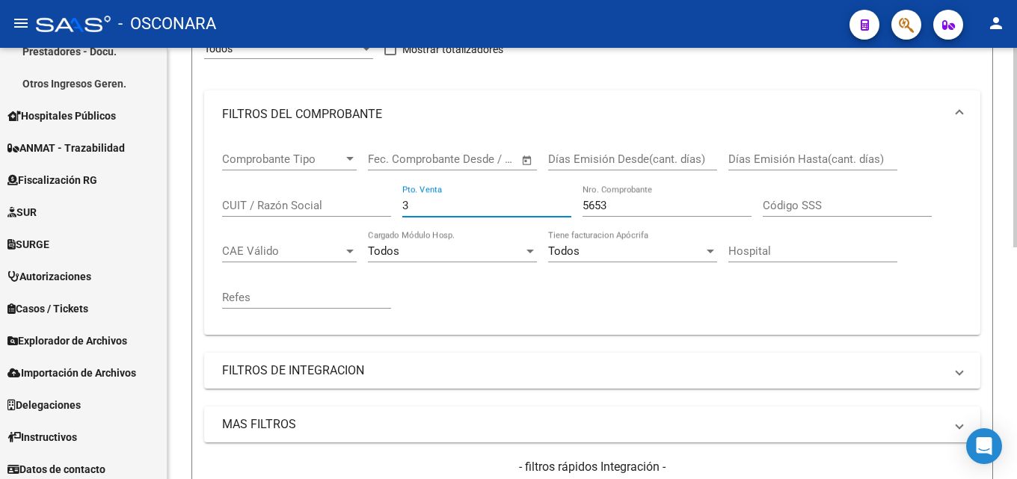
drag, startPoint x: 421, startPoint y: 204, endPoint x: 286, endPoint y: 204, distance: 134.6
click at [304, 203] on div "Comprobante Tipo Comprobante Tipo Start date – End date Fec. Comprobante Desde …" at bounding box center [592, 230] width 740 height 185
type input "6"
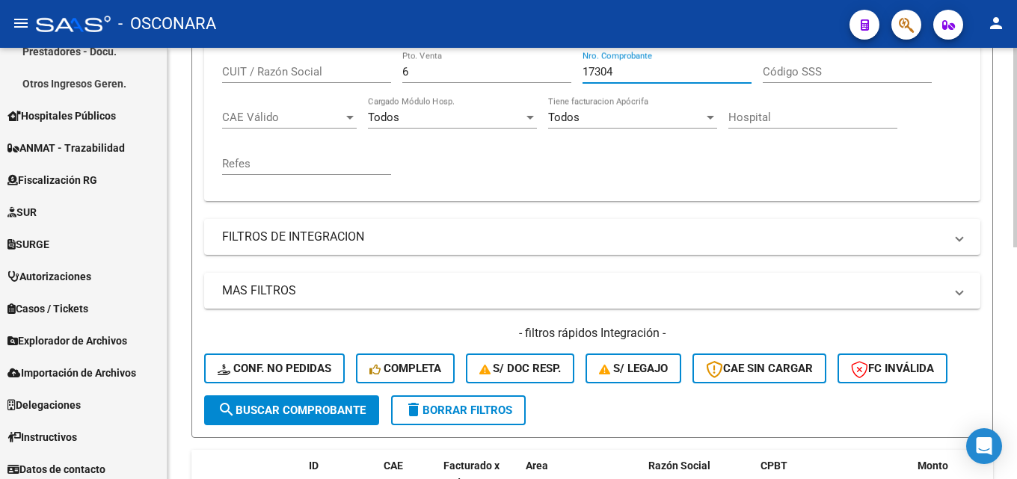
scroll to position [502, 0]
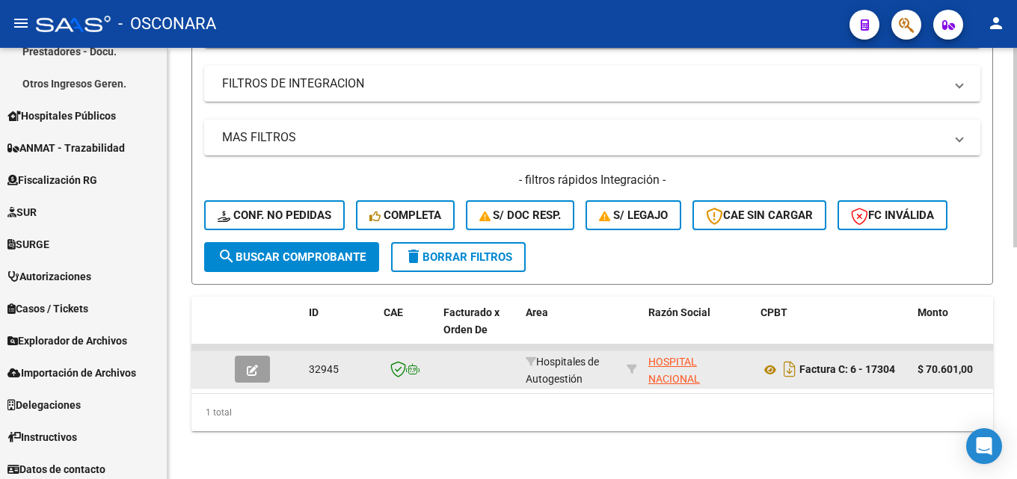
type input "17304"
click at [248, 365] on icon "button" at bounding box center [252, 370] width 11 height 11
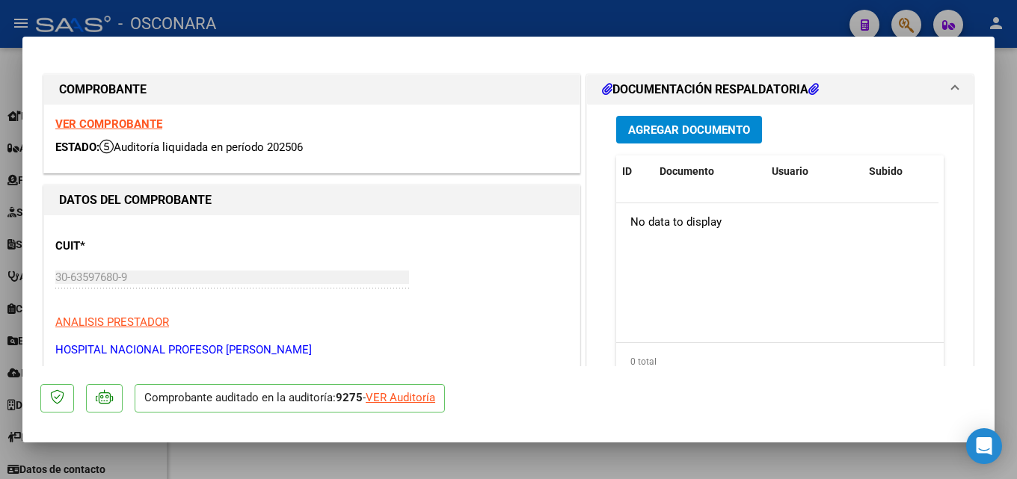
click at [1016, 147] on div at bounding box center [508, 239] width 1017 height 479
type input "$ 0,00"
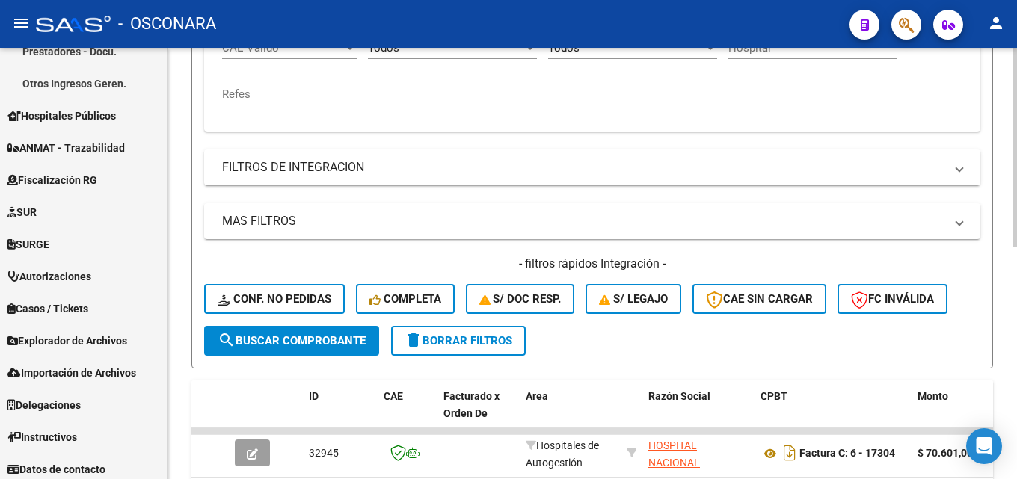
scroll to position [278, 0]
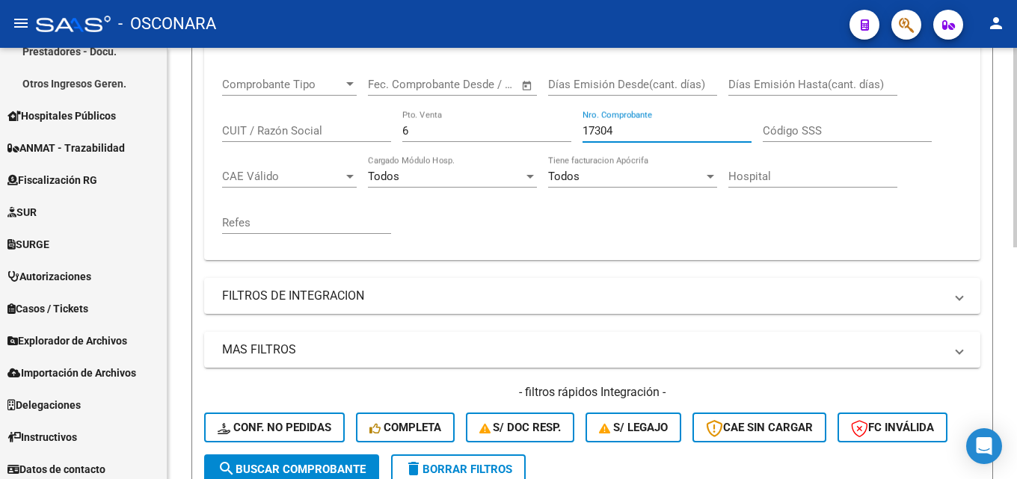
drag, startPoint x: 642, startPoint y: 126, endPoint x: 187, endPoint y: 180, distance: 458.6
click at [214, 179] on div "Comprobante Tipo Comprobante Tipo Start date – End date Fec. Comprobante Desde …" at bounding box center [592, 162] width 776 height 197
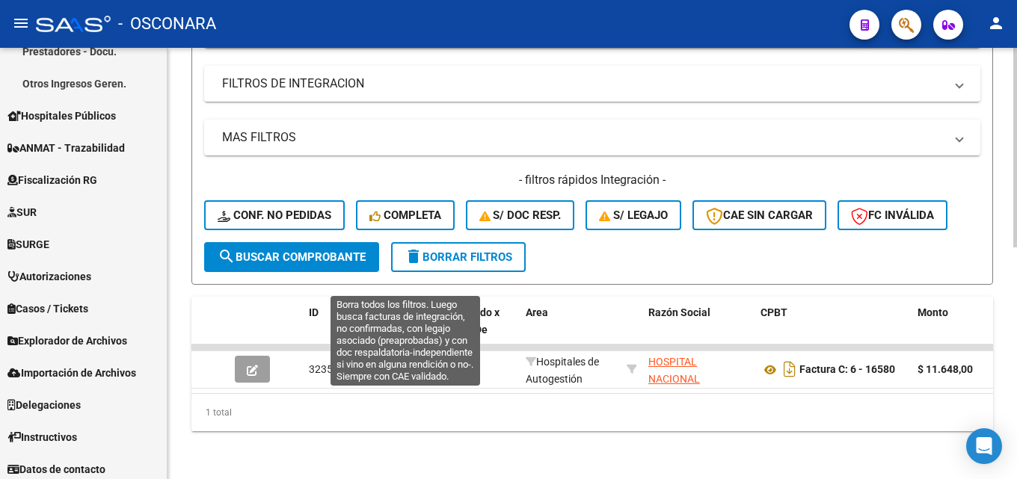
scroll to position [502, 0]
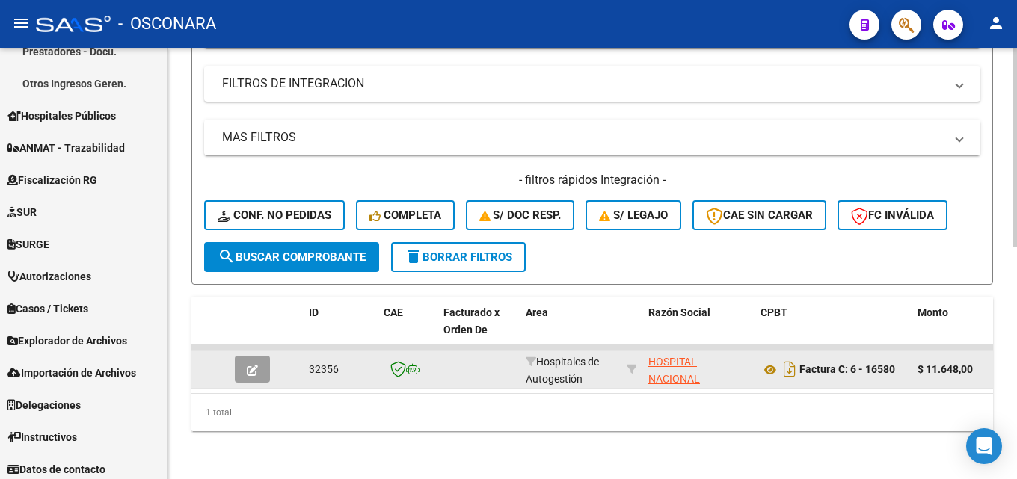
type input "16580"
click at [253, 365] on icon "button" at bounding box center [252, 370] width 11 height 11
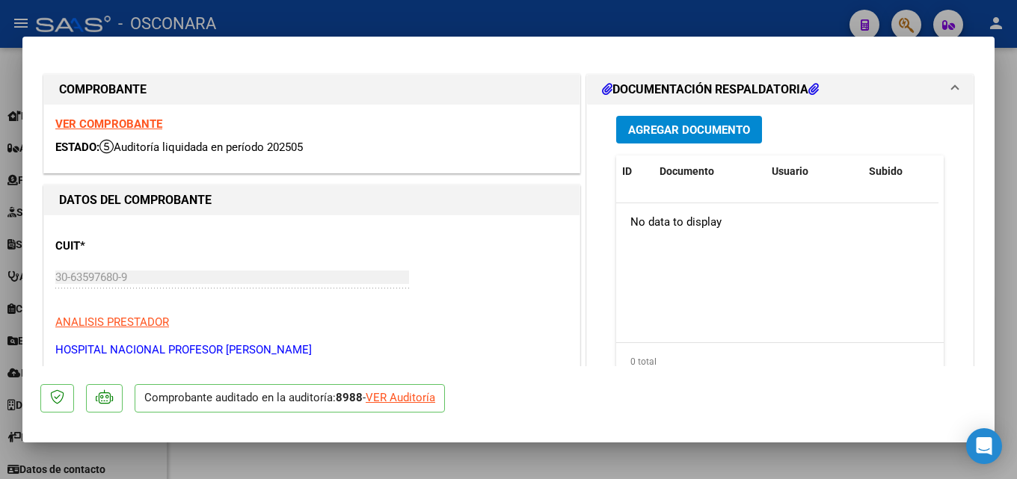
click at [1016, 213] on div at bounding box center [508, 239] width 1017 height 479
type input "$ 0,00"
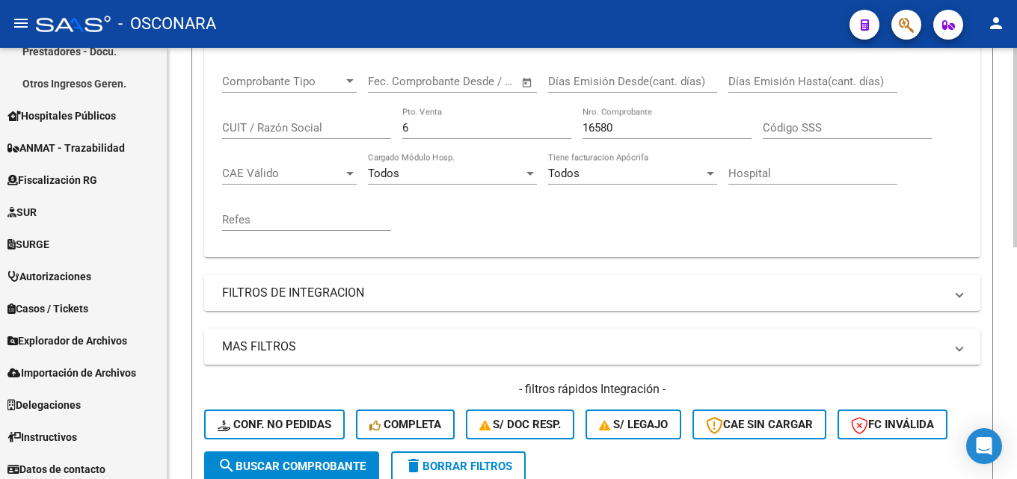
scroll to position [129, 0]
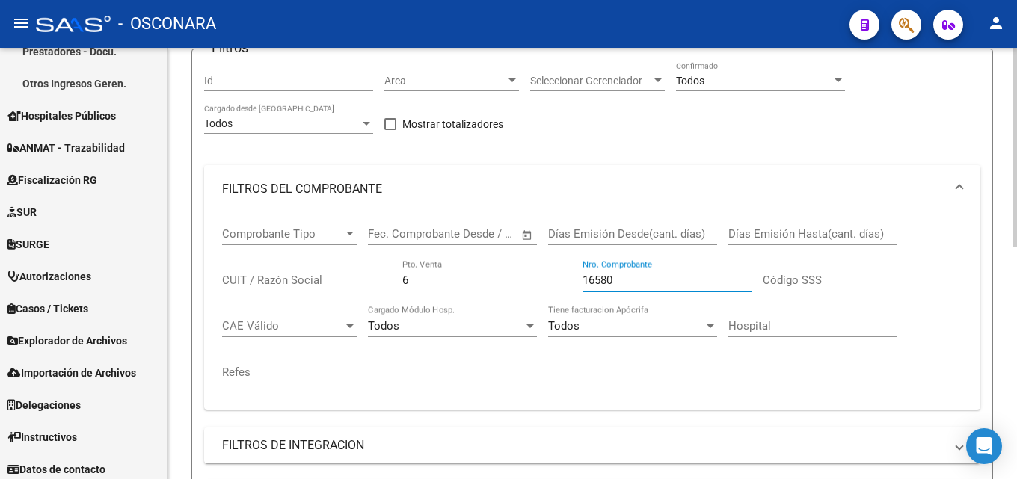
drag, startPoint x: 639, startPoint y: 284, endPoint x: 313, endPoint y: 292, distance: 326.1
click at [378, 283] on div "Comprobante Tipo Comprobante Tipo Start date – End date Fec. Comprobante Desde …" at bounding box center [592, 305] width 740 height 185
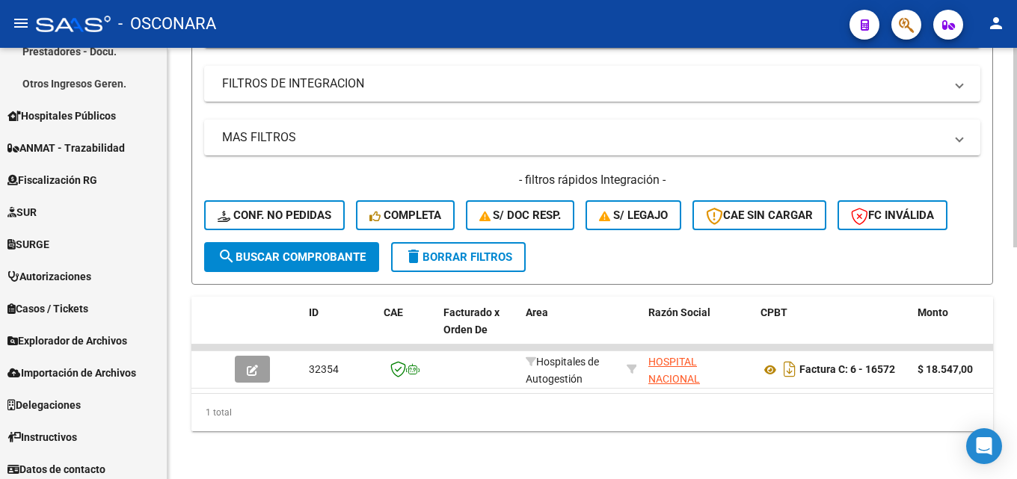
scroll to position [502, 0]
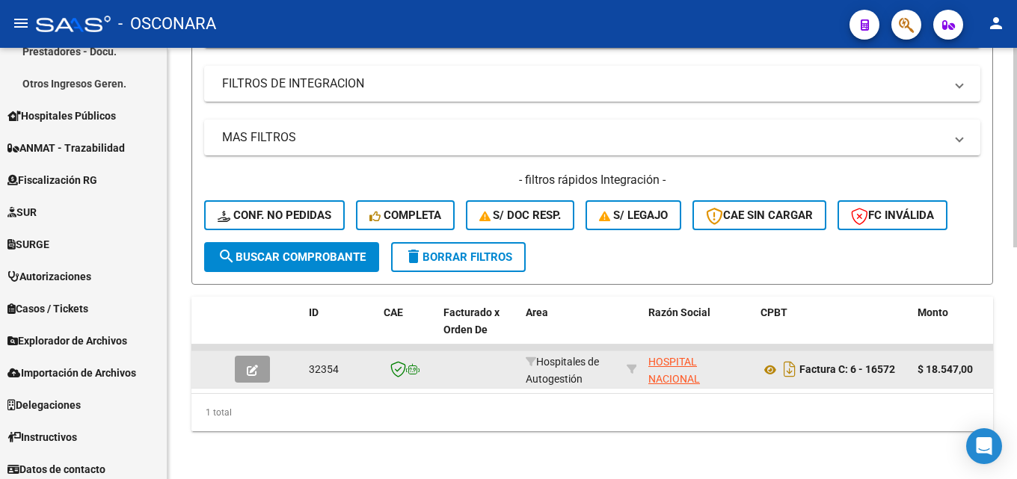
type input "16572"
click at [257, 365] on icon "button" at bounding box center [252, 370] width 11 height 11
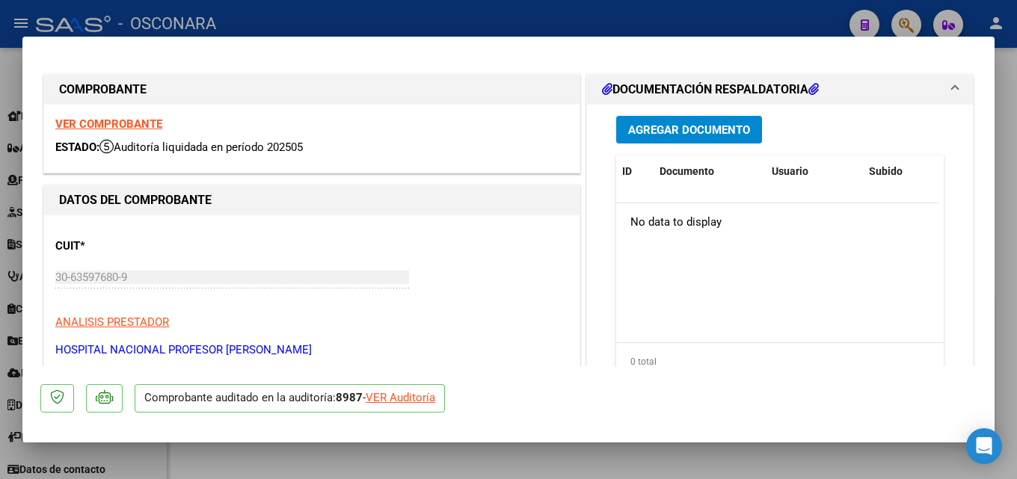
click at [1016, 286] on div at bounding box center [508, 239] width 1017 height 479
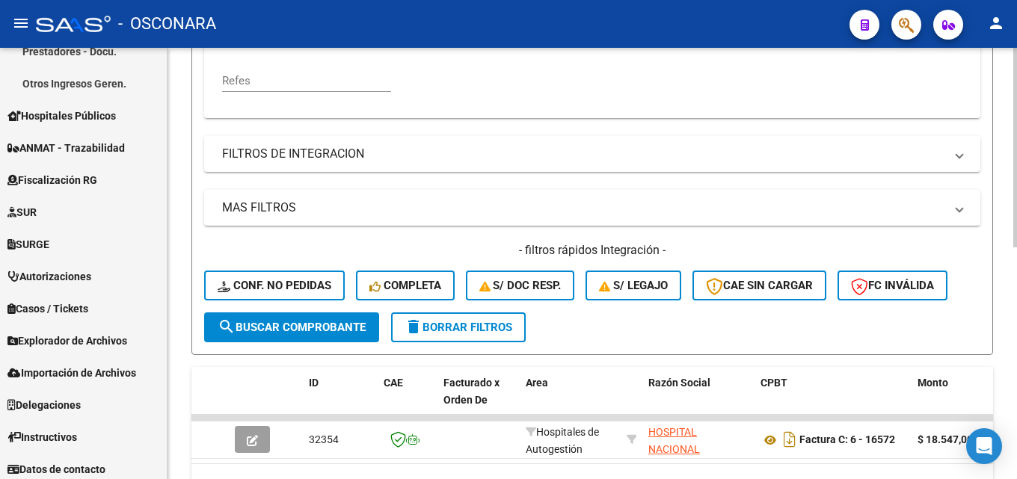
scroll to position [203, 0]
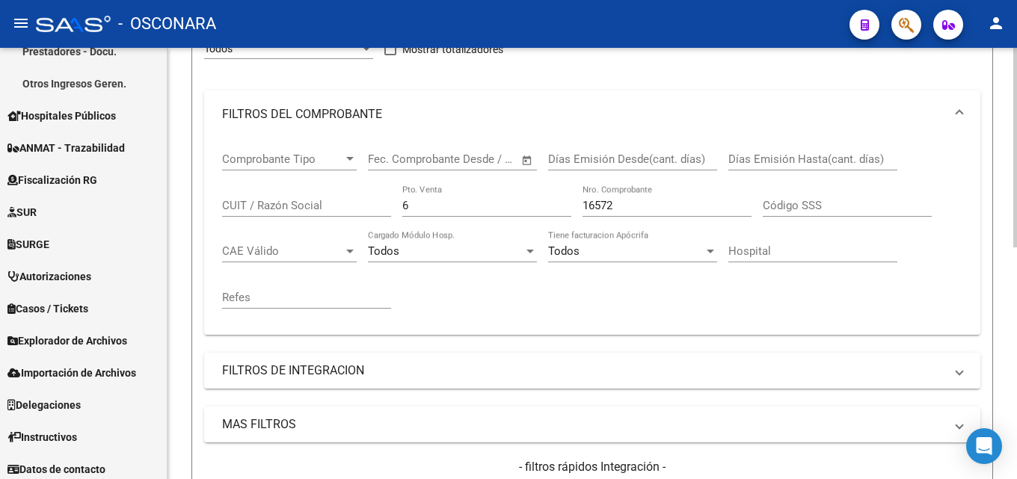
drag, startPoint x: 620, startPoint y: 202, endPoint x: 310, endPoint y: 217, distance: 309.9
click at [361, 217] on div "Comprobante Tipo Comprobante Tipo Start date – End date Fec. Comprobante Desde …" at bounding box center [592, 230] width 740 height 185
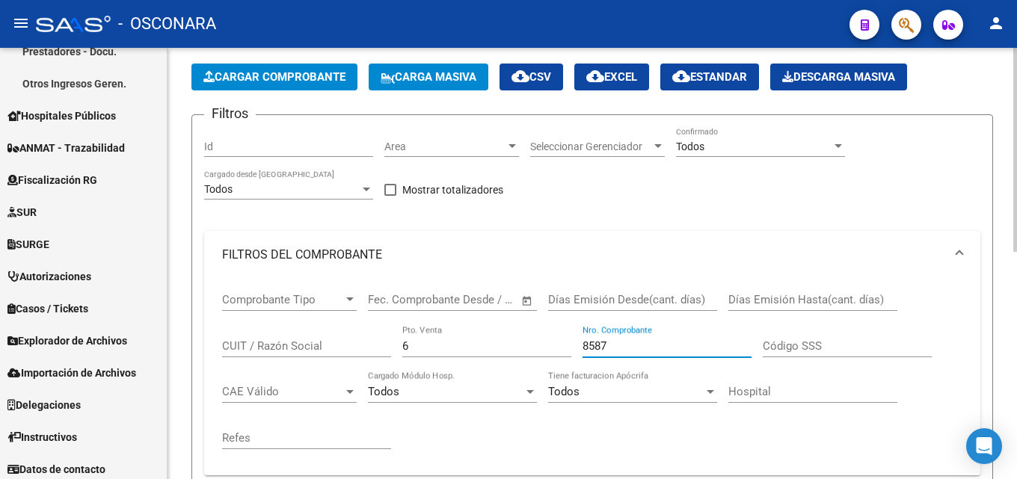
scroll to position [0, 0]
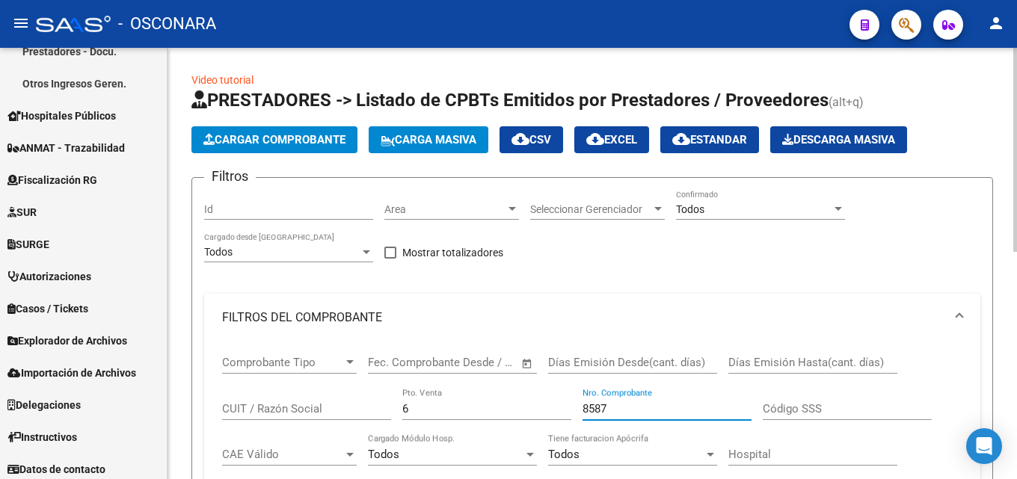
click at [1016, 188] on div at bounding box center [1015, 150] width 4 height 204
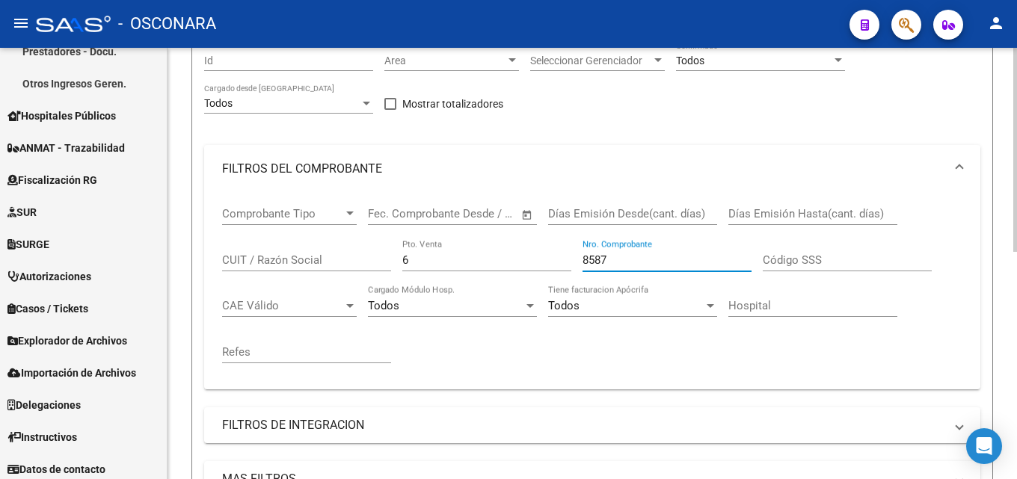
scroll to position [150, 0]
drag, startPoint x: 594, startPoint y: 262, endPoint x: 376, endPoint y: 286, distance: 219.6
click at [398, 283] on div "Comprobante Tipo Comprobante Tipo Start date – End date Fec. Comprobante Desde …" at bounding box center [592, 284] width 740 height 185
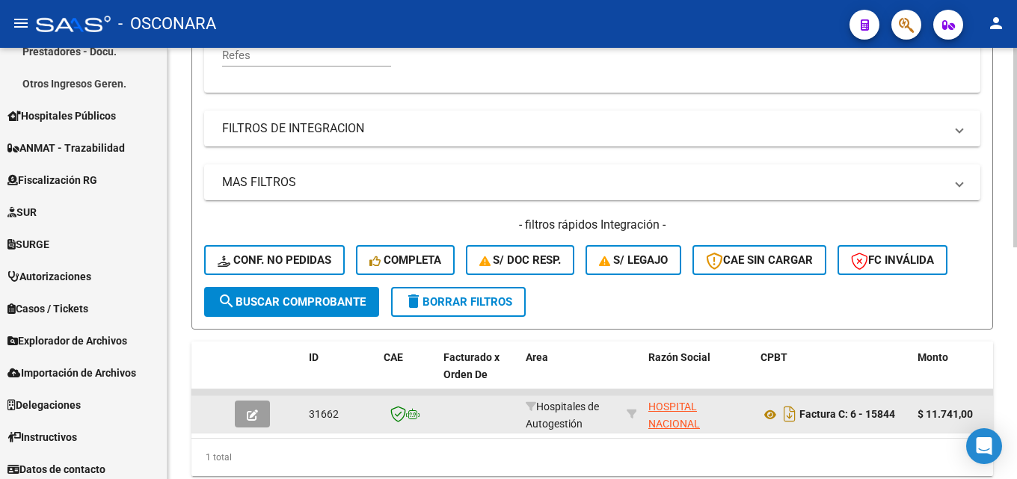
click at [262, 416] on button "button" at bounding box center [252, 414] width 35 height 27
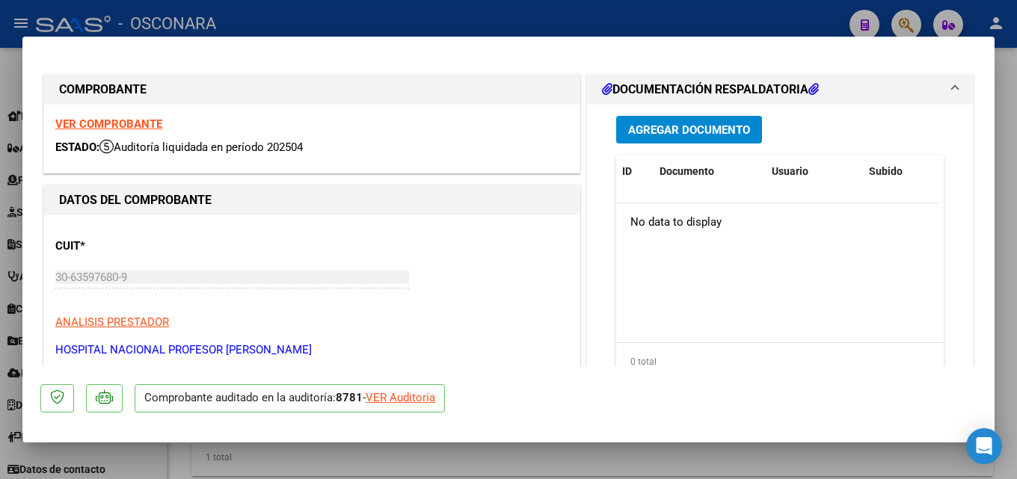
click at [1016, 264] on div at bounding box center [508, 239] width 1017 height 479
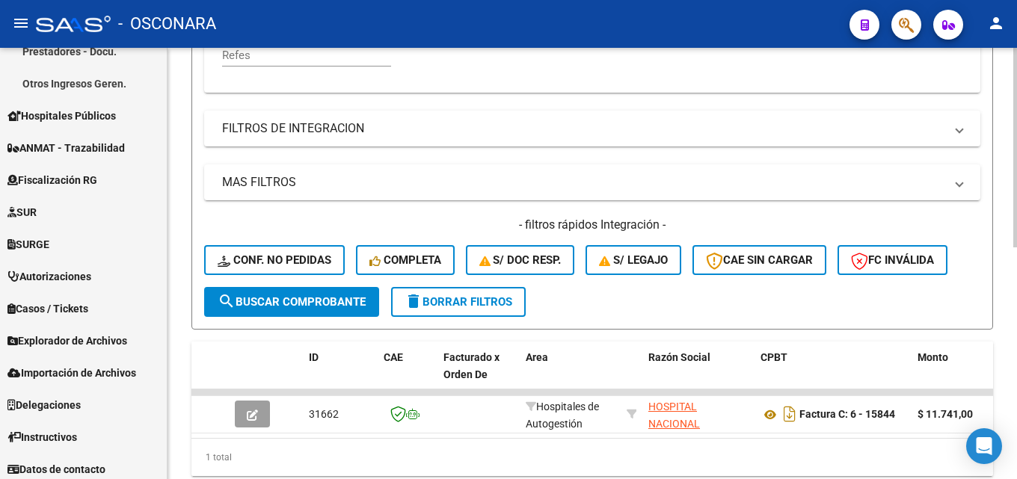
scroll to position [72, 0]
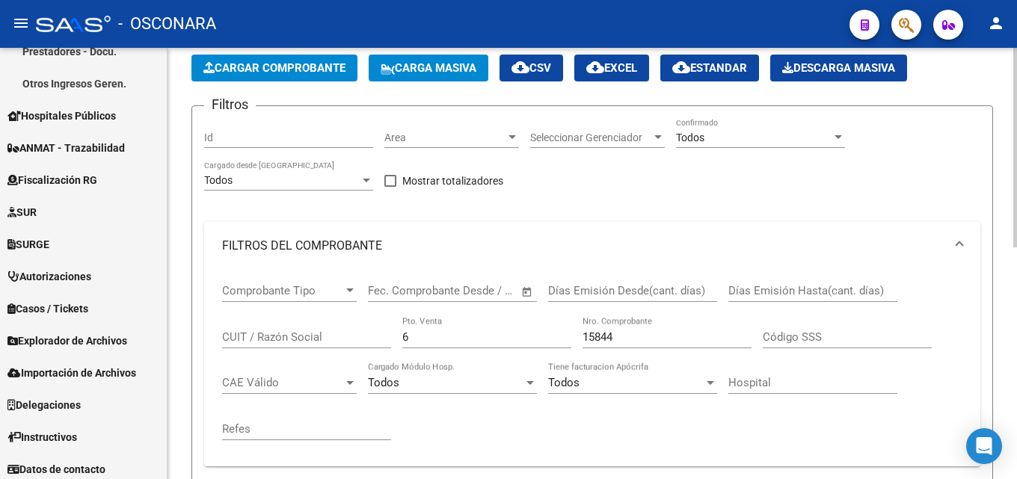
drag, startPoint x: 431, startPoint y: 333, endPoint x: 290, endPoint y: 333, distance: 140.6
click at [322, 332] on div "Comprobante Tipo Comprobante Tipo Start date – End date Fec. Comprobante Desde …" at bounding box center [592, 362] width 740 height 185
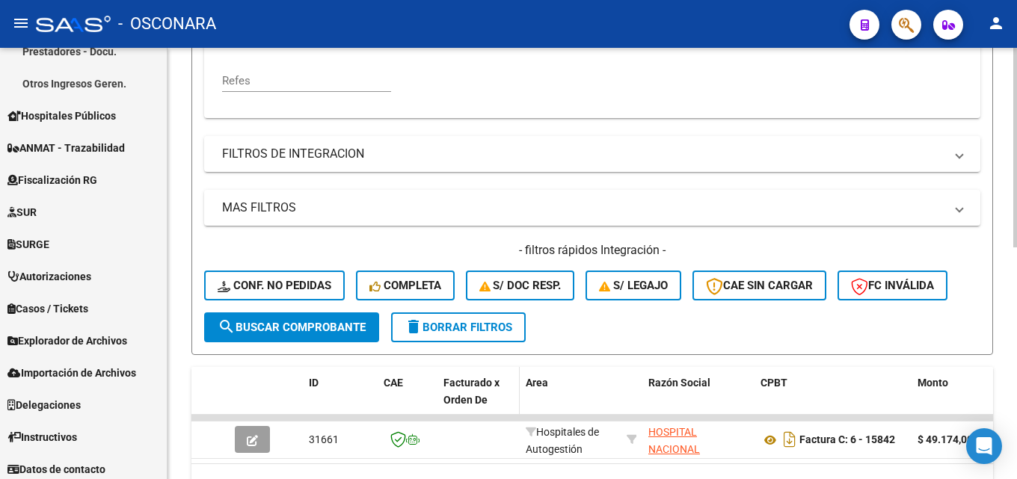
scroll to position [446, 0]
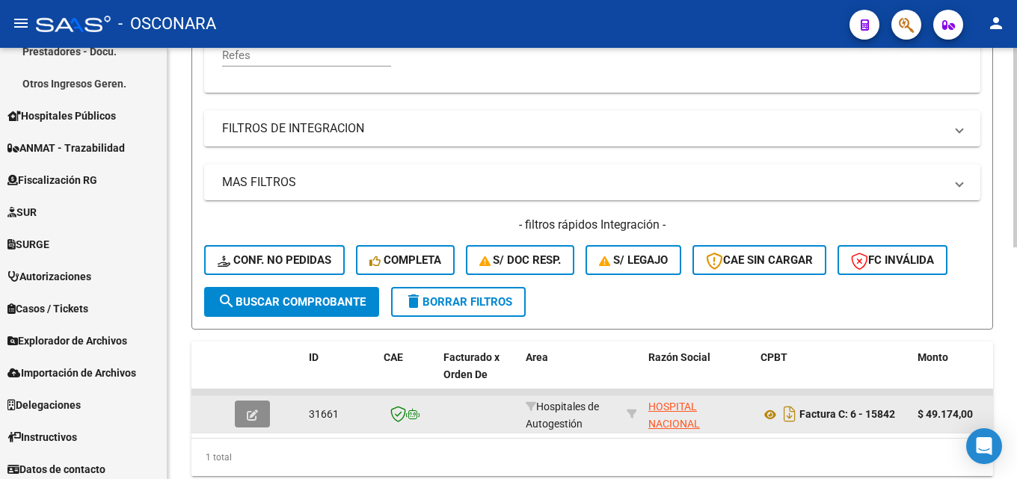
click at [247, 413] on icon "button" at bounding box center [252, 415] width 11 height 11
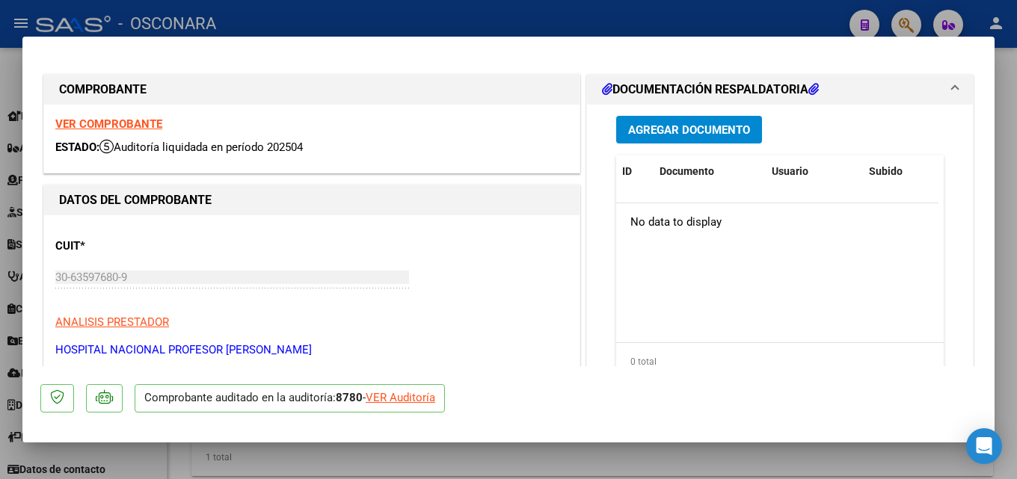
click at [1016, 240] on div at bounding box center [508, 239] width 1017 height 479
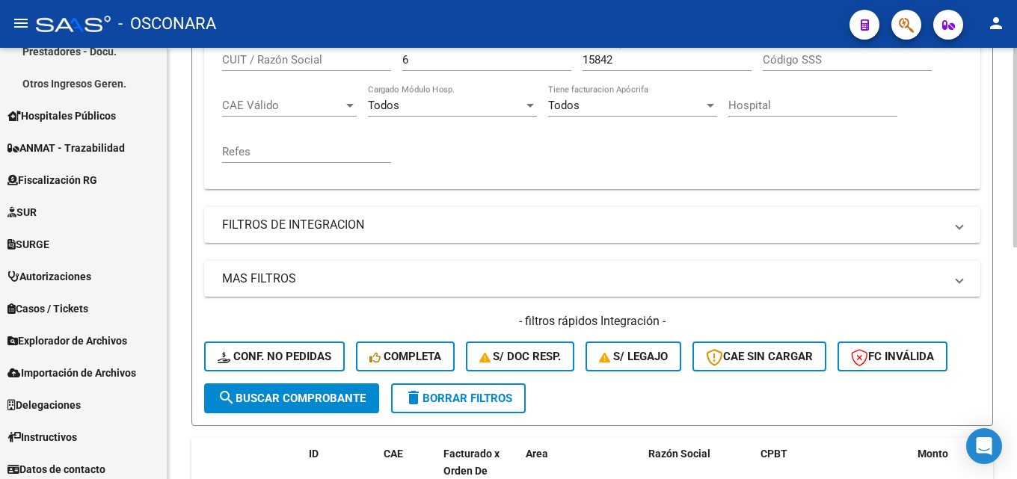
scroll to position [147, 0]
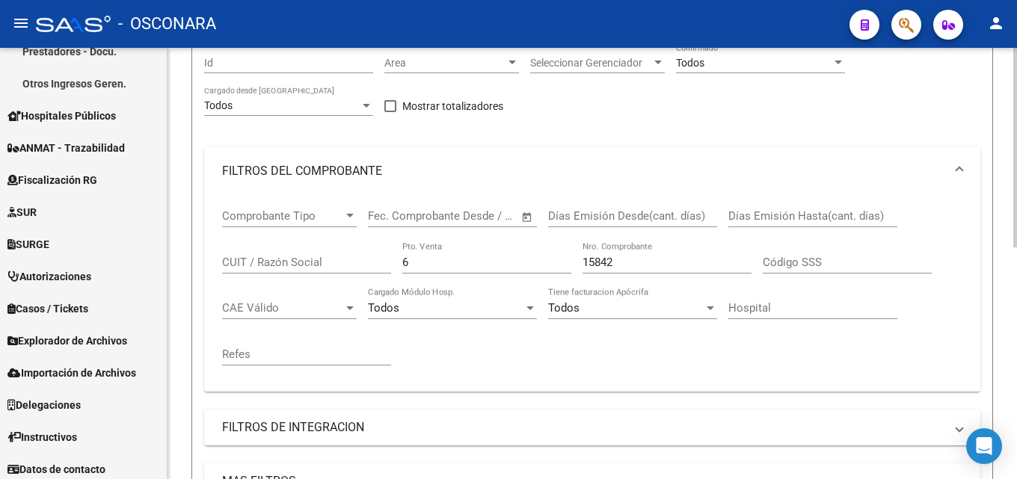
drag, startPoint x: 607, startPoint y: 258, endPoint x: 530, endPoint y: 283, distance: 80.9
click at [594, 262] on input "15842" at bounding box center [666, 262] width 169 height 13
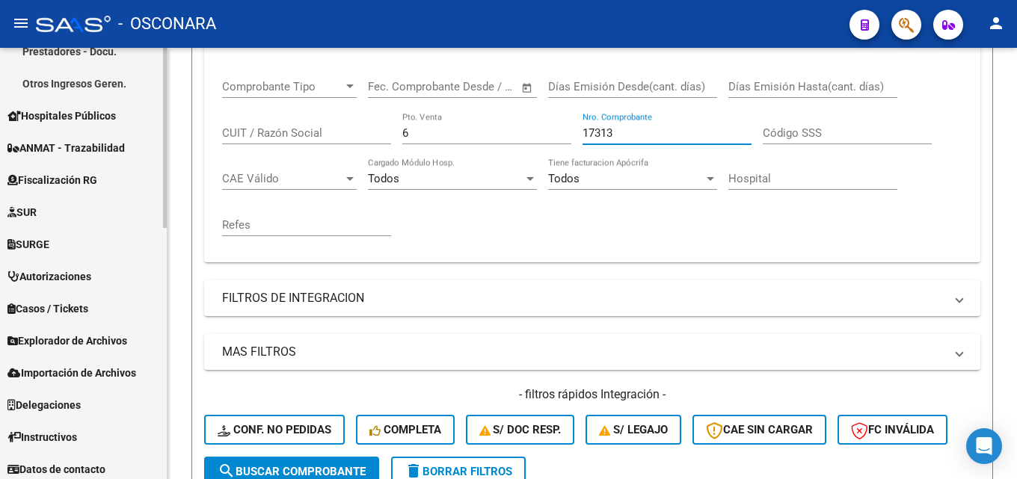
scroll to position [502, 0]
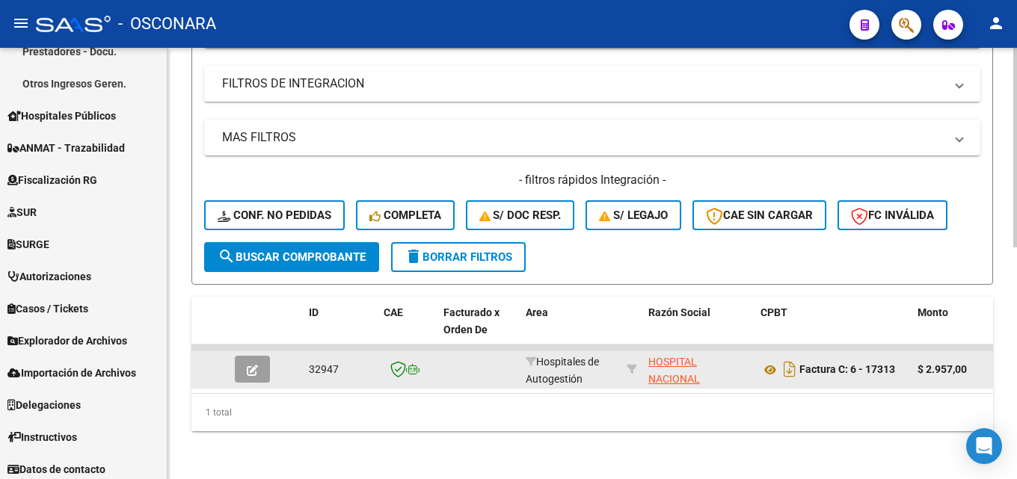
click at [252, 363] on span "button" at bounding box center [252, 369] width 11 height 13
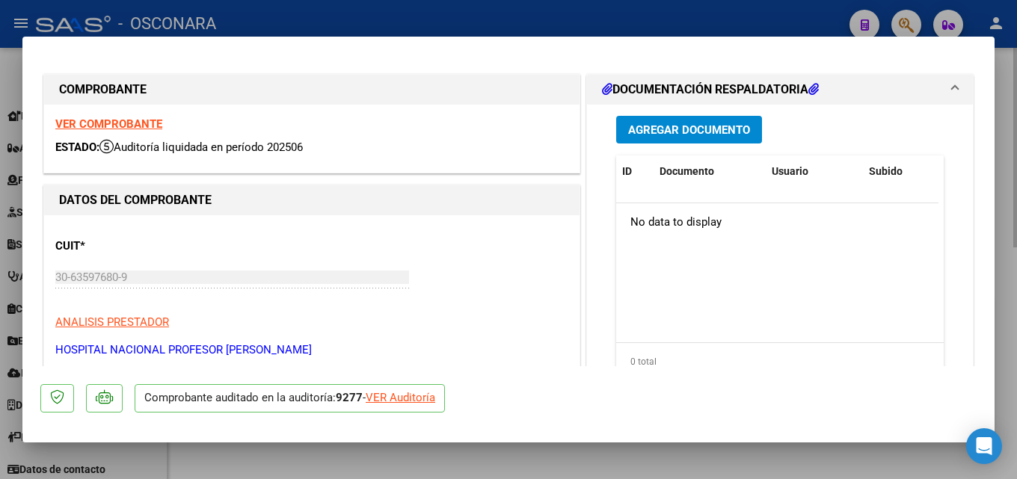
click at [1003, 258] on div at bounding box center [508, 239] width 1017 height 479
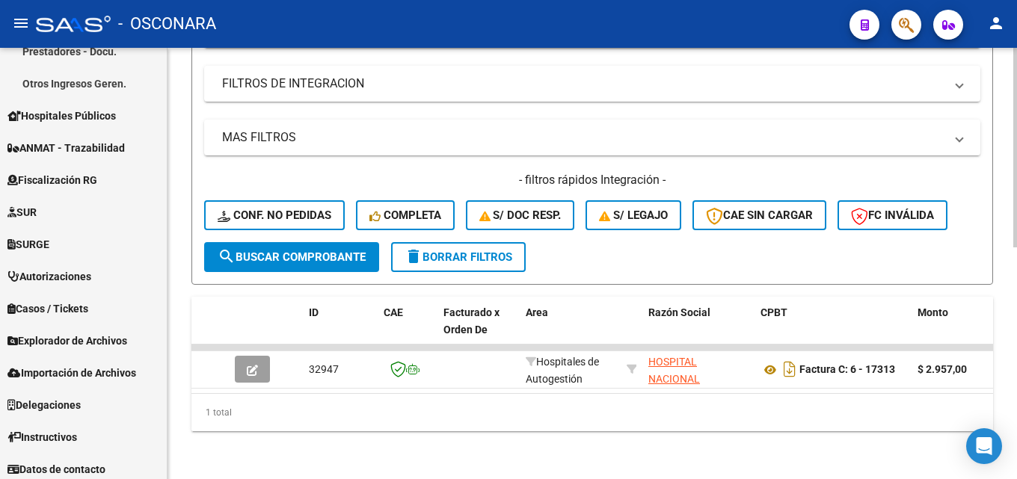
scroll to position [203, 0]
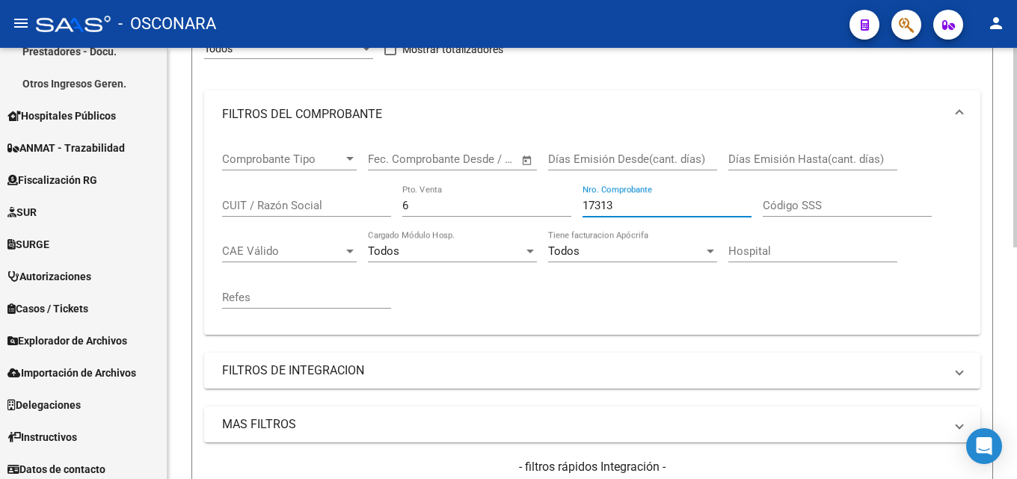
click at [638, 206] on input "17313" at bounding box center [666, 205] width 169 height 13
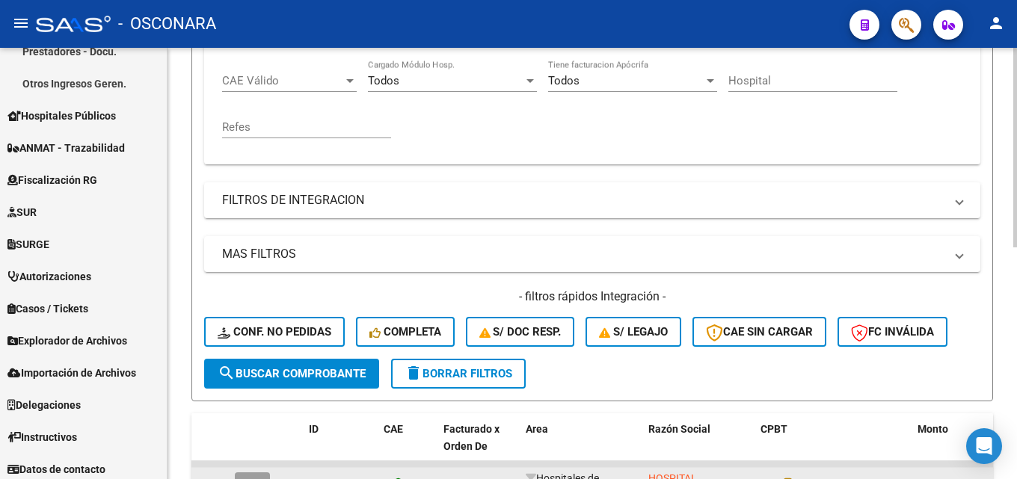
scroll to position [502, 0]
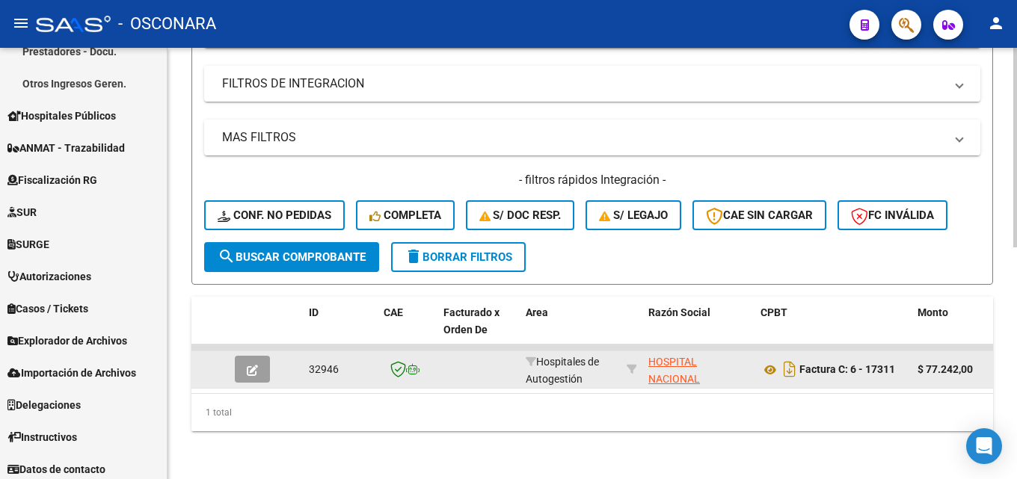
click at [256, 372] on datatable-body-cell at bounding box center [255, 369] width 52 height 37
click at [255, 365] on icon "button" at bounding box center [252, 370] width 11 height 11
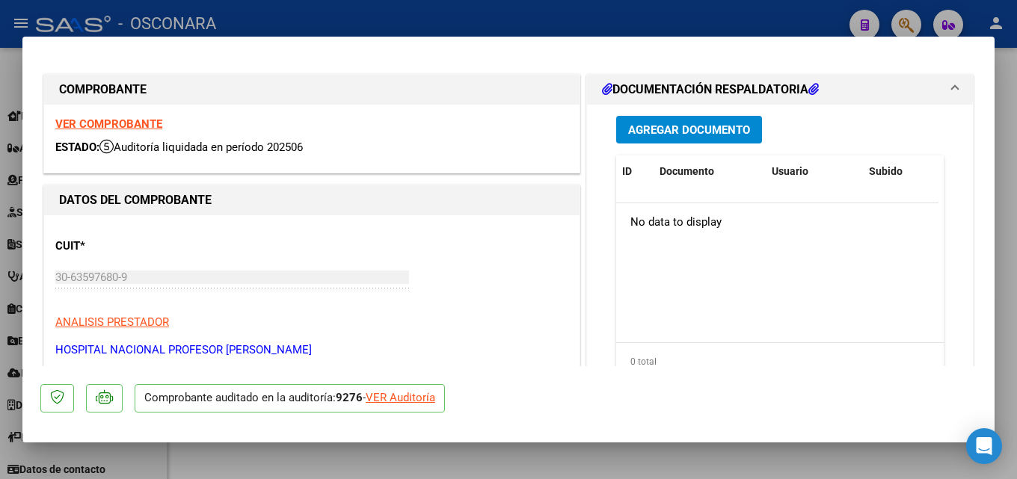
click at [1016, 227] on div at bounding box center [508, 239] width 1017 height 479
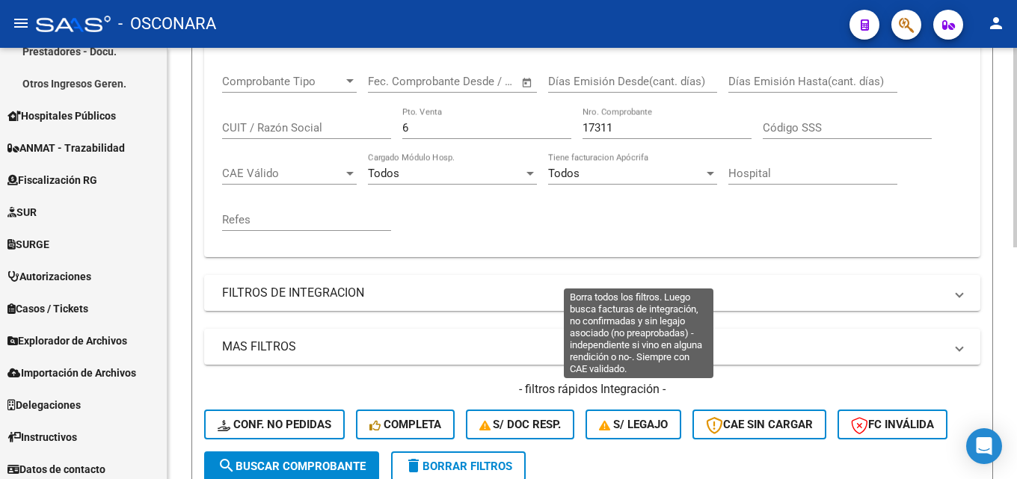
scroll to position [203, 0]
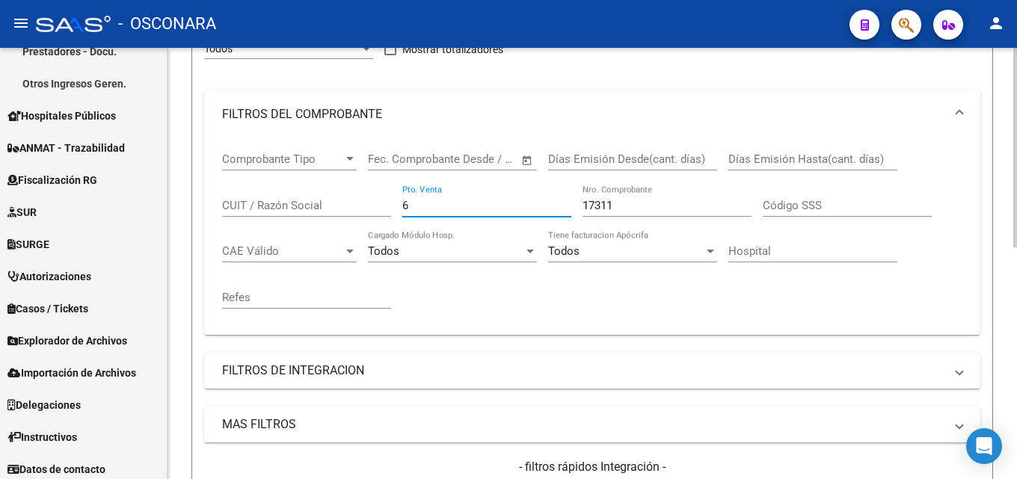
drag, startPoint x: 316, startPoint y: 220, endPoint x: 272, endPoint y: 224, distance: 43.6
click at [282, 224] on div "Comprobante Tipo Comprobante Tipo Start date – End date Fec. Comprobante Desde …" at bounding box center [592, 230] width 740 height 185
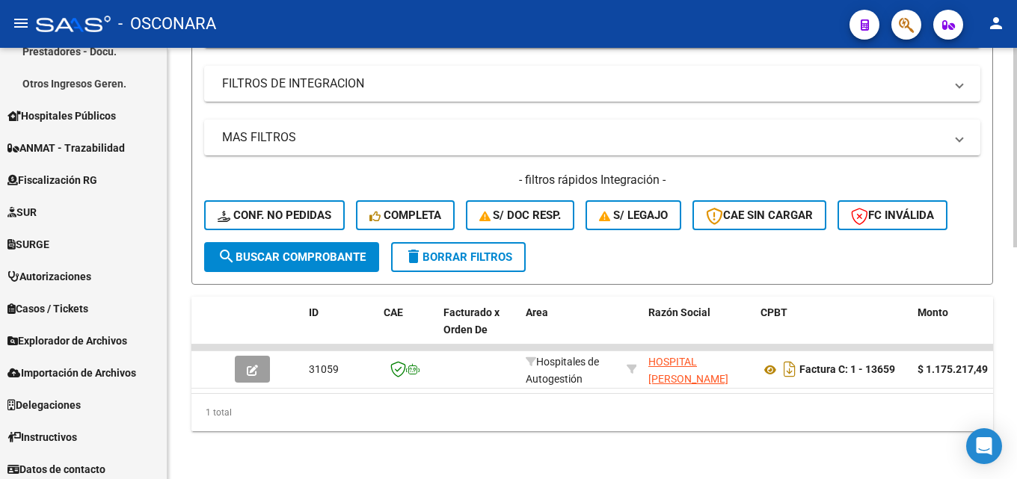
scroll to position [502, 0]
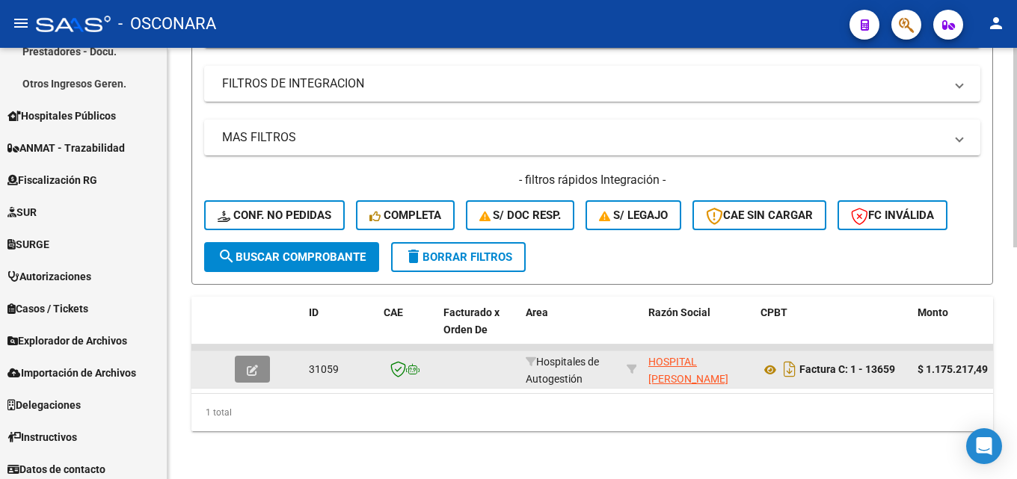
click at [244, 357] on button "button" at bounding box center [252, 369] width 35 height 27
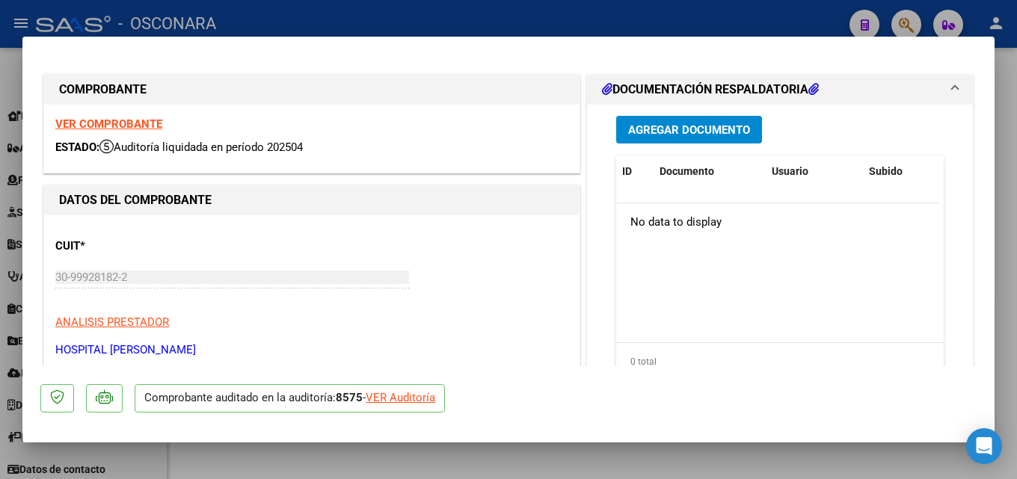
drag, startPoint x: 1016, startPoint y: 251, endPoint x: 770, endPoint y: 277, distance: 247.3
click at [1012, 251] on div at bounding box center [508, 239] width 1017 height 479
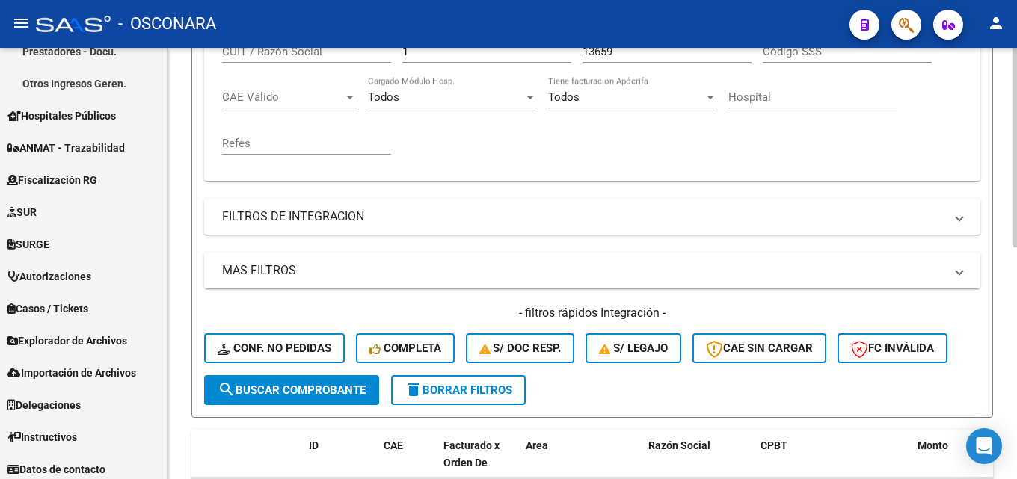
scroll to position [129, 0]
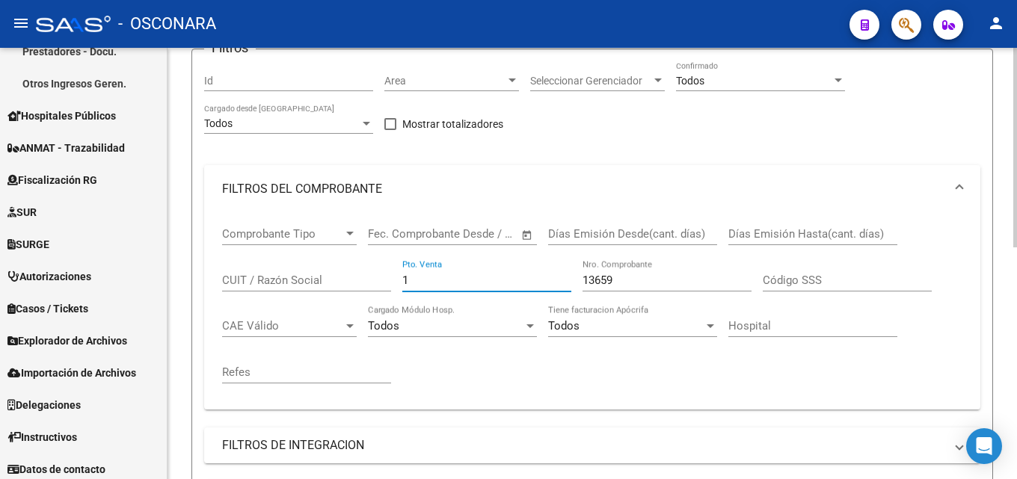
drag, startPoint x: 452, startPoint y: 278, endPoint x: 298, endPoint y: 293, distance: 154.7
click at [307, 293] on div "Comprobante Tipo Comprobante Tipo Start date – End date Fec. Comprobante Desde …" at bounding box center [592, 305] width 740 height 185
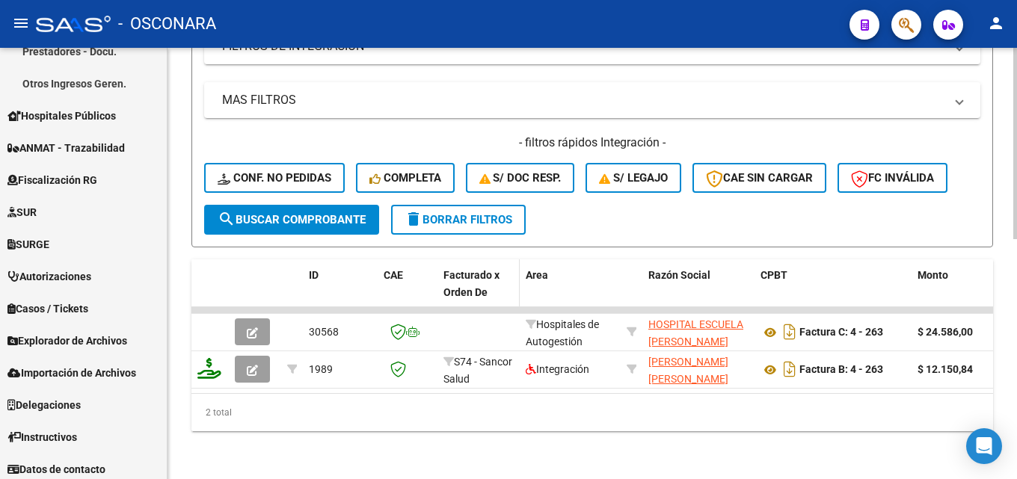
scroll to position [540, 0]
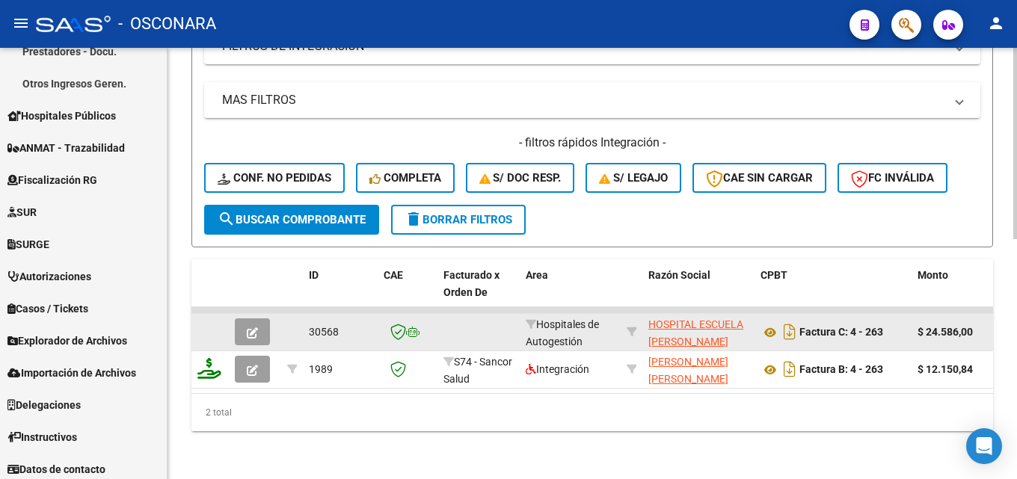
click at [250, 327] on icon "button" at bounding box center [252, 332] width 11 height 11
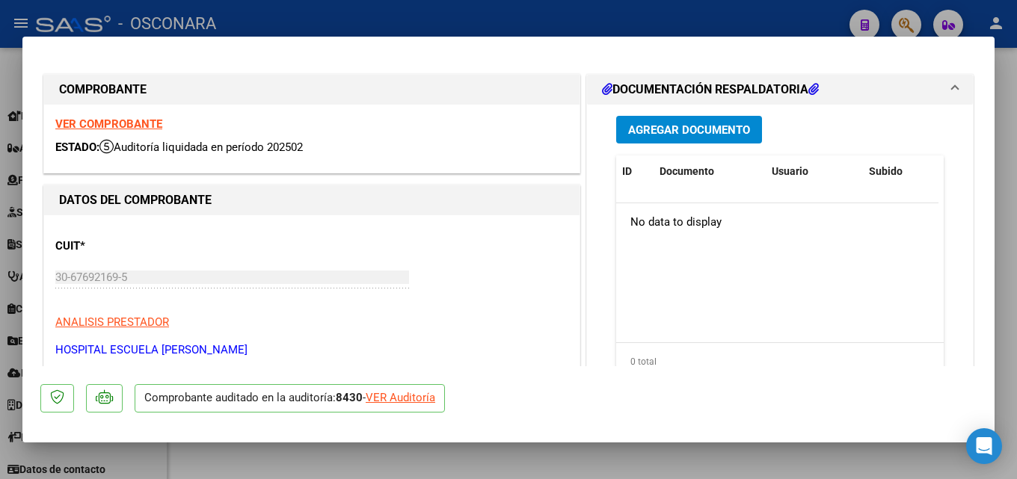
click at [1014, 221] on div at bounding box center [508, 239] width 1017 height 479
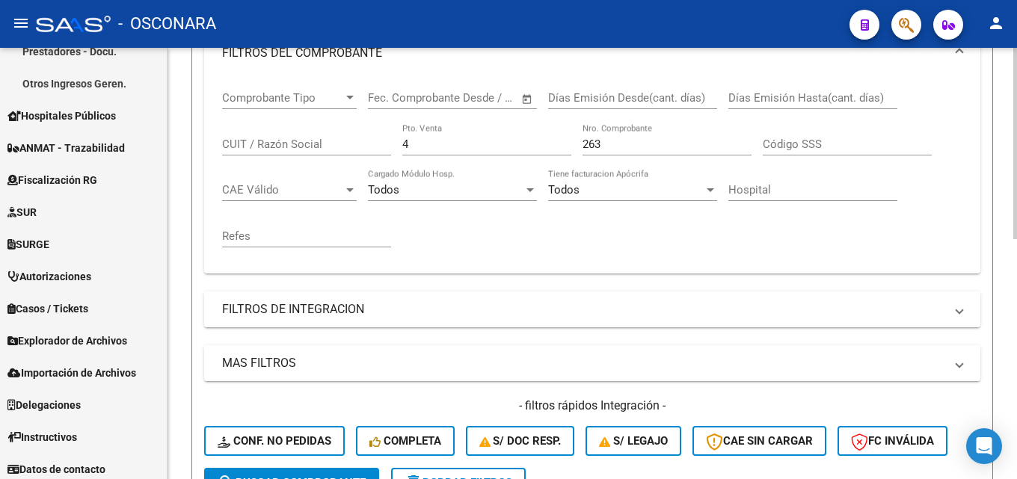
scroll to position [166, 0]
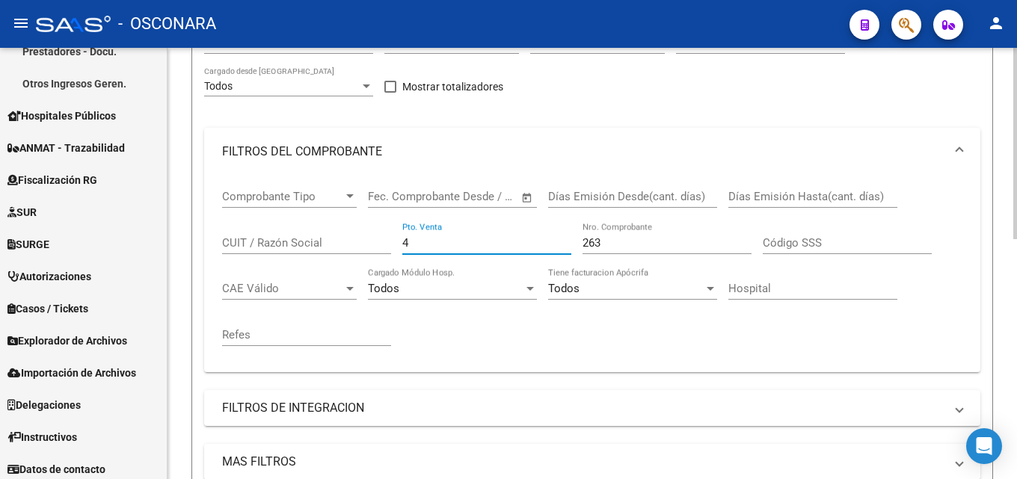
drag, startPoint x: 452, startPoint y: 246, endPoint x: 201, endPoint y: 235, distance: 251.5
click at [203, 236] on form "Filtros Id Area Area Seleccionar Gerenciador Seleccionar Gerenciador Todos Conf…" at bounding box center [592, 310] width 802 height 598
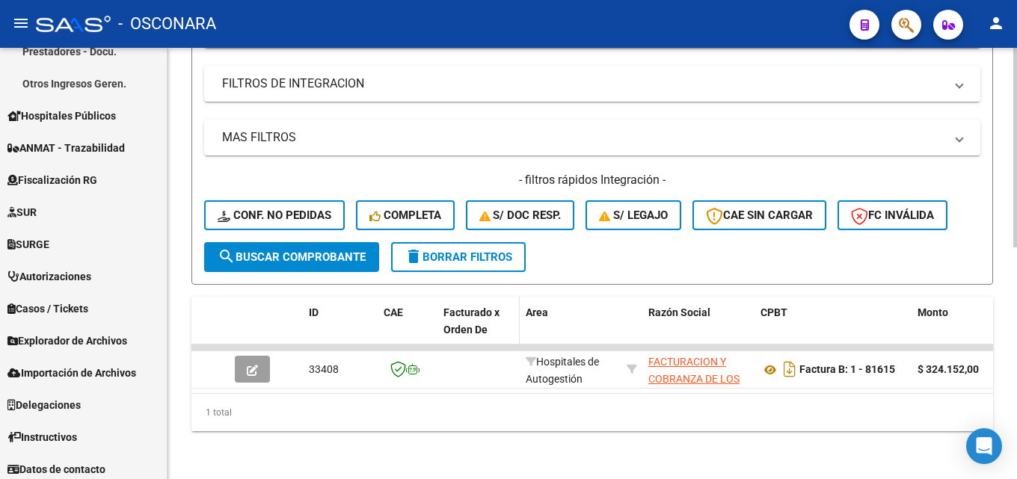
scroll to position [502, 0]
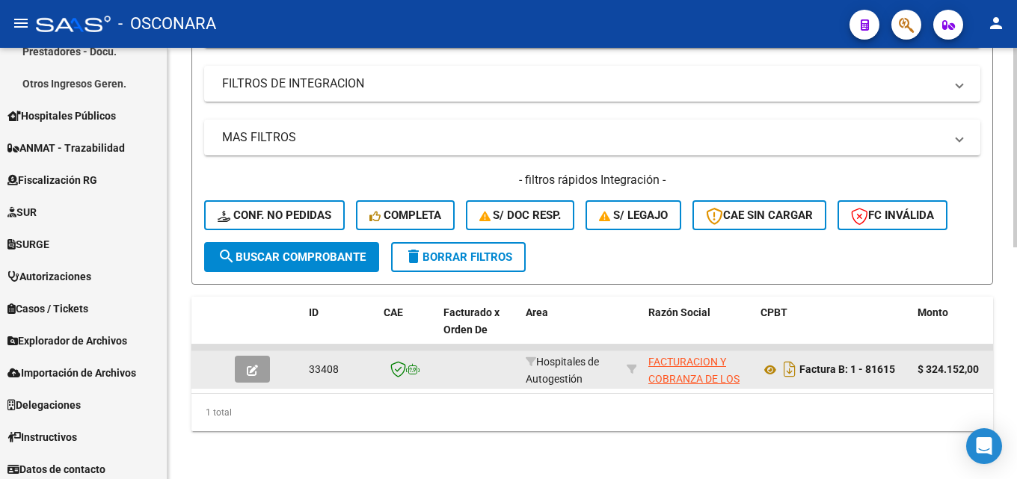
click at [253, 365] on icon "button" at bounding box center [252, 370] width 11 height 11
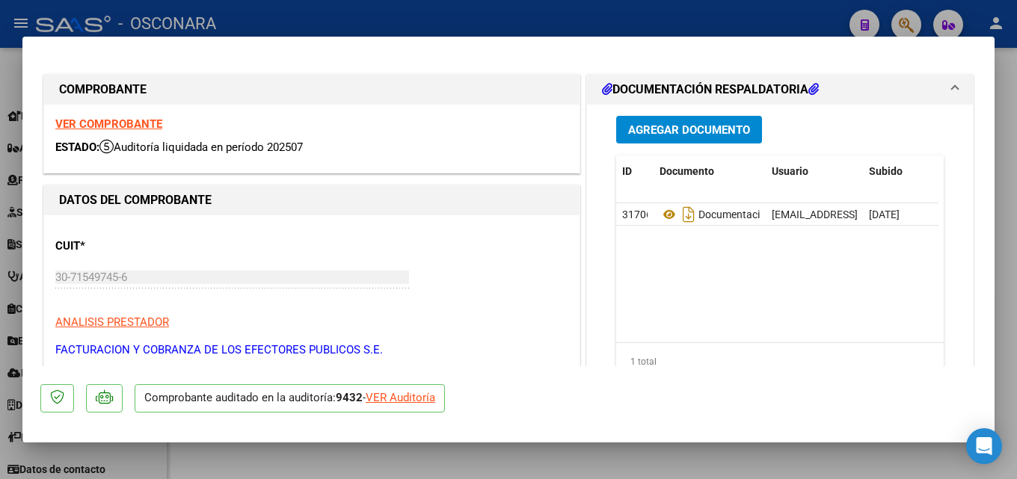
click at [1016, 223] on div at bounding box center [508, 239] width 1017 height 479
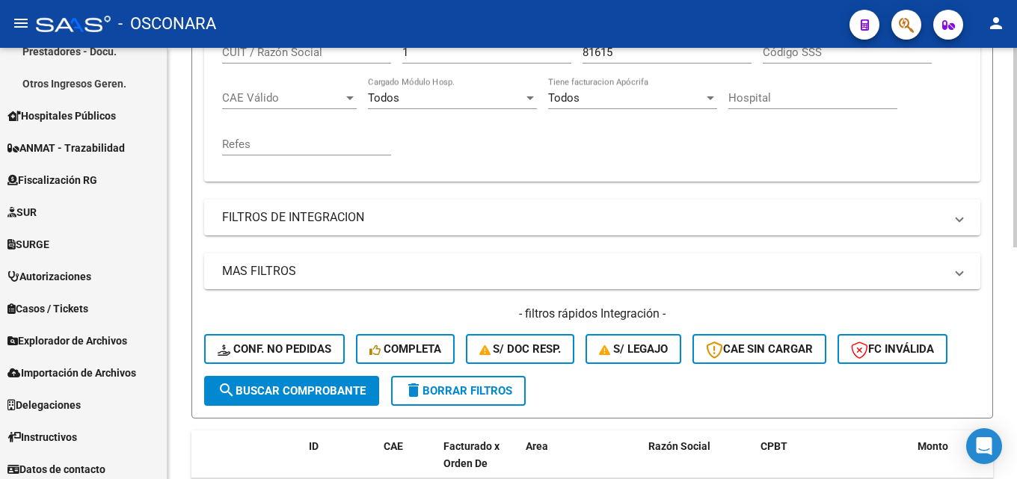
scroll to position [129, 0]
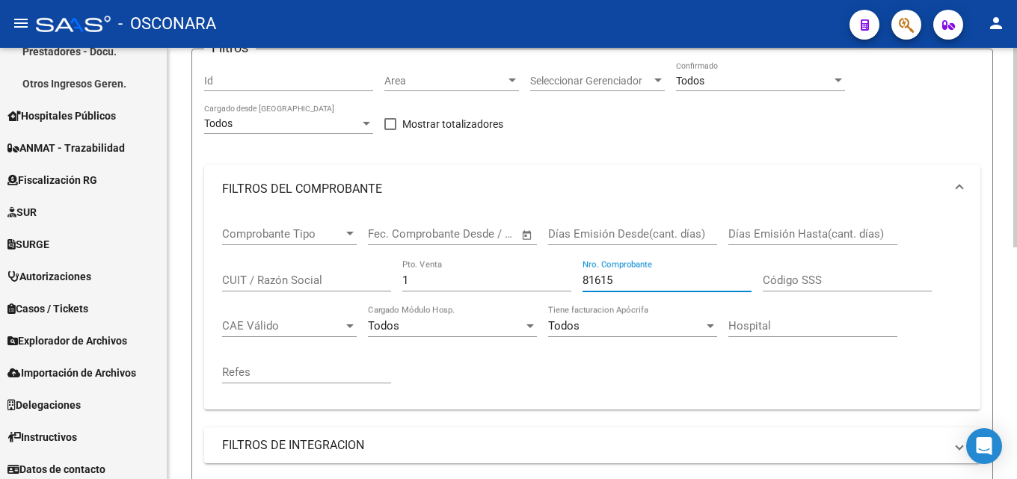
drag, startPoint x: 638, startPoint y: 281, endPoint x: 206, endPoint y: 310, distance: 432.4
click at [236, 306] on div "Comprobante Tipo Comprobante Tipo Start date – End date Fec. Comprobante Desde …" at bounding box center [592, 305] width 740 height 185
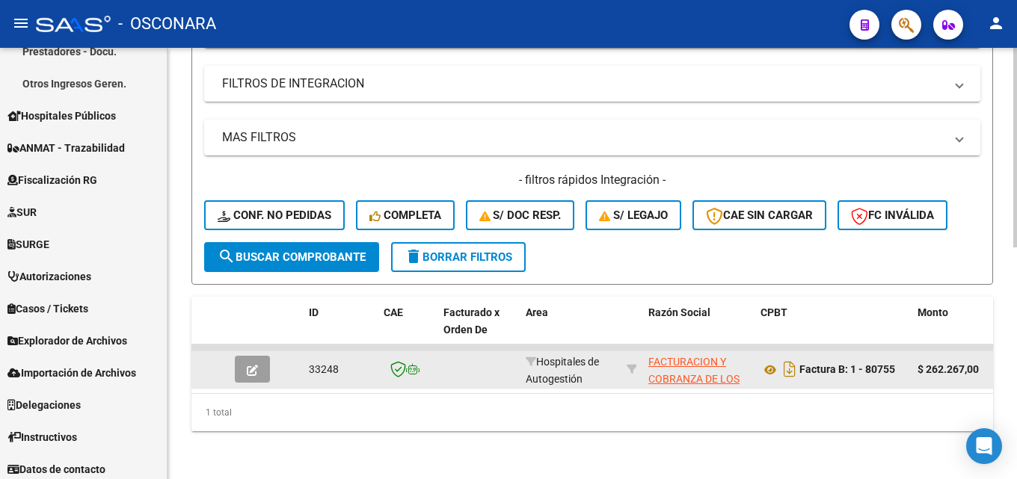
click at [235, 357] on datatable-body-cell at bounding box center [255, 369] width 52 height 37
click at [248, 365] on icon "button" at bounding box center [252, 370] width 11 height 11
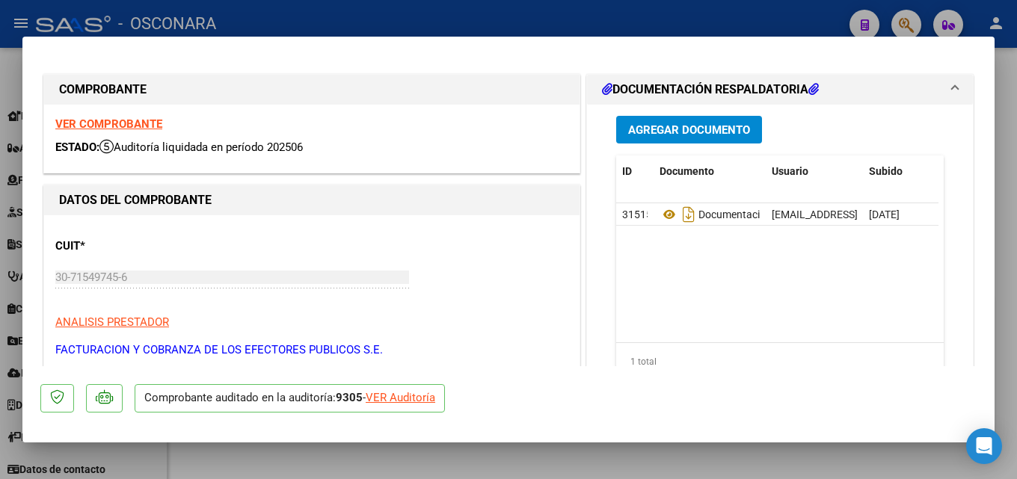
click at [1016, 244] on div at bounding box center [508, 239] width 1017 height 479
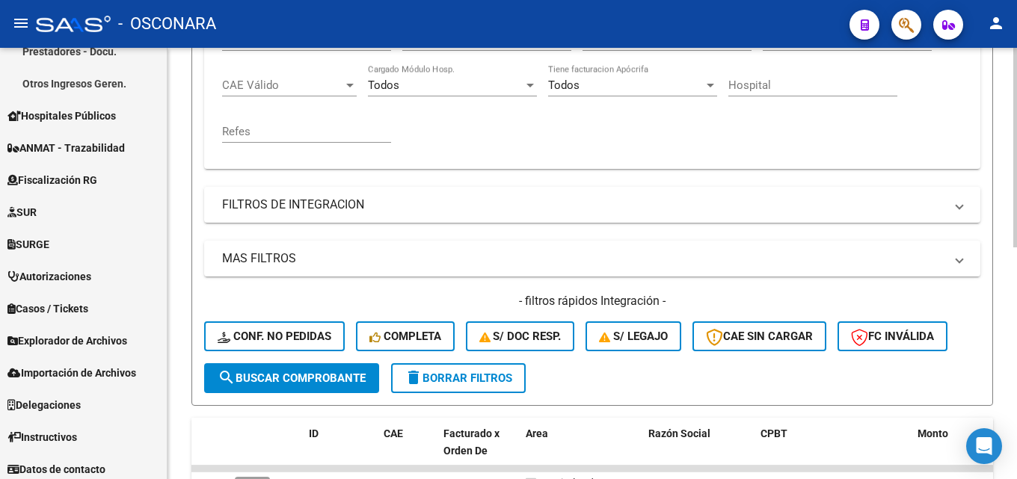
scroll to position [278, 0]
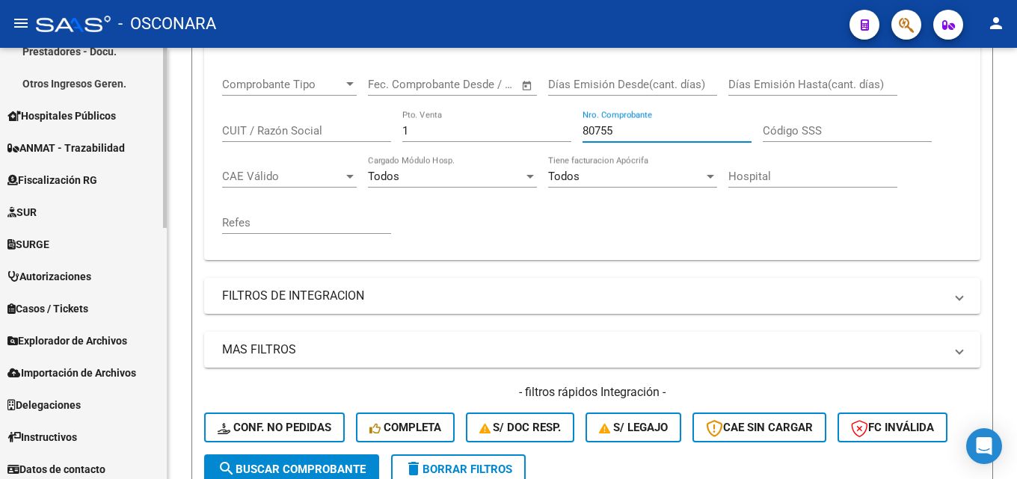
drag, startPoint x: 647, startPoint y: 132, endPoint x: 0, endPoint y: 189, distance: 649.3
click at [152, 162] on mat-sidenav-container "Firma Express Reportes Tablero de Control Ingresos Percibidos Análisis de todos…" at bounding box center [508, 263] width 1017 height 431
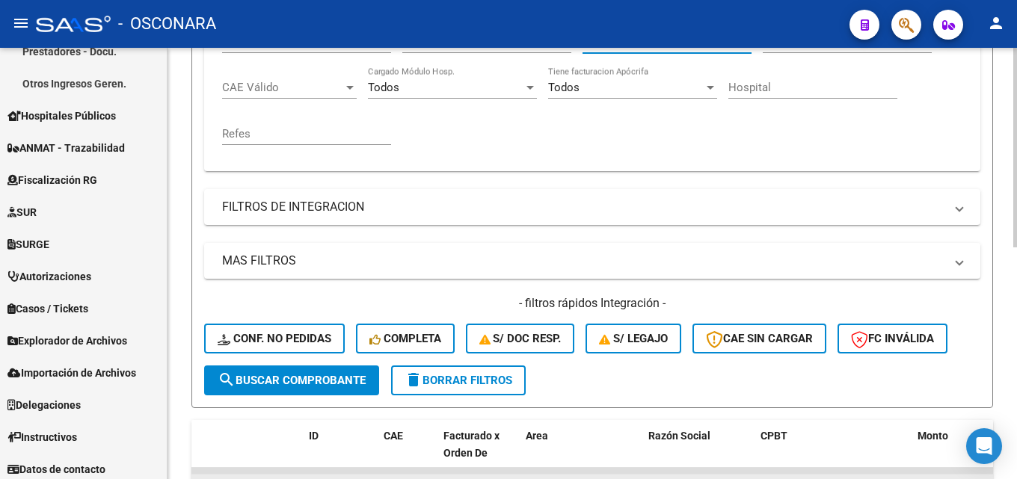
scroll to position [502, 0]
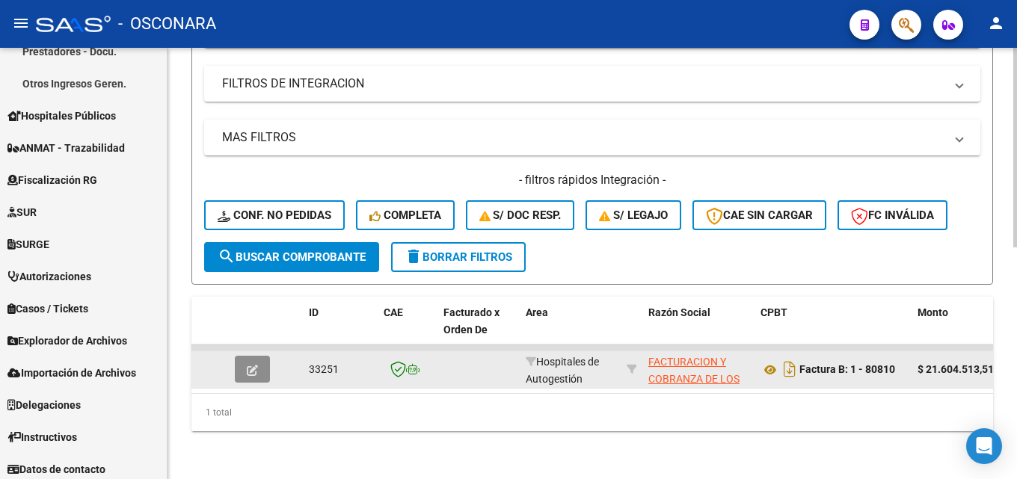
click at [256, 365] on icon "button" at bounding box center [252, 370] width 11 height 11
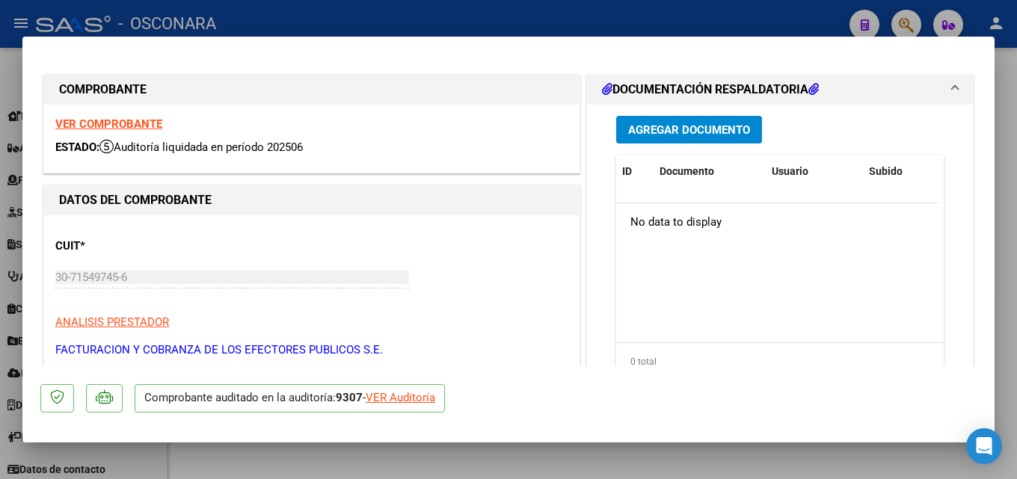
click at [1016, 274] on div at bounding box center [508, 239] width 1017 height 479
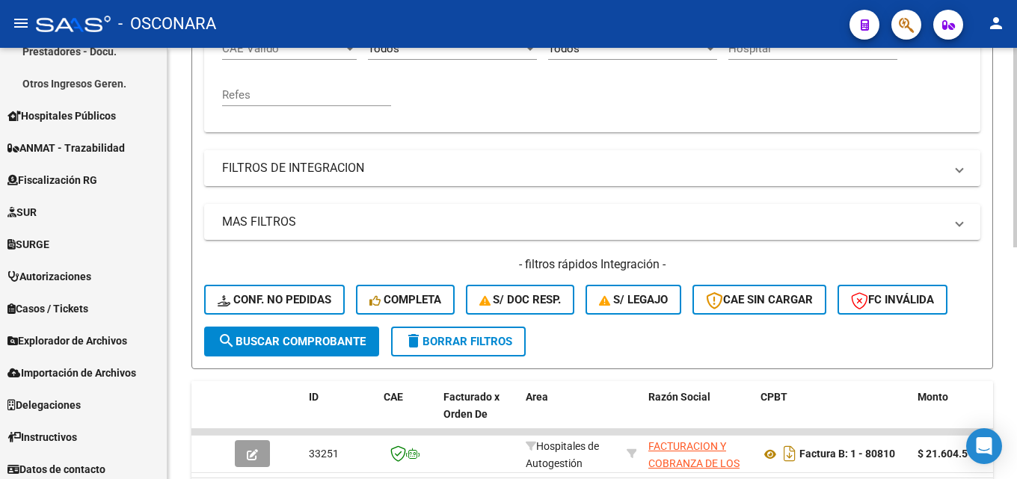
scroll to position [278, 0]
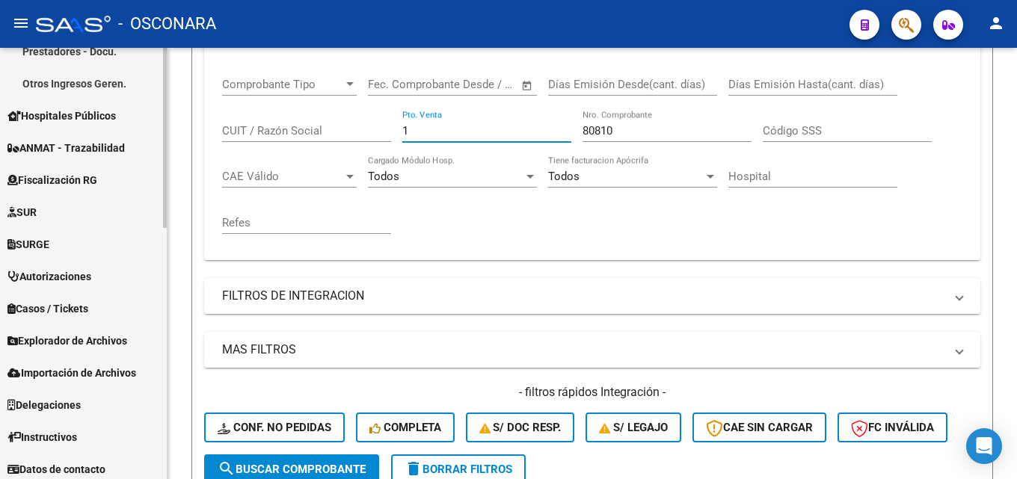
drag, startPoint x: 458, startPoint y: 132, endPoint x: 92, endPoint y: 193, distance: 371.5
click at [94, 192] on mat-sidenav-container "Firma Express Reportes Tablero de Control Ingresos Percibidos Análisis de todos…" at bounding box center [508, 263] width 1017 height 431
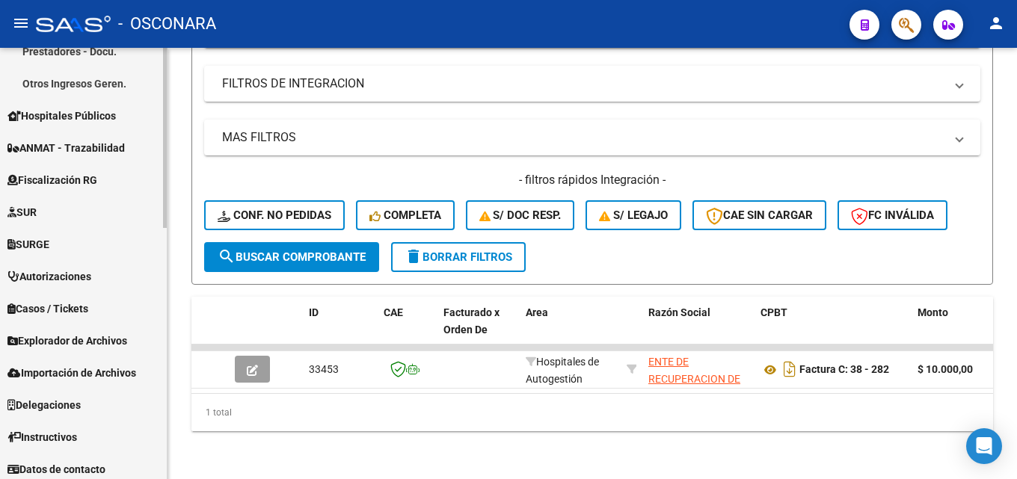
scroll to position [502, 0]
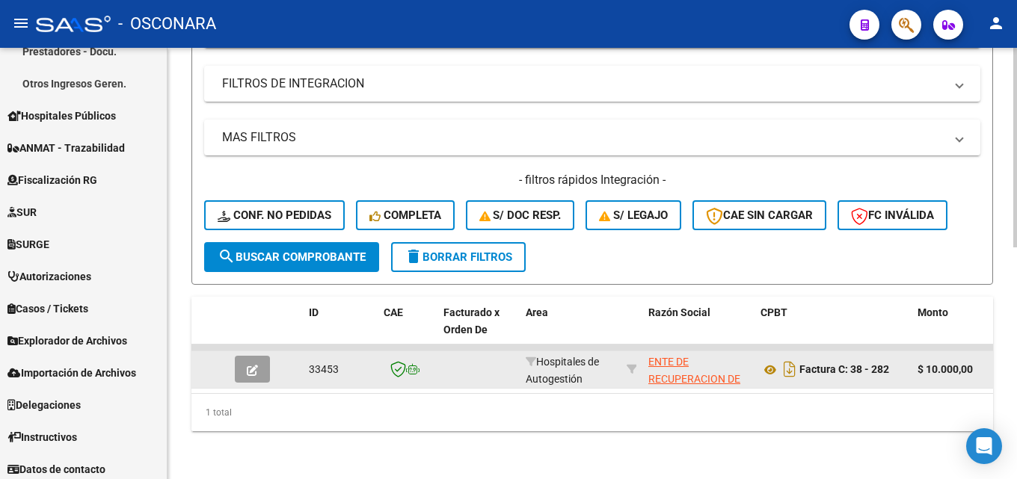
click at [251, 356] on button "button" at bounding box center [252, 369] width 35 height 27
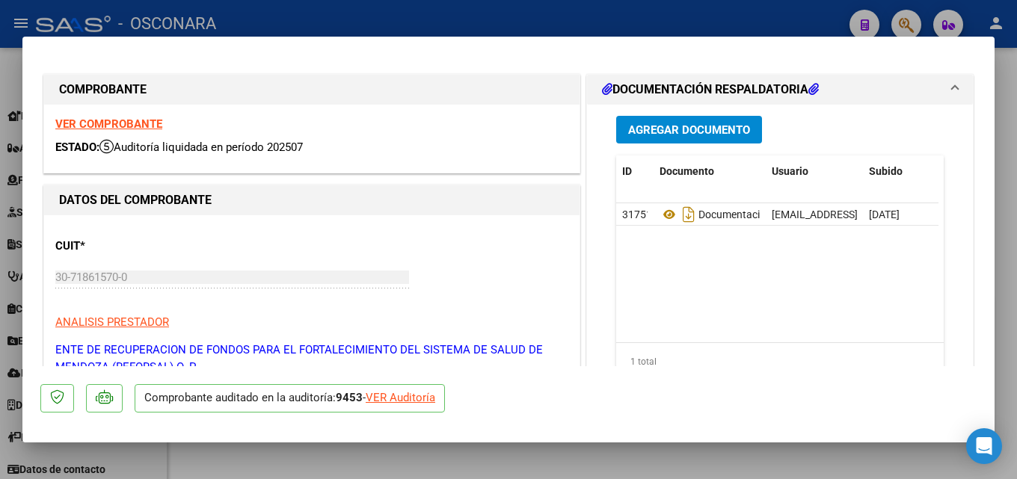
drag, startPoint x: 1016, startPoint y: 207, endPoint x: 983, endPoint y: 213, distance: 33.4
click at [1016, 206] on div at bounding box center [508, 239] width 1017 height 479
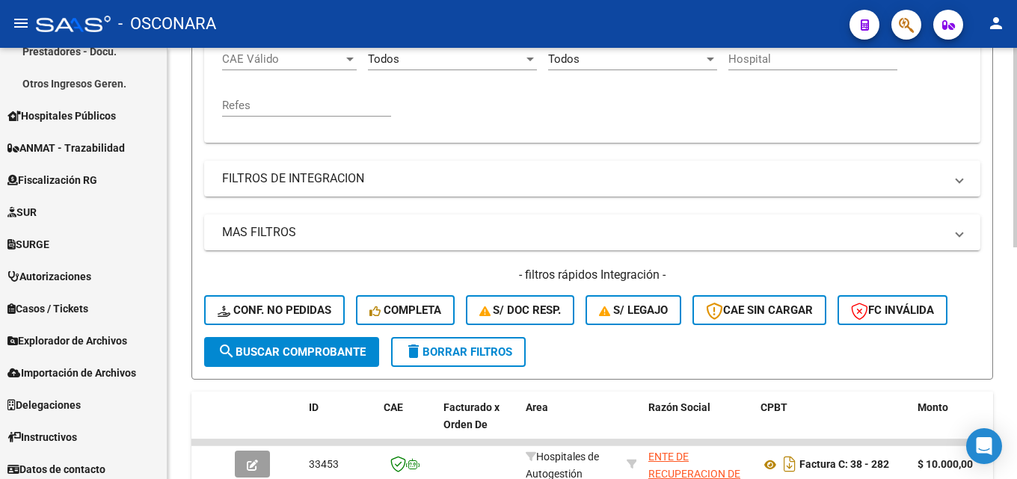
scroll to position [278, 0]
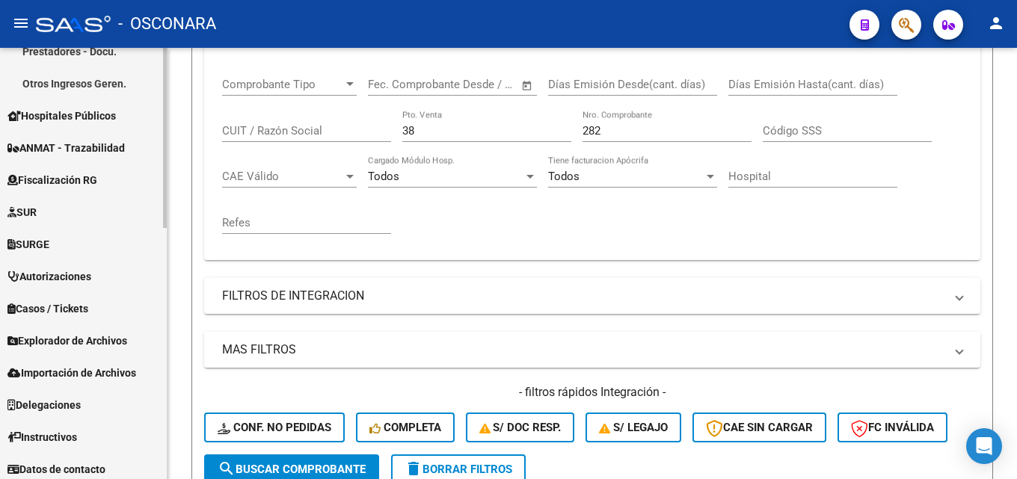
click at [13, 161] on mat-sidenav-container "Firma Express Reportes Tablero de Control Ingresos Percibidos Análisis de todos…" at bounding box center [508, 263] width 1017 height 431
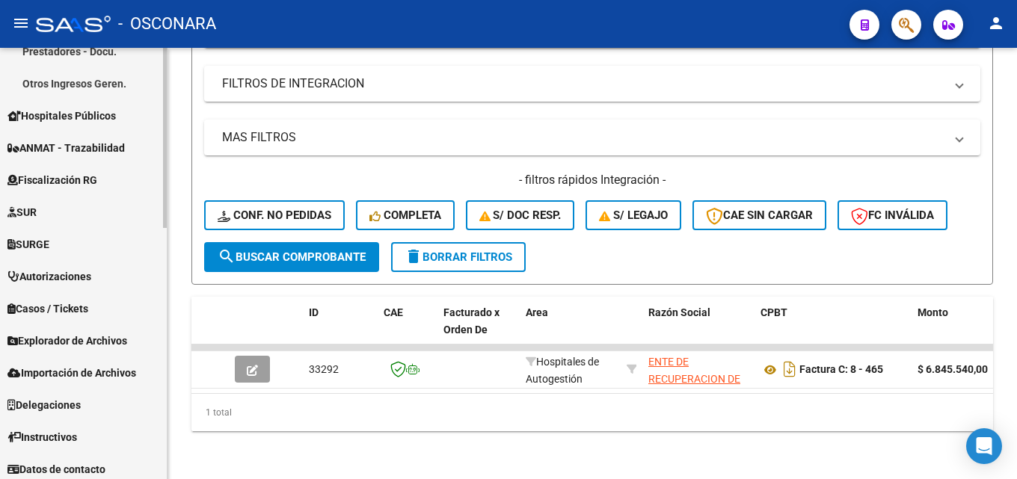
scroll to position [502, 0]
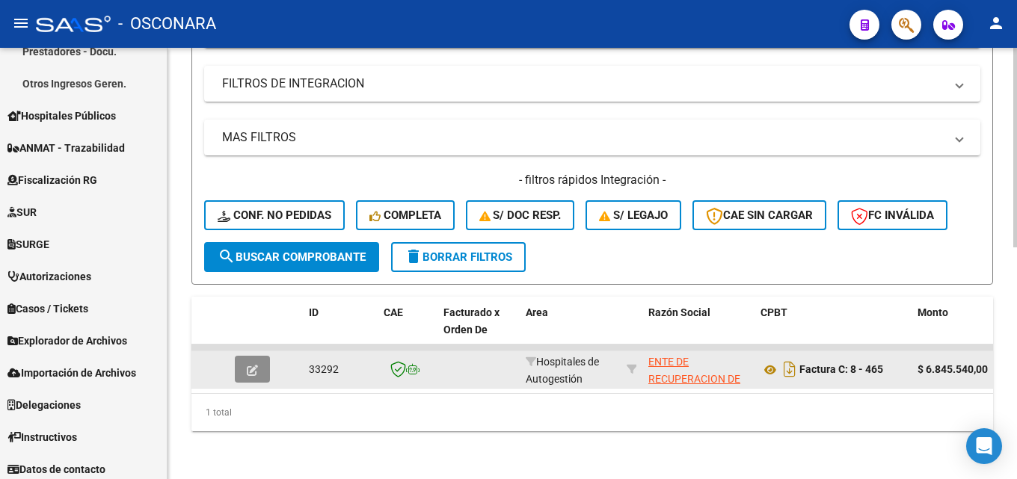
click at [250, 365] on icon "button" at bounding box center [252, 370] width 11 height 11
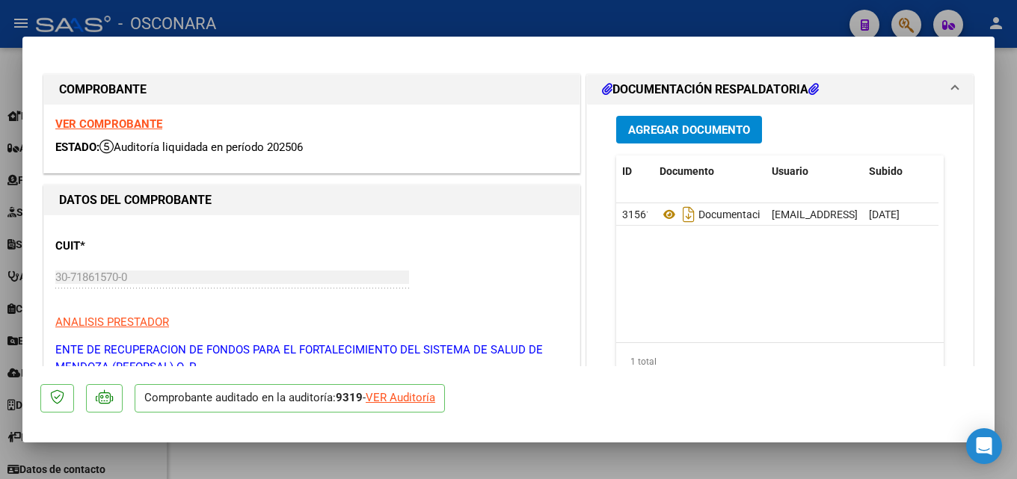
click at [1016, 250] on div at bounding box center [508, 239] width 1017 height 479
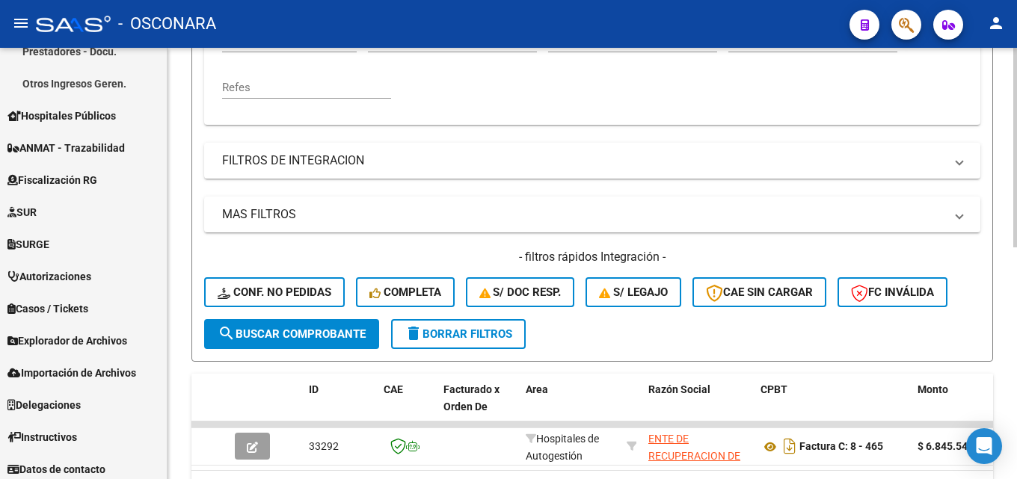
scroll to position [203, 0]
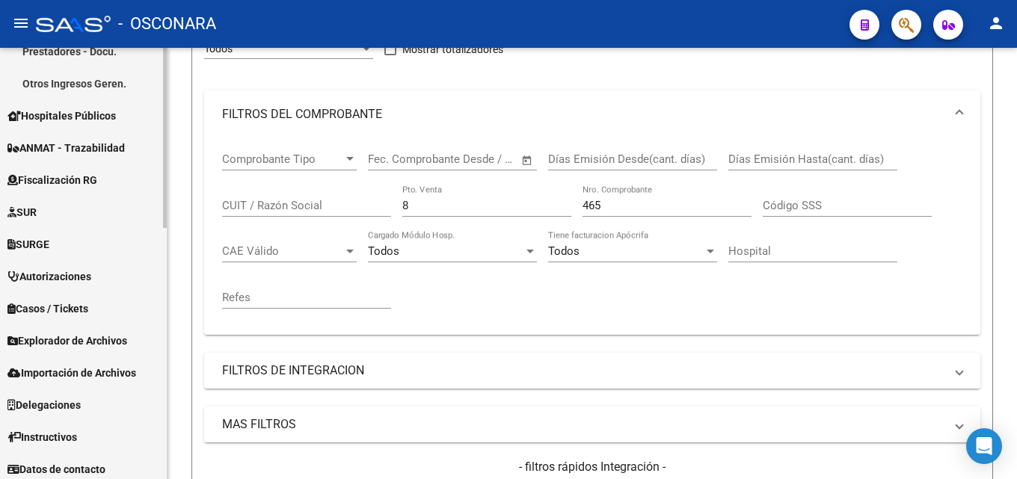
drag, startPoint x: 443, startPoint y: 208, endPoint x: 129, endPoint y: 229, distance: 314.0
click at [170, 231] on div "Video tutorial PRESTADORES -> Listado de CPBTs Emitidos por Prestadores / Prove…" at bounding box center [591, 305] width 849 height 922
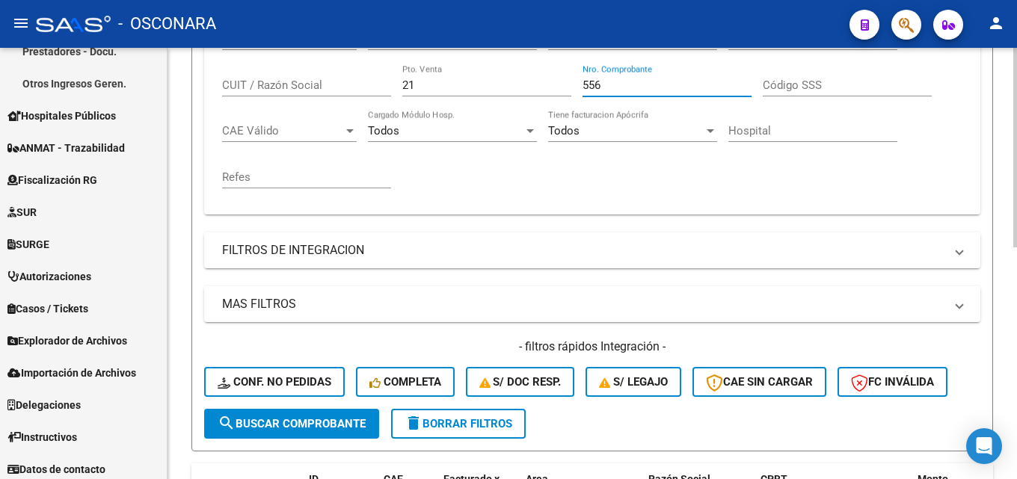
scroll to position [502, 0]
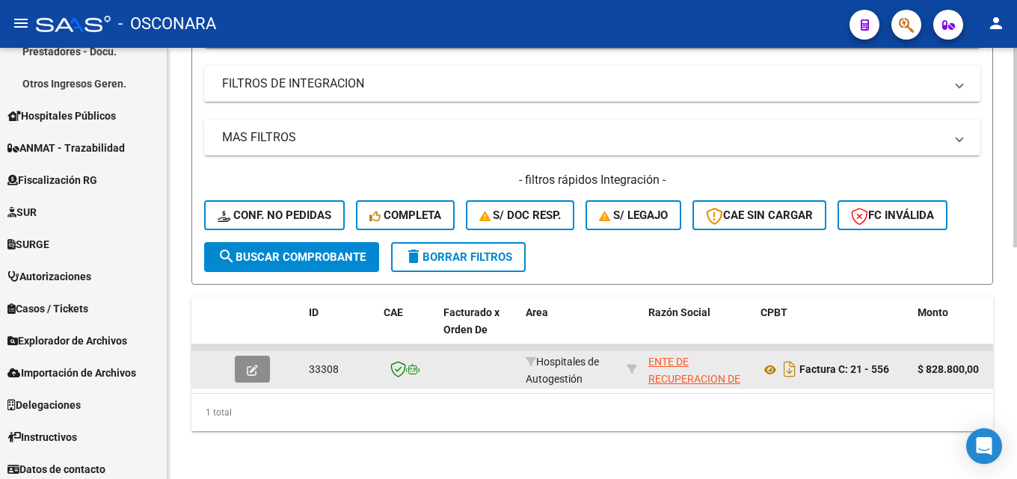
click at [247, 356] on button "button" at bounding box center [252, 369] width 35 height 27
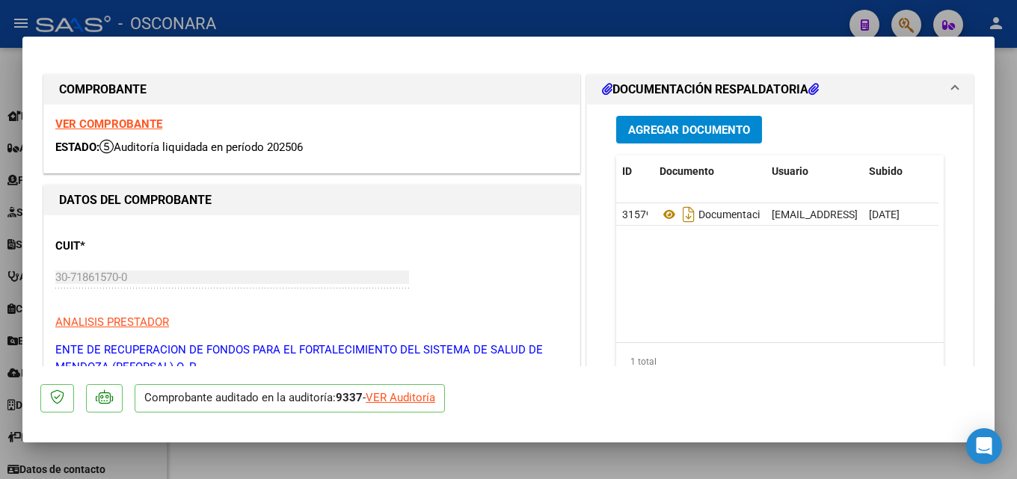
click at [1016, 224] on div at bounding box center [508, 239] width 1017 height 479
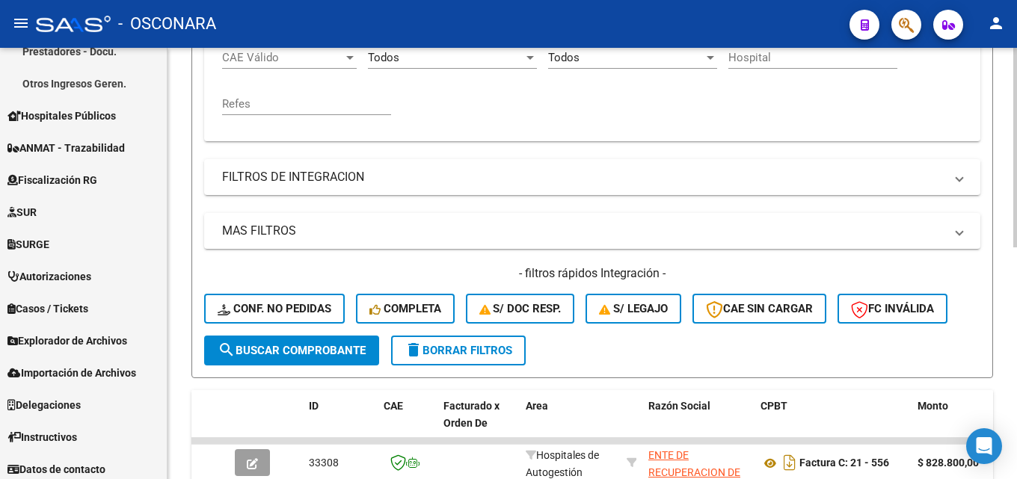
scroll to position [203, 0]
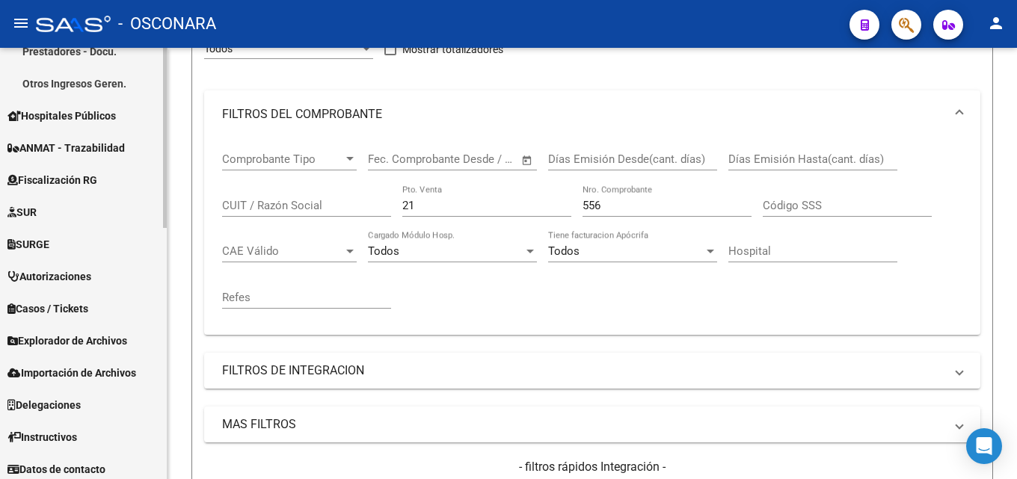
drag, startPoint x: 450, startPoint y: 209, endPoint x: 97, endPoint y: 218, distance: 353.0
click at [102, 217] on mat-sidenav-container "Firma Express Reportes Tablero de Control Ingresos Percibidos Análisis de todos…" at bounding box center [508, 263] width 1017 height 431
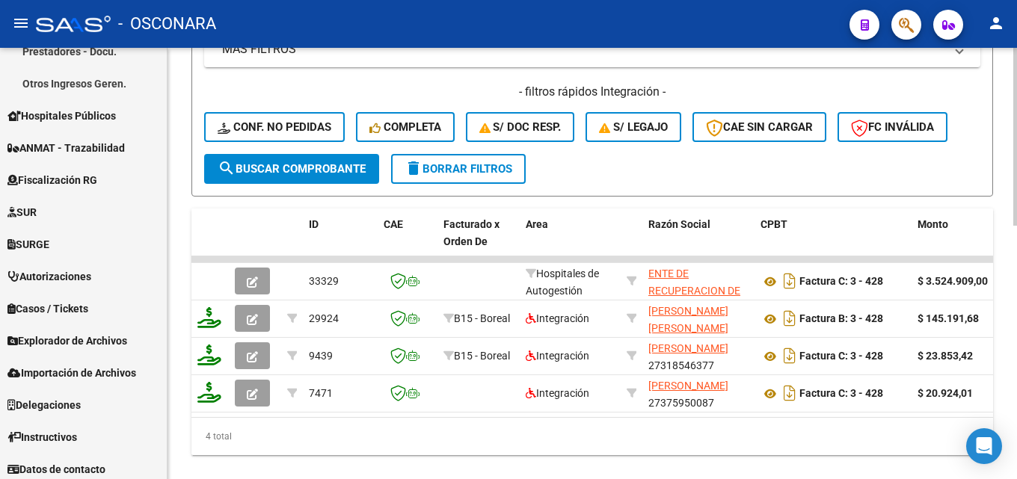
scroll to position [615, 0]
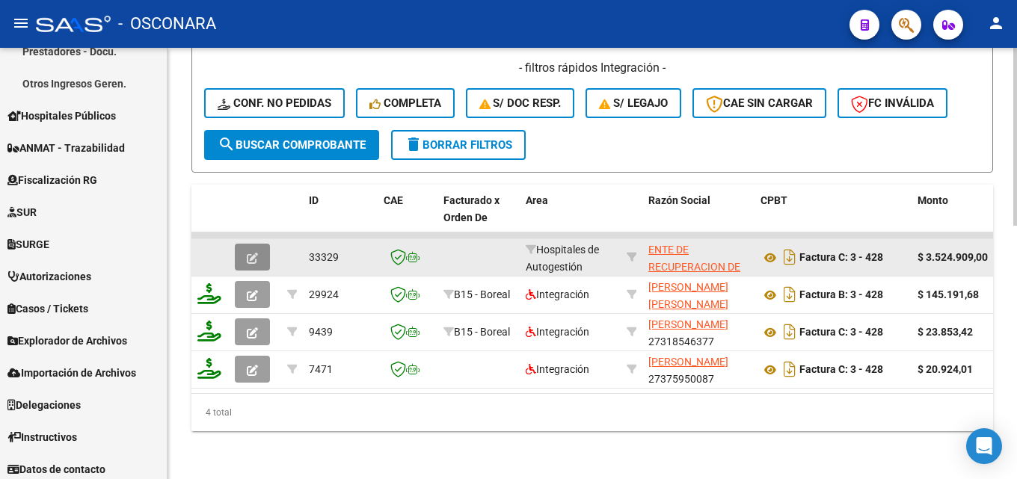
click at [250, 253] on icon "button" at bounding box center [252, 258] width 11 height 11
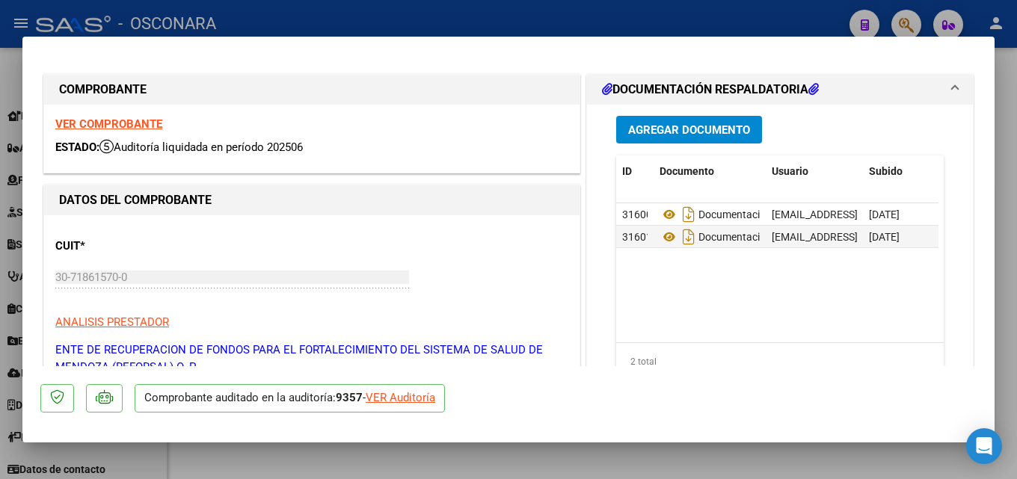
click at [558, 457] on div at bounding box center [508, 239] width 1017 height 479
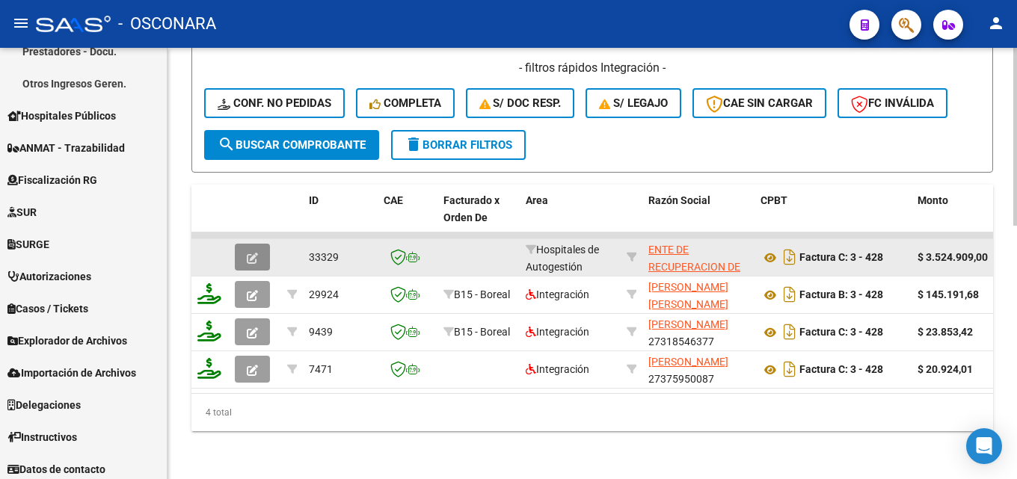
click at [241, 247] on button "button" at bounding box center [252, 257] width 35 height 27
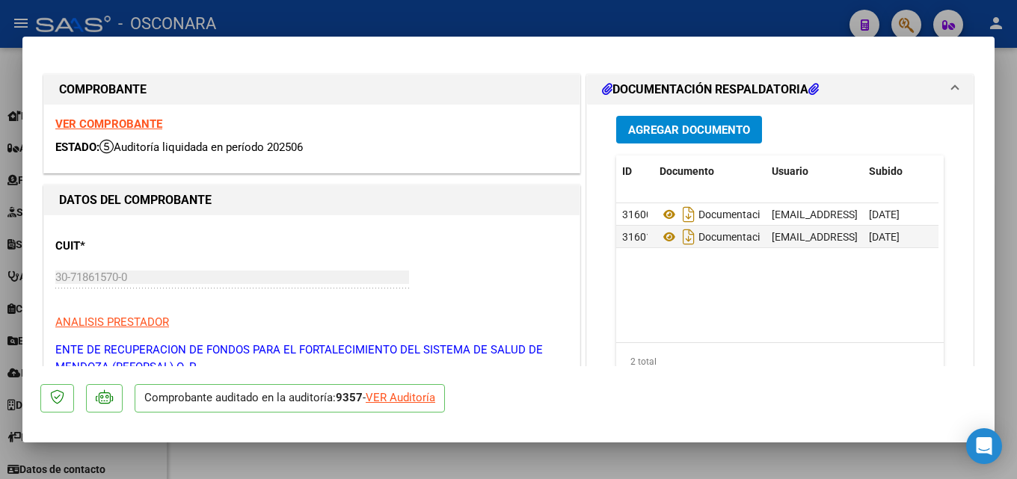
click at [1016, 182] on div at bounding box center [508, 239] width 1017 height 479
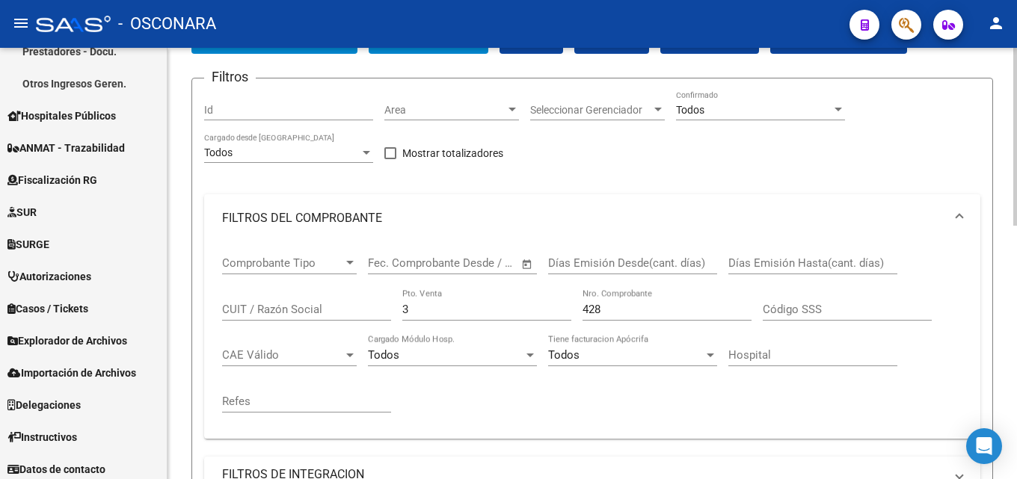
scroll to position [91, 0]
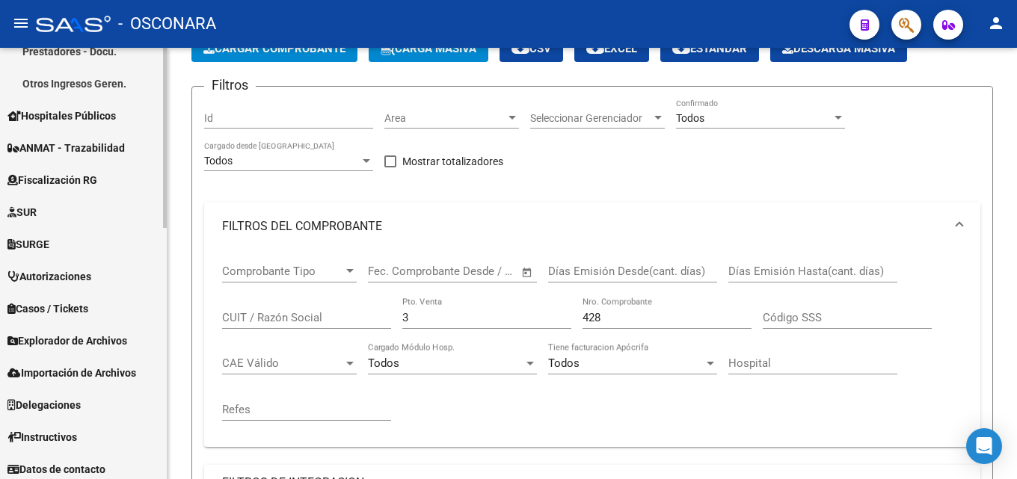
drag, startPoint x: 281, startPoint y: 317, endPoint x: 33, endPoint y: 332, distance: 248.7
click at [76, 340] on mat-sidenav-container "Firma Express Reportes Tablero de Control Ingresos Percibidos Análisis de todos…" at bounding box center [508, 263] width 1017 height 431
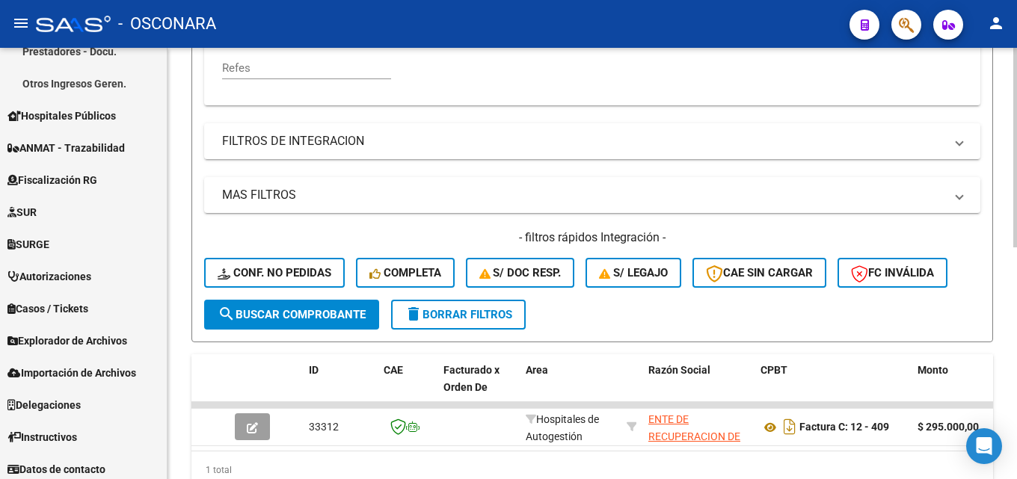
scroll to position [502, 0]
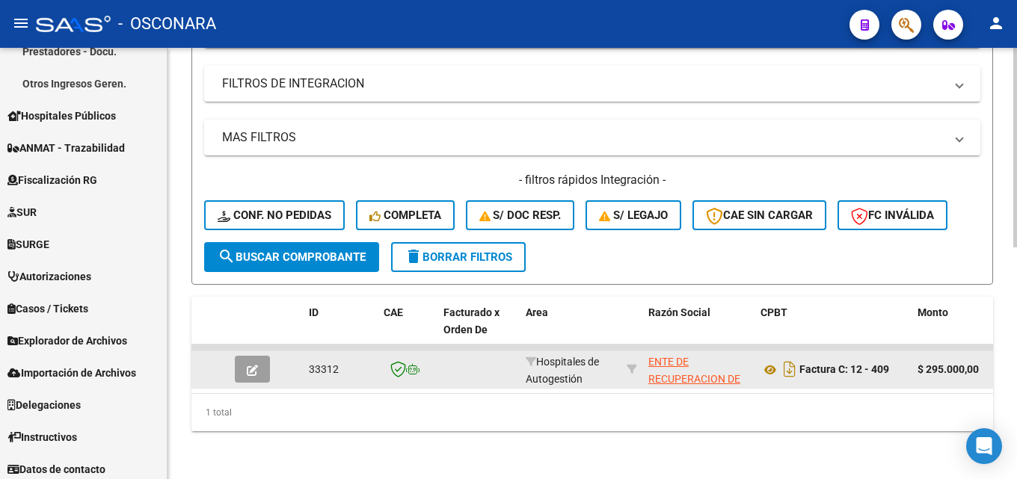
click at [245, 357] on button "button" at bounding box center [252, 369] width 35 height 27
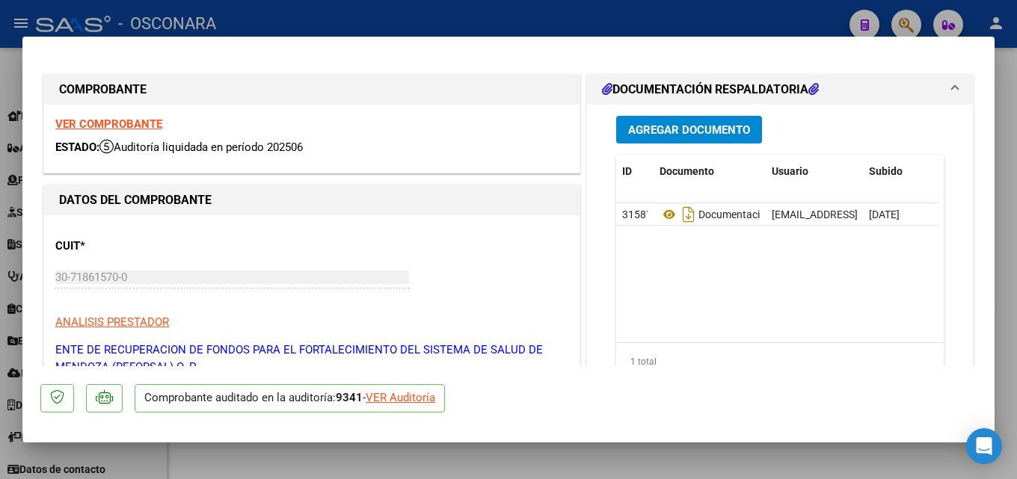
click at [1016, 271] on div at bounding box center [508, 239] width 1017 height 479
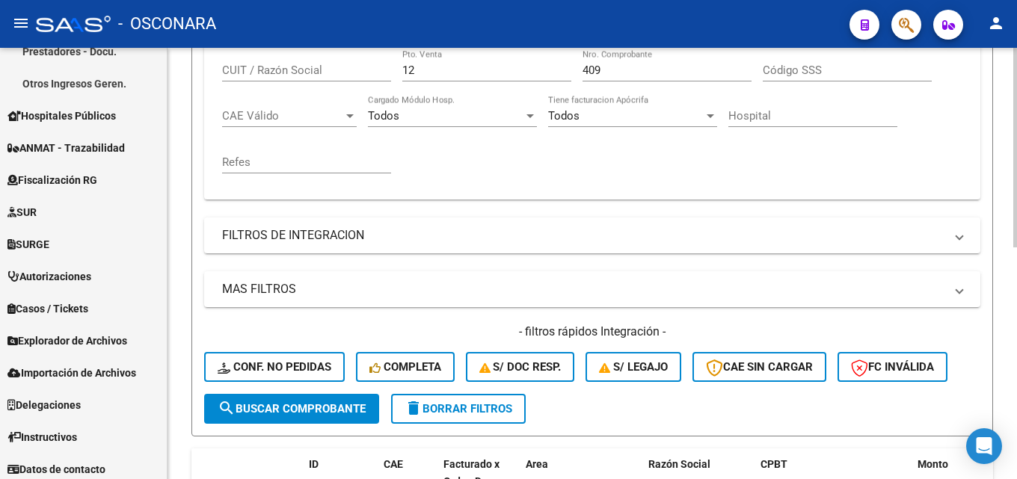
scroll to position [203, 0]
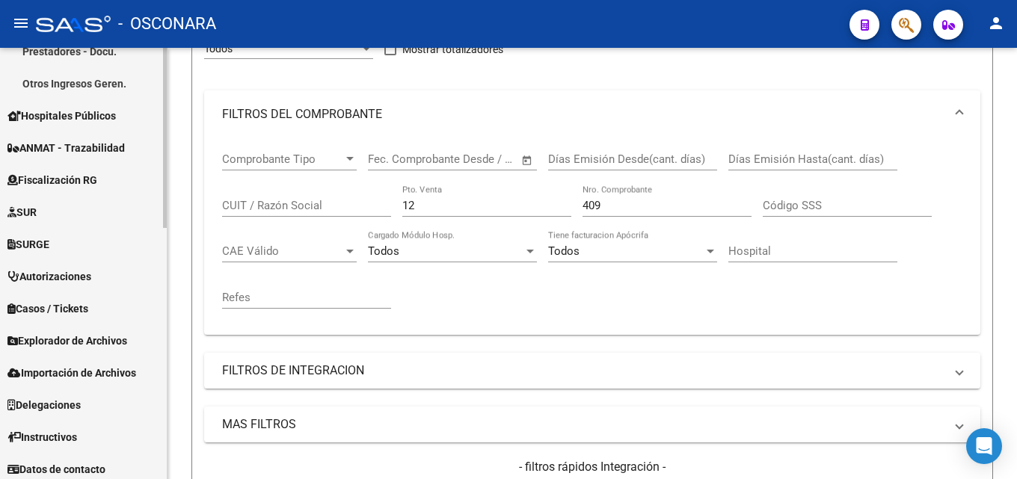
drag, startPoint x: 416, startPoint y: 200, endPoint x: 145, endPoint y: 244, distance: 274.1
click at [163, 241] on mat-sidenav-container "Firma Express Reportes Tablero de Control Ingresos Percibidos Análisis de todos…" at bounding box center [508, 263] width 1017 height 431
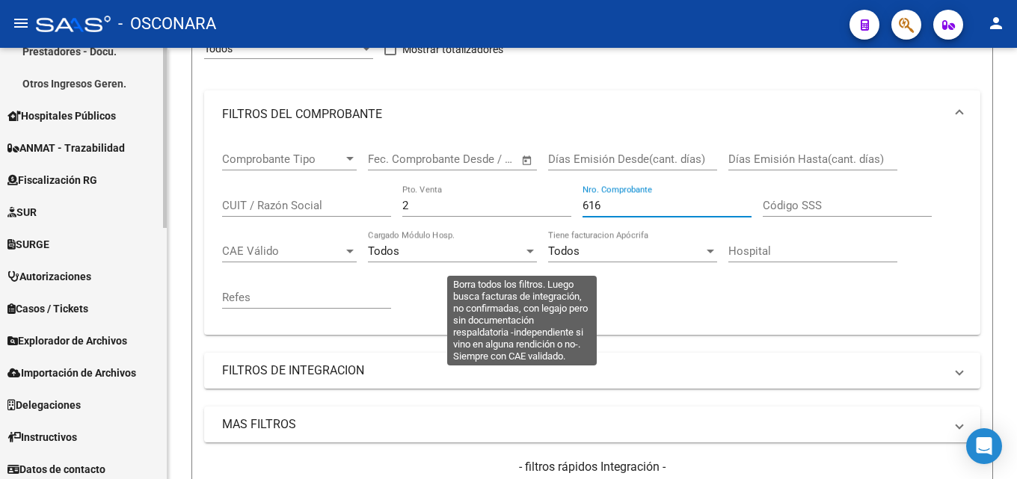
scroll to position [428, 0]
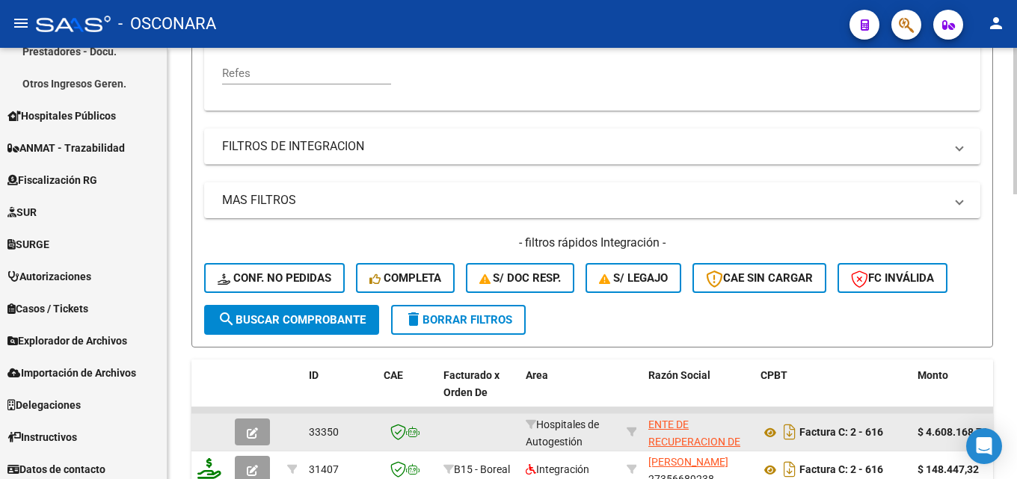
click at [255, 429] on icon "button" at bounding box center [252, 433] width 11 height 11
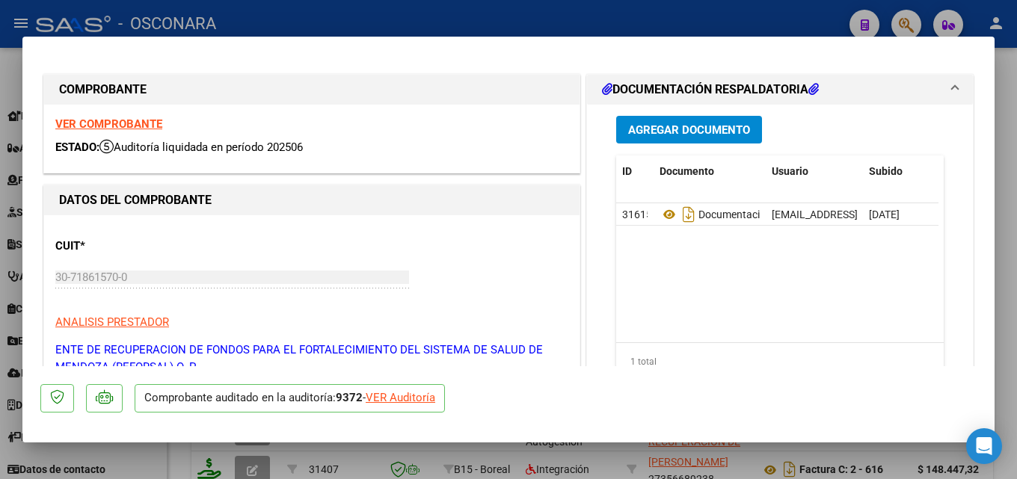
click at [1008, 120] on div at bounding box center [508, 239] width 1017 height 479
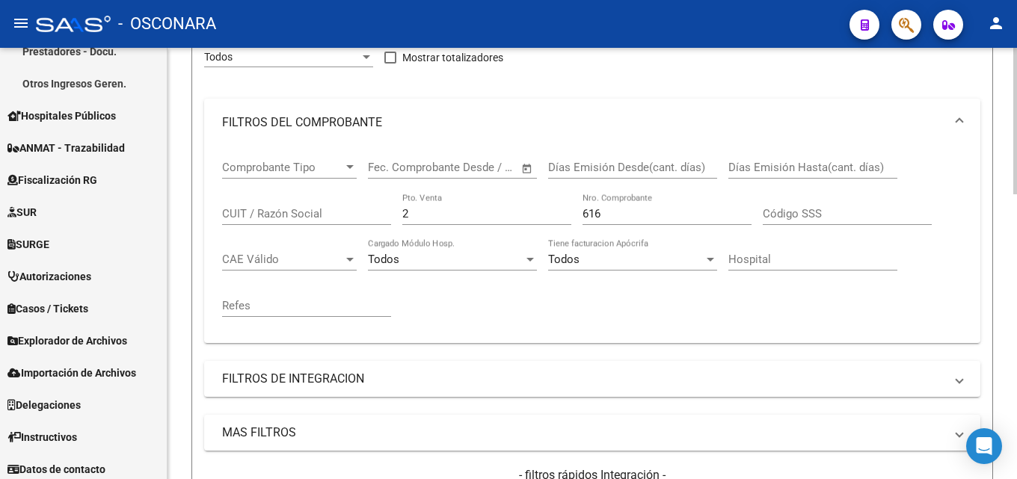
scroll to position [129, 0]
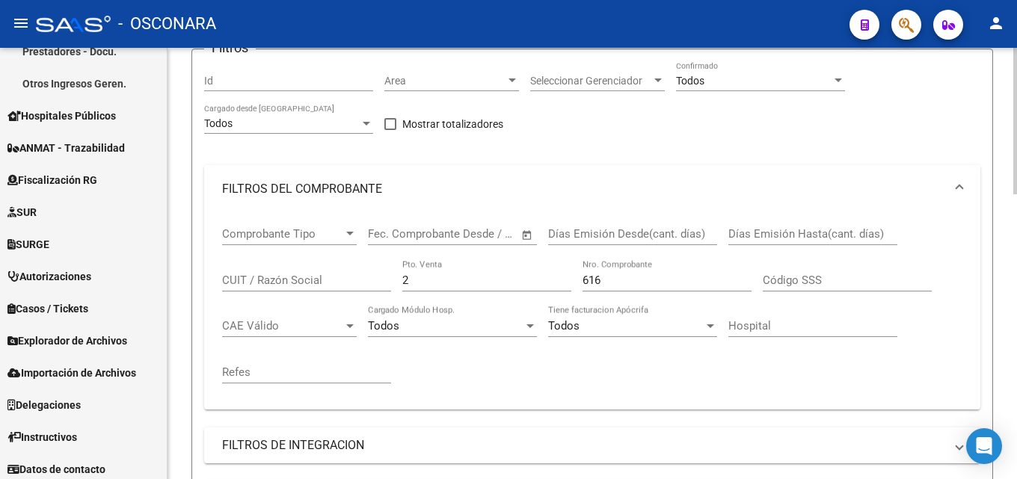
drag, startPoint x: 448, startPoint y: 286, endPoint x: 241, endPoint y: 284, distance: 207.1
click at [255, 288] on div "Comprobante Tipo Comprobante Tipo Start date – End date Fec. Comprobante Desde …" at bounding box center [592, 305] width 740 height 185
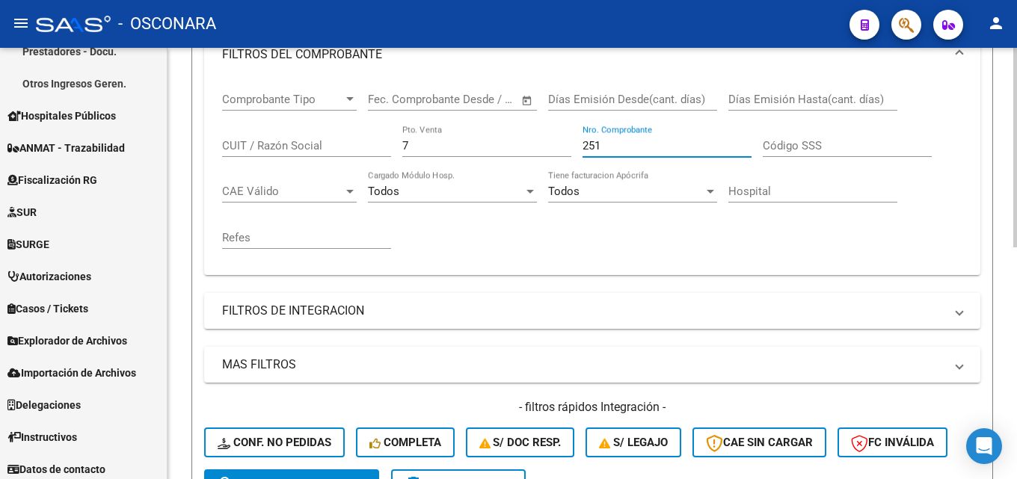
scroll to position [502, 0]
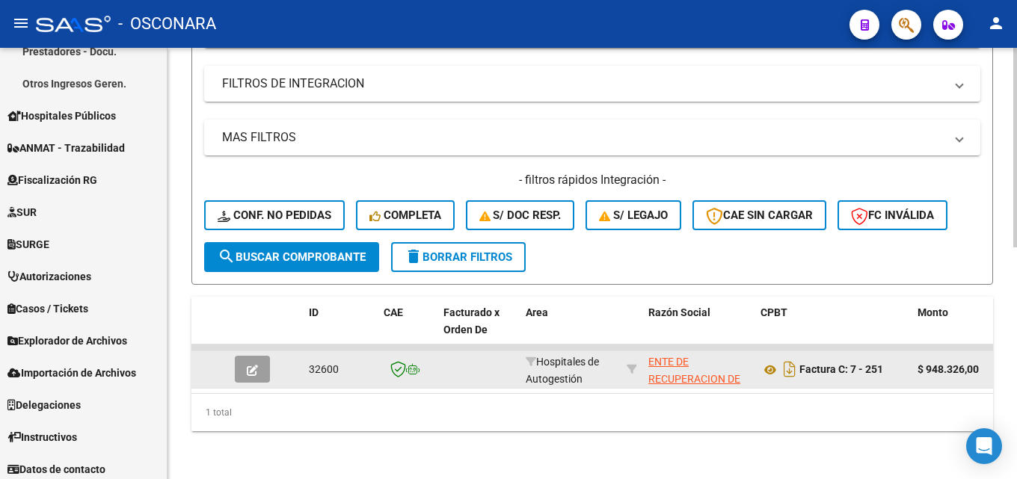
click at [260, 361] on button "button" at bounding box center [252, 369] width 35 height 27
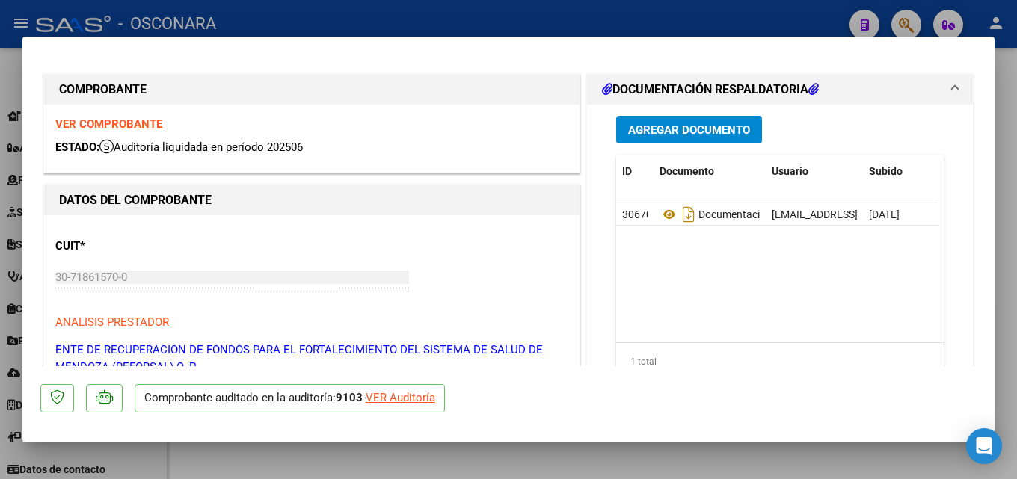
click at [1016, 223] on div at bounding box center [508, 239] width 1017 height 479
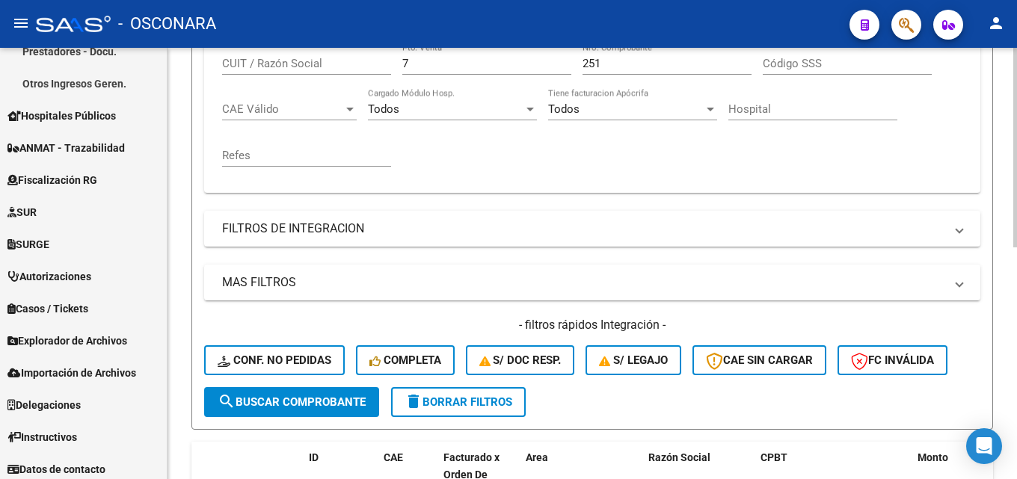
scroll to position [203, 0]
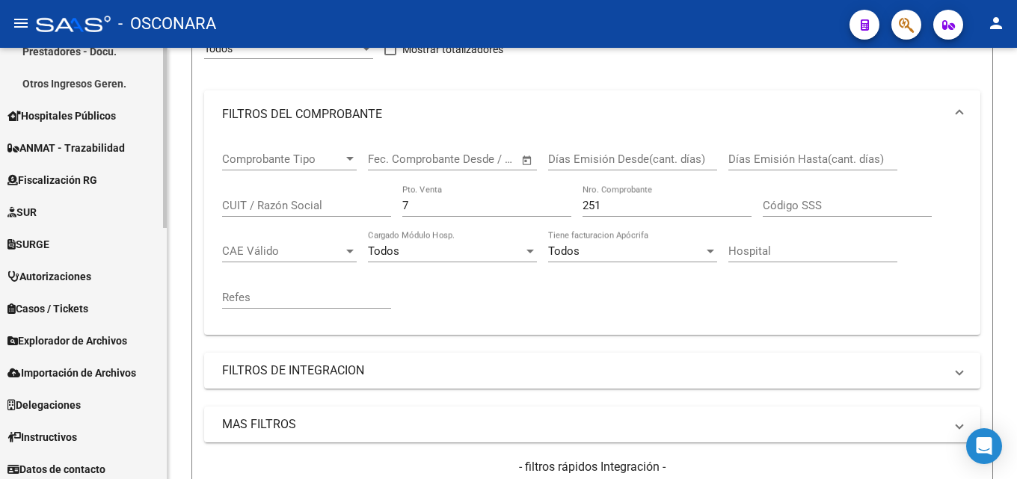
drag, startPoint x: 452, startPoint y: 203, endPoint x: 78, endPoint y: 218, distance: 374.9
click at [131, 215] on mat-sidenav-container "Firma Express Reportes Tablero de Control Ingresos Percibidos Análisis de todos…" at bounding box center [508, 263] width 1017 height 431
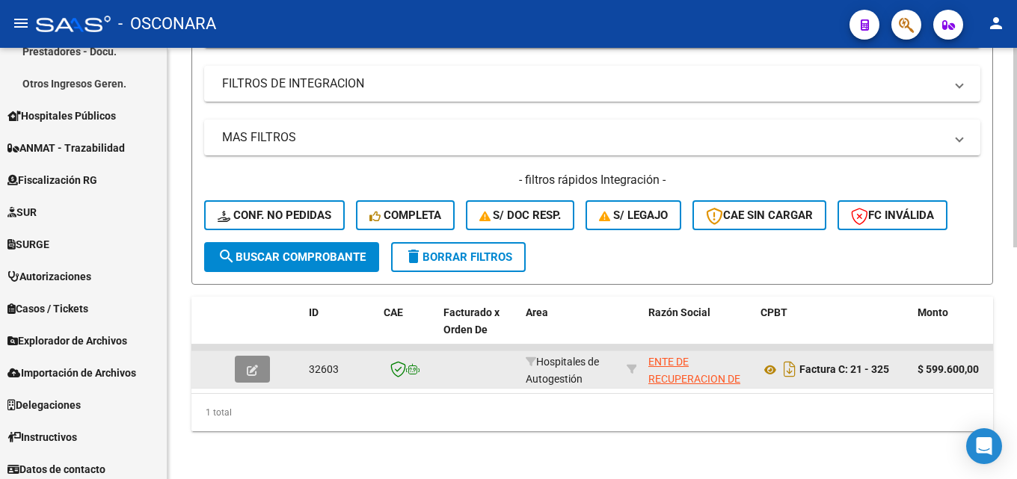
click at [246, 365] on button "button" at bounding box center [252, 369] width 35 height 27
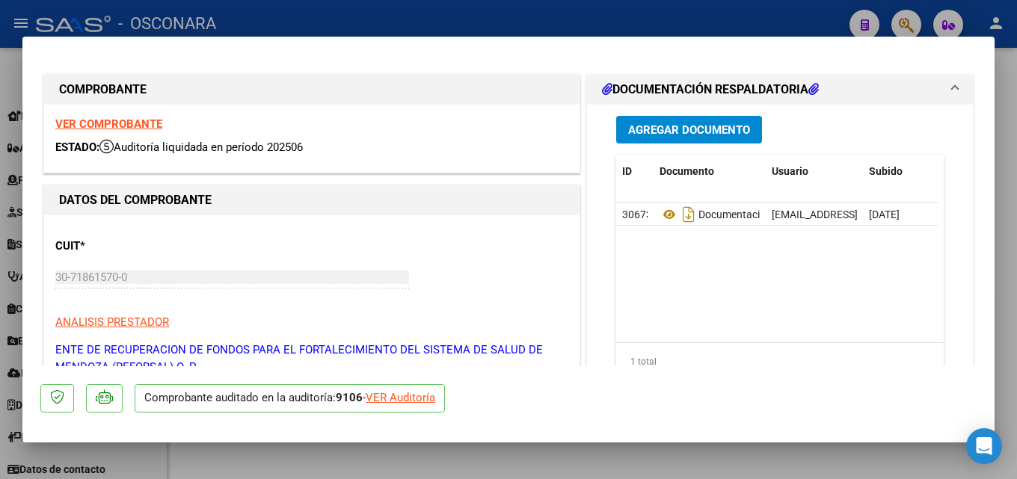
click at [947, 159] on div "Agregar Documento ID Documento Usuario Subido Acción 30673 Documentacion Respal…" at bounding box center [780, 260] width 386 height 310
drag, startPoint x: 1016, startPoint y: 156, endPoint x: 265, endPoint y: 262, distance: 758.8
click at [1012, 156] on div at bounding box center [508, 239] width 1017 height 479
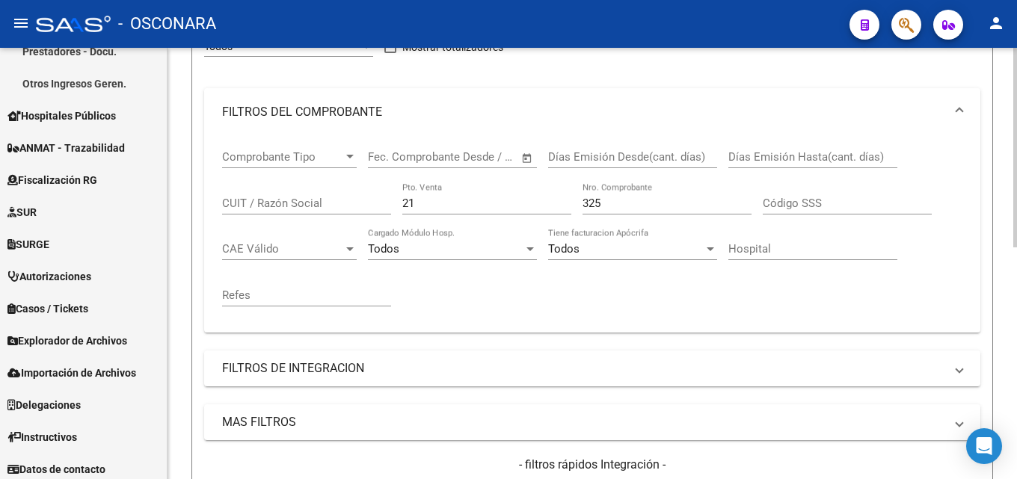
scroll to position [203, 0]
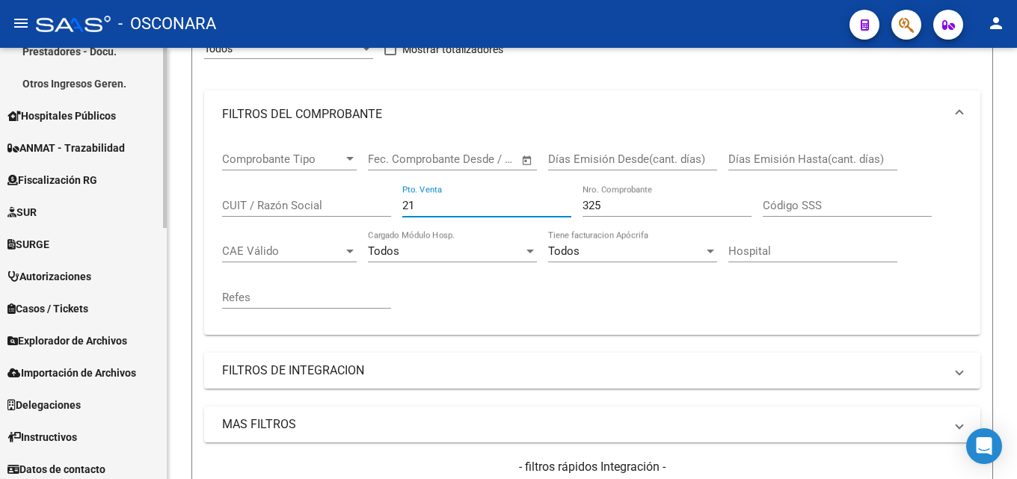
drag, startPoint x: 463, startPoint y: 199, endPoint x: 3, endPoint y: 202, distance: 459.8
click at [0, 201] on mat-sidenav-container "Firma Express Reportes Tablero de Control Ingresos Percibidos Análisis de todos…" at bounding box center [508, 263] width 1017 height 431
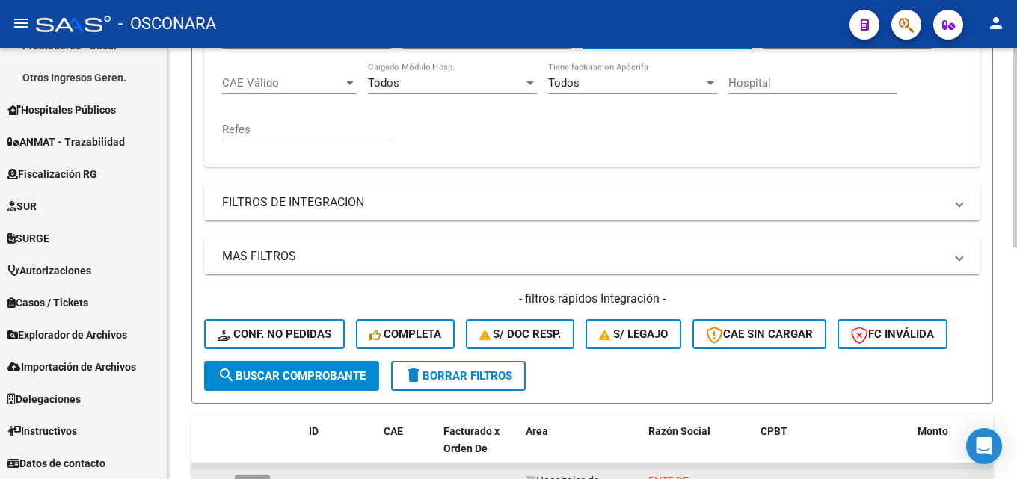
scroll to position [502, 0]
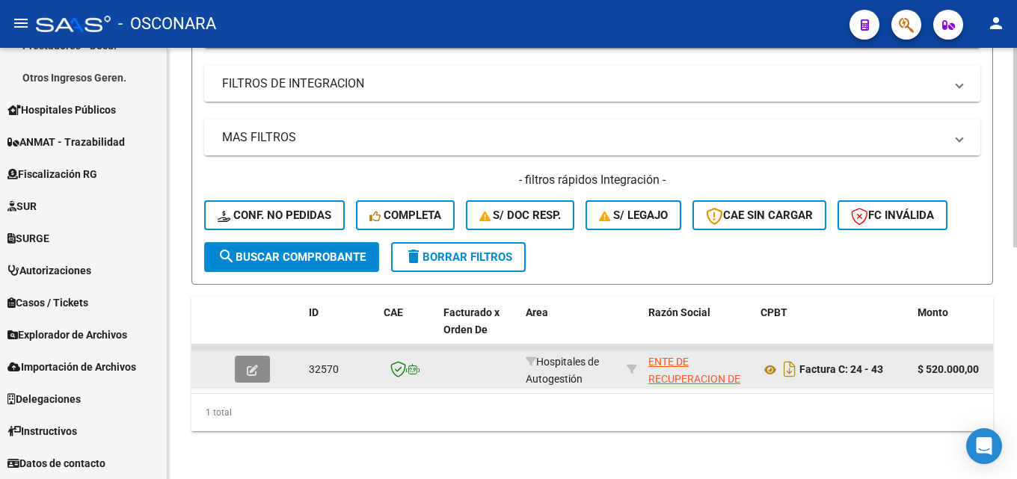
click at [251, 366] on button "button" at bounding box center [252, 369] width 35 height 27
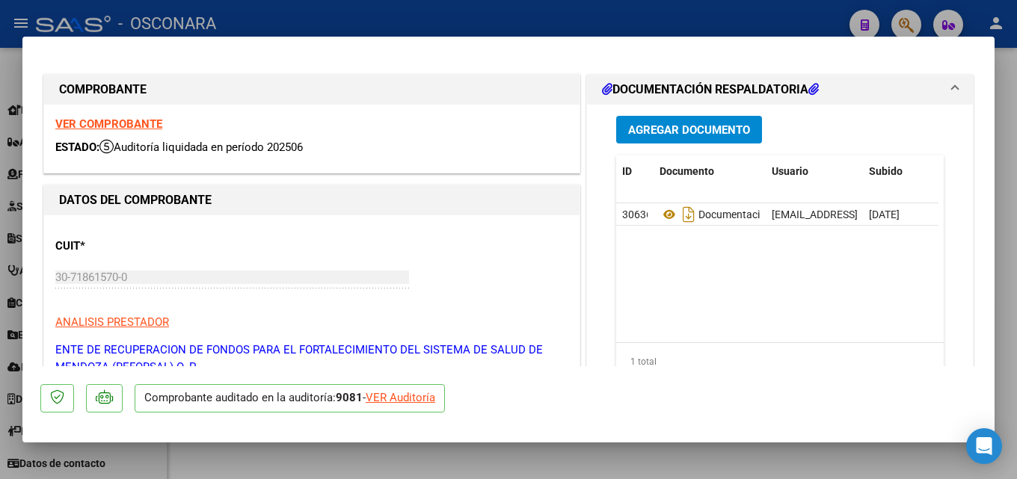
click at [1016, 148] on div at bounding box center [508, 239] width 1017 height 479
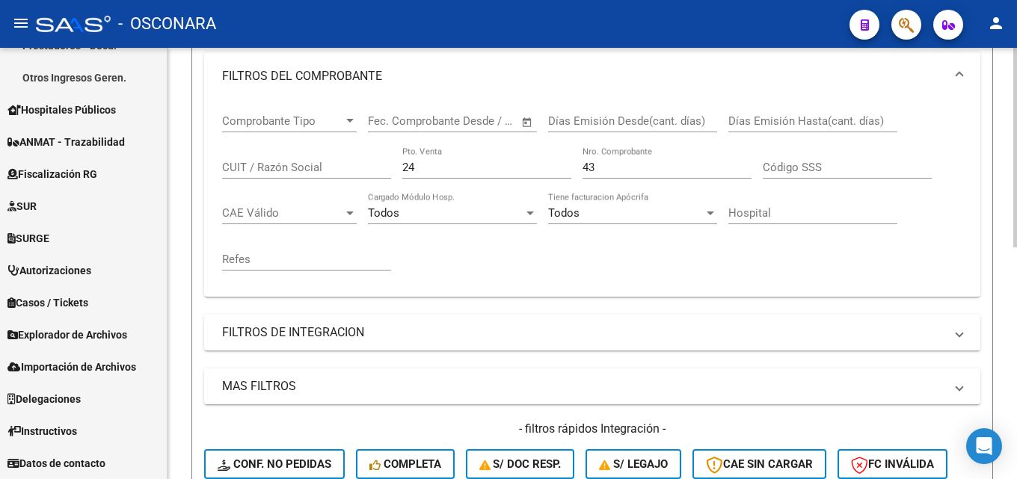
scroll to position [203, 0]
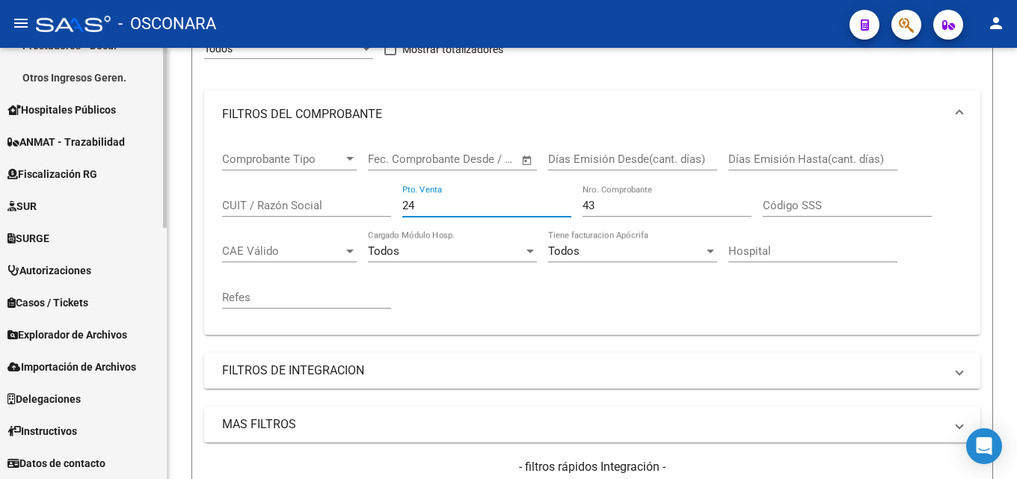
drag, startPoint x: 442, startPoint y: 203, endPoint x: 155, endPoint y: 199, distance: 287.1
click at [155, 199] on mat-sidenav-container "Firma Express Reportes Tablero de Control Ingresos Percibidos Análisis de todos…" at bounding box center [508, 263] width 1017 height 431
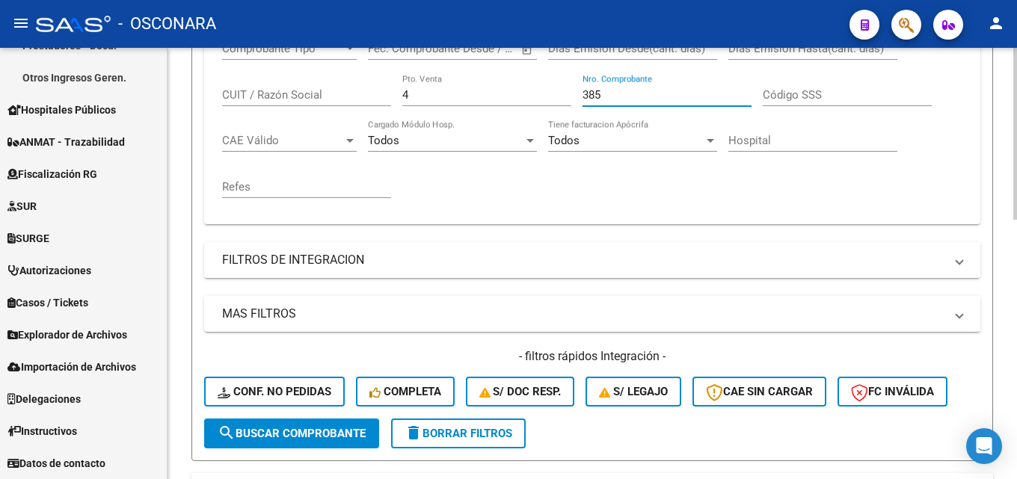
scroll to position [502, 0]
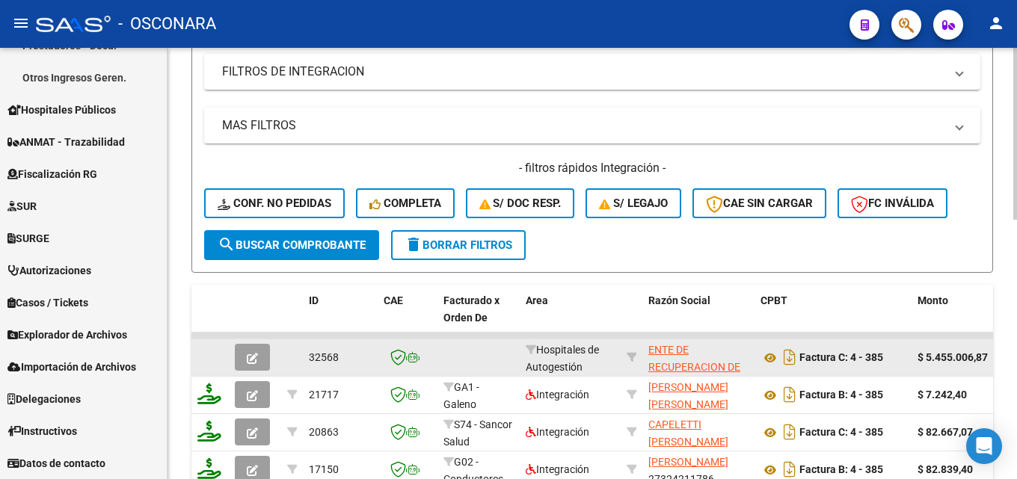
click at [266, 371] on datatable-body-cell at bounding box center [255, 357] width 52 height 37
click at [262, 351] on button "button" at bounding box center [252, 357] width 35 height 27
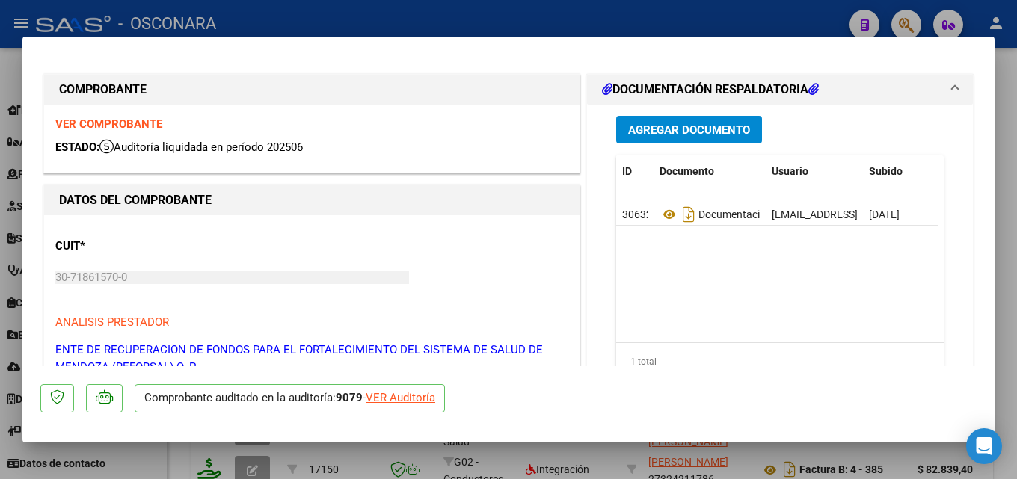
click at [1003, 188] on div at bounding box center [508, 239] width 1017 height 479
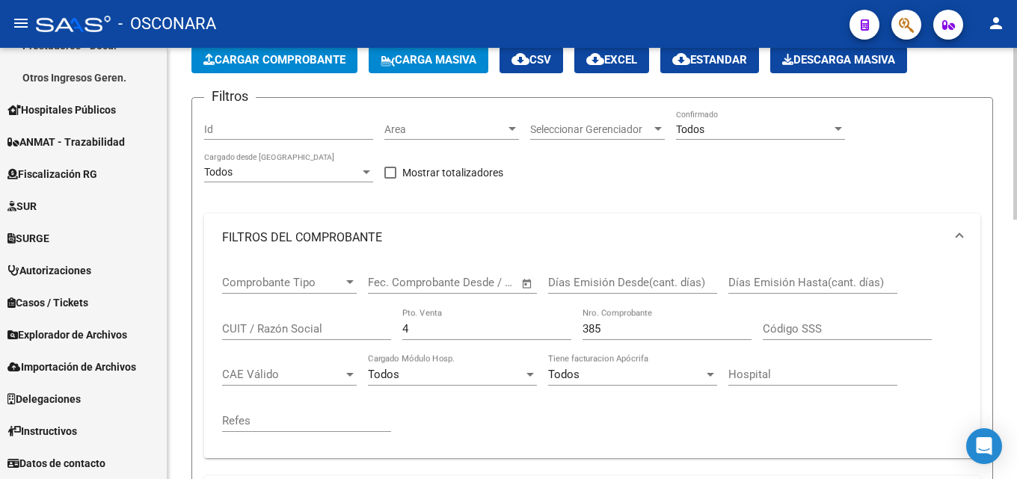
scroll to position [0, 0]
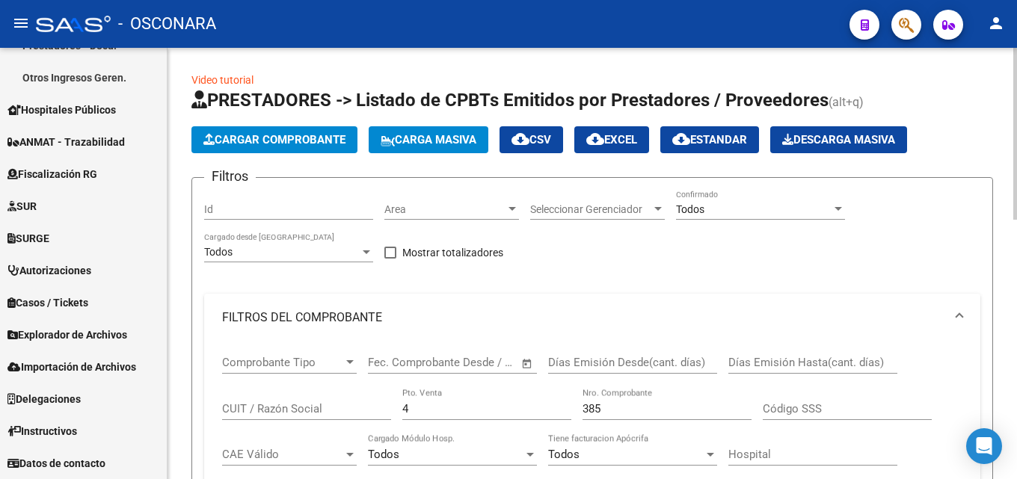
drag, startPoint x: 452, startPoint y: 411, endPoint x: 422, endPoint y: 404, distance: 31.4
click at [412, 412] on input "4" at bounding box center [486, 408] width 169 height 13
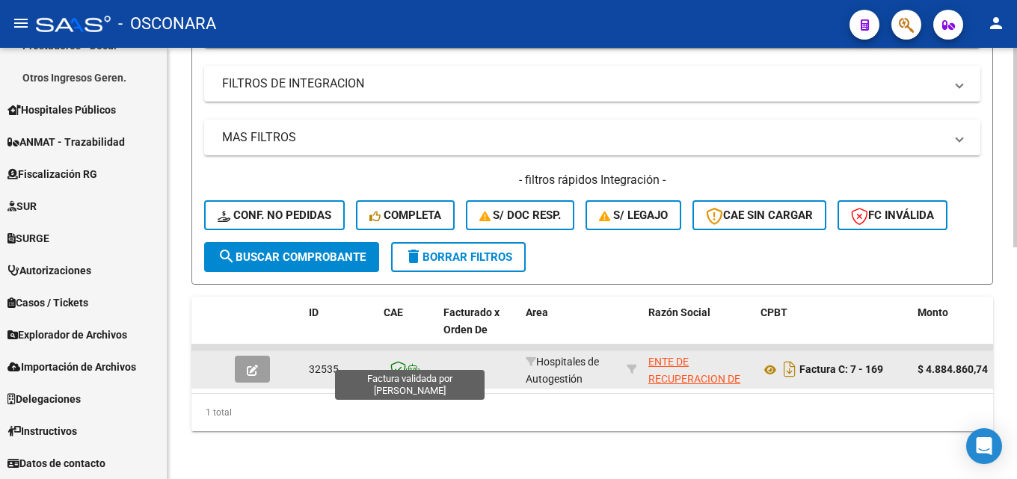
scroll to position [502, 0]
click at [253, 365] on icon "button" at bounding box center [252, 370] width 11 height 11
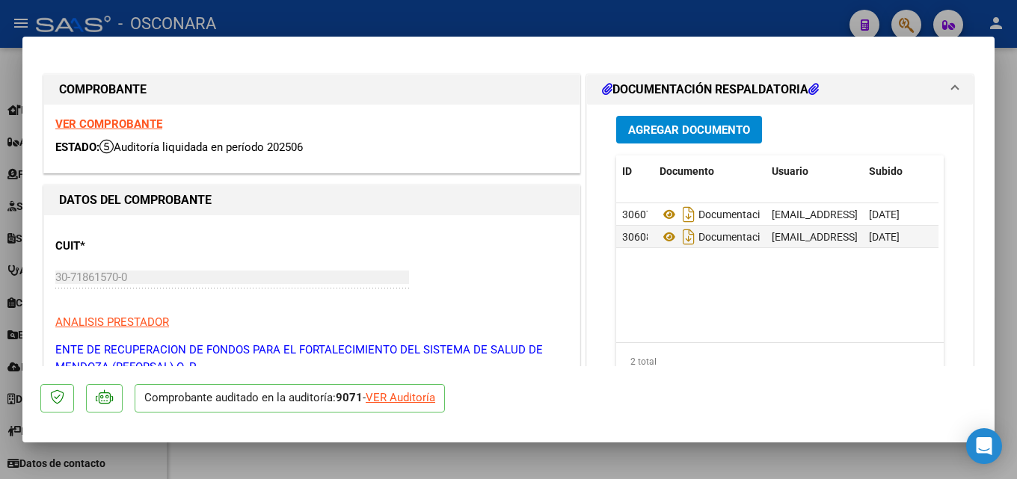
click at [1003, 161] on div at bounding box center [508, 239] width 1017 height 479
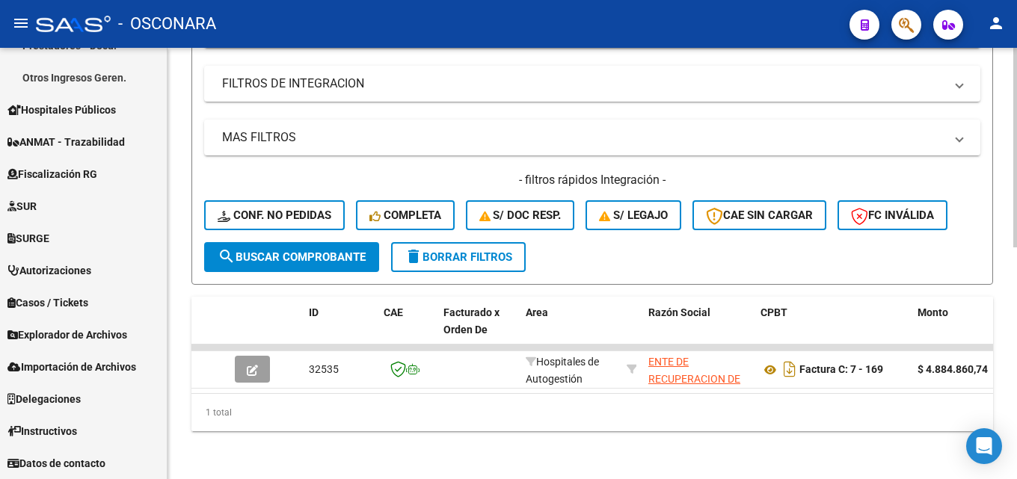
click at [1016, 206] on div at bounding box center [1015, 263] width 4 height 431
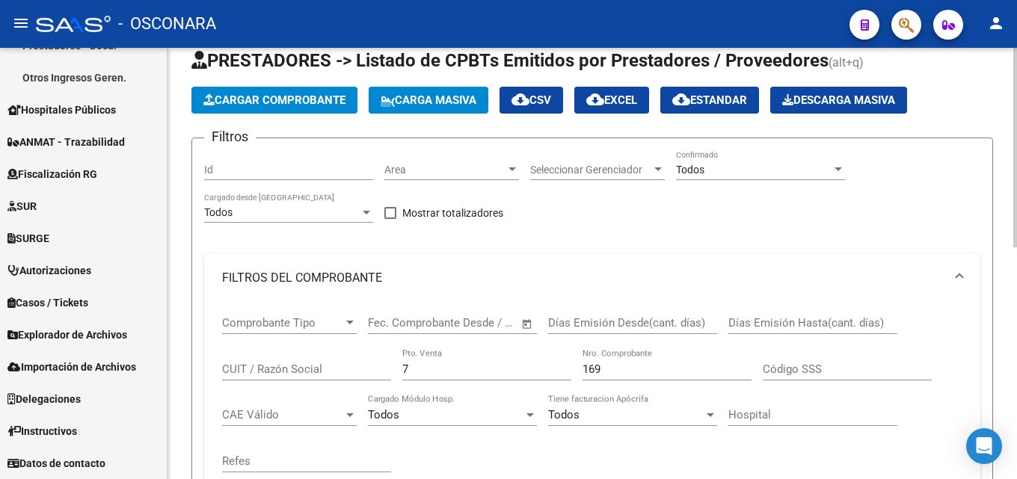
scroll to position [75, 0]
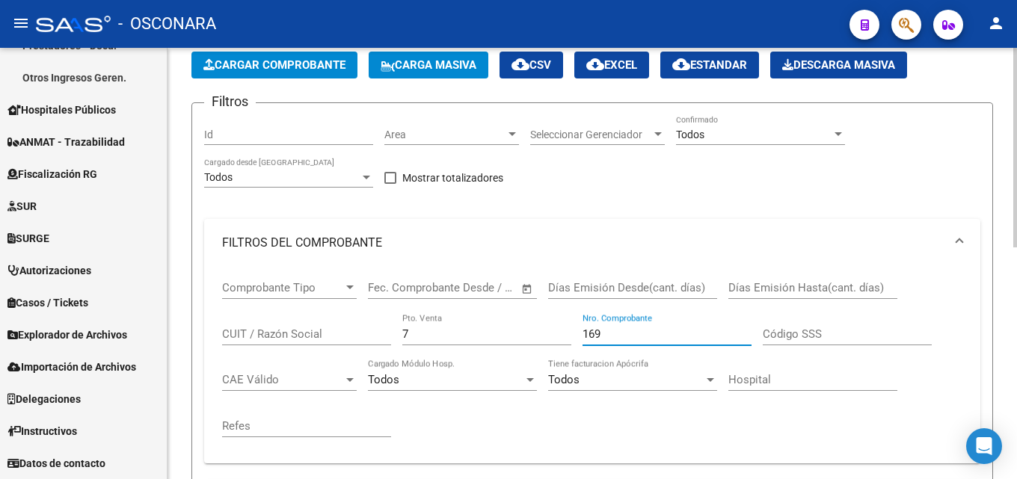
drag, startPoint x: 636, startPoint y: 331, endPoint x: 431, endPoint y: 345, distance: 205.4
click at [437, 345] on div "Comprobante Tipo Comprobante Tipo Start date – End date Fec. Comprobante Desde …" at bounding box center [592, 359] width 740 height 185
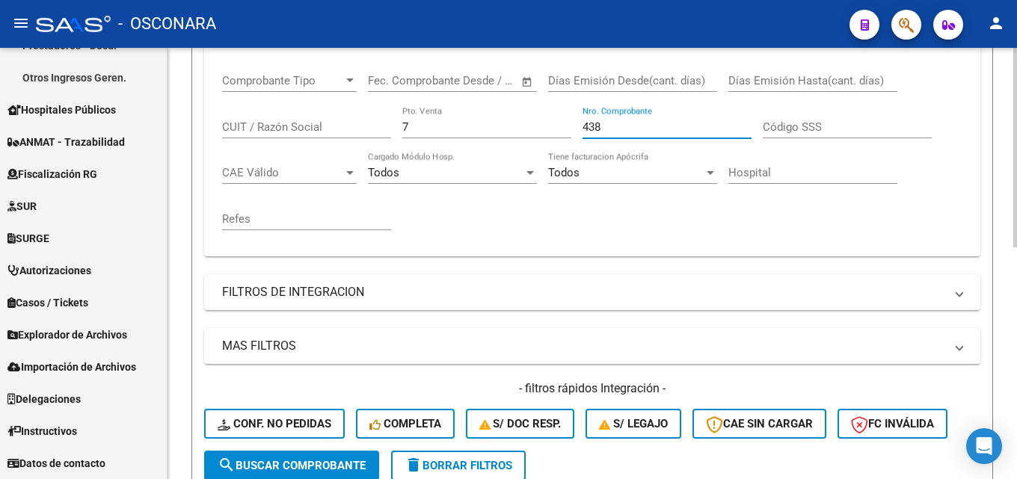
scroll to position [502, 0]
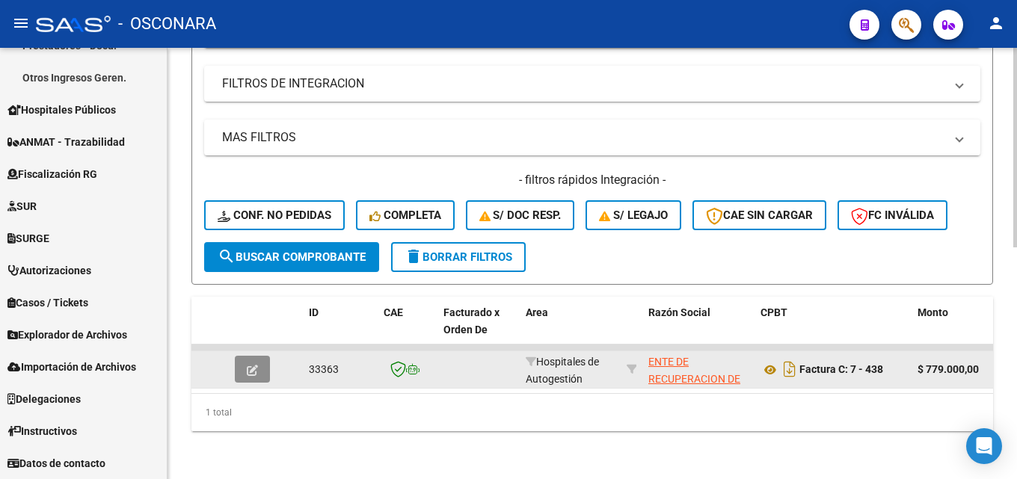
click at [236, 360] on button "button" at bounding box center [252, 369] width 35 height 27
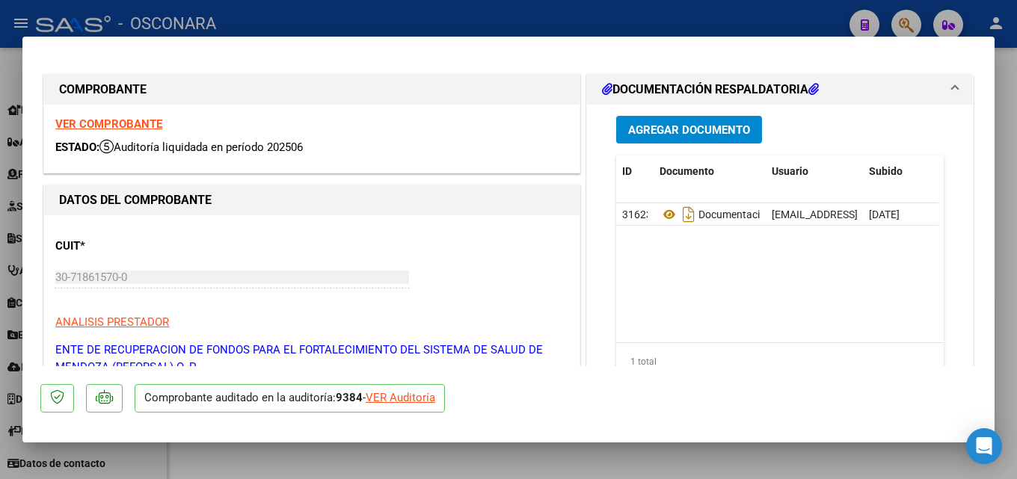
click at [1016, 217] on div at bounding box center [508, 239] width 1017 height 479
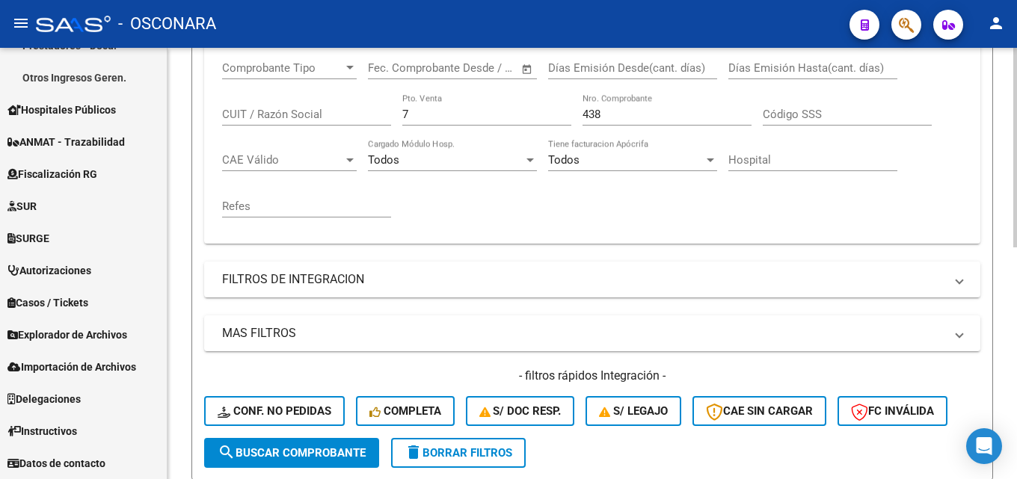
scroll to position [203, 0]
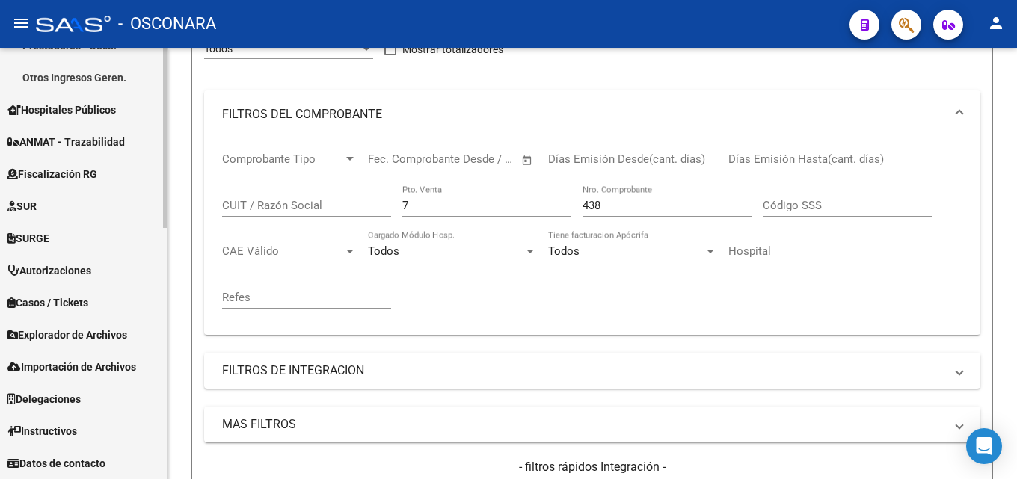
drag, startPoint x: 473, startPoint y: 203, endPoint x: 21, endPoint y: 229, distance: 452.4
click at [63, 226] on mat-sidenav-container "Firma Express Reportes Tablero de Control Ingresos Percibidos Análisis de todos…" at bounding box center [508, 263] width 1017 height 431
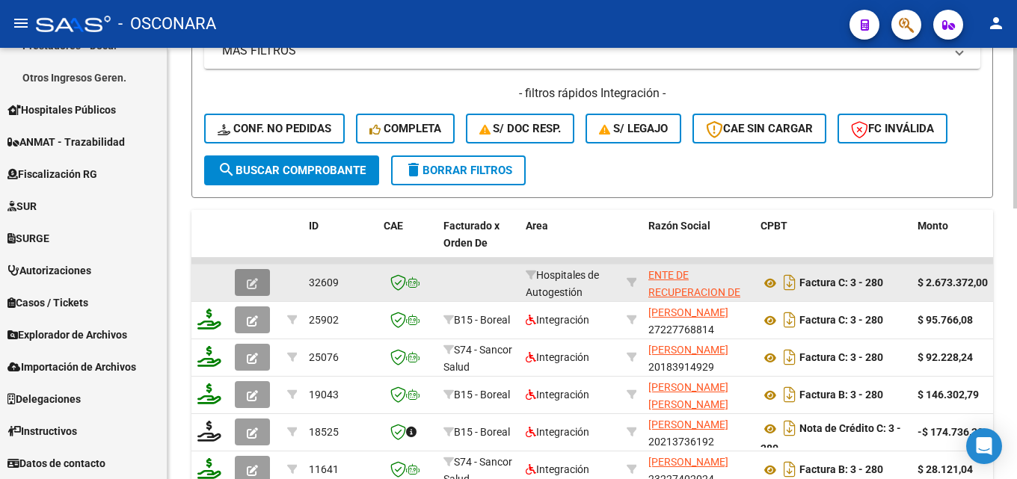
click at [254, 282] on icon "button" at bounding box center [252, 283] width 11 height 11
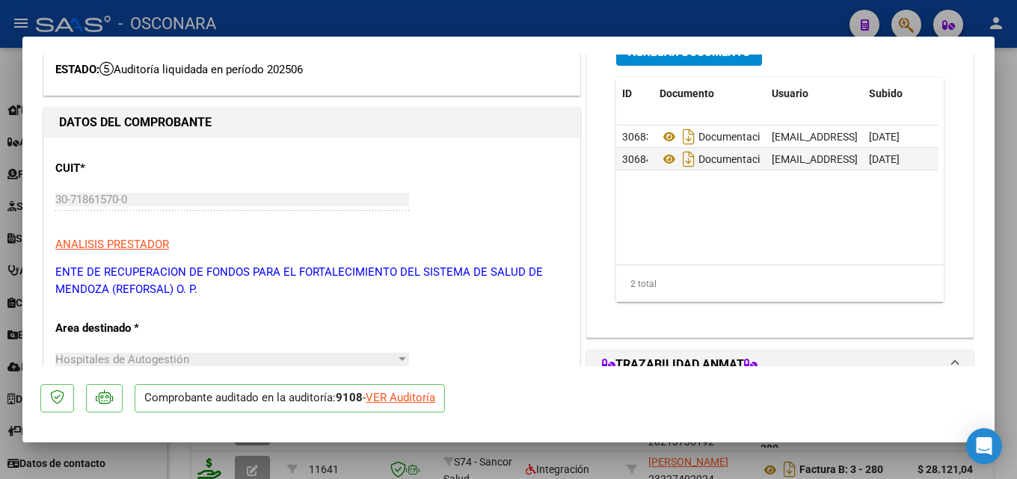
scroll to position [150, 0]
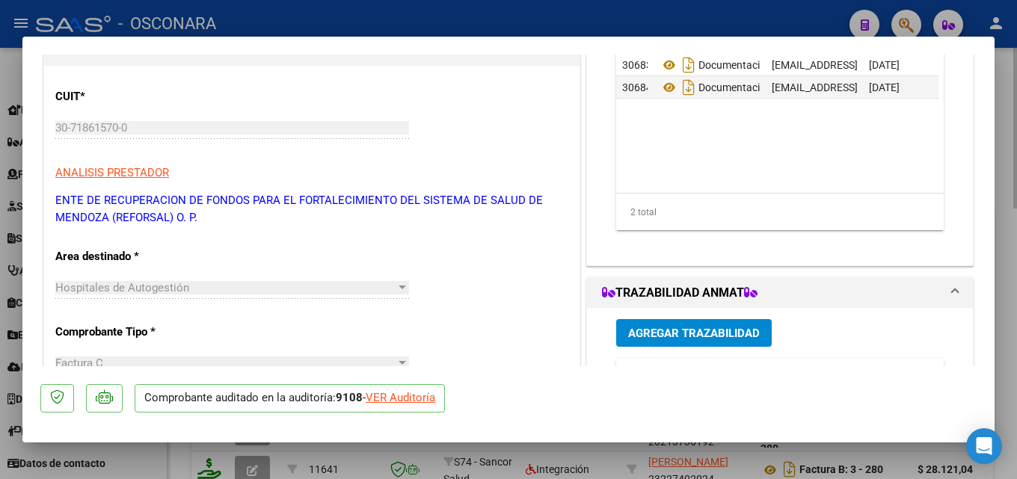
click at [1016, 195] on div at bounding box center [508, 239] width 1017 height 479
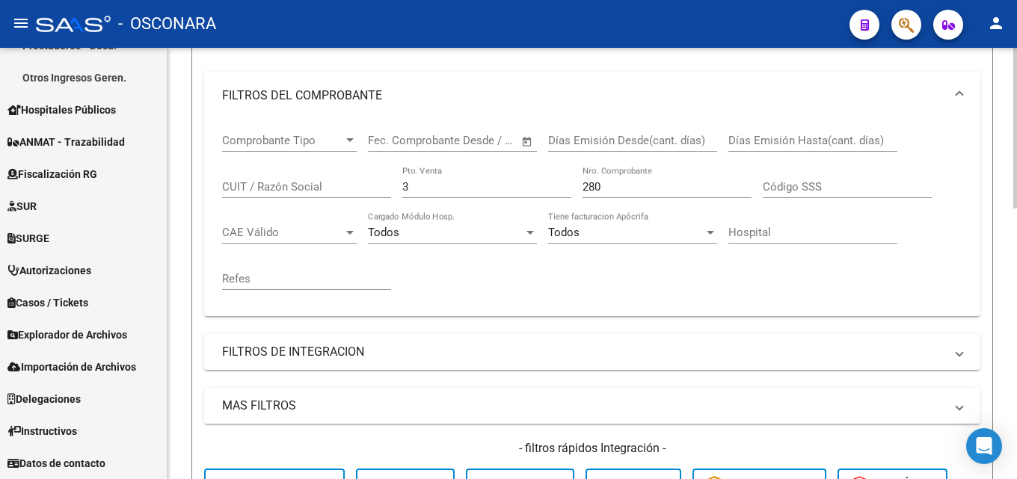
scroll to position [203, 0]
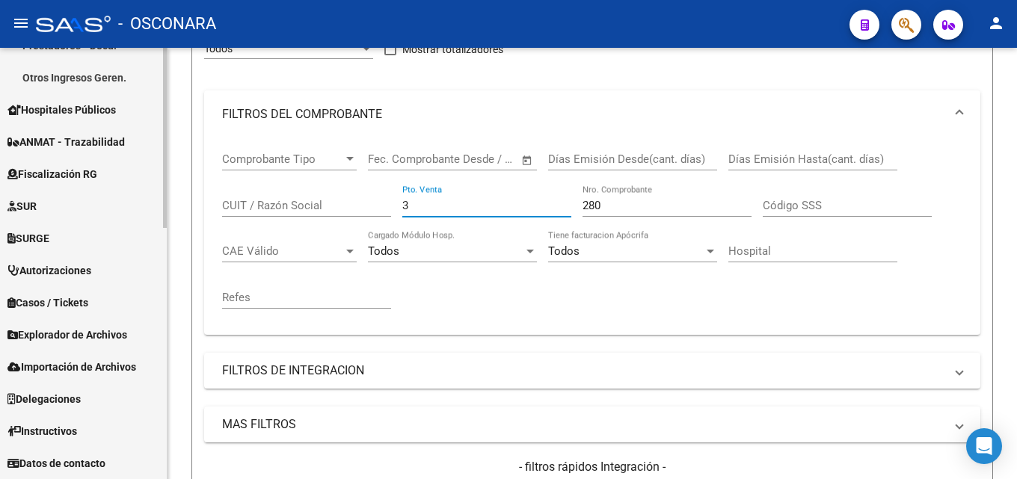
drag, startPoint x: 433, startPoint y: 204, endPoint x: 136, endPoint y: 214, distance: 297.0
click at [167, 209] on div "Video tutorial PRESTADORES -> Listado de CPBTs Emitidos por Prestadores / Prove…" at bounding box center [591, 417] width 849 height 1146
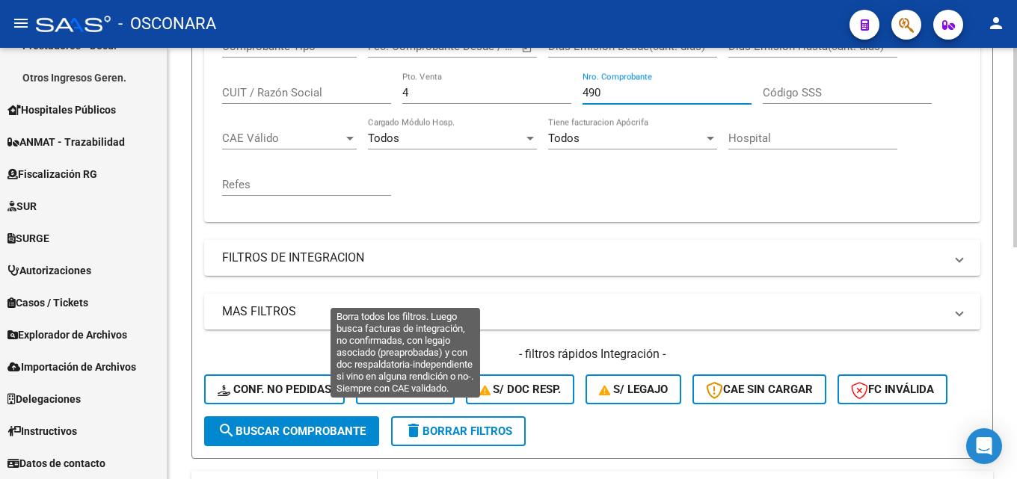
scroll to position [502, 0]
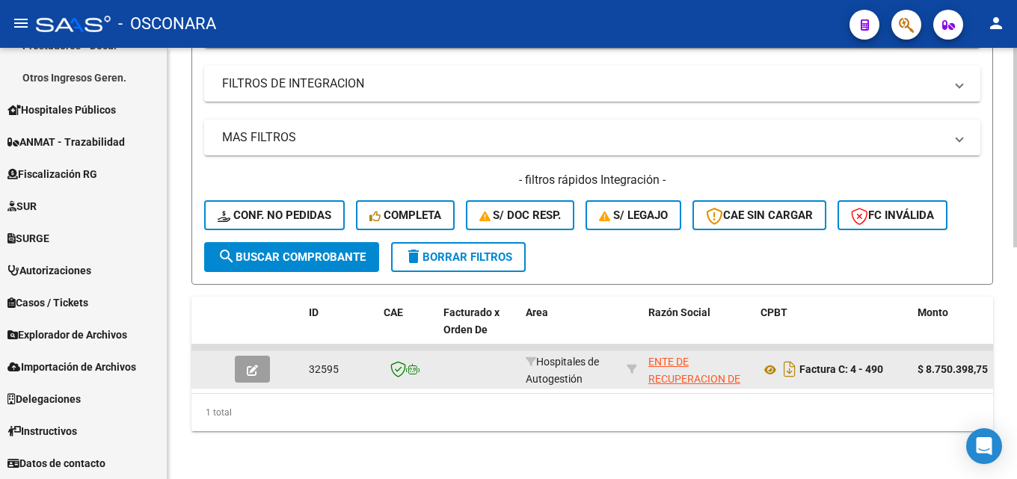
click at [256, 365] on icon "button" at bounding box center [252, 370] width 11 height 11
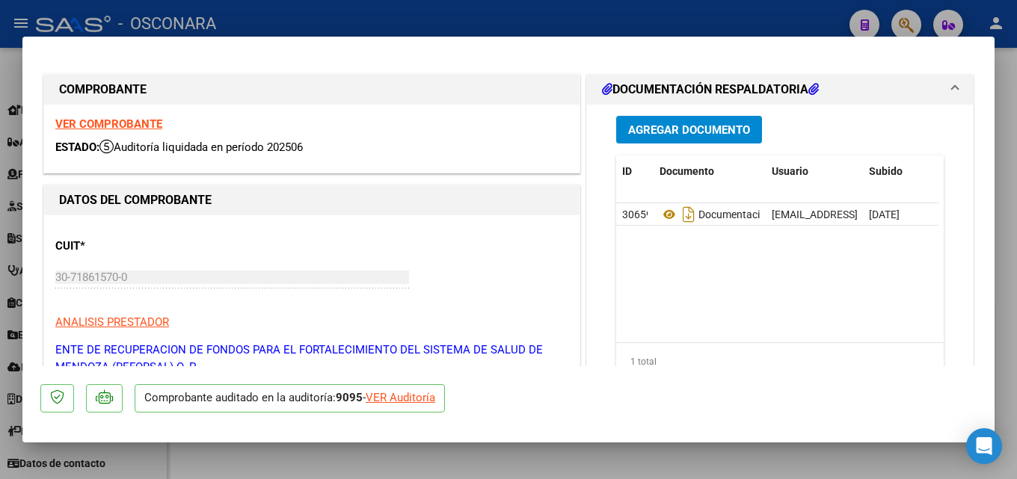
click at [1016, 224] on div at bounding box center [508, 239] width 1017 height 479
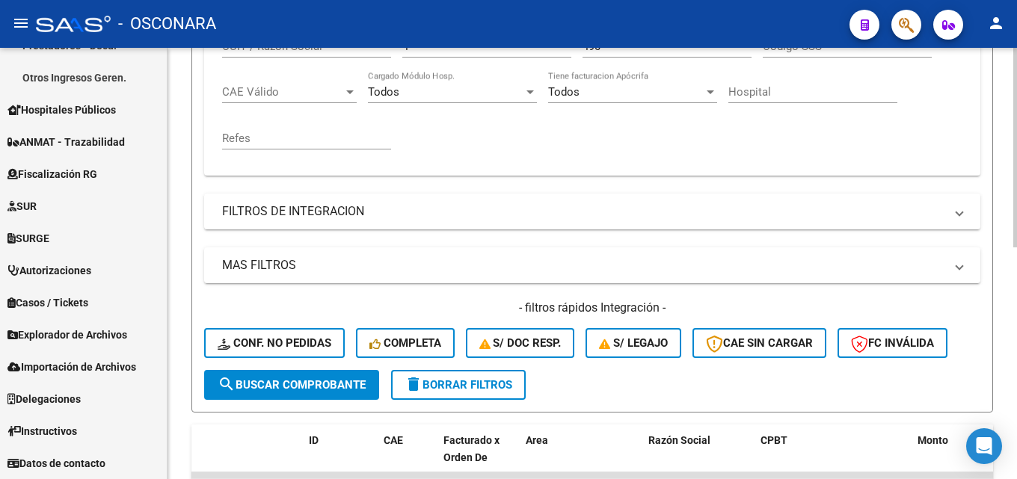
scroll to position [203, 0]
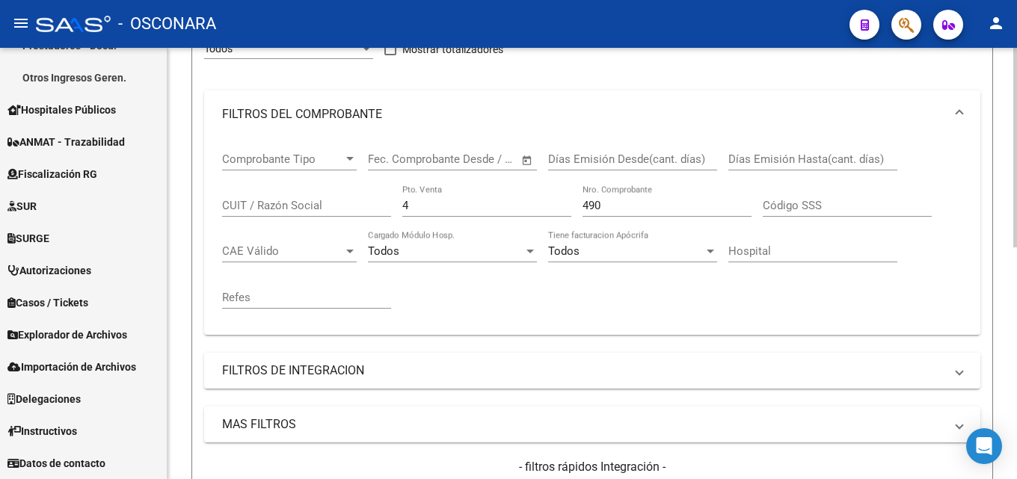
drag, startPoint x: 302, startPoint y: 212, endPoint x: 186, endPoint y: 219, distance: 116.1
click at [186, 217] on div "Video tutorial PRESTADORES -> Listado de CPBTs Emitidos por Prestadores / Prove…" at bounding box center [591, 305] width 849 height 922
click at [465, 218] on div "4 Pto. Venta" at bounding box center [486, 208] width 169 height 46
drag, startPoint x: 468, startPoint y: 208, endPoint x: 216, endPoint y: 209, distance: 252.0
click at [230, 209] on div "Comprobante Tipo Comprobante Tipo Start date – End date Fec. Comprobante Desde …" at bounding box center [592, 230] width 740 height 185
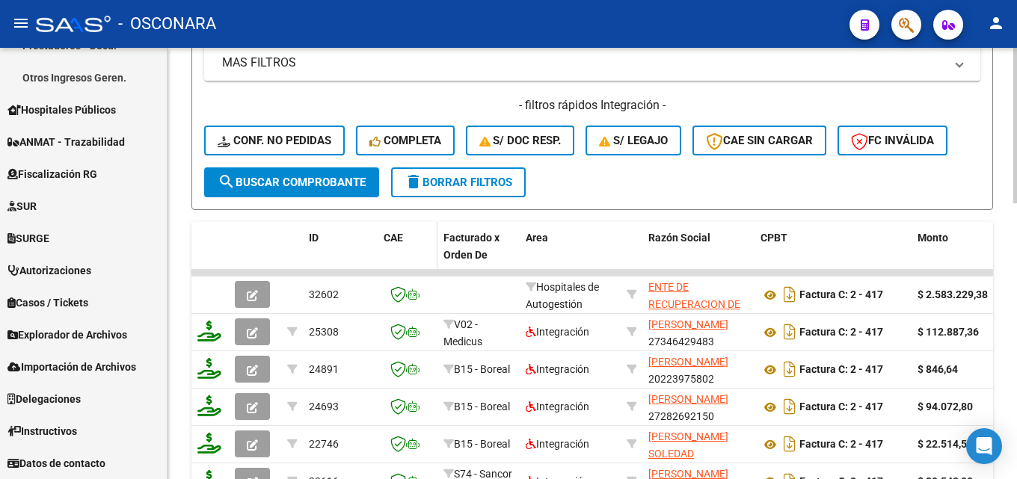
scroll to position [577, 0]
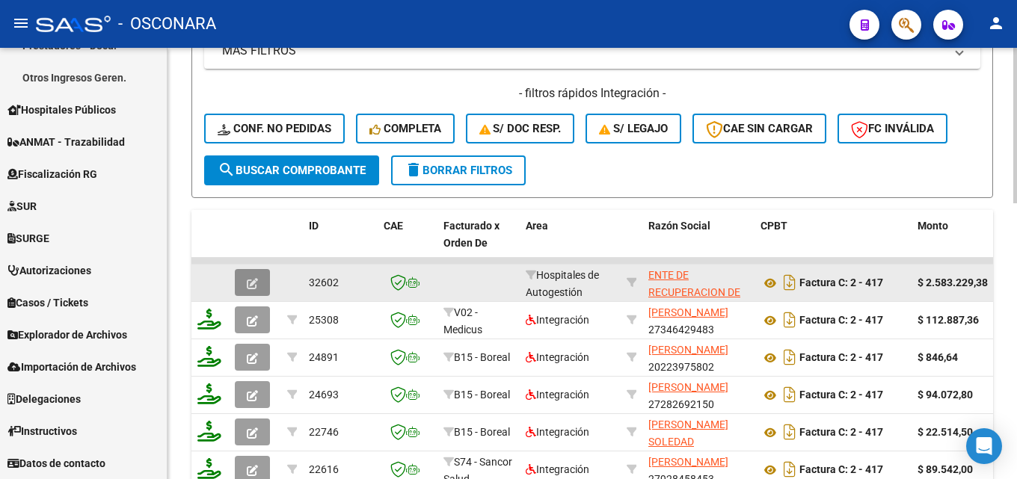
click at [239, 276] on button "button" at bounding box center [252, 282] width 35 height 27
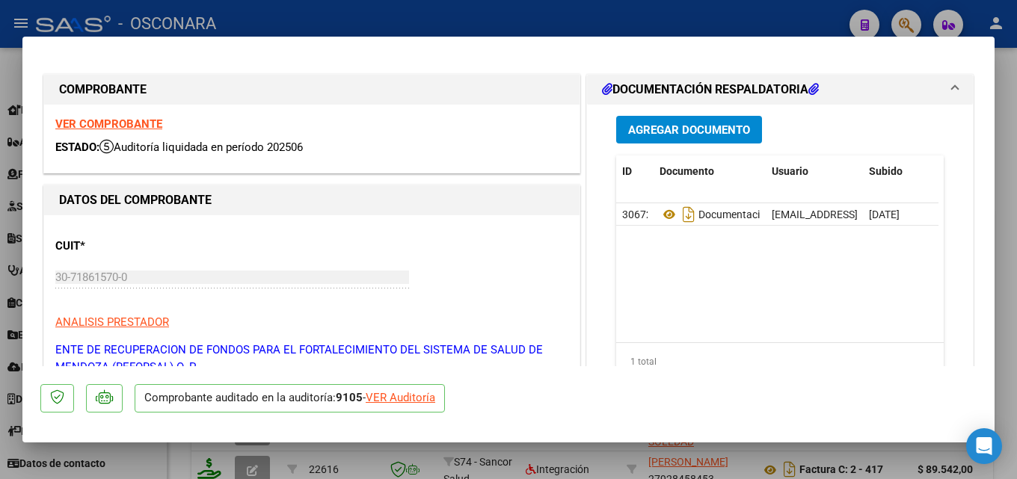
click at [997, 183] on div at bounding box center [508, 239] width 1017 height 479
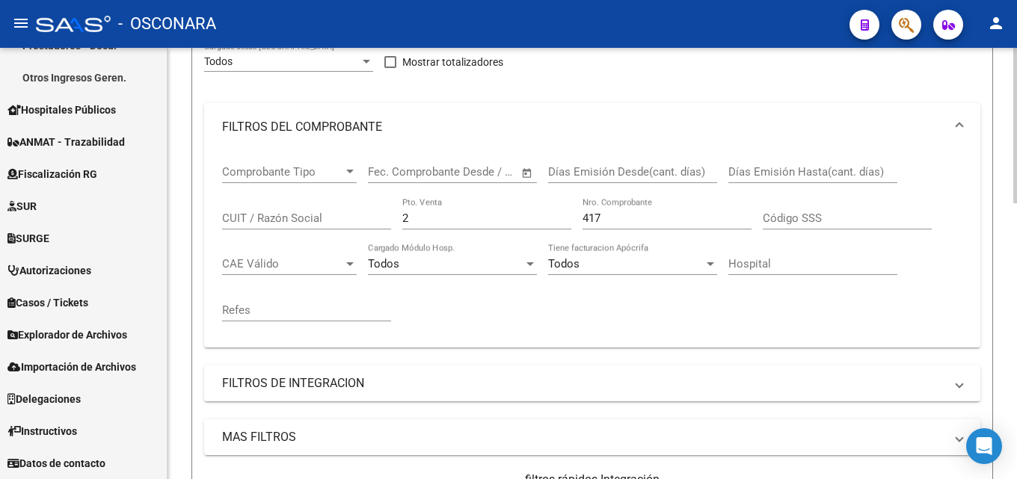
scroll to position [0, 0]
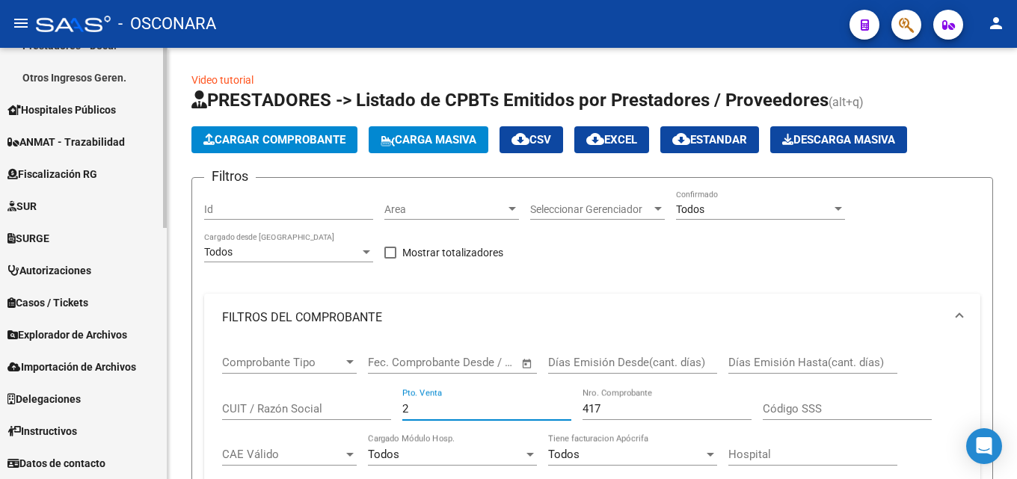
drag, startPoint x: 440, startPoint y: 410, endPoint x: 99, endPoint y: 404, distance: 341.0
click at [133, 411] on mat-sidenav-container "Firma Express Reportes Tablero de Control Ingresos Percibidos Análisis de todos…" at bounding box center [508, 263] width 1017 height 431
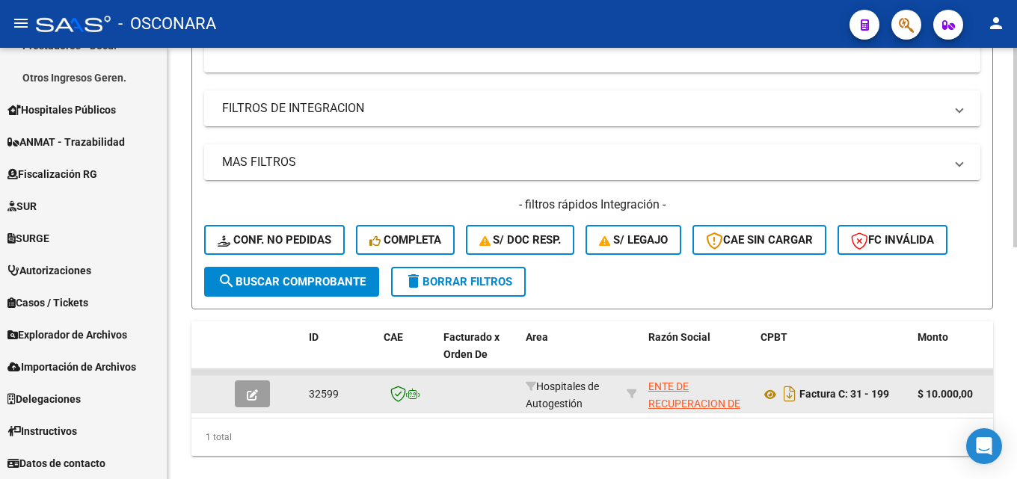
scroll to position [502, 0]
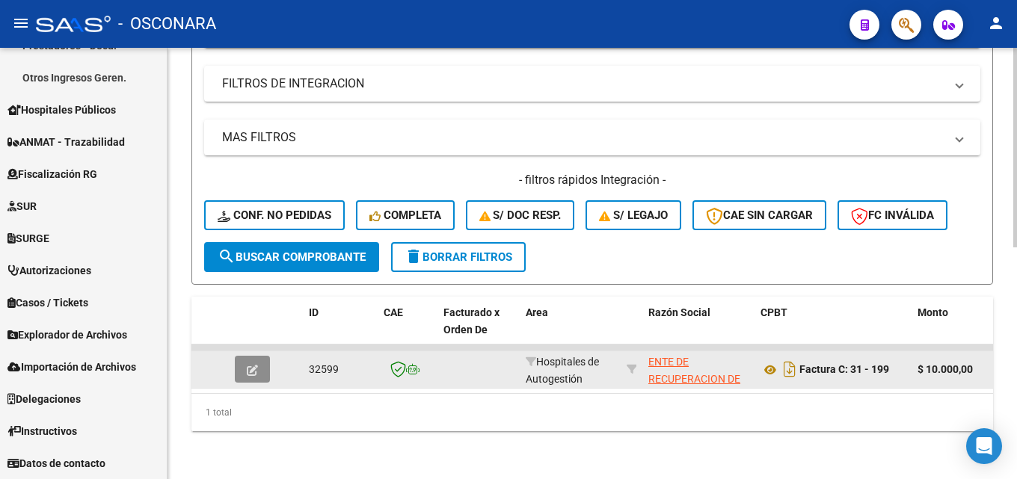
click at [256, 365] on icon "button" at bounding box center [252, 370] width 11 height 11
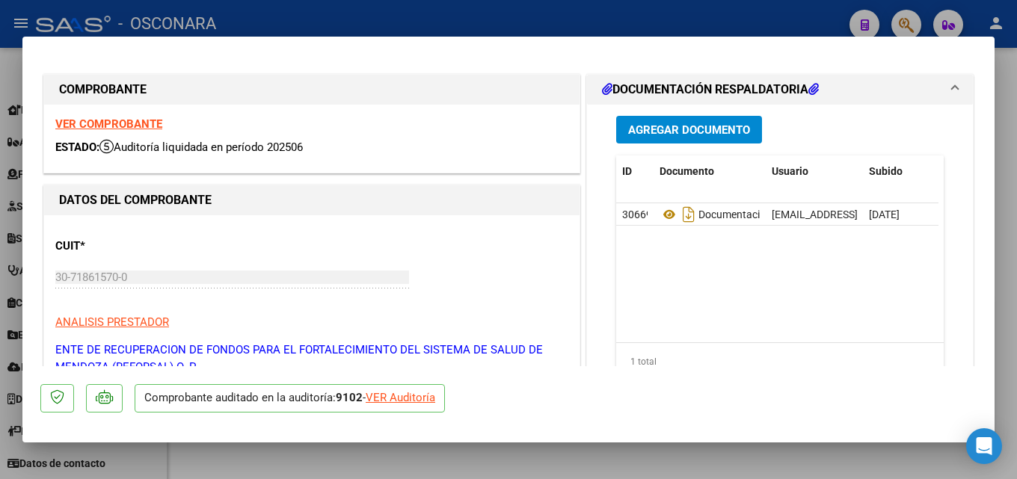
drag, startPoint x: 1016, startPoint y: 181, endPoint x: 956, endPoint y: 204, distance: 64.1
click at [1015, 180] on div at bounding box center [508, 239] width 1017 height 479
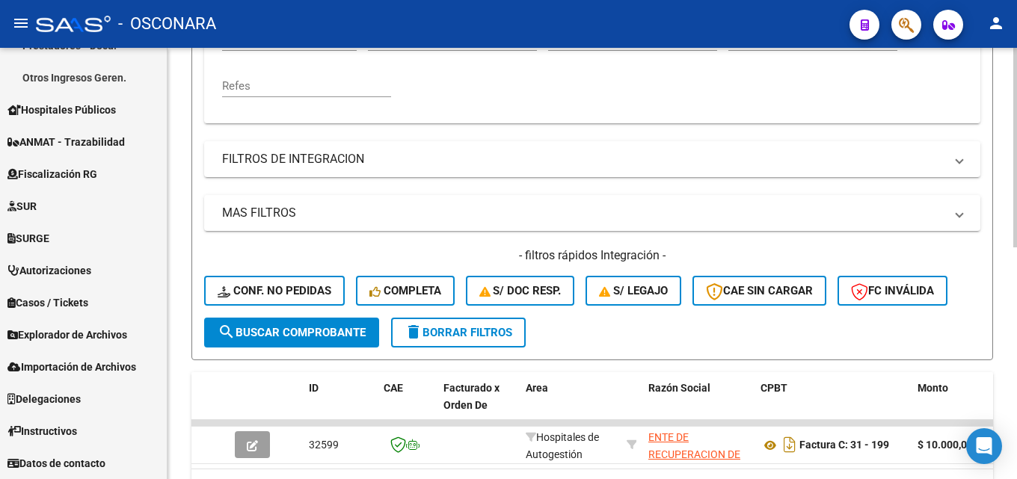
scroll to position [203, 0]
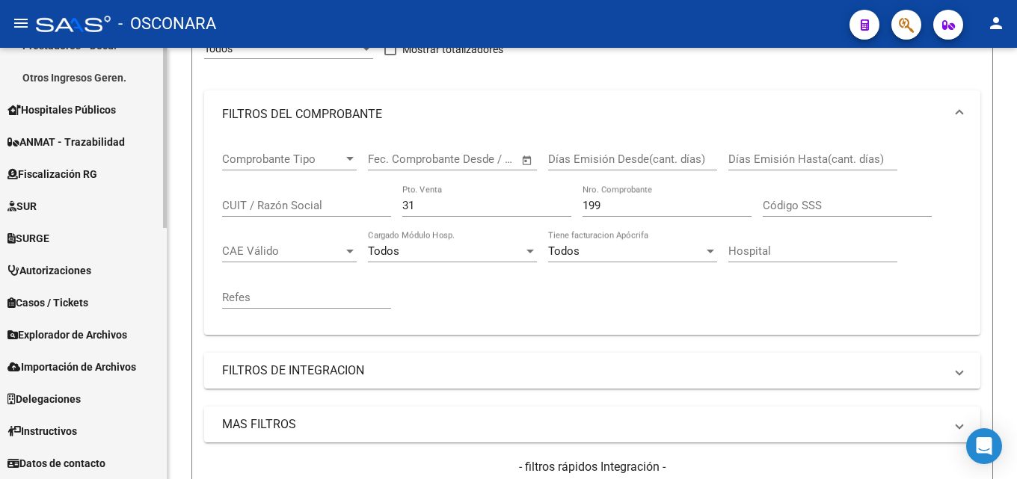
drag, startPoint x: 459, startPoint y: 209, endPoint x: 0, endPoint y: 224, distance: 459.3
click at [120, 221] on mat-sidenav-container "Firma Express Reportes Tablero de Control Ingresos Percibidos Análisis de todos…" at bounding box center [508, 263] width 1017 height 431
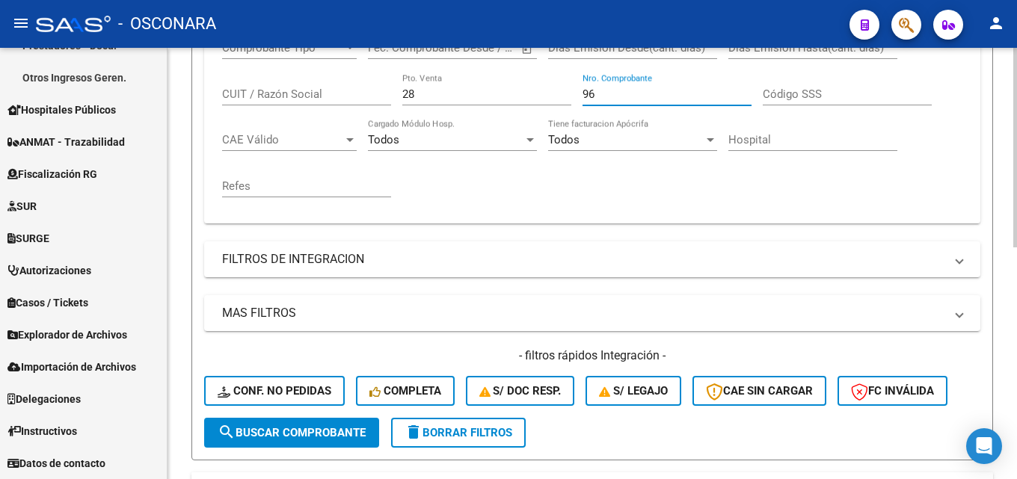
scroll to position [502, 0]
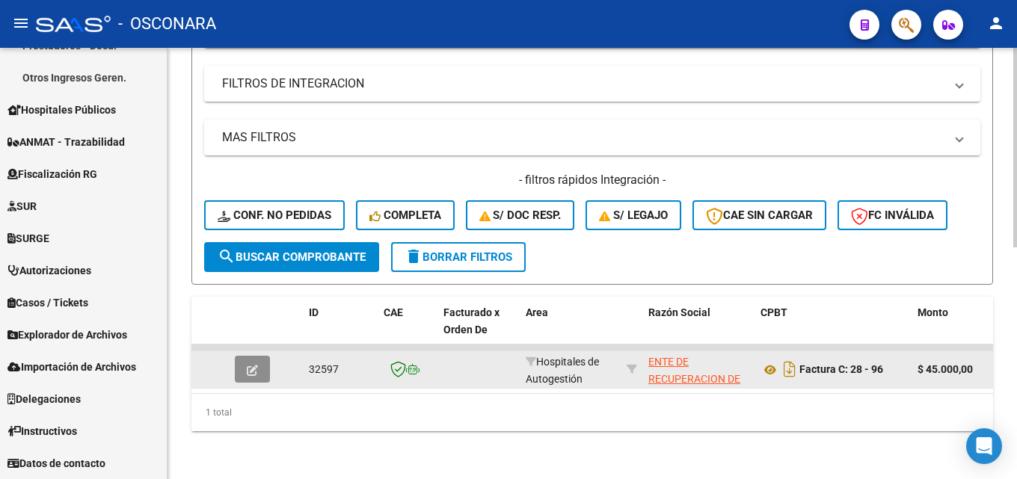
click at [252, 363] on span "button" at bounding box center [252, 369] width 11 height 13
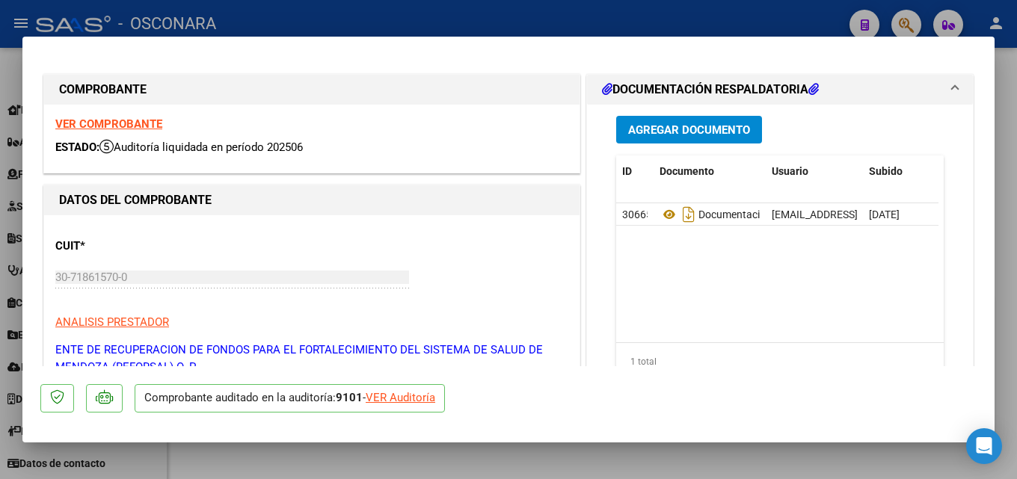
click at [1016, 280] on div at bounding box center [508, 239] width 1017 height 479
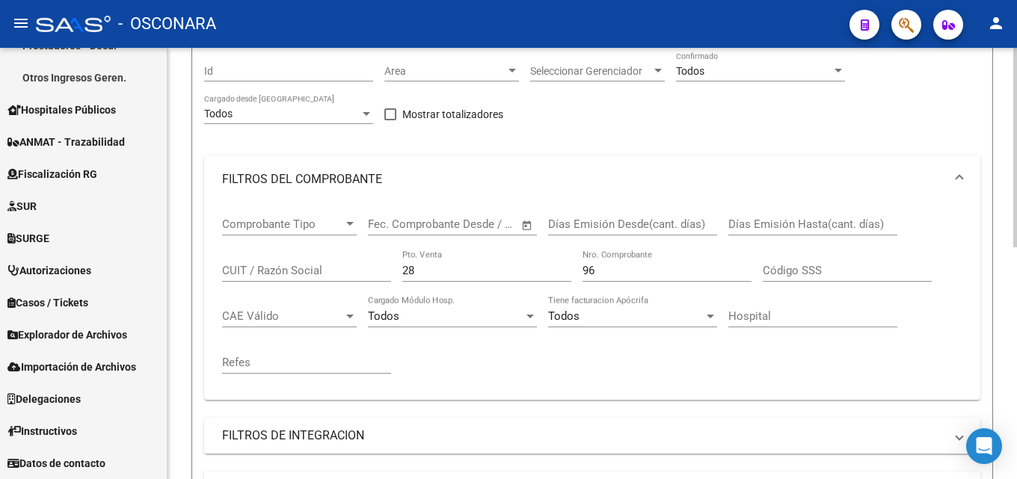
scroll to position [129, 0]
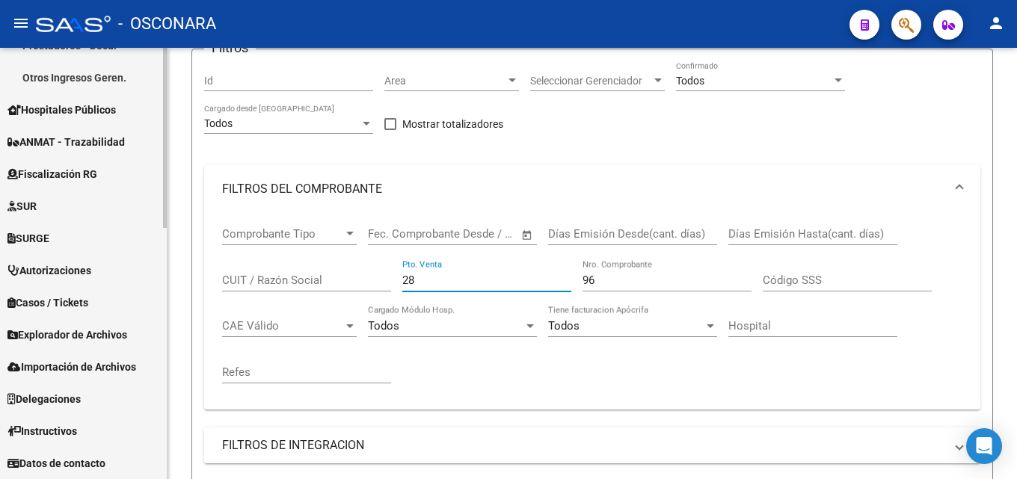
drag, startPoint x: 427, startPoint y: 277, endPoint x: 161, endPoint y: 289, distance: 265.7
click at [191, 292] on div "Video tutorial PRESTADORES -> Listado de CPBTs Emitidos por Prestadores / Prove…" at bounding box center [591, 380] width 849 height 922
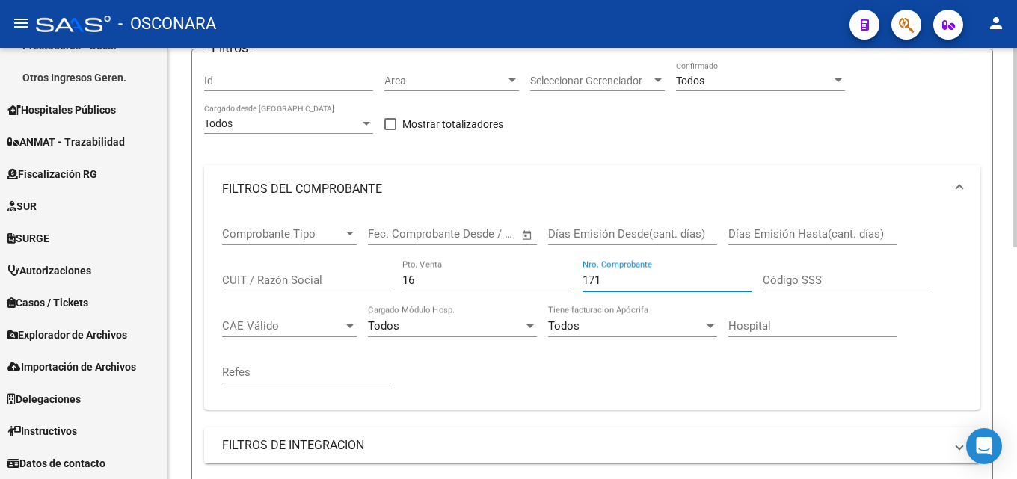
scroll to position [502, 0]
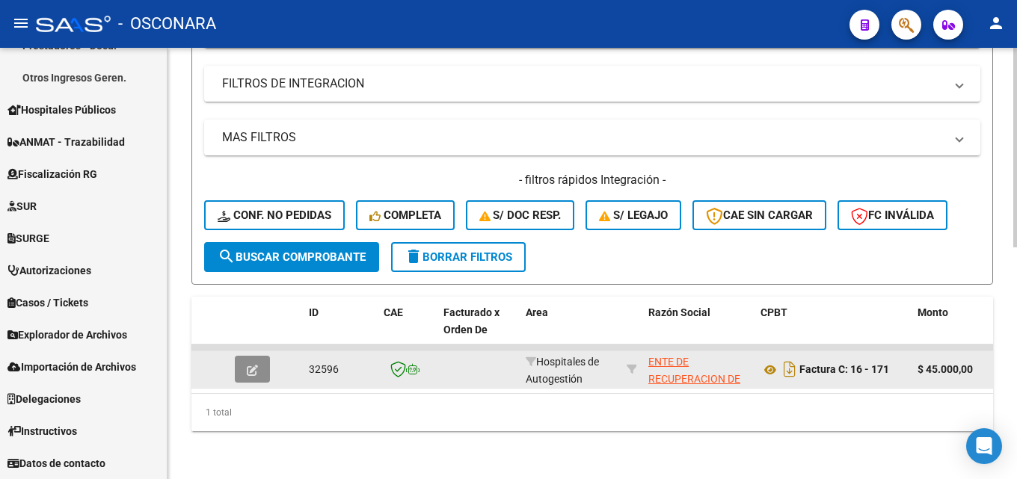
click at [250, 363] on span "button" at bounding box center [252, 369] width 11 height 13
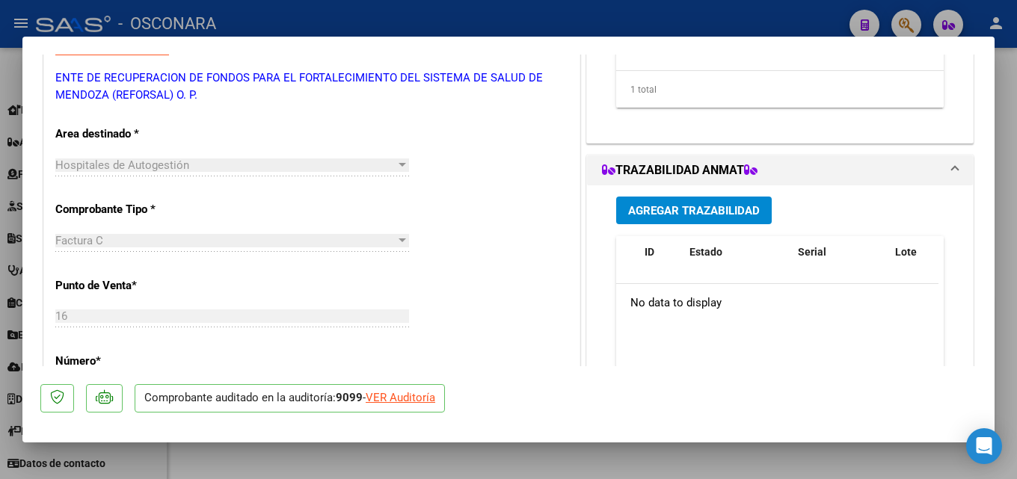
click at [1016, 209] on div at bounding box center [508, 239] width 1017 height 479
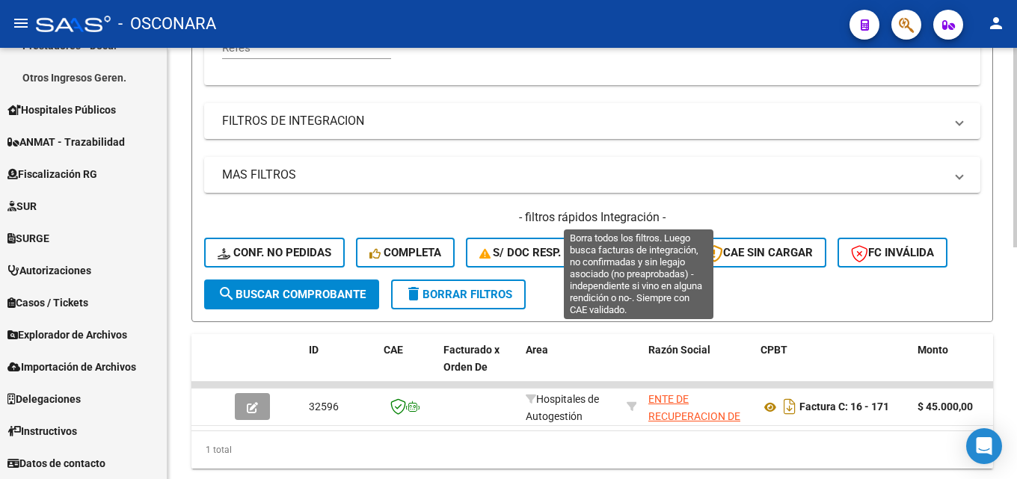
scroll to position [278, 0]
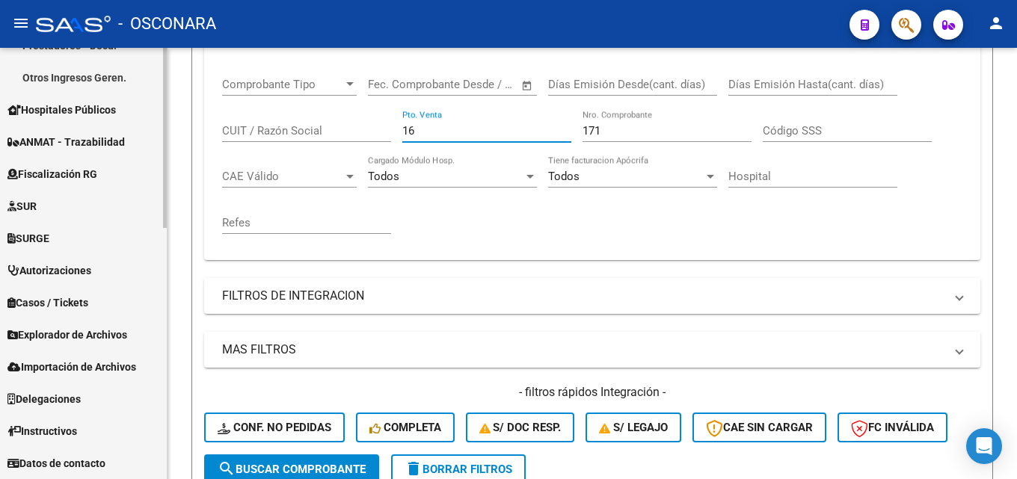
drag, startPoint x: 452, startPoint y: 134, endPoint x: 144, endPoint y: 131, distance: 308.8
click at [172, 129] on div "Video tutorial PRESTADORES -> Listado de CPBTs Emitidos por Prestadores / Prove…" at bounding box center [591, 231] width 849 height 922
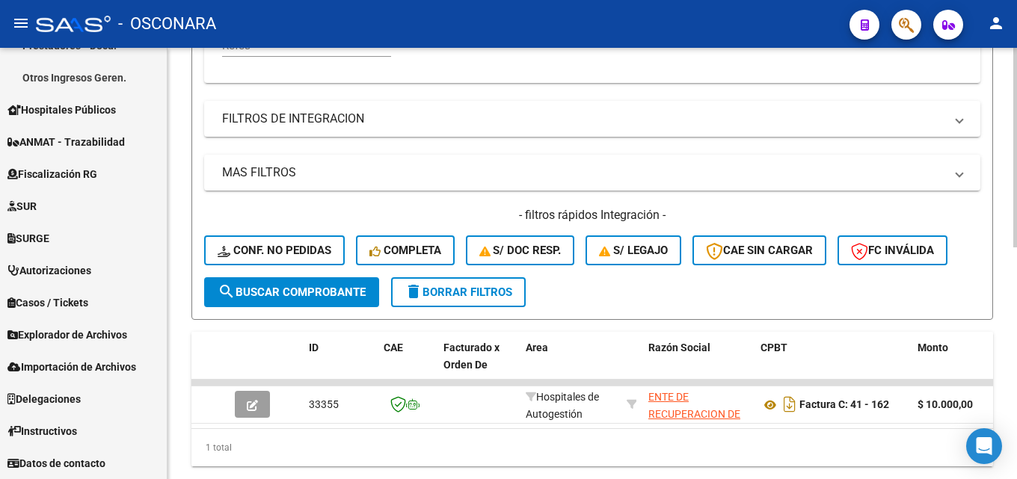
scroll to position [502, 0]
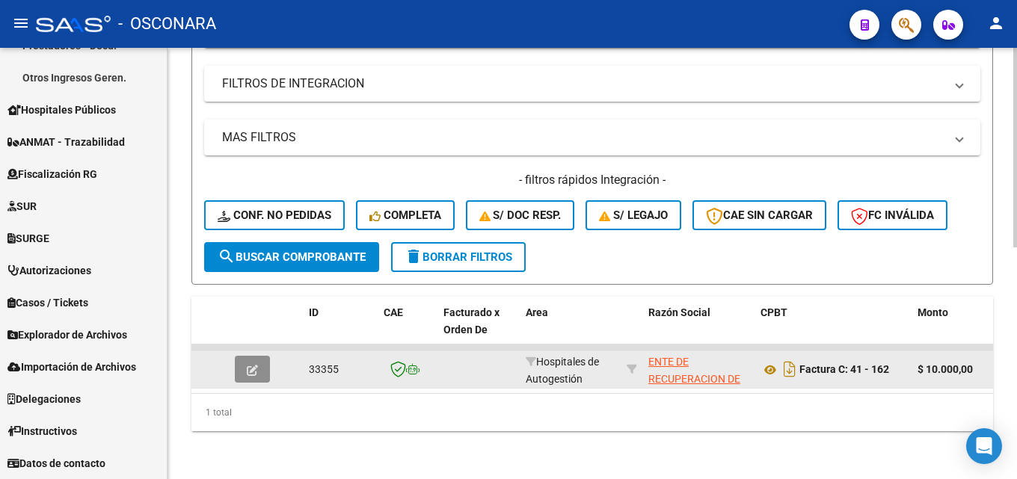
click at [251, 365] on icon "button" at bounding box center [252, 370] width 11 height 11
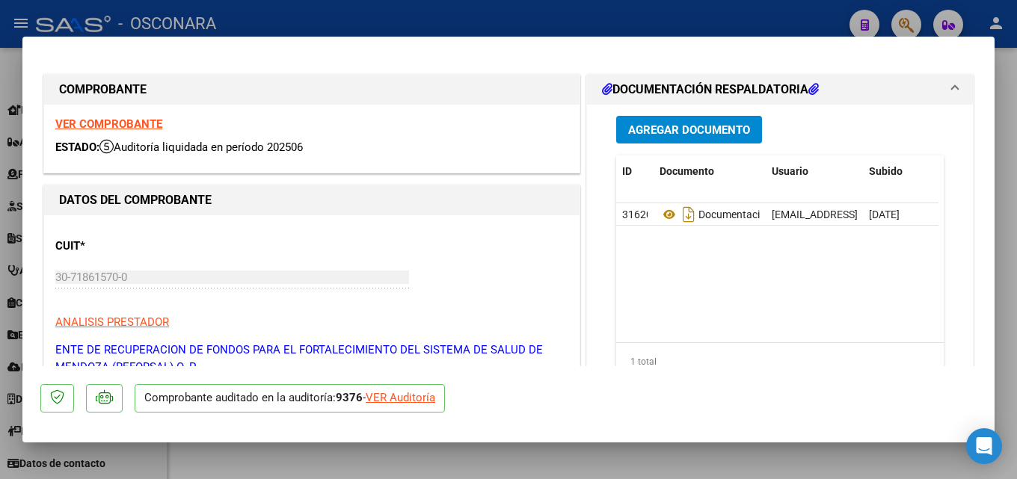
drag, startPoint x: 1016, startPoint y: 147, endPoint x: 957, endPoint y: 153, distance: 59.4
click at [1013, 148] on div at bounding box center [508, 239] width 1017 height 479
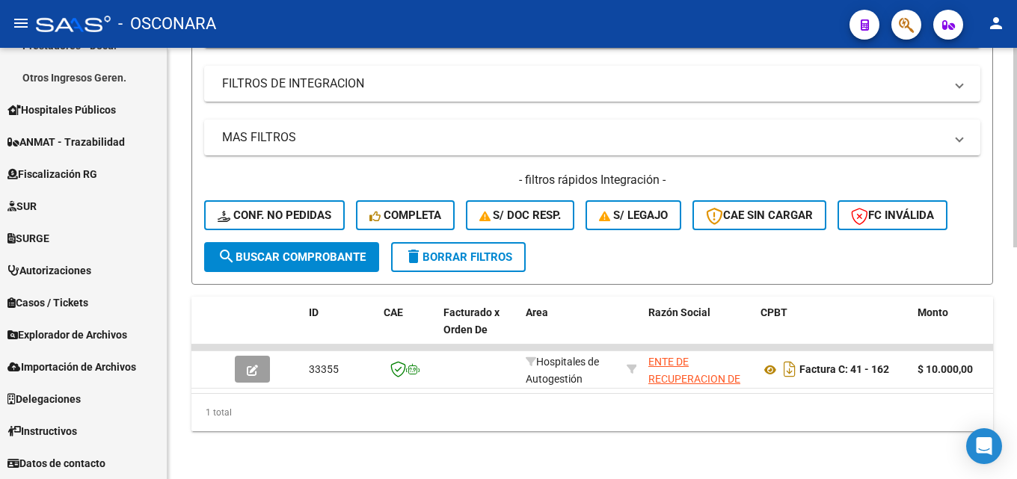
scroll to position [129, 0]
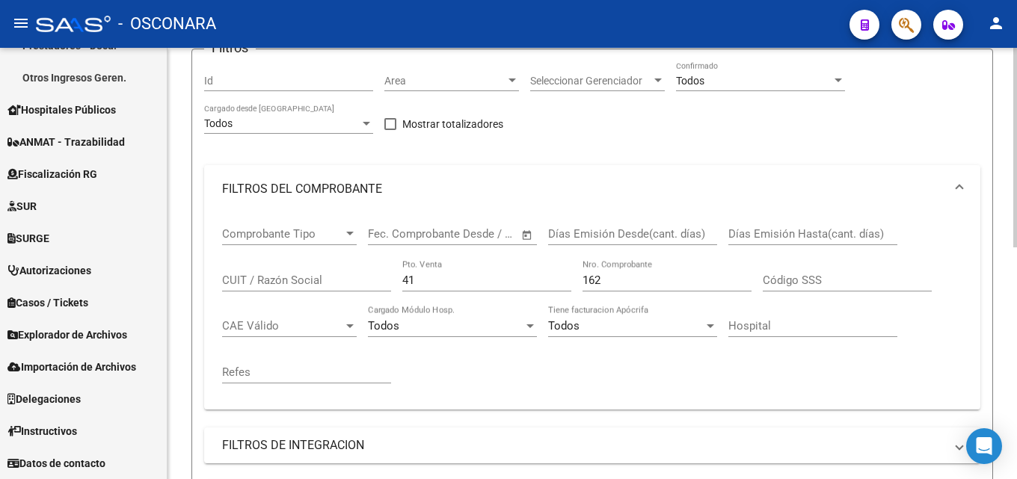
drag, startPoint x: 366, startPoint y: 280, endPoint x: 302, endPoint y: 286, distance: 64.6
click at [307, 286] on div "Comprobante Tipo Comprobante Tipo Start date – End date Fec. Comprobante Desde …" at bounding box center [592, 305] width 740 height 185
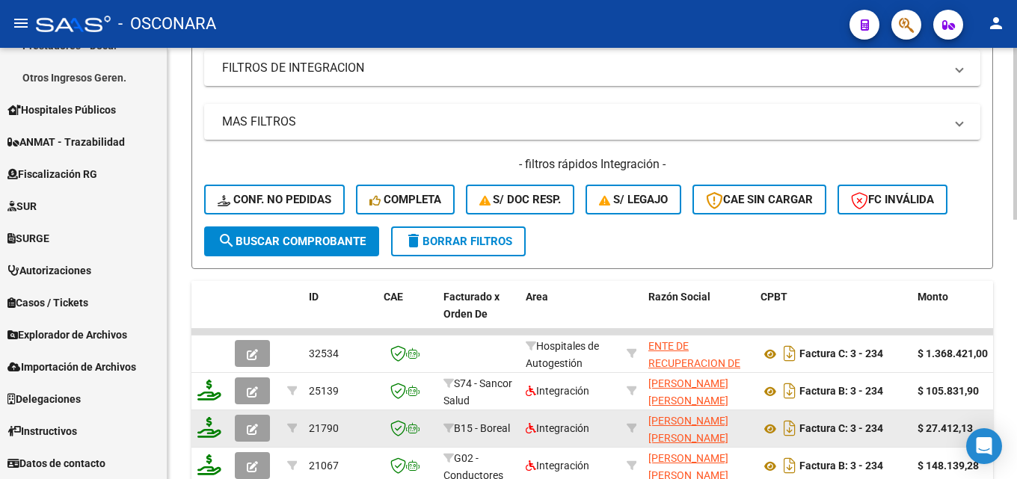
scroll to position [577, 0]
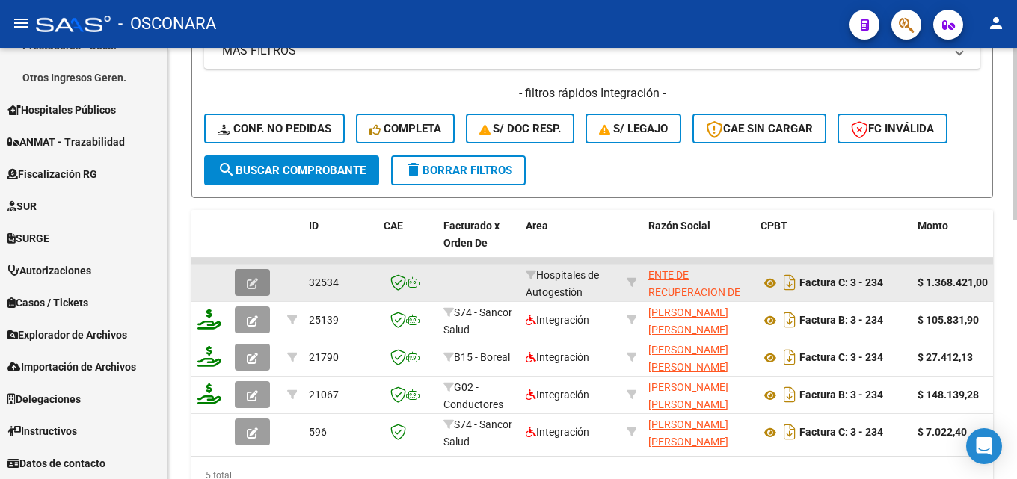
click at [251, 271] on button "button" at bounding box center [252, 282] width 35 height 27
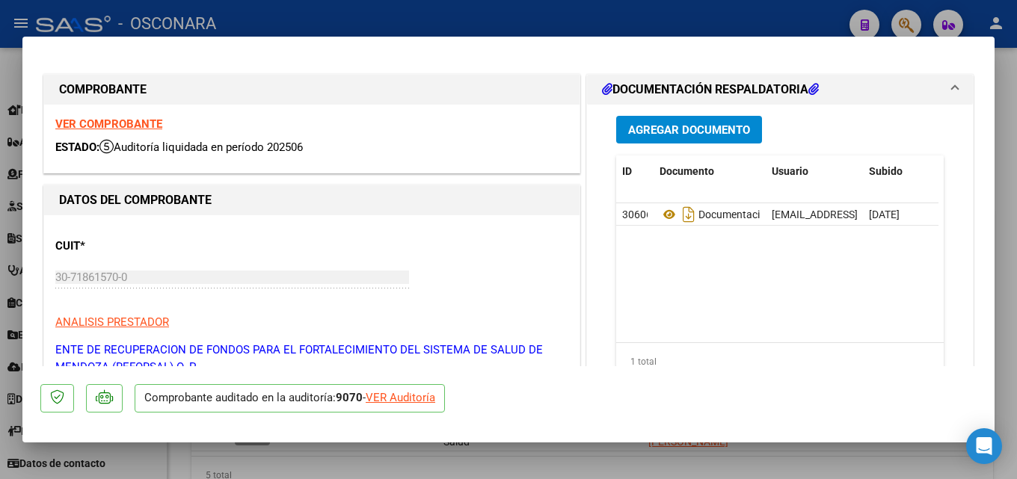
click at [1016, 205] on div at bounding box center [508, 239] width 1017 height 479
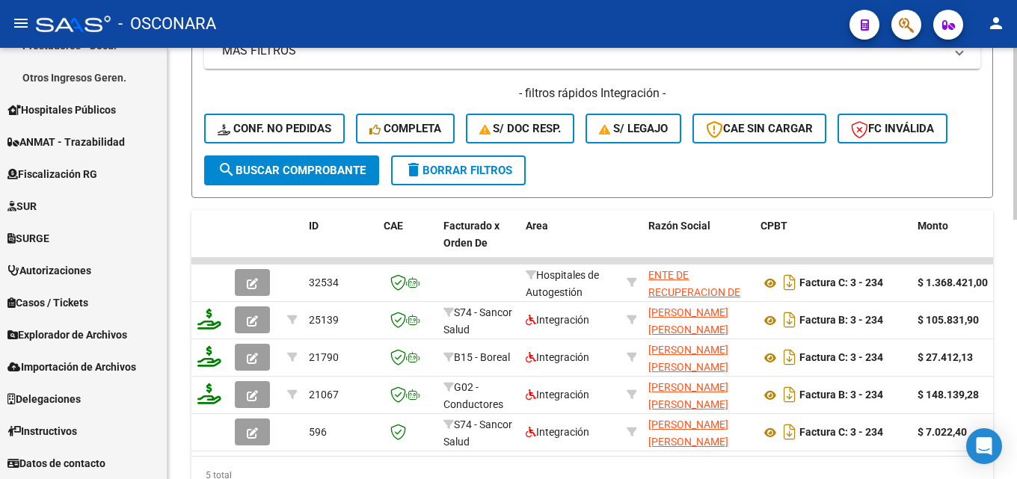
scroll to position [278, 0]
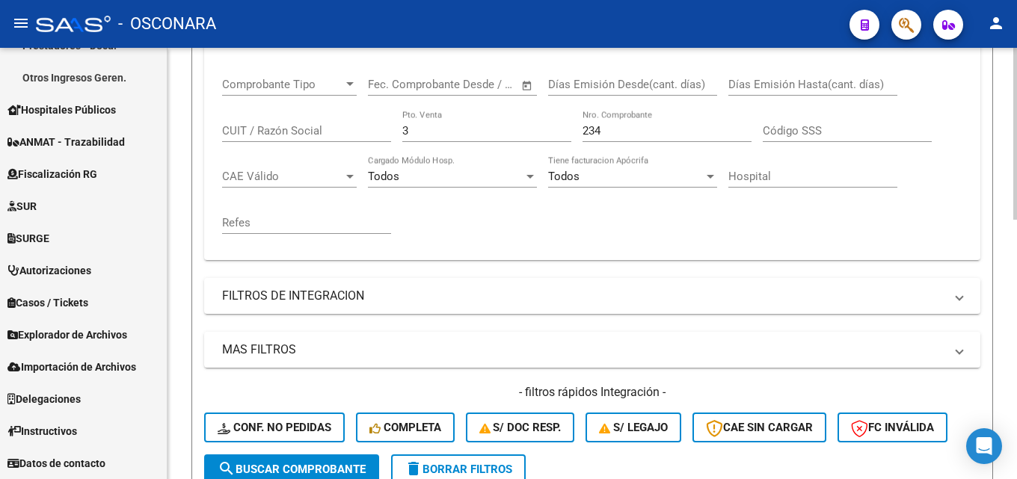
drag, startPoint x: 442, startPoint y: 122, endPoint x: 289, endPoint y: 129, distance: 153.5
click at [290, 129] on div "Comprobante Tipo Comprobante Tipo Start date – End date Fec. Comprobante Desde …" at bounding box center [592, 156] width 740 height 185
drag, startPoint x: 499, startPoint y: 128, endPoint x: 88, endPoint y: 155, distance: 412.1
click at [120, 154] on mat-sidenav-container "Firma Express Reportes Tablero de Control Ingresos Percibidos Análisis de todos…" at bounding box center [508, 263] width 1017 height 431
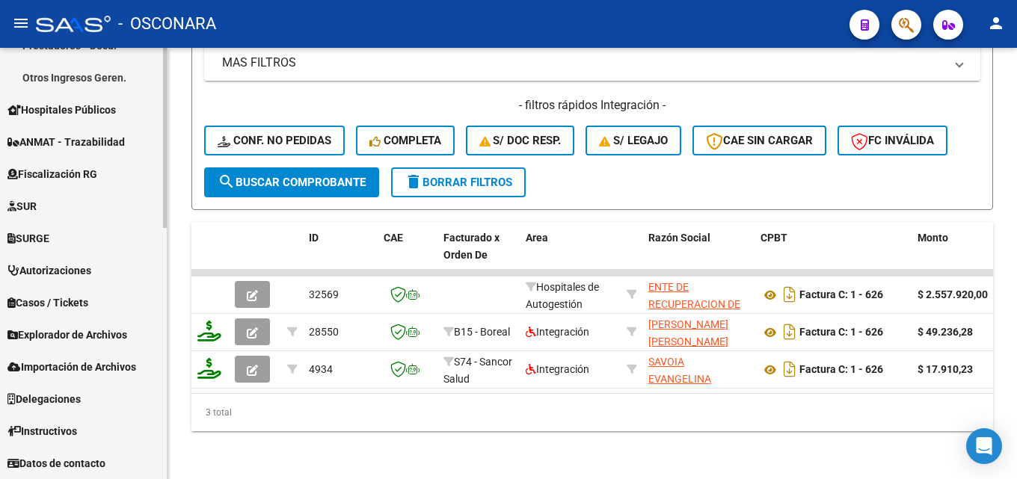
scroll to position [577, 0]
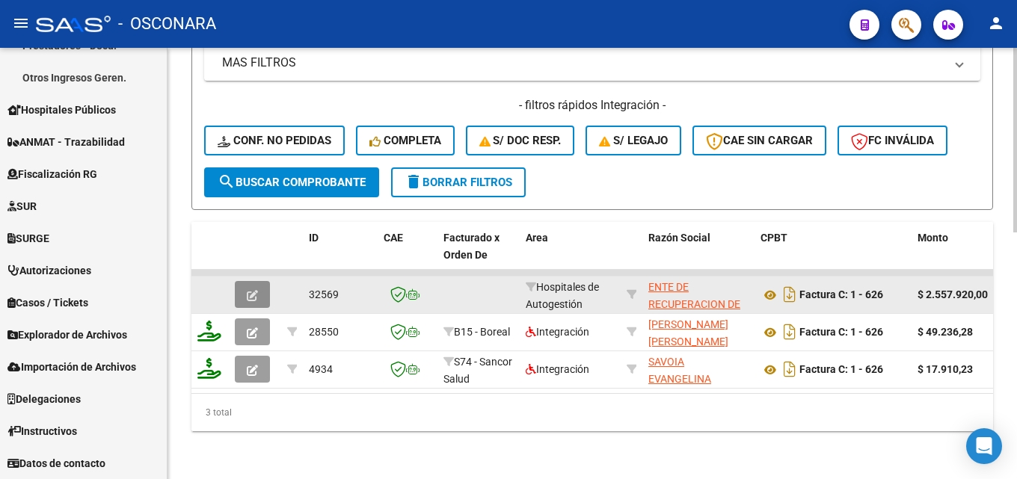
click at [255, 290] on icon "button" at bounding box center [252, 295] width 11 height 11
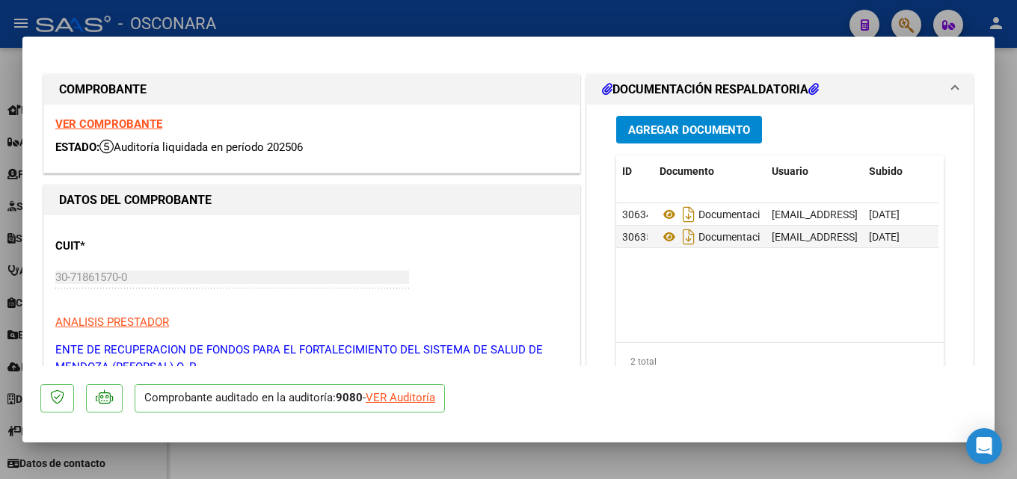
click at [1006, 186] on div at bounding box center [508, 239] width 1017 height 479
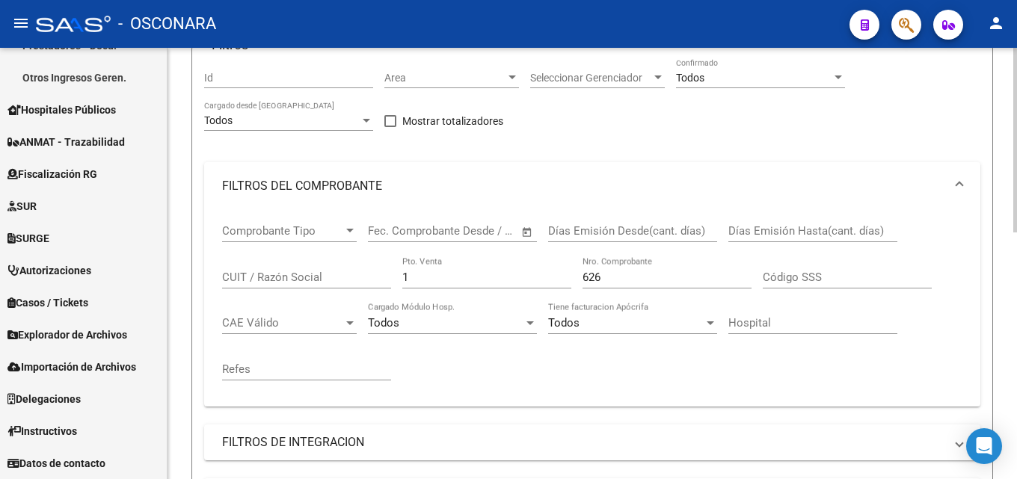
scroll to position [129, 0]
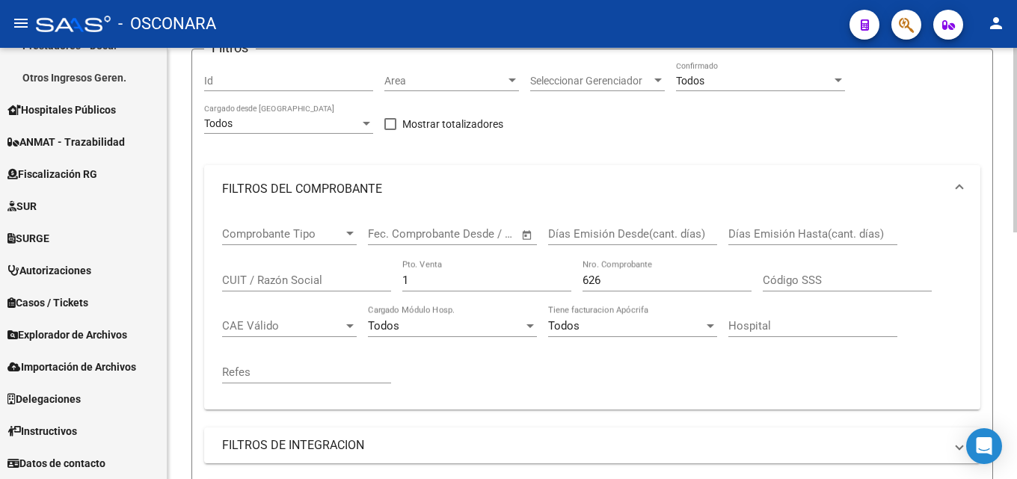
drag, startPoint x: 404, startPoint y: 282, endPoint x: 267, endPoint y: 307, distance: 139.8
click at [267, 307] on div "Comprobante Tipo Comprobante Tipo Start date – End date Fec. Comprobante Desde …" at bounding box center [592, 305] width 740 height 185
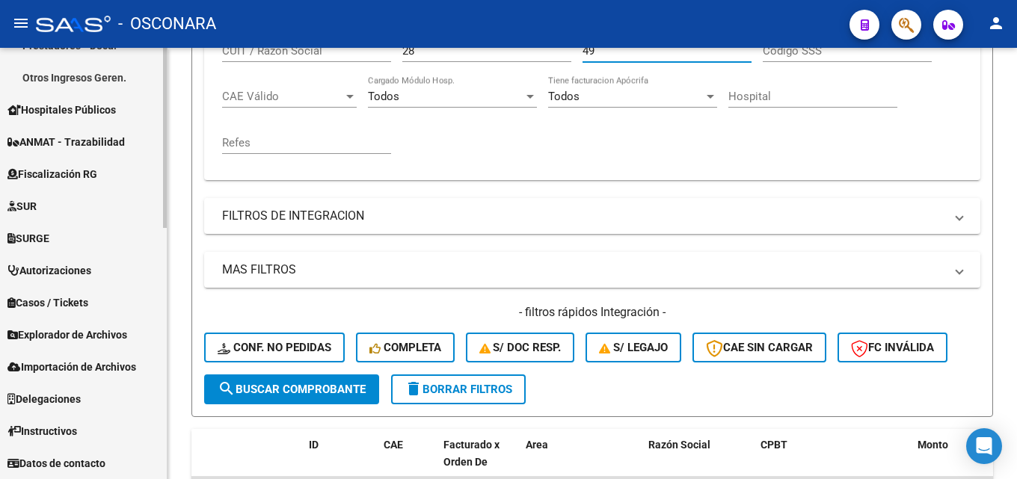
scroll to position [502, 0]
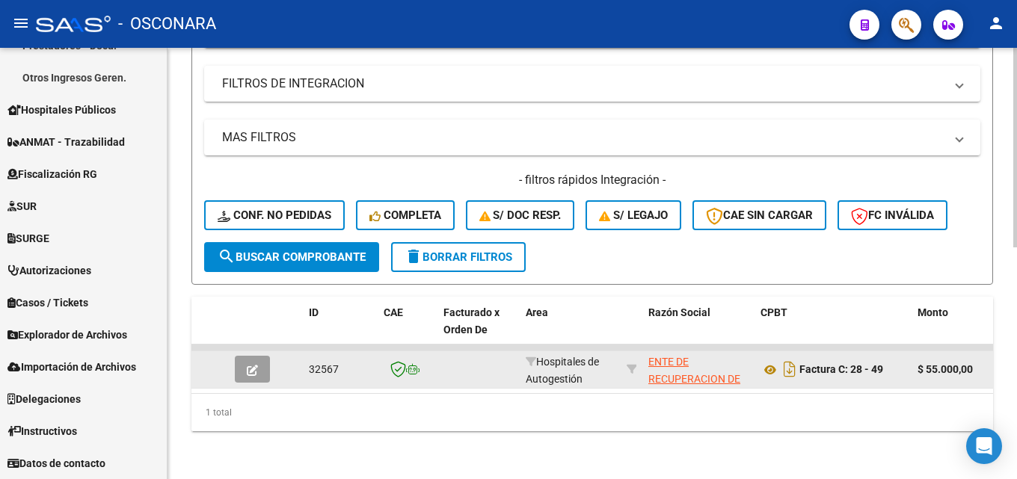
click at [253, 365] on icon "button" at bounding box center [252, 370] width 11 height 11
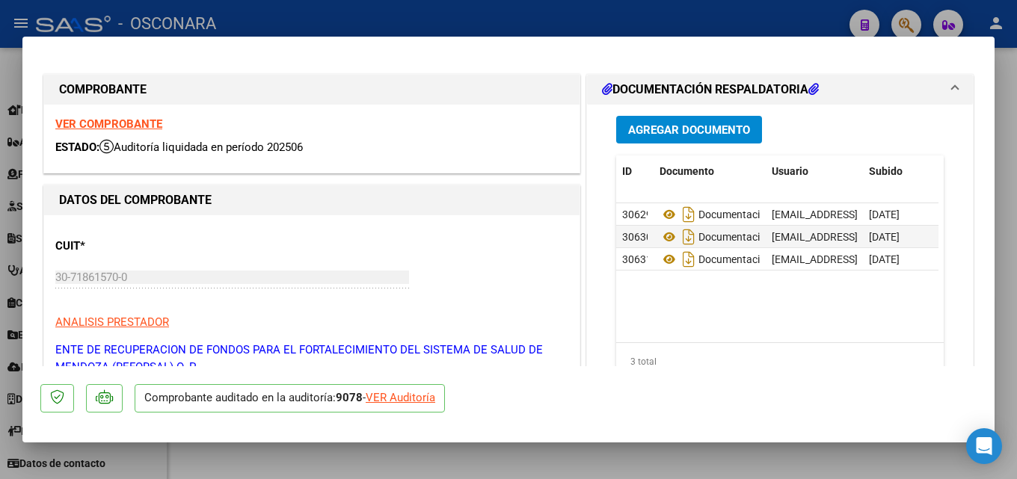
click at [1009, 299] on div at bounding box center [508, 239] width 1017 height 479
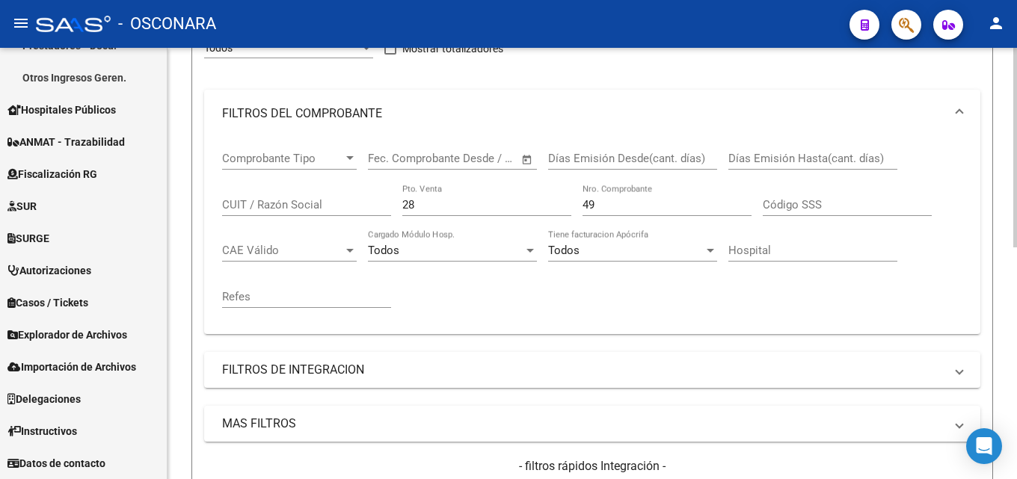
scroll to position [203, 0]
drag, startPoint x: 423, startPoint y: 211, endPoint x: 270, endPoint y: 211, distance: 153.3
click at [274, 212] on div "Comprobante Tipo Comprobante Tipo Start date – End date Fec. Comprobante Desde …" at bounding box center [592, 230] width 740 height 185
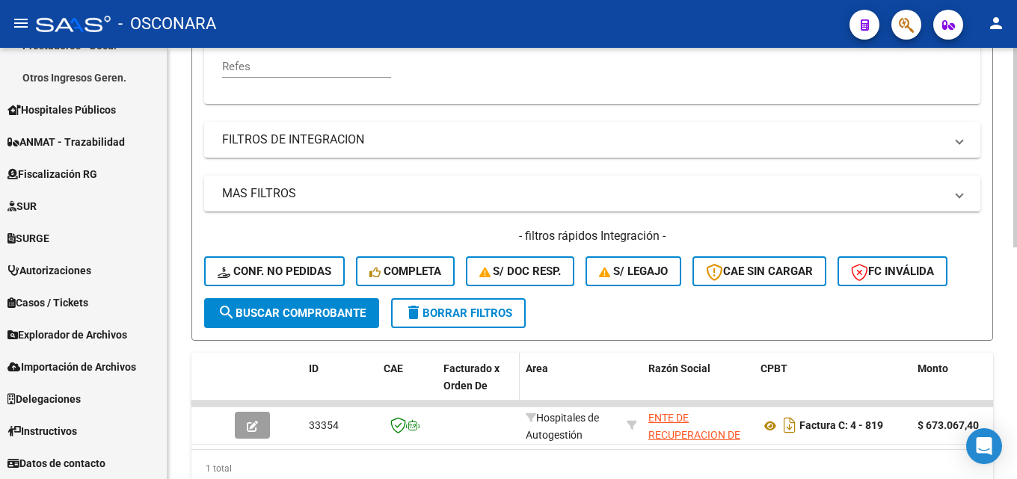
scroll to position [502, 0]
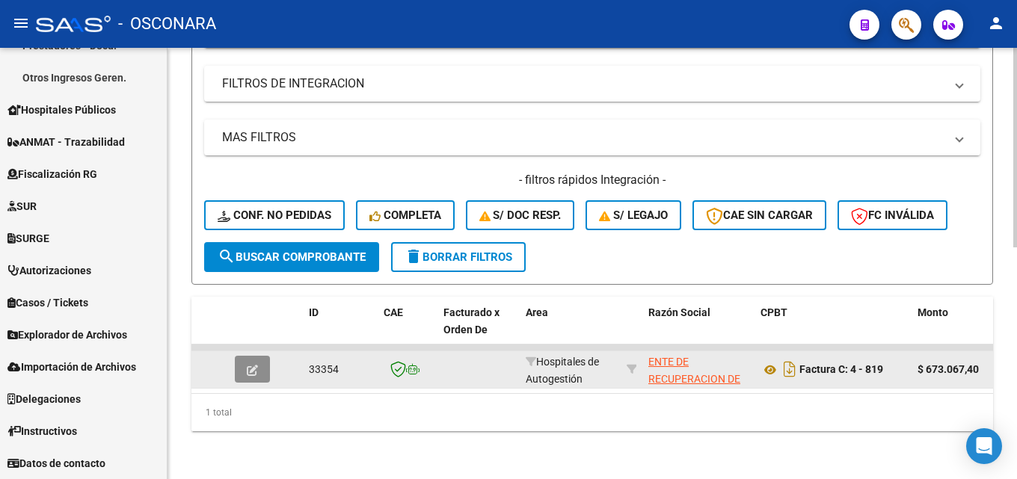
click at [257, 365] on icon "button" at bounding box center [252, 370] width 11 height 11
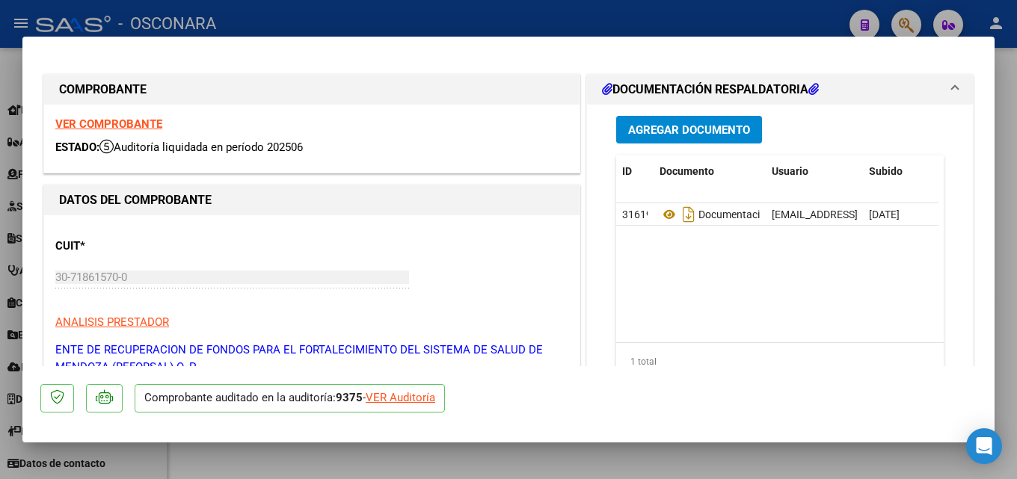
drag, startPoint x: 1016, startPoint y: 217, endPoint x: 497, endPoint y: 280, distance: 522.7
click at [1015, 217] on div at bounding box center [508, 239] width 1017 height 479
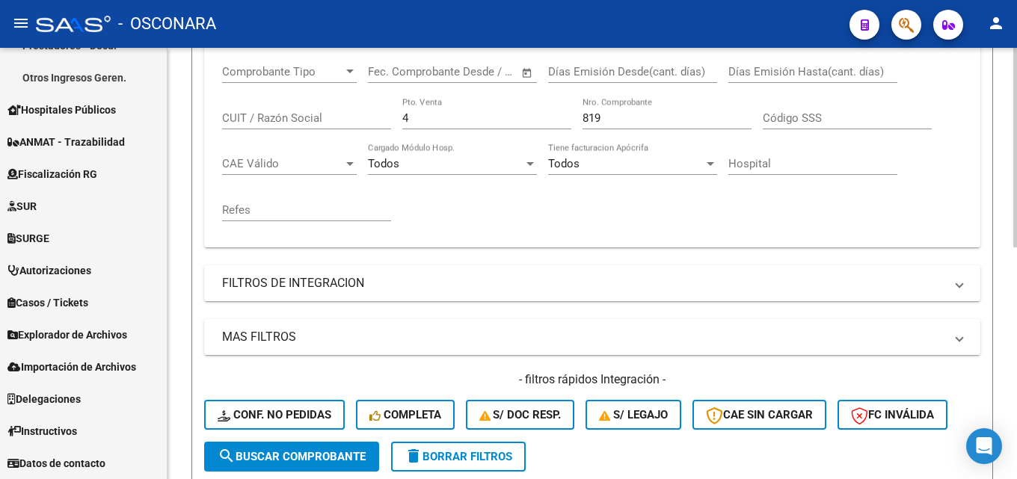
scroll to position [278, 0]
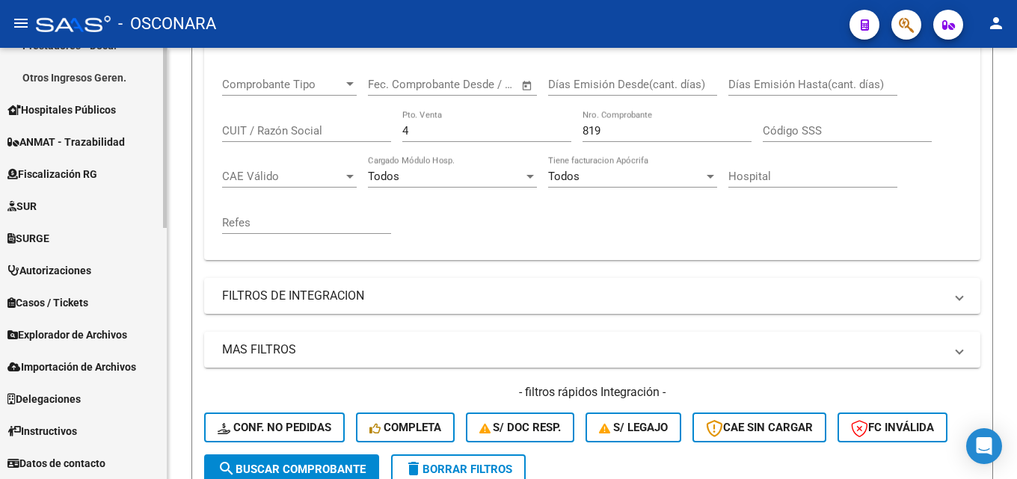
drag, startPoint x: 192, startPoint y: 166, endPoint x: 144, endPoint y: 173, distance: 48.4
click at [154, 173] on mat-sidenav-container "Firma Express Reportes Tablero de Control Ingresos Percibidos Análisis de todos…" at bounding box center [508, 263] width 1017 height 431
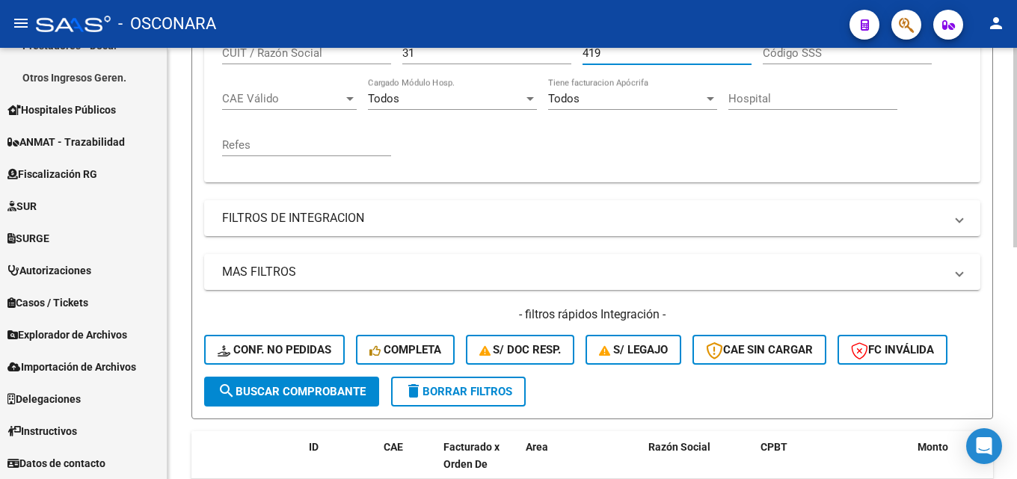
scroll to position [502, 0]
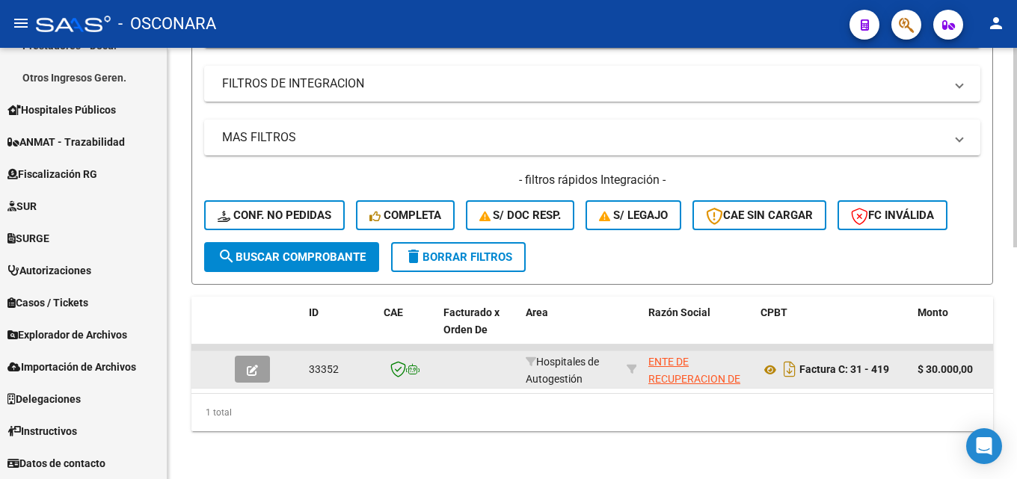
click at [244, 364] on button "button" at bounding box center [252, 369] width 35 height 27
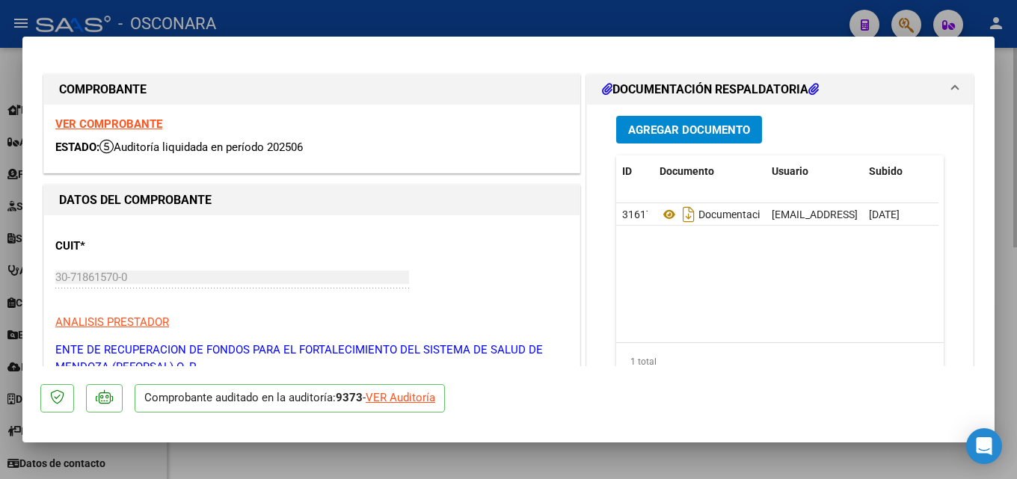
drag, startPoint x: 1015, startPoint y: 274, endPoint x: 1006, endPoint y: 277, distance: 8.8
click at [1015, 273] on div at bounding box center [508, 239] width 1017 height 479
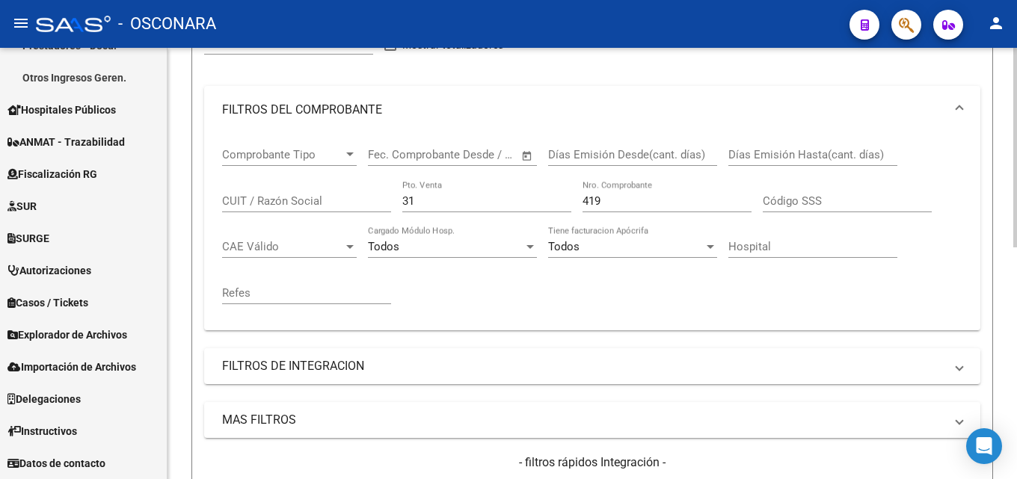
scroll to position [203, 0]
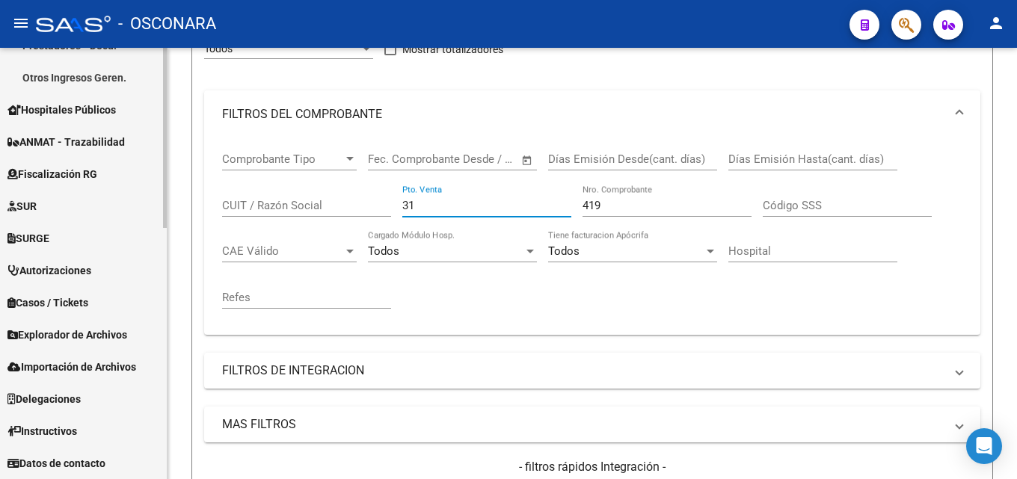
drag, startPoint x: 431, startPoint y: 207, endPoint x: 105, endPoint y: 226, distance: 326.5
click at [105, 226] on mat-sidenav-container "Firma Express Reportes Tablero de Control Ingresos Percibidos Análisis de todos…" at bounding box center [508, 263] width 1017 height 431
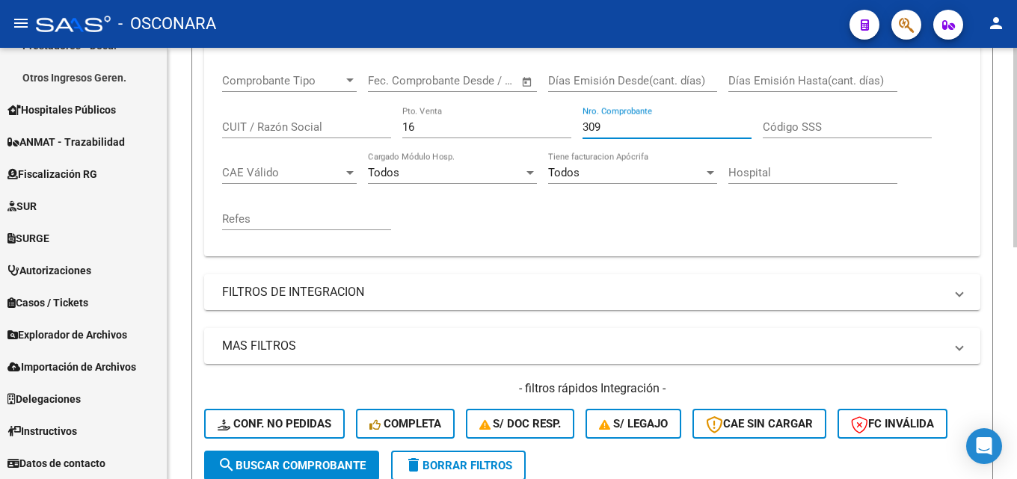
scroll to position [502, 0]
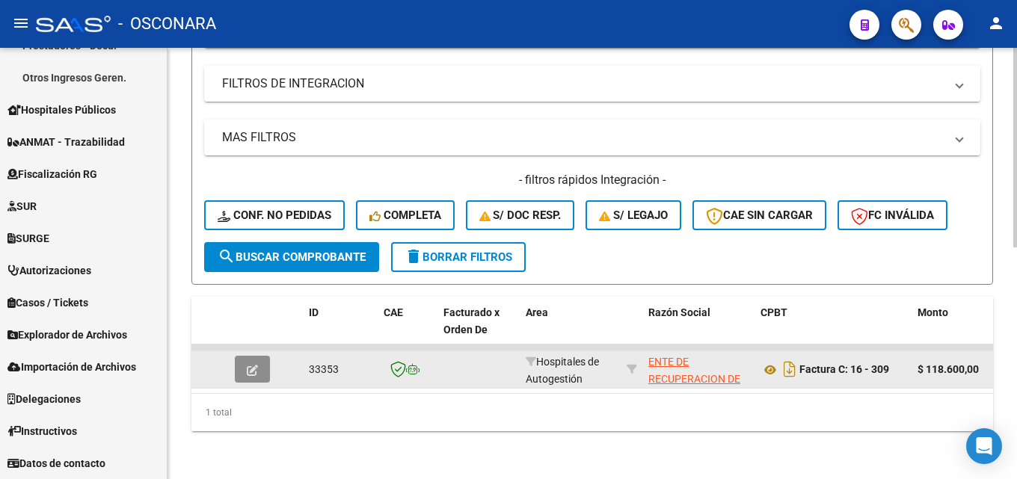
click at [256, 365] on icon "button" at bounding box center [252, 370] width 11 height 11
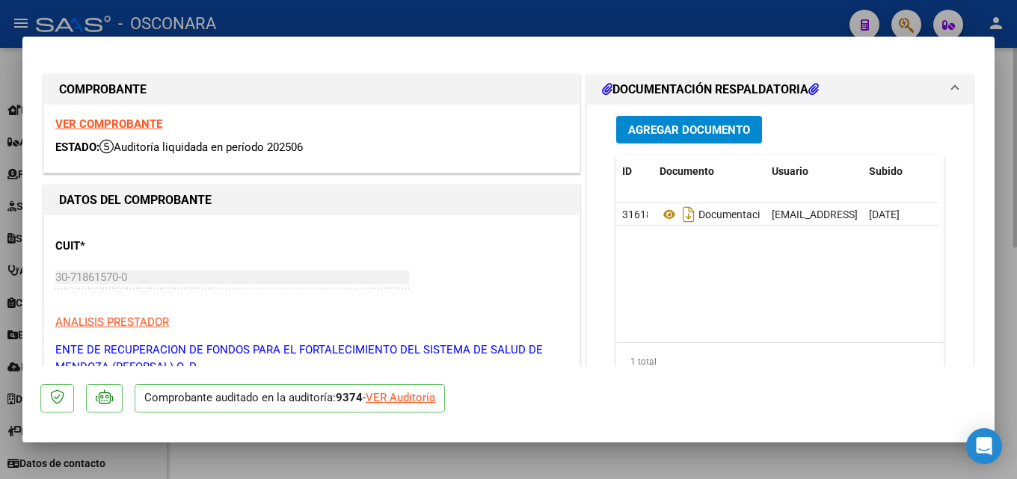
click at [1016, 152] on div at bounding box center [508, 239] width 1017 height 479
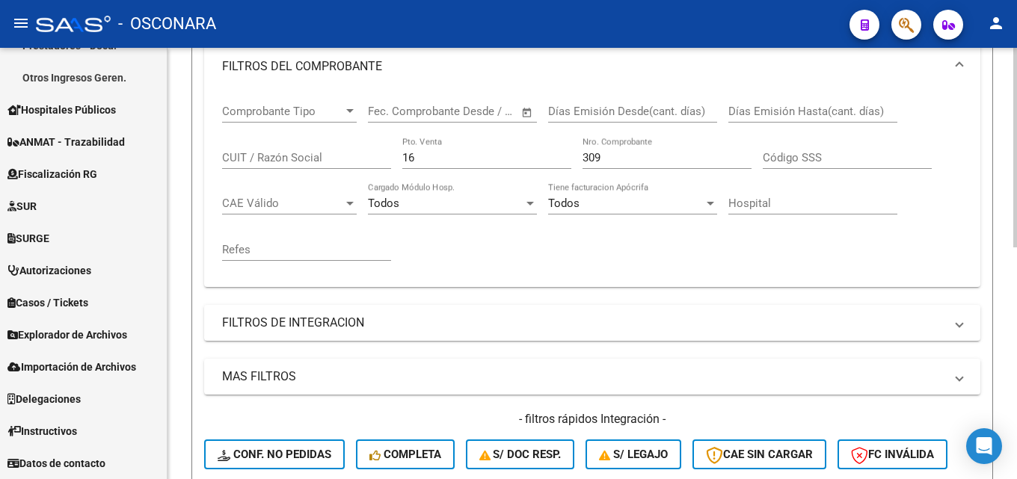
scroll to position [203, 0]
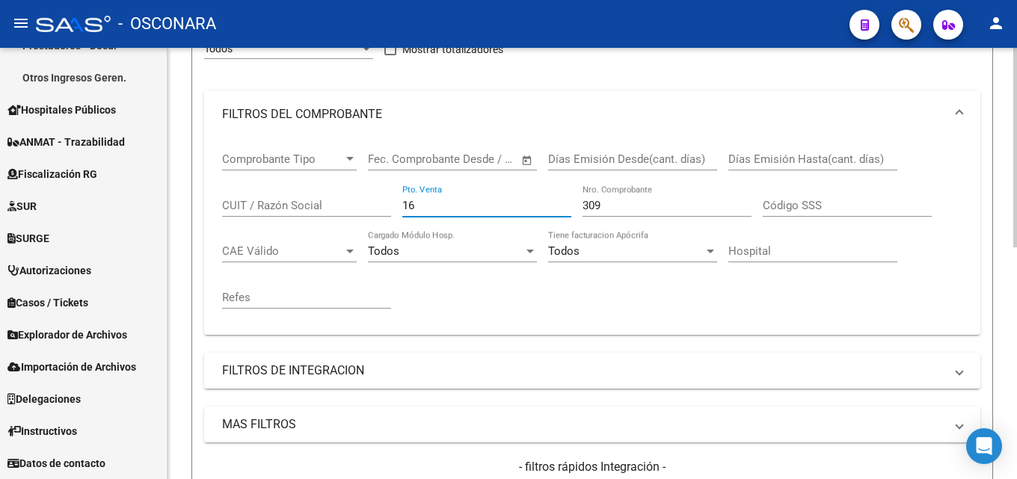
drag, startPoint x: 461, startPoint y: 200, endPoint x: 249, endPoint y: 204, distance: 212.4
click at [259, 206] on div "Comprobante Tipo Comprobante Tipo Start date – End date Fec. Comprobante Desde …" at bounding box center [592, 230] width 740 height 185
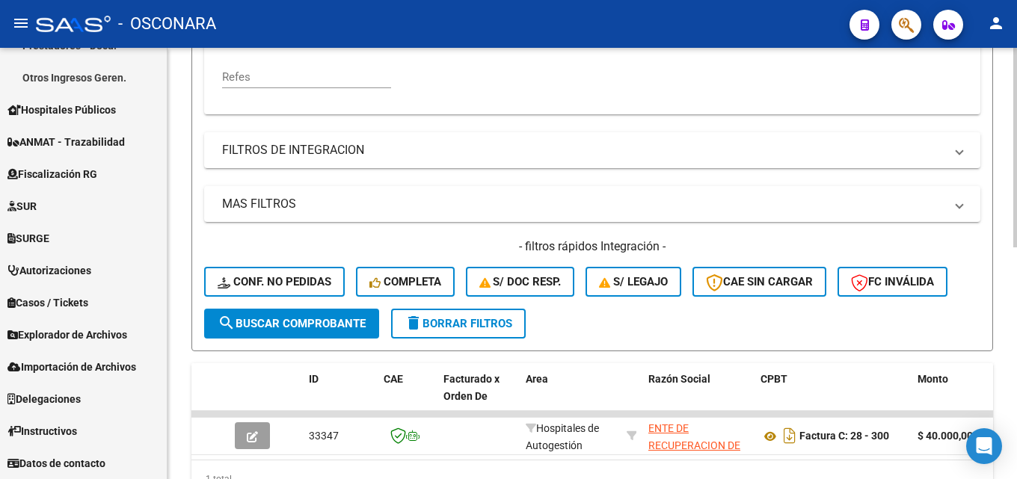
scroll to position [502, 0]
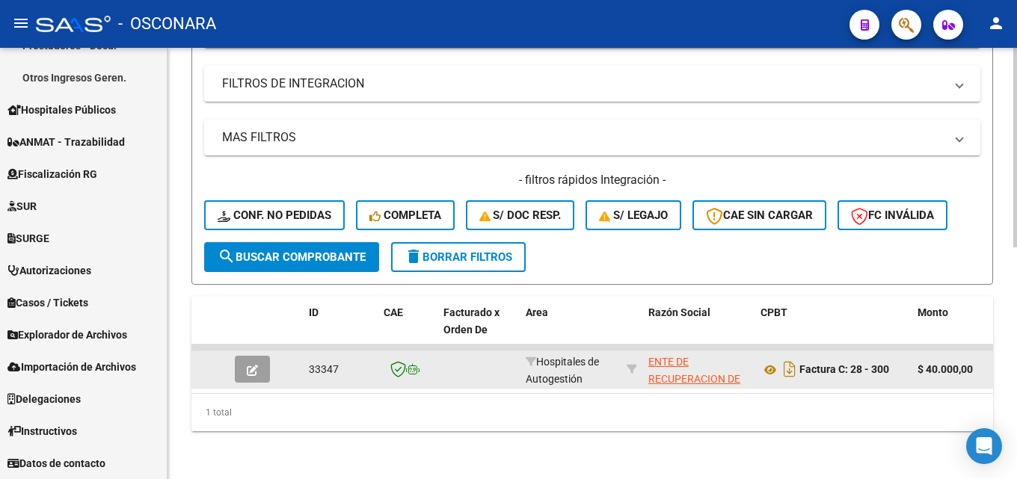
click at [242, 356] on button "button" at bounding box center [252, 369] width 35 height 27
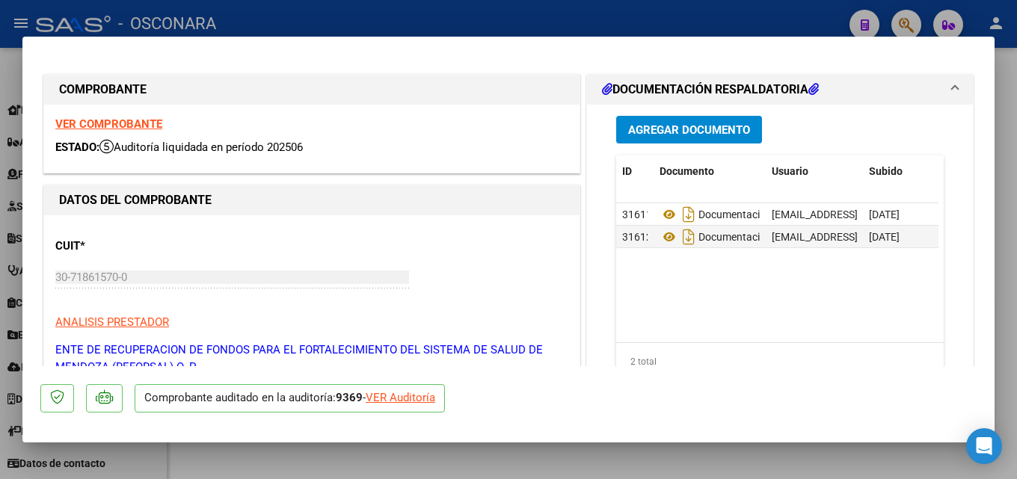
drag, startPoint x: 1016, startPoint y: 141, endPoint x: 929, endPoint y: 169, distance: 91.0
click at [1015, 141] on div at bounding box center [508, 239] width 1017 height 479
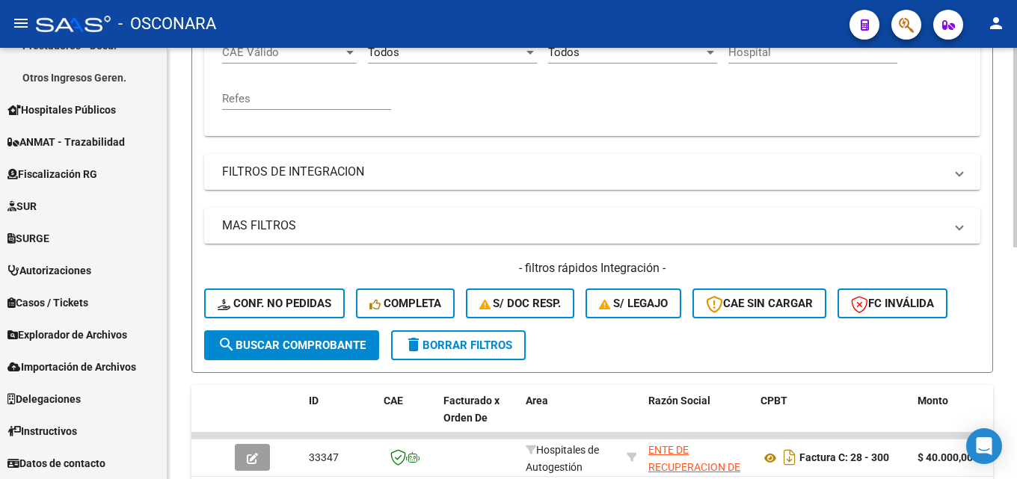
scroll to position [203, 0]
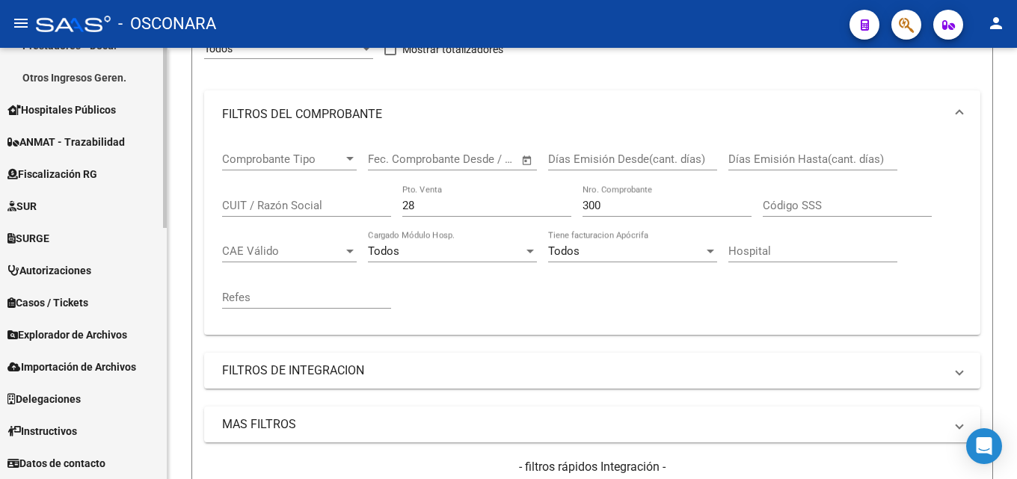
drag, startPoint x: 90, startPoint y: 218, endPoint x: 70, endPoint y: 217, distance: 19.5
click at [64, 218] on mat-sidenav-container "Firma Express Reportes Tablero de Control Ingresos Percibidos Análisis de todos…" at bounding box center [508, 263] width 1017 height 431
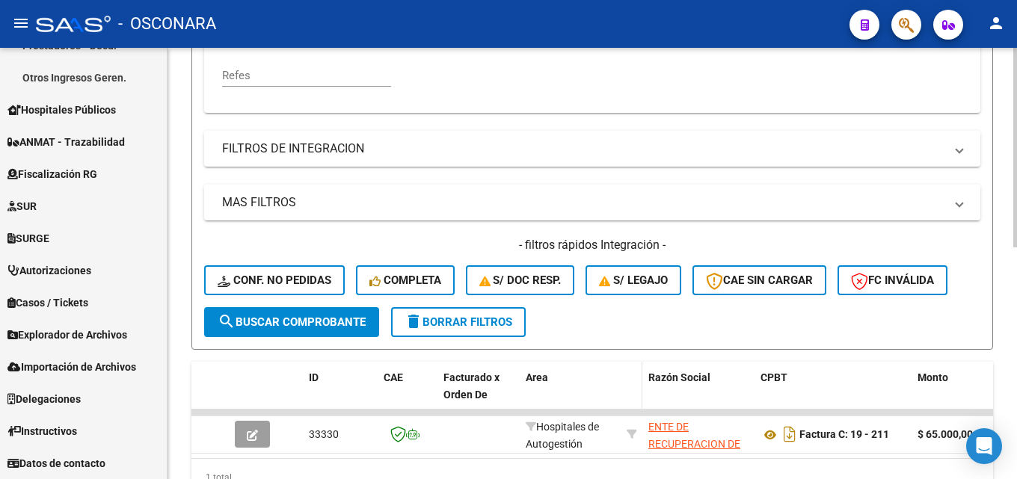
scroll to position [502, 0]
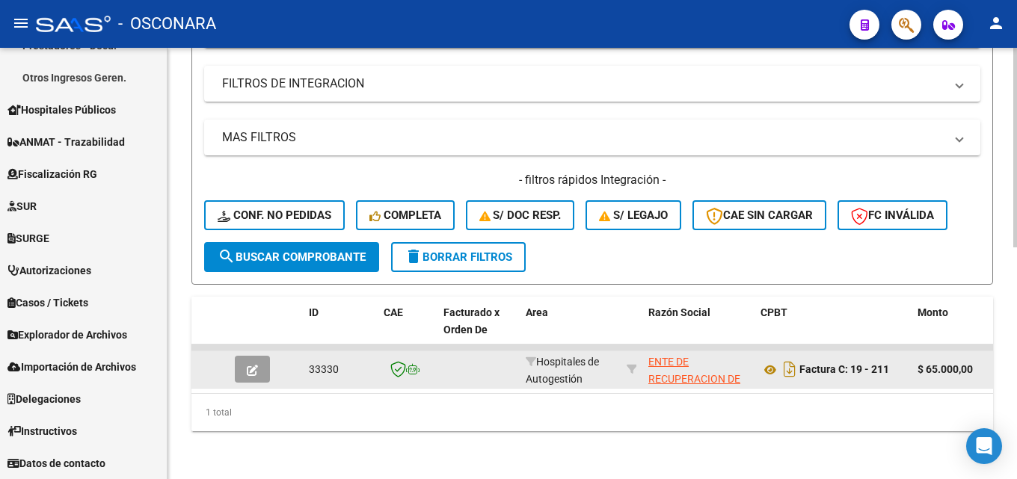
click at [233, 351] on datatable-body-cell at bounding box center [255, 369] width 52 height 37
click at [244, 356] on button "button" at bounding box center [252, 369] width 35 height 27
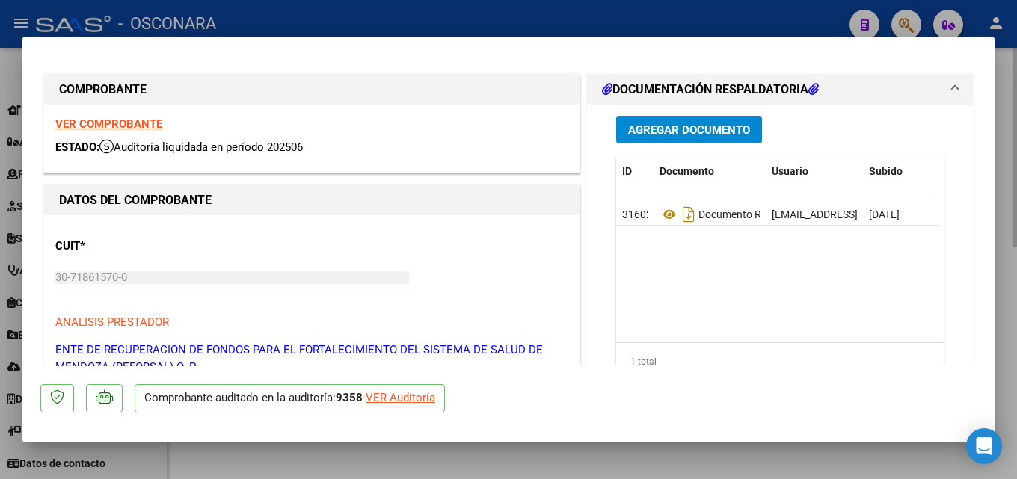
click at [1016, 149] on div at bounding box center [508, 239] width 1017 height 479
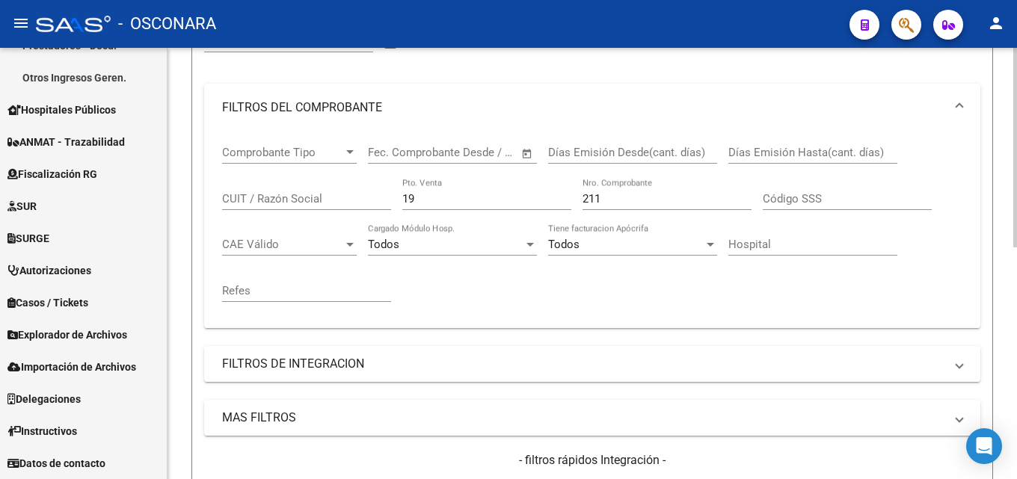
scroll to position [203, 0]
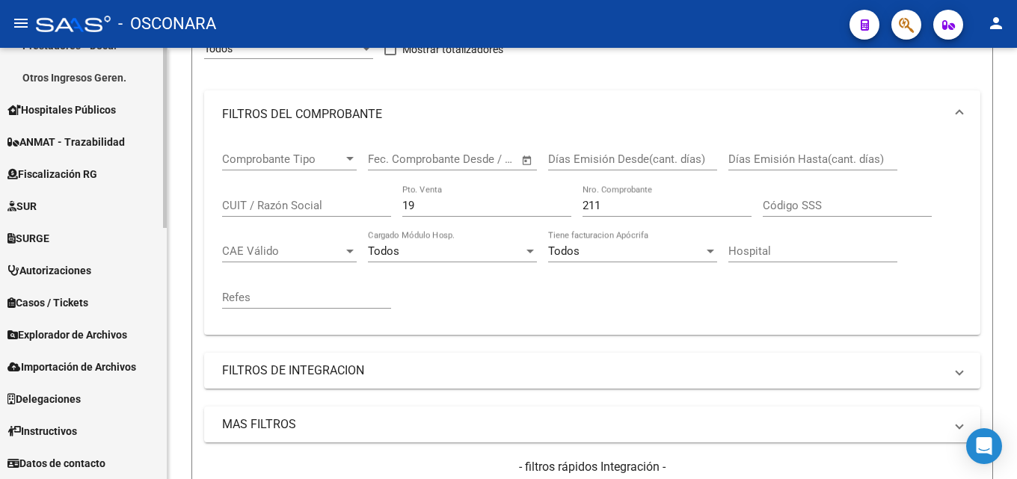
drag, startPoint x: 440, startPoint y: 205, endPoint x: 0, endPoint y: 226, distance: 440.1
click at [75, 215] on mat-sidenav-container "Firma Express Reportes Tablero de Control Ingresos Percibidos Análisis de todos…" at bounding box center [508, 263] width 1017 height 431
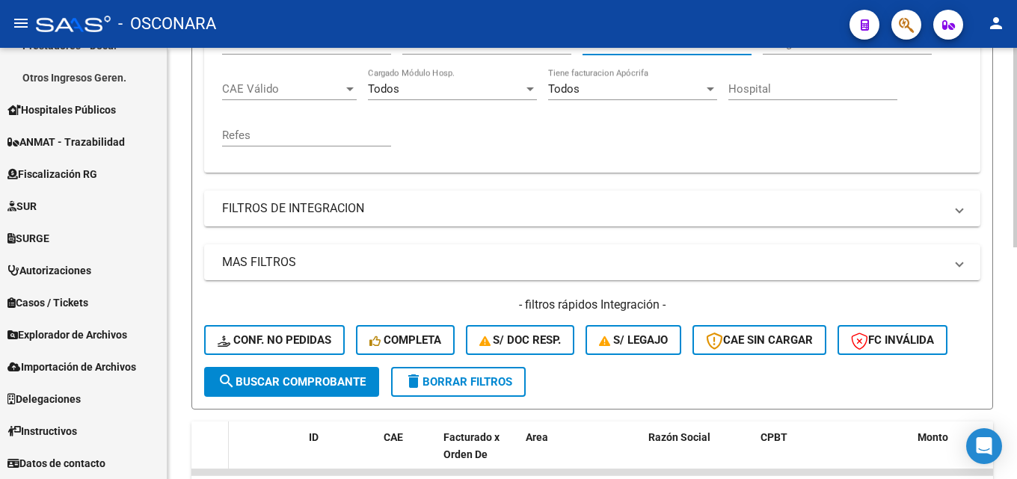
scroll to position [502, 0]
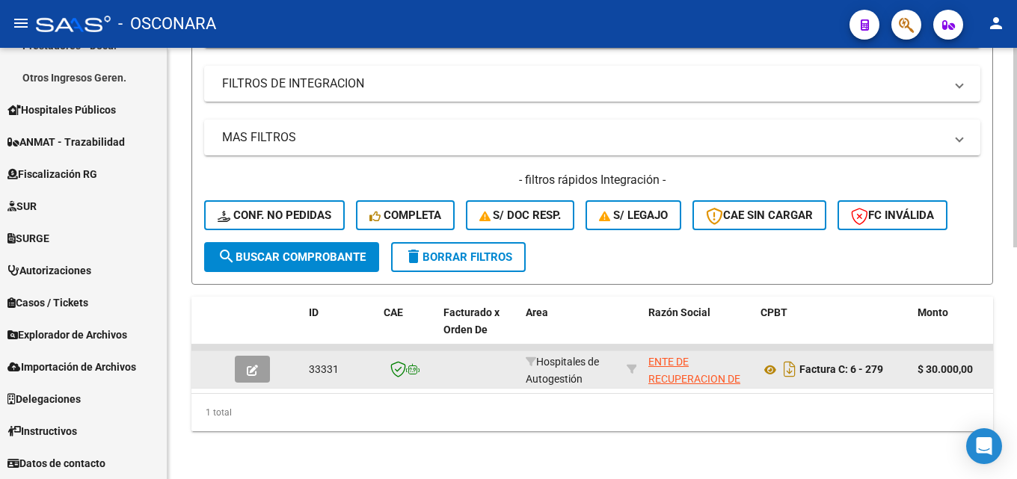
click at [262, 357] on button "button" at bounding box center [252, 369] width 35 height 27
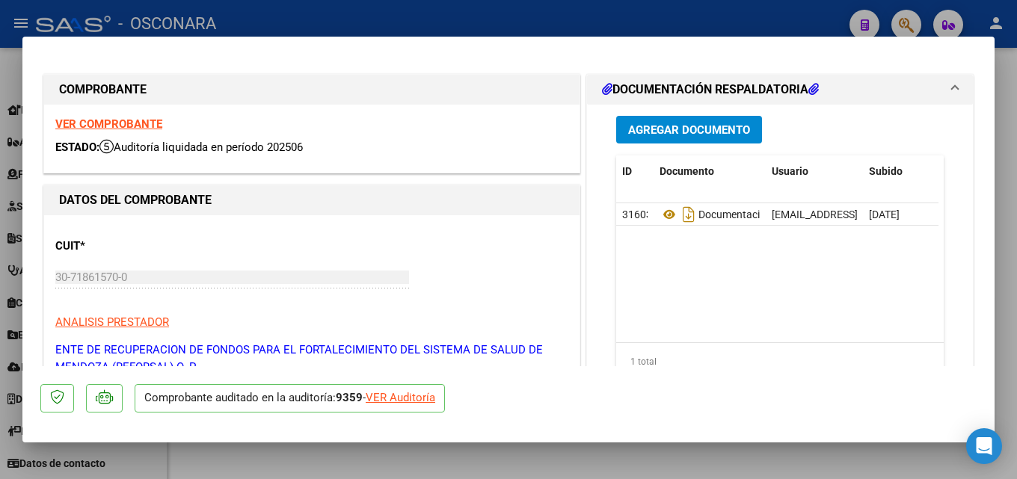
drag, startPoint x: 1016, startPoint y: 170, endPoint x: 381, endPoint y: 232, distance: 637.8
click at [1015, 170] on div at bounding box center [508, 239] width 1017 height 479
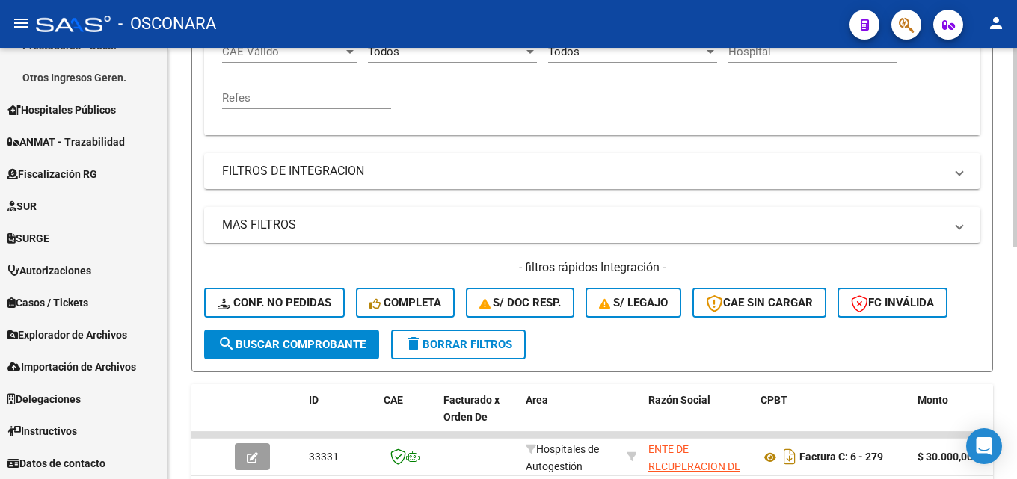
scroll to position [278, 0]
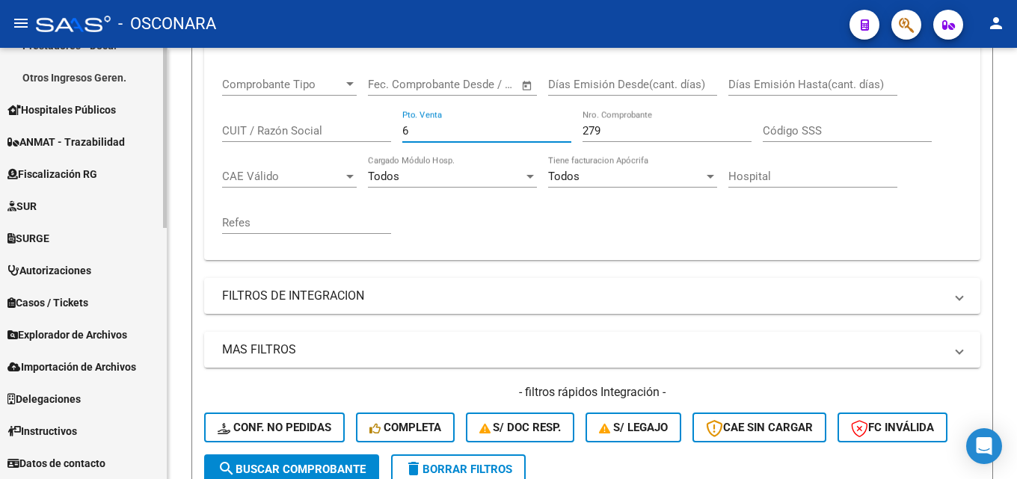
drag, startPoint x: 472, startPoint y: 132, endPoint x: 29, endPoint y: 188, distance: 446.2
click at [0, 169] on mat-sidenav-container "Firma Express Reportes Tablero de Control Ingresos Percibidos Análisis de todos…" at bounding box center [508, 263] width 1017 height 431
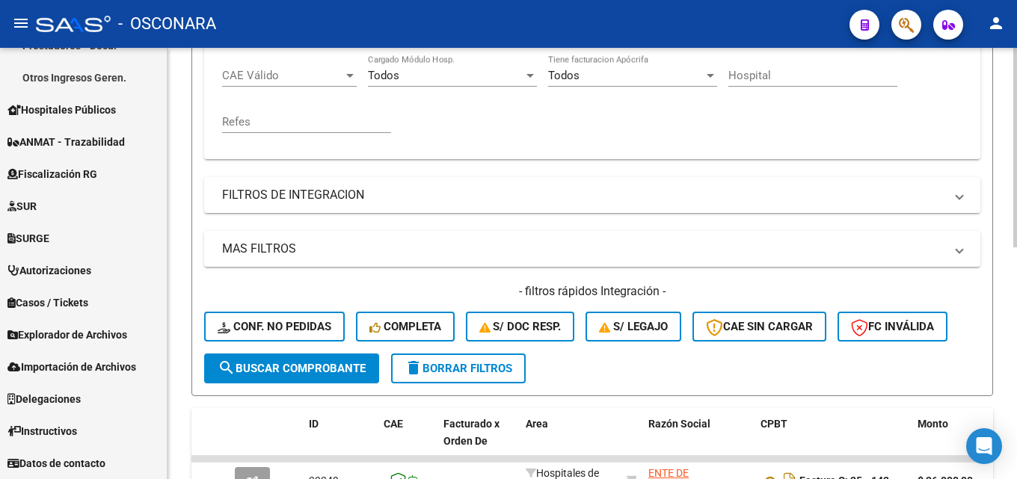
scroll to position [428, 0]
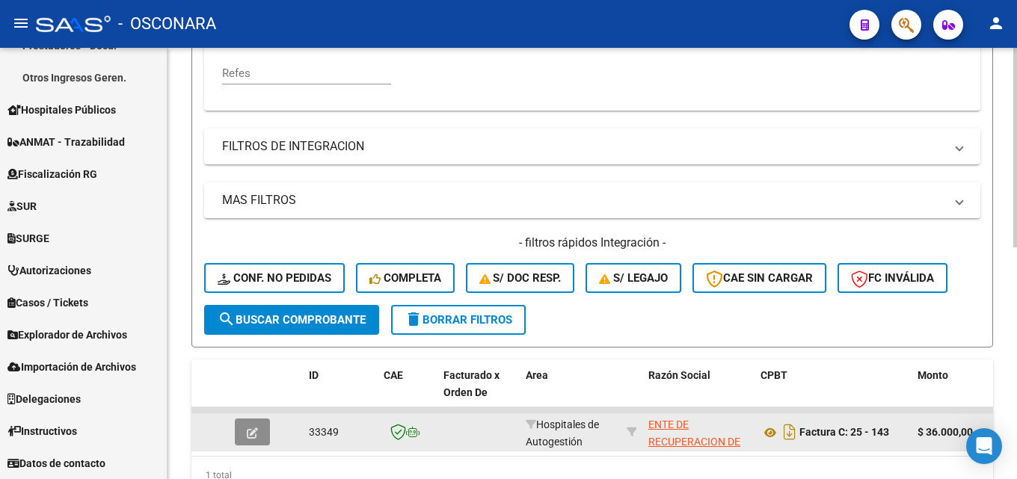
click at [259, 427] on button "button" at bounding box center [252, 432] width 35 height 27
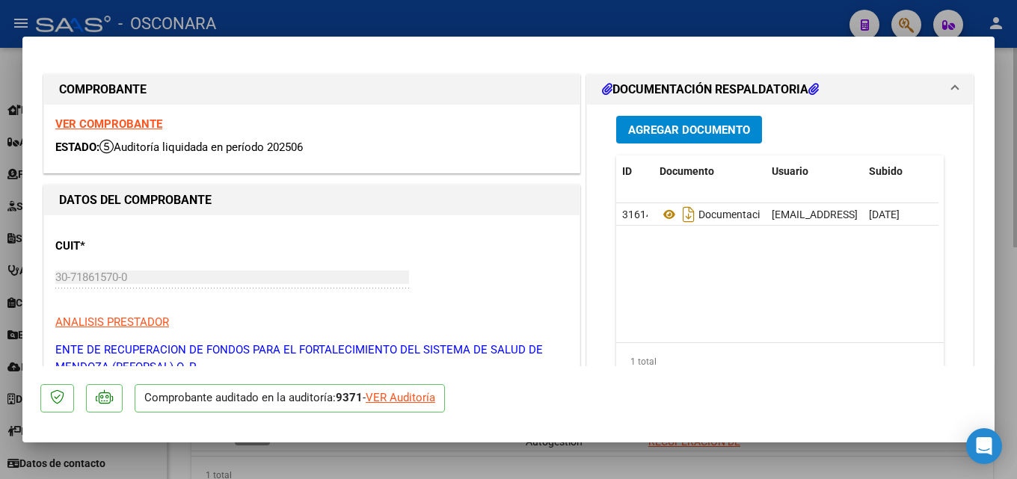
drag, startPoint x: 1016, startPoint y: 247, endPoint x: 1003, endPoint y: 250, distance: 13.8
click at [1015, 247] on div at bounding box center [508, 239] width 1017 height 479
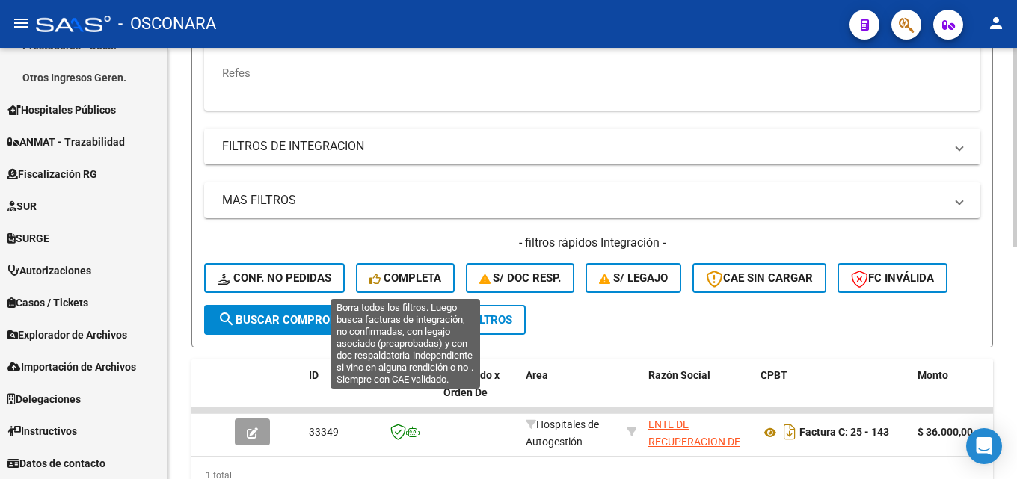
scroll to position [129, 0]
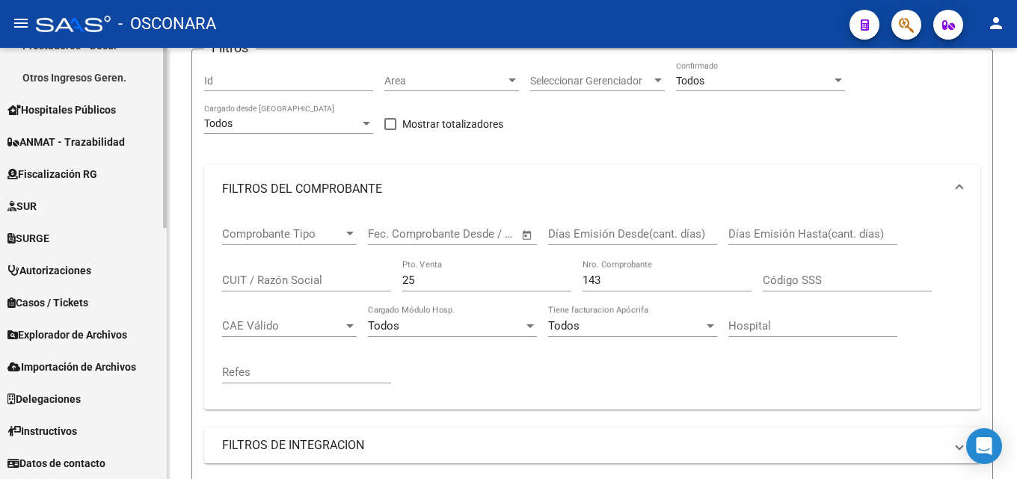
drag, startPoint x: 428, startPoint y: 285, endPoint x: 50, endPoint y: 302, distance: 378.0
click at [105, 302] on mat-sidenav-container "Firma Express Reportes Tablero de Control Ingresos Percibidos Análisis de todos…" at bounding box center [508, 263] width 1017 height 431
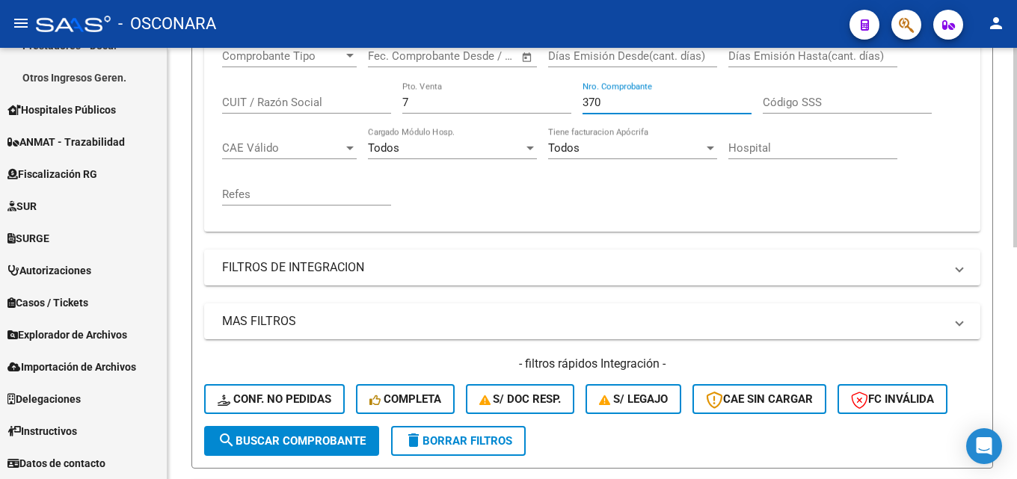
scroll to position [502, 0]
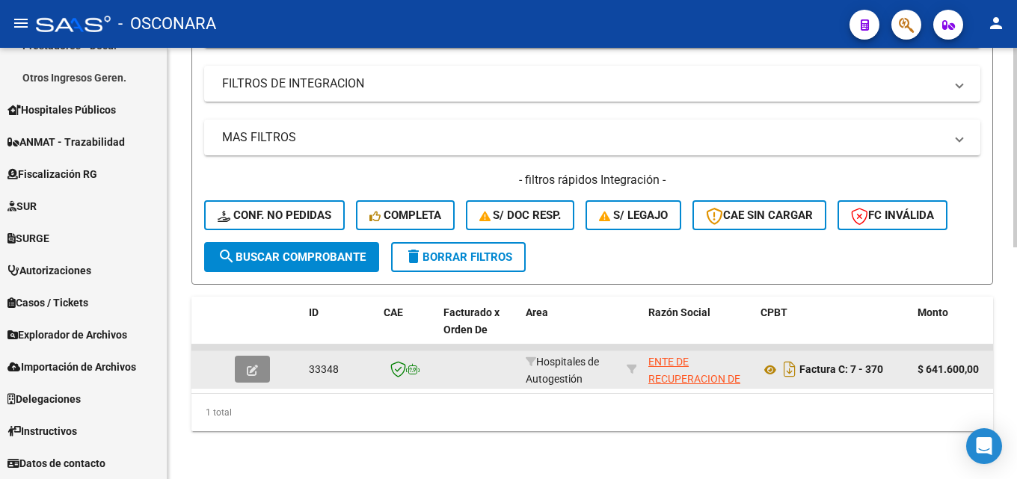
click at [263, 358] on button "button" at bounding box center [252, 369] width 35 height 27
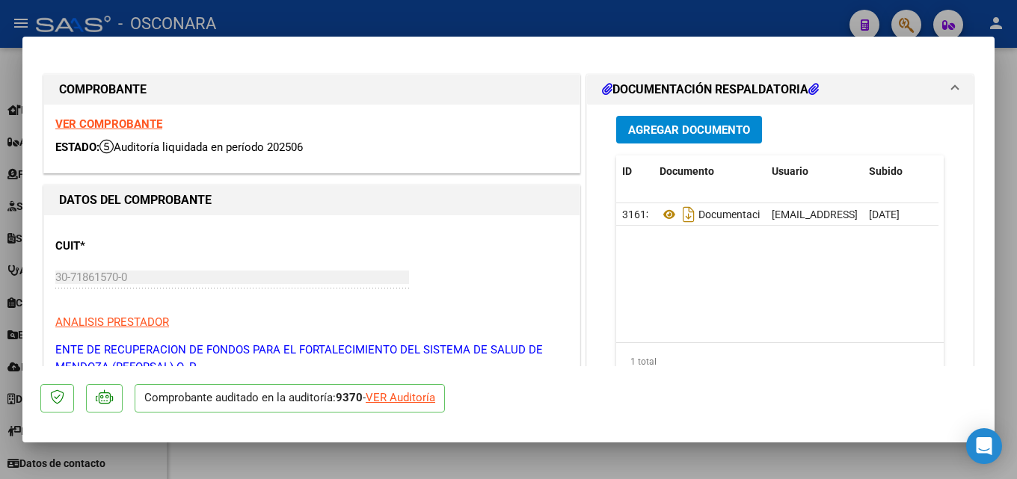
click at [1016, 209] on div at bounding box center [508, 239] width 1017 height 479
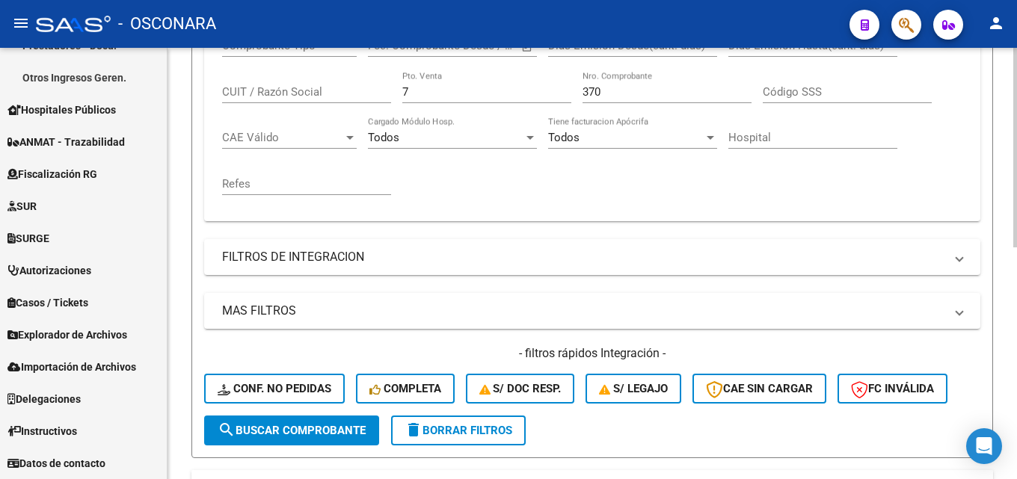
scroll to position [129, 0]
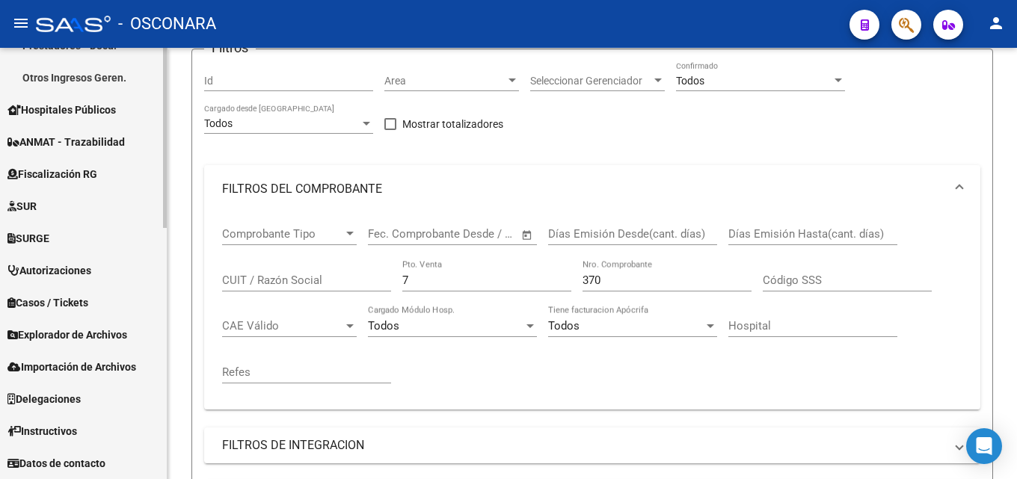
drag, startPoint x: 431, startPoint y: 280, endPoint x: 0, endPoint y: 280, distance: 431.4
click at [1, 286] on mat-sidenav-container "Firma Express Reportes Tablero de Control Ingresos Percibidos Análisis de todos…" at bounding box center [508, 263] width 1017 height 431
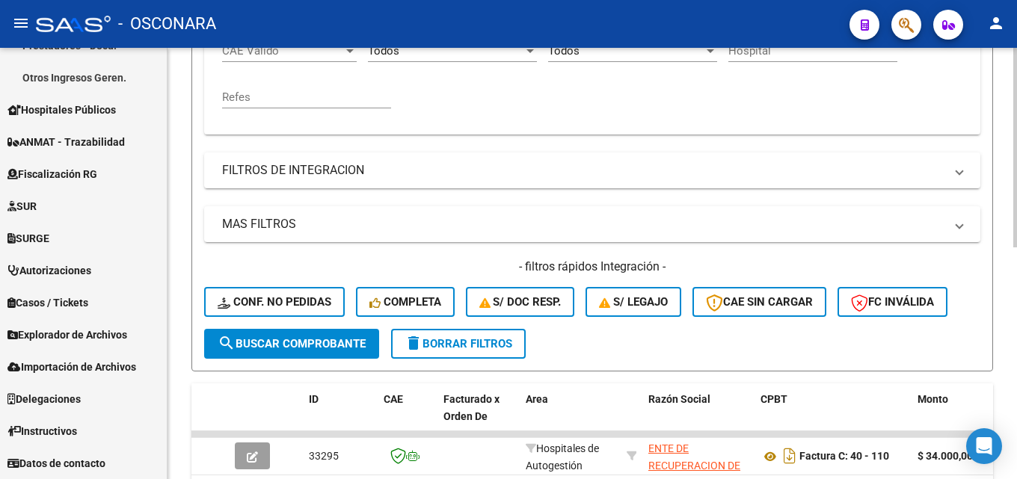
scroll to position [502, 0]
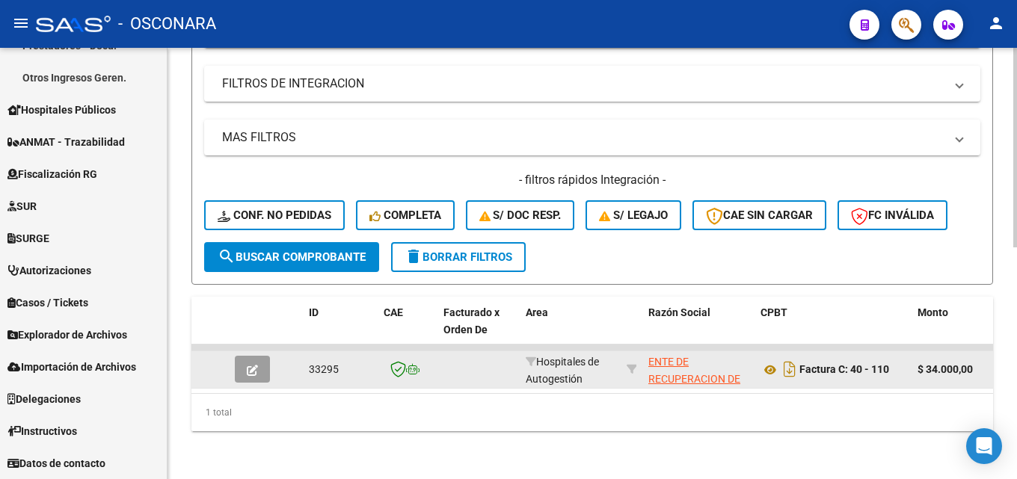
click at [255, 365] on icon "button" at bounding box center [252, 370] width 11 height 11
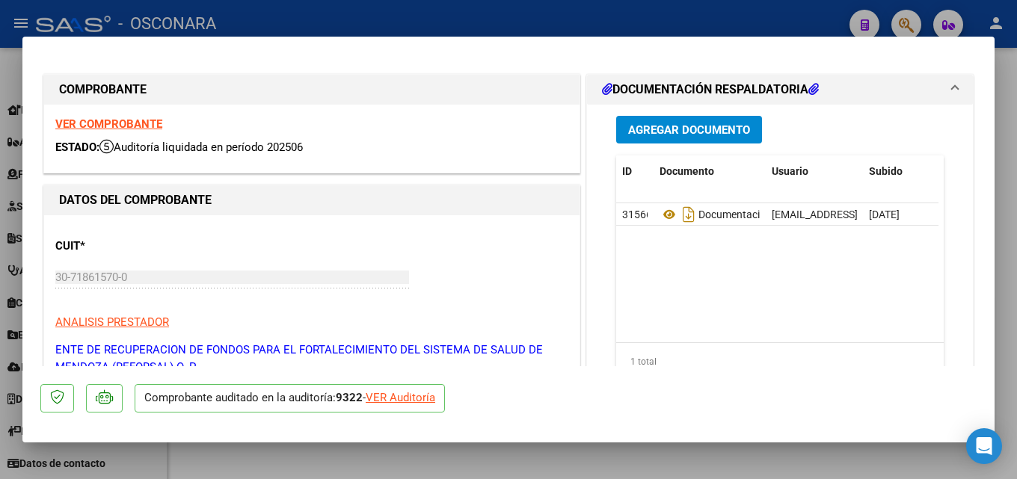
drag, startPoint x: 1013, startPoint y: 307, endPoint x: 997, endPoint y: 308, distance: 15.7
click at [1012, 307] on div at bounding box center [508, 239] width 1017 height 479
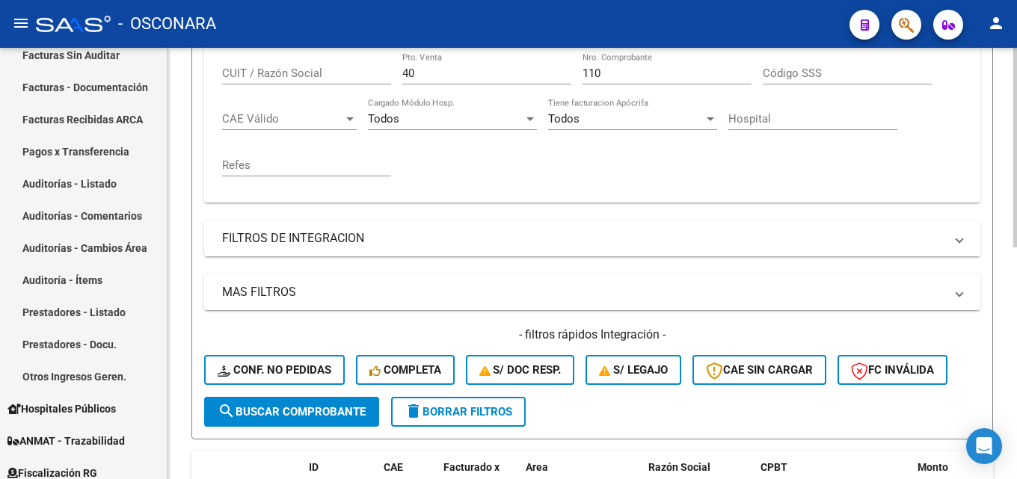
scroll to position [203, 0]
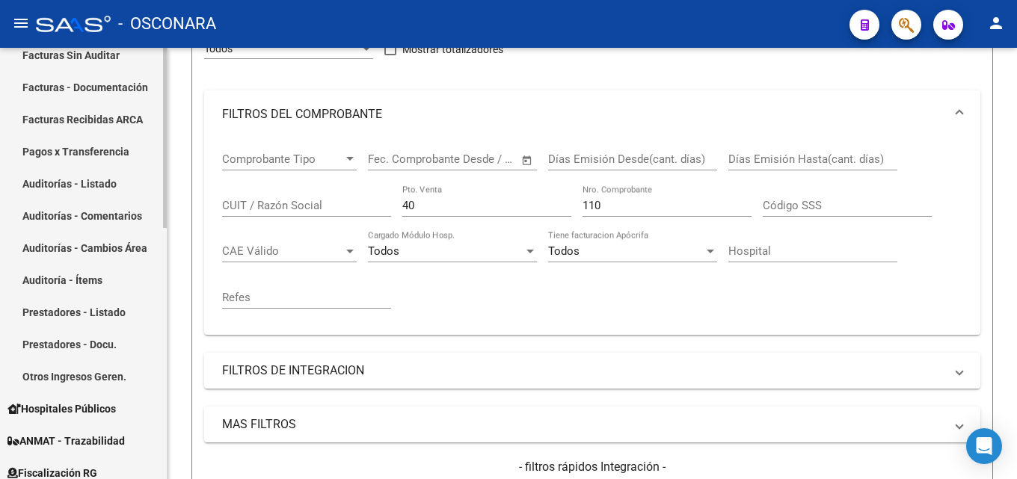
drag, startPoint x: 57, startPoint y: 232, endPoint x: 0, endPoint y: 242, distance: 57.8
click at [0, 239] on mat-sidenav-container "Firma Express Reportes Tablero de Control Ingresos Percibidos Análisis de todos…" at bounding box center [508, 263] width 1017 height 431
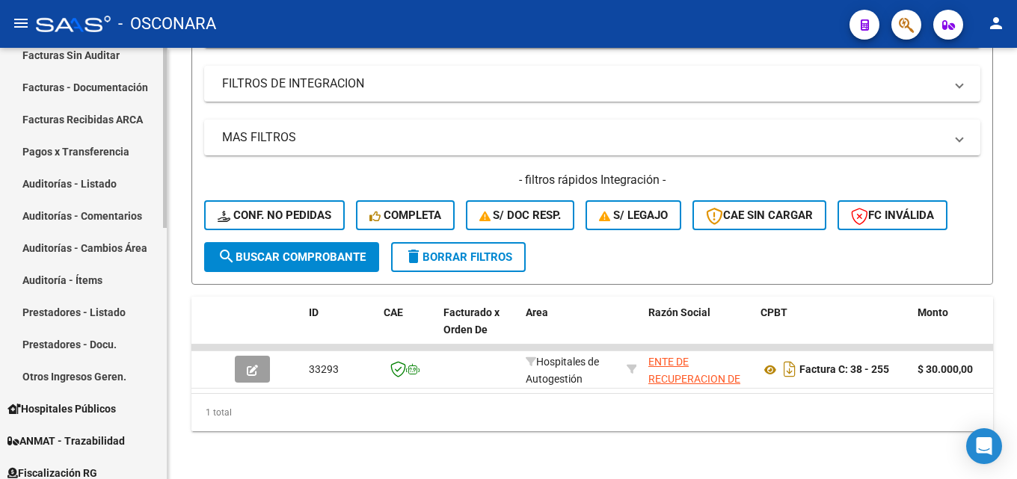
scroll to position [502, 0]
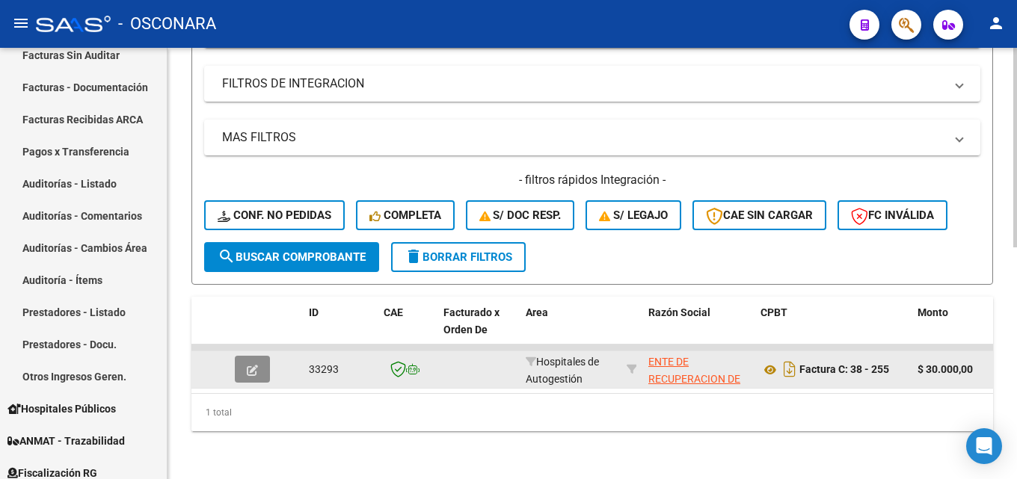
click at [253, 365] on icon "button" at bounding box center [252, 370] width 11 height 11
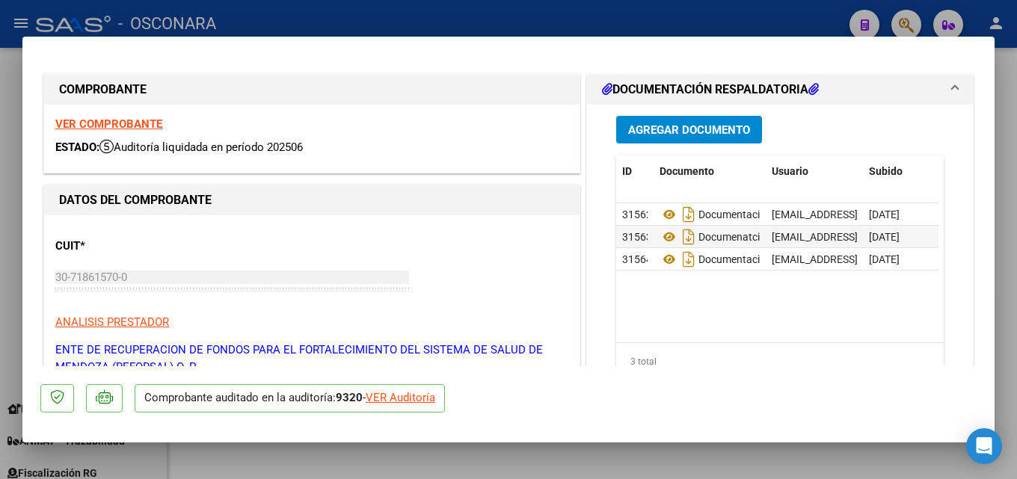
click at [1016, 320] on div at bounding box center [508, 239] width 1017 height 479
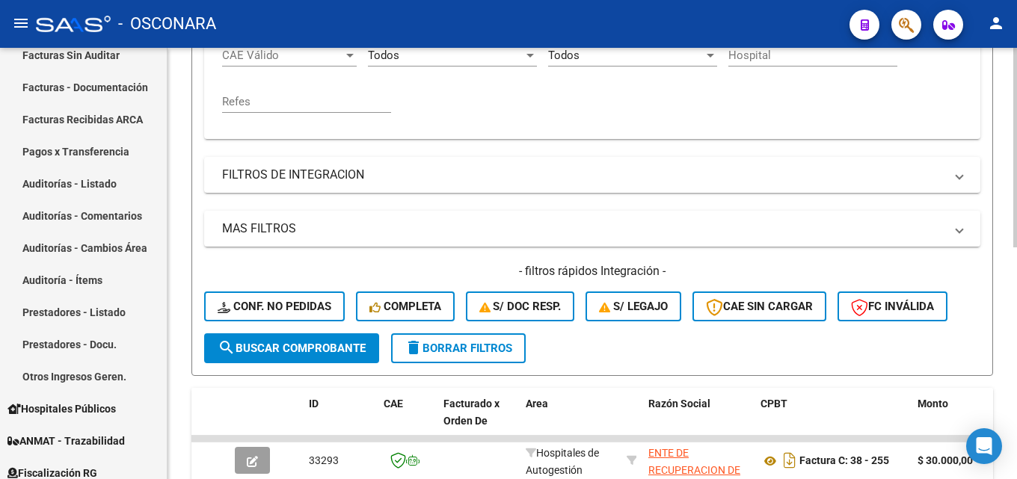
scroll to position [203, 0]
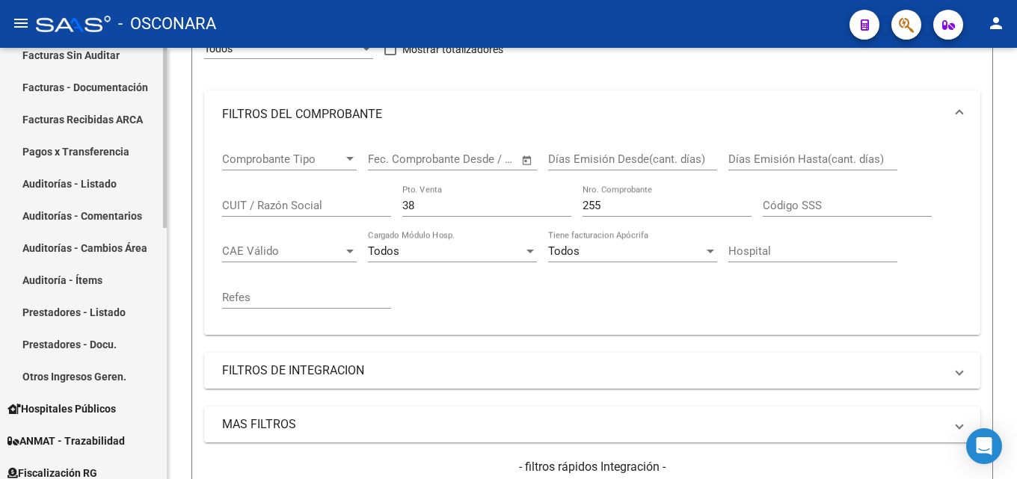
drag, startPoint x: 342, startPoint y: 203, endPoint x: 0, endPoint y: 207, distance: 342.5
click at [42, 207] on mat-sidenav-container "Firma Express Reportes Tablero de Control Ingresos Percibidos Análisis de todos…" at bounding box center [508, 263] width 1017 height 431
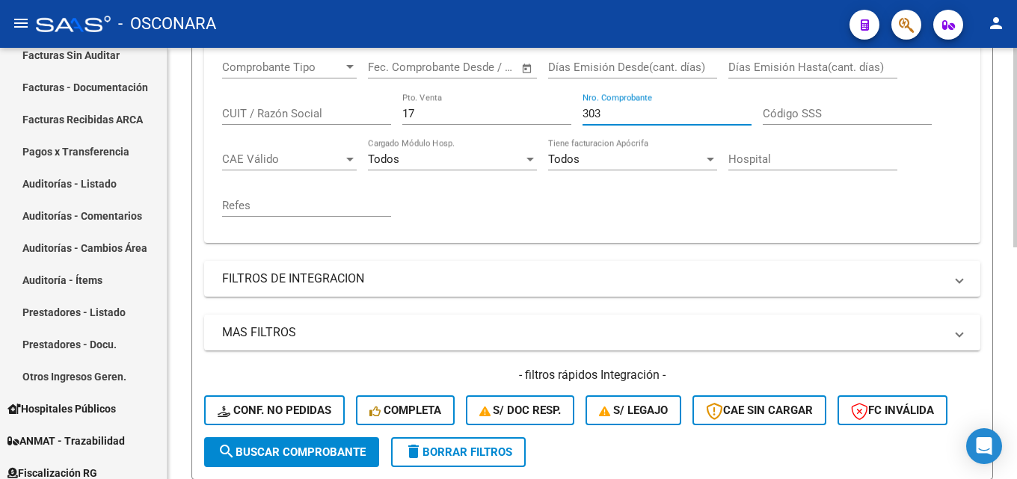
scroll to position [502, 0]
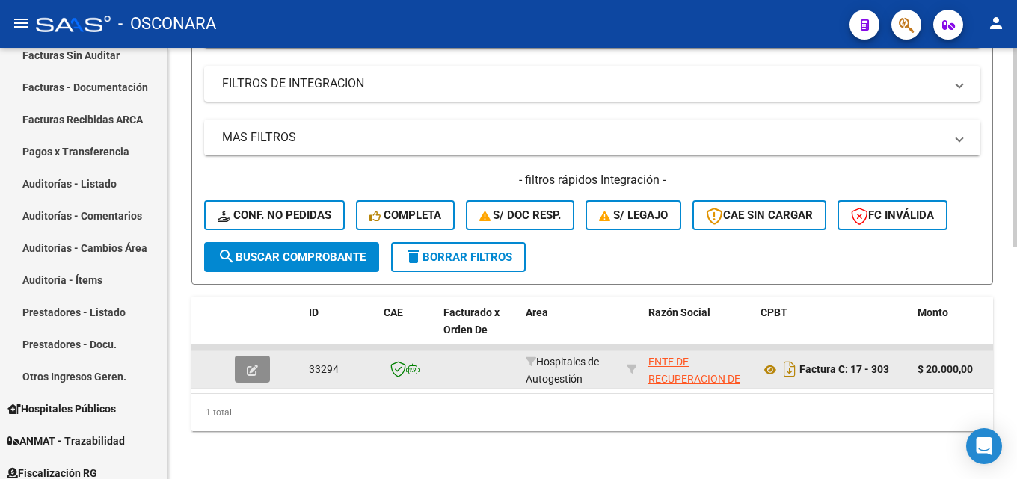
click at [248, 356] on button "button" at bounding box center [252, 369] width 35 height 27
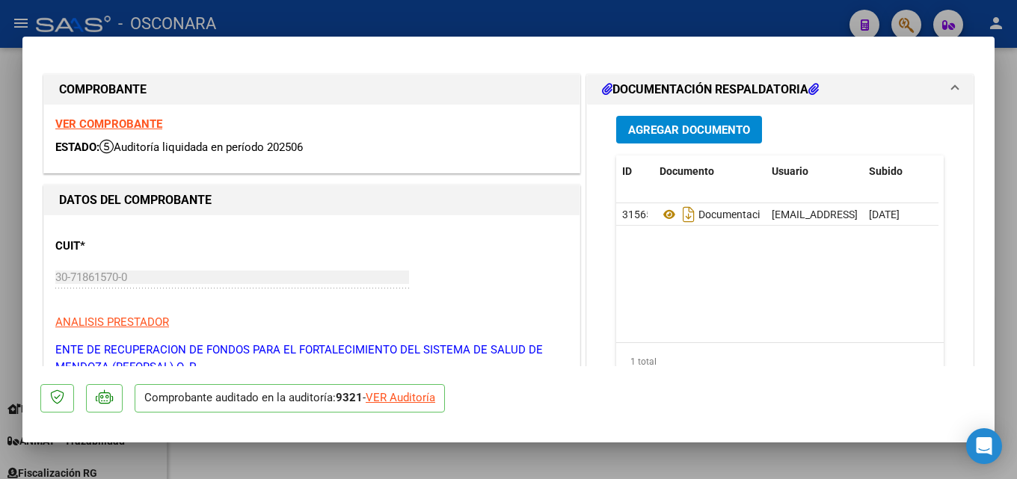
click at [1010, 153] on div at bounding box center [508, 239] width 1017 height 479
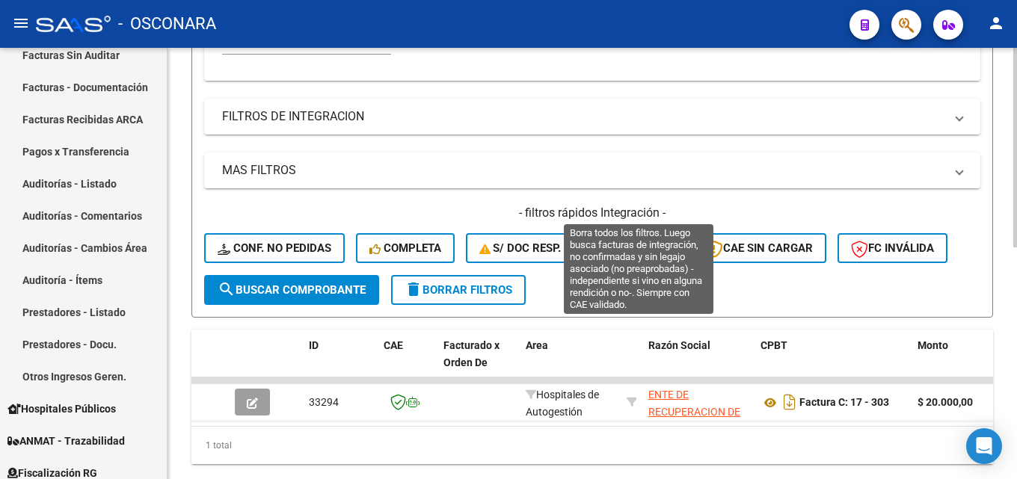
scroll to position [203, 0]
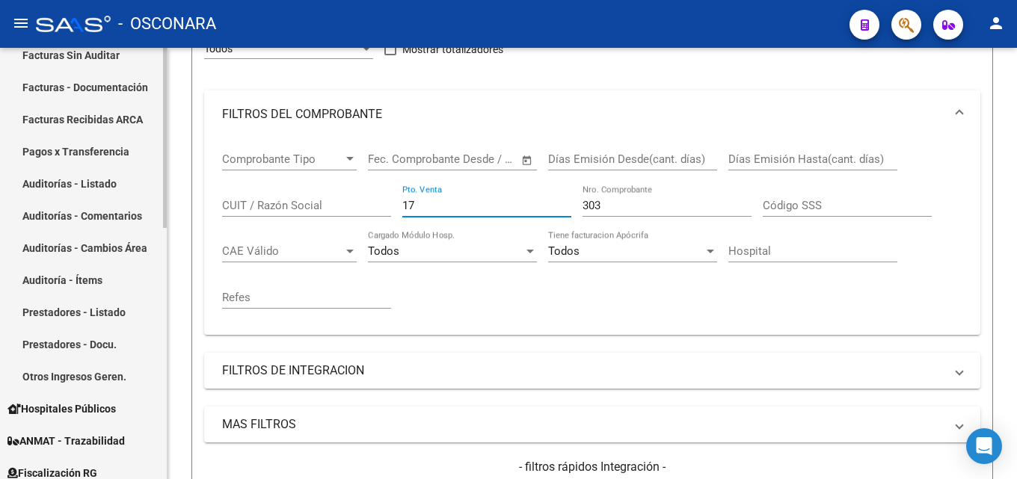
drag, startPoint x: 460, startPoint y: 200, endPoint x: 159, endPoint y: 214, distance: 300.9
click at [160, 214] on mat-sidenav-container "Firma Express Reportes Tablero de Control Ingresos Percibidos Análisis de todos…" at bounding box center [508, 263] width 1017 height 431
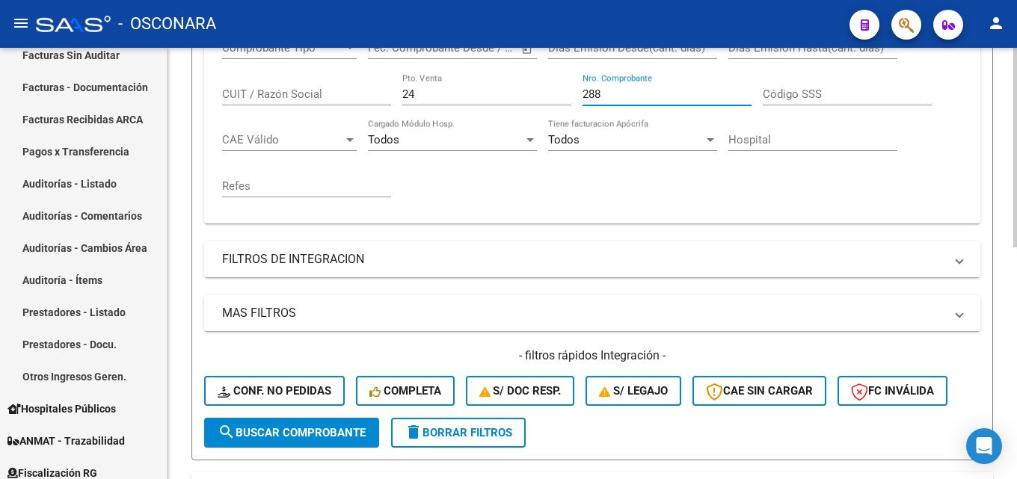
scroll to position [502, 0]
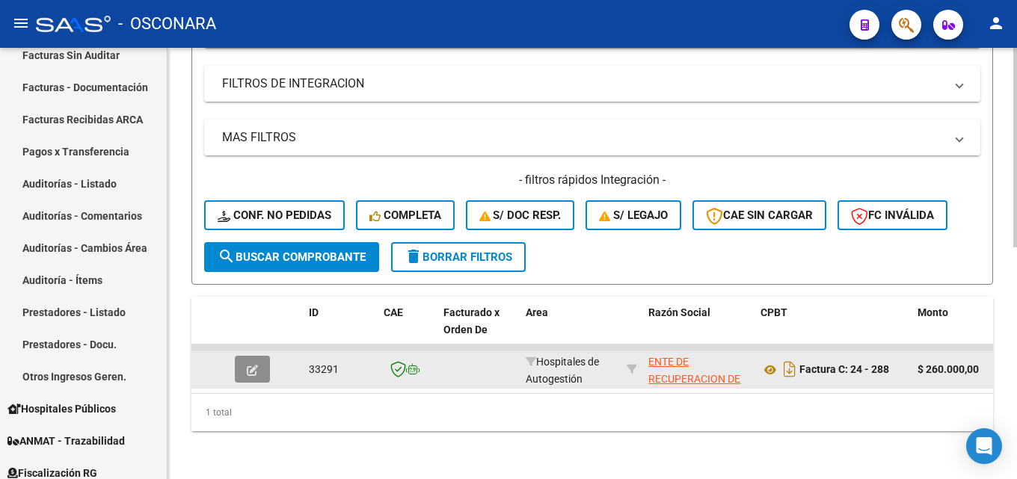
click at [247, 365] on icon "button" at bounding box center [252, 370] width 11 height 11
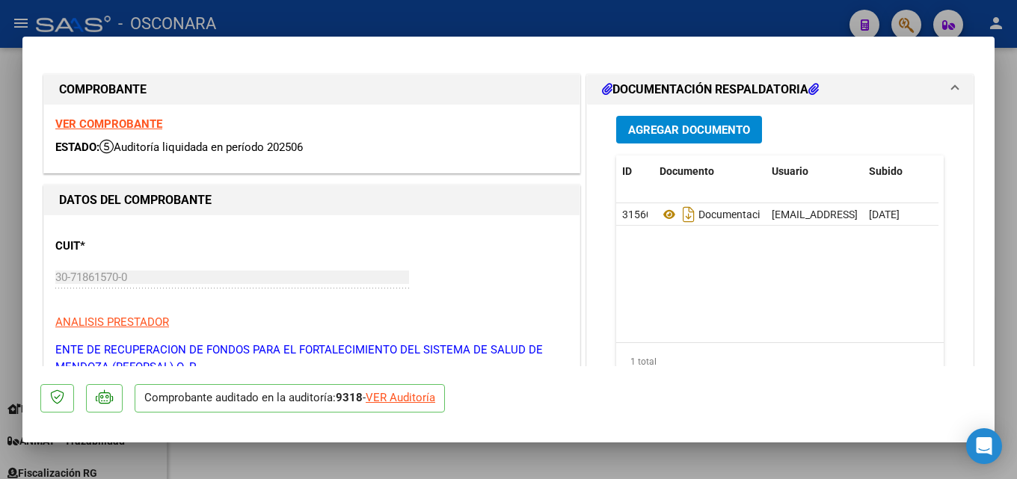
click at [1016, 206] on div at bounding box center [508, 239] width 1017 height 479
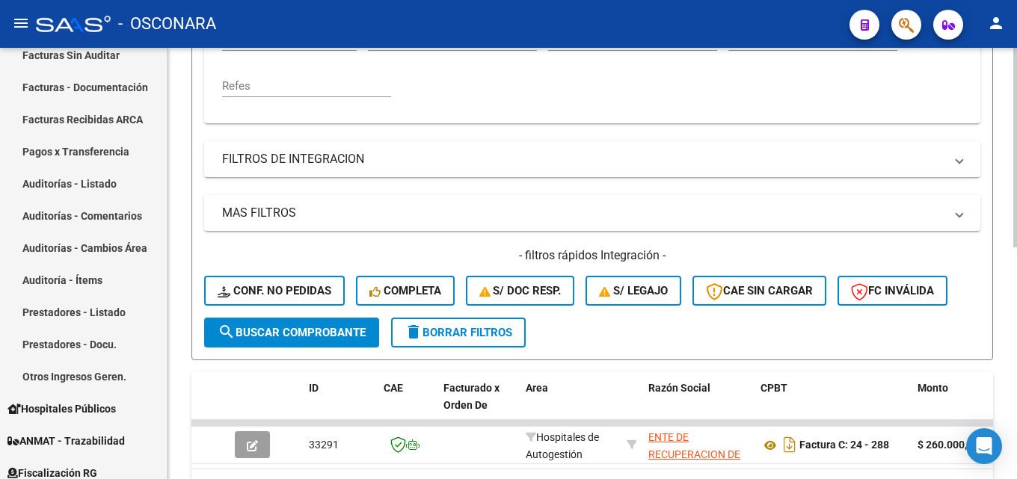
scroll to position [203, 0]
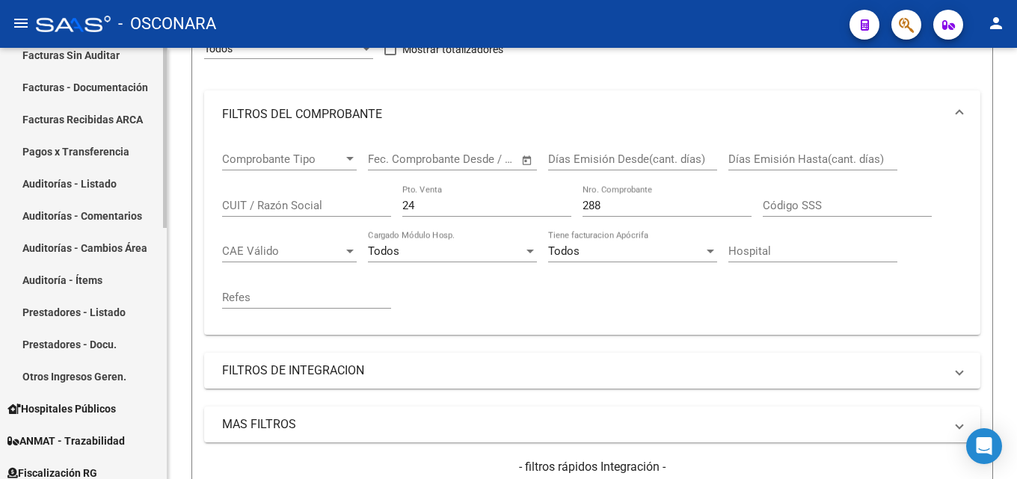
drag, startPoint x: 179, startPoint y: 203, endPoint x: 54, endPoint y: 198, distance: 124.9
click at [82, 199] on mat-sidenav-container "Firma Express Reportes Tablero de Control Ingresos Percibidos Análisis de todos…" at bounding box center [508, 263] width 1017 height 431
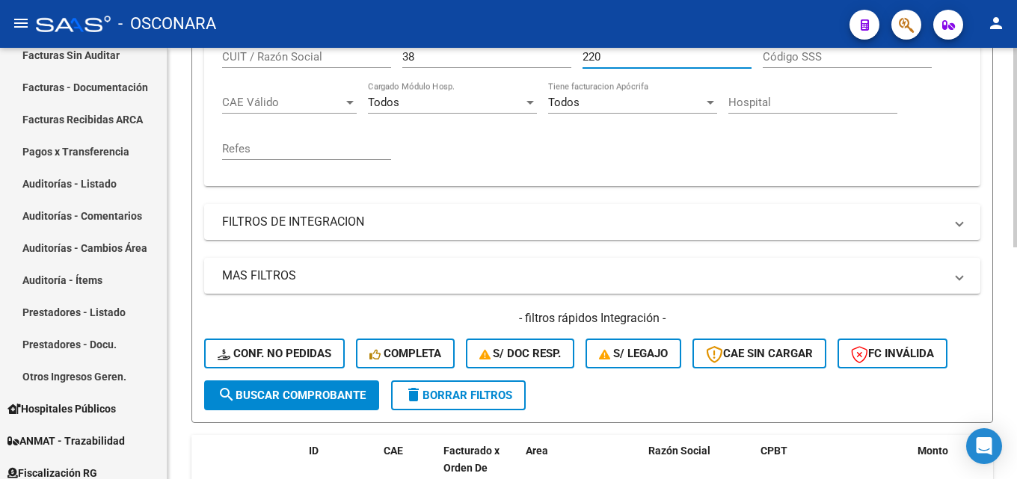
scroll to position [502, 0]
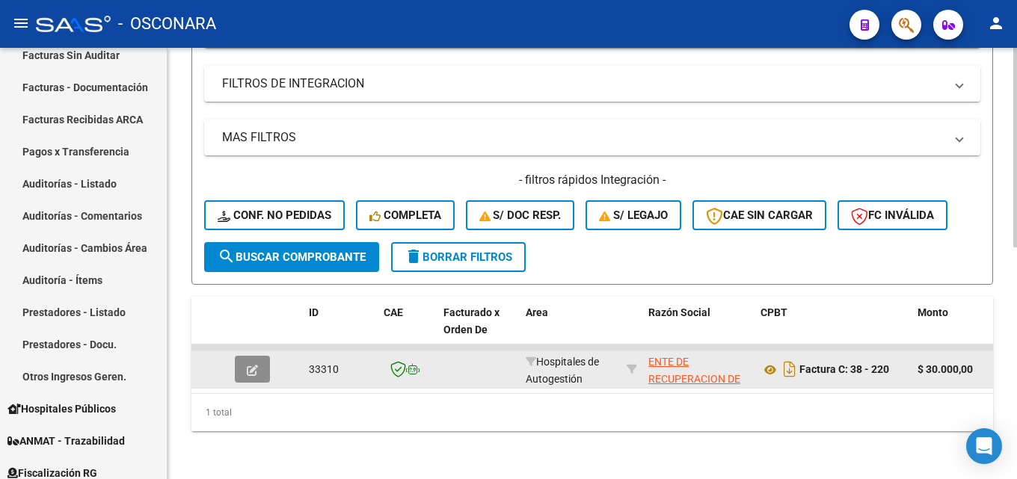
click at [250, 365] on icon "button" at bounding box center [252, 370] width 11 height 11
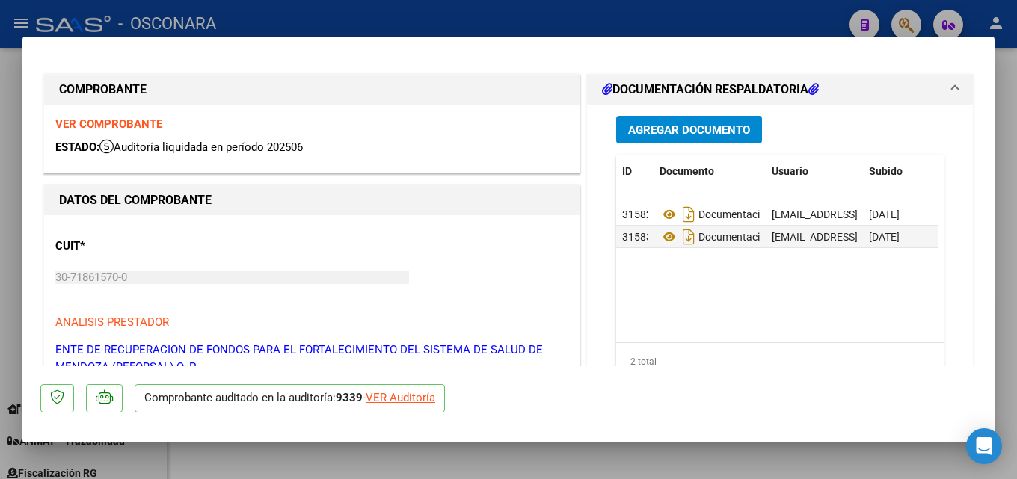
click at [1016, 161] on div at bounding box center [508, 239] width 1017 height 479
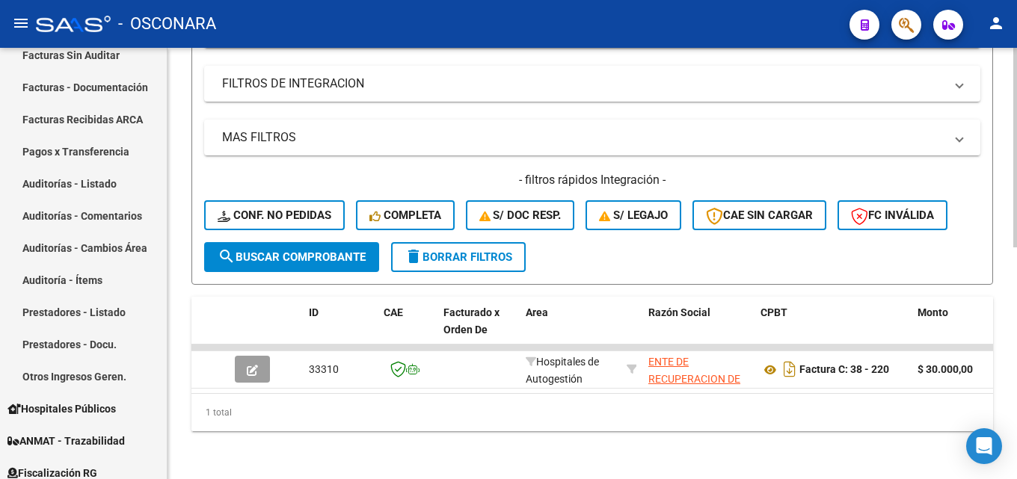
scroll to position [203, 0]
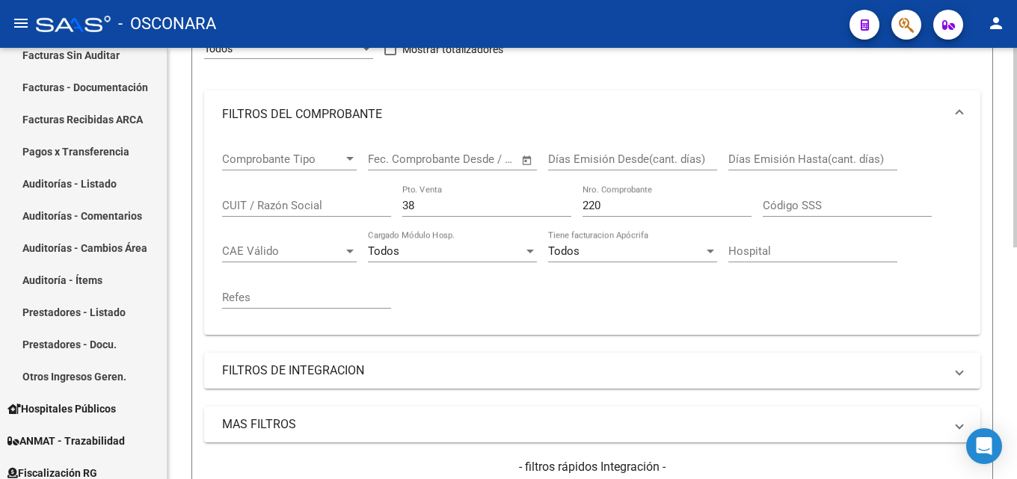
drag, startPoint x: 458, startPoint y: 199, endPoint x: 248, endPoint y: 201, distance: 209.4
click at [250, 201] on div "Comprobante Tipo Comprobante Tipo Start date – End date Fec. Comprobante Desde …" at bounding box center [592, 230] width 740 height 185
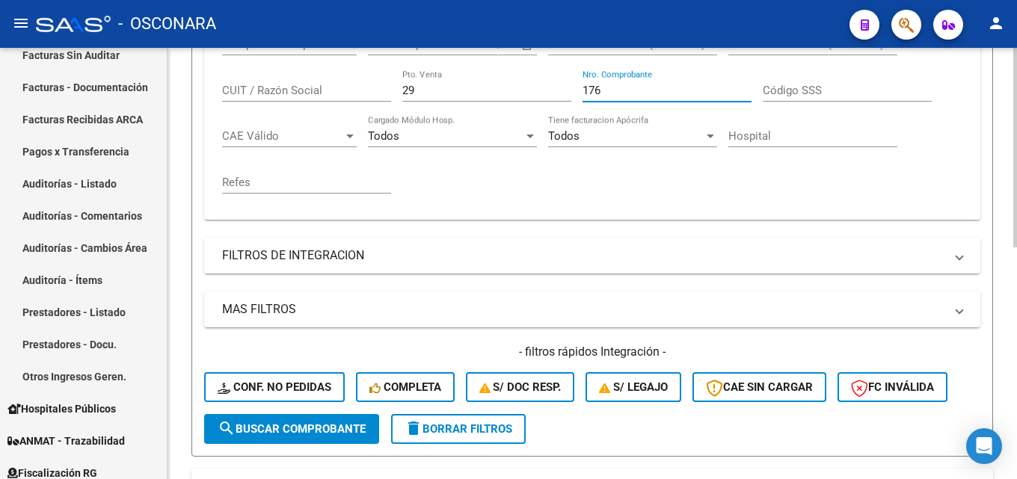
scroll to position [502, 0]
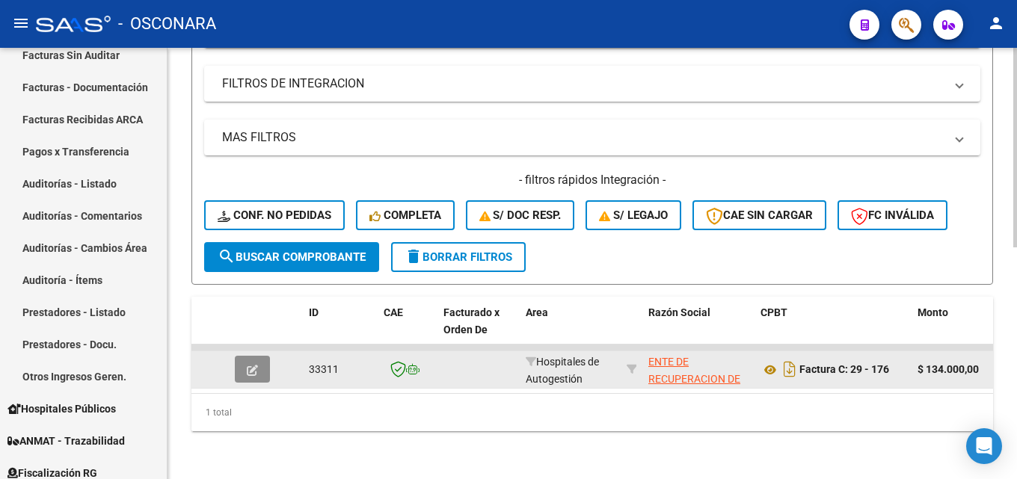
click at [244, 357] on button "button" at bounding box center [252, 369] width 35 height 27
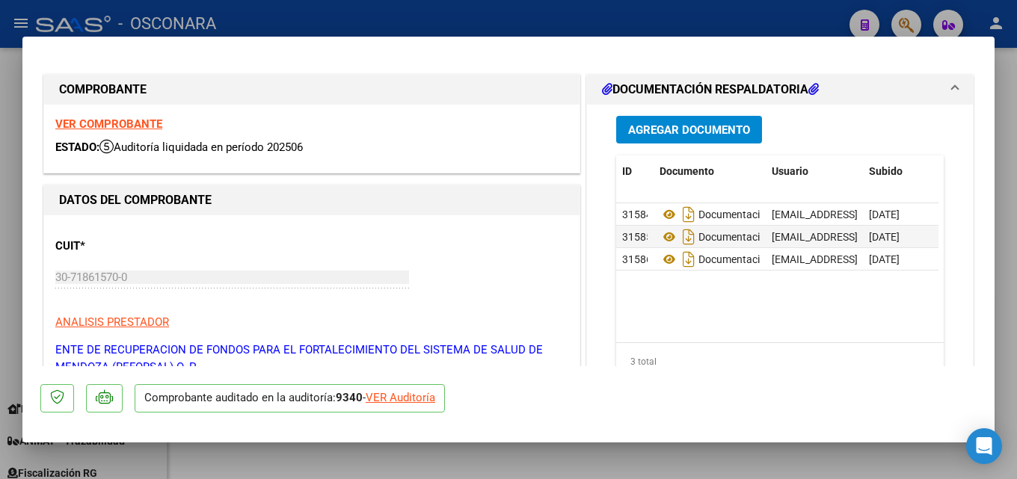
click at [1016, 139] on div at bounding box center [508, 239] width 1017 height 479
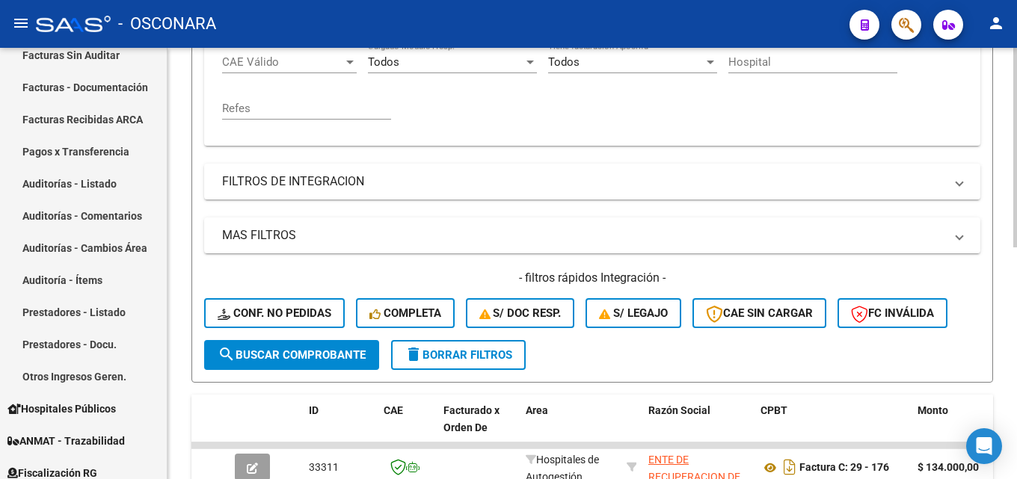
scroll to position [203, 0]
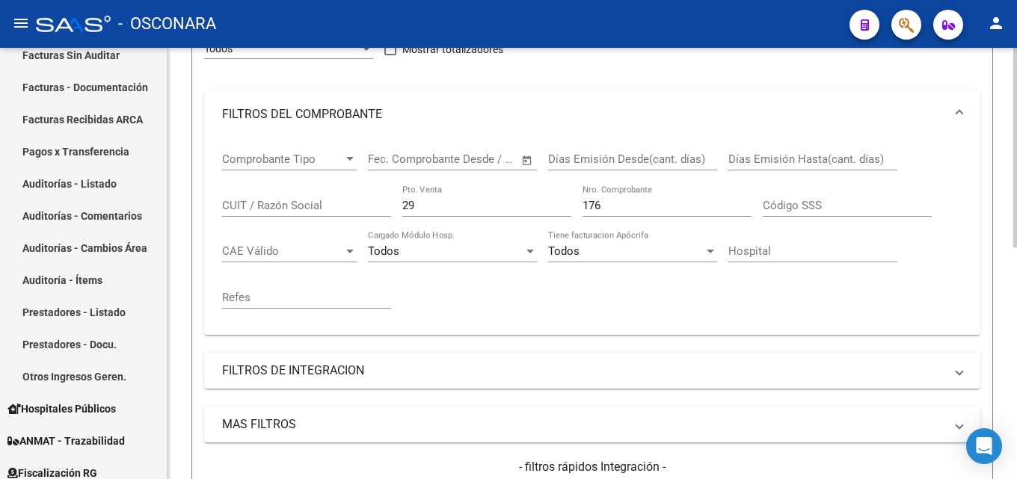
click at [182, 204] on div "Video tutorial PRESTADORES -> Listado de CPBTs Emitidos por Prestadores / Prove…" at bounding box center [591, 305] width 849 height 922
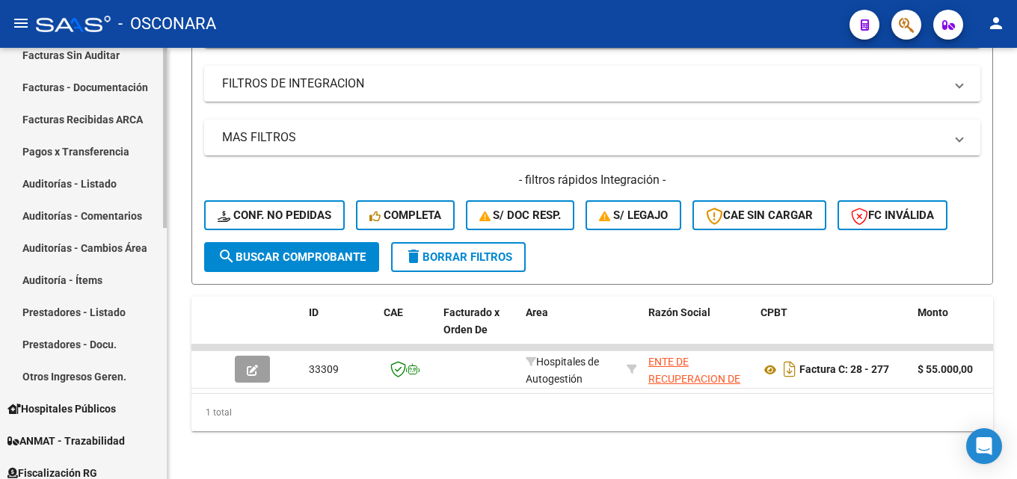
scroll to position [502, 0]
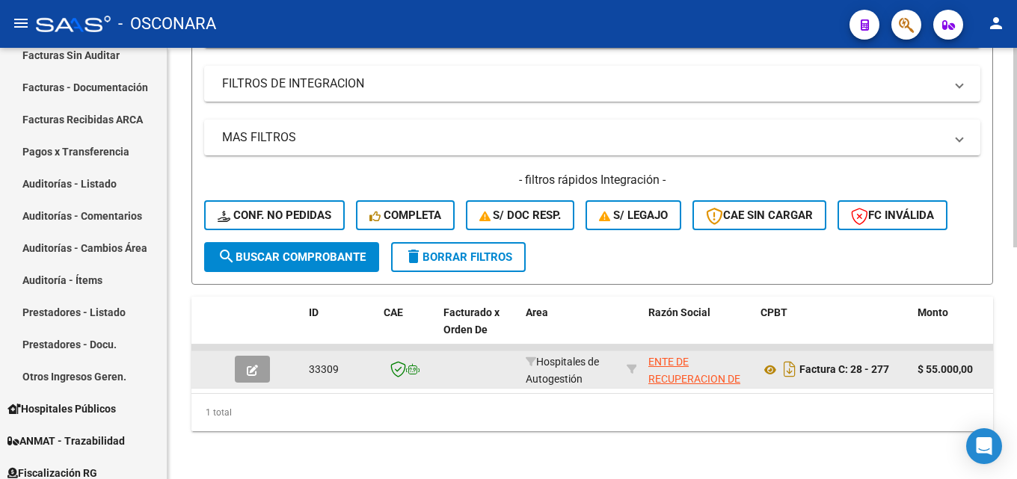
click at [266, 358] on button "button" at bounding box center [252, 369] width 35 height 27
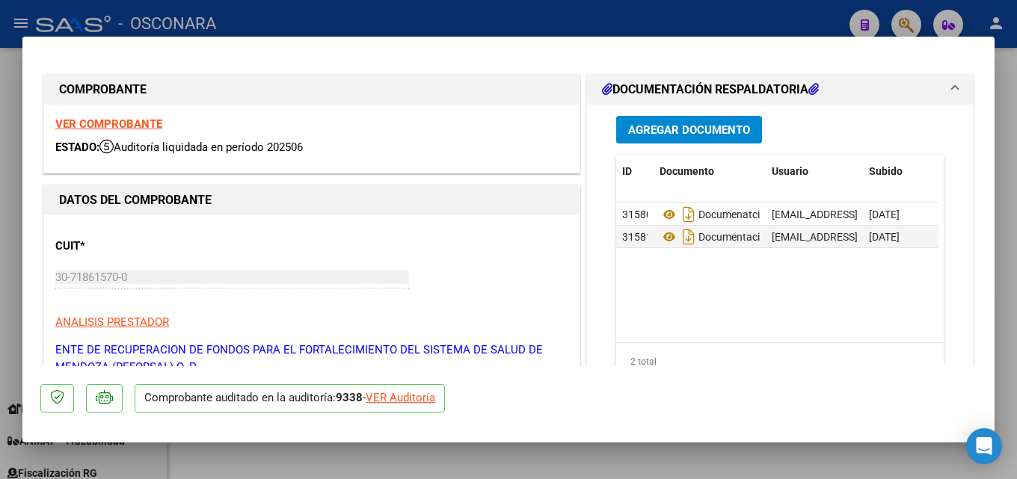
drag, startPoint x: 1016, startPoint y: 235, endPoint x: 973, endPoint y: 241, distance: 43.8
click at [1015, 235] on div at bounding box center [508, 239] width 1017 height 479
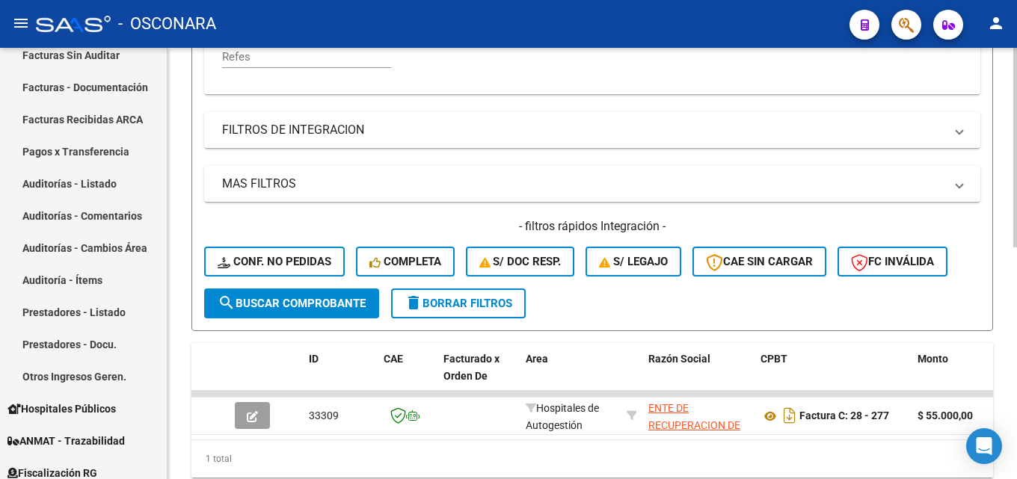
scroll to position [203, 0]
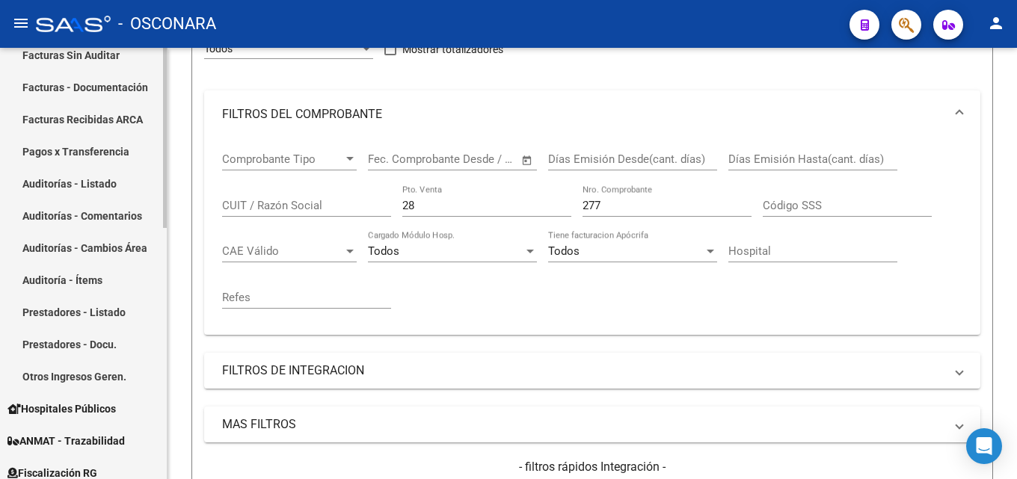
drag, startPoint x: 463, startPoint y: 206, endPoint x: 10, endPoint y: 242, distance: 454.6
click at [28, 241] on mat-sidenav-container "Firma Express Reportes Tablero de Control Ingresos Percibidos Análisis de todos…" at bounding box center [508, 263] width 1017 height 431
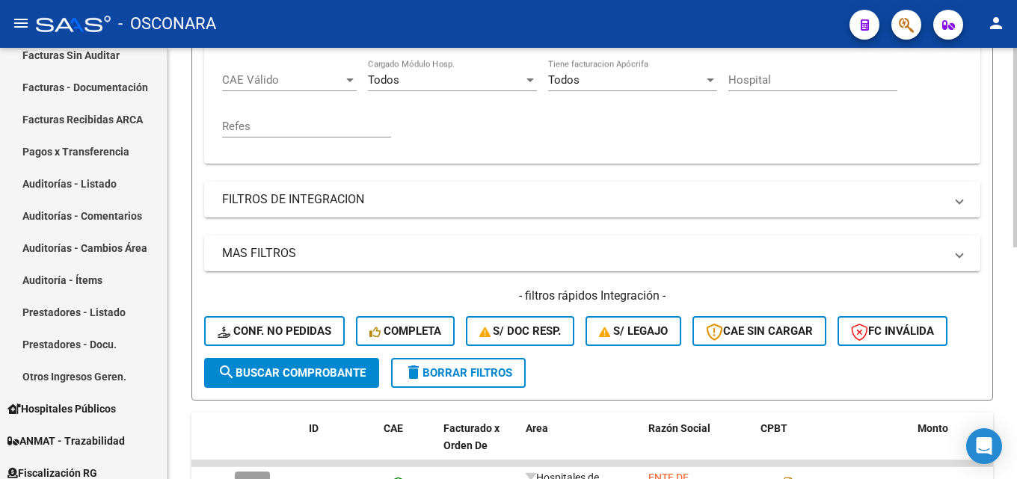
scroll to position [502, 0]
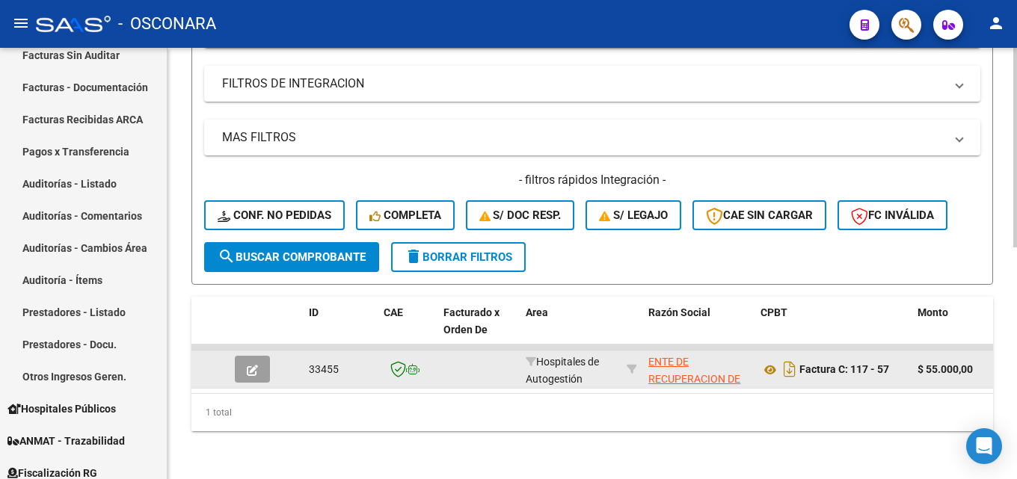
click at [253, 365] on icon "button" at bounding box center [252, 370] width 11 height 11
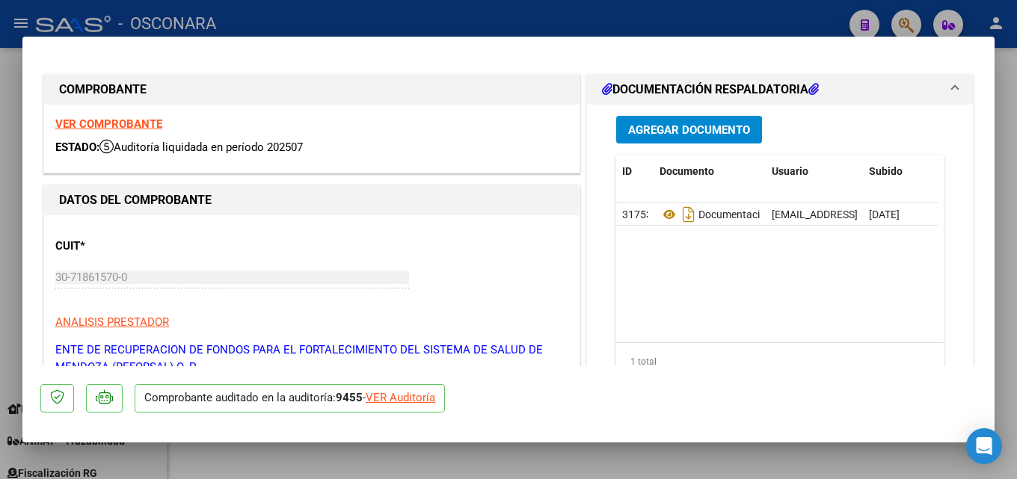
click at [1016, 195] on div at bounding box center [508, 239] width 1017 height 479
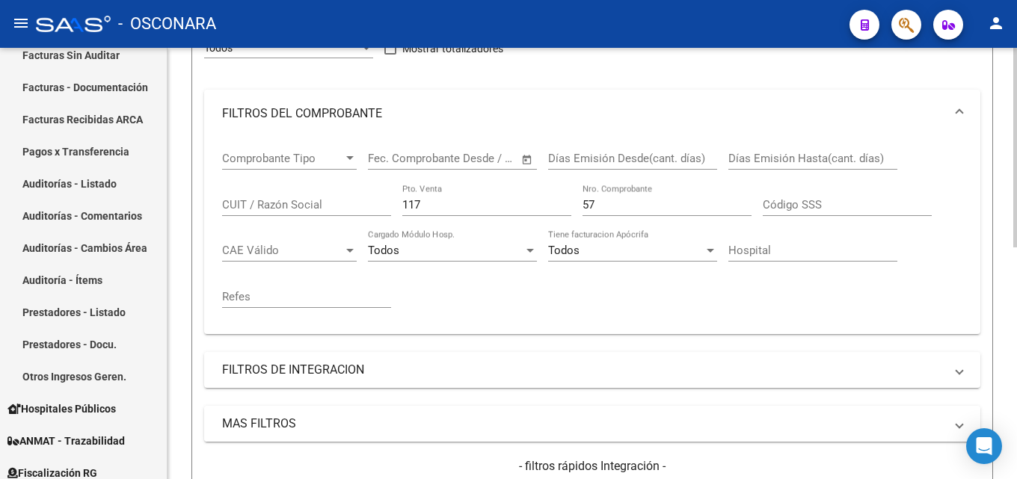
scroll to position [203, 0]
drag, startPoint x: 449, startPoint y: 200, endPoint x: 339, endPoint y: 215, distance: 110.8
click at [339, 215] on div "Comprobante Tipo Comprobante Tipo Start date – End date Fec. Comprobante Desde …" at bounding box center [592, 230] width 740 height 185
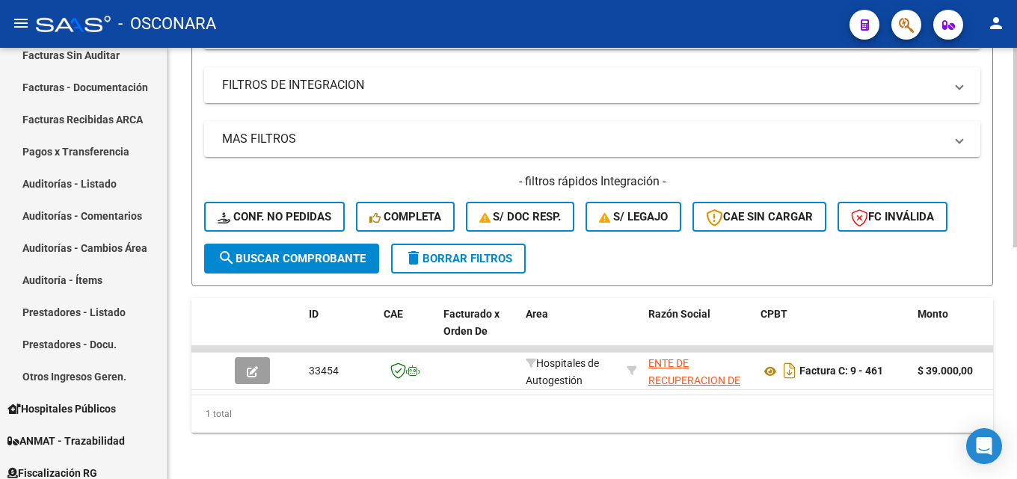
scroll to position [502, 0]
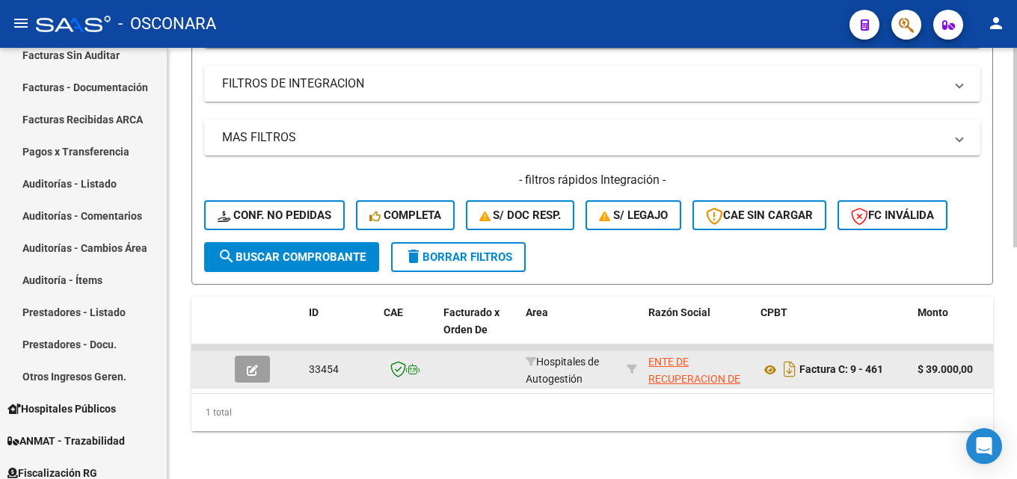
click at [247, 365] on icon "button" at bounding box center [252, 370] width 11 height 11
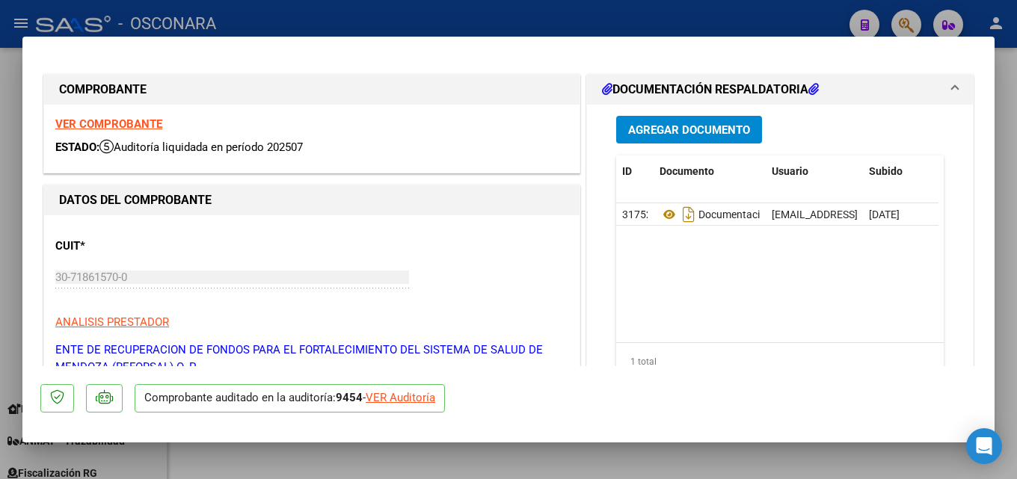
drag, startPoint x: 1016, startPoint y: 210, endPoint x: 404, endPoint y: 230, distance: 612.7
click at [1015, 210] on div at bounding box center [508, 239] width 1017 height 479
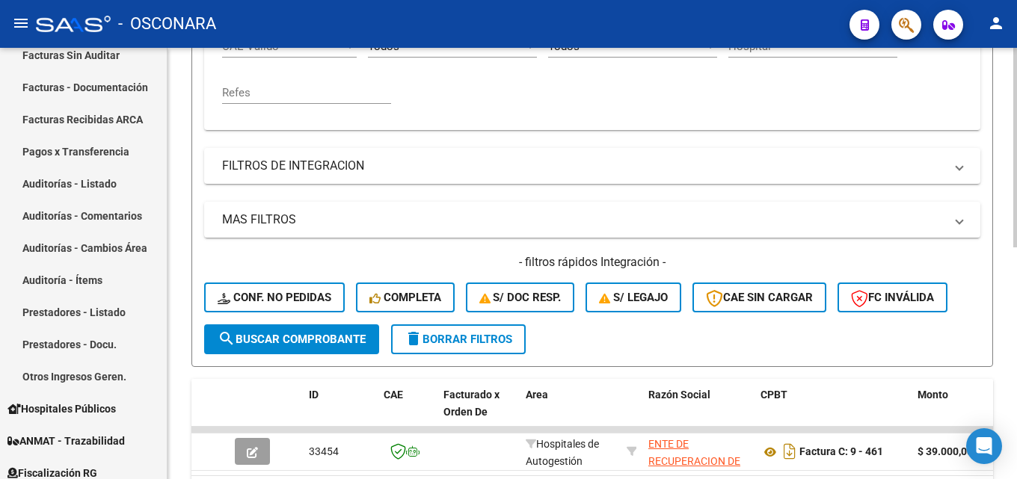
scroll to position [278, 0]
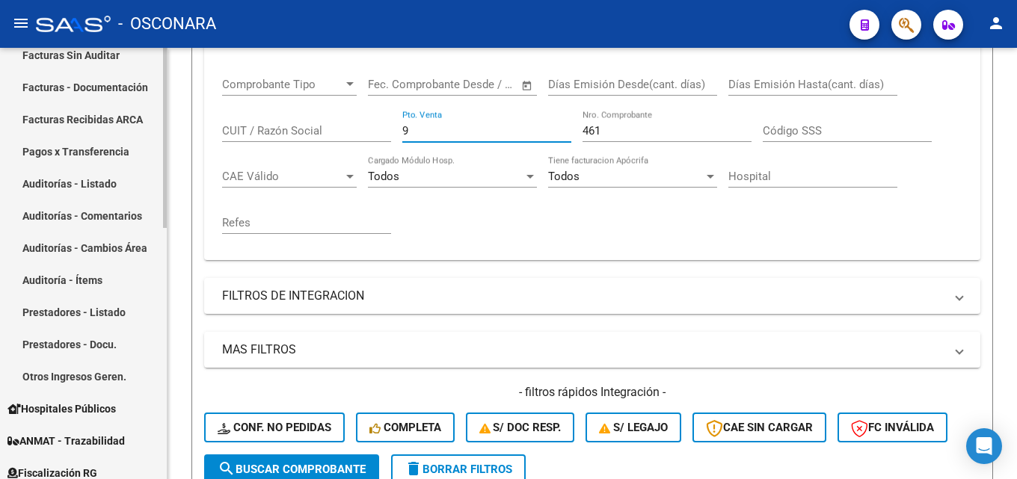
drag, startPoint x: 470, startPoint y: 134, endPoint x: 156, endPoint y: 155, distance: 314.7
click at [165, 155] on mat-sidenav-container "Firma Express Reportes Tablero de Control Ingresos Percibidos Análisis de todos…" at bounding box center [508, 263] width 1017 height 431
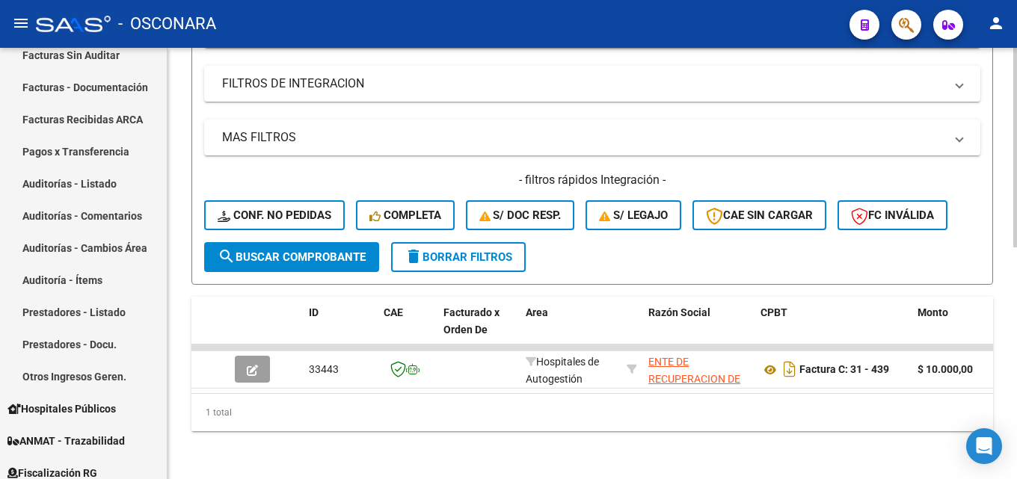
scroll to position [502, 0]
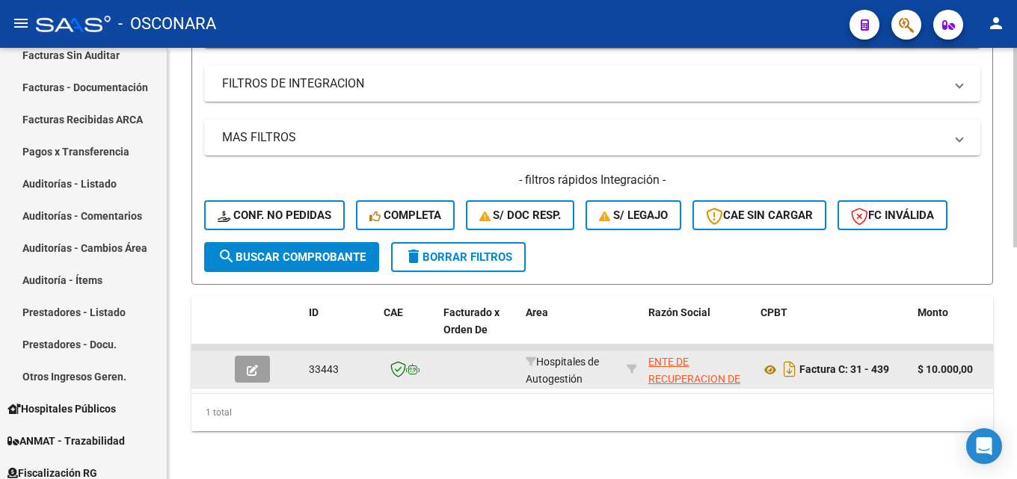
click at [253, 369] on button "button" at bounding box center [252, 369] width 35 height 27
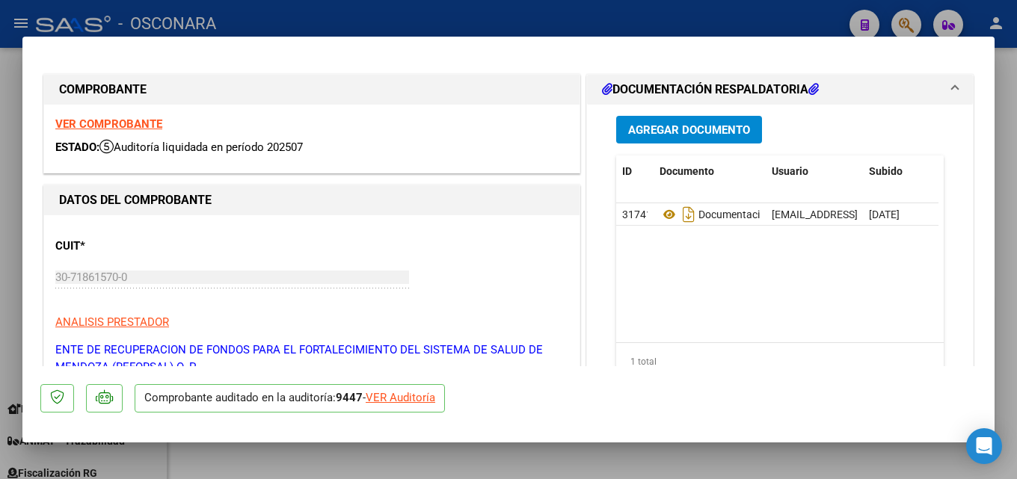
click at [1016, 228] on div at bounding box center [508, 239] width 1017 height 479
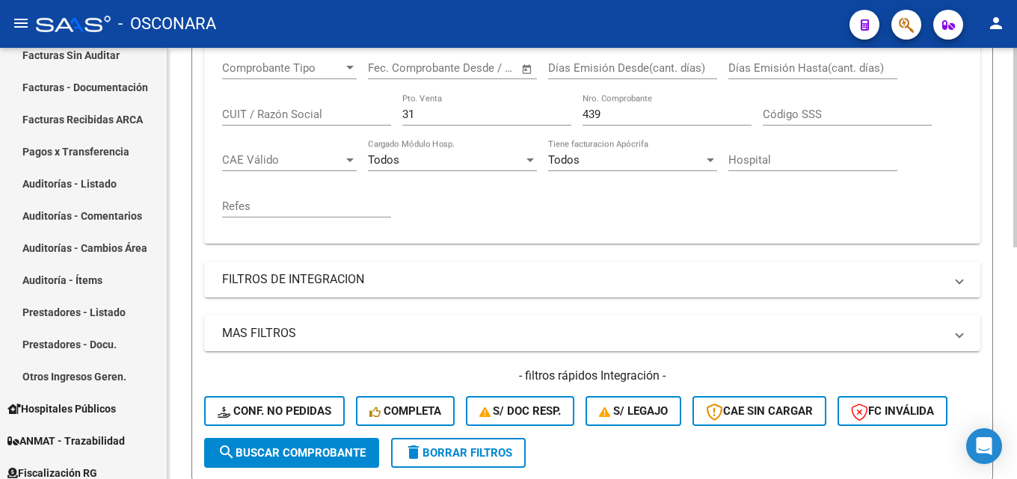
scroll to position [278, 0]
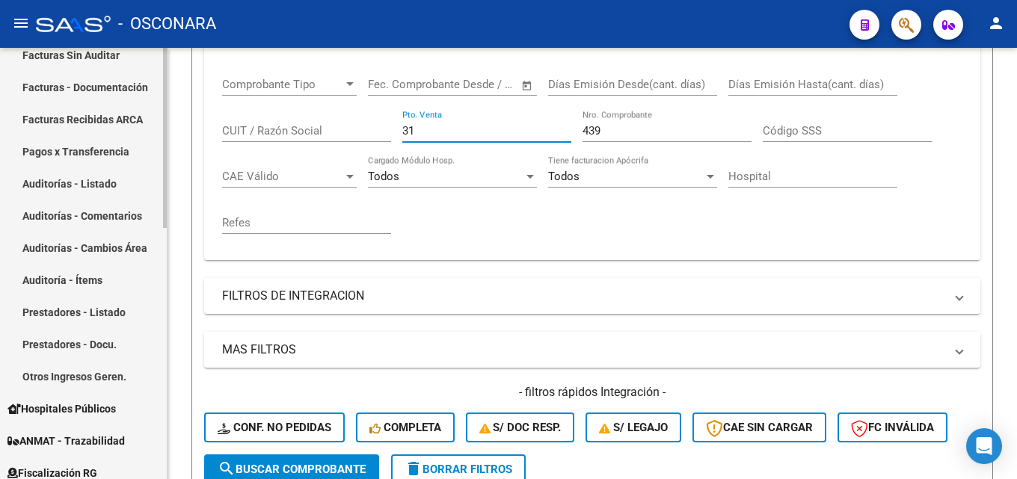
drag, startPoint x: 443, startPoint y: 135, endPoint x: 49, endPoint y: 196, distance: 398.7
click at [70, 194] on mat-sidenav-container "Firma Express Reportes Tablero de Control Ingresos Percibidos Análisis de todos…" at bounding box center [508, 263] width 1017 height 431
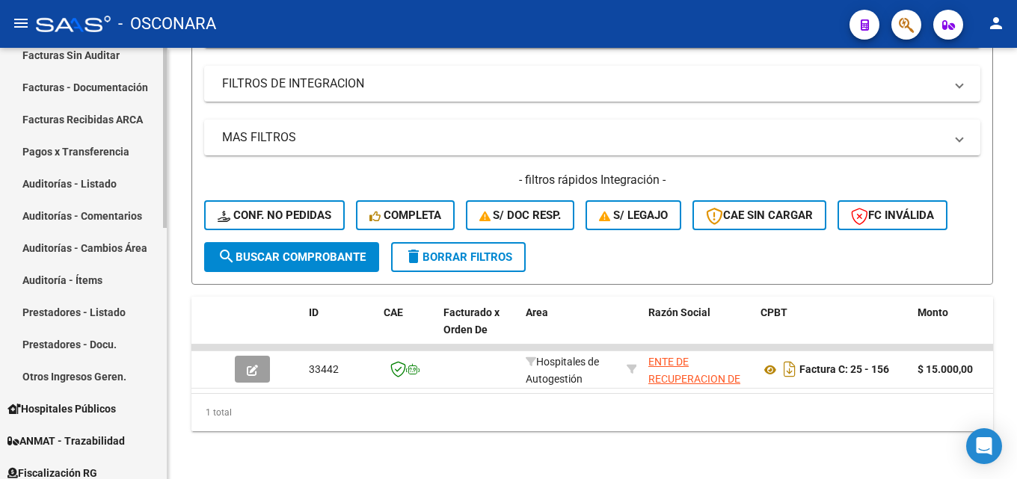
scroll to position [502, 0]
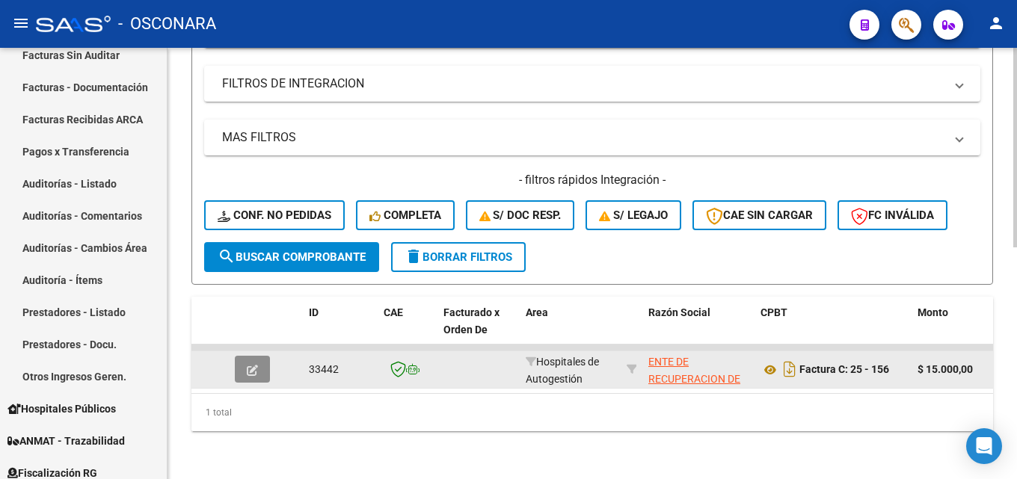
click at [249, 365] on icon "button" at bounding box center [252, 370] width 11 height 11
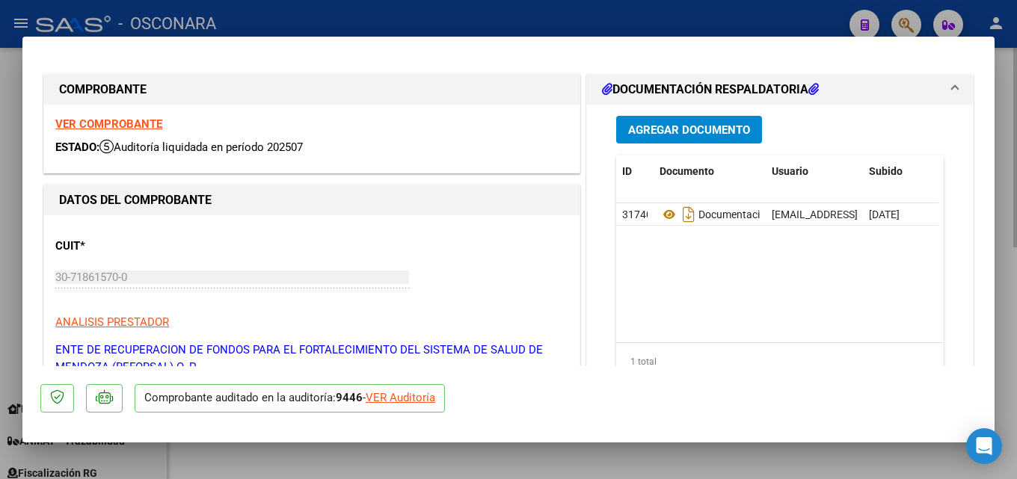
click at [1016, 267] on div at bounding box center [508, 239] width 1017 height 479
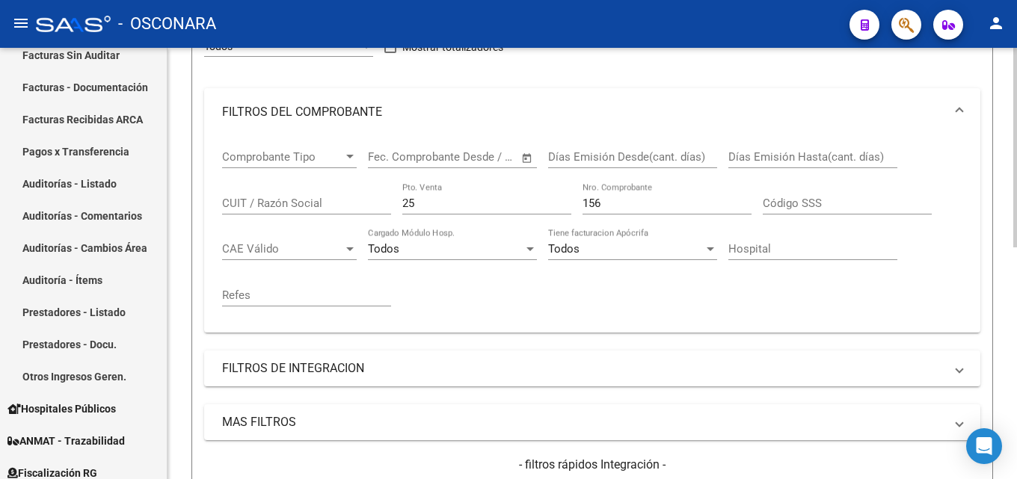
scroll to position [203, 0]
drag, startPoint x: 431, startPoint y: 203, endPoint x: 214, endPoint y: 235, distance: 219.8
click at [214, 235] on div "Comprobante Tipo Comprobante Tipo Start date – End date Fec. Comprobante Desde …" at bounding box center [592, 236] width 776 height 197
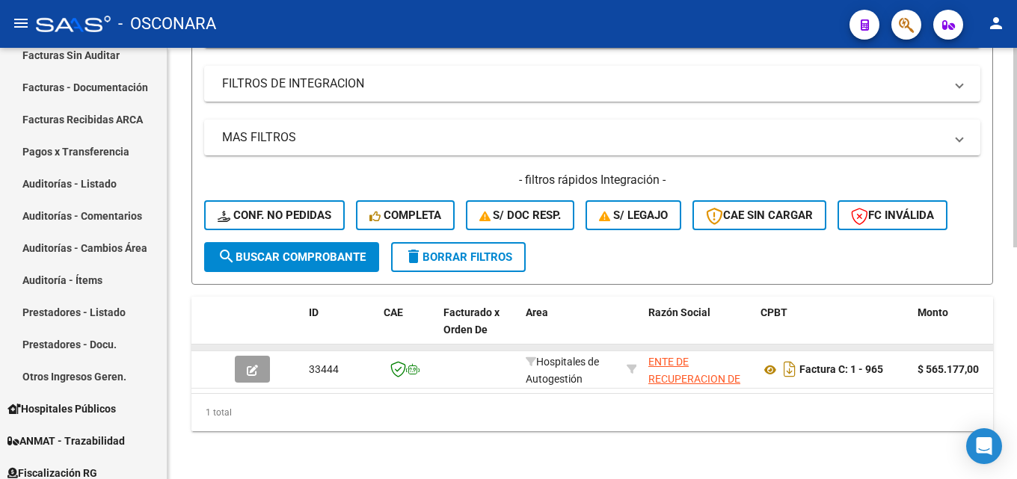
scroll to position [502, 0]
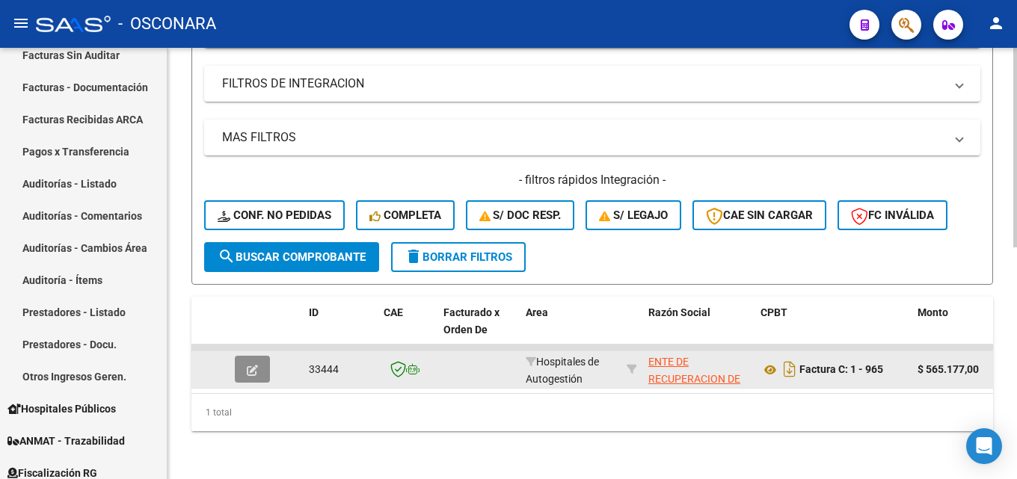
click at [260, 356] on button "button" at bounding box center [252, 369] width 35 height 27
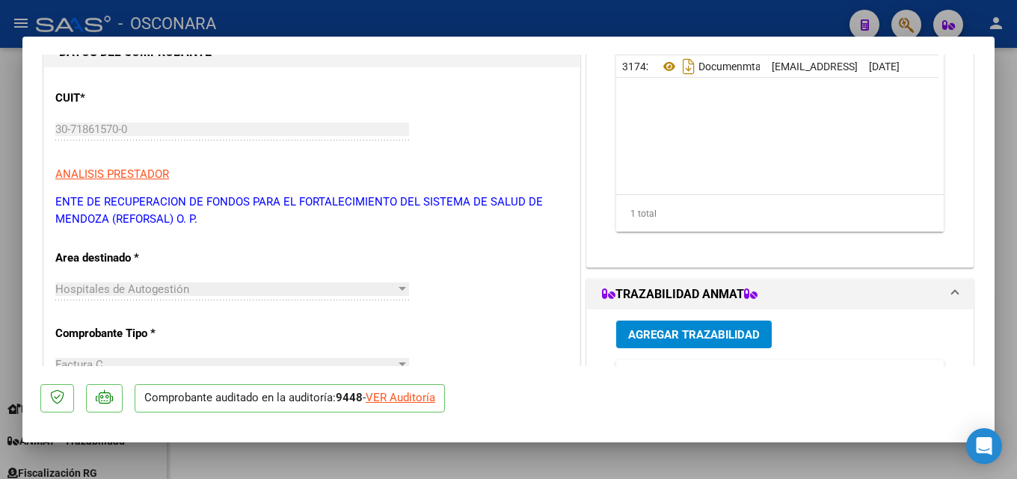
scroll to position [150, 0]
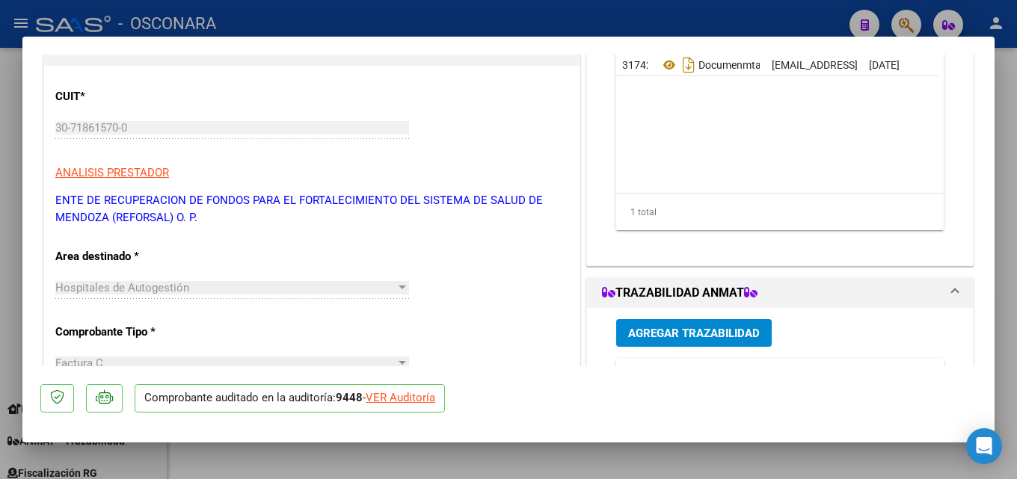
click at [1016, 181] on div at bounding box center [508, 239] width 1017 height 479
type input "$ 0,00"
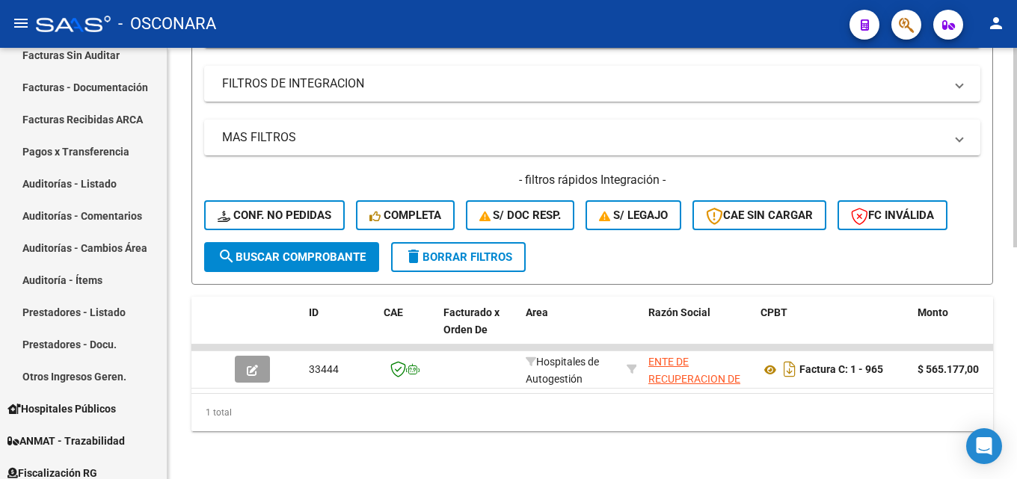
scroll to position [203, 0]
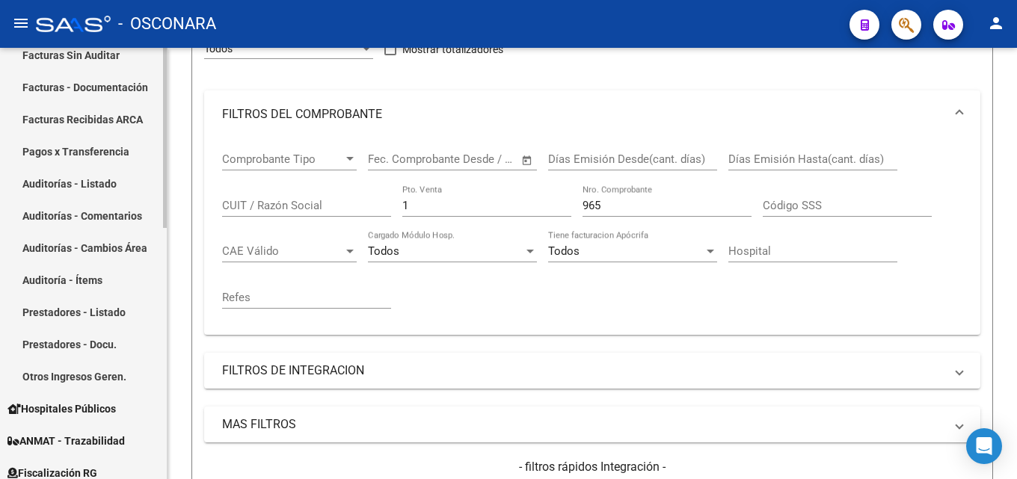
drag, startPoint x: 473, startPoint y: 204, endPoint x: 35, endPoint y: 247, distance: 439.5
click at [34, 247] on mat-sidenav-container "Firma Express Reportes Tablero de Control Ingresos Percibidos Análisis de todos…" at bounding box center [508, 263] width 1017 height 431
type input "33"
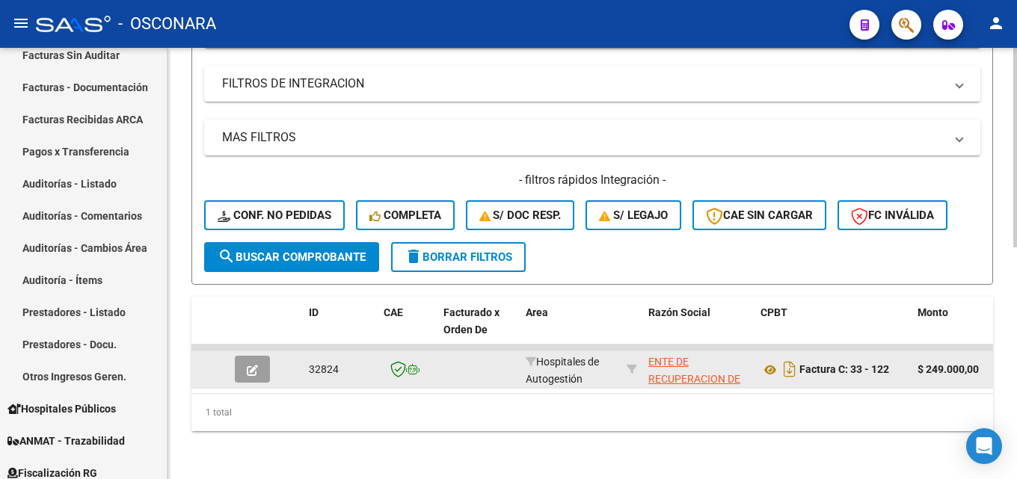
type input "122"
click at [252, 356] on button "button" at bounding box center [252, 369] width 35 height 27
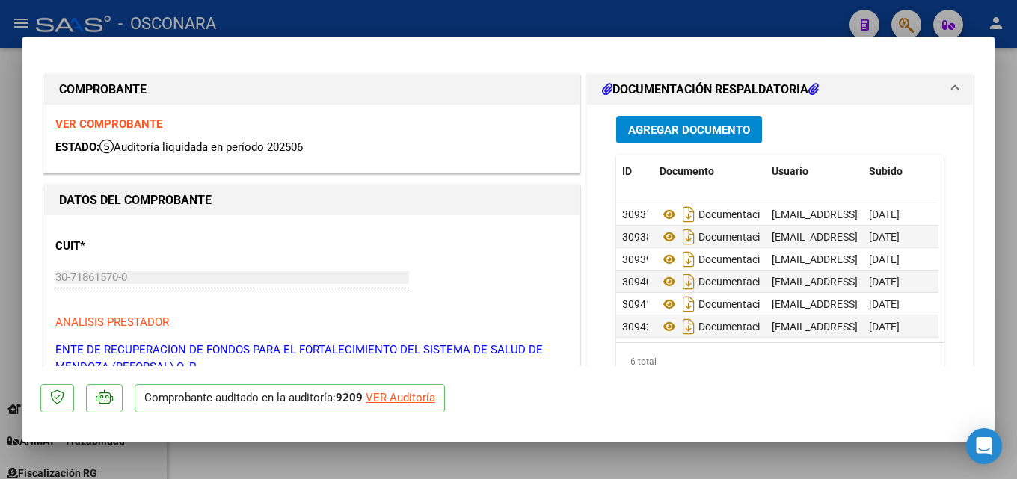
click at [1016, 289] on div at bounding box center [508, 239] width 1017 height 479
type input "$ 0,00"
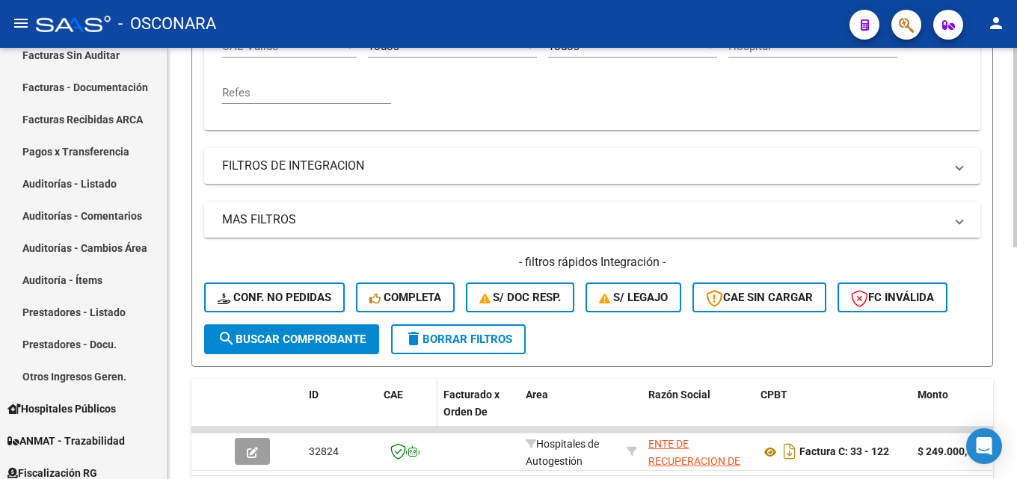
scroll to position [278, 0]
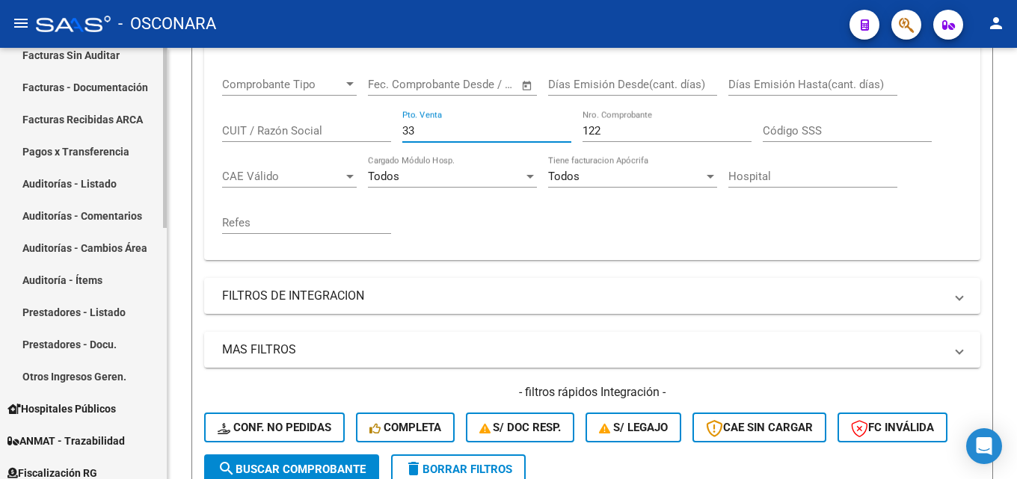
drag, startPoint x: 444, startPoint y: 132, endPoint x: 87, endPoint y: 176, distance: 359.3
click at [133, 171] on mat-sidenav-container "Firma Express Reportes Tablero de Control Ingresos Percibidos Análisis de todos…" at bounding box center [508, 263] width 1017 height 431
type input "7"
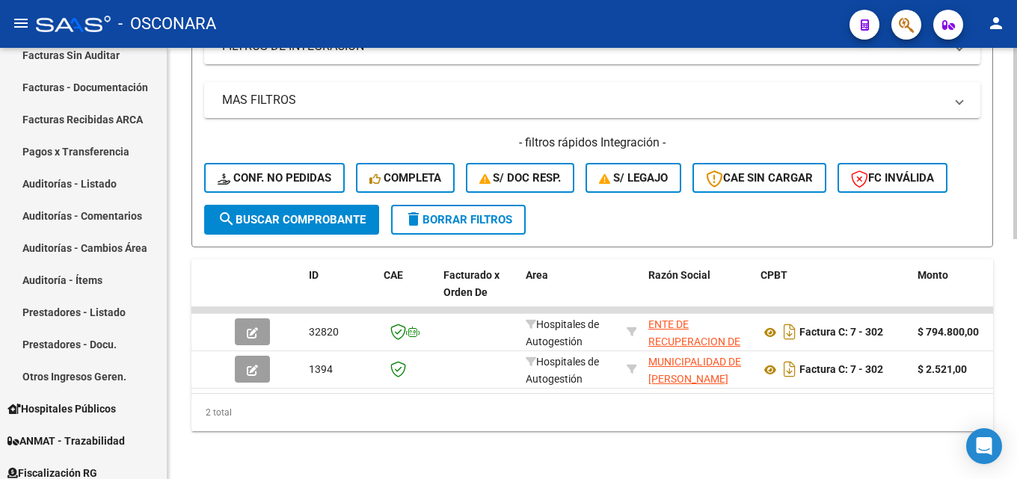
scroll to position [540, 0]
type input "302"
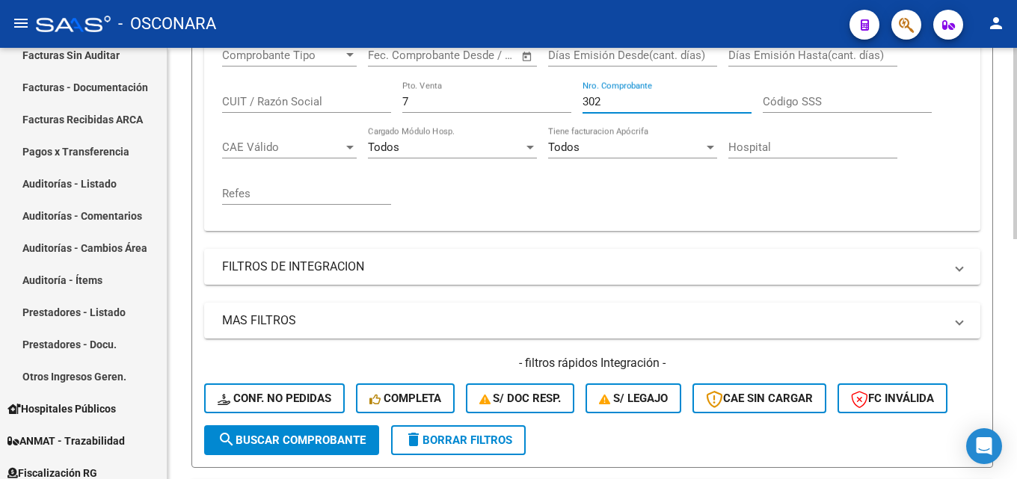
scroll to position [465, 0]
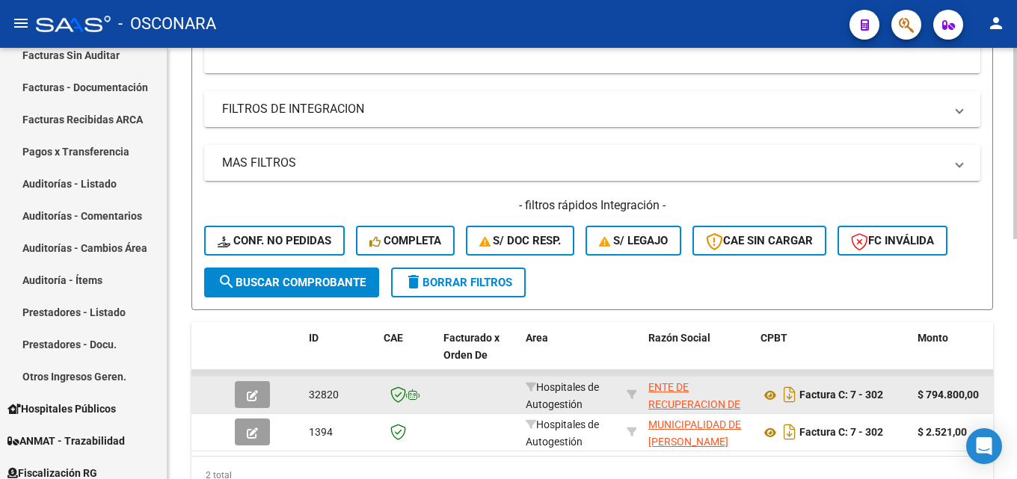
click at [253, 396] on icon "button" at bounding box center [252, 395] width 11 height 11
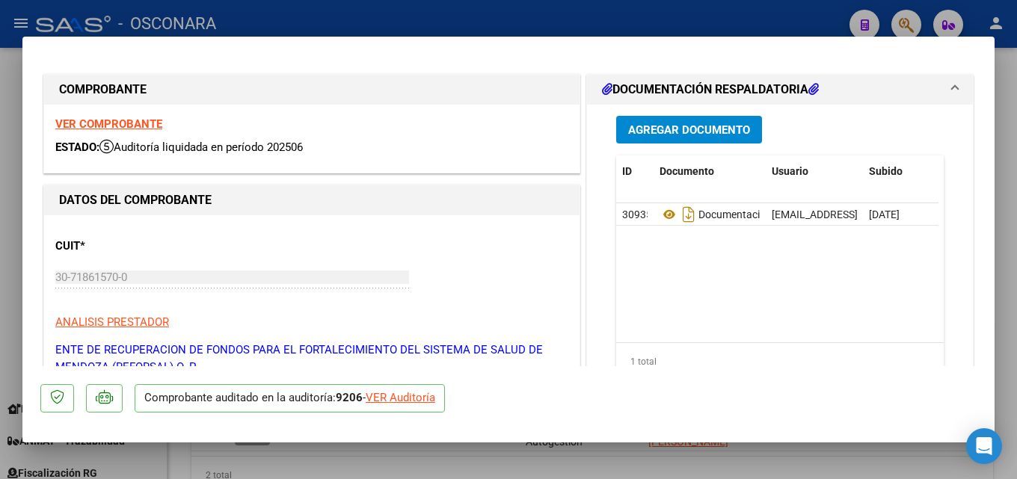
click at [1016, 220] on div at bounding box center [508, 239] width 1017 height 479
type input "$ 0,00"
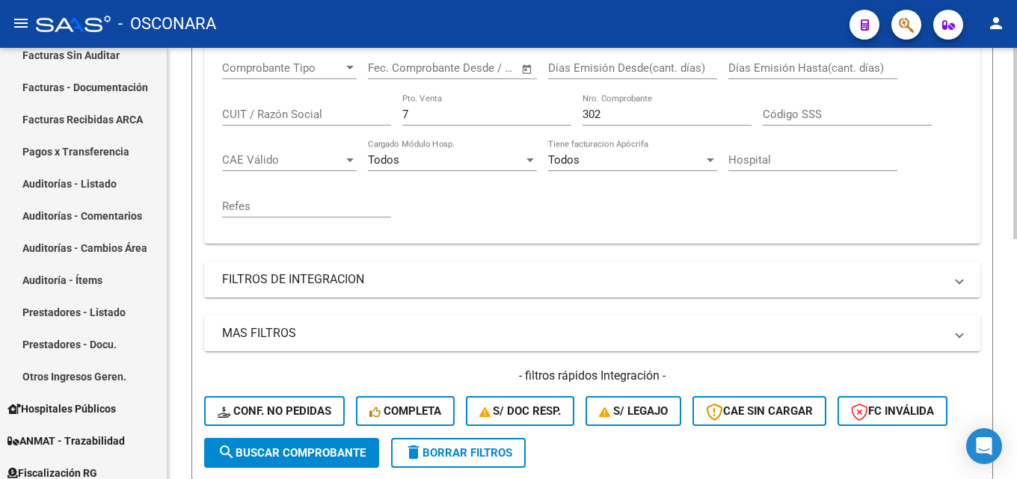
scroll to position [166, 0]
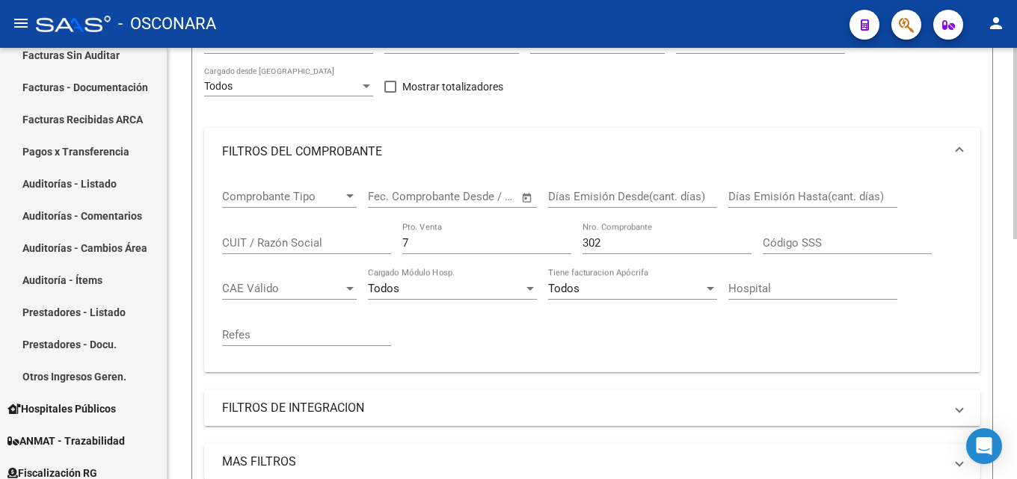
drag, startPoint x: 441, startPoint y: 244, endPoint x: 188, endPoint y: 255, distance: 252.9
click at [210, 257] on div "Comprobante Tipo Comprobante Tipo Start date – End date Fec. Comprobante Desde …" at bounding box center [592, 274] width 776 height 197
type input "3"
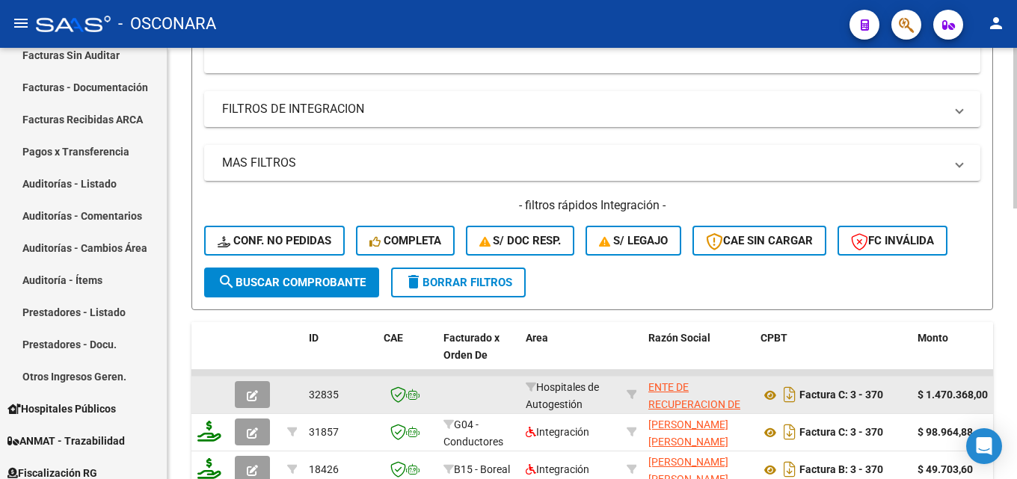
type input "370"
click at [245, 388] on button "button" at bounding box center [252, 394] width 35 height 27
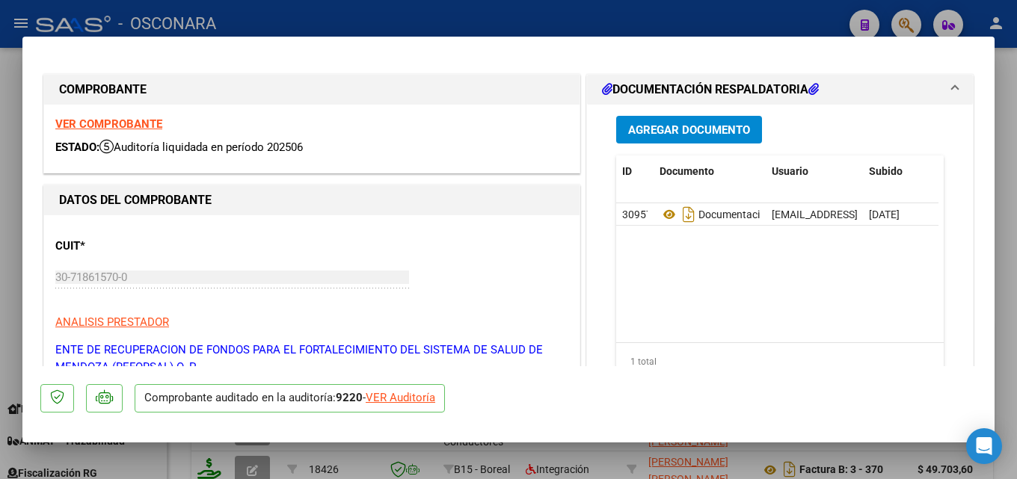
click at [1016, 265] on div at bounding box center [508, 239] width 1017 height 479
type input "$ 0,00"
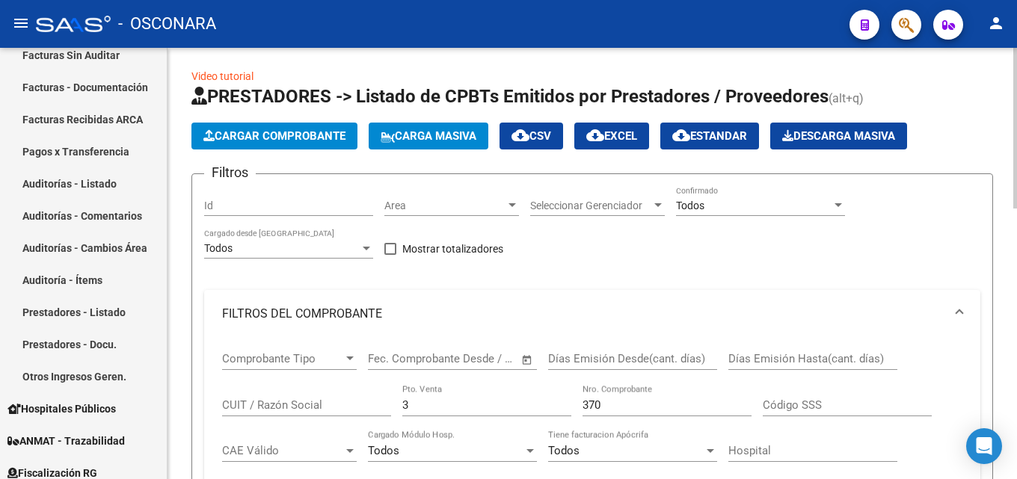
scroll to position [0, 0]
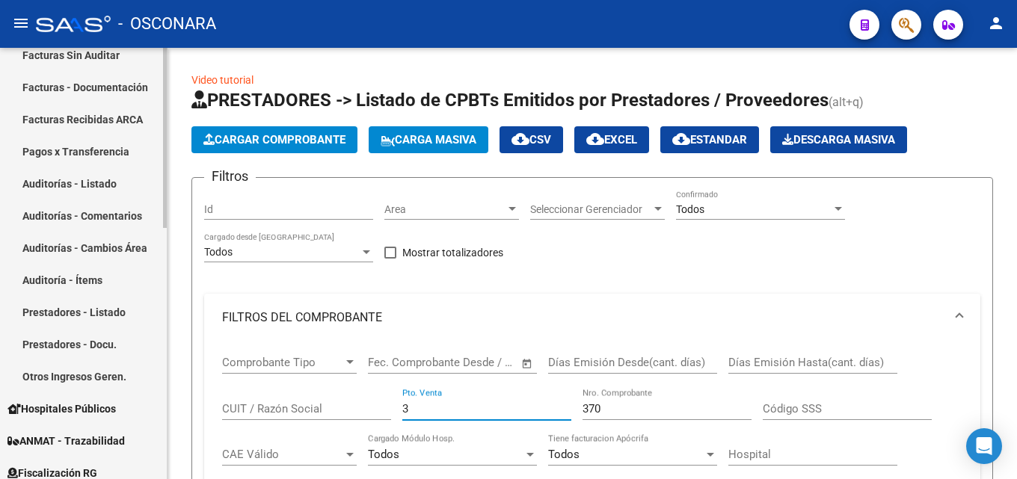
drag, startPoint x: 461, startPoint y: 402, endPoint x: 130, endPoint y: 387, distance: 331.6
click at [117, 388] on mat-sidenav-container "Firma Express Reportes Tablero de Control Ingresos Percibidos Análisis de todos…" at bounding box center [508, 263] width 1017 height 431
type input "29"
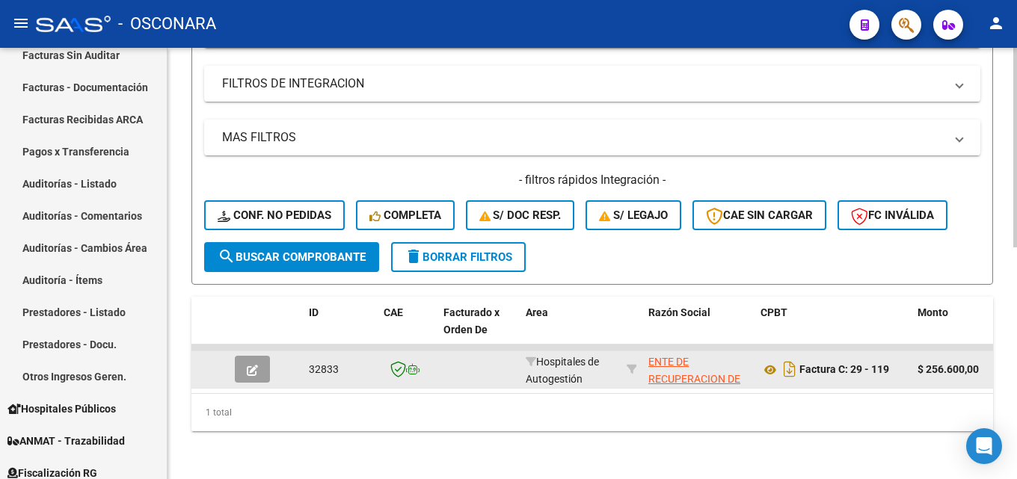
scroll to position [502, 0]
type input "119"
click at [241, 360] on button "button" at bounding box center [252, 369] width 35 height 27
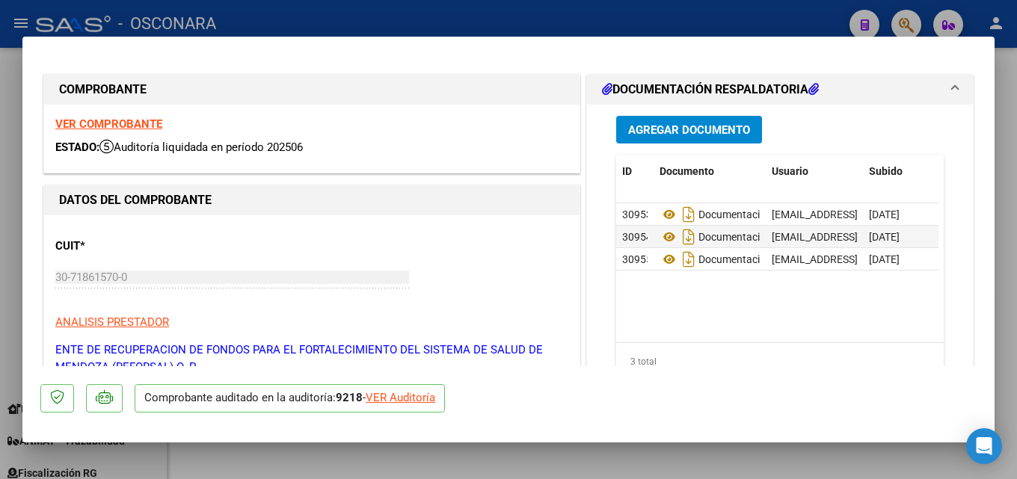
click at [1016, 238] on div at bounding box center [508, 239] width 1017 height 479
type input "$ 0,00"
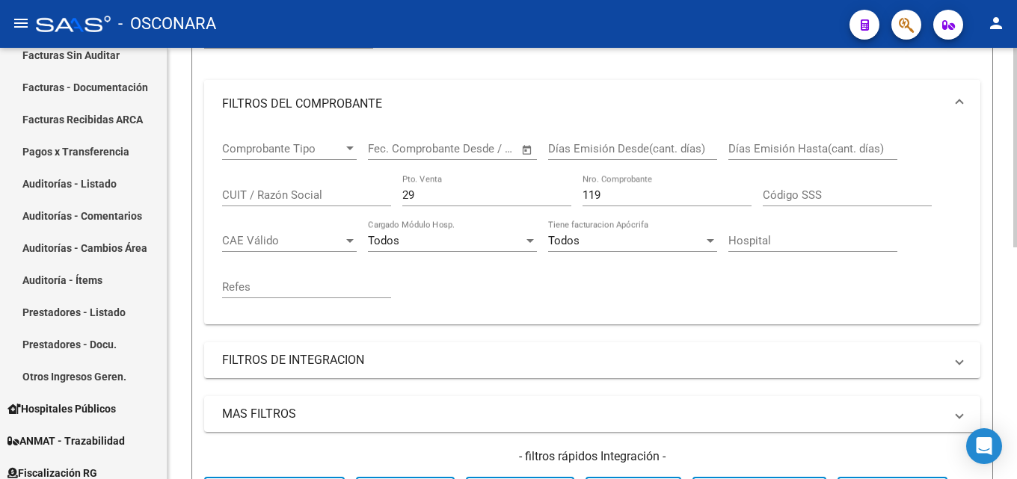
scroll to position [129, 0]
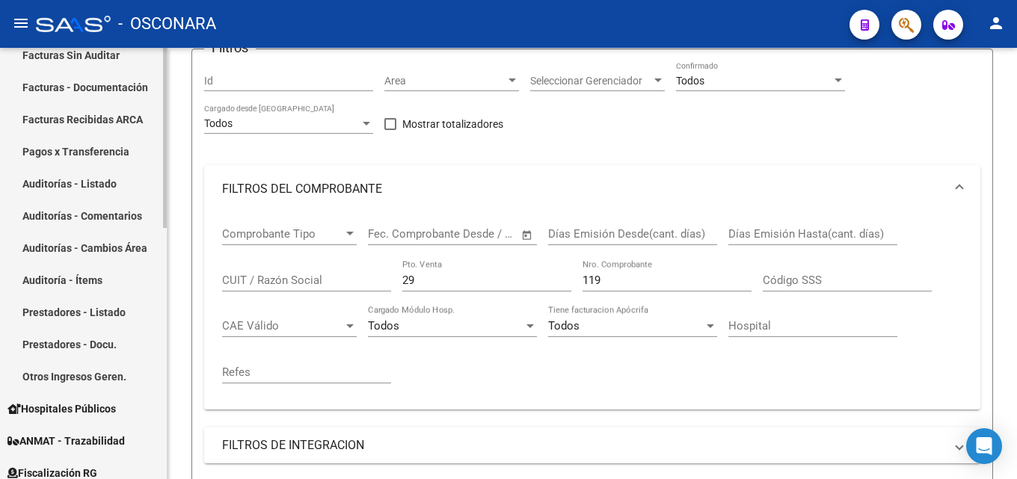
drag, startPoint x: 434, startPoint y: 281, endPoint x: 127, endPoint y: 261, distance: 308.0
click at [159, 274] on mat-sidenav-container "Firma Express Reportes Tablero de Control Ingresos Percibidos Análisis de todos…" at bounding box center [508, 263] width 1017 height 431
type input "25"
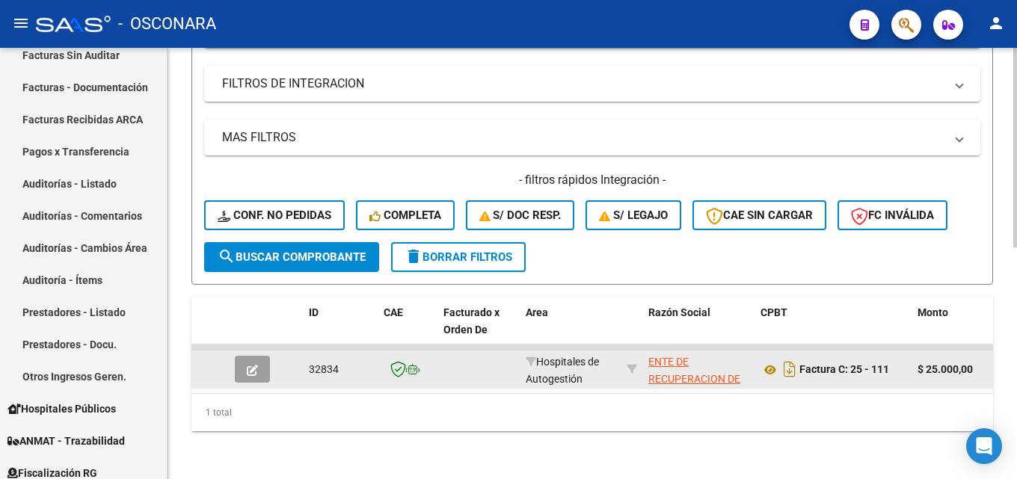
type input "111"
click at [259, 362] on button "button" at bounding box center [252, 369] width 35 height 27
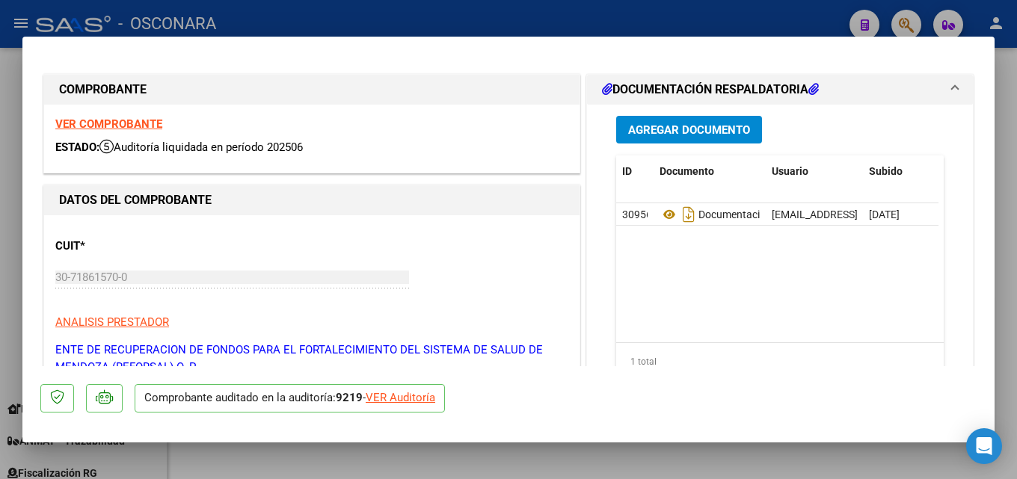
click at [1016, 159] on div at bounding box center [508, 239] width 1017 height 479
type input "$ 0,00"
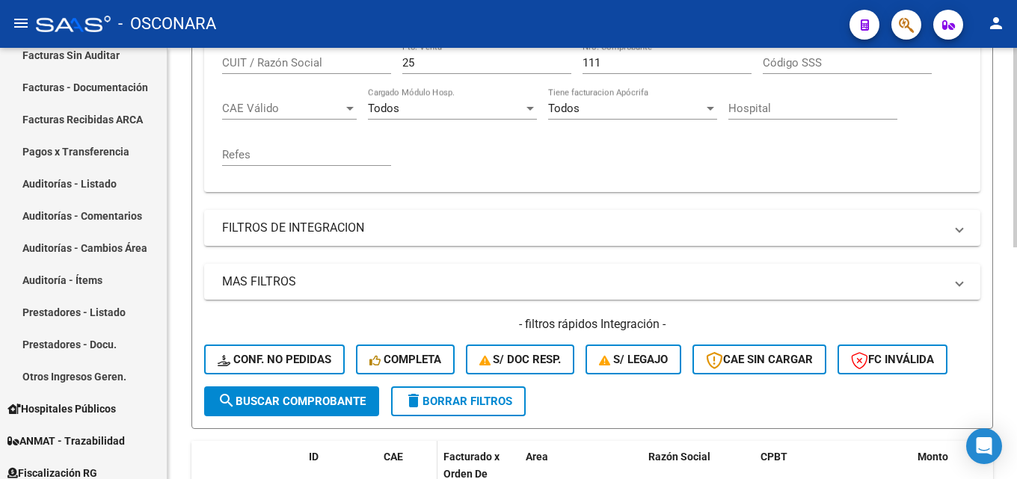
scroll to position [203, 0]
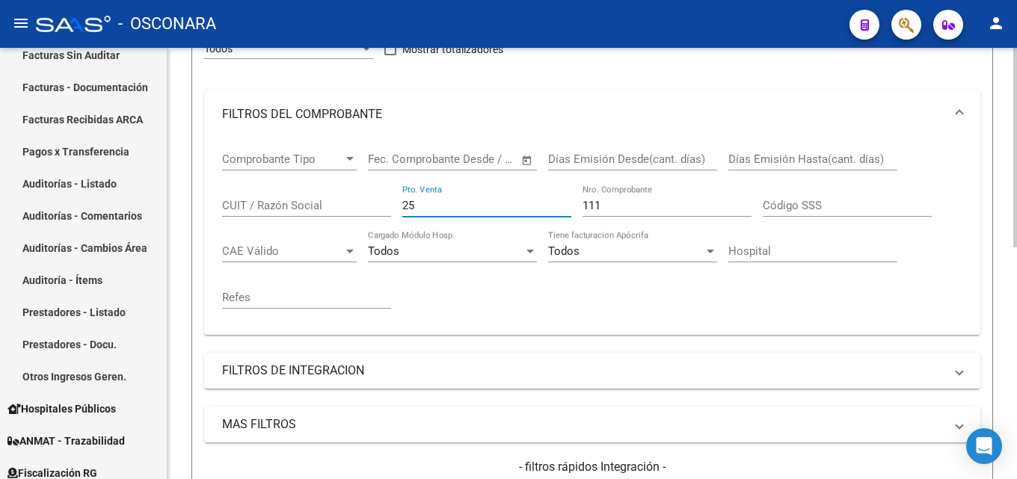
drag, startPoint x: 458, startPoint y: 201, endPoint x: 227, endPoint y: 217, distance: 231.6
click at [204, 224] on div "Comprobante Tipo Comprobante Tipo Start date – End date Fec. Comprobante Desde …" at bounding box center [592, 236] width 776 height 197
type input "16"
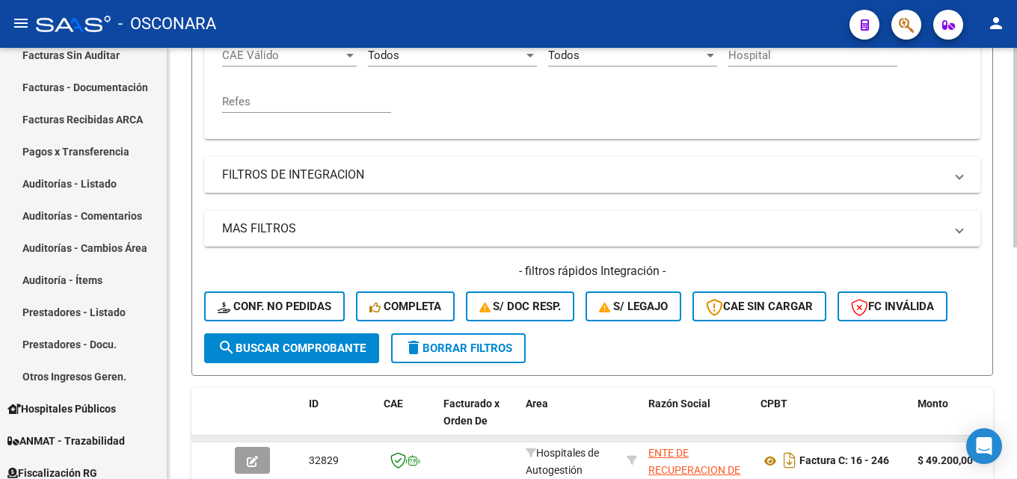
scroll to position [502, 0]
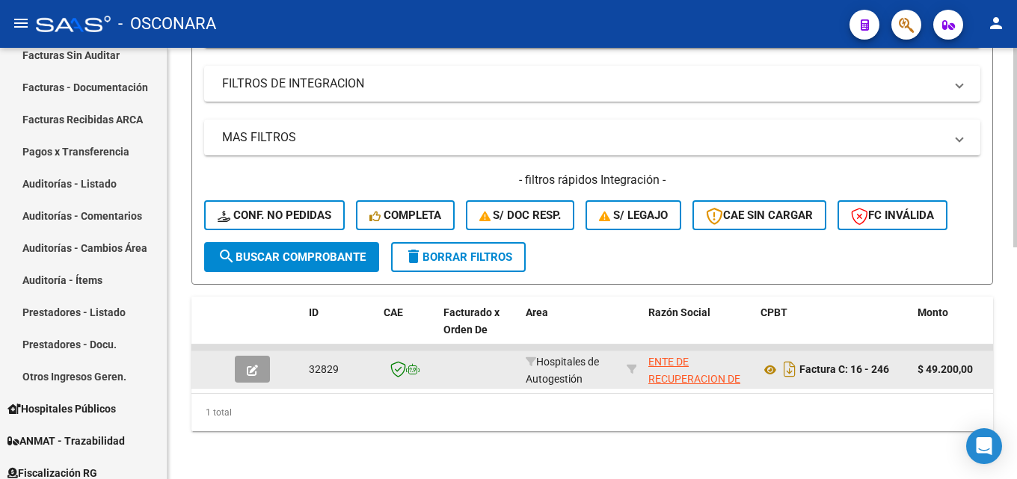
type input "246"
click at [250, 356] on button "button" at bounding box center [252, 369] width 35 height 27
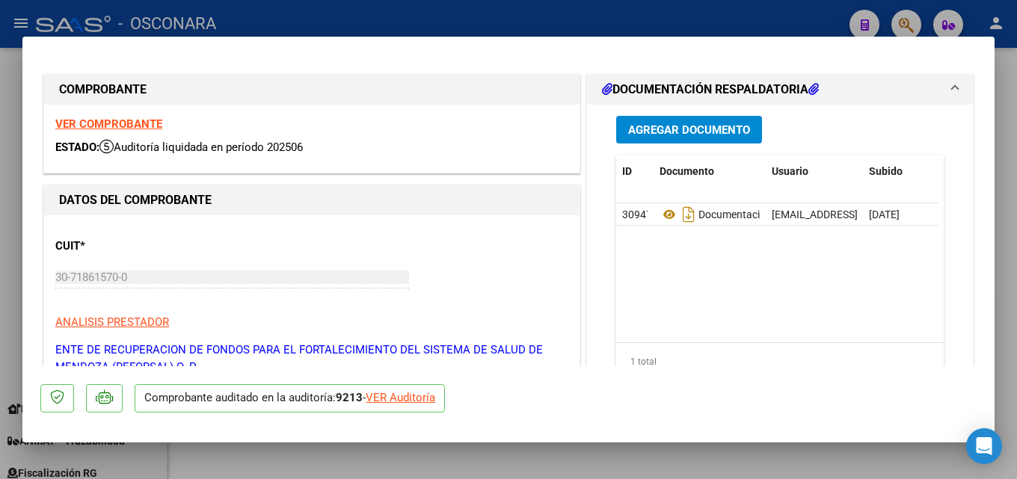
click at [1016, 242] on div at bounding box center [508, 239] width 1017 height 479
type input "$ 0,00"
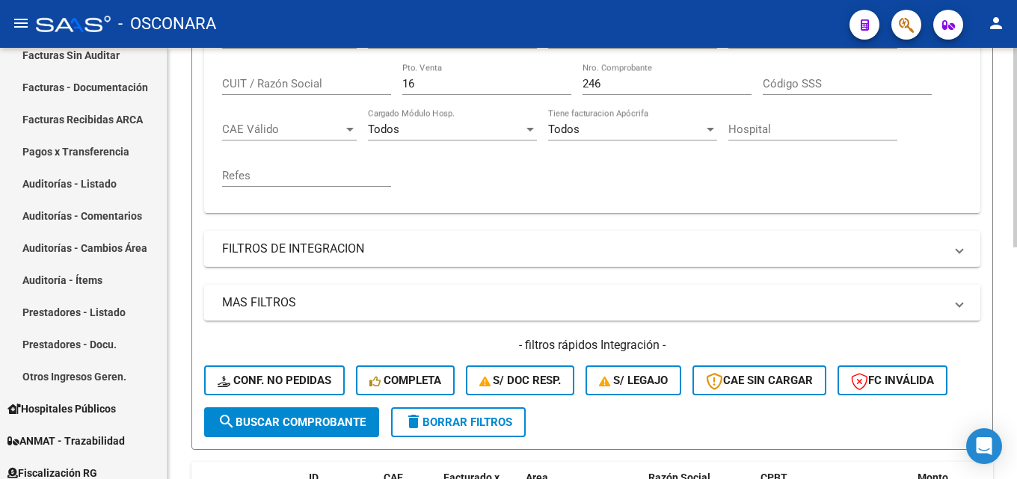
scroll to position [203, 0]
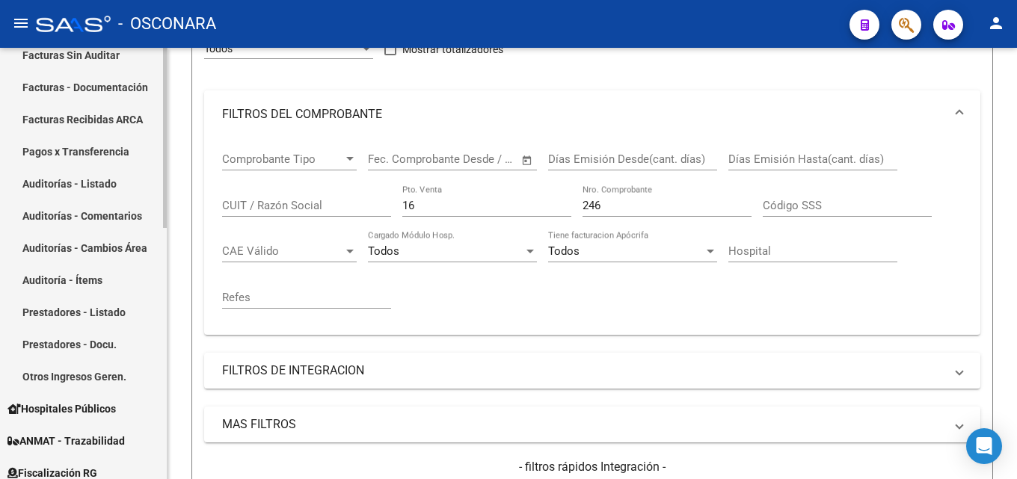
drag, startPoint x: 450, startPoint y: 207, endPoint x: 40, endPoint y: 191, distance: 410.8
click at [95, 200] on mat-sidenav-container "Firma Express Reportes Tablero de Control Ingresos Percibidos Análisis de todos…" at bounding box center [508, 263] width 1017 height 431
type input "5"
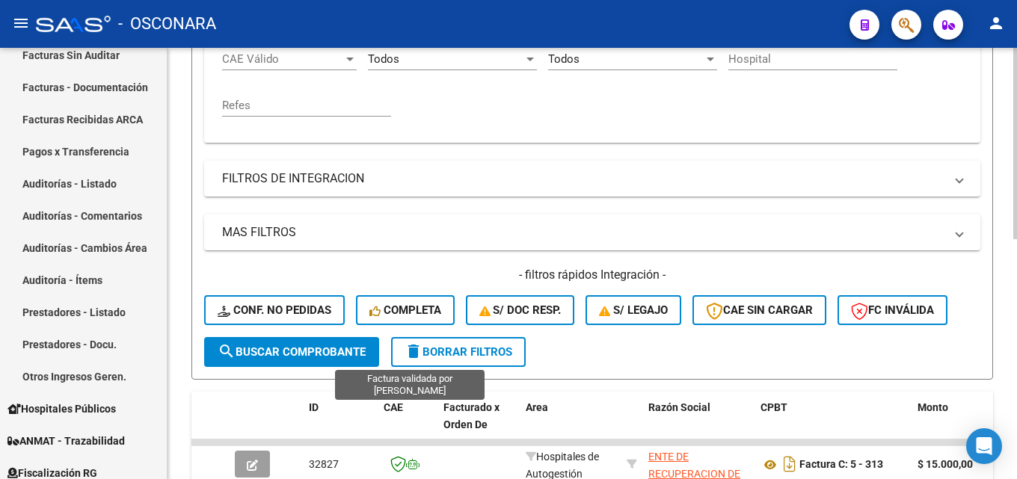
scroll to position [540, 0]
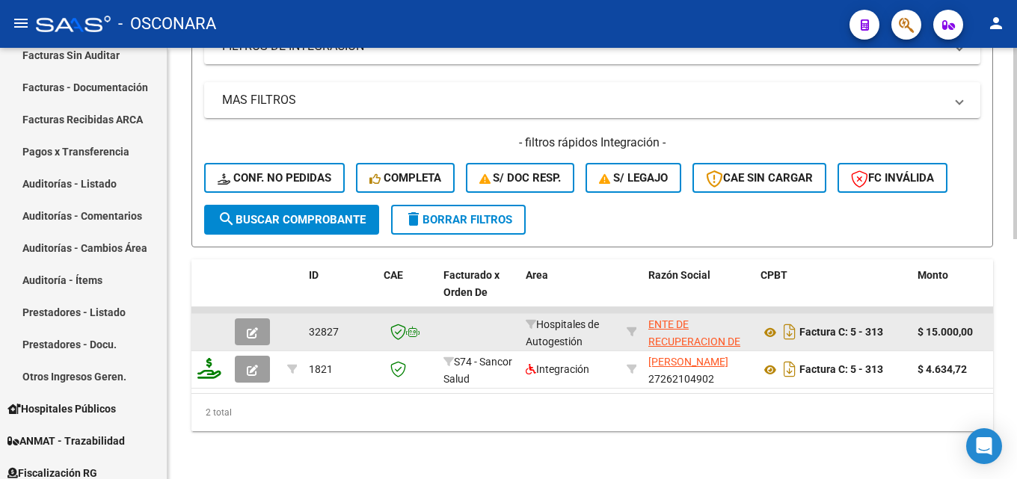
type input "313"
click at [259, 314] on datatable-body-cell at bounding box center [255, 332] width 52 height 37
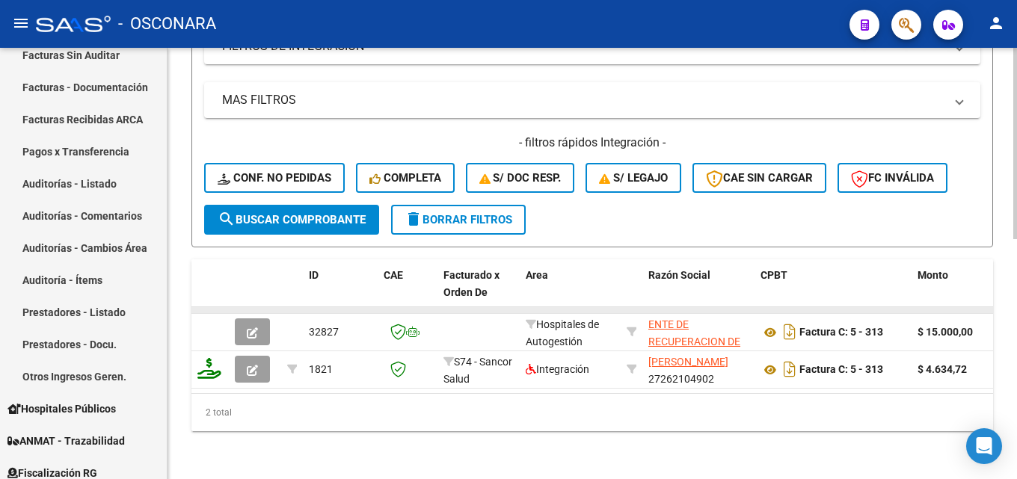
click at [267, 307] on datatable-body-cell at bounding box center [255, 310] width 52 height 6
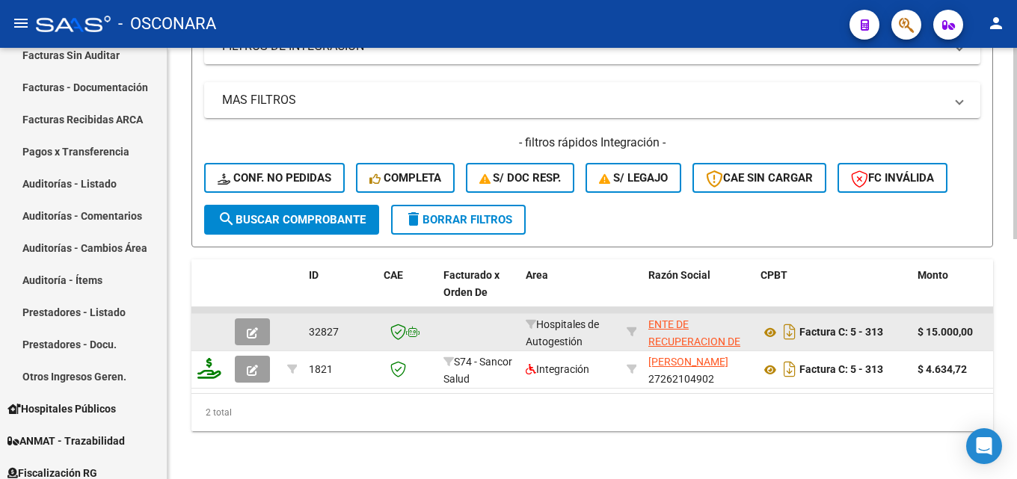
click at [247, 319] on button "button" at bounding box center [252, 332] width 35 height 27
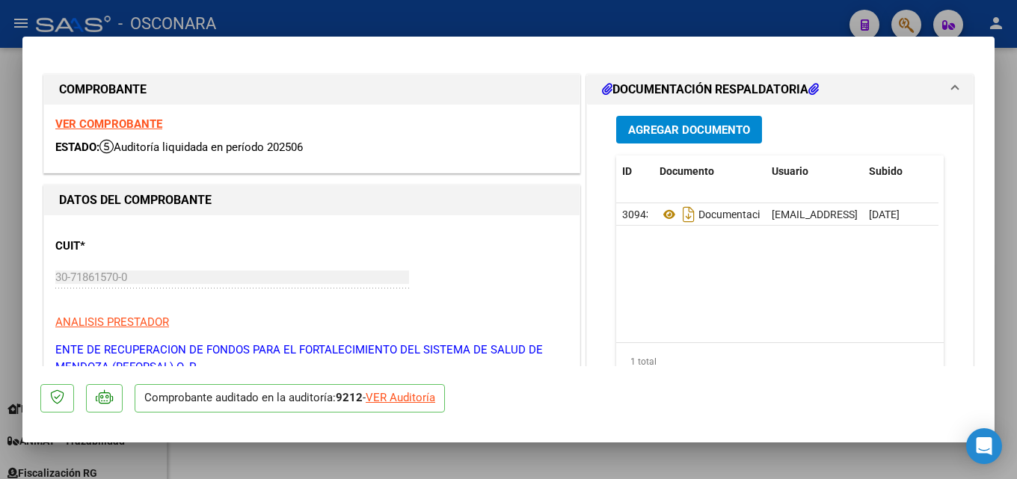
click at [1016, 112] on div at bounding box center [508, 239] width 1017 height 479
type input "$ 0,00"
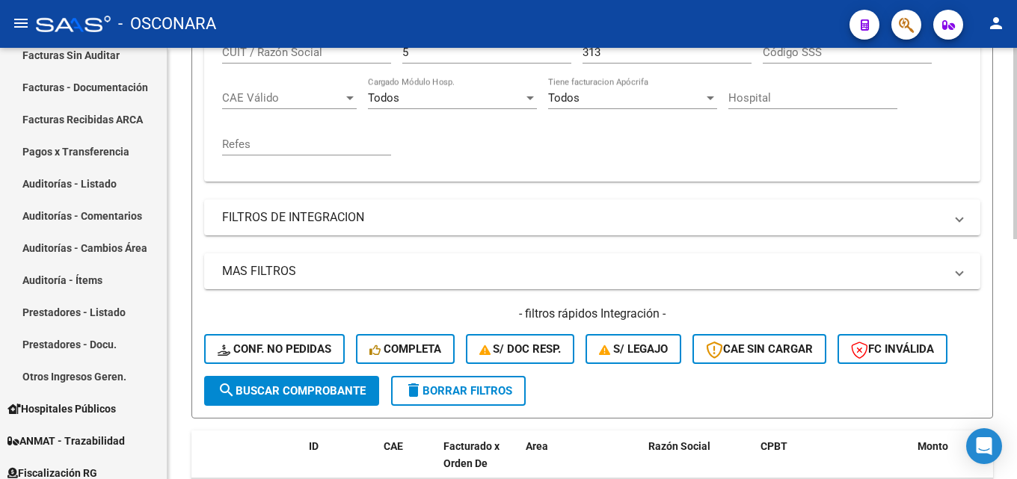
scroll to position [241, 0]
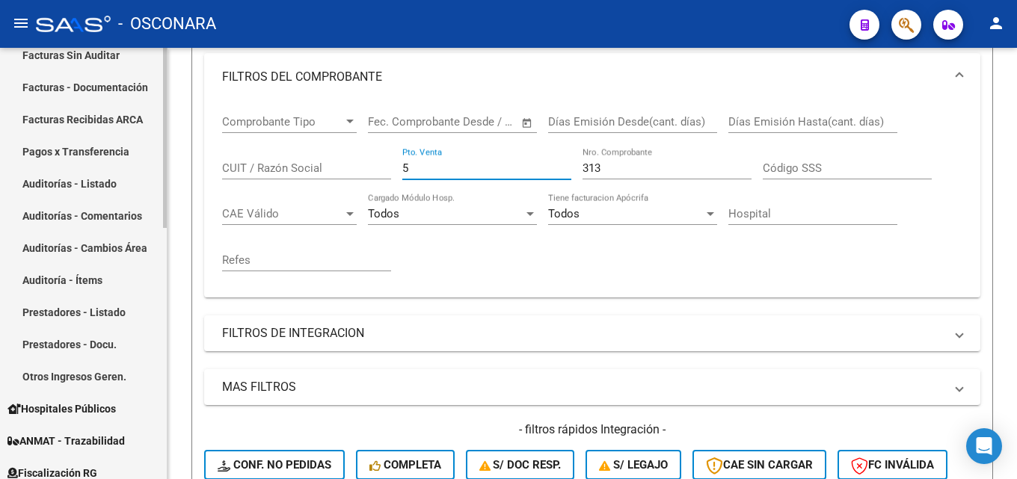
drag, startPoint x: 464, startPoint y: 161, endPoint x: 155, endPoint y: 159, distance: 308.8
click at [197, 161] on form "Filtros Id Area Area Seleccionar Gerenciador Seleccionar Gerenciador Todos Conf…" at bounding box center [592, 235] width 802 height 598
type input "28"
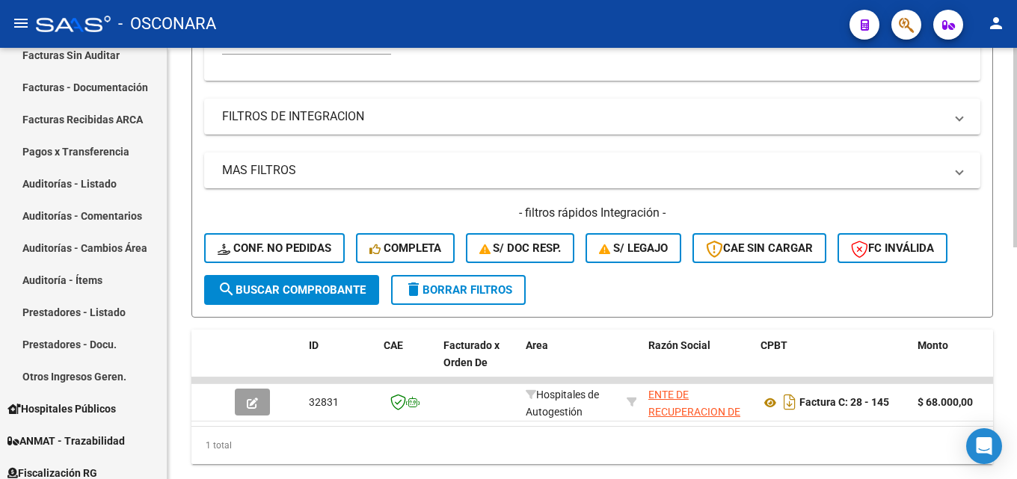
scroll to position [502, 0]
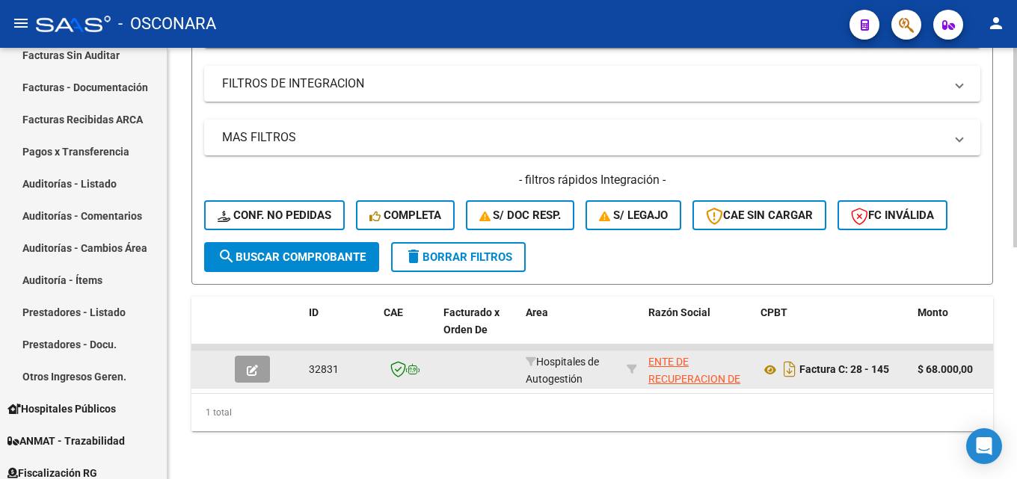
type input "145"
click at [253, 365] on icon "button" at bounding box center [252, 370] width 11 height 11
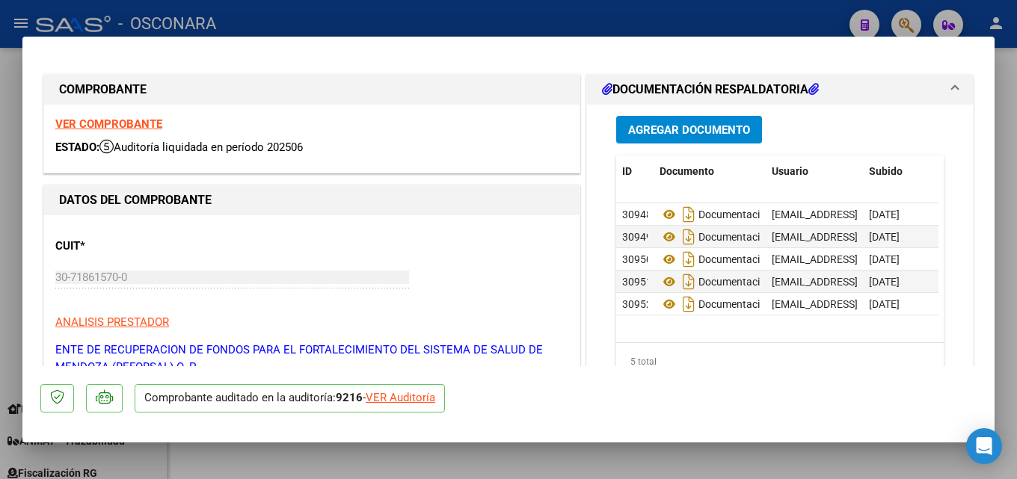
drag, startPoint x: 1016, startPoint y: 210, endPoint x: 956, endPoint y: 219, distance: 60.5
click at [1014, 210] on div at bounding box center [508, 239] width 1017 height 479
type input "$ 0,00"
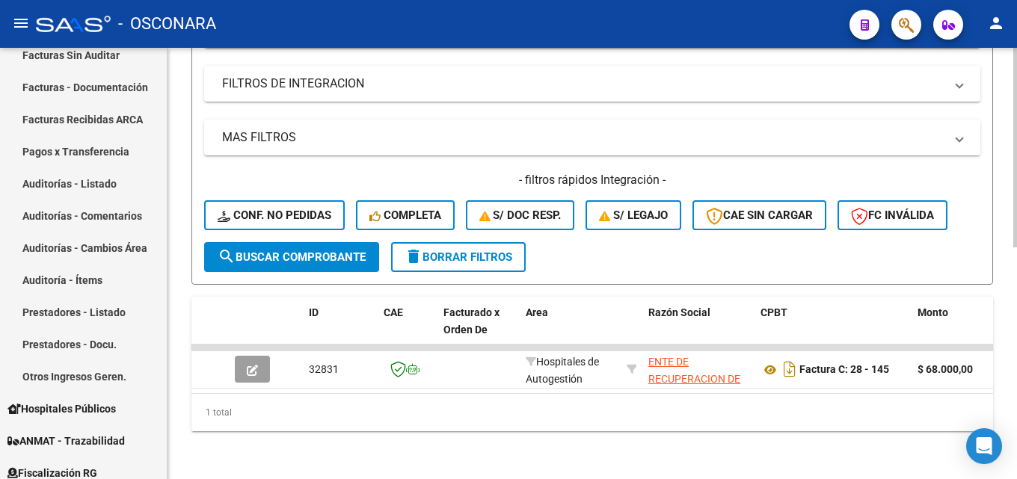
scroll to position [203, 0]
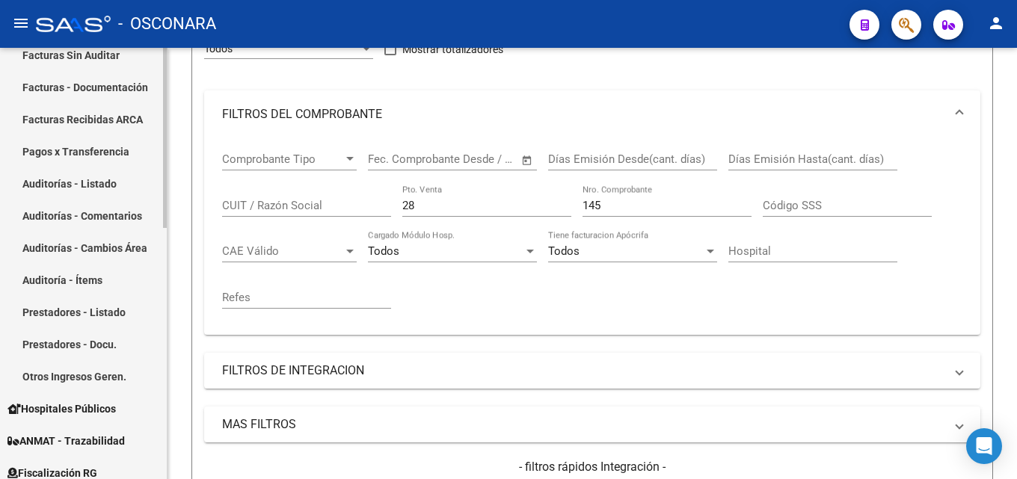
drag, startPoint x: 467, startPoint y: 203, endPoint x: 101, endPoint y: 194, distance: 366.5
click at [153, 203] on mat-sidenav-container "Firma Express Reportes Tablero de Control Ingresos Percibidos Análisis de todos…" at bounding box center [508, 263] width 1017 height 431
type input "15"
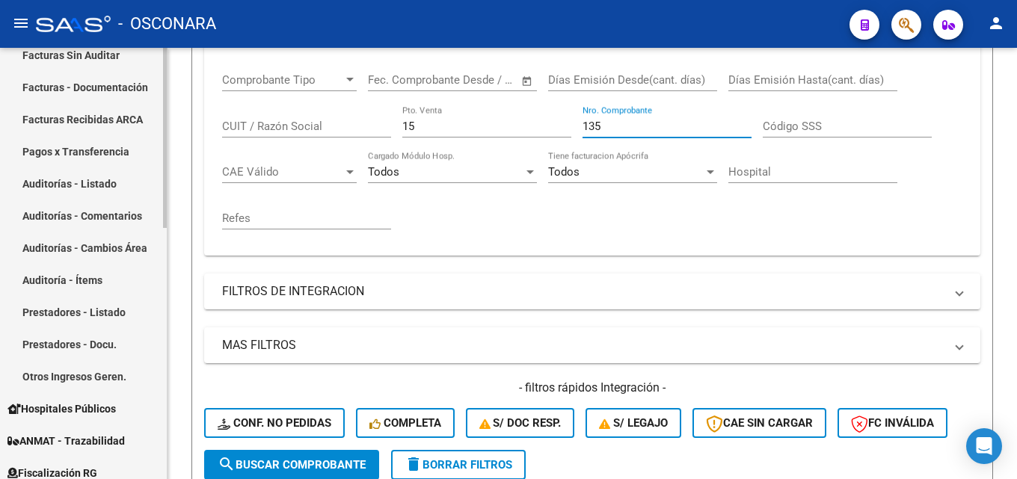
scroll to position [502, 0]
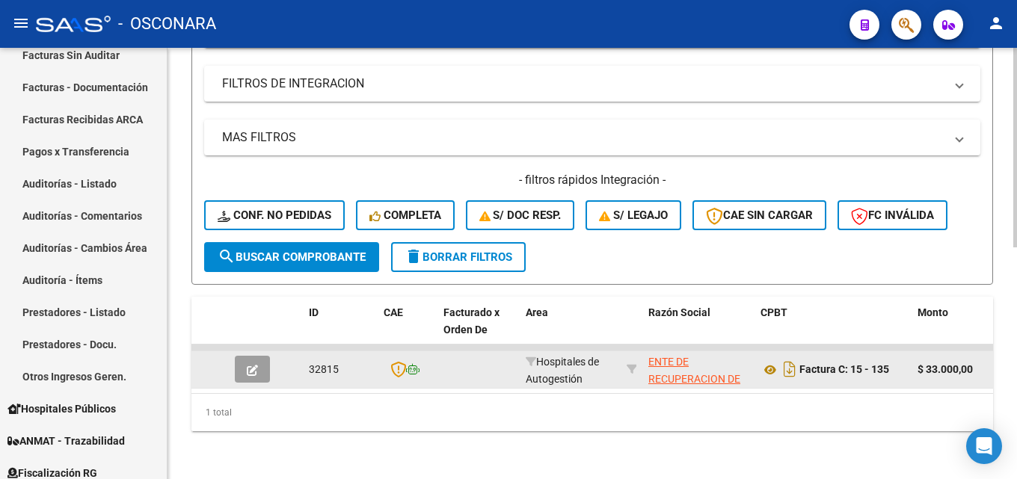
type input "135"
click at [253, 365] on icon "button" at bounding box center [252, 370] width 11 height 11
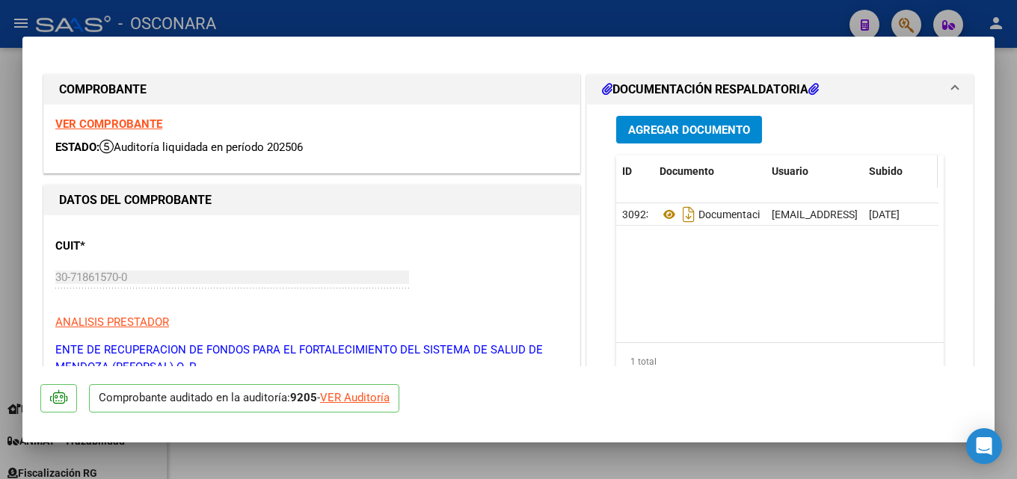
drag, startPoint x: 1016, startPoint y: 161, endPoint x: 900, endPoint y: 212, distance: 126.3
click at [1016, 161] on div at bounding box center [508, 239] width 1017 height 479
type input "$ 0,00"
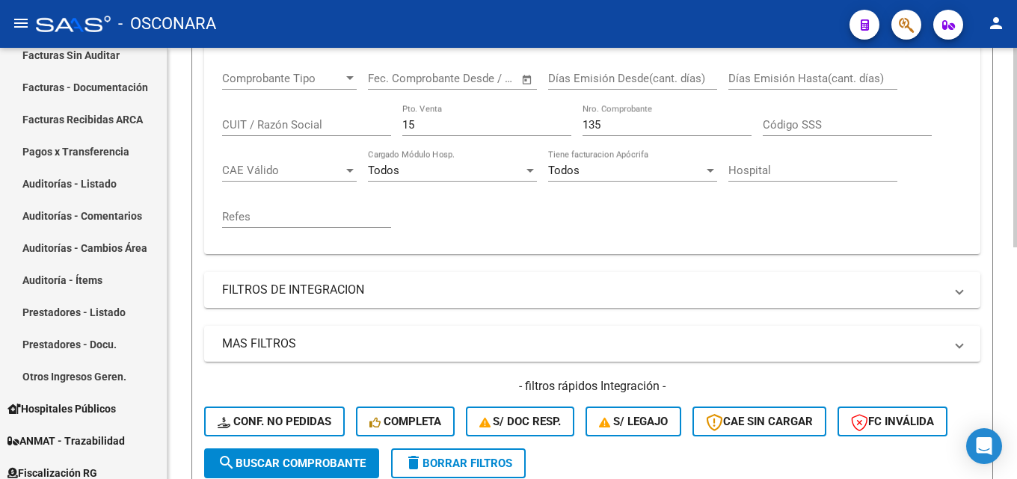
scroll to position [278, 0]
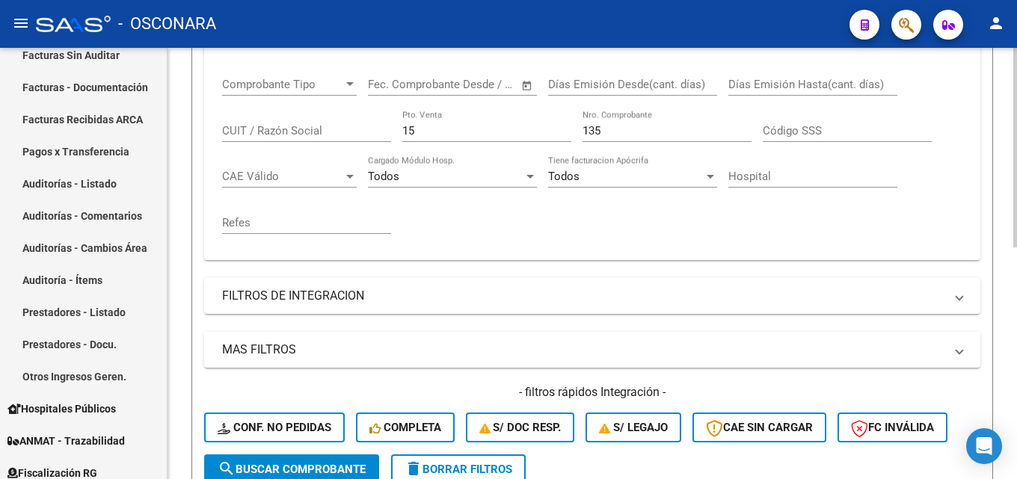
drag, startPoint x: 440, startPoint y: 133, endPoint x: 221, endPoint y: 137, distance: 218.4
click at [236, 138] on div "Comprobante Tipo Comprobante Tipo Start date – End date Fec. Comprobante Desde …" at bounding box center [592, 156] width 740 height 185
type input "17"
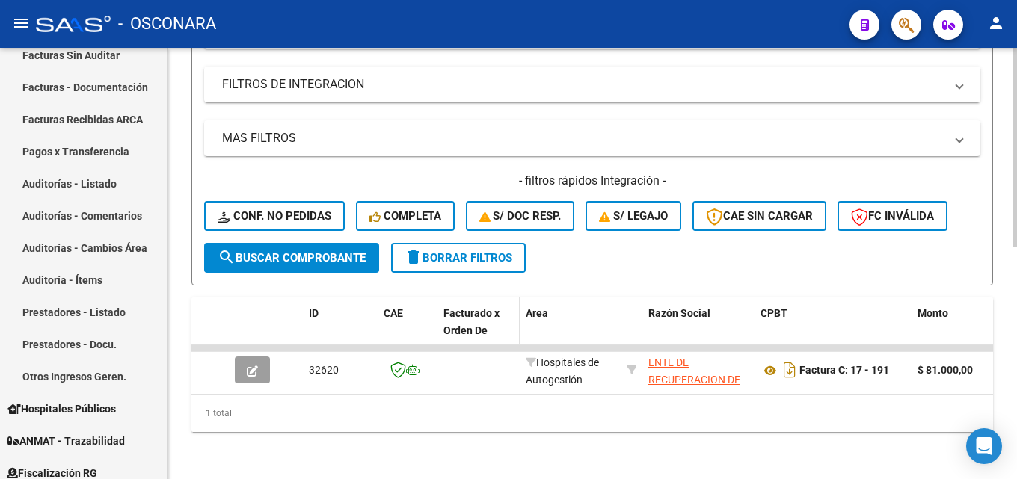
scroll to position [502, 0]
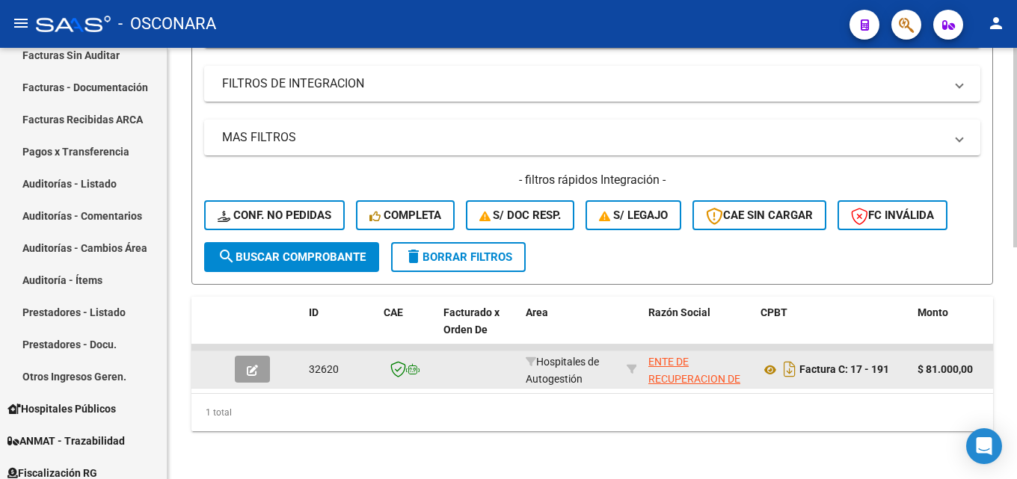
type input "191"
click at [247, 365] on icon "button" at bounding box center [252, 370] width 11 height 11
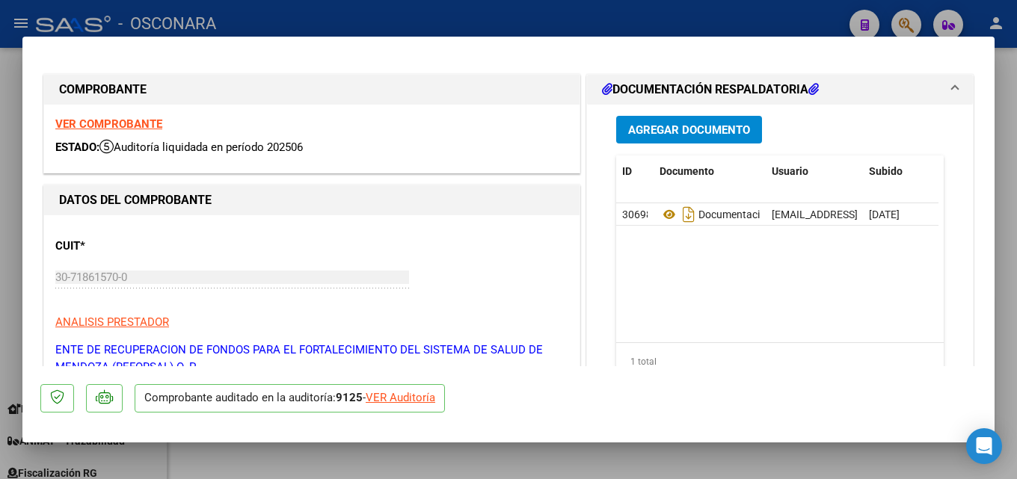
click at [1016, 196] on div at bounding box center [508, 239] width 1017 height 479
type input "$ 0,00"
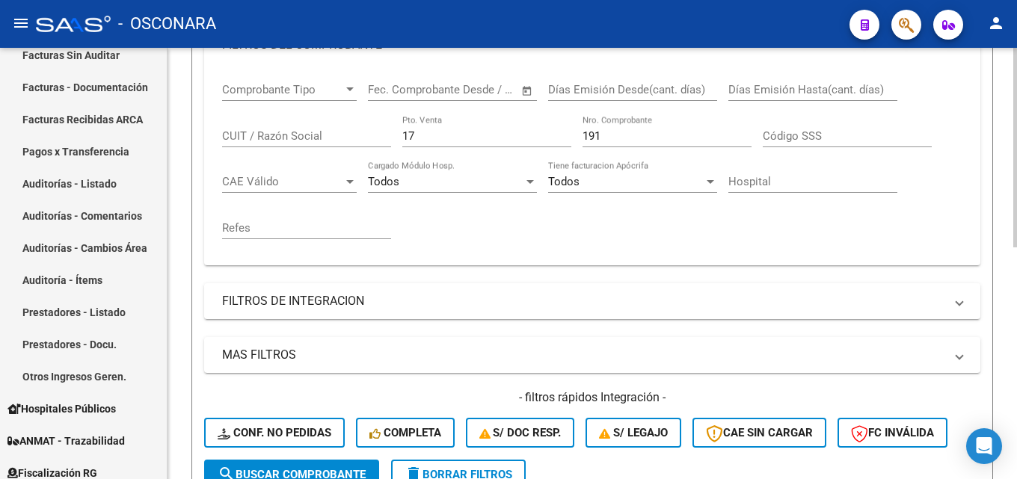
scroll to position [129, 0]
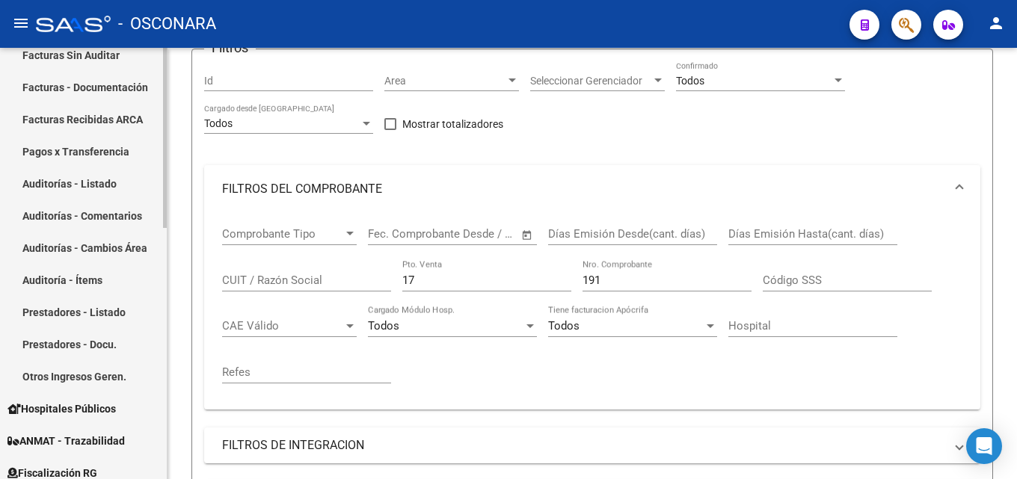
drag, startPoint x: 437, startPoint y: 280, endPoint x: 131, endPoint y: 225, distance: 310.6
click at [141, 228] on mat-sidenav-container "Firma Express Reportes Tablero de Control Ingresos Percibidos Análisis de todos…" at bounding box center [508, 263] width 1017 height 431
type input "20"
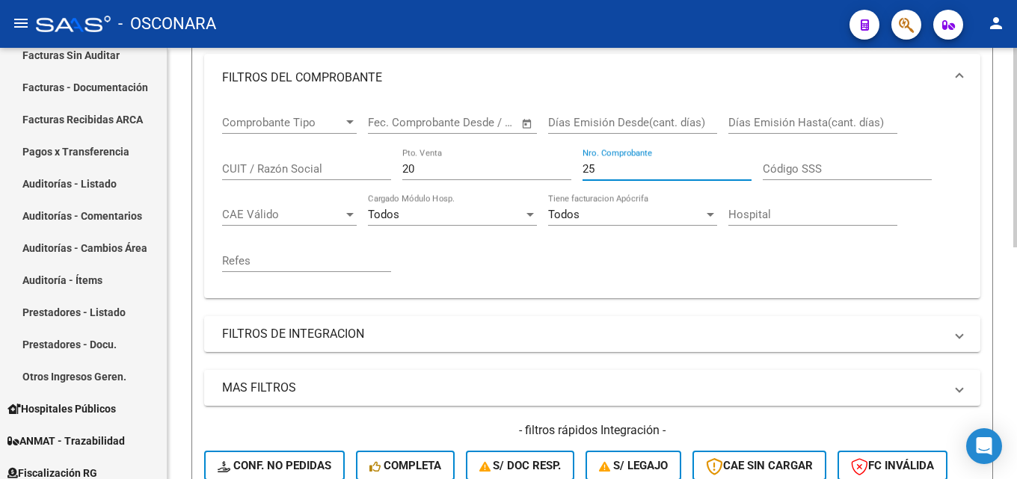
scroll to position [502, 0]
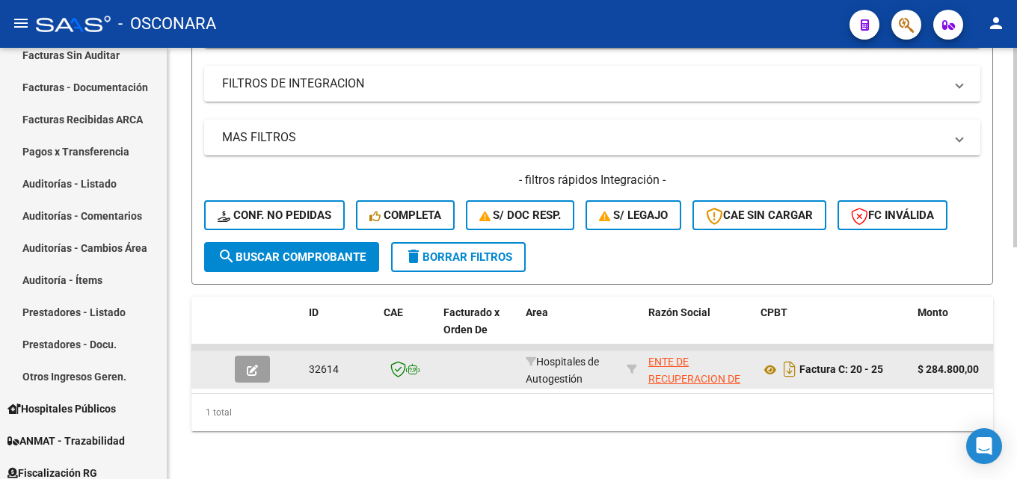
type input "25"
click at [250, 365] on icon "button" at bounding box center [252, 370] width 11 height 11
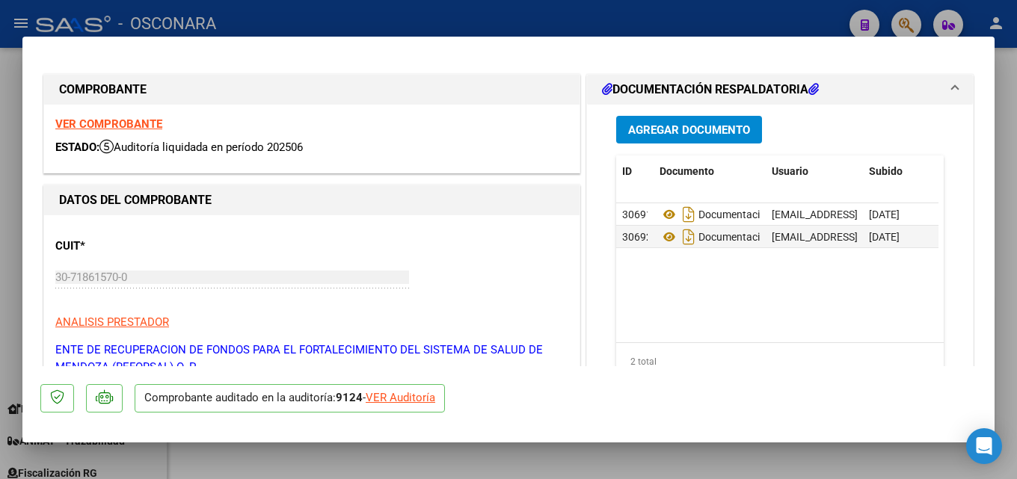
drag, startPoint x: 1016, startPoint y: 148, endPoint x: 970, endPoint y: 147, distance: 45.6
click at [1013, 147] on div at bounding box center [508, 239] width 1017 height 479
type input "$ 0,00"
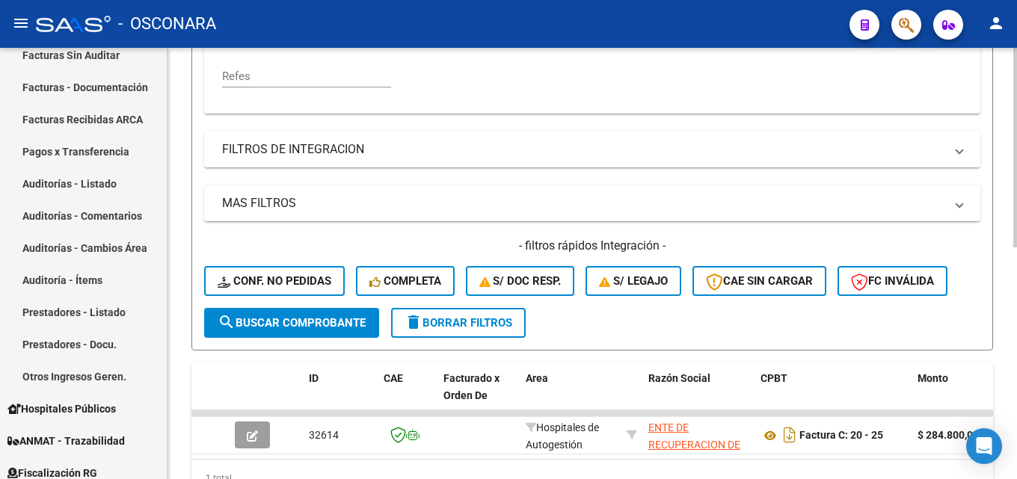
scroll to position [203, 0]
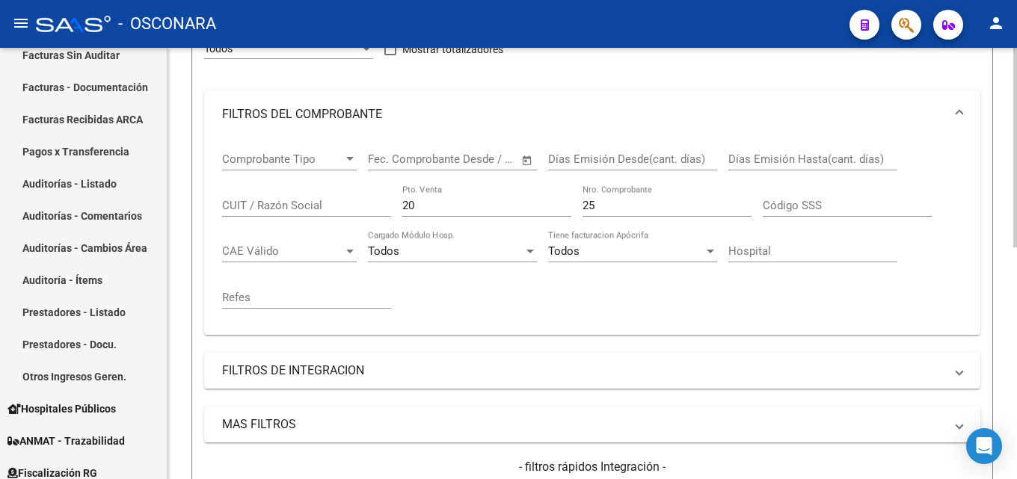
drag, startPoint x: 474, startPoint y: 207, endPoint x: 252, endPoint y: 201, distance: 222.1
click at [281, 206] on div "Comprobante Tipo Comprobante Tipo Start date – End date Fec. Comprobante Desde …" at bounding box center [592, 230] width 740 height 185
drag, startPoint x: 595, startPoint y: 191, endPoint x: 268, endPoint y: 171, distance: 328.1
click at [301, 174] on div "Comprobante Tipo Comprobante Tipo Start date – End date Fec. Comprobante Desde …" at bounding box center [592, 230] width 740 height 185
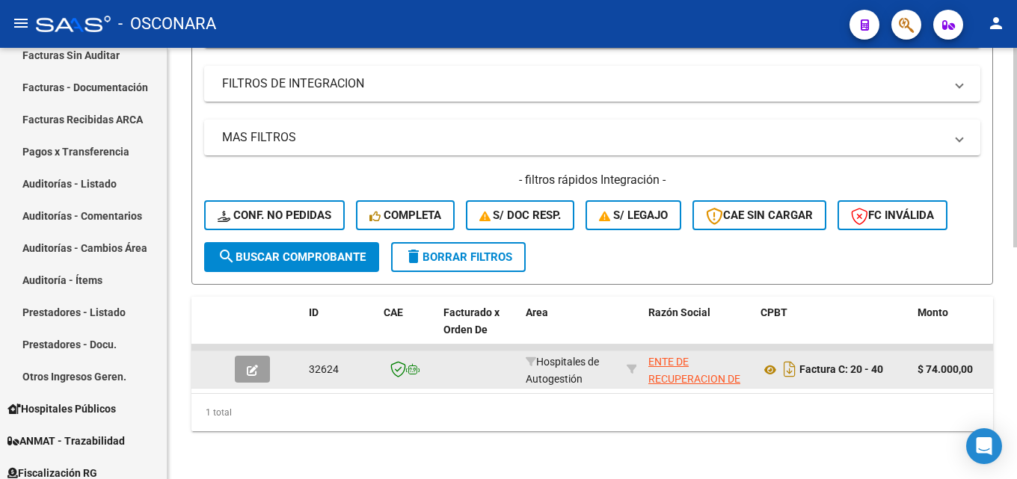
type input "40"
click at [260, 356] on button "button" at bounding box center [252, 369] width 35 height 27
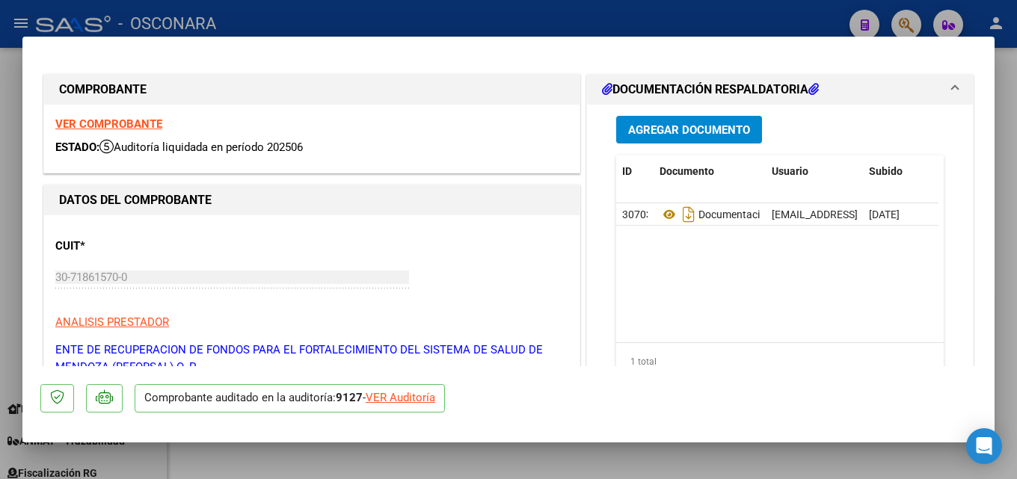
click at [1016, 245] on div at bounding box center [508, 239] width 1017 height 479
type input "$ 0,00"
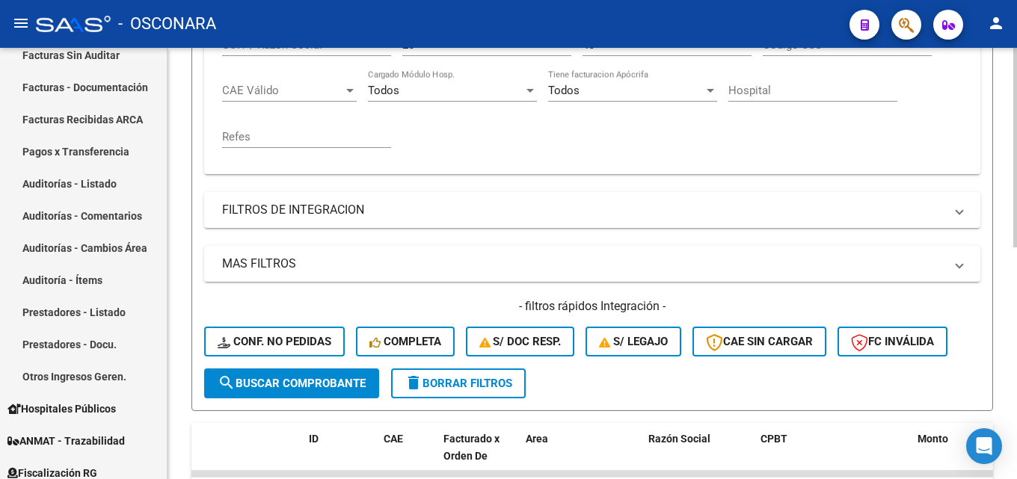
scroll to position [203, 0]
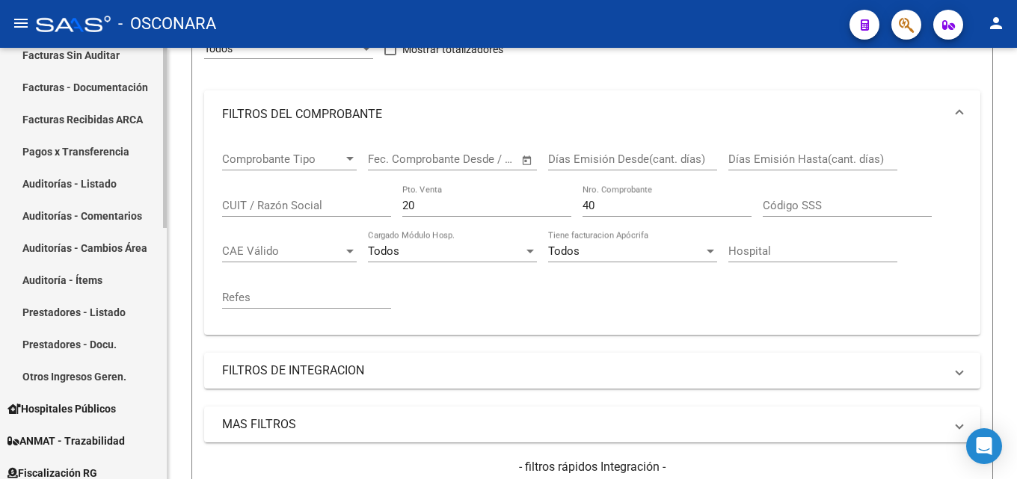
drag, startPoint x: 451, startPoint y: 211, endPoint x: 52, endPoint y: 217, distance: 399.3
click at [111, 212] on mat-sidenav-container "Firma Express Reportes Tablero de Control Ingresos Percibidos Análisis de todos…" at bounding box center [508, 263] width 1017 height 431
type input "34"
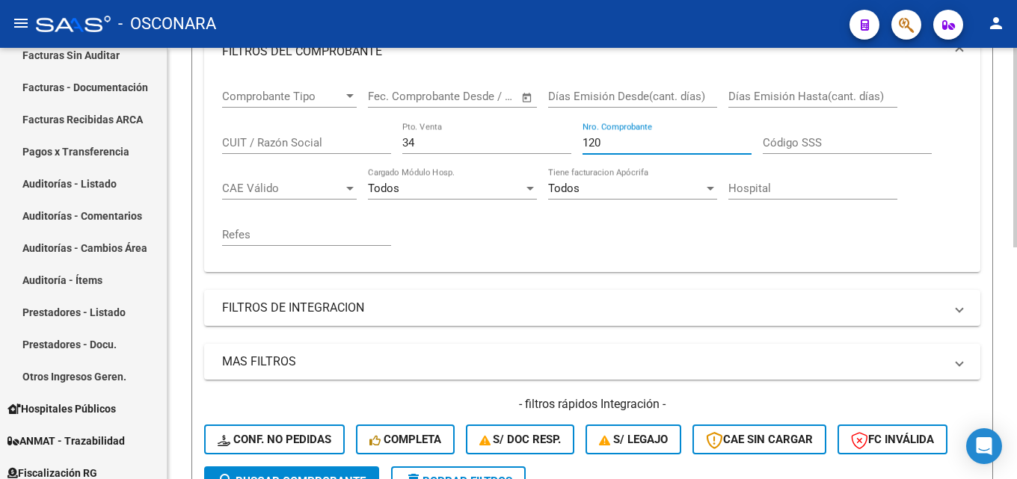
scroll to position [502, 0]
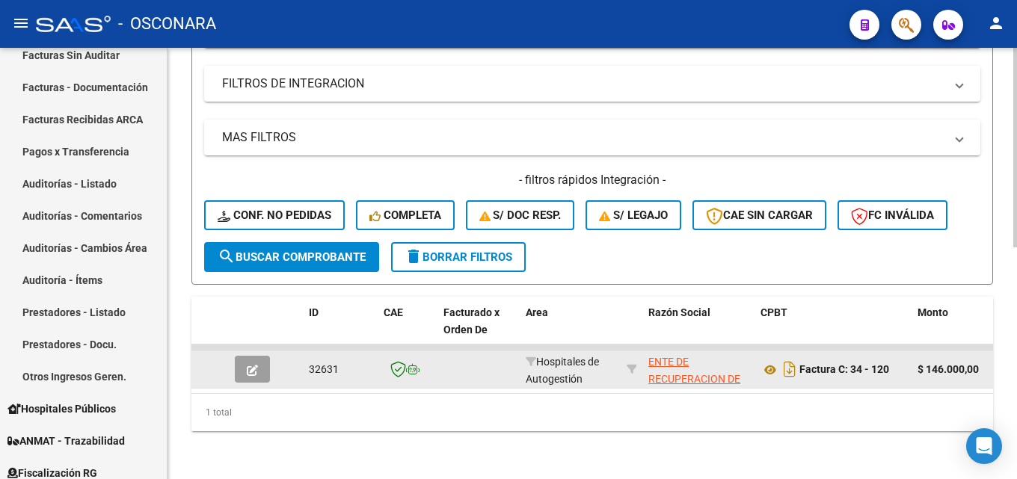
type input "120"
click at [239, 363] on button "button" at bounding box center [252, 369] width 35 height 27
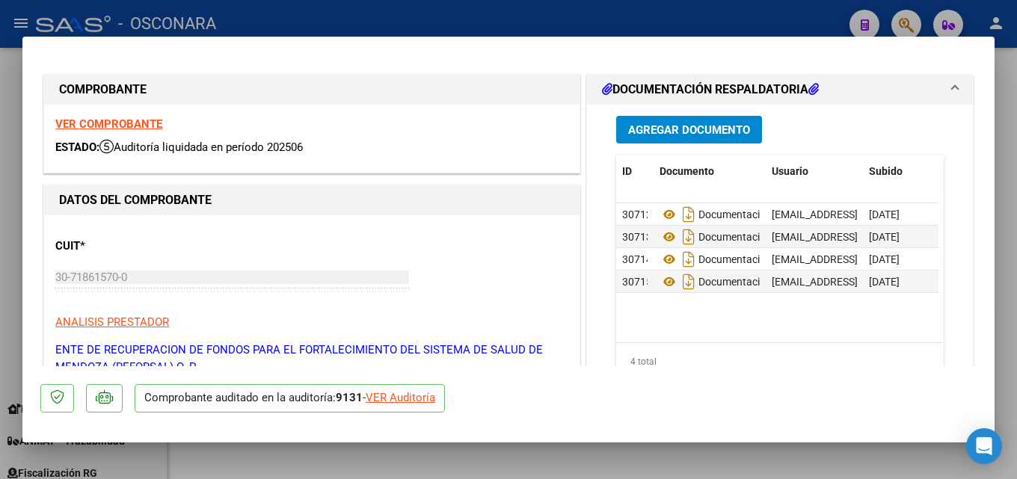
click at [1016, 301] on div at bounding box center [508, 239] width 1017 height 479
type input "$ 0,00"
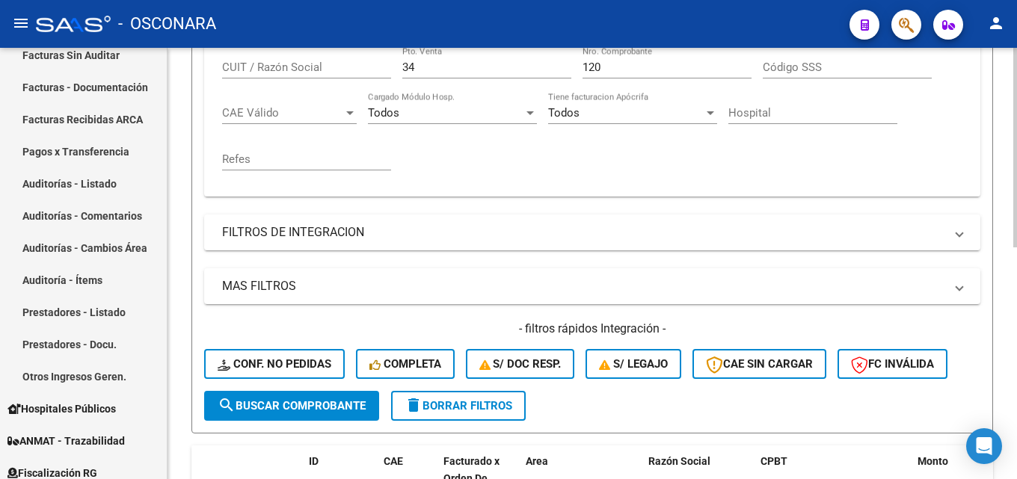
scroll to position [203, 0]
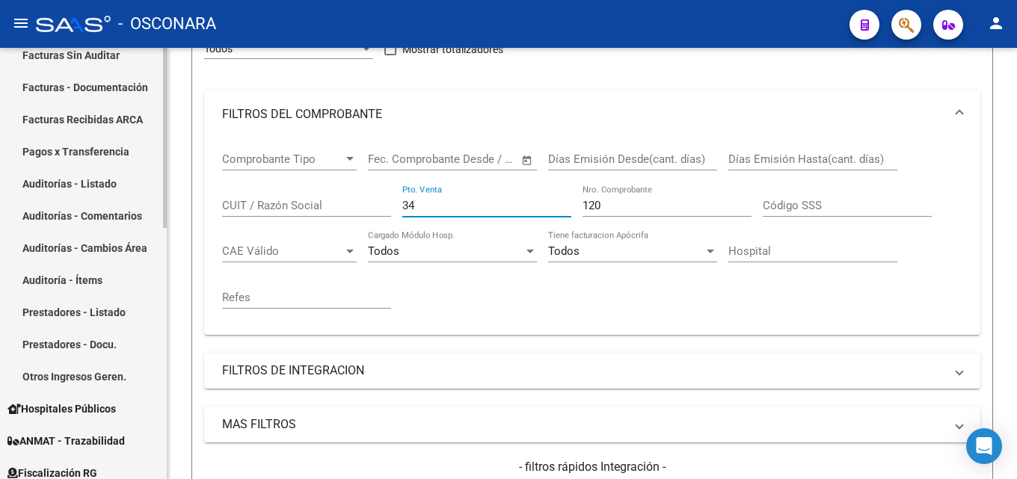
drag, startPoint x: 468, startPoint y: 206, endPoint x: 134, endPoint y: 207, distance: 334.2
click at [135, 207] on mat-sidenav-container "Firma Express Reportes Tablero de Control Ingresos Percibidos Análisis de todos…" at bounding box center [508, 263] width 1017 height 431
type input "31"
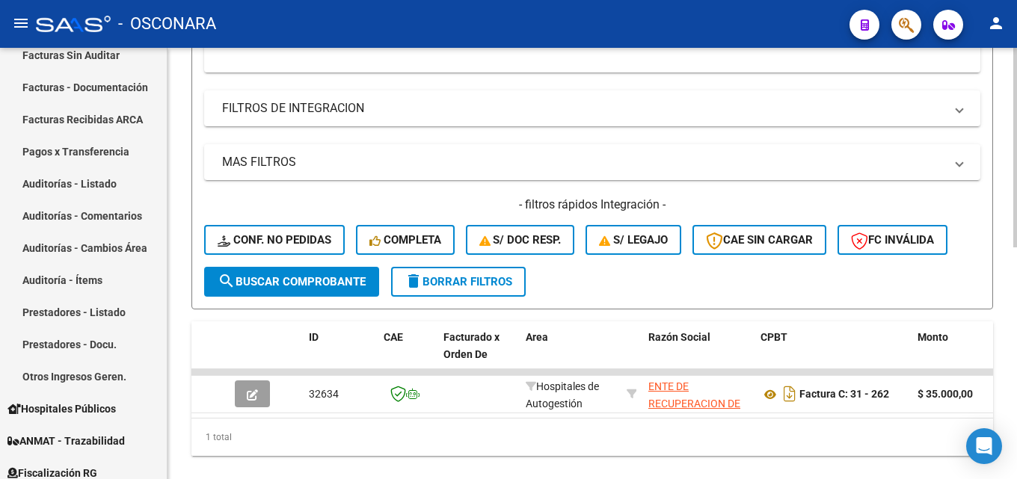
scroll to position [502, 0]
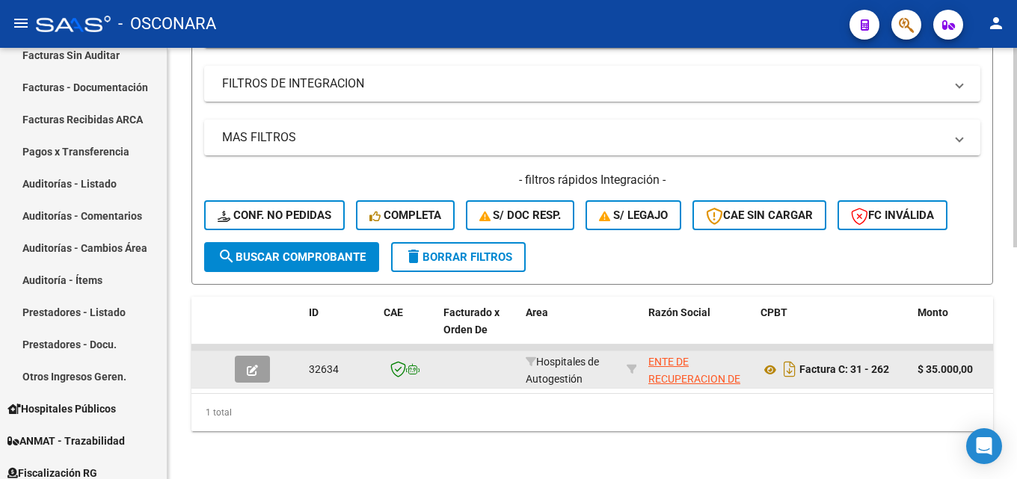
type input "262"
click at [266, 356] on button "button" at bounding box center [252, 369] width 35 height 27
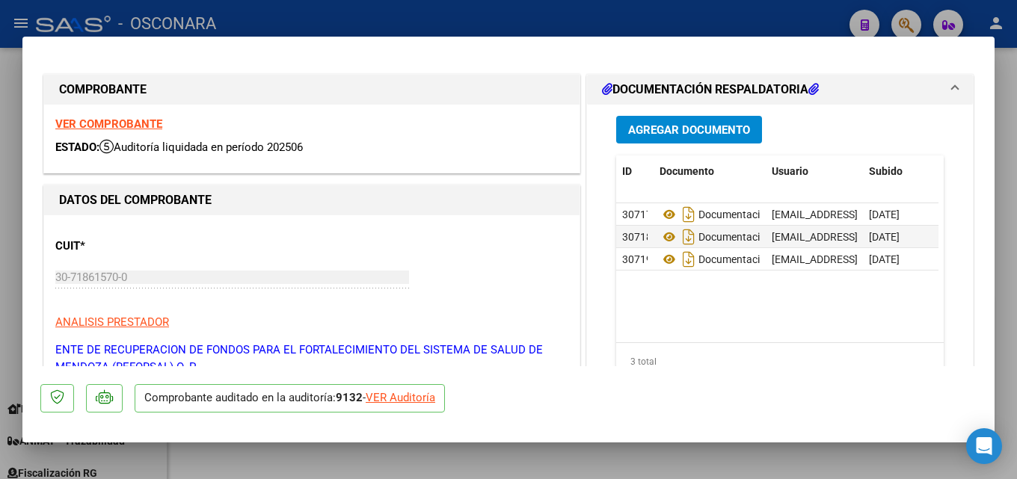
click at [1008, 381] on div at bounding box center [508, 239] width 1017 height 479
type input "$ 0,00"
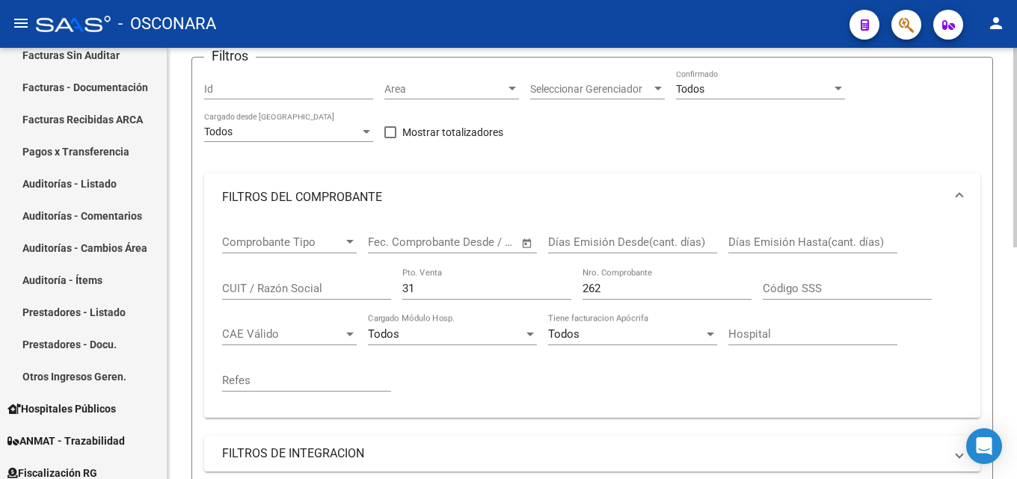
scroll to position [150, 0]
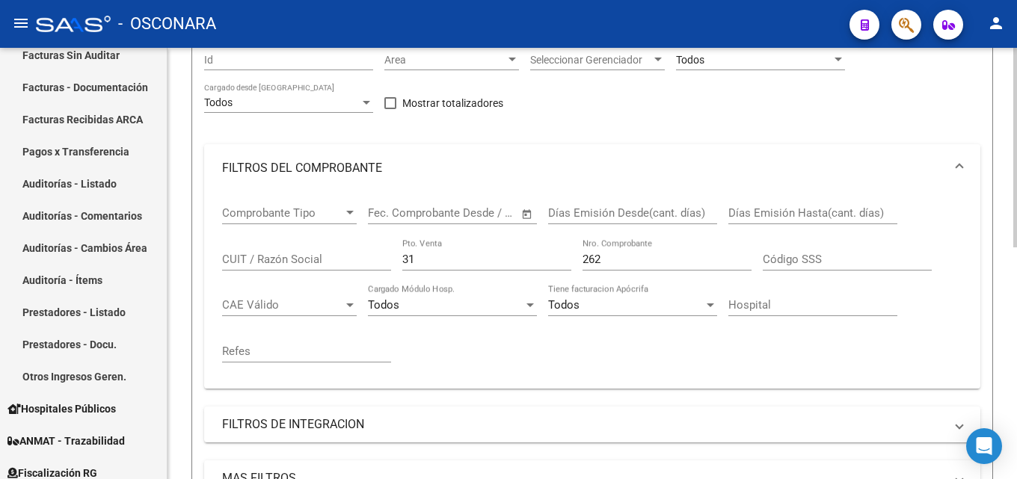
drag, startPoint x: 458, startPoint y: 265, endPoint x: 173, endPoint y: 254, distance: 285.8
click at [180, 257] on div "Video tutorial PRESTADORES -> Listado de CPBTs Emitidos por Prestadores / Prove…" at bounding box center [591, 359] width 849 height 922
type input "8"
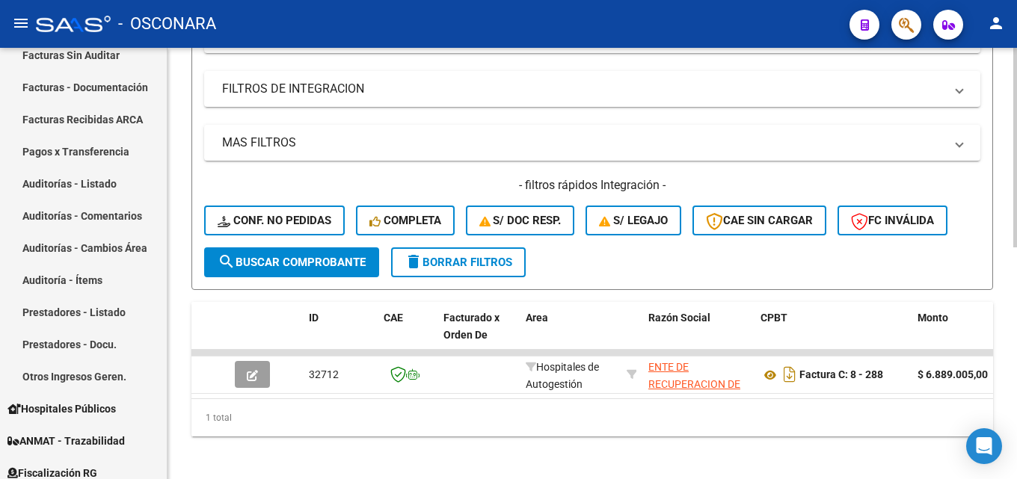
scroll to position [502, 0]
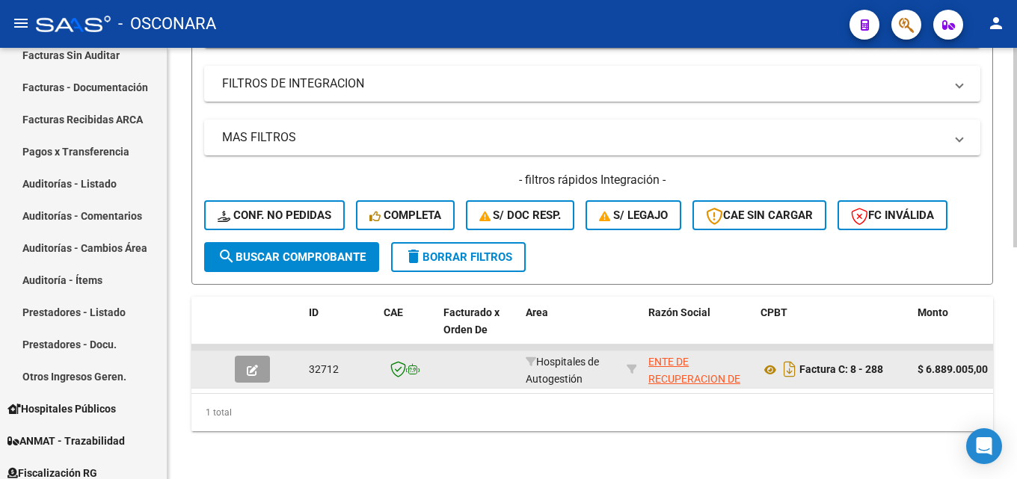
type input "288"
click at [265, 358] on button "button" at bounding box center [252, 369] width 35 height 27
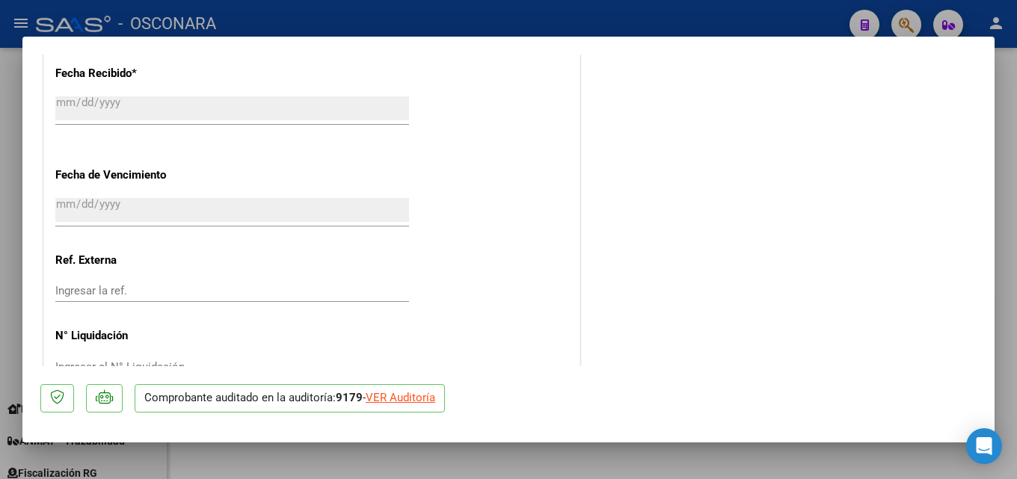
scroll to position [855, 0]
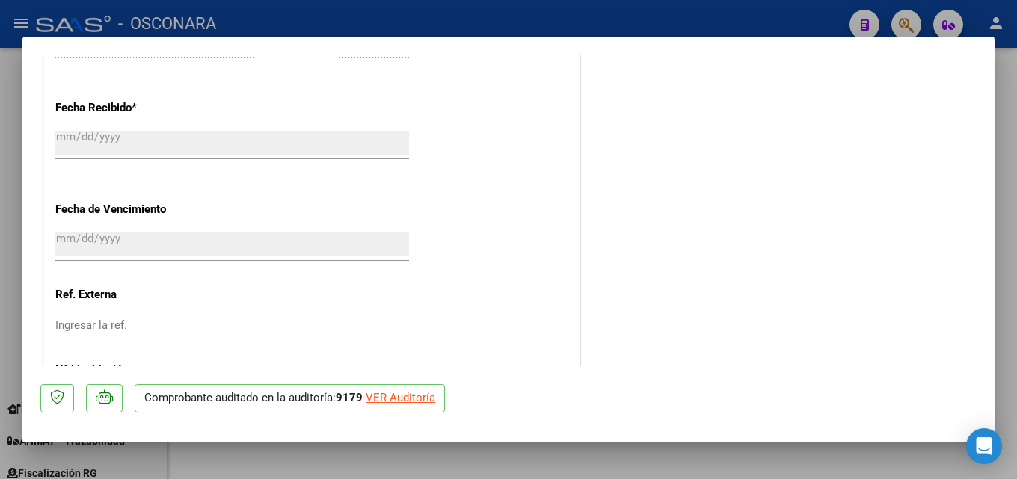
click at [1016, 209] on div at bounding box center [508, 239] width 1017 height 479
type input "$ 0,00"
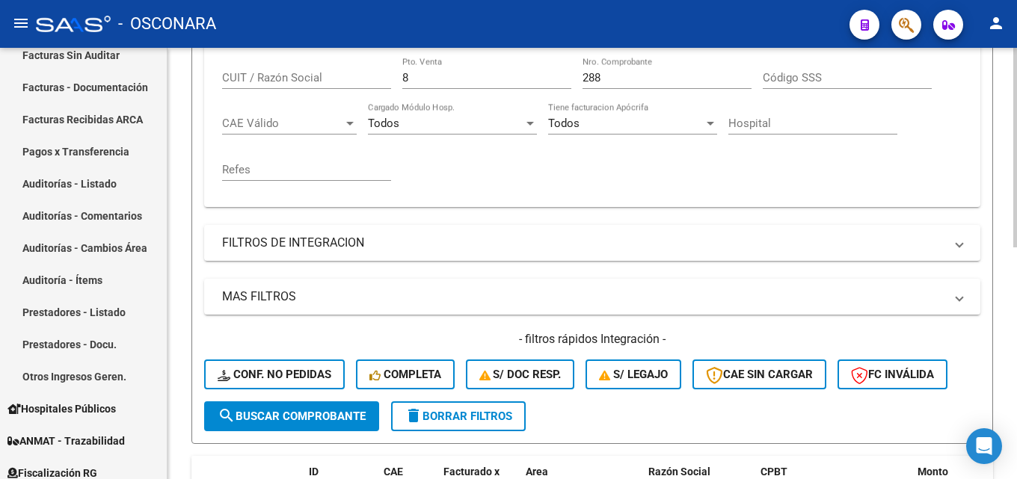
scroll to position [129, 0]
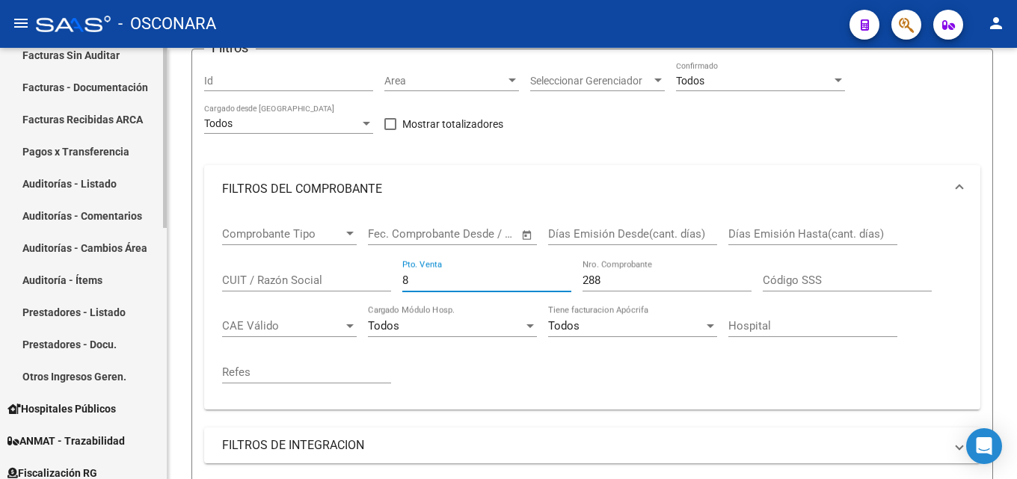
drag, startPoint x: 437, startPoint y: 284, endPoint x: 73, endPoint y: 291, distance: 364.9
click at [111, 291] on mat-sidenav-container "Firma Express Reportes Tablero de Control Ingresos Percibidos Análisis de todos…" at bounding box center [508, 263] width 1017 height 431
type input "39"
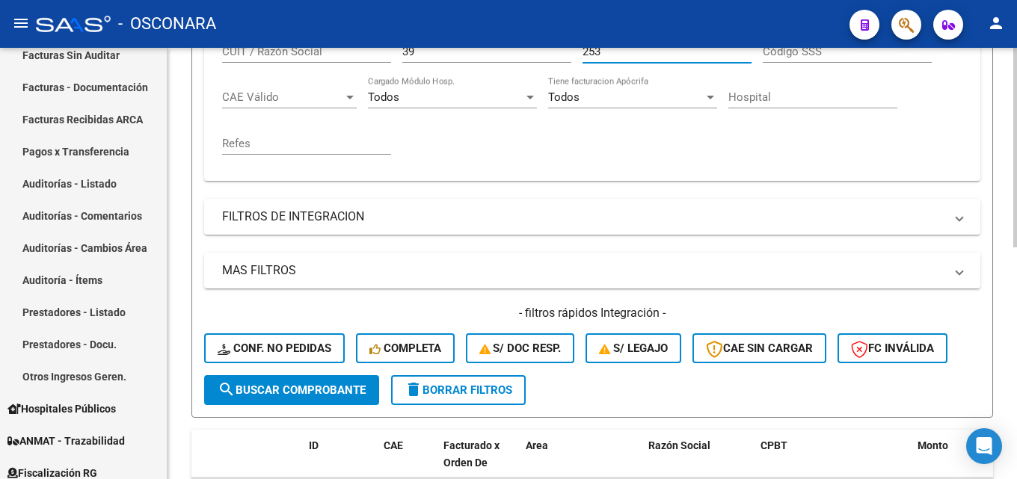
scroll to position [502, 0]
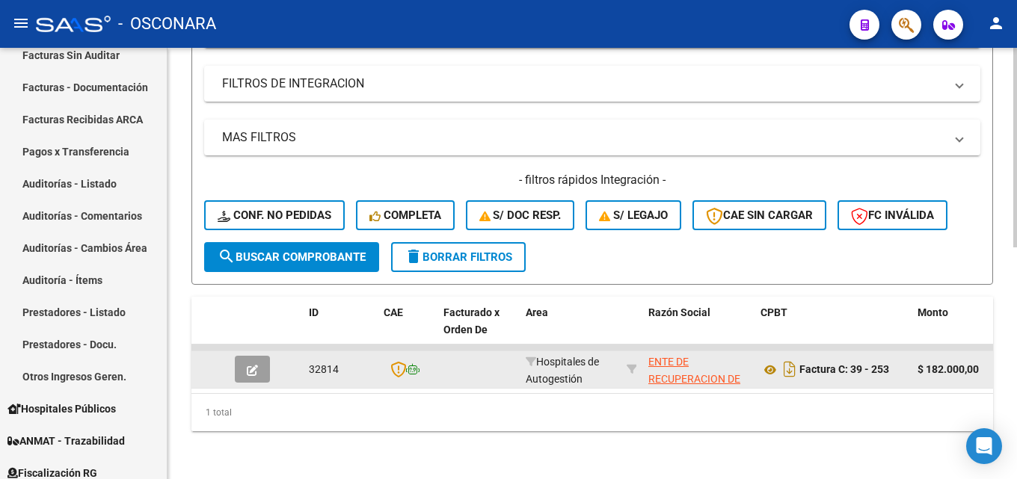
type input "253"
click at [245, 360] on button "button" at bounding box center [252, 369] width 35 height 27
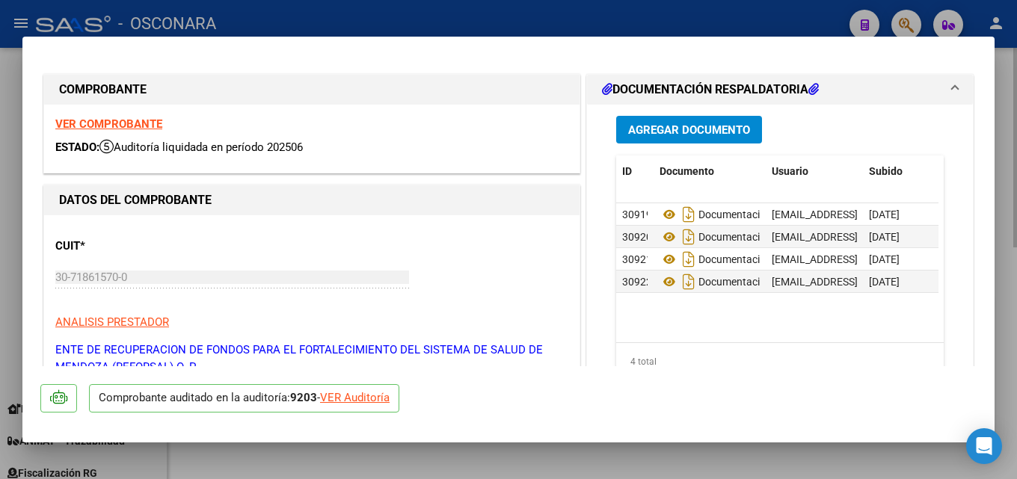
click at [1016, 213] on div at bounding box center [508, 239] width 1017 height 479
type input "$ 0,00"
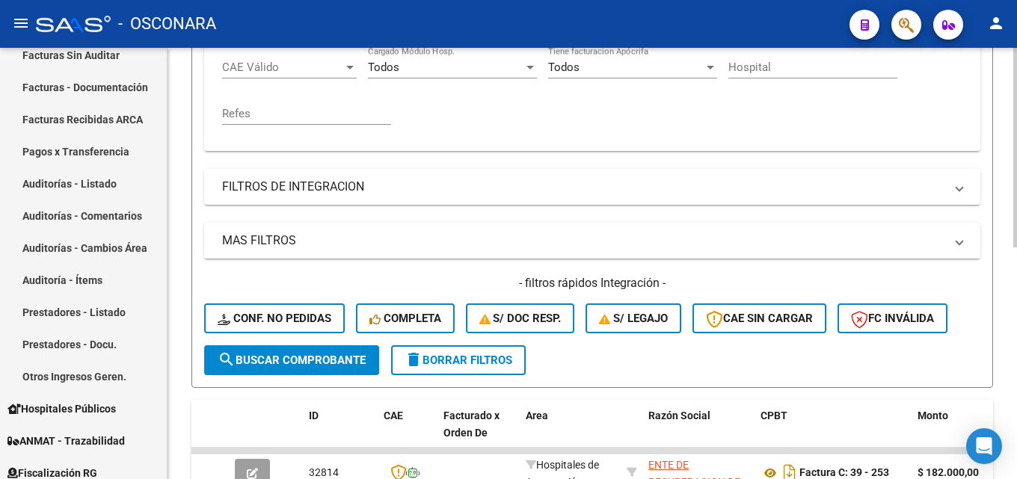
scroll to position [129, 0]
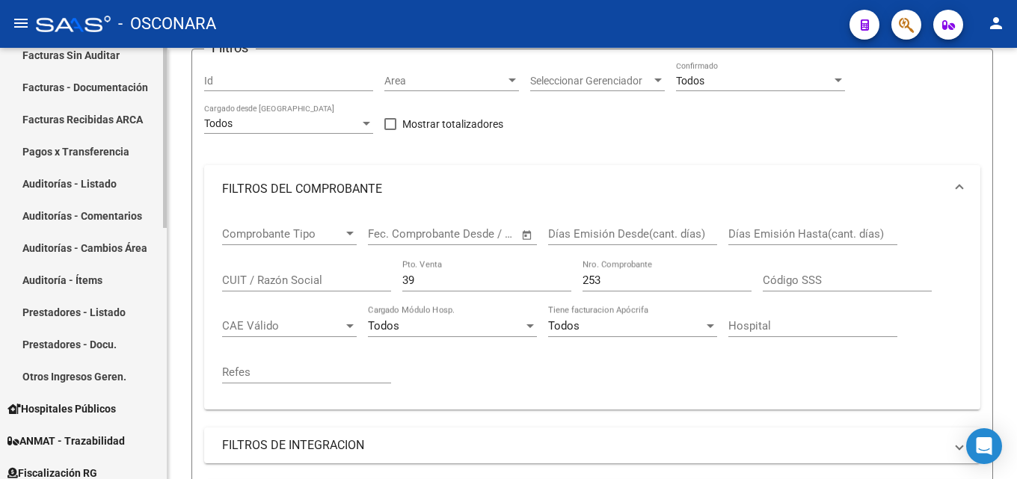
drag, startPoint x: 443, startPoint y: 280, endPoint x: 45, endPoint y: 259, distance: 399.1
click at [68, 266] on mat-sidenav-container "Firma Express Reportes Tablero de Control Ingresos Percibidos Análisis de todos…" at bounding box center [508, 263] width 1017 height 431
type input "22"
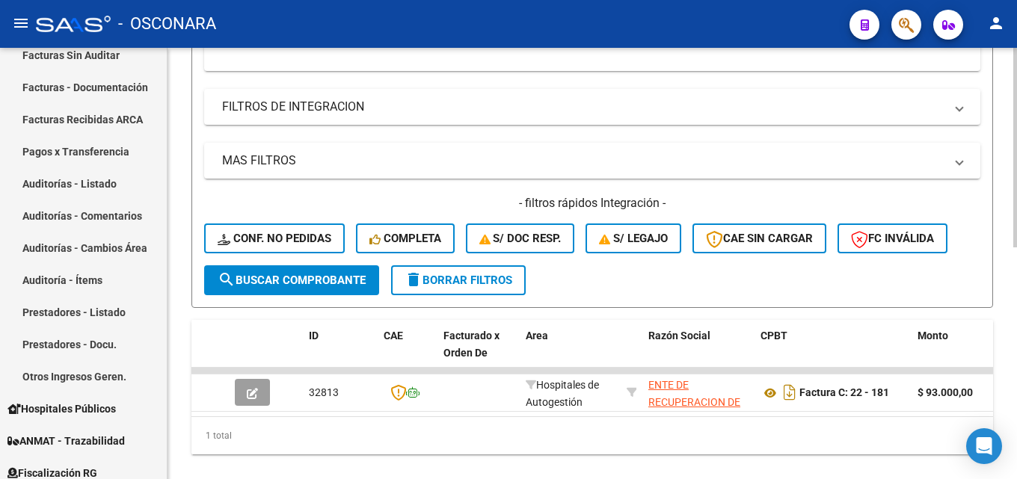
scroll to position [502, 0]
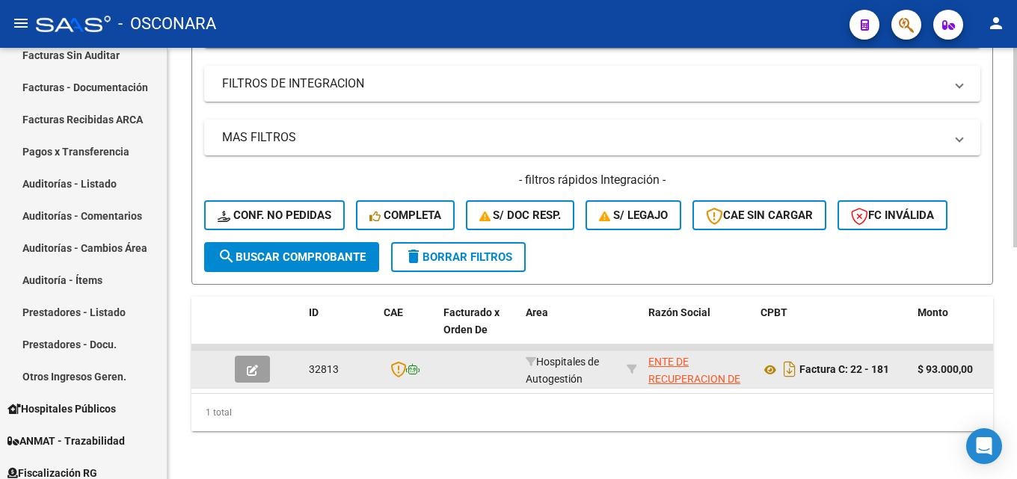
type input "181"
click at [252, 365] on icon "button" at bounding box center [252, 370] width 11 height 11
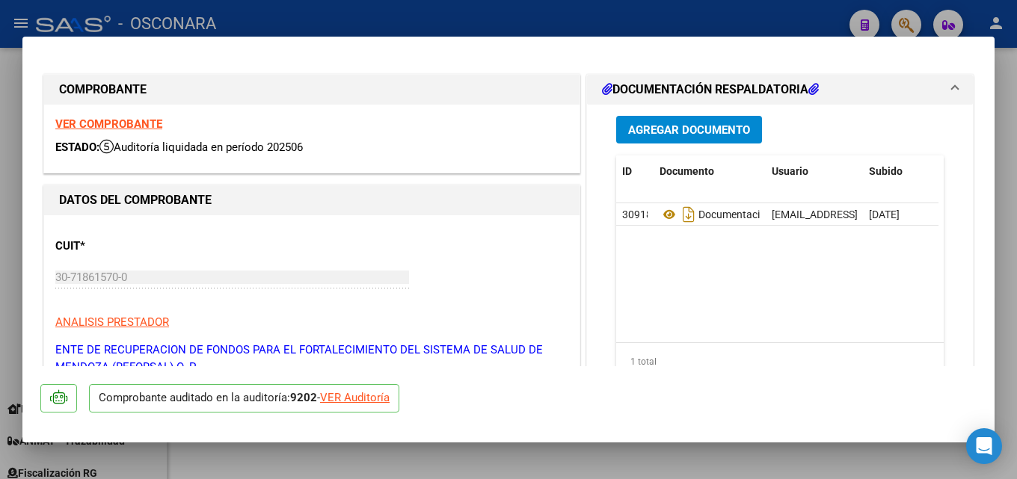
click at [1016, 143] on div at bounding box center [508, 239] width 1017 height 479
type input "$ 0,00"
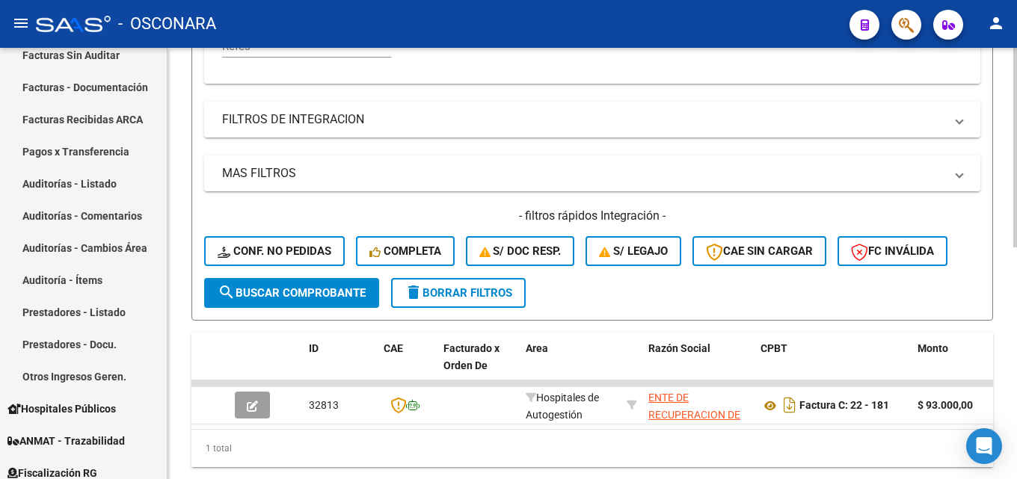
scroll to position [203, 0]
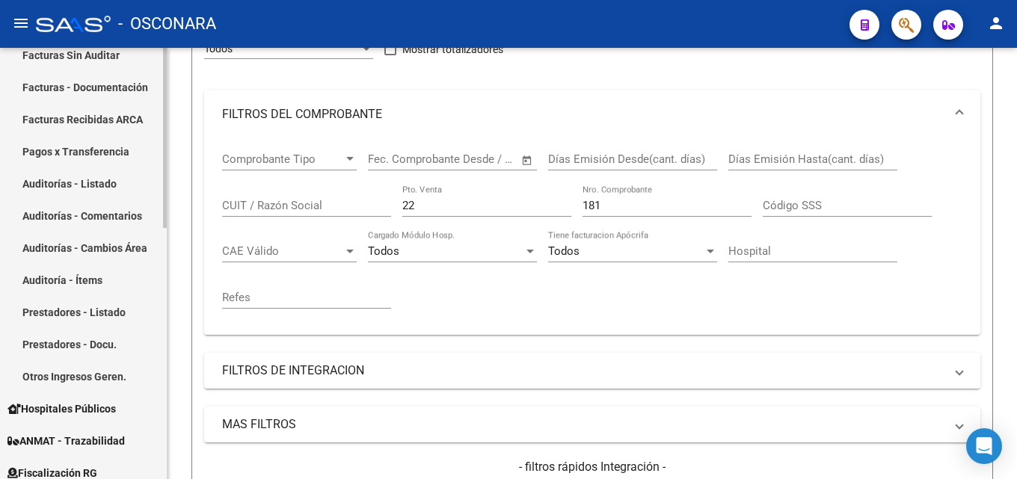
drag, startPoint x: 461, startPoint y: 210, endPoint x: 0, endPoint y: 167, distance: 462.5
click at [13, 178] on mat-sidenav-container "Firma Express Reportes Tablero de Control Ingresos Percibidos Análisis de todos…" at bounding box center [508, 263] width 1017 height 431
type input "6"
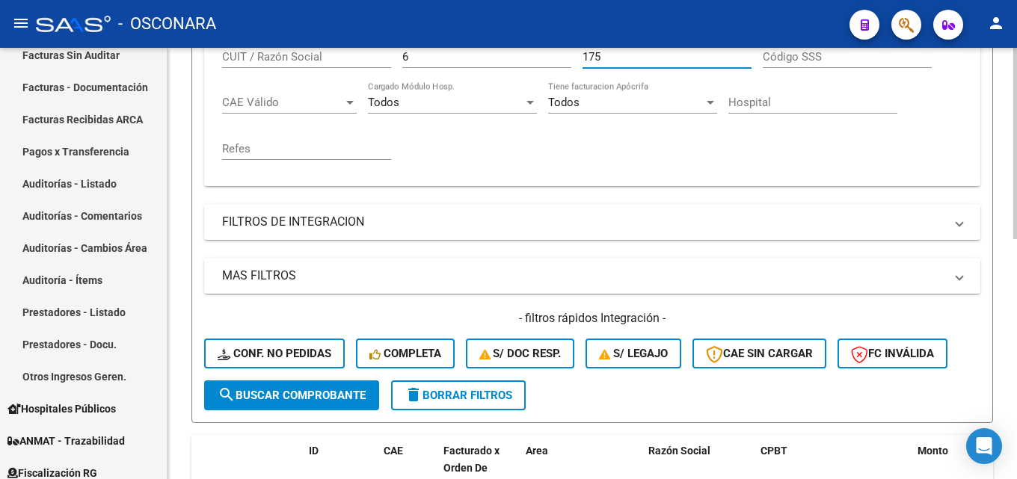
scroll to position [540, 0]
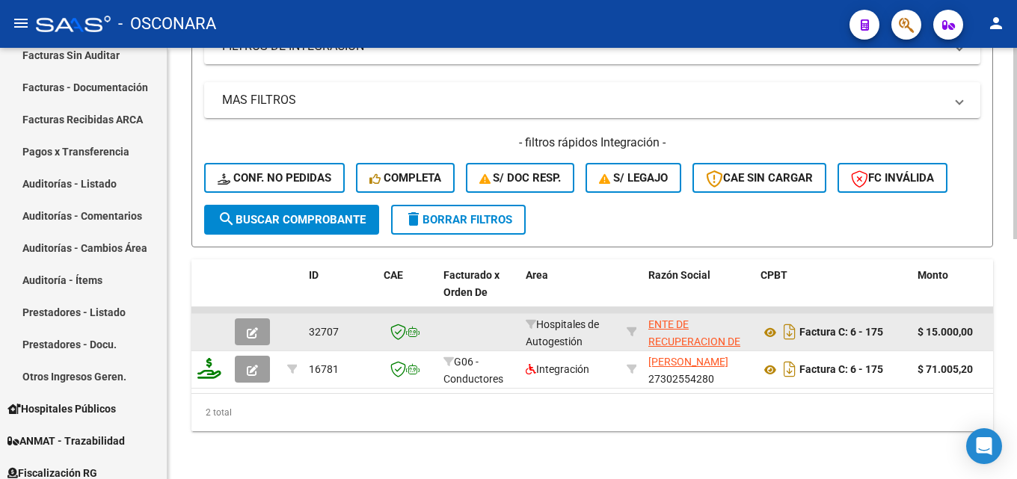
type input "175"
click at [243, 319] on button "button" at bounding box center [252, 332] width 35 height 27
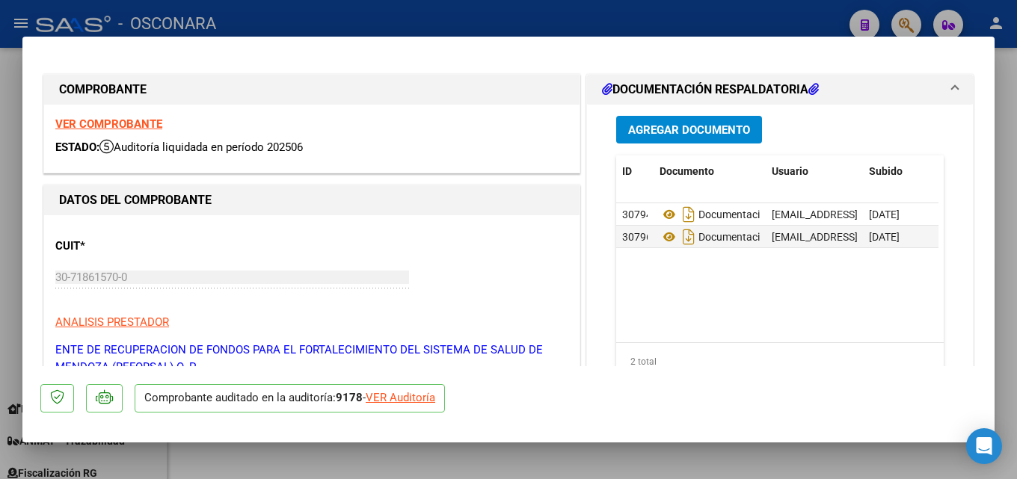
click at [1016, 139] on div at bounding box center [508, 239] width 1017 height 479
type input "$ 0,00"
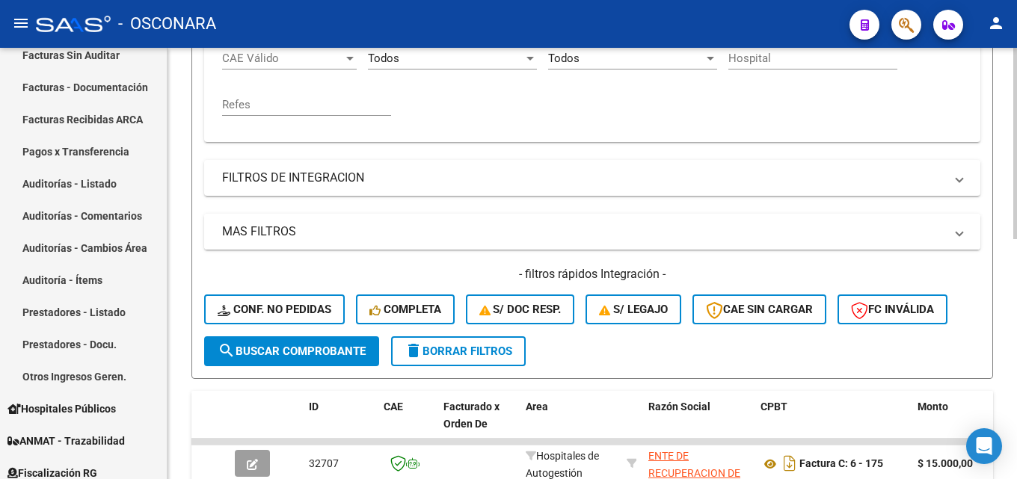
scroll to position [316, 0]
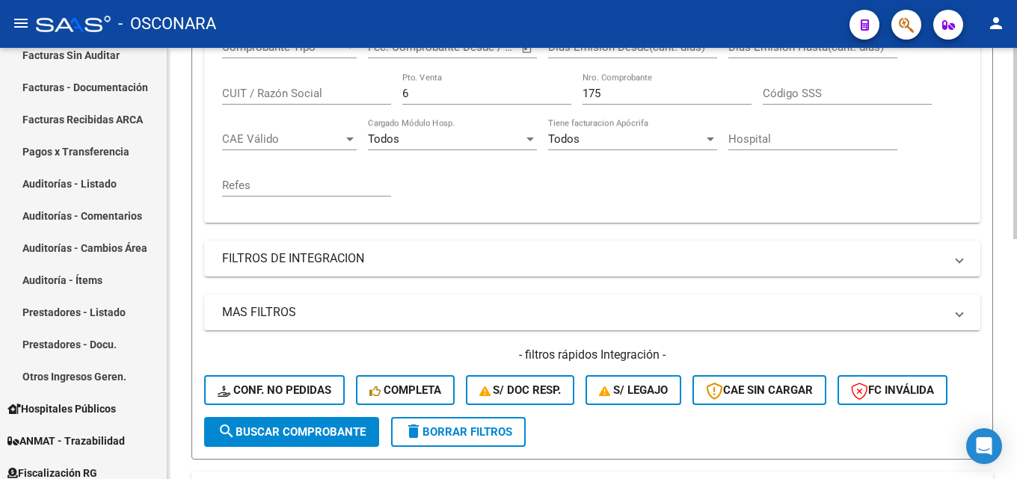
drag, startPoint x: 461, startPoint y: 87, endPoint x: 170, endPoint y: 81, distance: 290.9
click at [191, 87] on div "Video tutorial PRESTADORES -> Listado de CPBTs Emitidos por Prestadores / Prove…" at bounding box center [591, 211] width 849 height 959
type input "12"
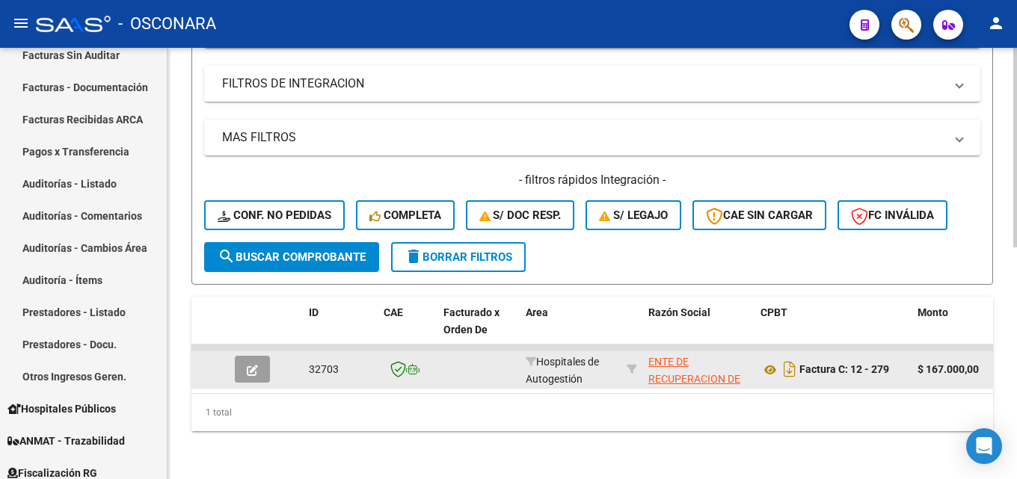
scroll to position [502, 0]
type input "279"
click at [243, 359] on button "button" at bounding box center [252, 369] width 35 height 27
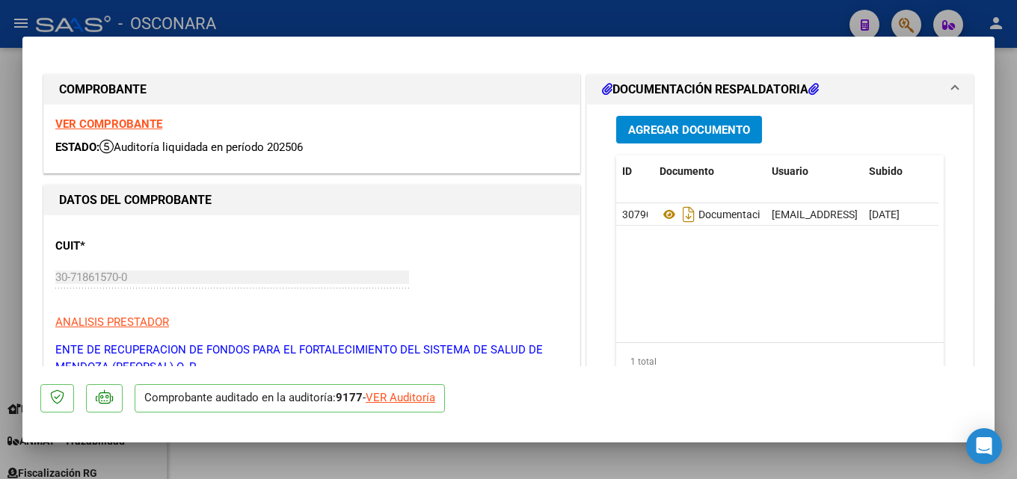
click at [1016, 202] on div at bounding box center [508, 239] width 1017 height 479
type input "$ 0,00"
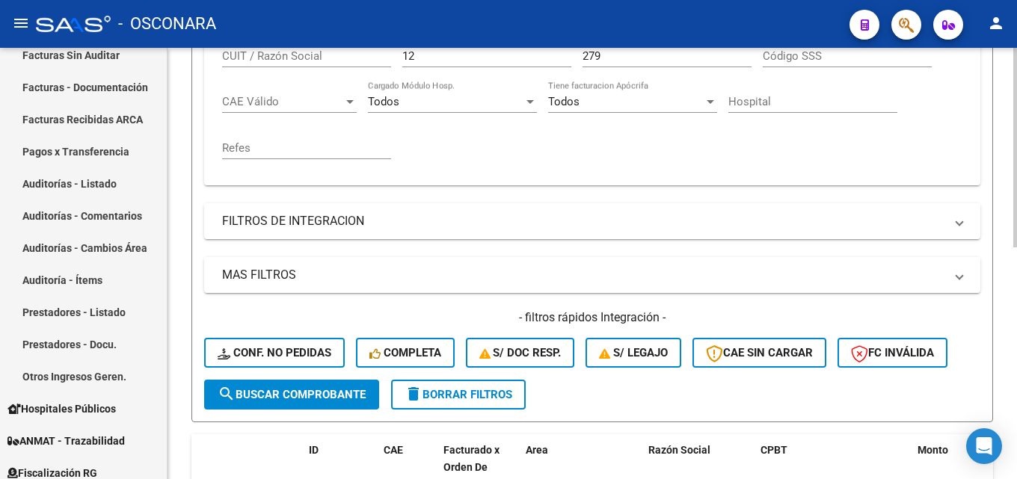
scroll to position [203, 0]
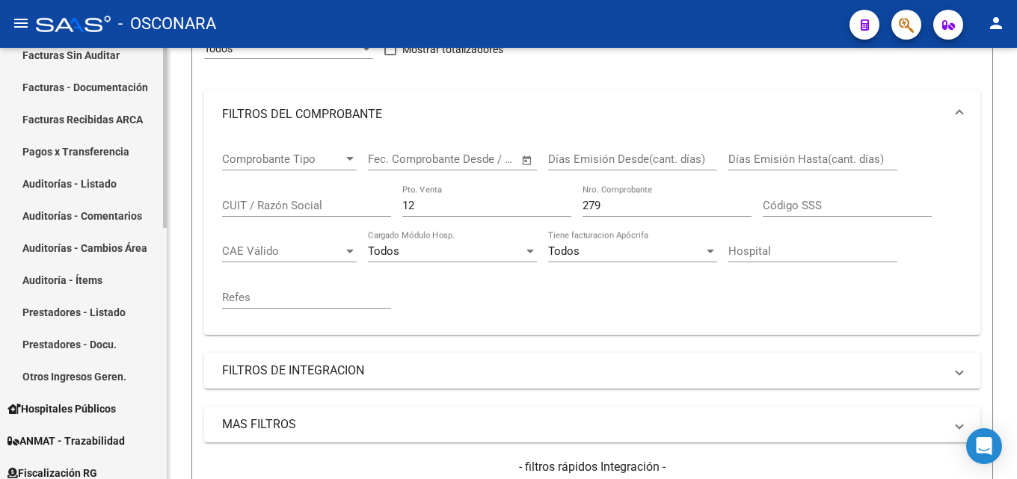
click at [0, 212] on mat-sidenav-container "Firma Express Reportes Tablero de Control Ingresos Percibidos Análisis de todos…" at bounding box center [508, 263] width 1017 height 431
type input "27"
type input "106"
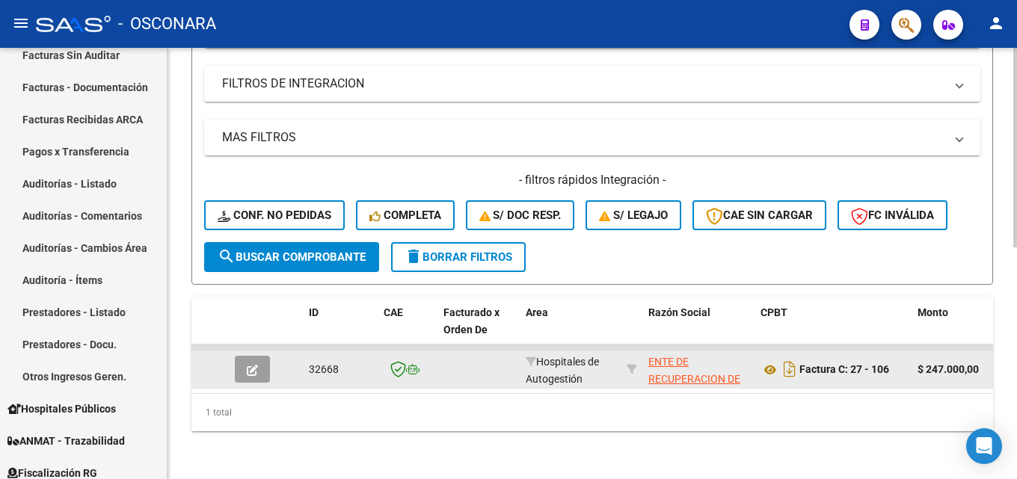
click at [249, 365] on icon "button" at bounding box center [252, 370] width 11 height 11
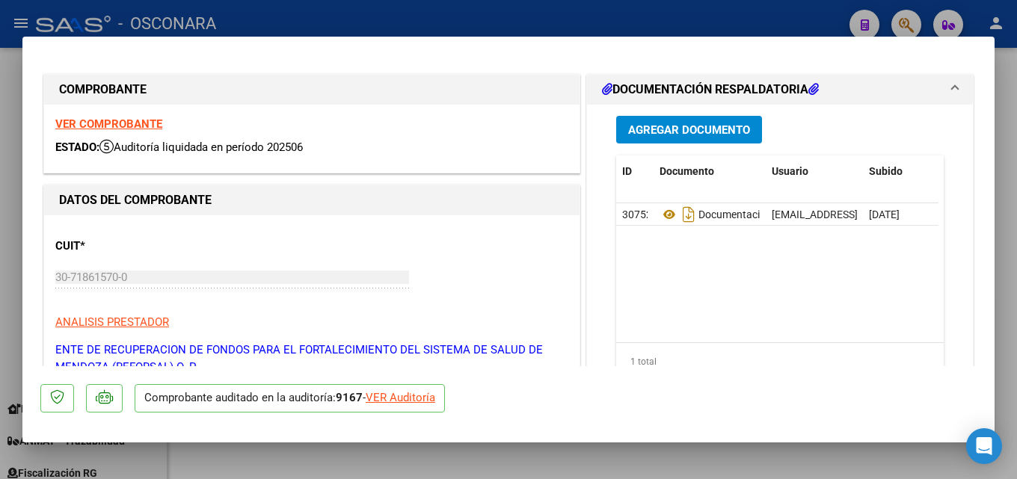
click at [1016, 228] on div at bounding box center [508, 239] width 1017 height 479
type input "$ 0,00"
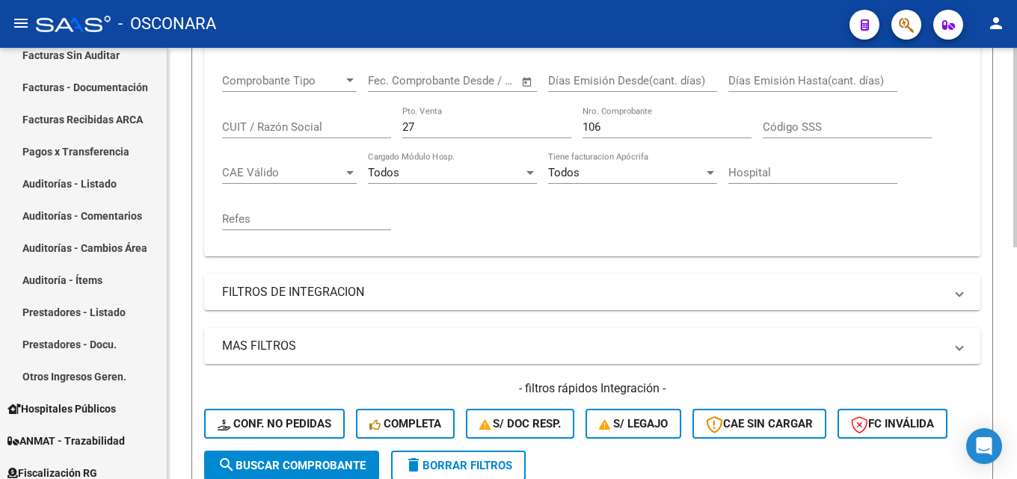
scroll to position [278, 0]
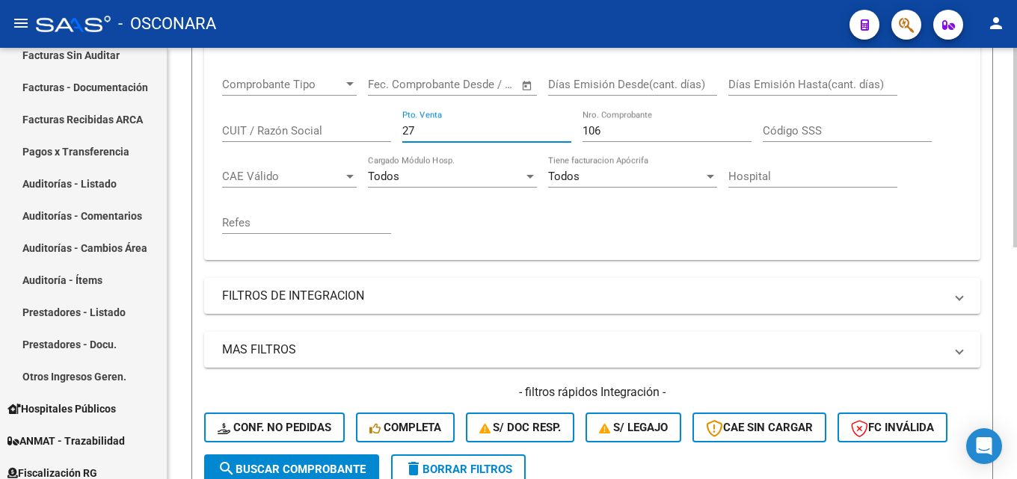
drag, startPoint x: 447, startPoint y: 126, endPoint x: 197, endPoint y: 77, distance: 254.4
click at [210, 78] on div "Comprobante Tipo Comprobante Tipo Start date – End date Fec. Comprobante Desde …" at bounding box center [592, 162] width 776 height 197
type input "38"
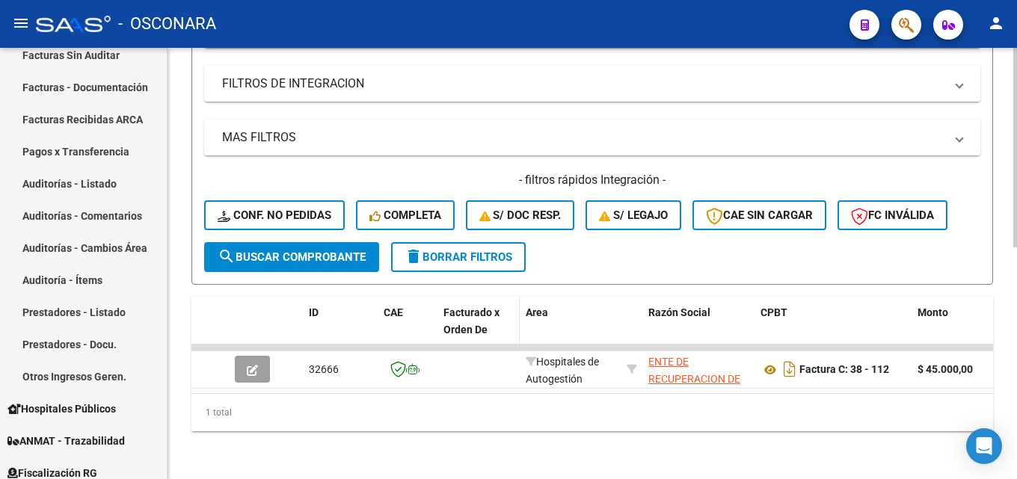
scroll to position [502, 0]
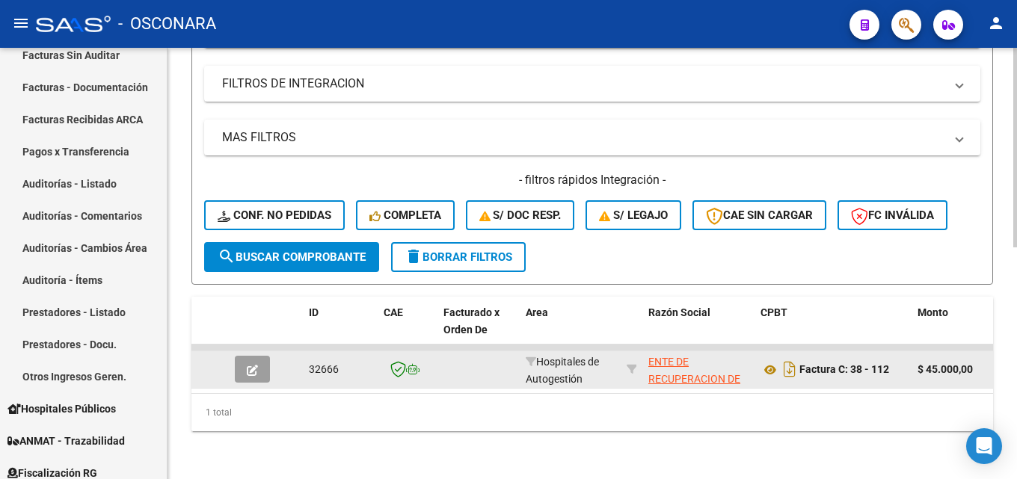
type input "112"
click at [249, 365] on icon "button" at bounding box center [252, 370] width 11 height 11
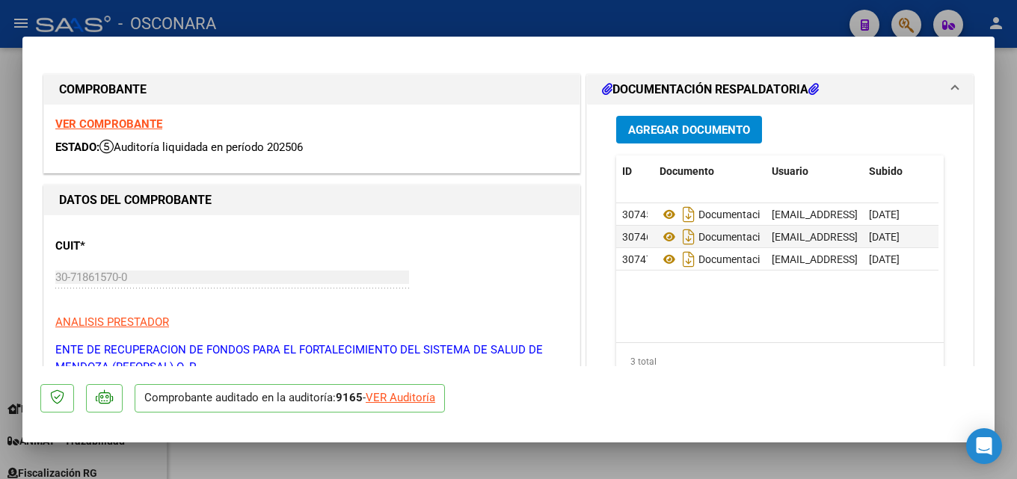
click at [1016, 164] on div at bounding box center [508, 239] width 1017 height 479
type input "$ 0,00"
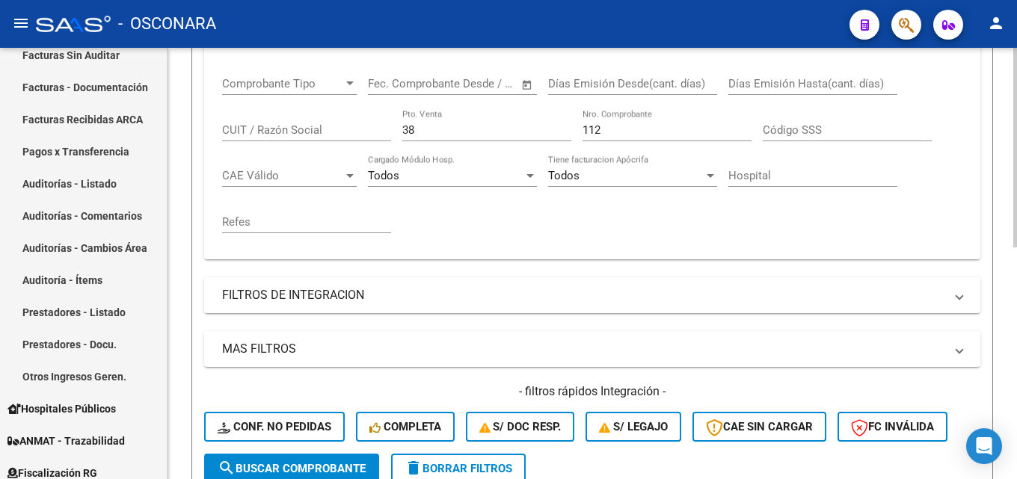
scroll to position [278, 0]
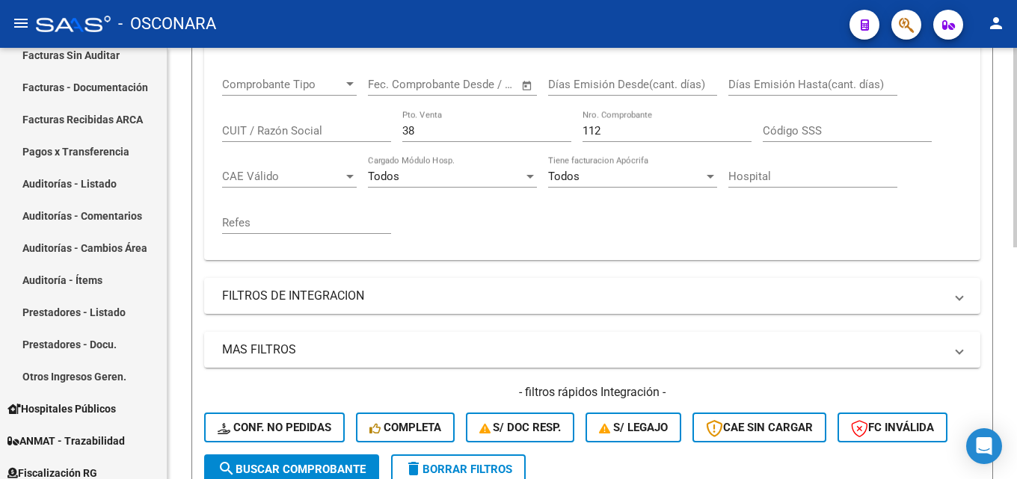
click at [225, 151] on div "Comprobante Tipo Comprobante Tipo Start date – End date Fec. Comprobante Desde …" at bounding box center [592, 156] width 740 height 185
type input "40"
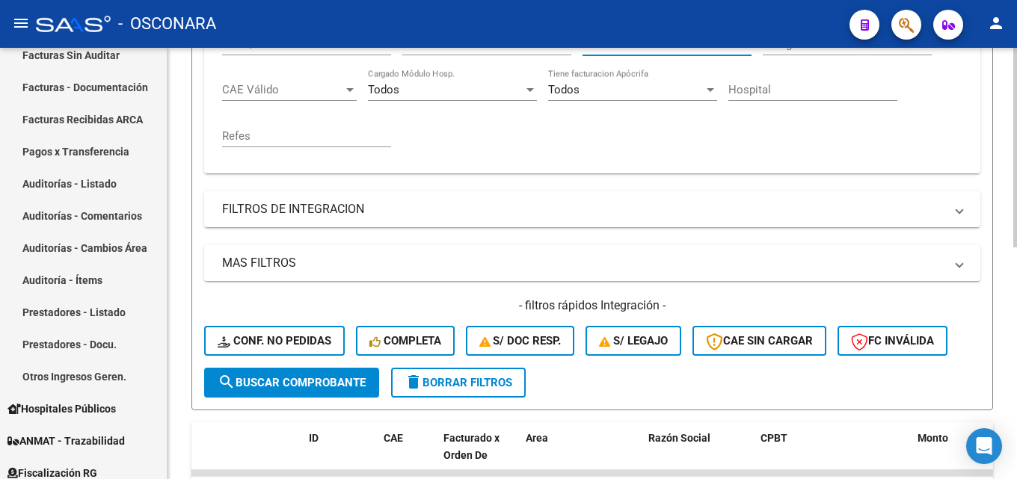
scroll to position [502, 0]
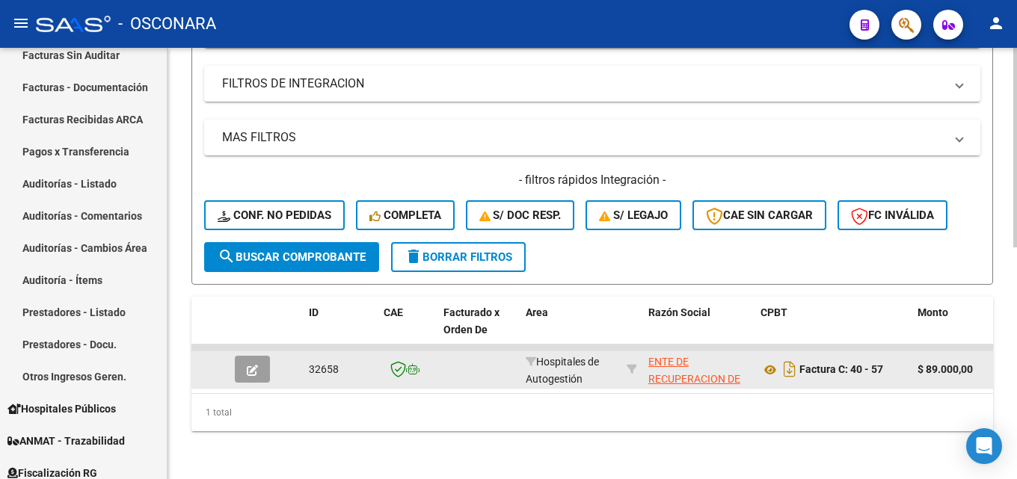
type input "57"
click at [254, 365] on icon "button" at bounding box center [252, 370] width 11 height 11
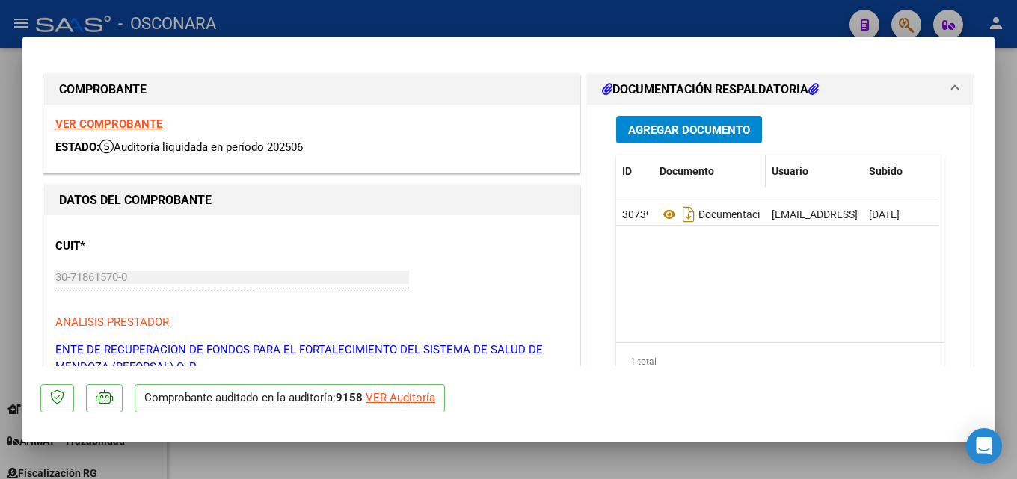
drag, startPoint x: 1016, startPoint y: 156, endPoint x: 736, endPoint y: 206, distance: 285.0
click at [1006, 158] on div at bounding box center [508, 239] width 1017 height 479
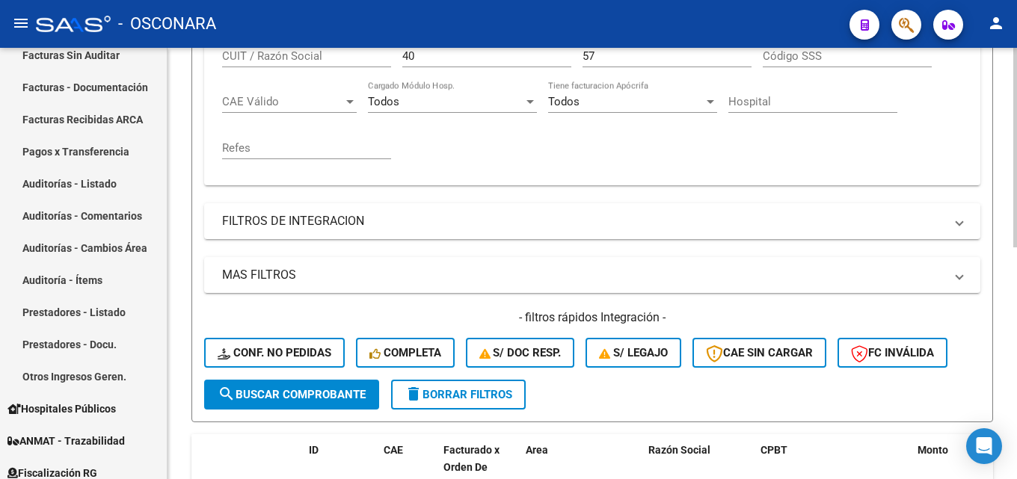
scroll to position [203, 0]
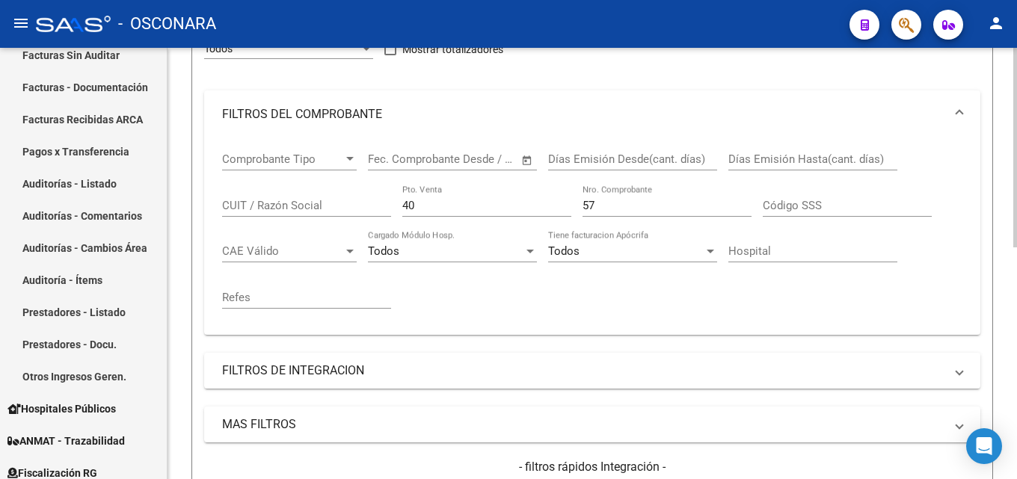
drag, startPoint x: 438, startPoint y: 198, endPoint x: 345, endPoint y: 212, distance: 93.7
click at [348, 212] on div "Comprobante Tipo Comprobante Tipo Start date – End date Fec. Comprobante Desde …" at bounding box center [592, 230] width 740 height 185
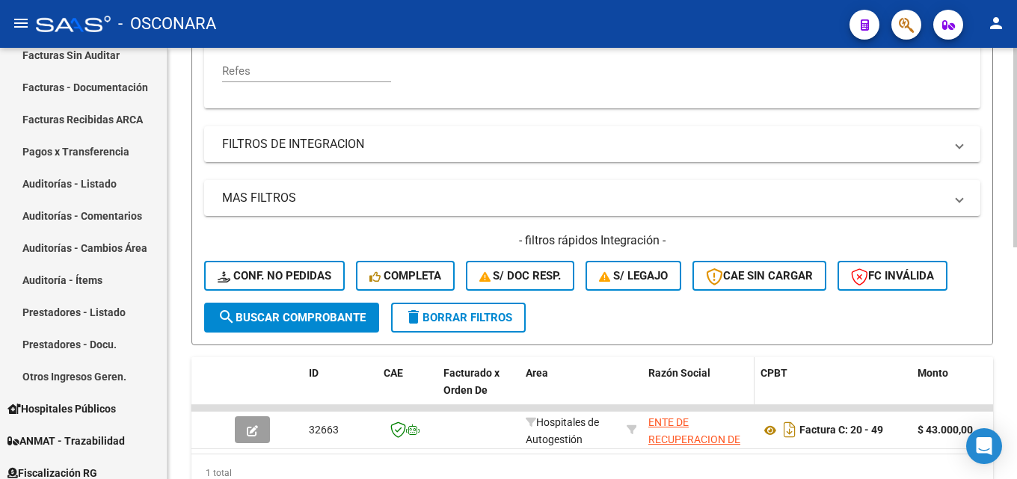
scroll to position [502, 0]
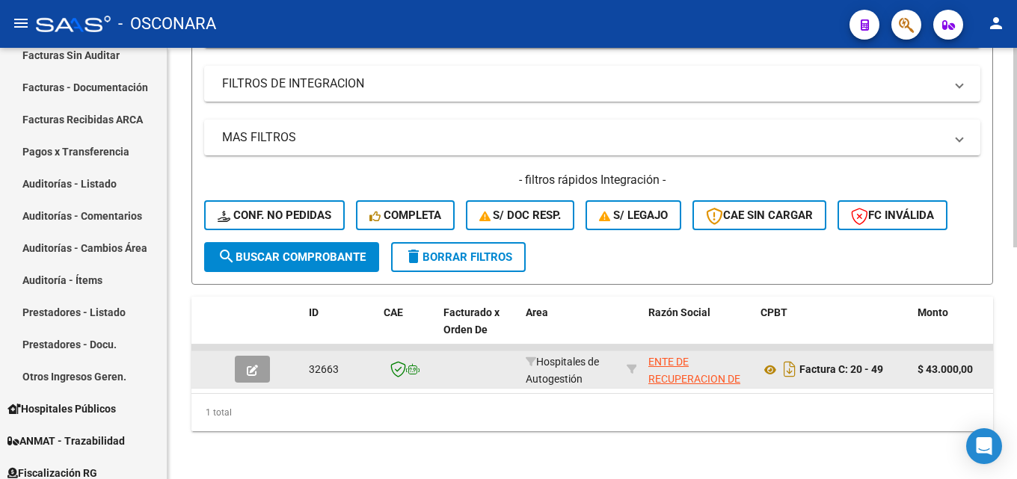
click at [271, 366] on div at bounding box center [255, 369] width 40 height 27
click at [266, 361] on button "button" at bounding box center [252, 369] width 35 height 27
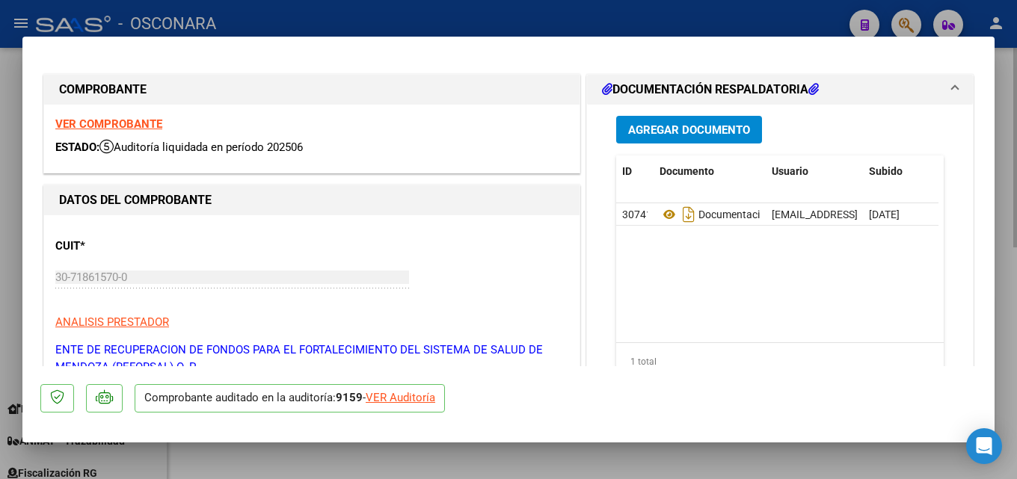
drag, startPoint x: 1016, startPoint y: 101, endPoint x: 471, endPoint y: 178, distance: 550.5
click at [1007, 102] on div at bounding box center [508, 239] width 1017 height 479
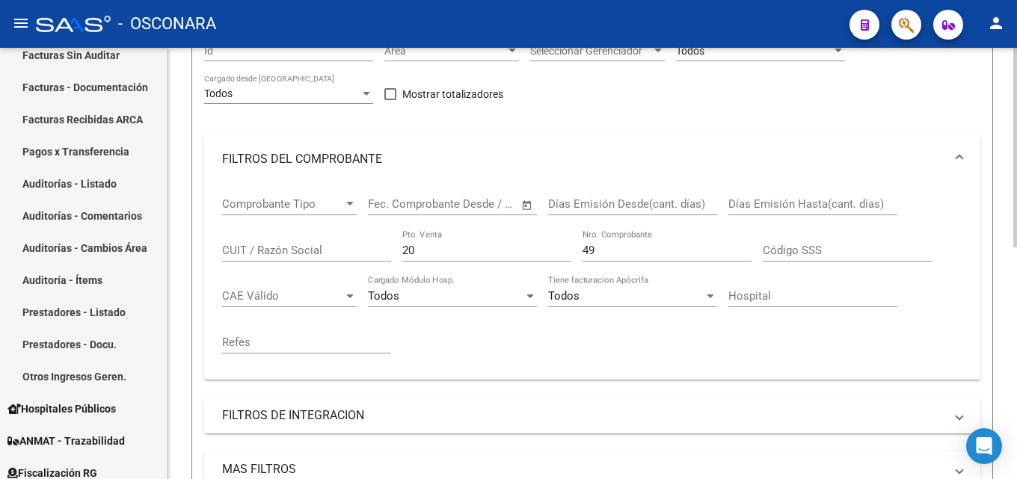
scroll to position [129, 0]
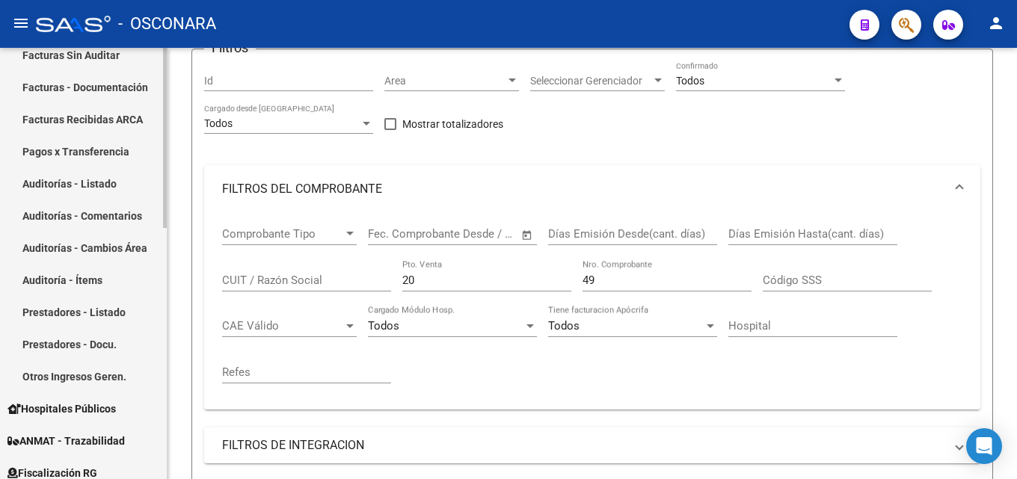
click at [98, 227] on mat-sidenav-container "Firma Express Reportes Tablero de Control Ingresos Percibidos Análisis de todos…" at bounding box center [508, 263] width 1017 height 431
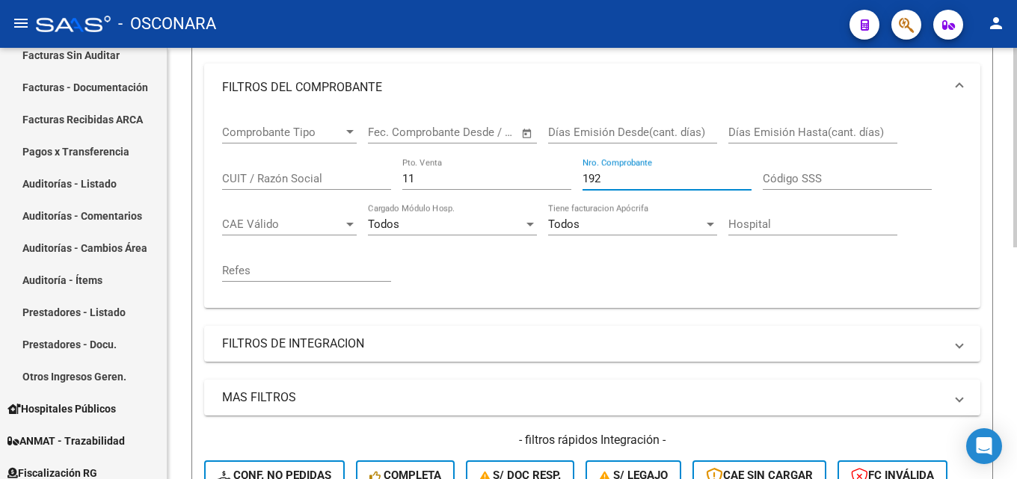
scroll to position [502, 0]
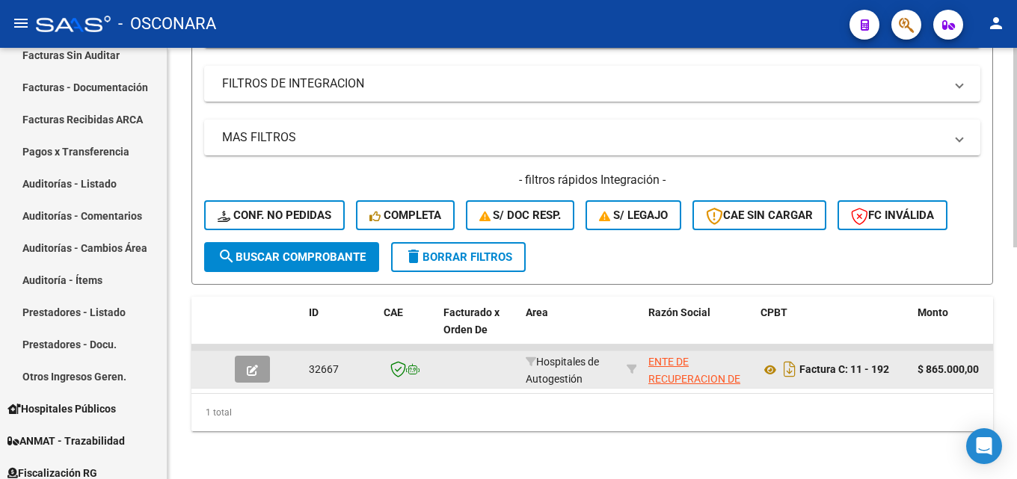
click at [244, 356] on button "button" at bounding box center [252, 369] width 35 height 27
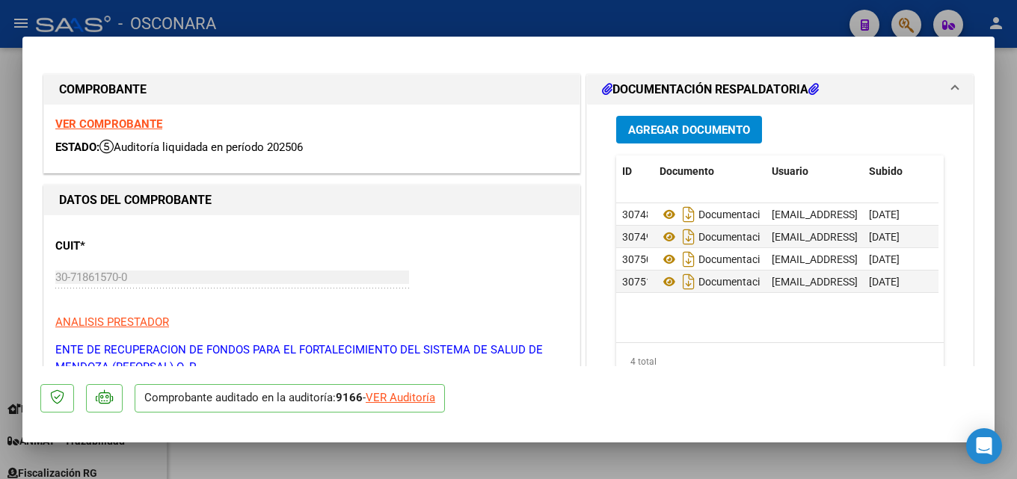
click at [1016, 173] on div at bounding box center [508, 239] width 1017 height 479
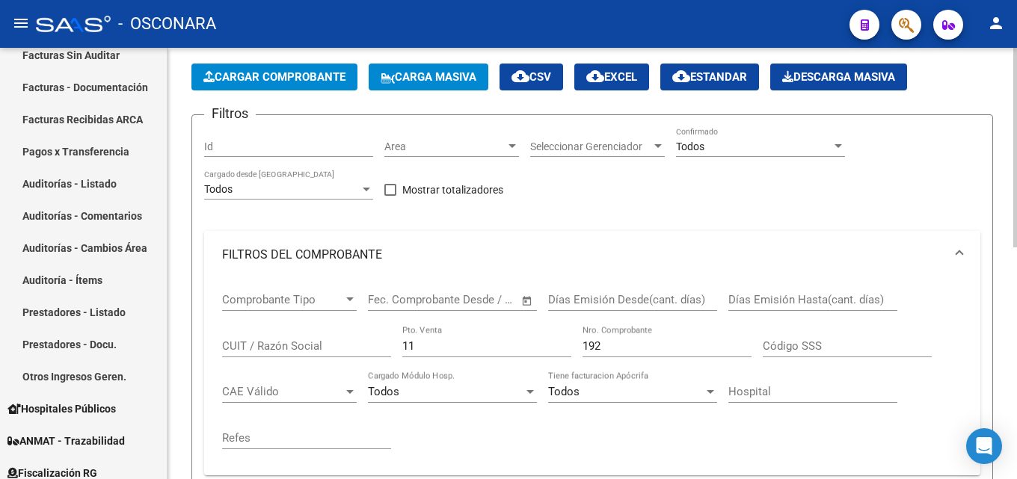
scroll to position [54, 0]
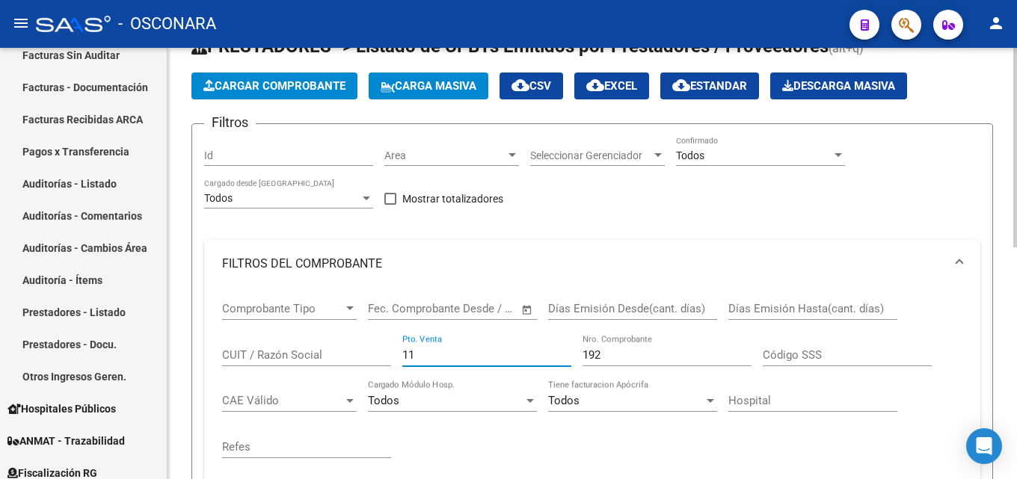
drag, startPoint x: 431, startPoint y: 354, endPoint x: 182, endPoint y: 350, distance: 249.0
click at [183, 351] on div "Video tutorial PRESTADORES -> Listado de CPBTs Emitidos por Prestadores / Prove…" at bounding box center [591, 455] width 849 height 922
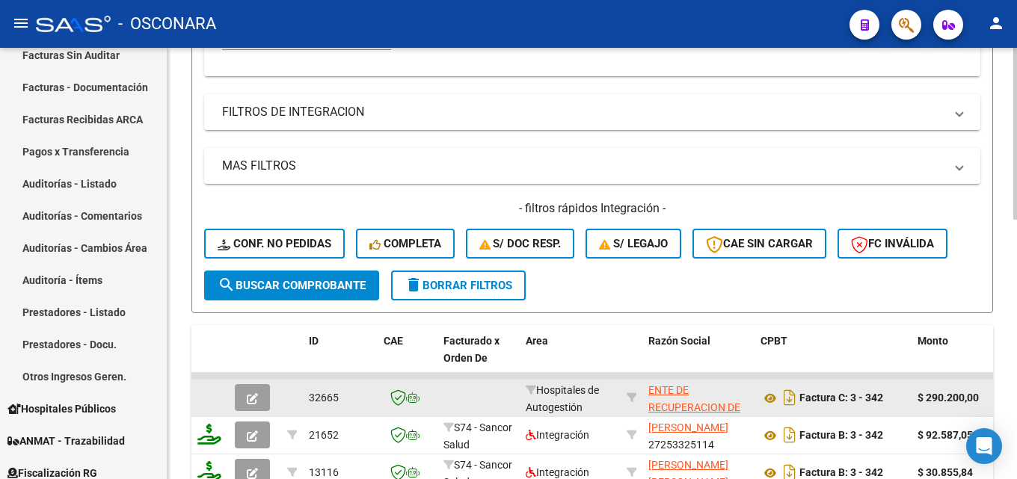
scroll to position [502, 0]
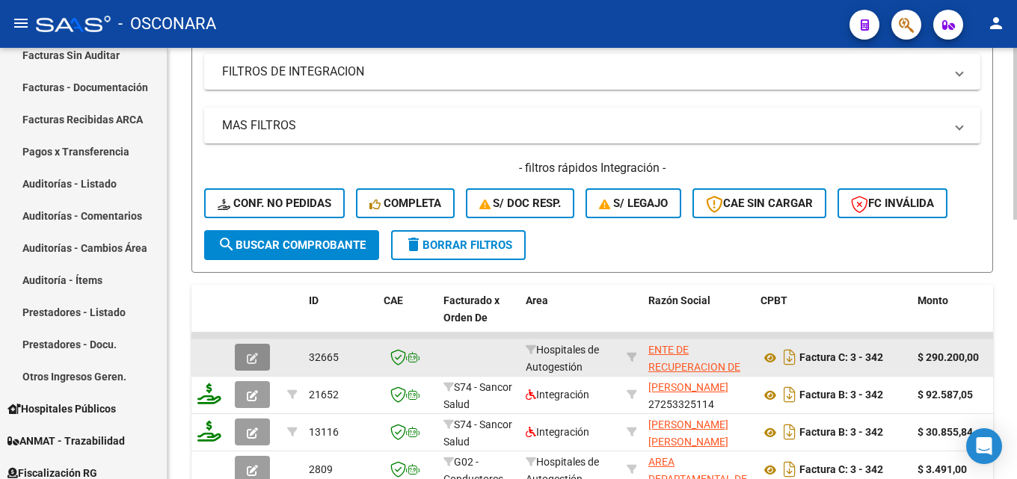
click at [255, 356] on icon "button" at bounding box center [252, 358] width 11 height 11
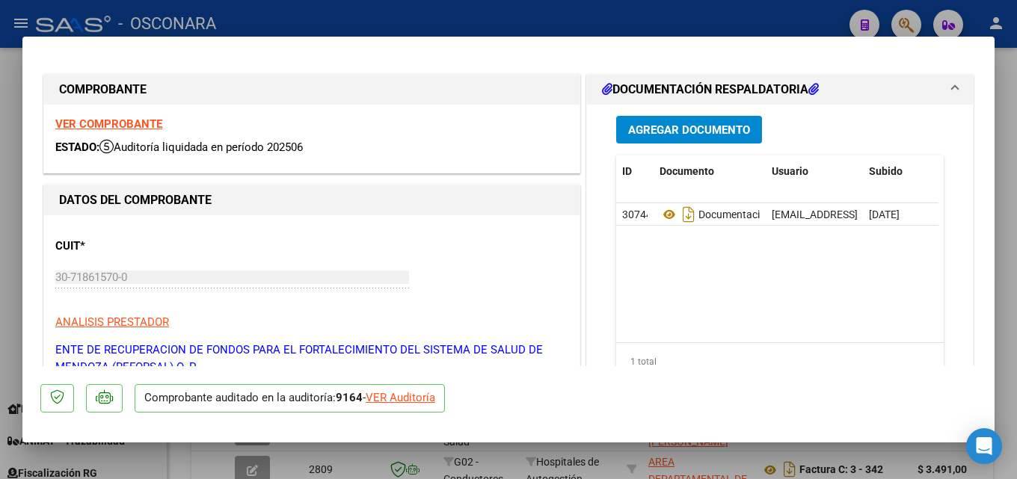
click at [1009, 259] on div at bounding box center [508, 239] width 1017 height 479
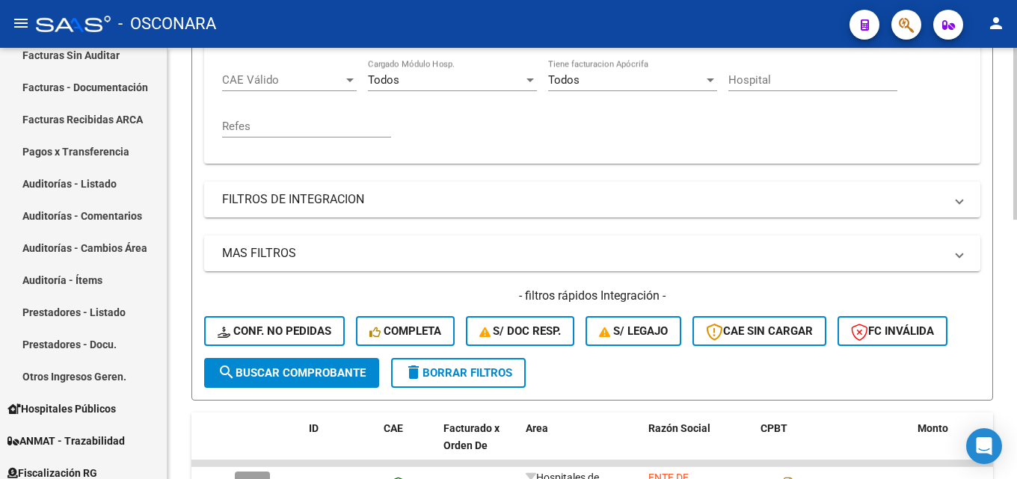
scroll to position [203, 0]
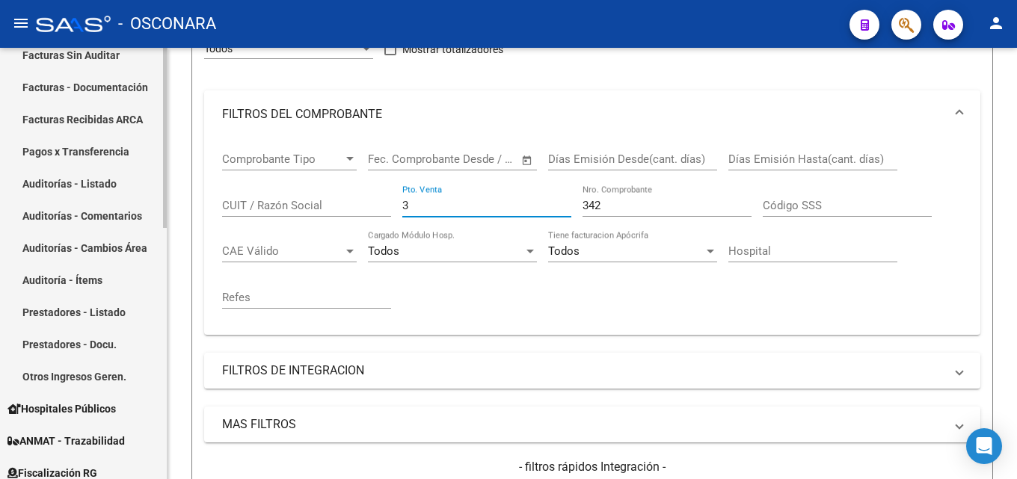
drag, startPoint x: 280, startPoint y: 207, endPoint x: 41, endPoint y: 209, distance: 239.3
click at [101, 218] on mat-sidenav-container "Firma Express Reportes Tablero de Control Ingresos Percibidos Análisis de todos…" at bounding box center [508, 263] width 1017 height 431
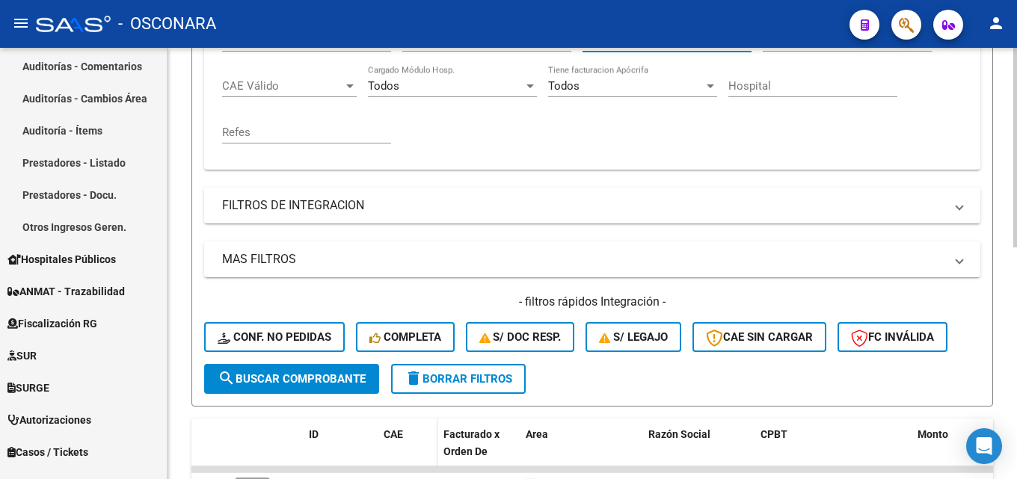
scroll to position [502, 0]
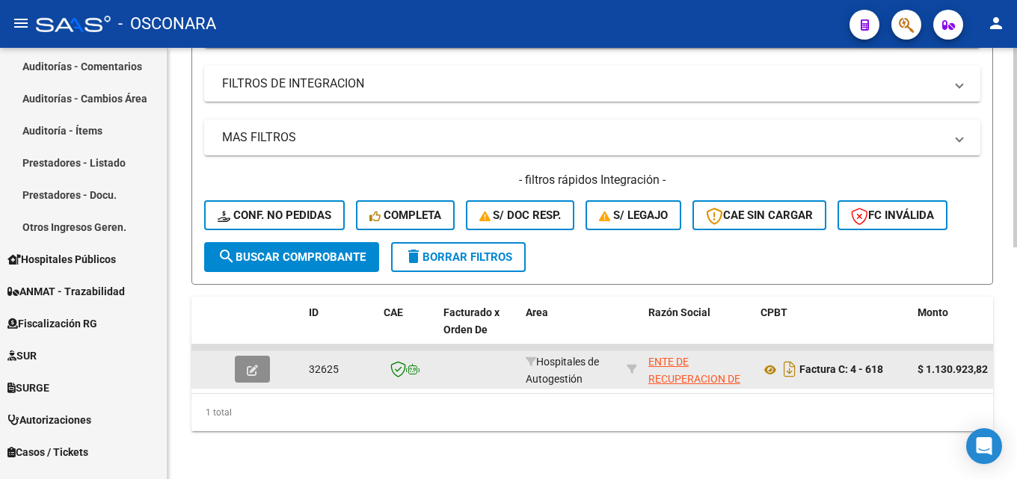
click at [260, 361] on button "button" at bounding box center [252, 369] width 35 height 27
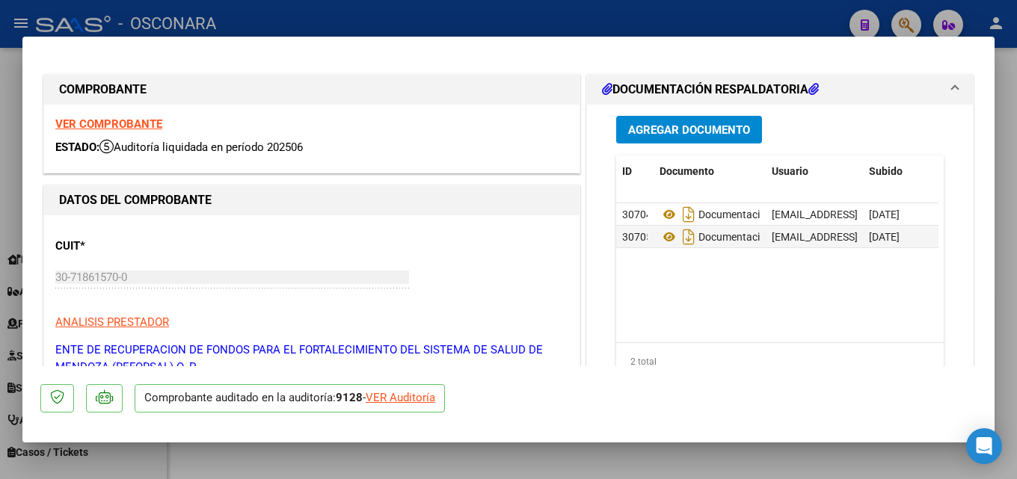
click at [1016, 298] on div at bounding box center [508, 239] width 1017 height 479
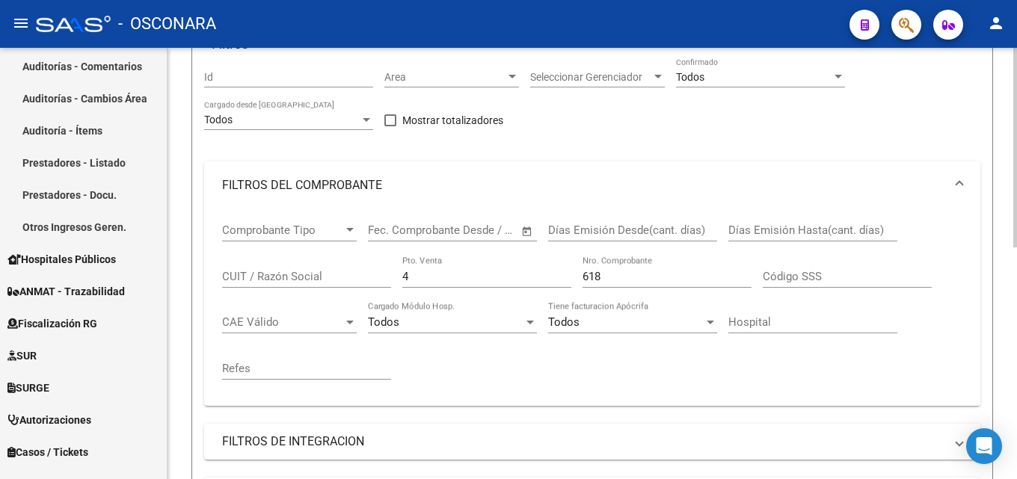
scroll to position [129, 0]
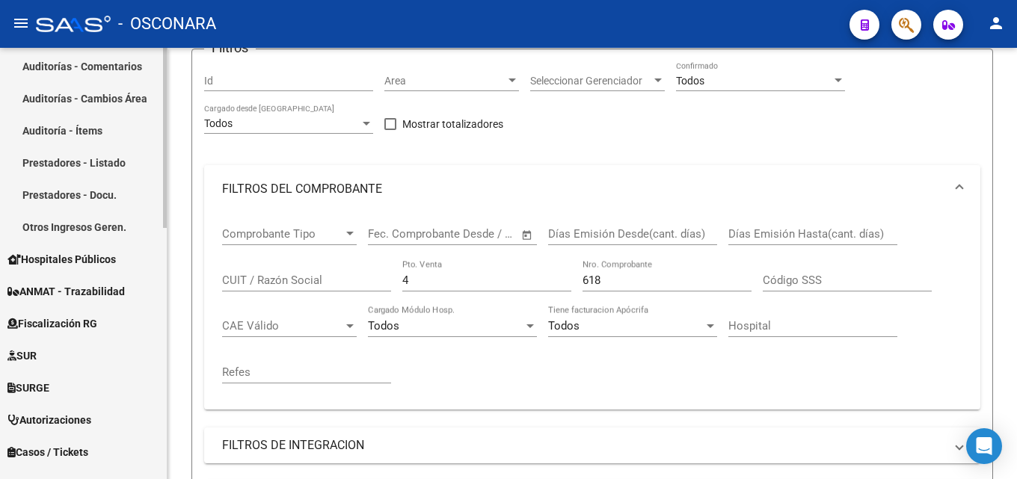
drag, startPoint x: 331, startPoint y: 276, endPoint x: 110, endPoint y: 244, distance: 223.6
click at [164, 259] on mat-sidenav-container "Firma Express Reportes Tablero de Control Ingresos Percibidos Análisis de todos…" at bounding box center [508, 263] width 1017 height 431
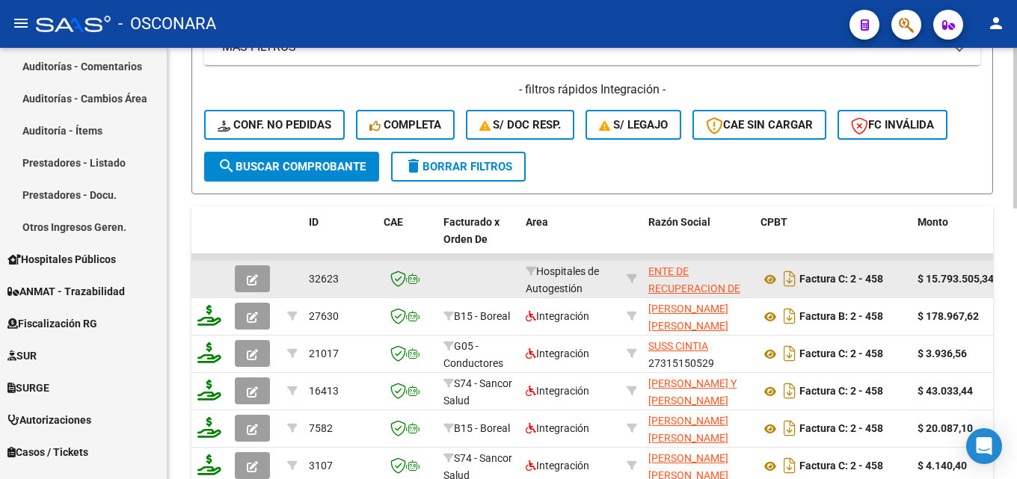
click at [257, 282] on icon "button" at bounding box center [252, 279] width 11 height 11
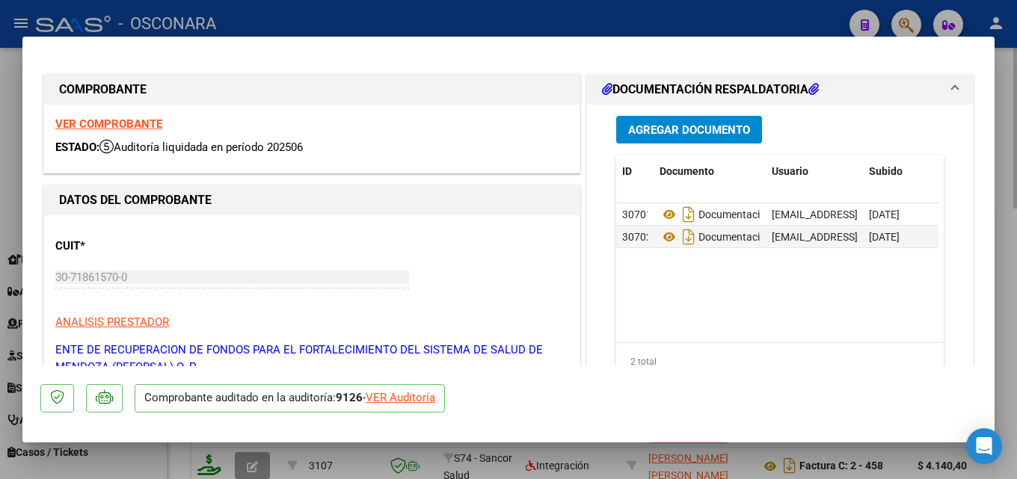
click at [1016, 173] on div at bounding box center [508, 239] width 1017 height 479
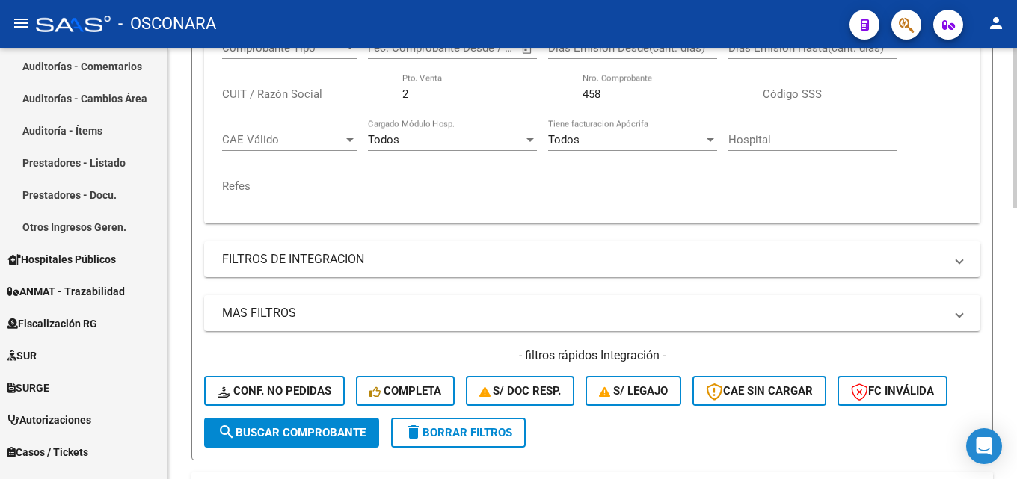
scroll to position [282, 0]
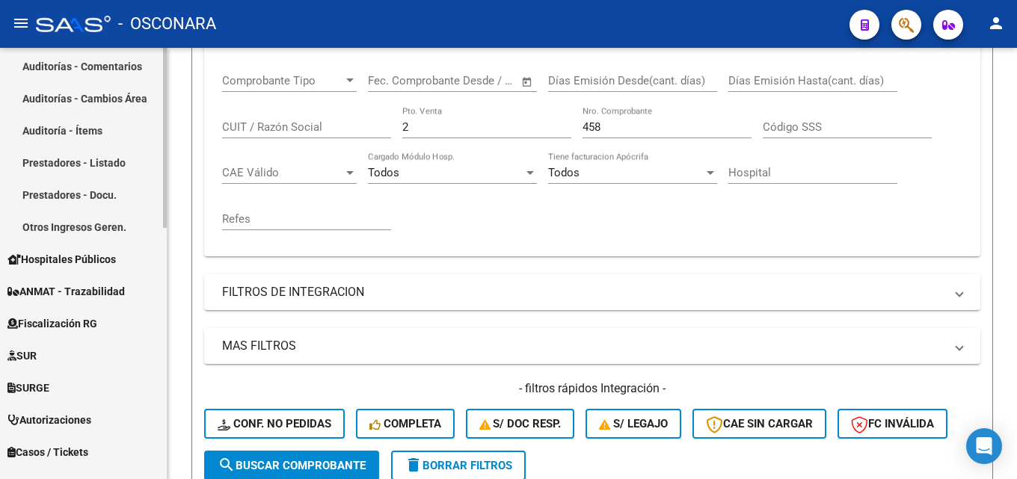
drag, startPoint x: 449, startPoint y: 119, endPoint x: 144, endPoint y: 145, distance: 306.9
click at [157, 145] on mat-sidenav-container "Firma Express Reportes Tablero de Control Ingresos Percibidos Análisis de todos…" at bounding box center [508, 263] width 1017 height 431
drag, startPoint x: 444, startPoint y: 129, endPoint x: 83, endPoint y: 130, distance: 361.1
click at [84, 127] on mat-sidenav-container "Firma Express Reportes Tablero de Control Ingresos Percibidos Análisis de todos…" at bounding box center [508, 263] width 1017 height 431
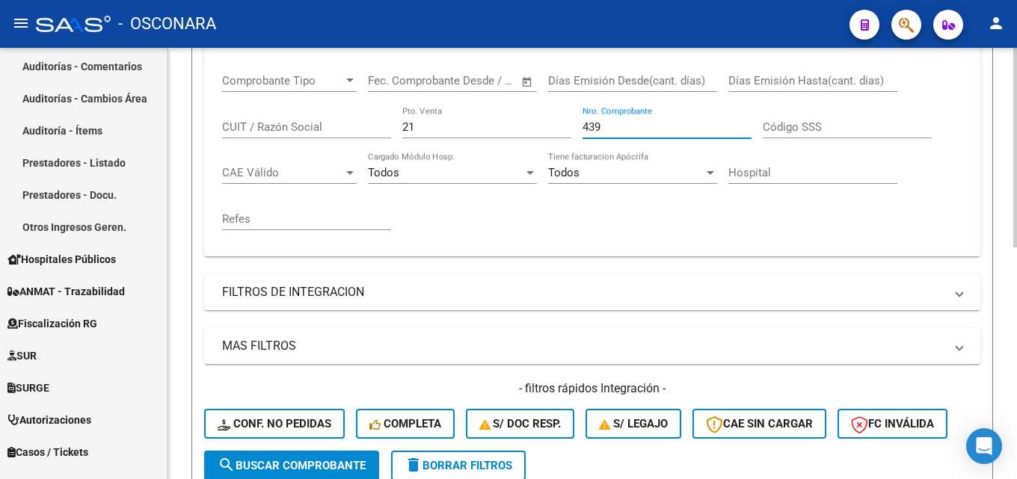
scroll to position [502, 0]
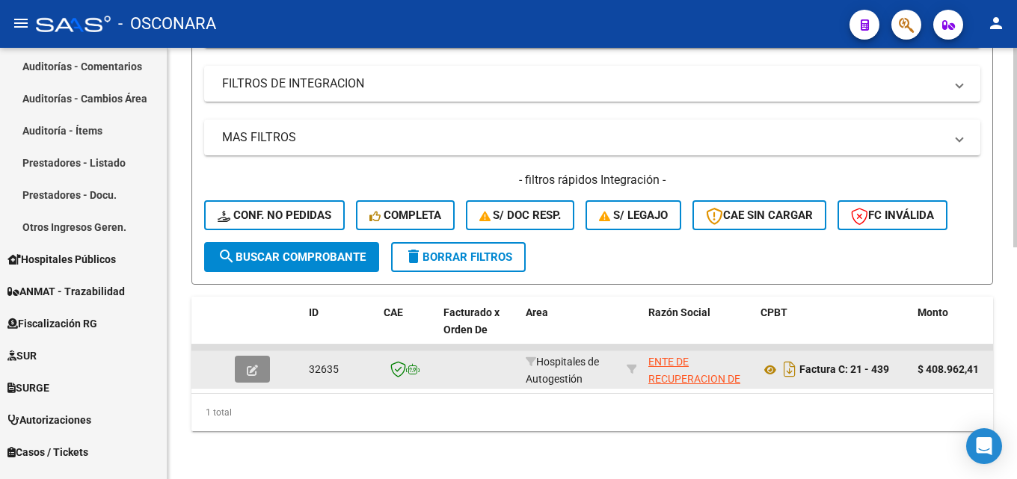
click at [250, 365] on icon "button" at bounding box center [252, 370] width 11 height 11
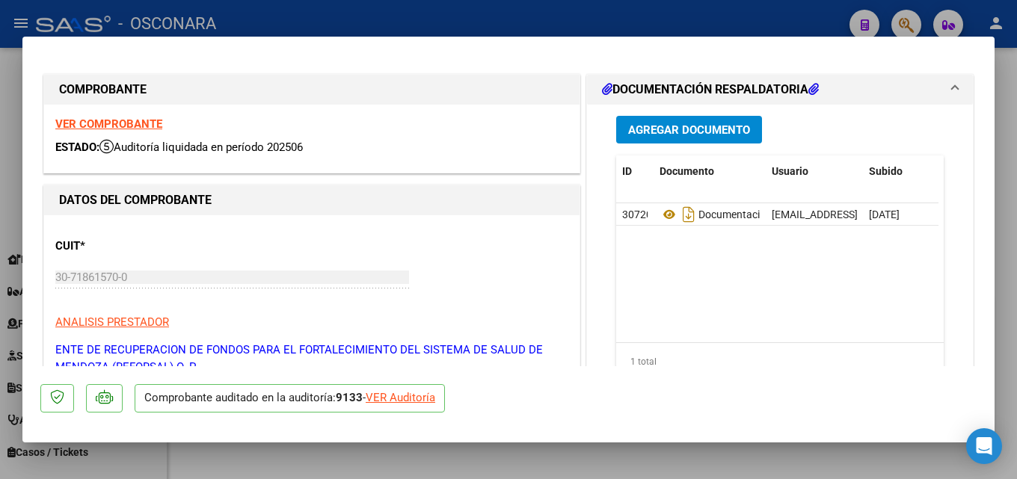
click at [1016, 249] on div at bounding box center [508, 239] width 1017 height 479
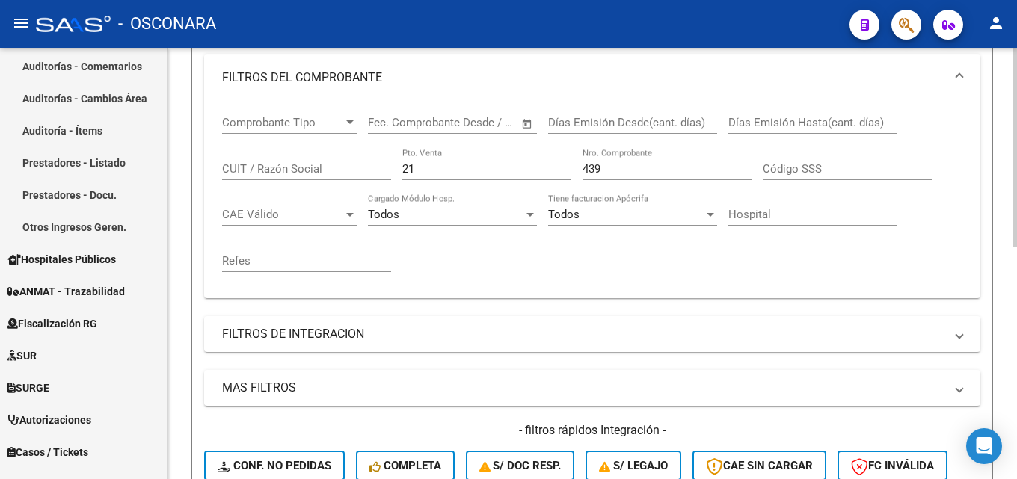
scroll to position [203, 0]
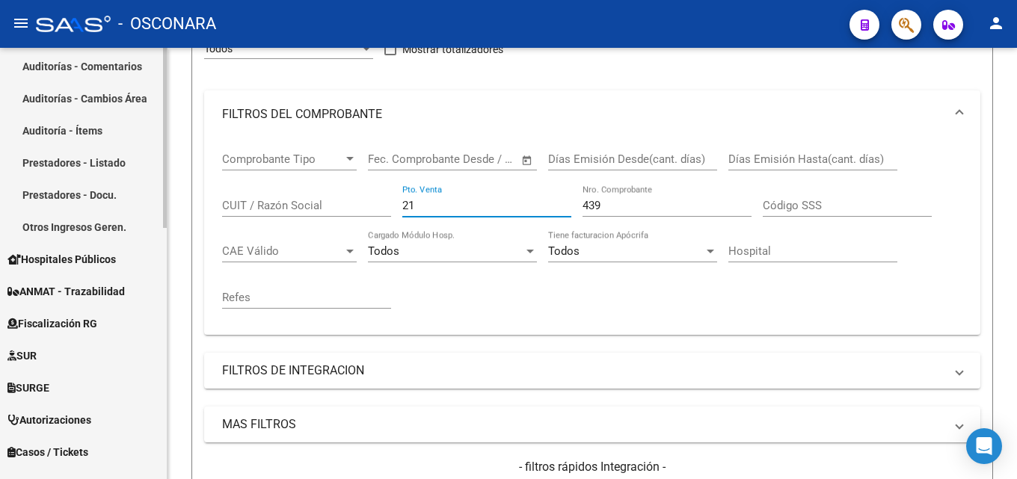
drag, startPoint x: 279, startPoint y: 215, endPoint x: 0, endPoint y: 262, distance: 283.0
click at [131, 231] on mat-sidenav-container "Firma Express Reportes Tablero de Control Ingresos Percibidos Análisis de todos…" at bounding box center [508, 263] width 1017 height 431
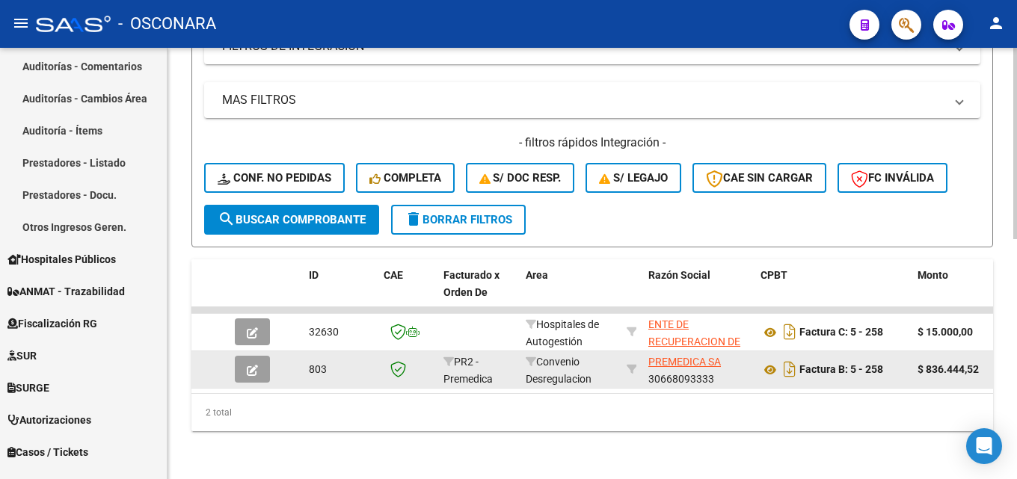
scroll to position [540, 0]
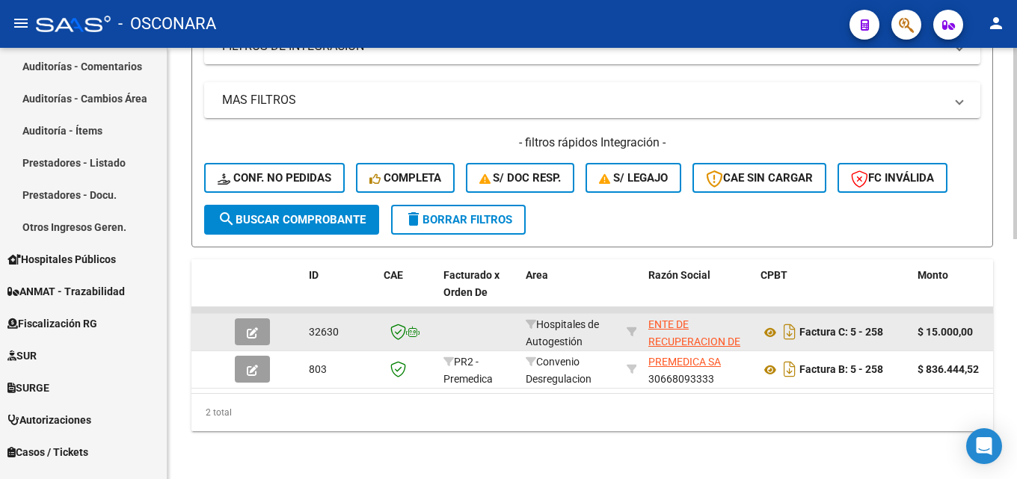
click at [256, 327] on icon "button" at bounding box center [252, 332] width 11 height 11
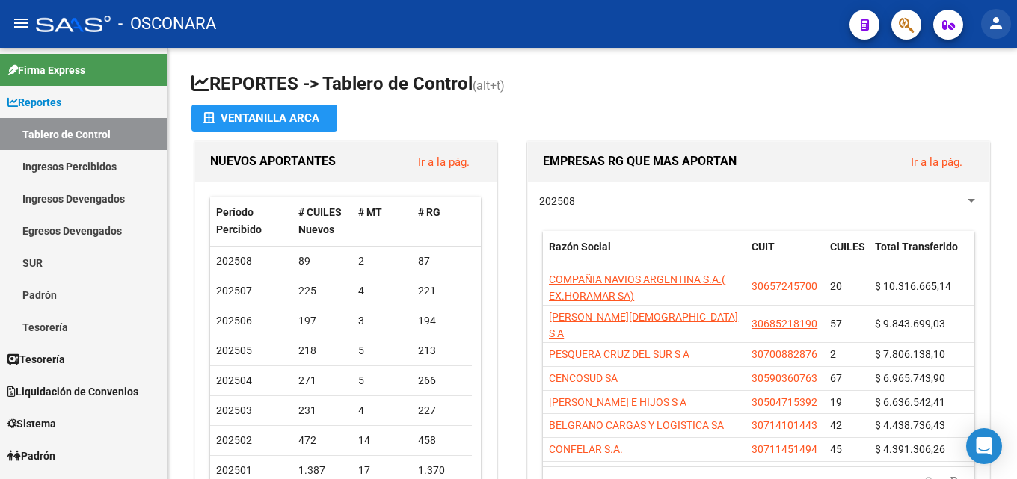
click at [1000, 17] on mat-icon "person" at bounding box center [996, 23] width 18 height 18
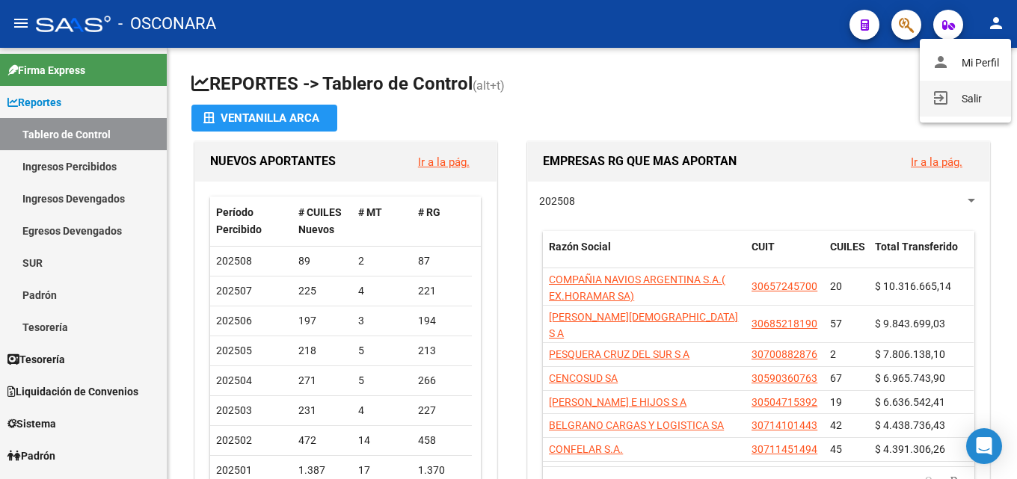
click at [973, 97] on button "exit_to_app Salir" at bounding box center [965, 99] width 91 height 36
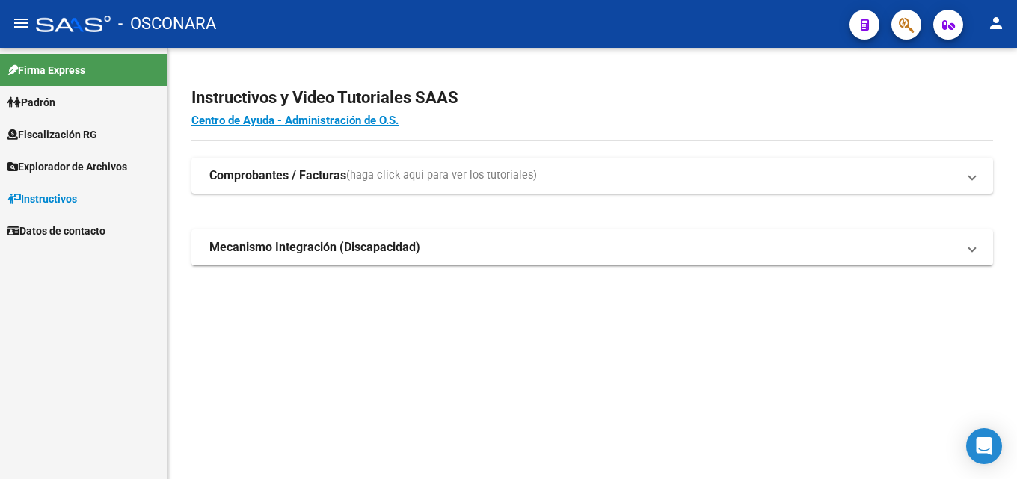
click at [67, 120] on link "Fiscalización RG" at bounding box center [83, 134] width 167 height 32
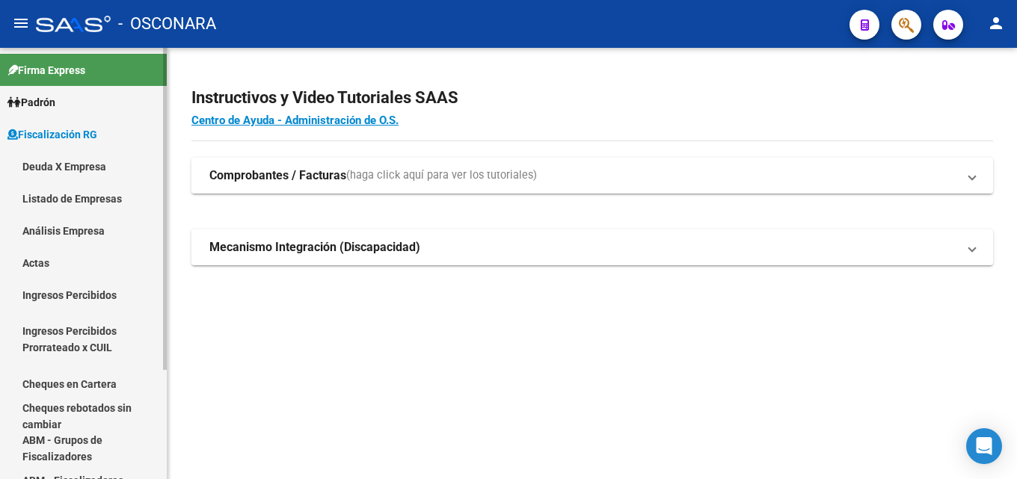
click at [62, 237] on link "Análisis Empresa" at bounding box center [83, 231] width 167 height 32
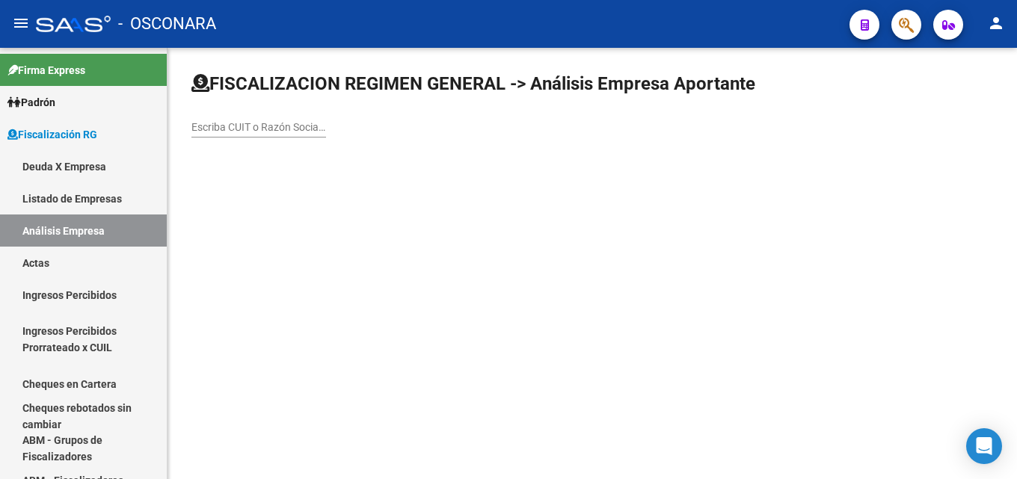
click at [263, 123] on input "Escriba CUIT o Razón Social para buscar" at bounding box center [258, 127] width 135 height 13
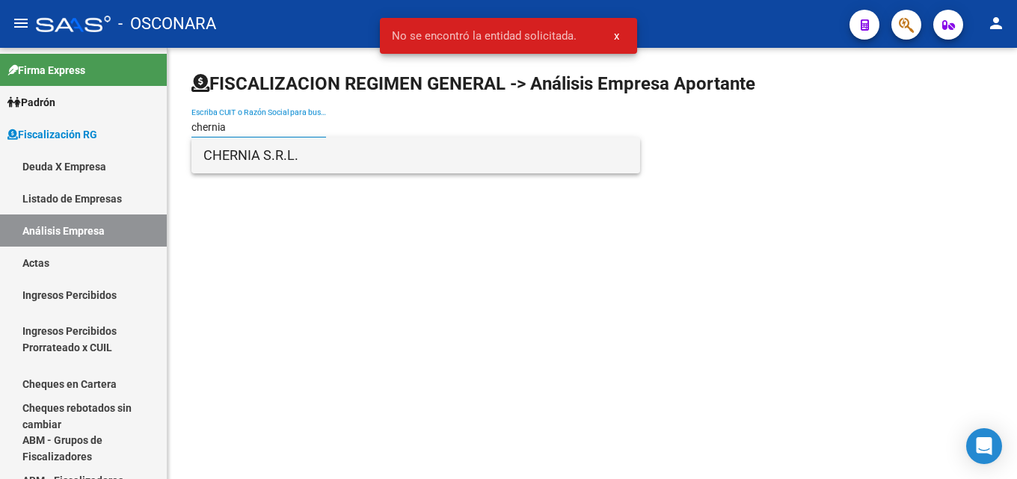
type input "chernia"
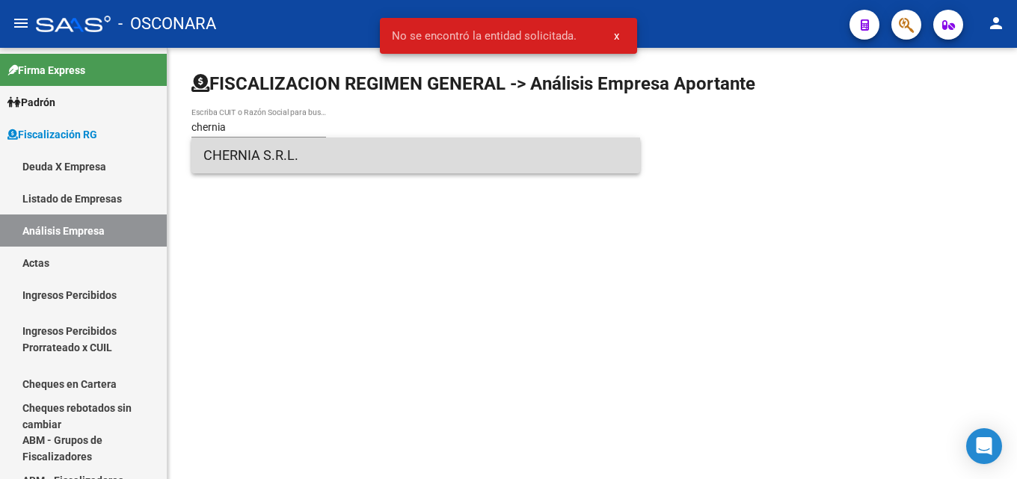
click at [281, 150] on span "CHERNIA S.R.L." at bounding box center [415, 156] width 425 height 36
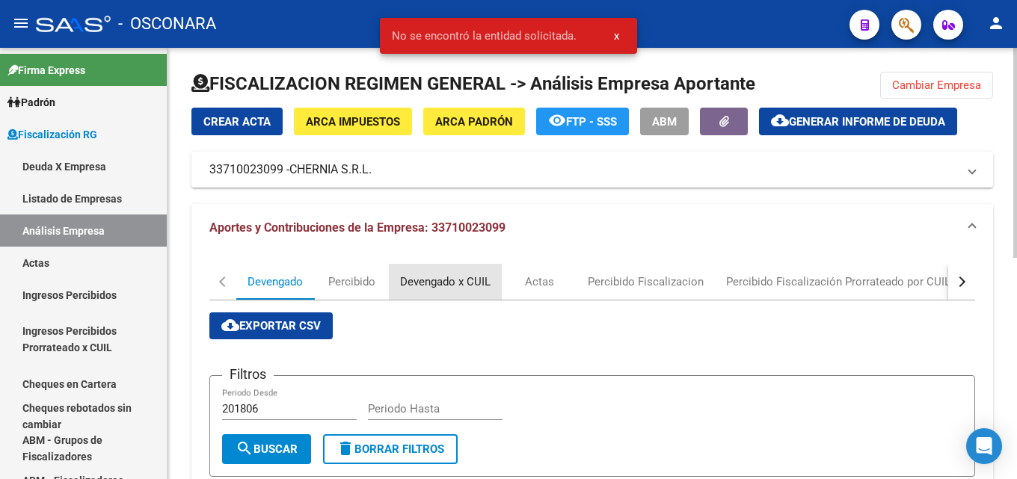
click at [404, 282] on div "Devengado x CUIL" at bounding box center [445, 282] width 90 height 16
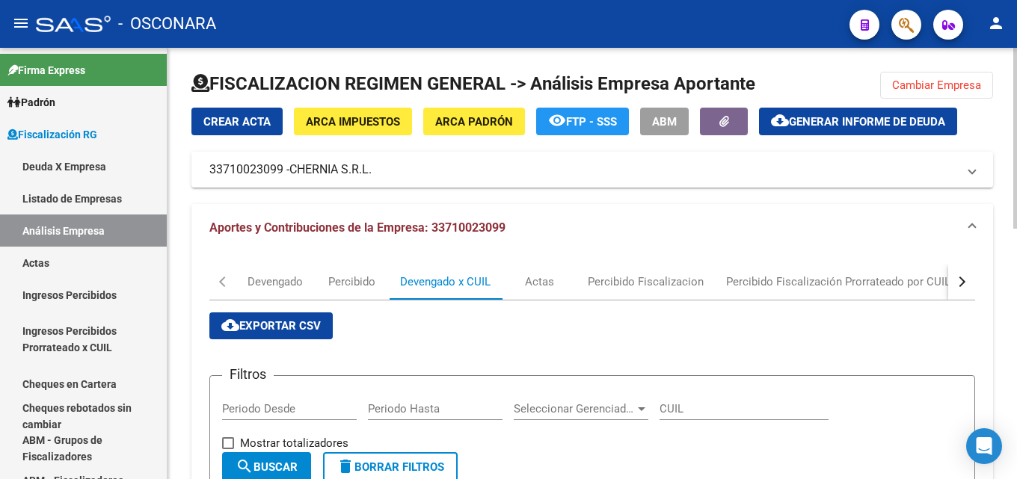
click at [292, 322] on span "cloud_download Exportar CSV" at bounding box center [270, 325] width 99 height 13
click at [918, 93] on button "Cambiar Empresa" at bounding box center [936, 85] width 113 height 27
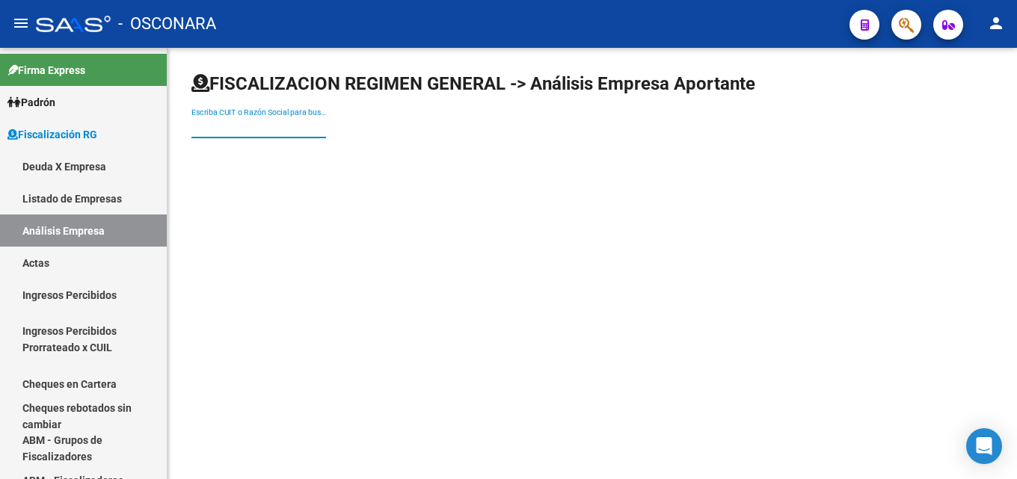
click at [295, 126] on input "Escriba CUIT o Razón Social para buscar" at bounding box center [258, 127] width 135 height 13
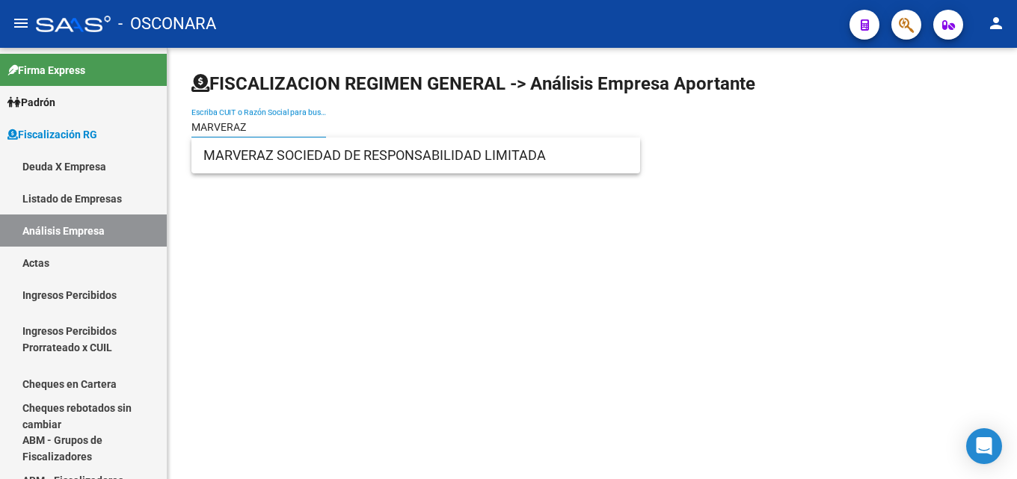
type input "MARVERAZ"
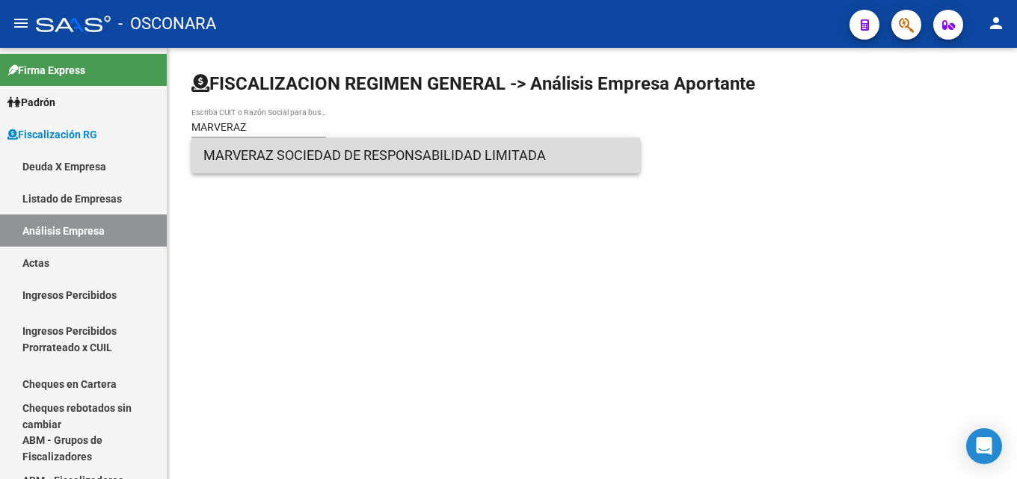
click at [293, 147] on span "MARVERAZ SOCIEDAD DE RESPONSABILIDAD LIMITADA" at bounding box center [415, 156] width 425 height 36
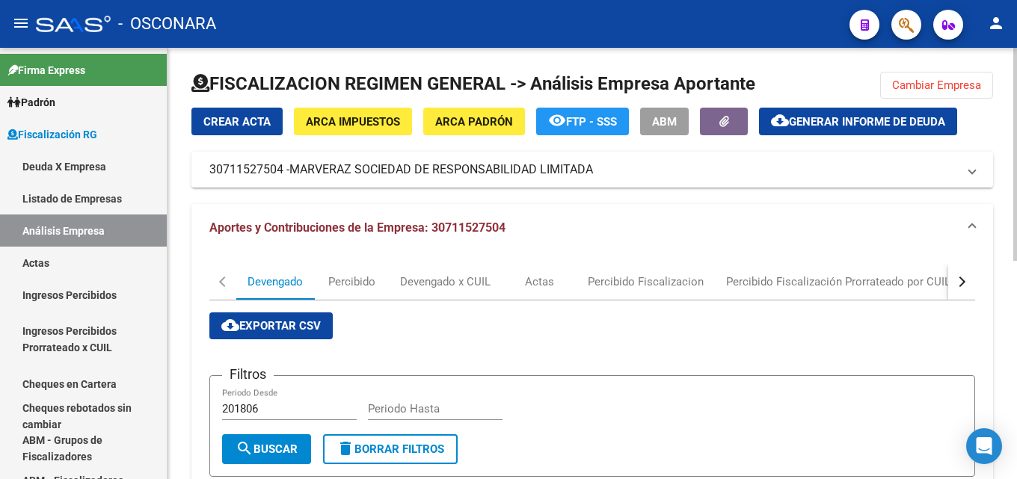
drag, startPoint x: 849, startPoint y: 120, endPoint x: 545, endPoint y: 323, distance: 365.4
click at [458, 281] on div "Devengado x CUIL" at bounding box center [445, 282] width 90 height 16
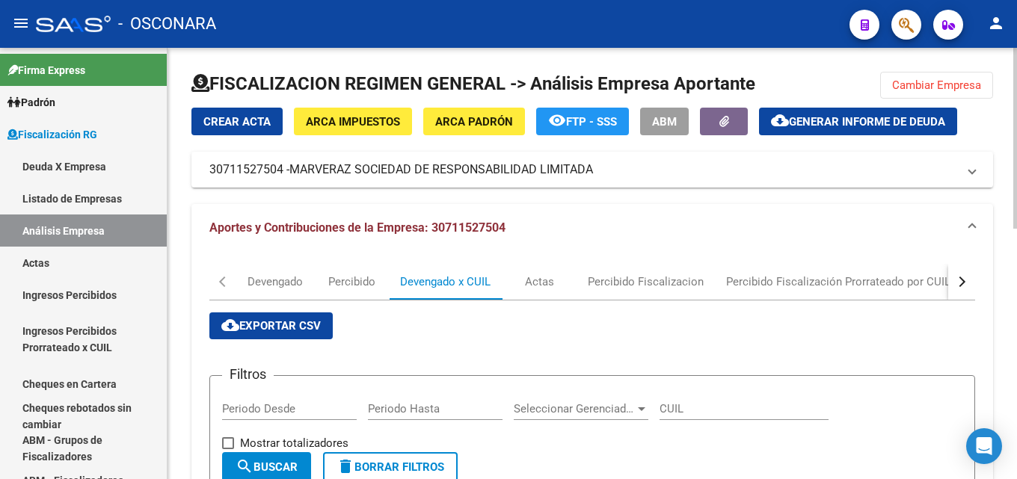
click at [264, 332] on span "cloud_download Exportar CSV" at bounding box center [270, 325] width 99 height 13
click at [950, 79] on span "Cambiar Empresa" at bounding box center [936, 85] width 89 height 13
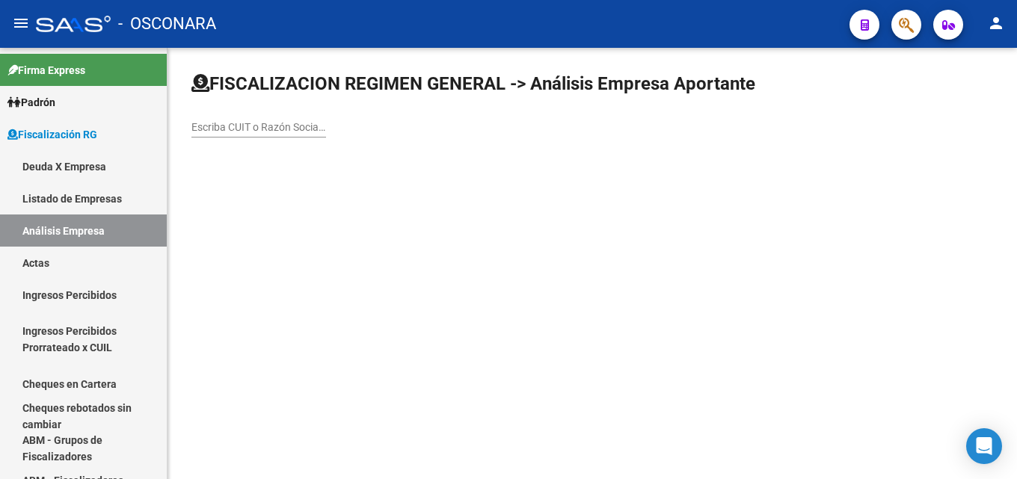
click at [300, 115] on div "Escriba CUIT o Razón Social para buscar" at bounding box center [258, 123] width 135 height 30
